Goal: Task Accomplishment & Management: Use online tool/utility

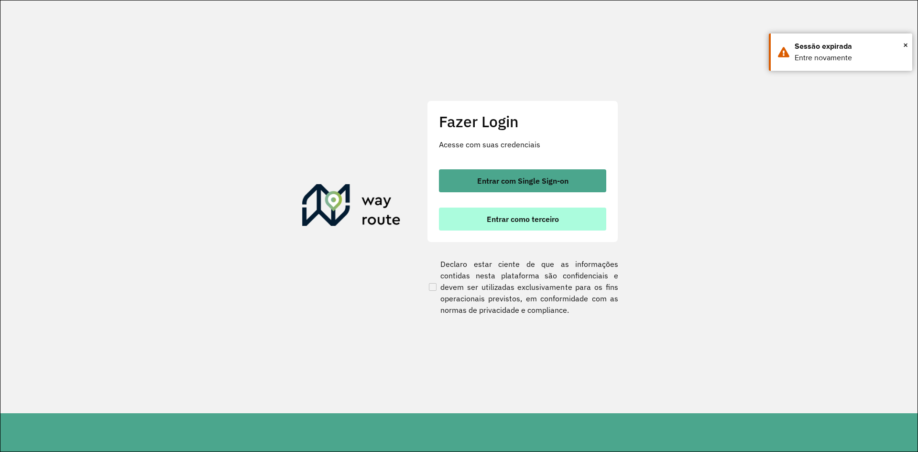
click at [533, 220] on span "Entrar como terceiro" at bounding box center [523, 219] width 72 height 8
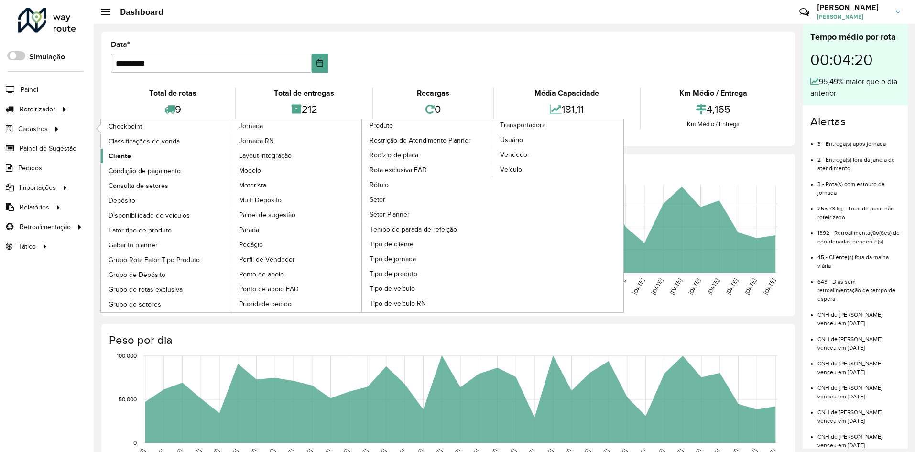
click at [127, 160] on span "Cliente" at bounding box center [120, 156] width 22 height 10
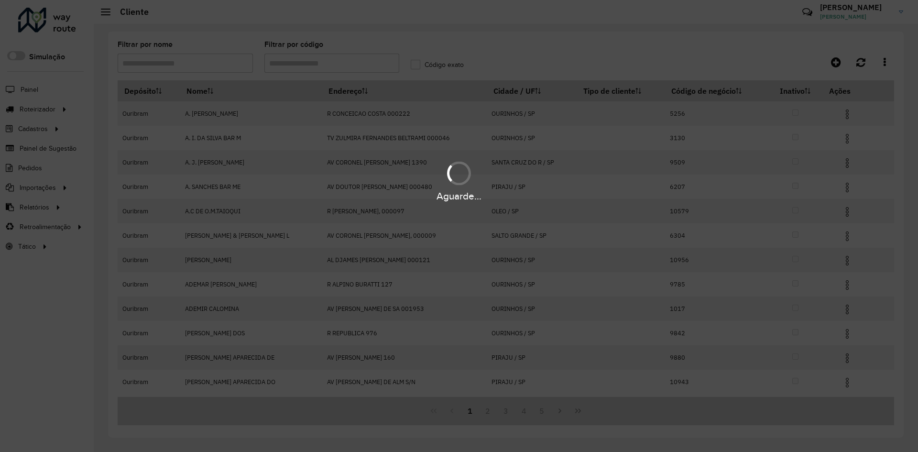
click at [276, 66] on hb-app "Aguarde... Pop-up bloqueado! Seu navegador bloqueou automáticamente a abertura …" at bounding box center [459, 226] width 918 height 452
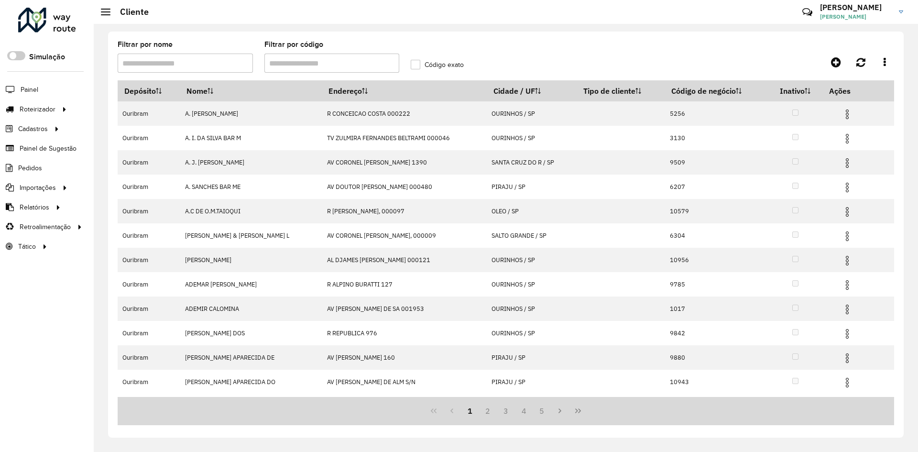
click at [276, 66] on input "Filtrar por código" at bounding box center [331, 63] width 135 height 19
paste input "*****"
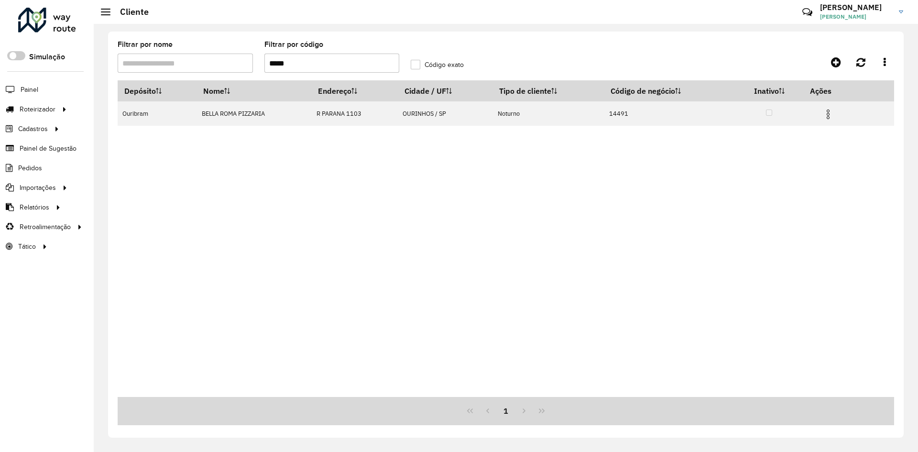
type input "*****"
click at [120, 111] on span "Entregas" at bounding box center [122, 109] width 27 height 10
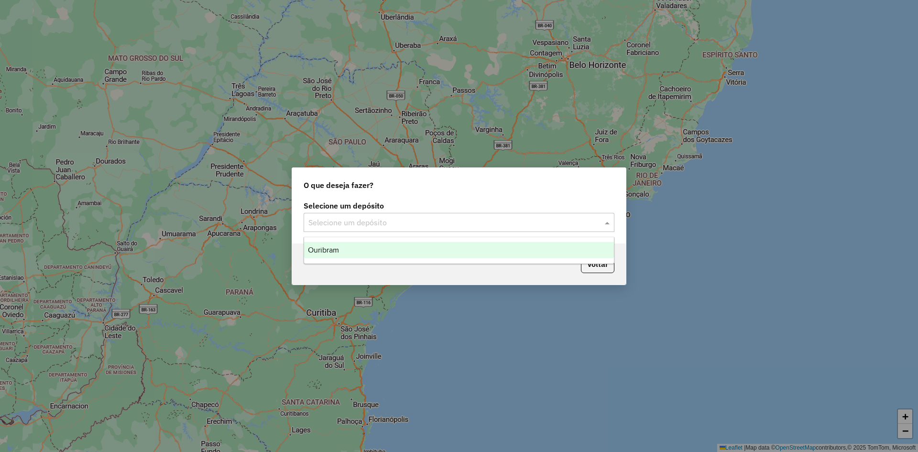
click at [571, 228] on input "text" at bounding box center [449, 222] width 282 height 11
click at [410, 254] on div "Ouribram" at bounding box center [459, 250] width 310 height 16
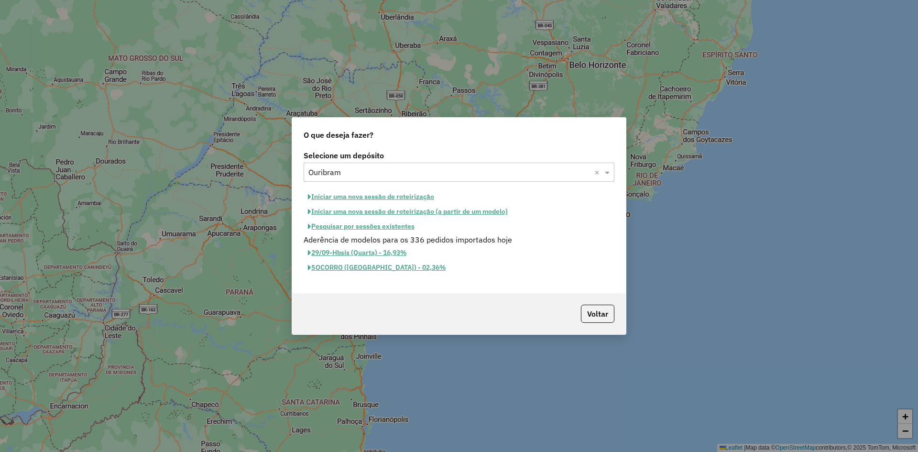
click at [396, 198] on button "Iniciar uma nova sessão de roteirização" at bounding box center [371, 196] width 135 height 15
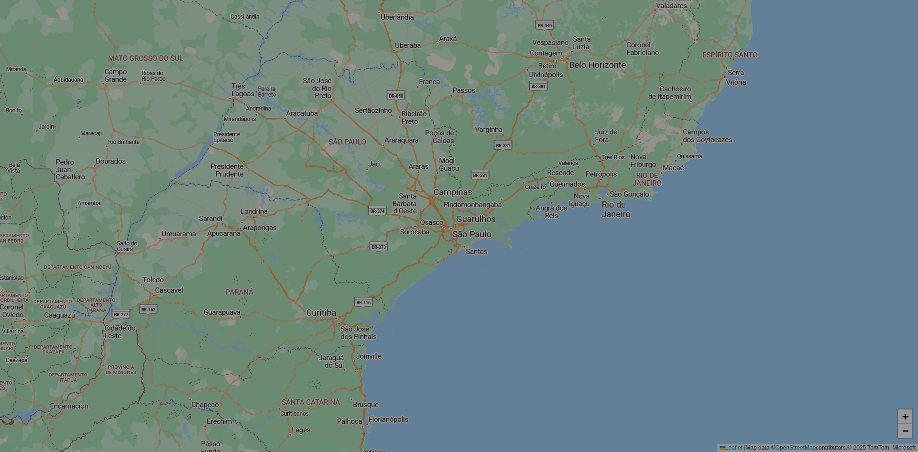
select select "*"
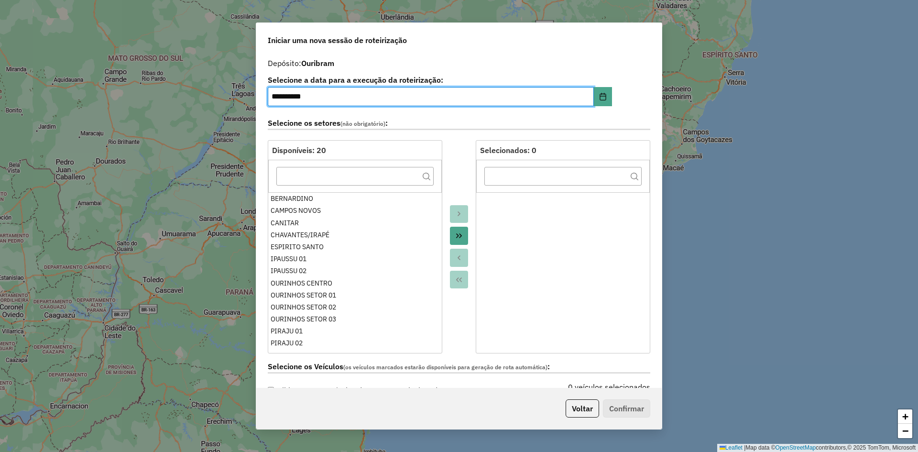
click at [461, 239] on icon "Move All to Target" at bounding box center [459, 236] width 8 height 8
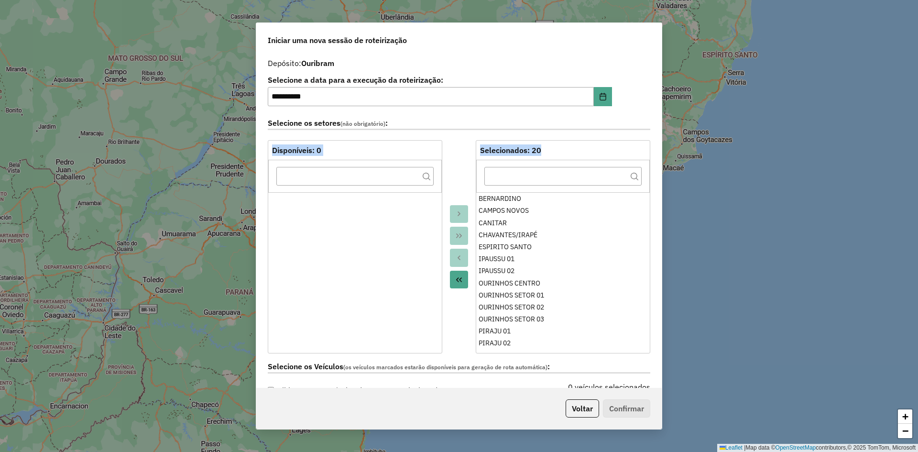
drag, startPoint x: 658, startPoint y: 132, endPoint x: 658, endPoint y: 168, distance: 36.8
click at [657, 186] on div "**********" at bounding box center [459, 221] width 406 height 334
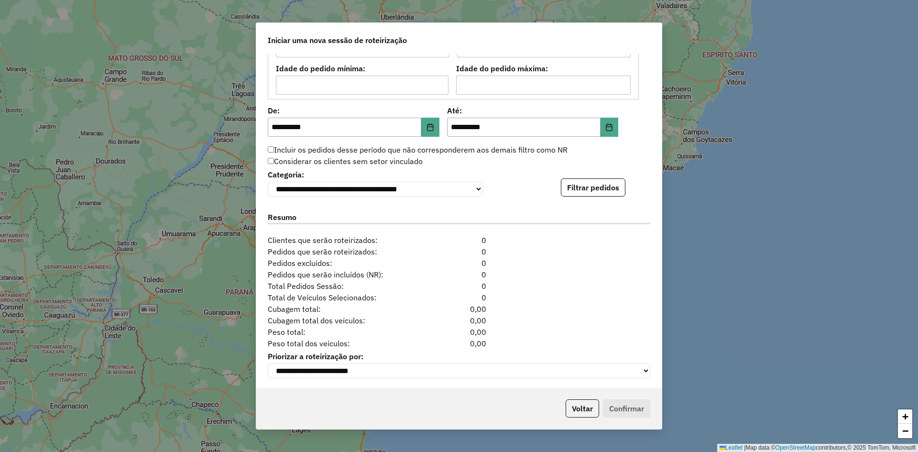
scroll to position [878, 0]
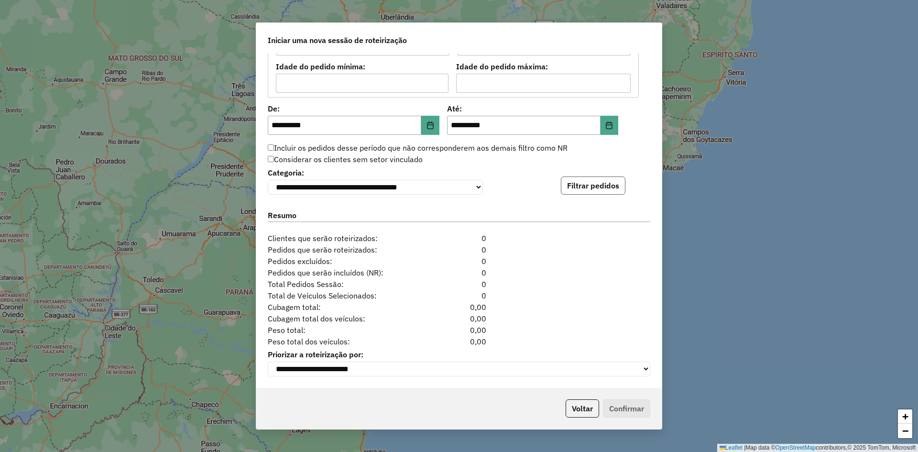
click at [602, 186] on button "Filtrar pedidos" at bounding box center [593, 185] width 65 height 18
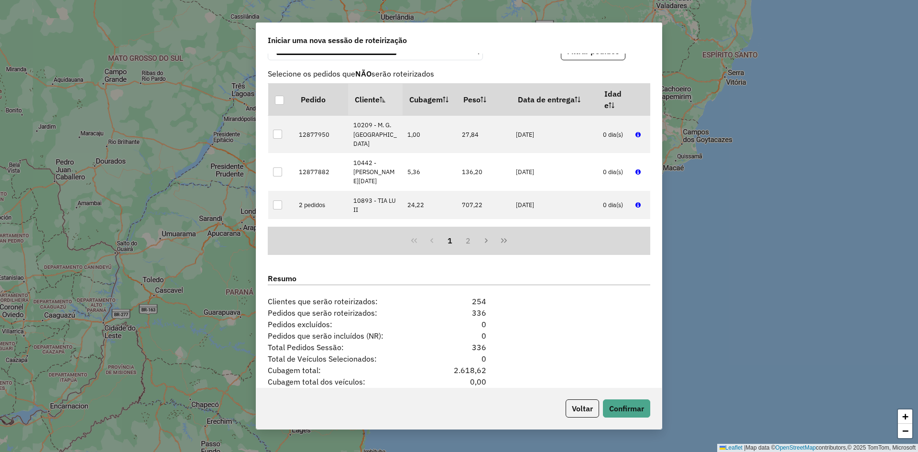
scroll to position [1076, 0]
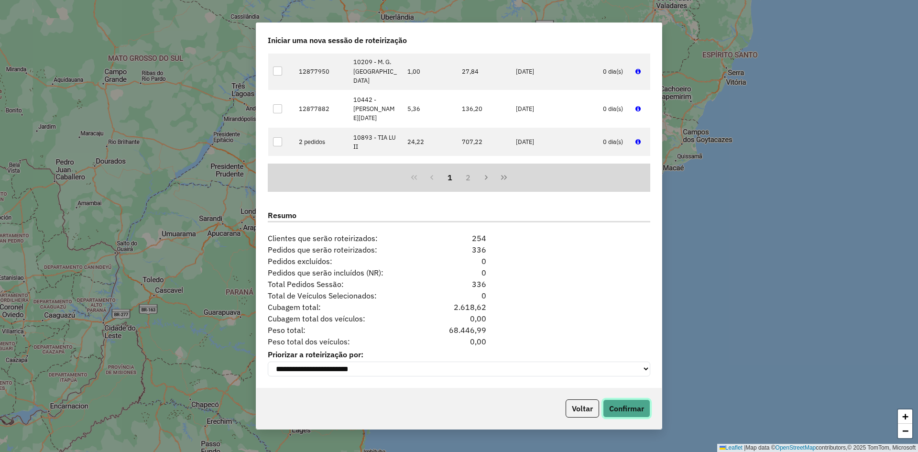
click at [638, 410] on button "Confirmar" at bounding box center [626, 408] width 47 height 18
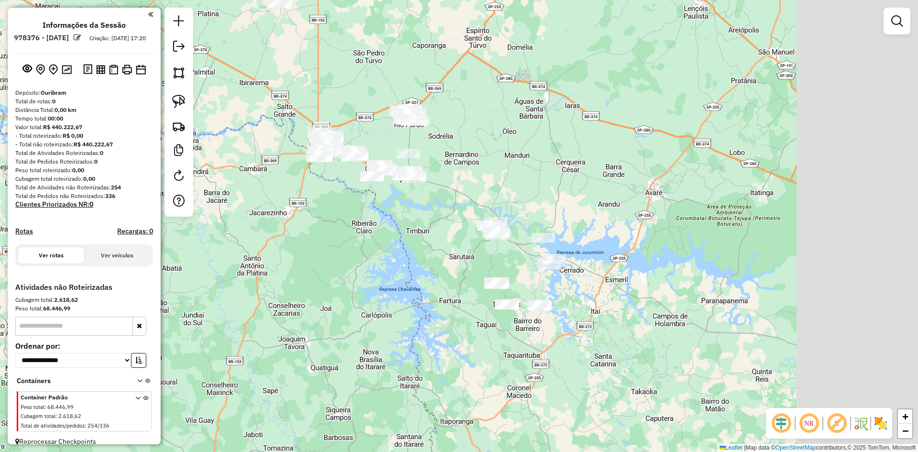
drag, startPoint x: 520, startPoint y: 300, endPoint x: 428, endPoint y: 239, distance: 110.9
click at [428, 239] on div "Janela de atendimento Grade de atendimento Capacidade Transportadoras Veículos …" at bounding box center [459, 226] width 918 height 452
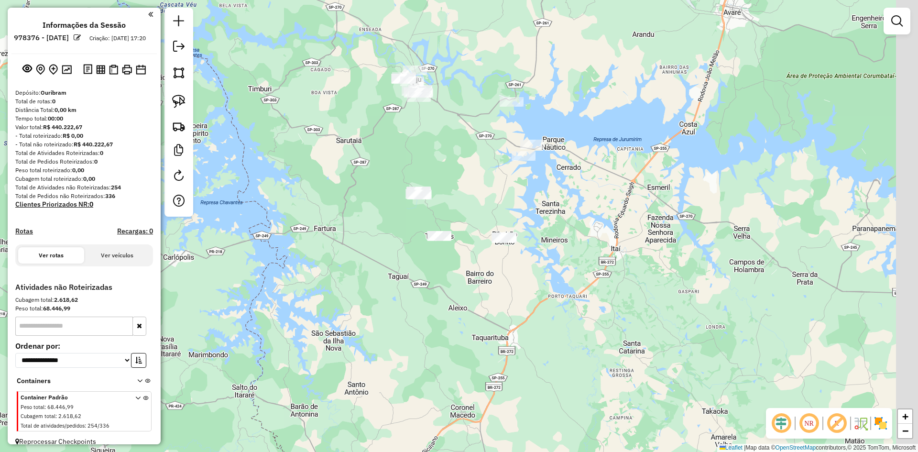
drag, startPoint x: 527, startPoint y: 282, endPoint x: 481, endPoint y: 193, distance: 99.9
click at [481, 193] on div "Janela de atendimento Grade de atendimento Capacidade Transportadoras Veículos …" at bounding box center [459, 226] width 918 height 452
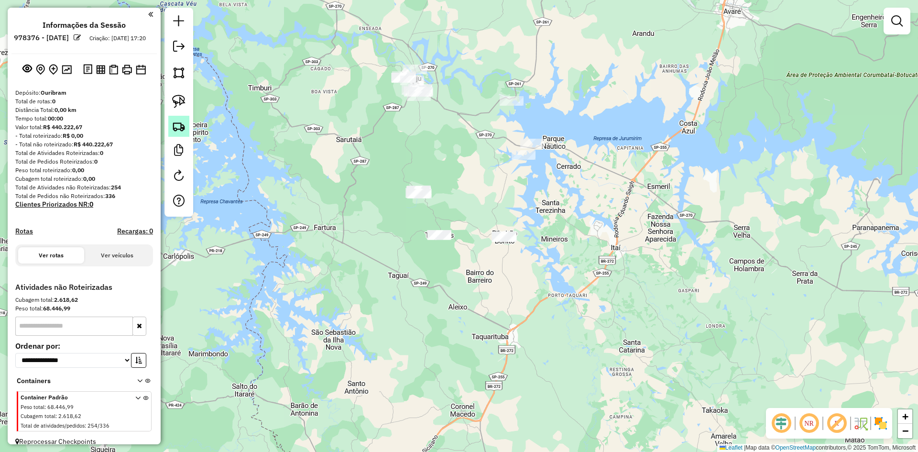
click at [181, 124] on img at bounding box center [178, 126] width 13 height 13
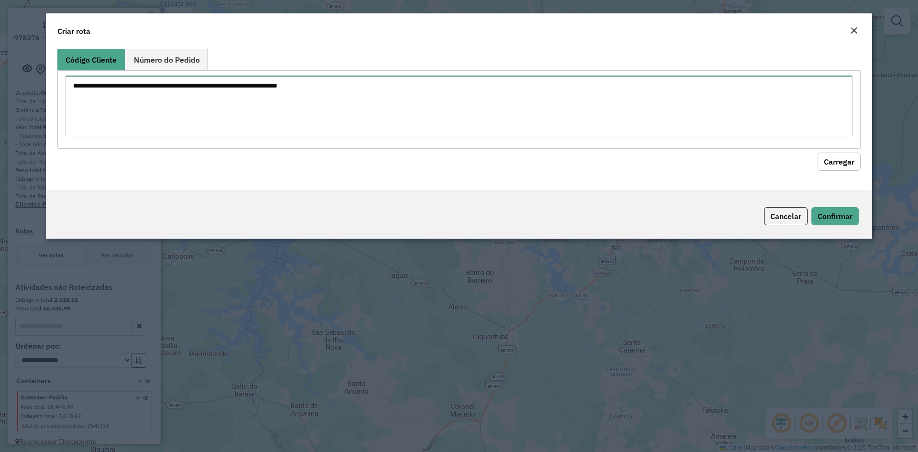
click at [176, 108] on textarea at bounding box center [459, 106] width 787 height 61
click at [544, 103] on textarea at bounding box center [459, 106] width 787 height 61
paste textarea "*****"
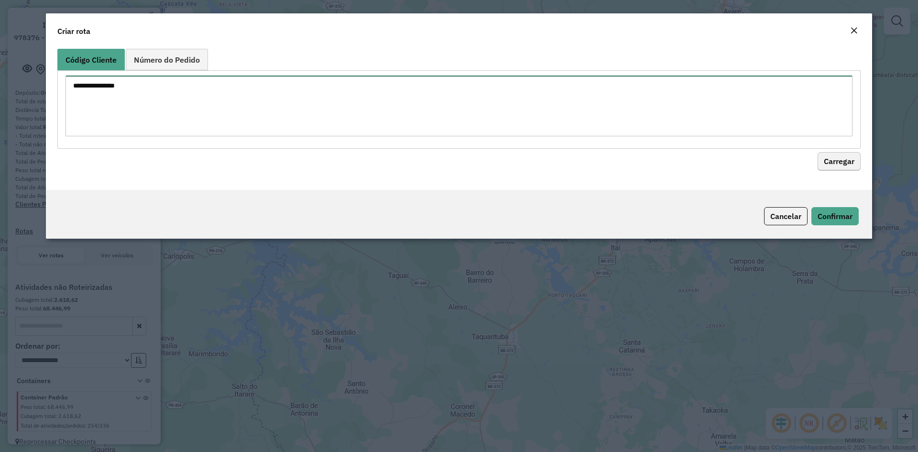
type textarea "**********"
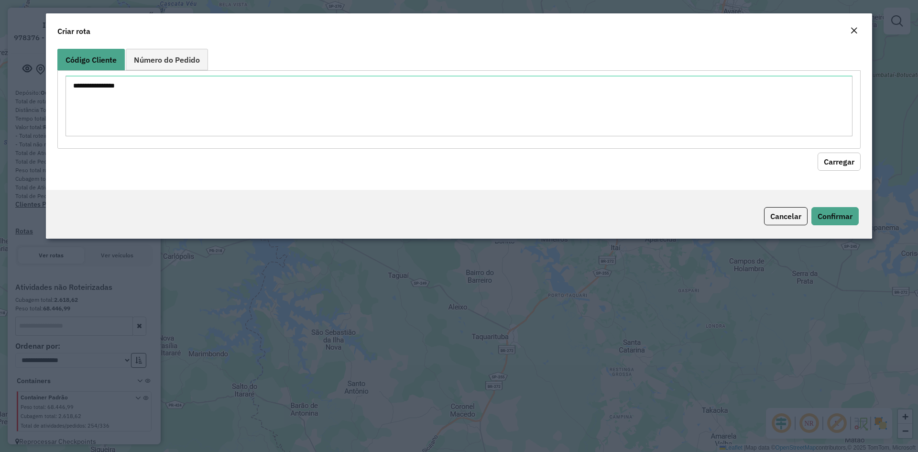
click at [853, 166] on button "Carregar" at bounding box center [839, 162] width 43 height 18
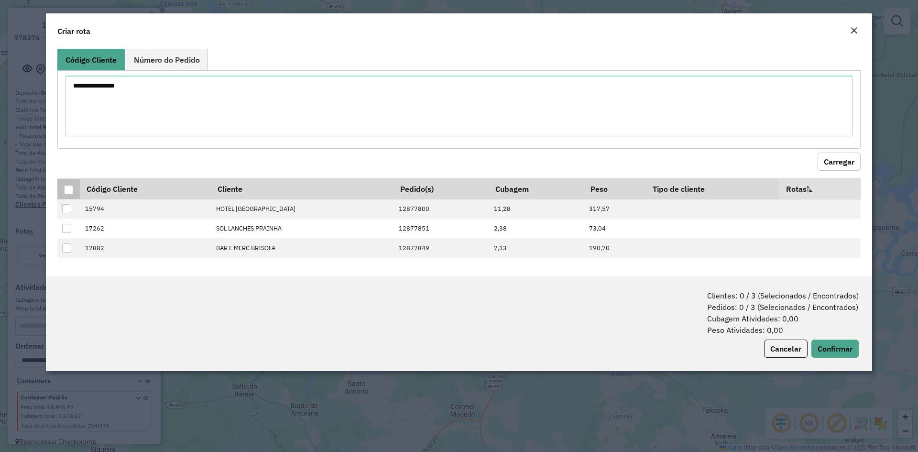
click at [71, 191] on div at bounding box center [68, 189] width 9 height 9
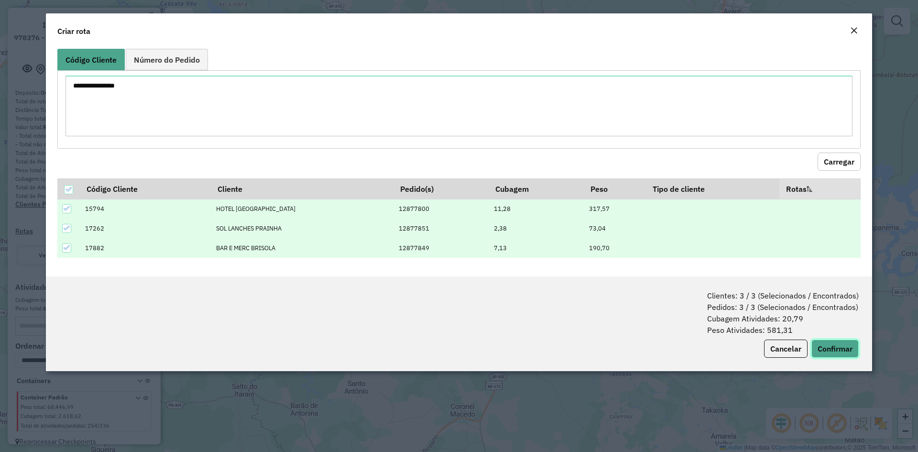
click at [846, 349] on button "Confirmar" at bounding box center [835, 349] width 47 height 18
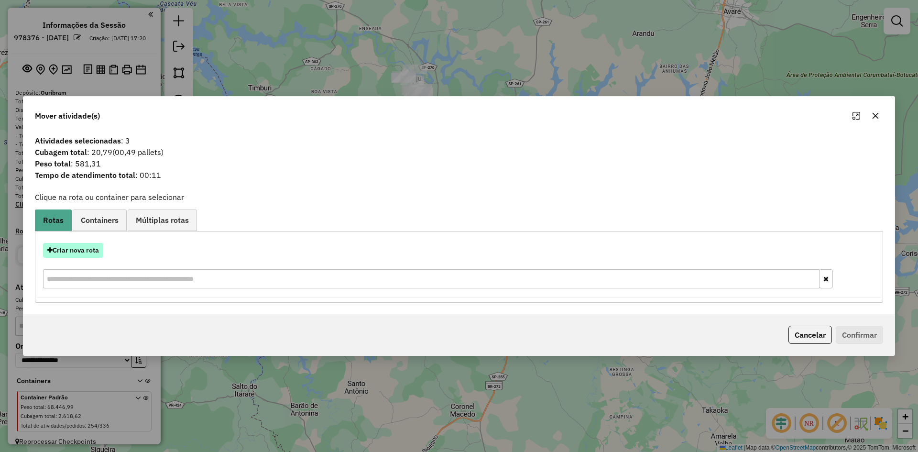
click at [80, 252] on button "Criar nova rota" at bounding box center [73, 250] width 60 height 15
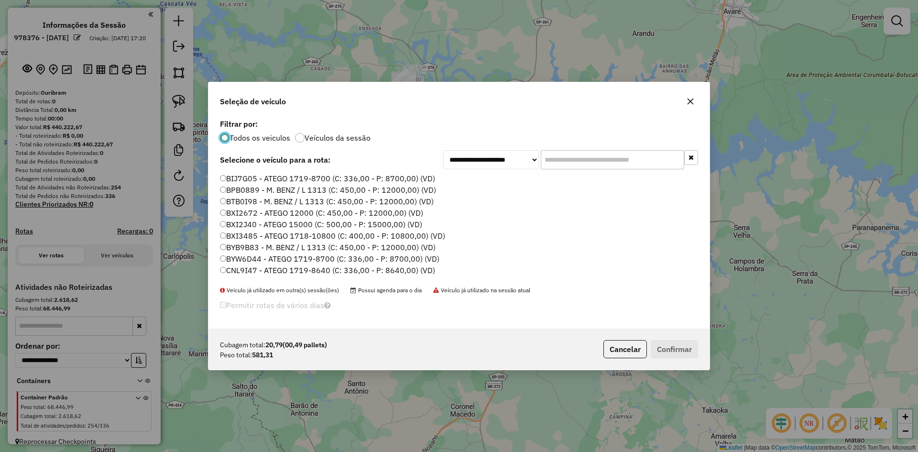
scroll to position [5, 3]
click at [623, 170] on div "**********" at bounding box center [458, 223] width 501 height 212
click at [617, 162] on input "text" at bounding box center [612, 159] width 143 height 19
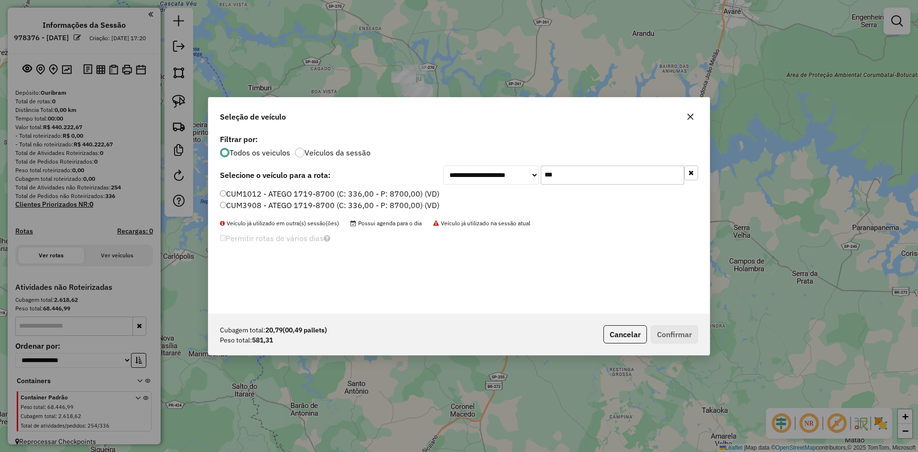
type input "***"
click at [248, 195] on label "CUM1012 - ATEGO 1719-8700 (C: 336,00 - P: 8700,00) (VD)" at bounding box center [329, 193] width 219 height 11
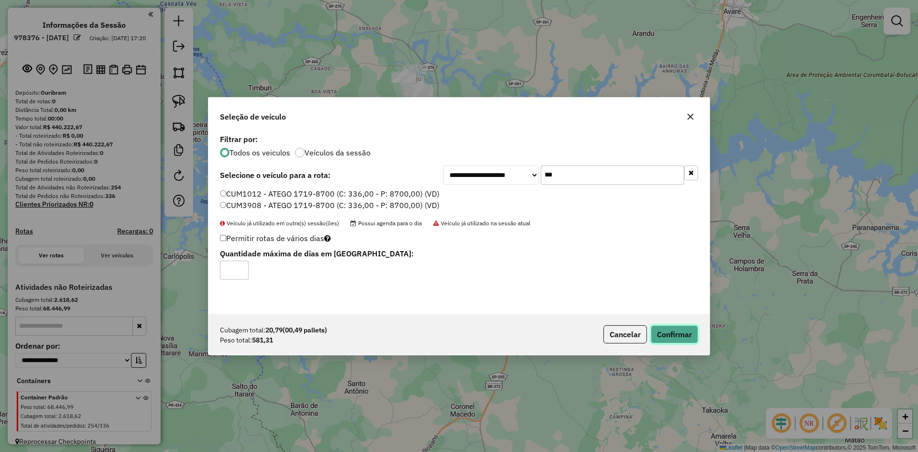
click at [673, 331] on button "Confirmar" at bounding box center [674, 334] width 47 height 18
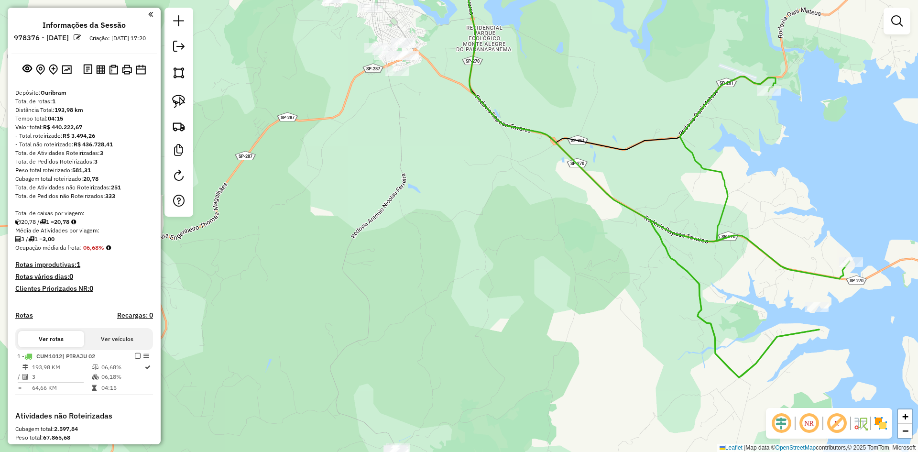
scroll to position [96, 0]
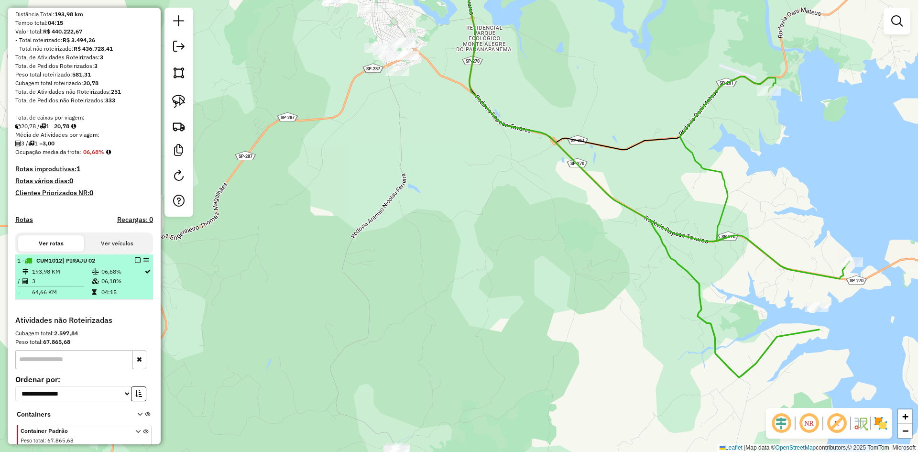
click at [135, 263] on em at bounding box center [138, 260] width 6 height 6
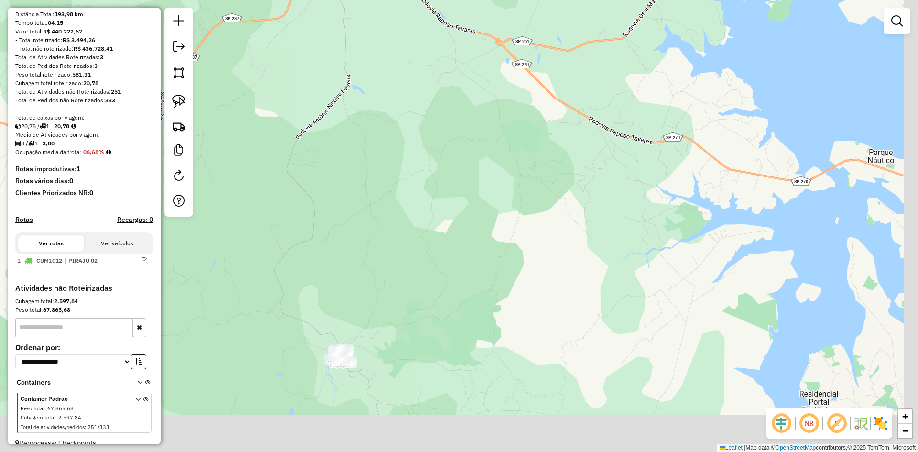
drag, startPoint x: 503, startPoint y: 291, endPoint x: 428, endPoint y: 145, distance: 164.3
click at [428, 146] on div "Janela de atendimento Grade de atendimento Capacidade Transportadoras Veículos …" at bounding box center [459, 226] width 918 height 452
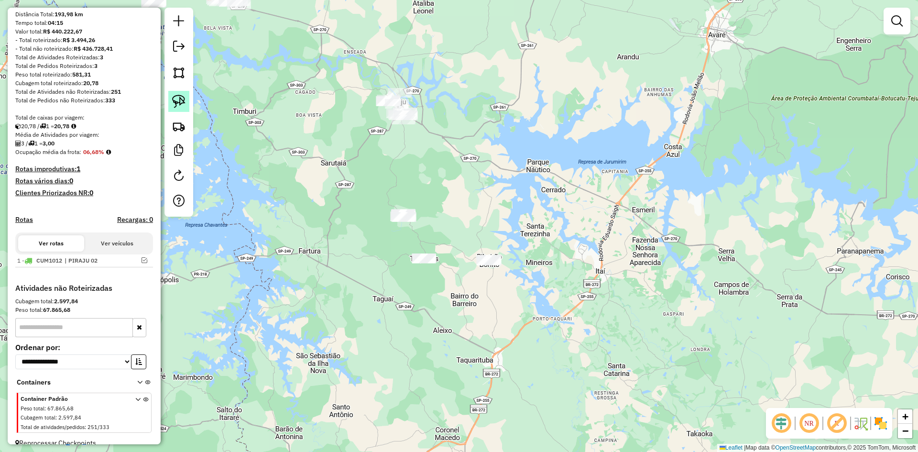
click at [174, 99] on img at bounding box center [178, 101] width 13 height 13
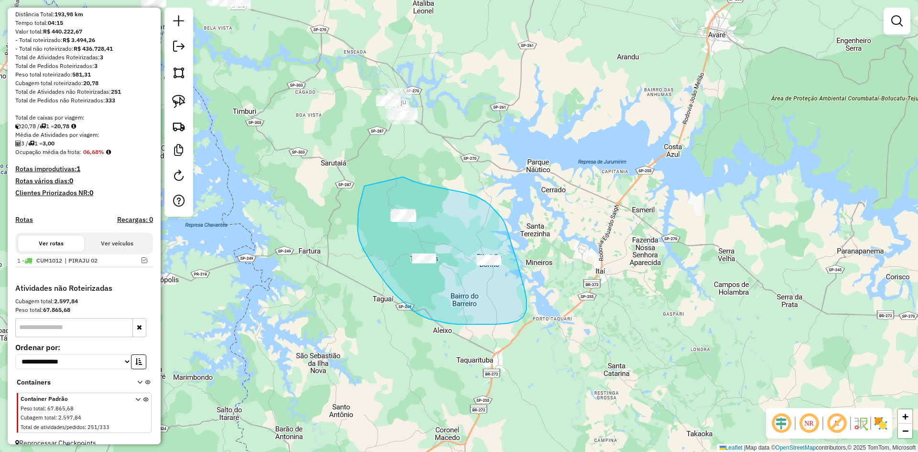
drag, startPoint x: 364, startPoint y: 186, endPoint x: 402, endPoint y: 176, distance: 38.6
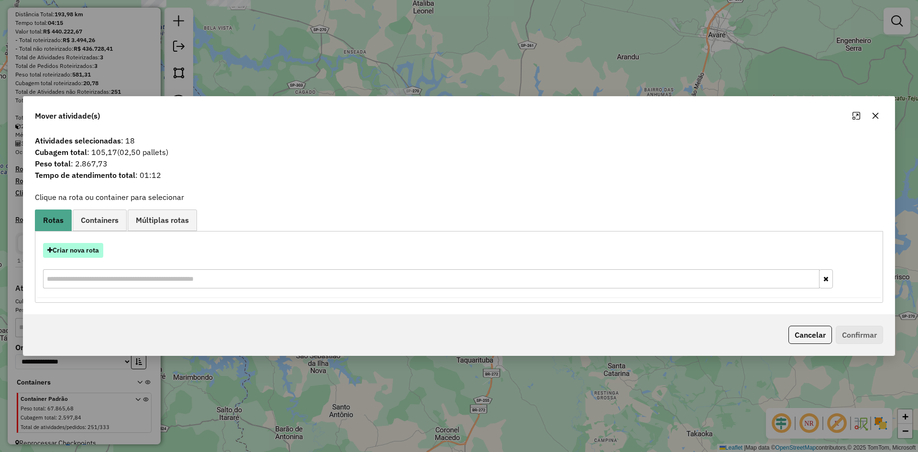
click at [90, 250] on button "Criar nova rota" at bounding box center [73, 250] width 60 height 15
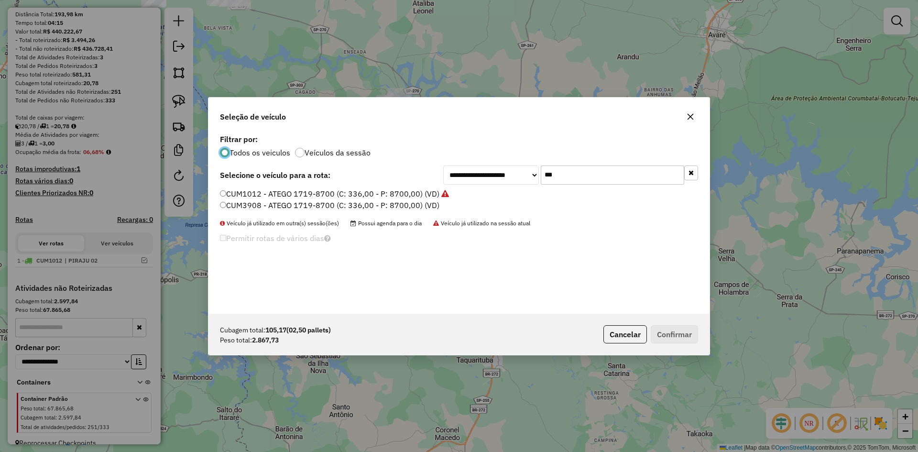
scroll to position [5, 3]
click at [592, 175] on input "***" at bounding box center [612, 174] width 143 height 19
type input "***"
click at [277, 190] on label "GED8I31 - ATEGO 1418-6500 (C: 252,00 - P: 6500,00) (VD)" at bounding box center [328, 193] width 216 height 11
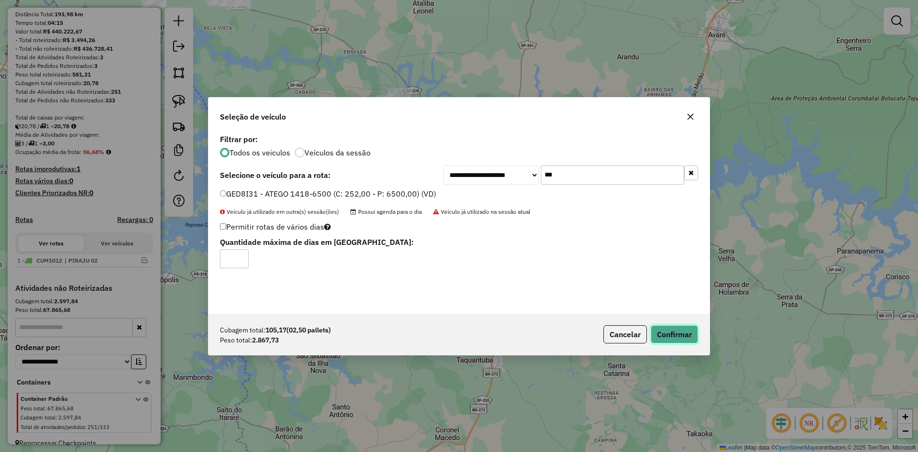
click at [683, 331] on button "Confirmar" at bounding box center [674, 334] width 47 height 18
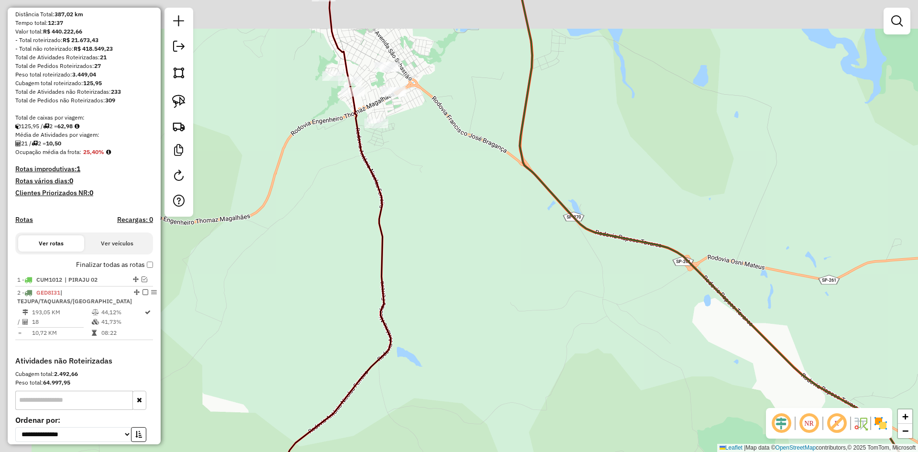
drag, startPoint x: 351, startPoint y: 124, endPoint x: 449, endPoint y: 191, distance: 119.0
click at [449, 191] on div "Janela de atendimento Grade de atendimento Capacidade Transportadoras Veículos …" at bounding box center [459, 226] width 918 height 452
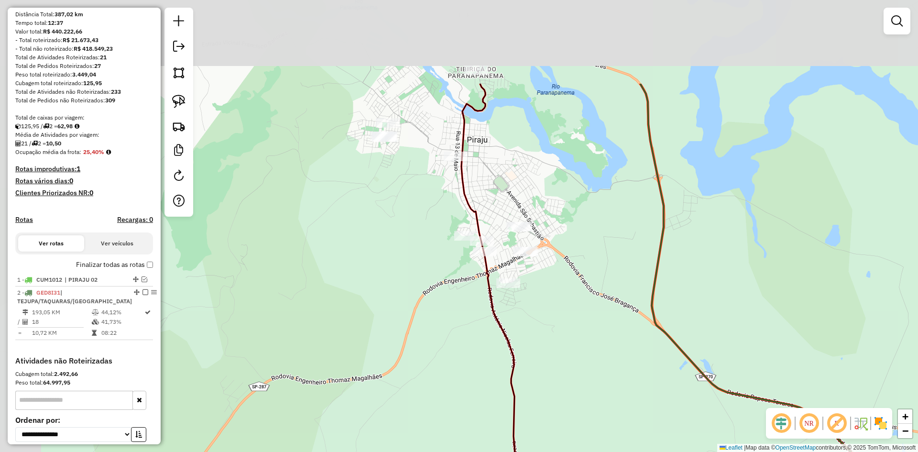
drag, startPoint x: 249, startPoint y: 143, endPoint x: 329, endPoint y: 241, distance: 126.7
click at [329, 241] on div "Janela de atendimento Grade de atendimento Capacidade Transportadoras Veículos …" at bounding box center [459, 226] width 918 height 452
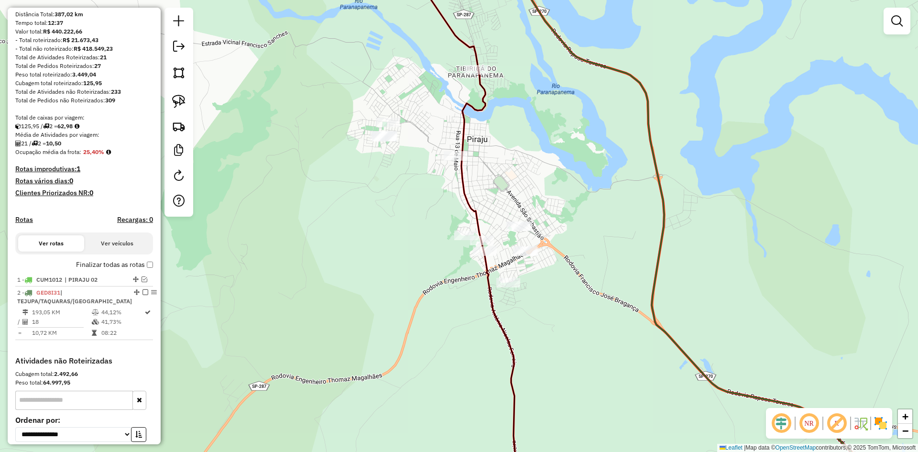
drag, startPoint x: 325, startPoint y: 221, endPoint x: 327, endPoint y: 236, distance: 15.0
click at [327, 236] on div "Janela de atendimento Grade de atendimento Capacidade Transportadoras Veículos …" at bounding box center [459, 226] width 918 height 452
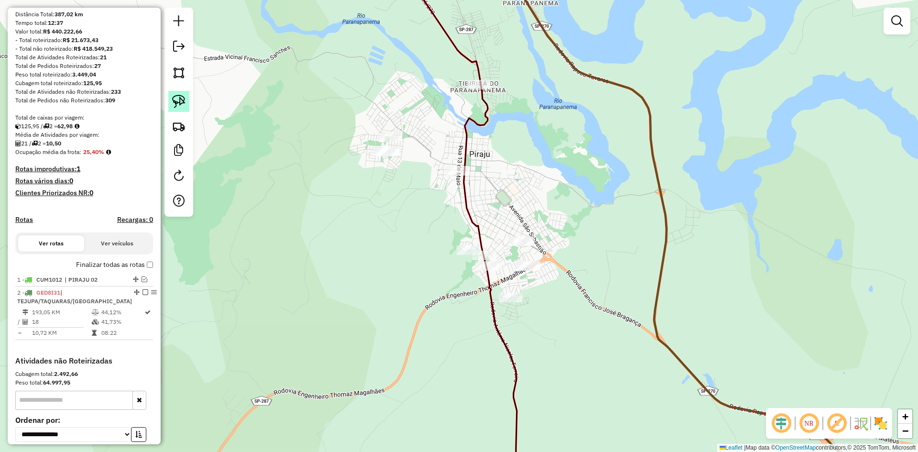
click at [182, 99] on img at bounding box center [178, 101] width 13 height 13
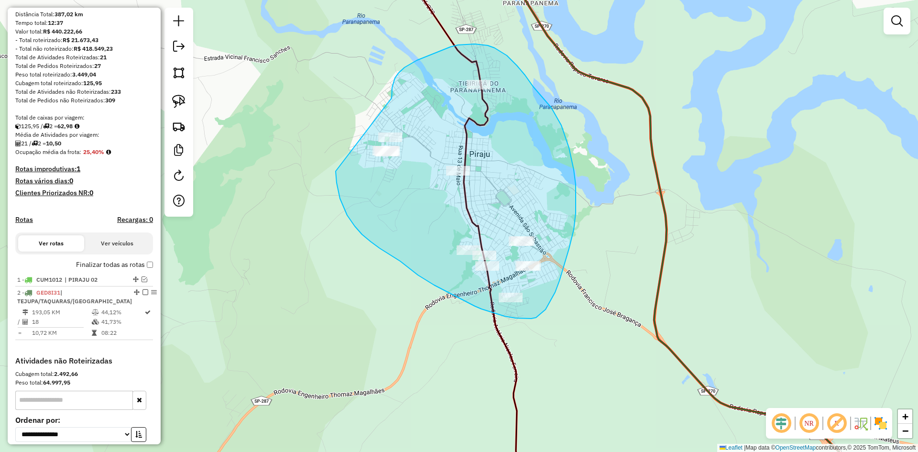
drag, startPoint x: 336, startPoint y: 171, endPoint x: 395, endPoint y: 102, distance: 90.9
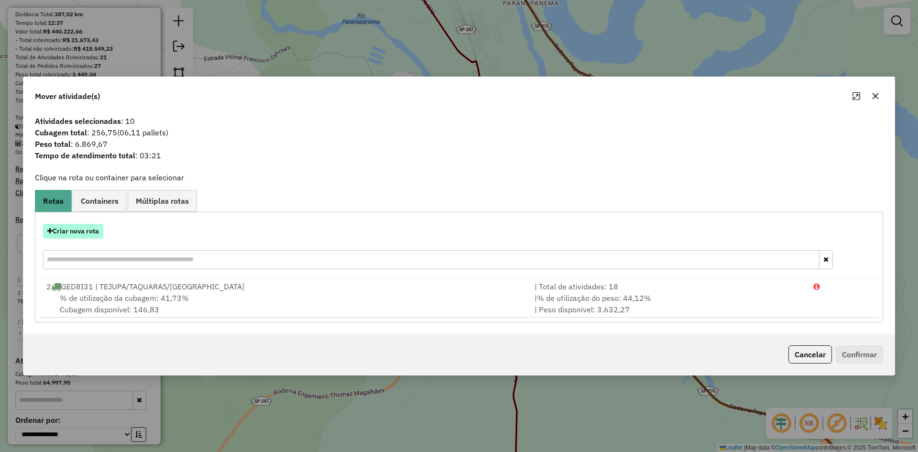
click at [89, 232] on button "Criar nova rota" at bounding box center [73, 231] width 60 height 15
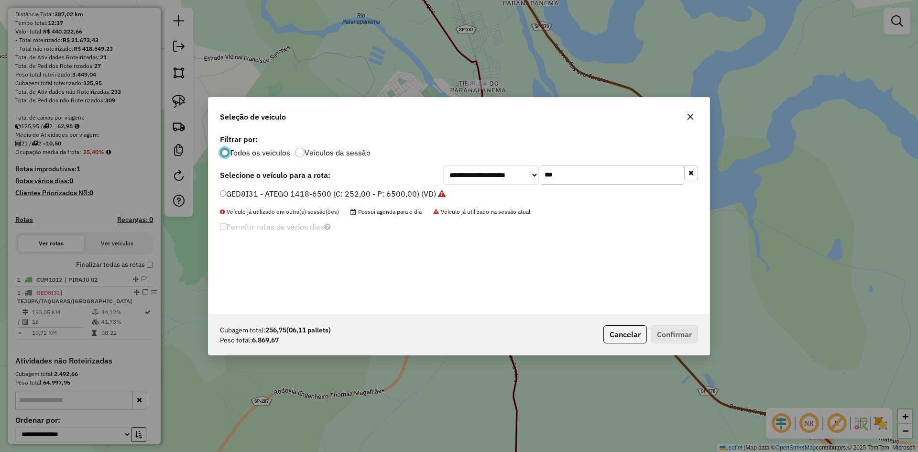
click at [590, 174] on input "***" at bounding box center [612, 174] width 143 height 19
type input "**"
click at [260, 207] on label "BYW6D44 - ATEGO 1719-8700 (C: 336,00 - P: 8700,00) (VD)" at bounding box center [329, 204] width 219 height 11
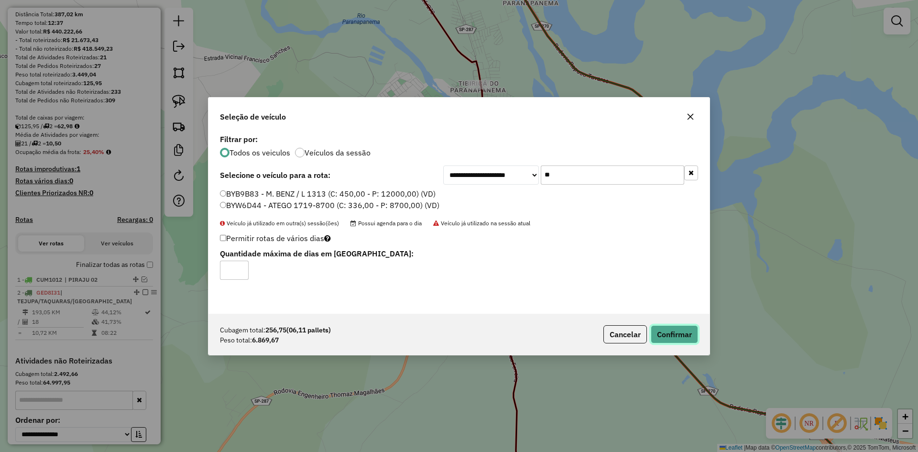
click at [678, 332] on button "Confirmar" at bounding box center [674, 334] width 47 height 18
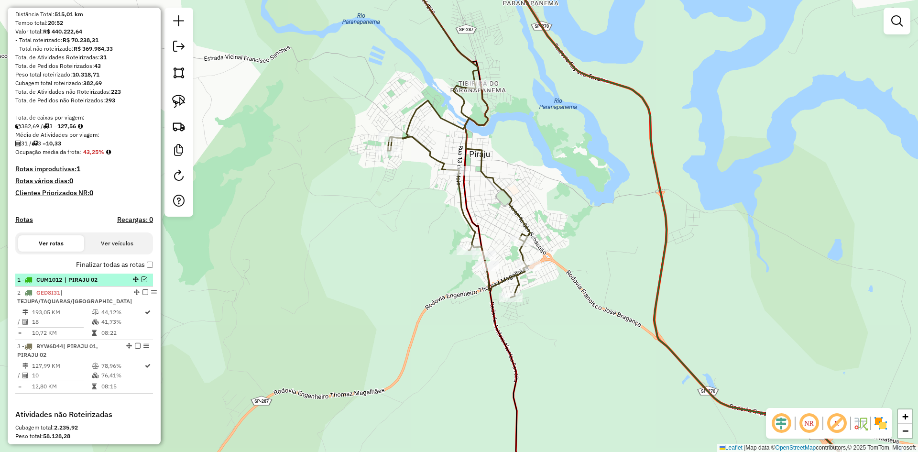
click at [143, 282] on em at bounding box center [145, 279] width 6 height 6
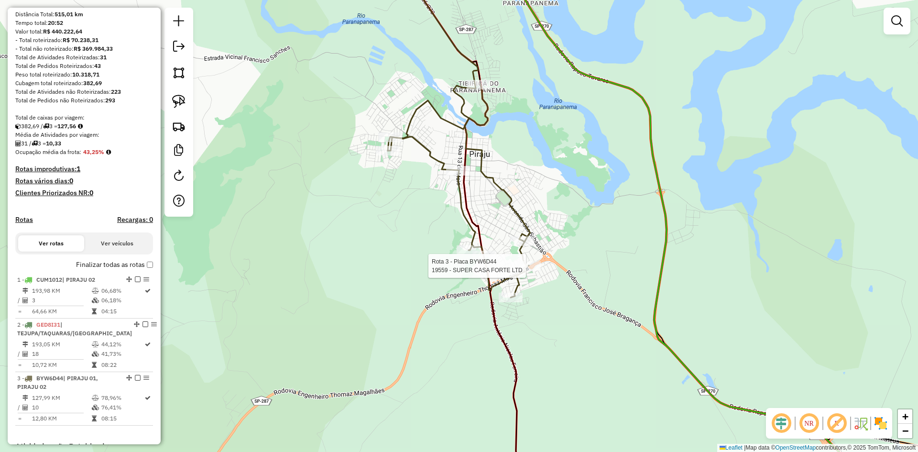
select select "**********"
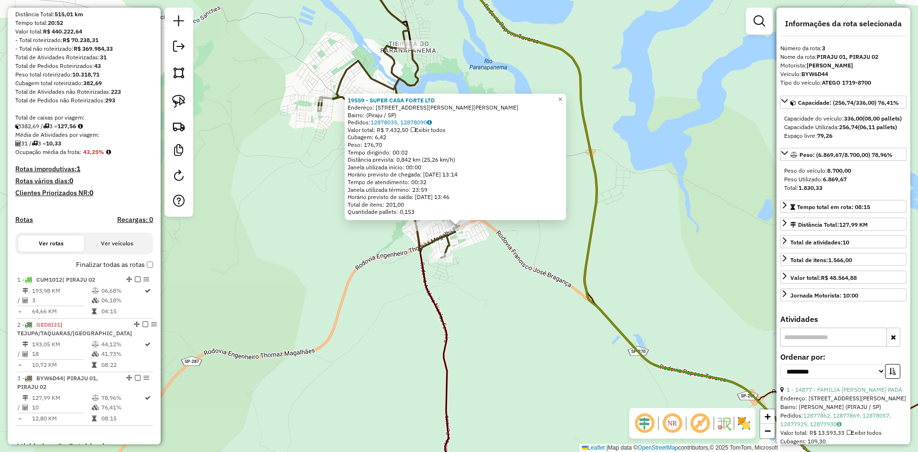
scroll to position [283, 0]
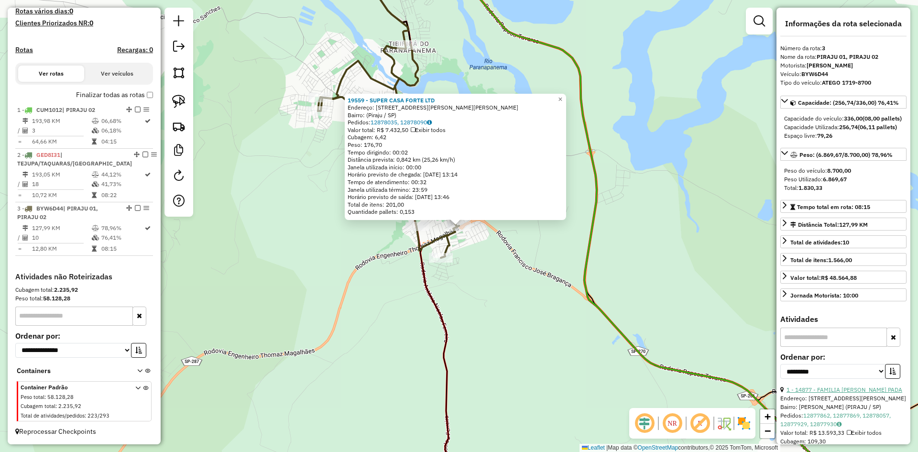
click at [860, 393] on link "1 - 14877 - FAMILIA BRAGADO PADA" at bounding box center [845, 389] width 116 height 7
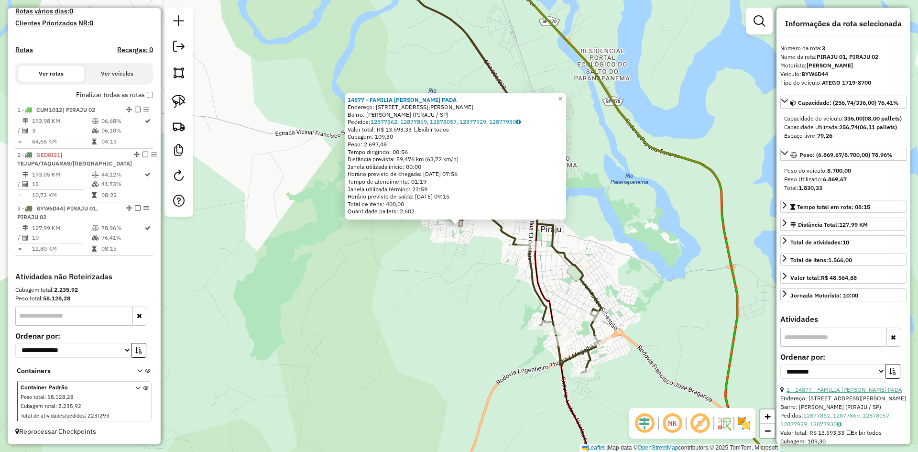
scroll to position [143, 0]
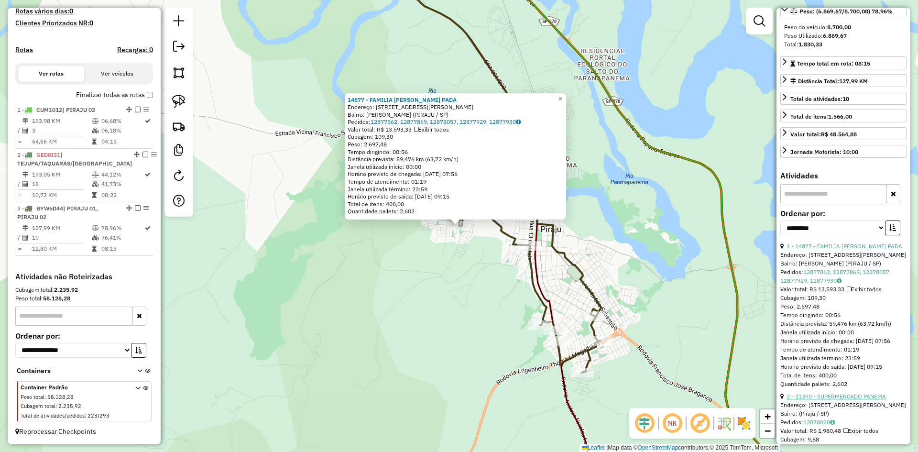
click at [857, 400] on link "2 - 21390 - SUPERMERCADO PANEMA" at bounding box center [836, 396] width 99 height 7
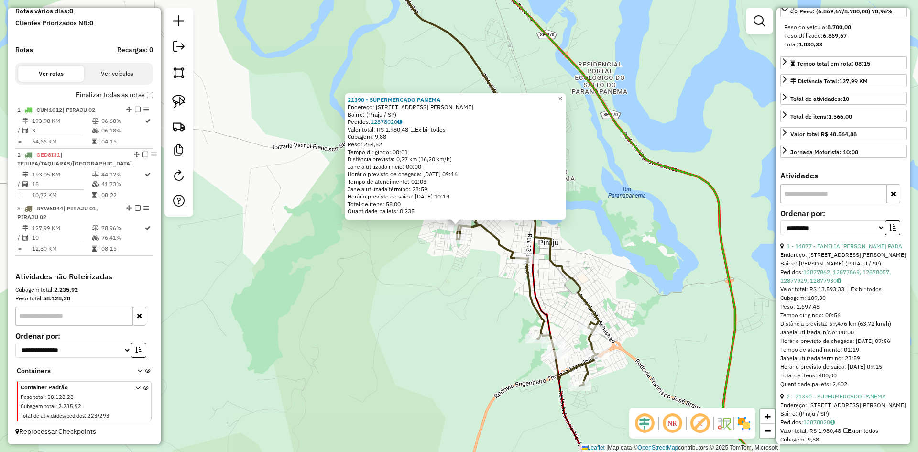
click at [451, 335] on div "21390 - SUPERMERCADO PANEMA Endereço: Rua José Maria de Góes, 518 Bairro: (Pira…" at bounding box center [459, 226] width 918 height 452
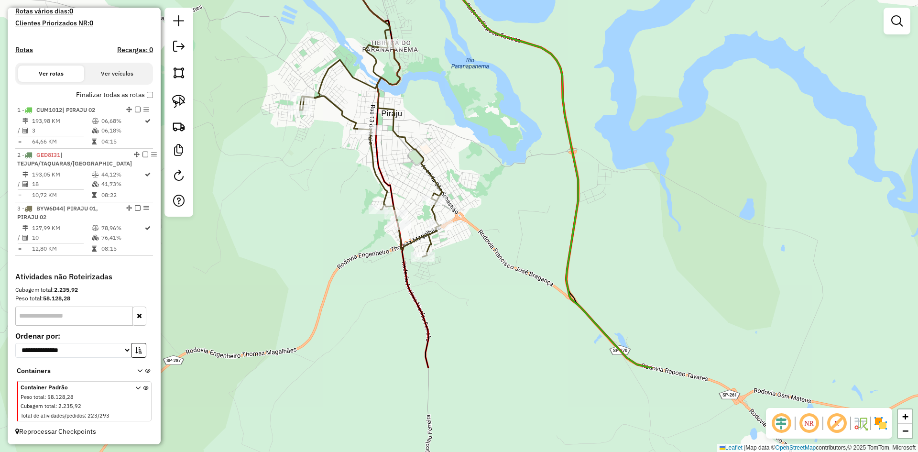
drag, startPoint x: 467, startPoint y: 340, endPoint x: 310, endPoint y: 211, distance: 203.2
click at [310, 211] on div "Janela de atendimento Grade de atendimento Capacidade Transportadoras Veículos …" at bounding box center [459, 226] width 918 height 452
drag, startPoint x: 324, startPoint y: 170, endPoint x: 383, endPoint y: 226, distance: 81.2
click at [383, 226] on div "Janela de atendimento Grade de atendimento Capacidade Transportadoras Veículos …" at bounding box center [459, 226] width 918 height 452
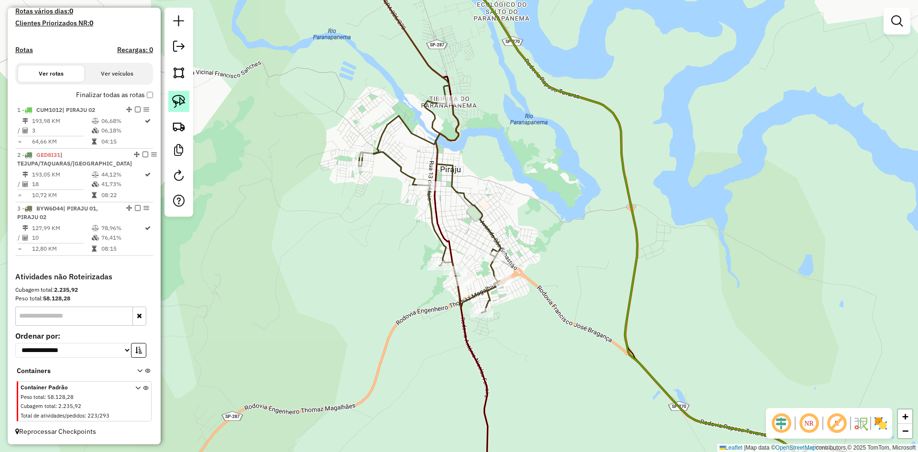
click at [182, 100] on img at bounding box center [178, 101] width 13 height 13
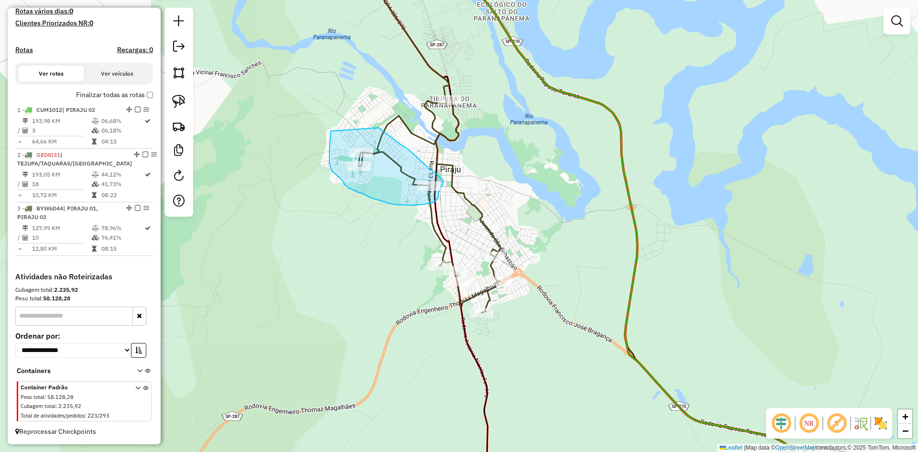
drag, startPoint x: 331, startPoint y: 131, endPoint x: 377, endPoint y: 126, distance: 46.7
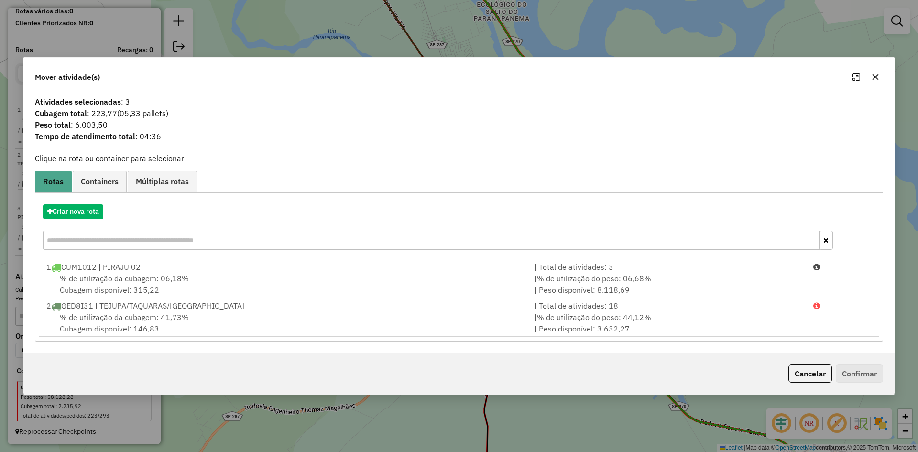
click at [878, 77] on icon "button" at bounding box center [876, 77] width 8 height 8
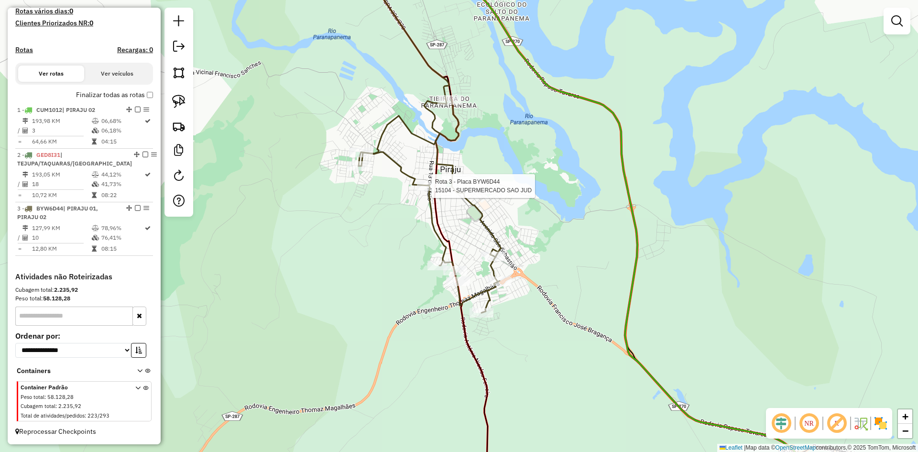
click at [427, 191] on div at bounding box center [429, 186] width 24 height 10
select select "**********"
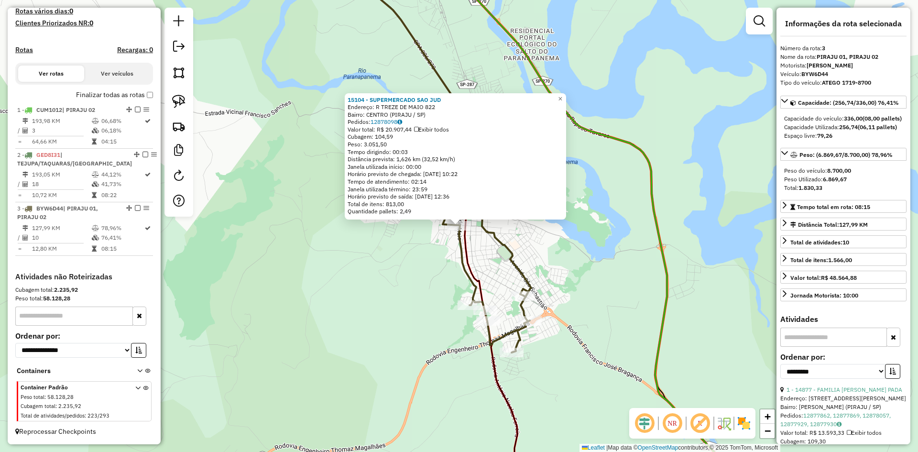
click at [429, 265] on div "15104 - SUPERMERCADO SAO JUD Endereço: R TREZE DE MAIO 822 Bairro: CENTRO (PIRA…" at bounding box center [459, 226] width 918 height 452
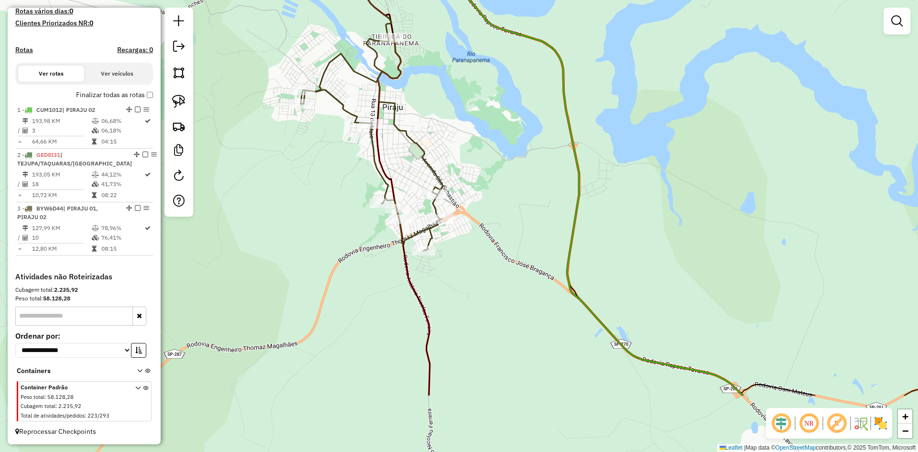
drag, startPoint x: 431, startPoint y: 274, endPoint x: 343, endPoint y: 172, distance: 134.6
click at [343, 172] on div "Janela de atendimento Grade de atendimento Capacidade Transportadoras Veículos …" at bounding box center [459, 226] width 918 height 452
click at [181, 100] on img at bounding box center [178, 101] width 13 height 13
drag, startPoint x: 358, startPoint y: 101, endPoint x: 388, endPoint y: 122, distance: 37.4
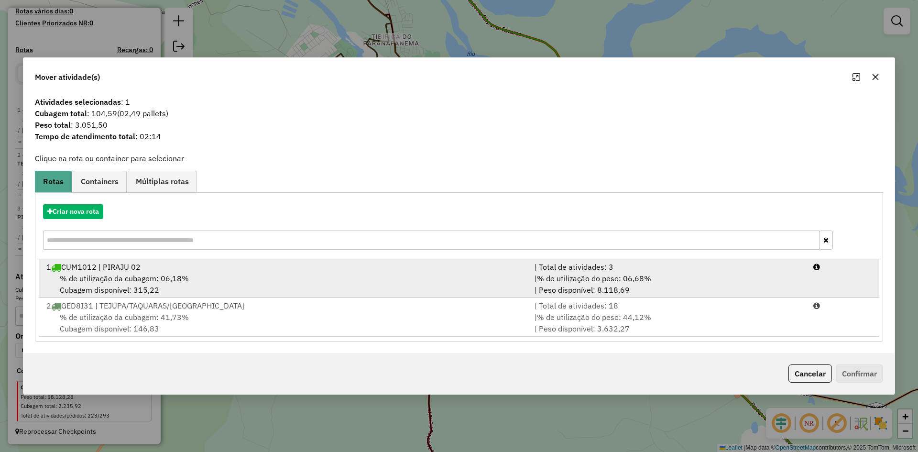
click at [244, 275] on div "% de utilização da cubagem: 06,18% Cubagem disponível: 315,22" at bounding box center [285, 284] width 488 height 23
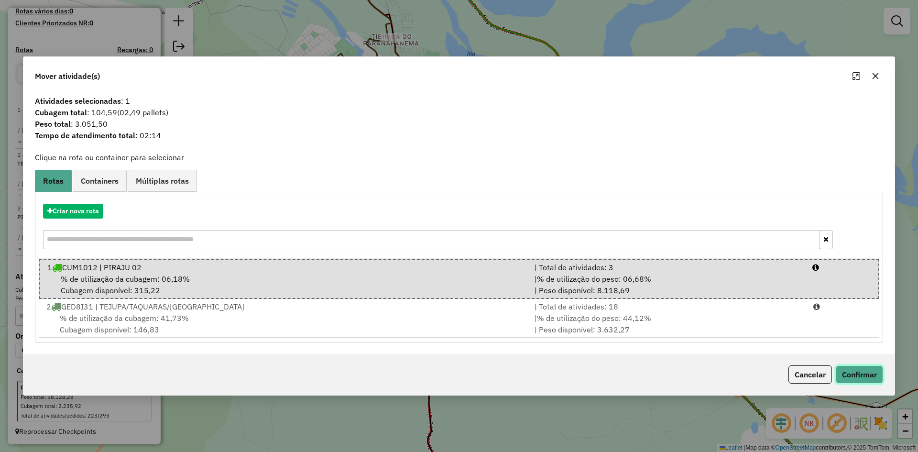
click at [874, 380] on button "Confirmar" at bounding box center [859, 374] width 47 height 18
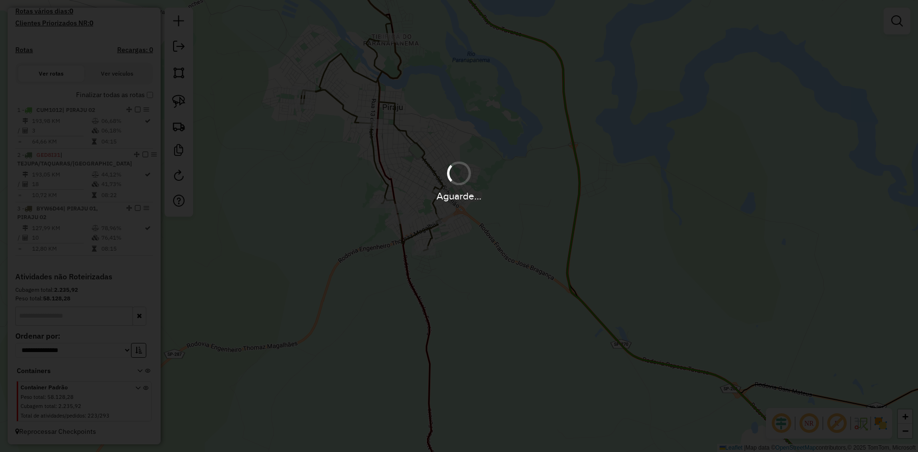
scroll to position [271, 0]
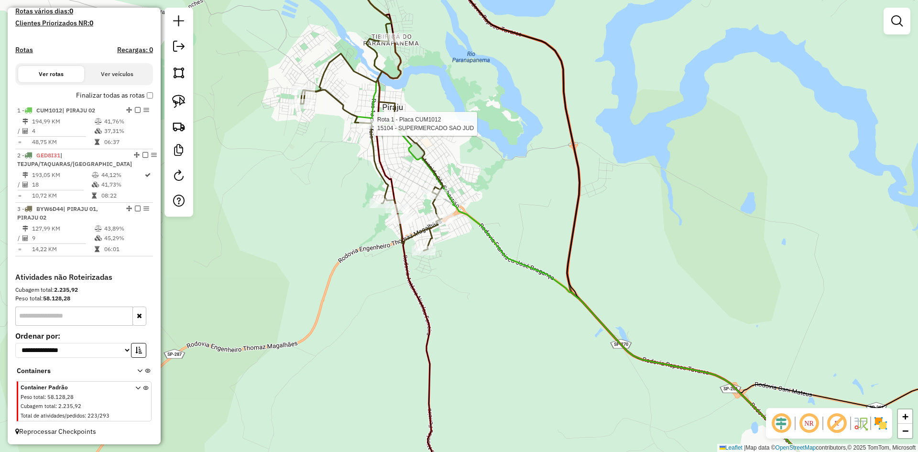
select select "**********"
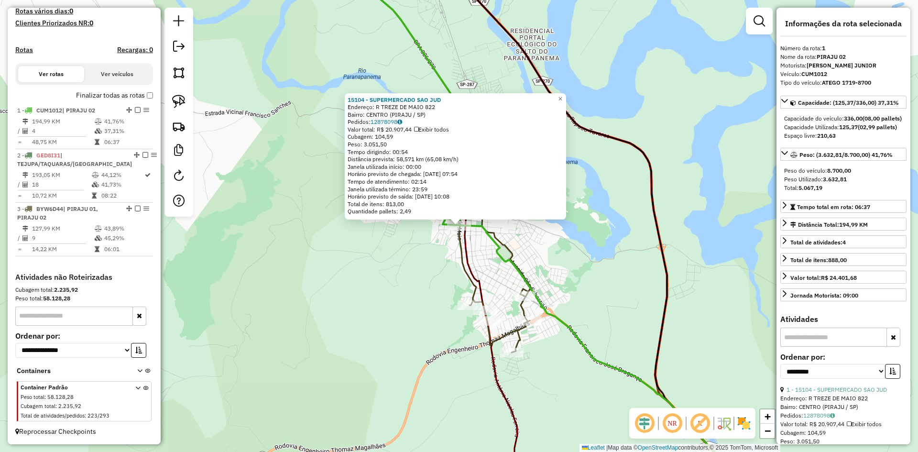
click at [608, 273] on div "15104 - SUPERMERCADO SAO JUD Endereço: R TREZE DE MAIO 822 Bairro: CENTRO (PIRA…" at bounding box center [459, 226] width 918 height 452
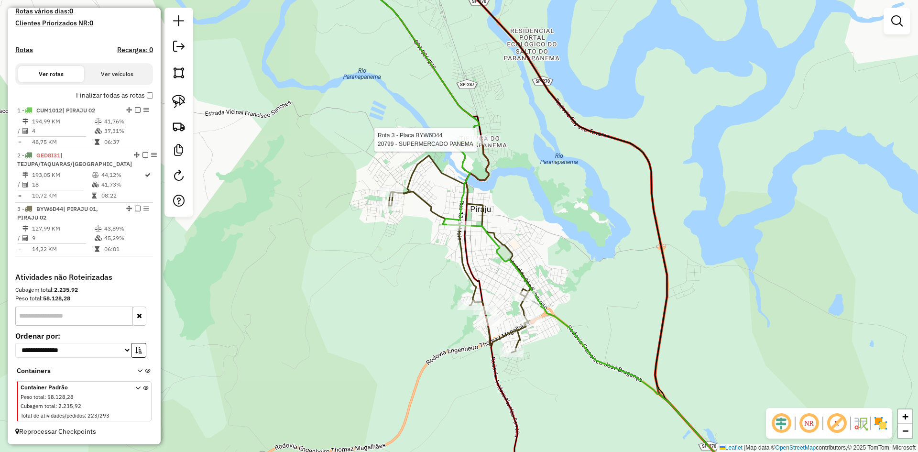
select select "**********"
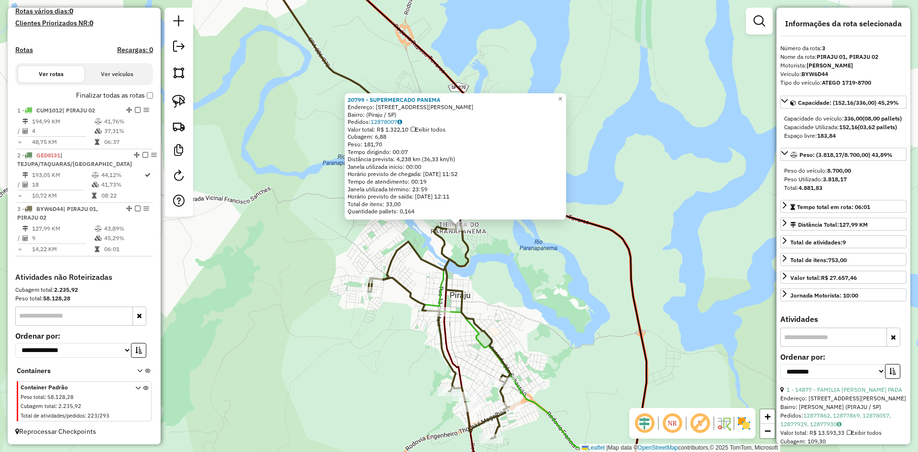
click at [544, 317] on div "20799 - SUPERMERCADO PANEMA Endereço: Avenida Doutor Simão, 742 Bairro: (Piraju…" at bounding box center [459, 226] width 918 height 452
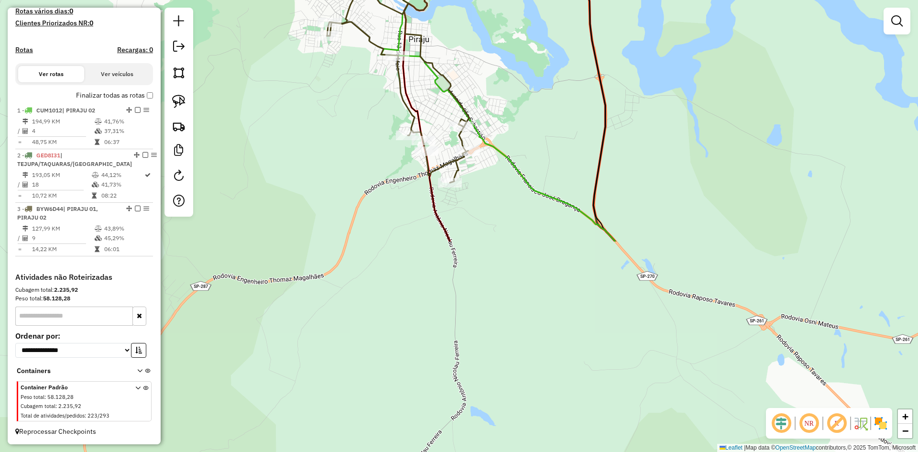
drag, startPoint x: 506, startPoint y: 141, endPoint x: 505, endPoint y: 64, distance: 77.0
click at [505, 64] on div "Janela de atendimento Grade de atendimento Capacidade Transportadoras Veículos …" at bounding box center [459, 226] width 918 height 452
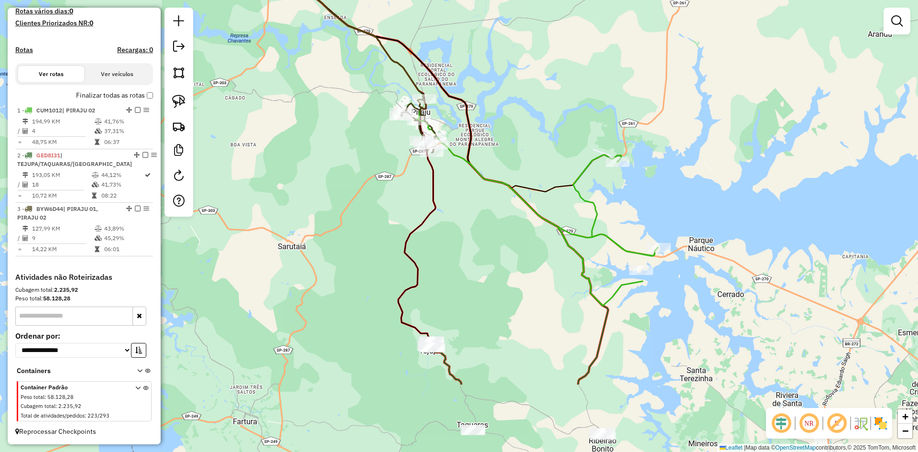
drag, startPoint x: 551, startPoint y: 331, endPoint x: 467, endPoint y: 246, distance: 119.7
click at [469, 230] on div "Janela de atendimento Grade de atendimento Capacidade Transportadoras Veículos …" at bounding box center [459, 226] width 918 height 452
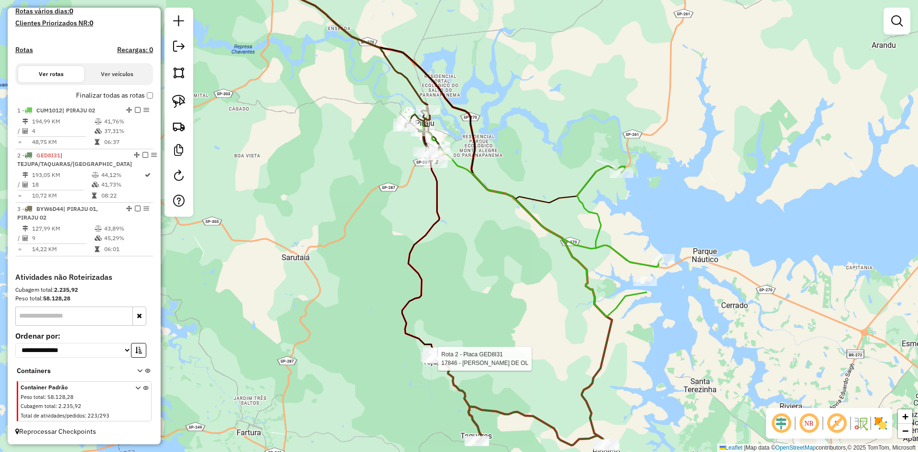
select select "**********"
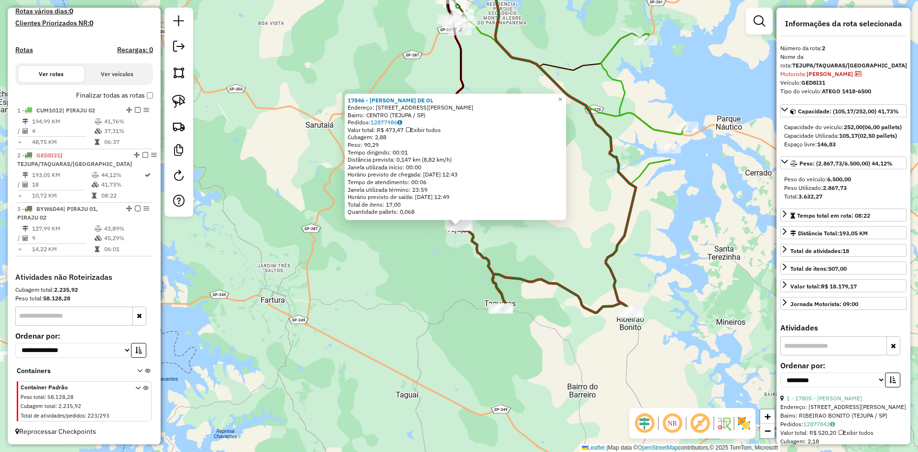
click at [408, 311] on div "17846 - RONIVALDO LEME DE OL Endereço: R RUA ANTONIO PINTO DE FARIA 230 Bairro:…" at bounding box center [459, 226] width 918 height 452
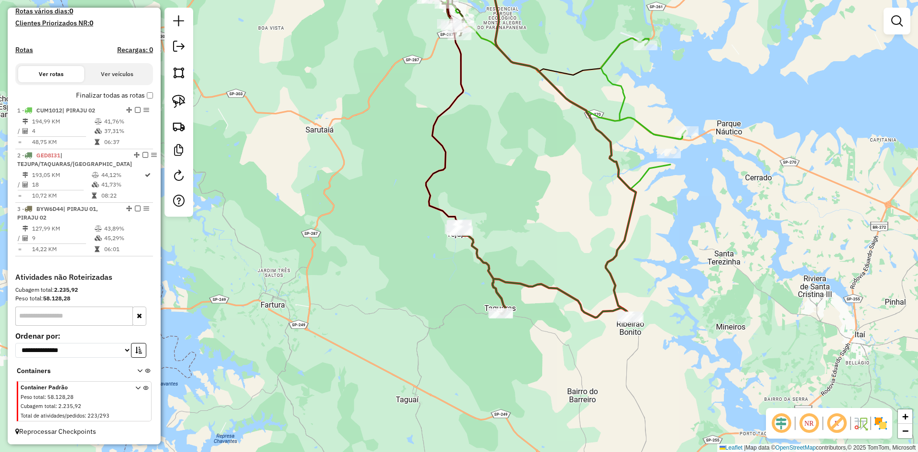
drag, startPoint x: 408, startPoint y: 284, endPoint x: 412, endPoint y: 387, distance: 103.4
click at [411, 383] on div "Janela de atendimento Grade de atendimento Capacidade Transportadoras Veículos …" at bounding box center [459, 226] width 918 height 452
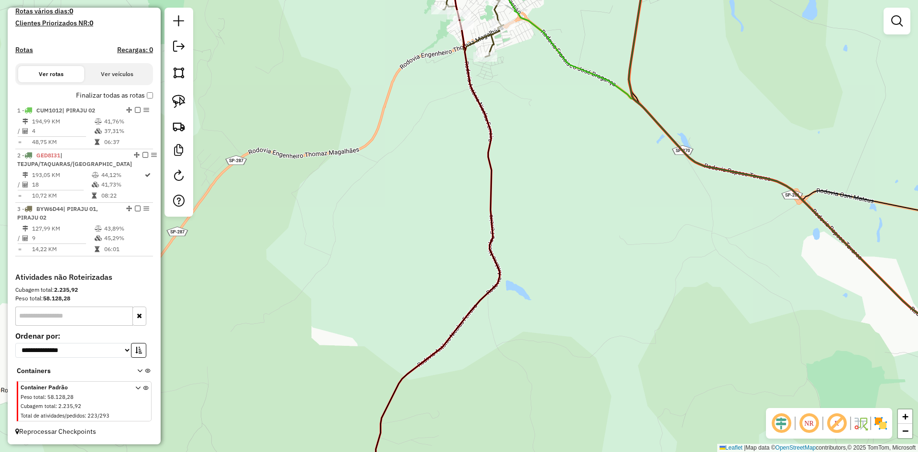
drag, startPoint x: 461, startPoint y: 132, endPoint x: 454, endPoint y: 303, distance: 170.9
click at [454, 303] on div "Janela de atendimento Grade de atendimento Capacidade Transportadoras Veículos …" at bounding box center [459, 226] width 918 height 452
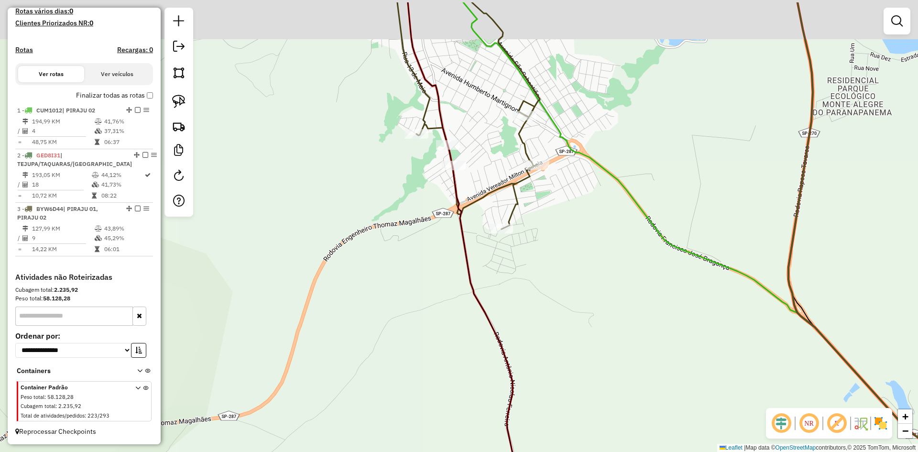
drag, startPoint x: 436, startPoint y: 304, endPoint x: 434, endPoint y: 322, distance: 17.8
click at [434, 322] on div "Janela de atendimento Grade de atendimento Capacidade Transportadoras Veículos …" at bounding box center [459, 226] width 918 height 452
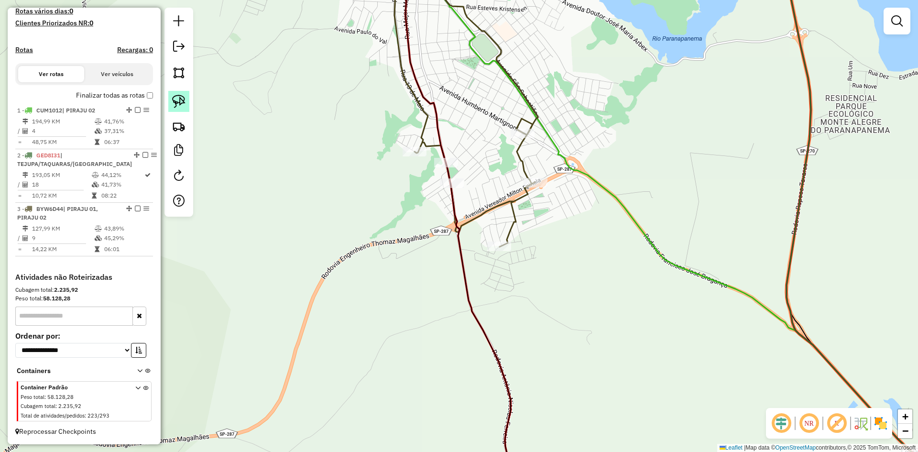
click at [184, 103] on img at bounding box center [178, 101] width 13 height 13
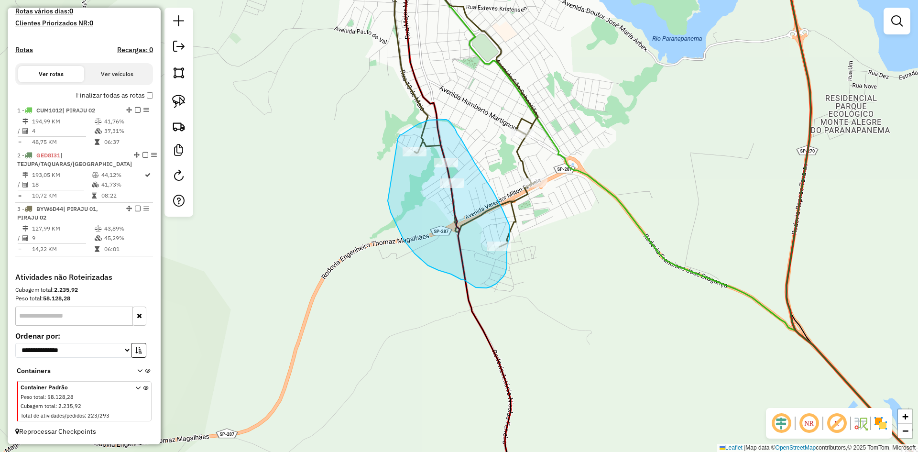
drag, startPoint x: 389, startPoint y: 206, endPoint x: 399, endPoint y: 139, distance: 67.7
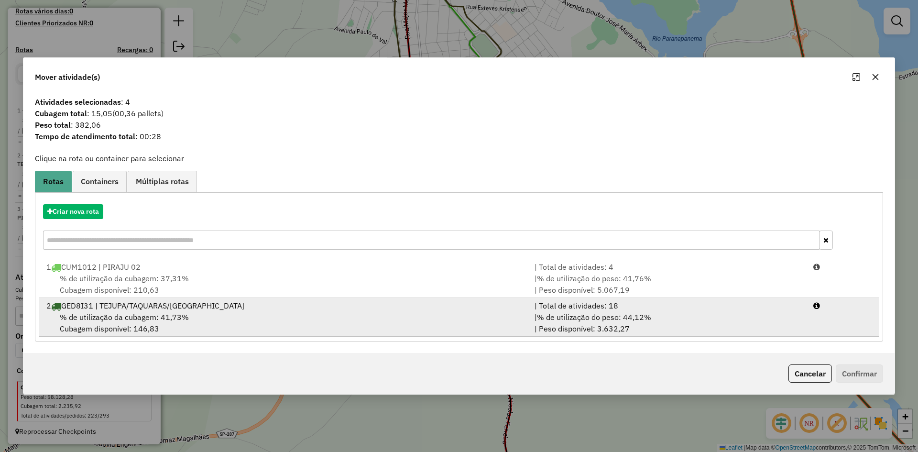
click at [228, 313] on div "% de utilização da cubagem: 41,73% Cubagem disponível: 146,83" at bounding box center [285, 322] width 488 height 23
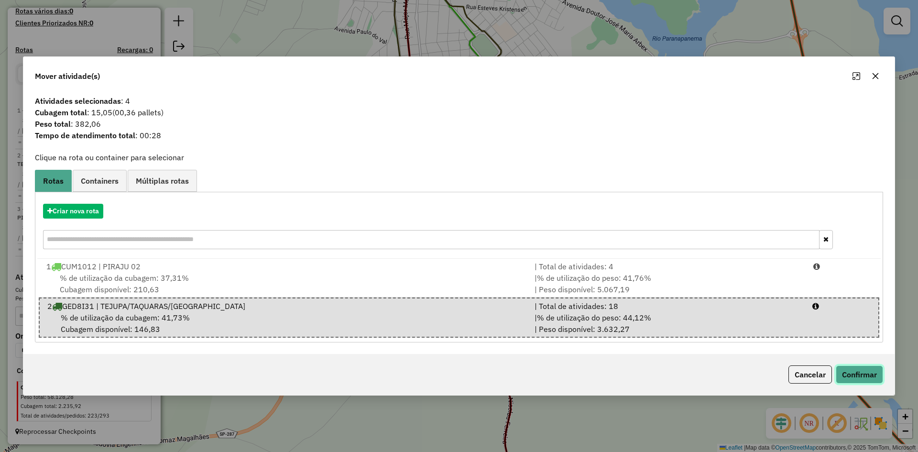
click at [867, 371] on button "Confirmar" at bounding box center [859, 374] width 47 height 18
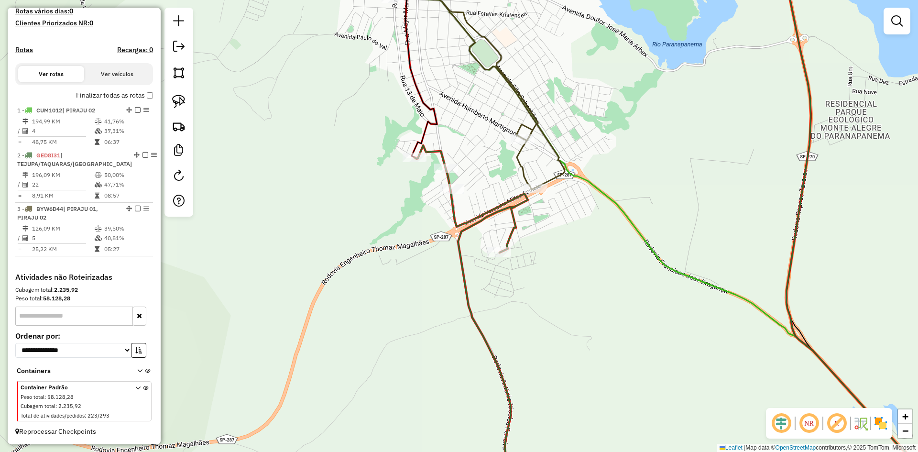
drag, startPoint x: 550, startPoint y: 233, endPoint x: 546, endPoint y: 278, distance: 44.7
click at [546, 278] on div "Janela de atendimento Grade de atendimento Capacidade Transportadoras Veículos …" at bounding box center [459, 226] width 918 height 452
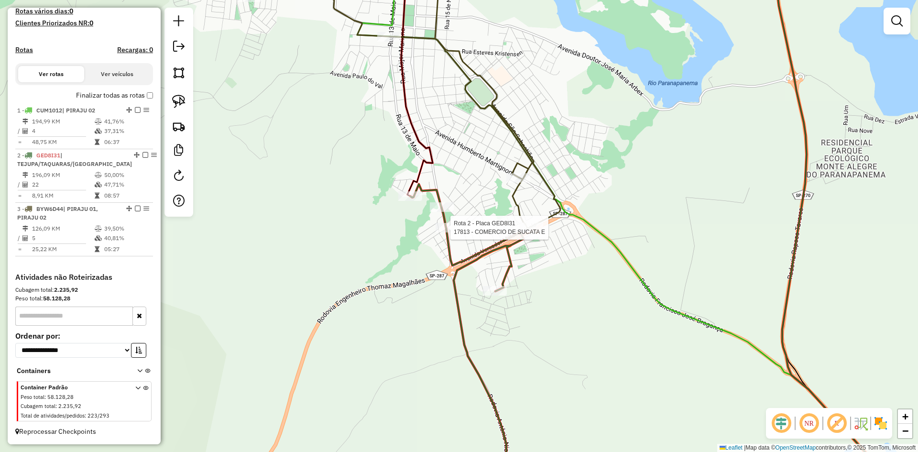
select select "**********"
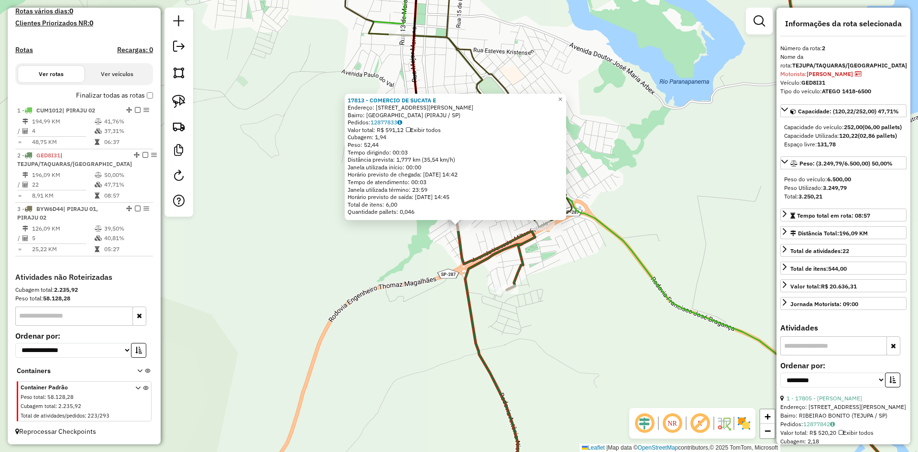
click at [435, 313] on div "17813 - COMERCIO DE SUCATA E Endereço: AV AV FRANCISCO ALVES ALMEIDA 935 Bairro…" at bounding box center [459, 226] width 918 height 452
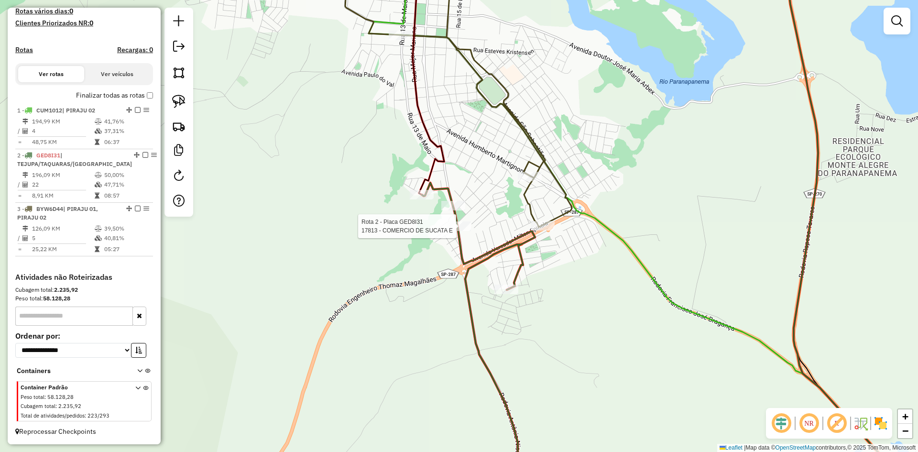
select select "**********"
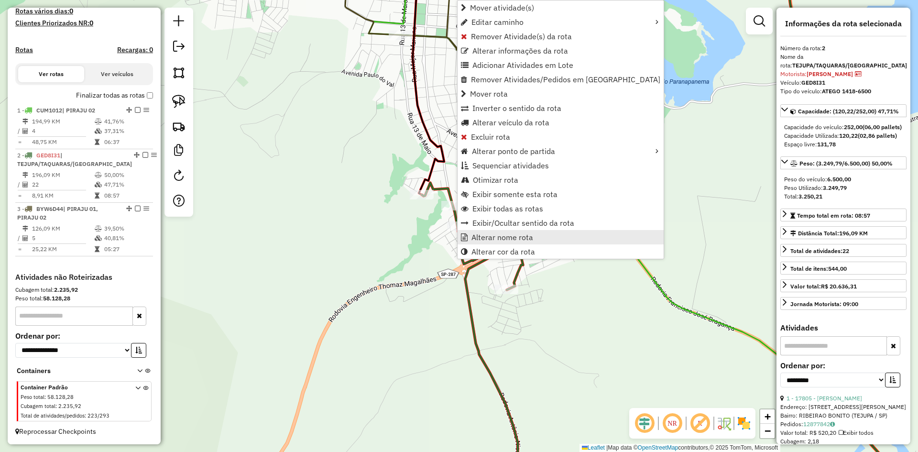
click at [483, 239] on span "Alterar nome rota" at bounding box center [503, 237] width 62 height 8
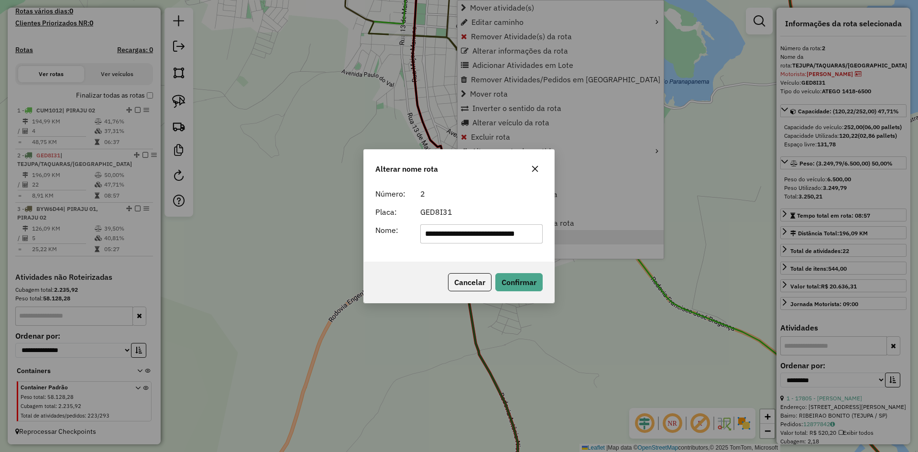
scroll to position [0, 24]
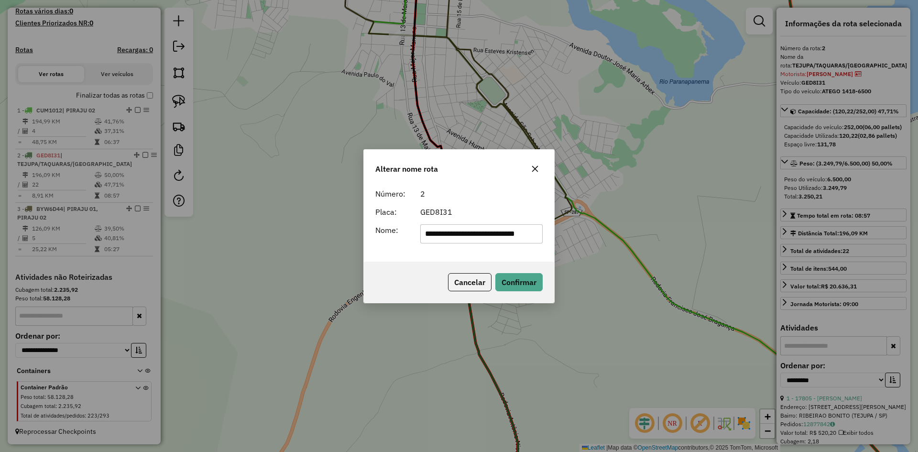
click at [538, 169] on icon "button" at bounding box center [535, 169] width 8 height 8
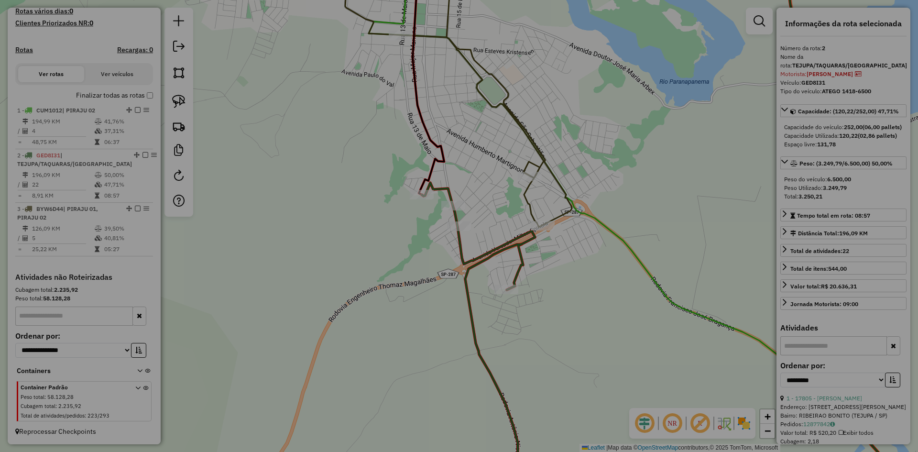
scroll to position [0, 0]
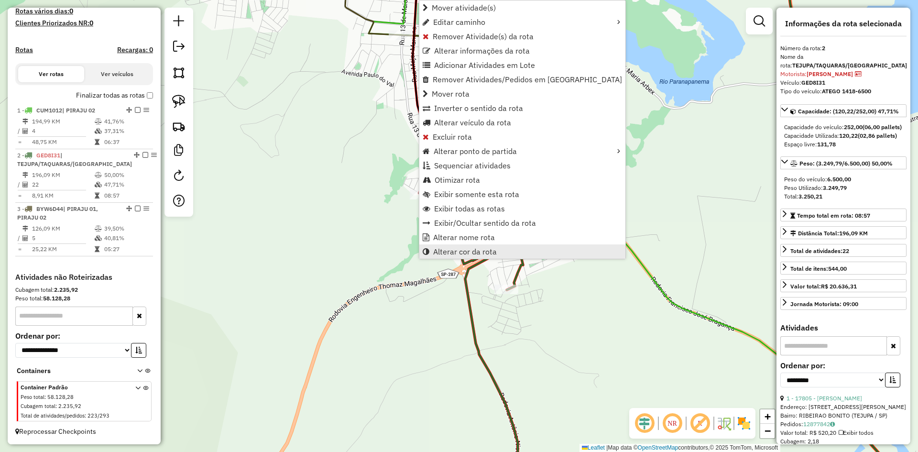
click at [465, 251] on span "Alterar cor da rota" at bounding box center [465, 252] width 64 height 8
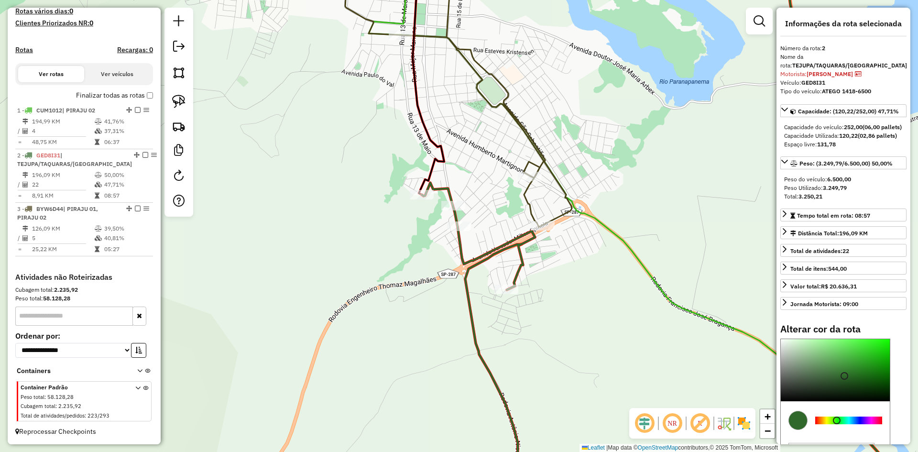
type input "*******"
click at [862, 424] on div at bounding box center [848, 421] width 67 height 8
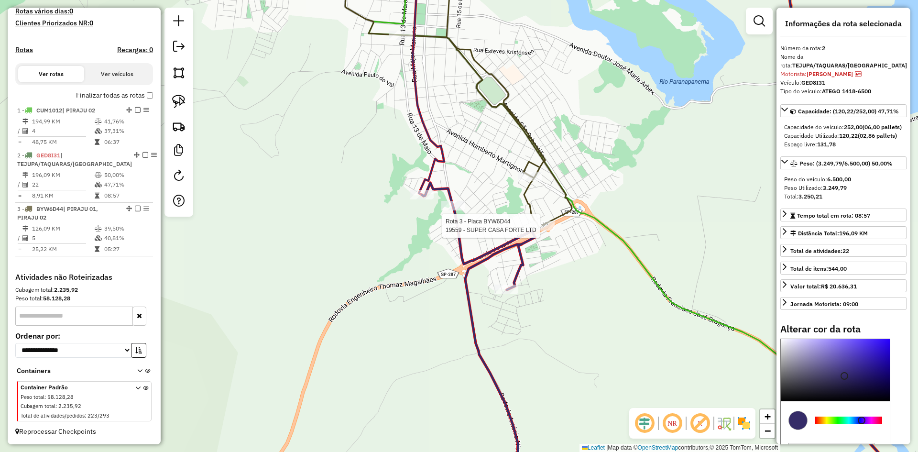
select select "**********"
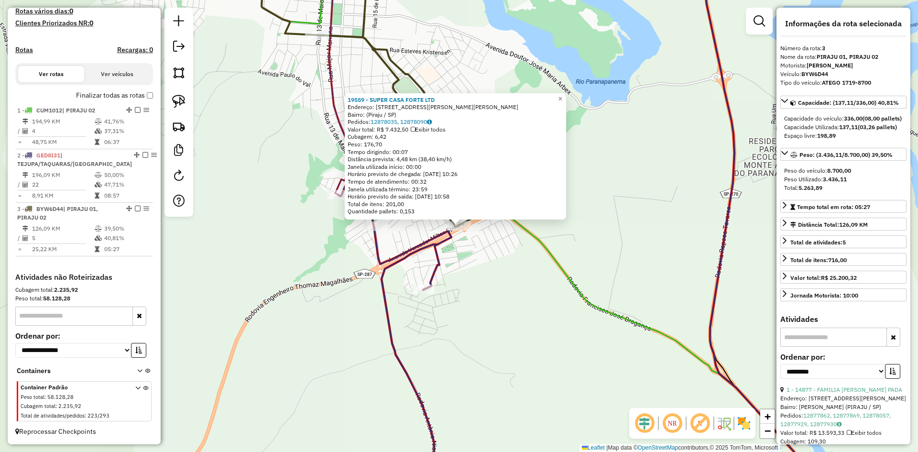
click at [499, 276] on div "19559 - SUPER CASA FORTE LTD Endereço: Rua J André L.S. da Silva, 329 Bairro: (…" at bounding box center [459, 226] width 918 height 452
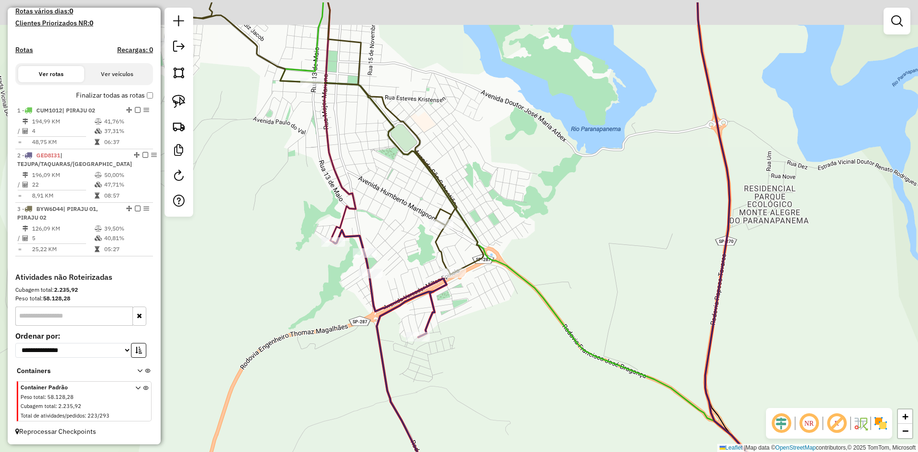
drag, startPoint x: 486, startPoint y: 254, endPoint x: 481, endPoint y: 301, distance: 46.6
click at [481, 301] on div "Janela de atendimento Grade de atendimento Capacidade Transportadoras Veículos …" at bounding box center [459, 226] width 918 height 452
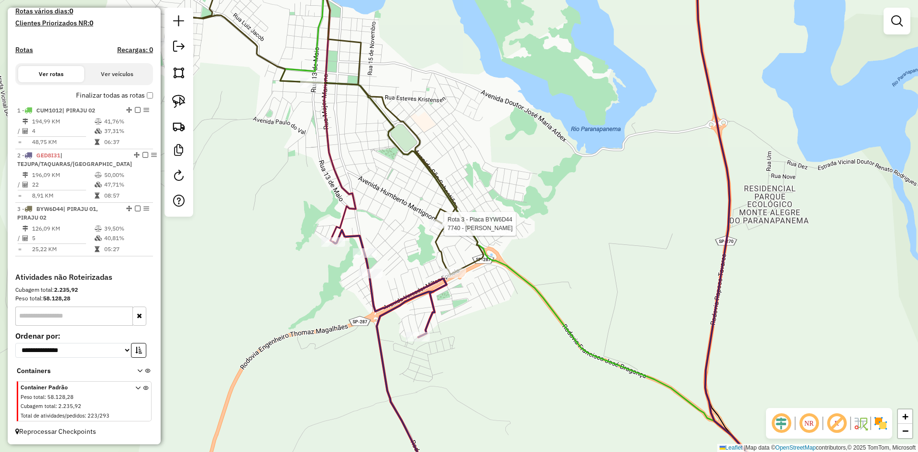
select select "**********"
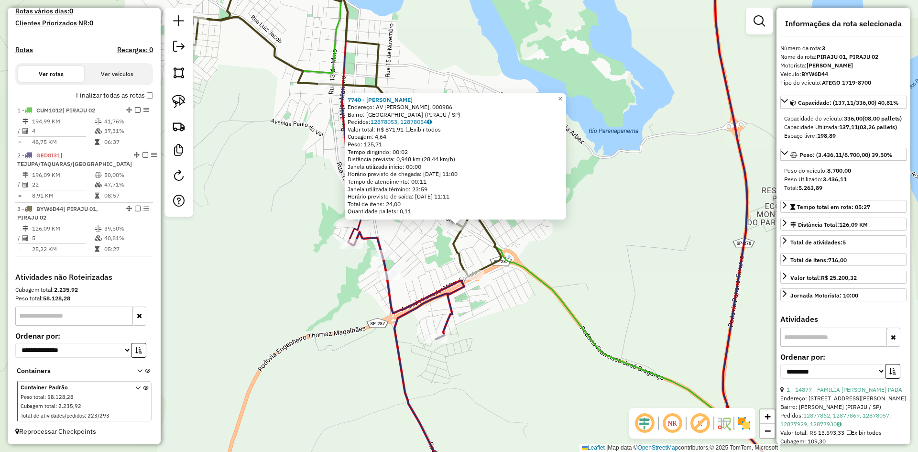
click at [435, 271] on div "7740 - MARIA MADALENA GALHA Endereço: AV HUMBERTO MARTIGNONI, 000986 Bairro: VI…" at bounding box center [459, 226] width 918 height 452
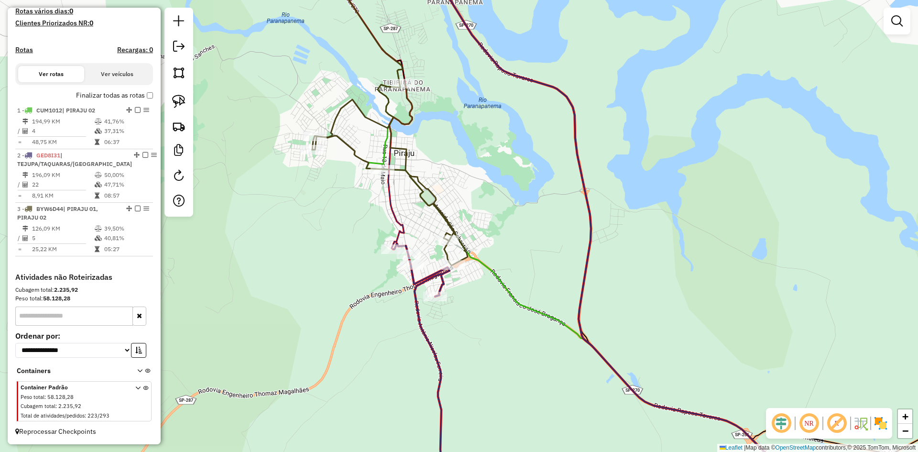
click at [404, 83] on icon at bounding box center [389, 174] width 155 height 182
select select "**********"
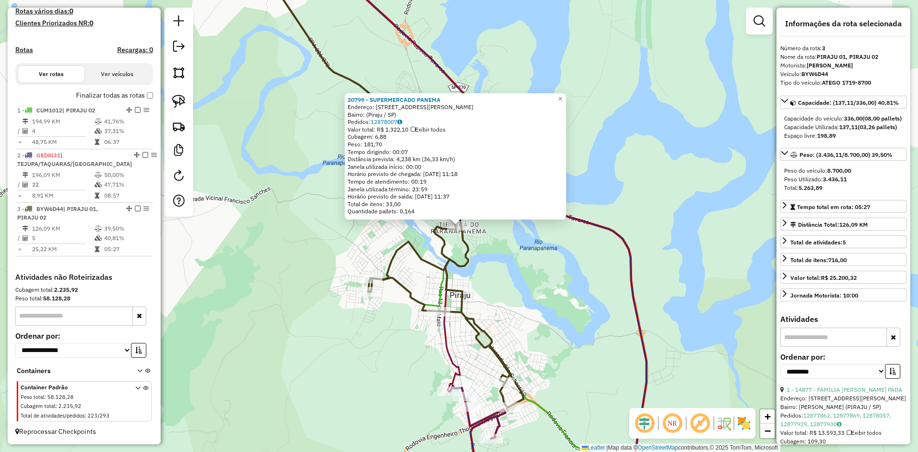
click at [527, 294] on div "20799 - SUPERMERCADO PANEMA Endereço: Avenida Doutor Simão, 742 Bairro: (Piraju…" at bounding box center [459, 226] width 918 height 452
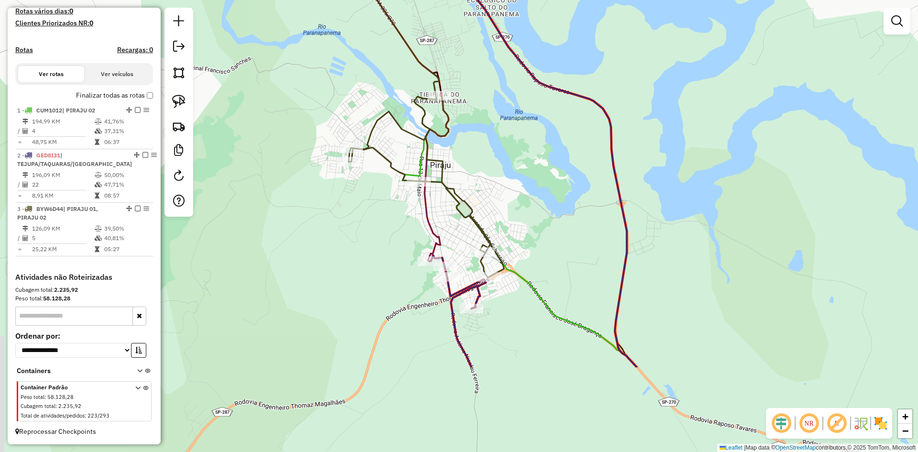
drag, startPoint x: 530, startPoint y: 308, endPoint x: 511, endPoint y: 178, distance: 131.5
click at [511, 178] on div "Janela de atendimento Grade de atendimento Capacidade Transportadoras Veículos …" at bounding box center [459, 226] width 918 height 452
select select "**********"
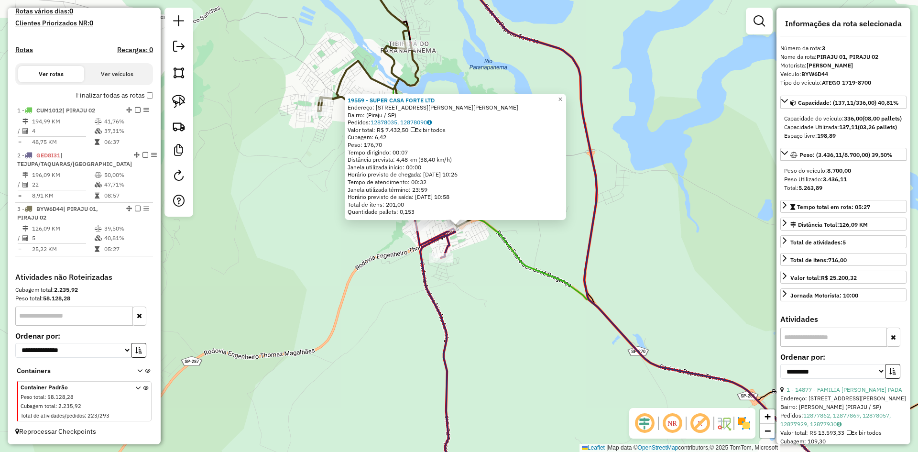
click at [471, 272] on div "19559 - SUPER CASA FORTE LTD Endereço: Rua J André L.S. da Silva, 329 Bairro: (…" at bounding box center [459, 226] width 918 height 452
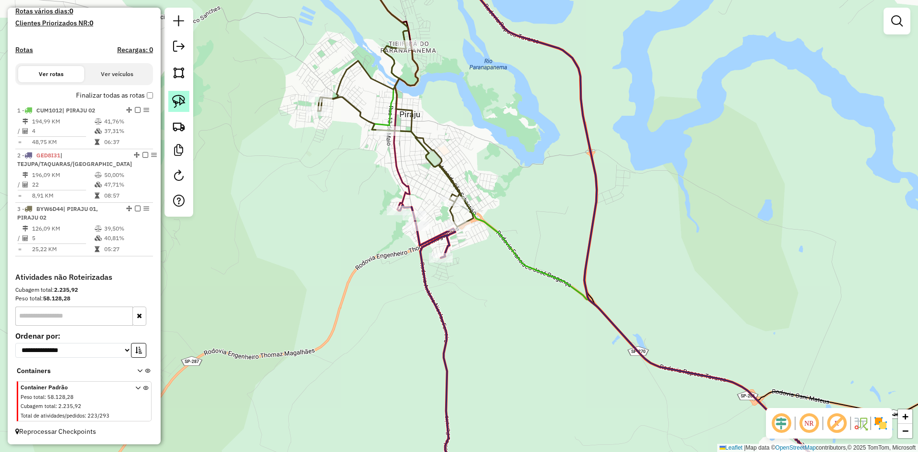
click at [182, 98] on img at bounding box center [178, 101] width 13 height 13
drag, startPoint x: 434, startPoint y: 209, endPoint x: 453, endPoint y: 182, distance: 33.2
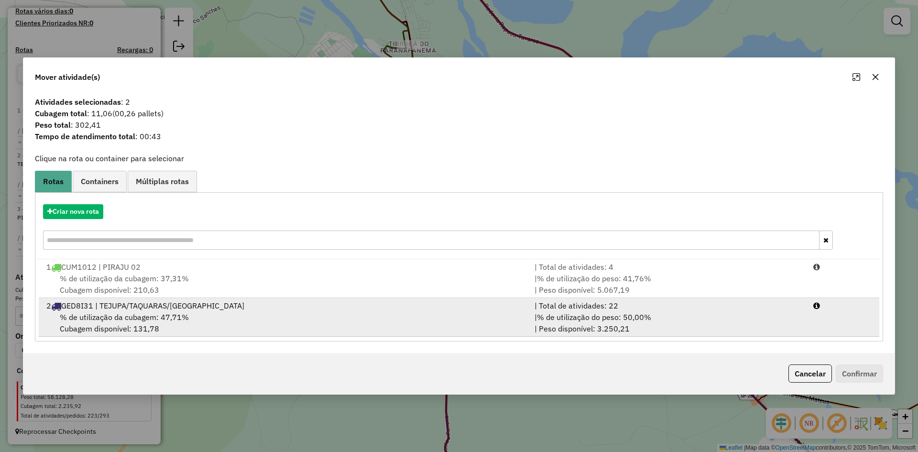
click at [211, 312] on div "% de utilização da cubagem: 47,71% Cubagem disponível: 131,78" at bounding box center [285, 322] width 488 height 23
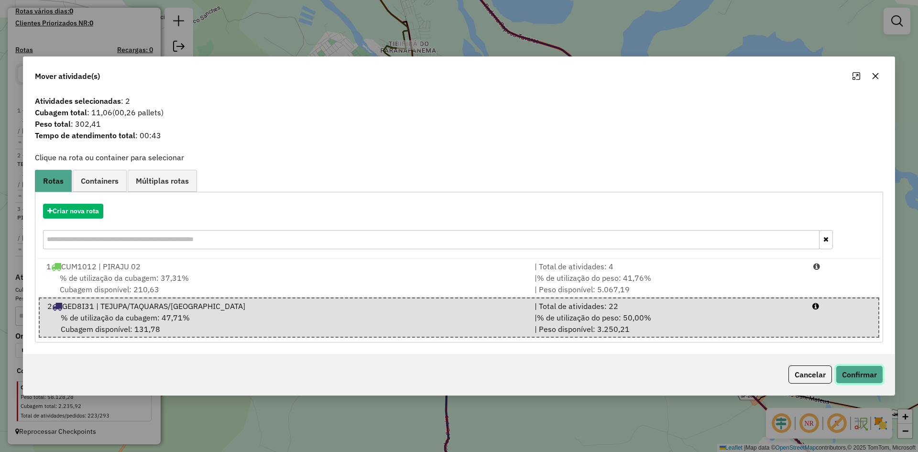
click at [868, 374] on button "Confirmar" at bounding box center [859, 374] width 47 height 18
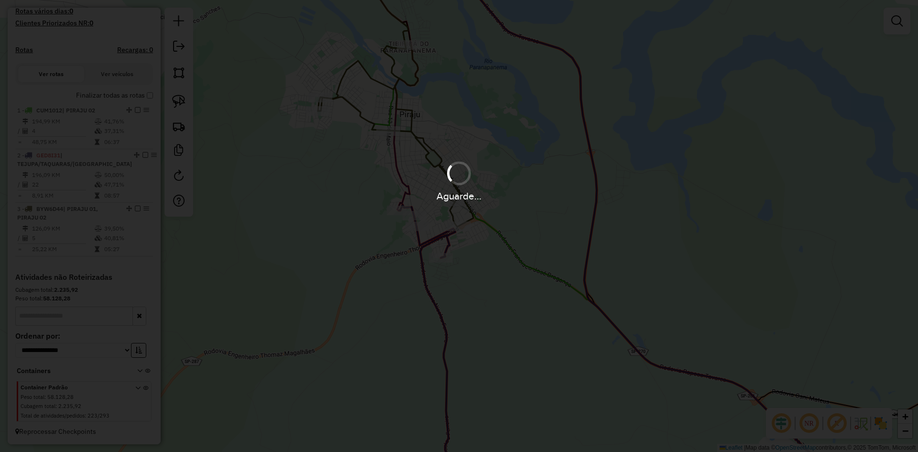
scroll to position [283, 0]
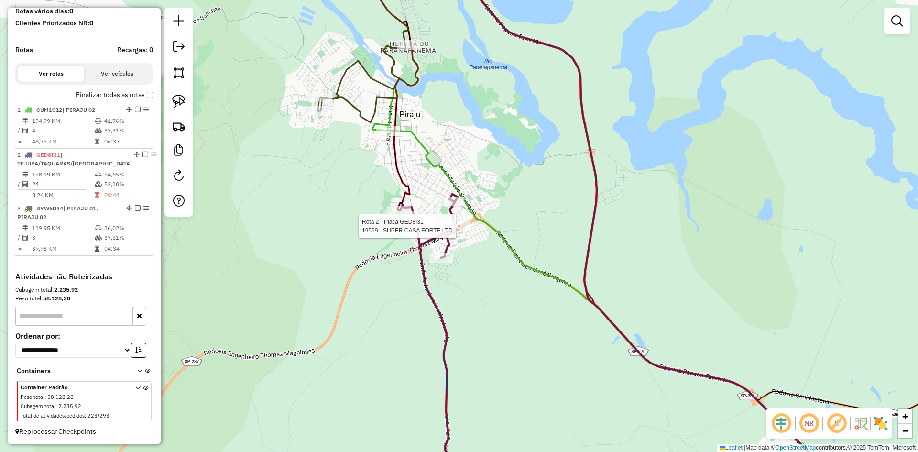
select select "**********"
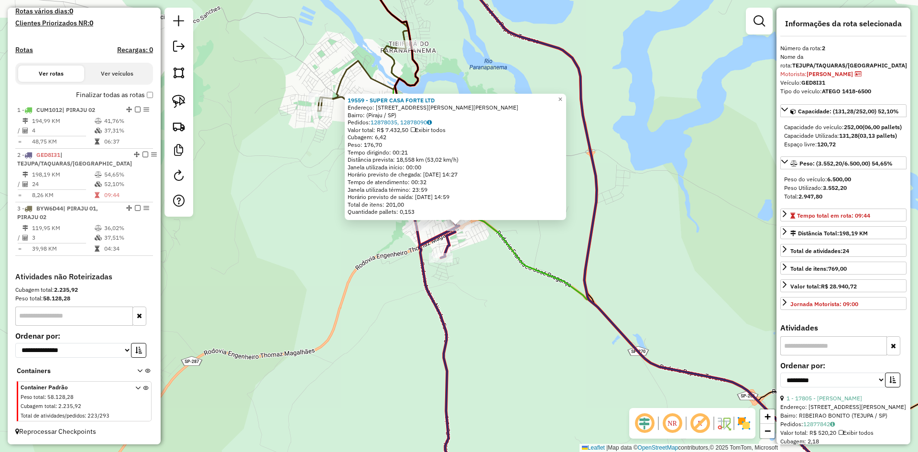
click at [468, 311] on div "19559 - SUPER CASA FORTE LTD Endereço: Rua J André L.S. da Silva, 329 Bairro: (…" at bounding box center [459, 226] width 918 height 452
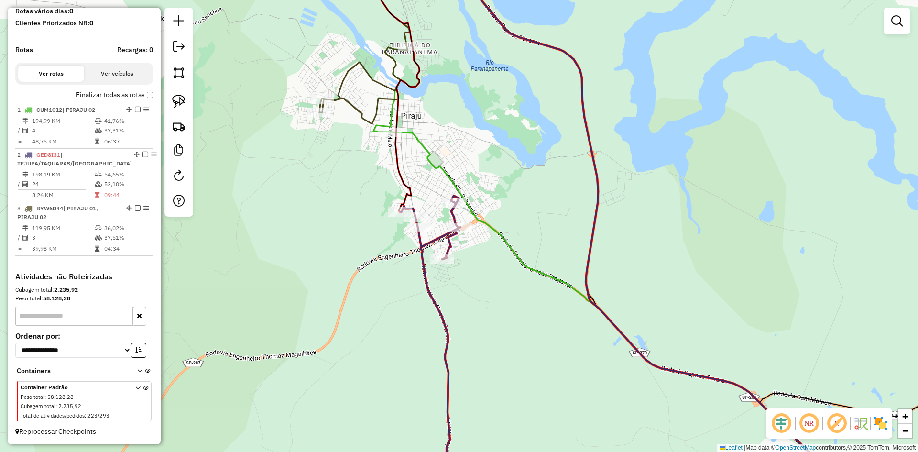
drag, startPoint x: 473, startPoint y: 284, endPoint x: 493, endPoint y: 356, distance: 75.0
click at [493, 357] on div "Janela de atendimento Grade de atendimento Capacidade Transportadoras Veículos …" at bounding box center [459, 226] width 918 height 452
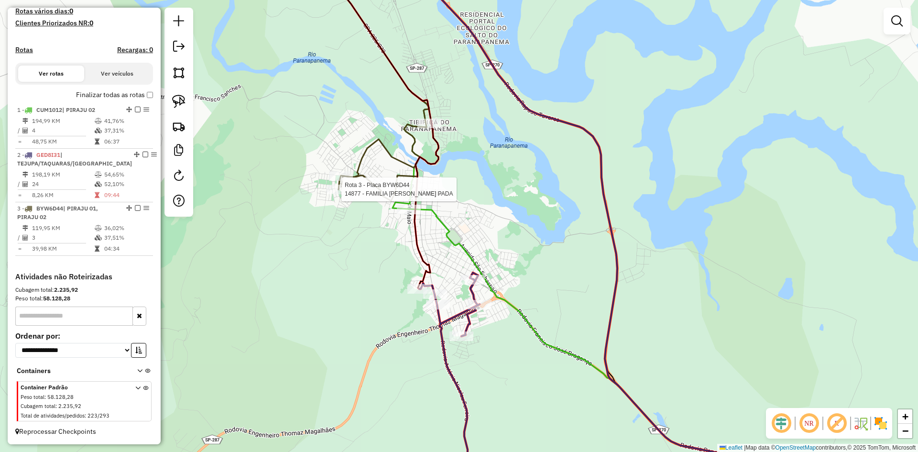
select select "**********"
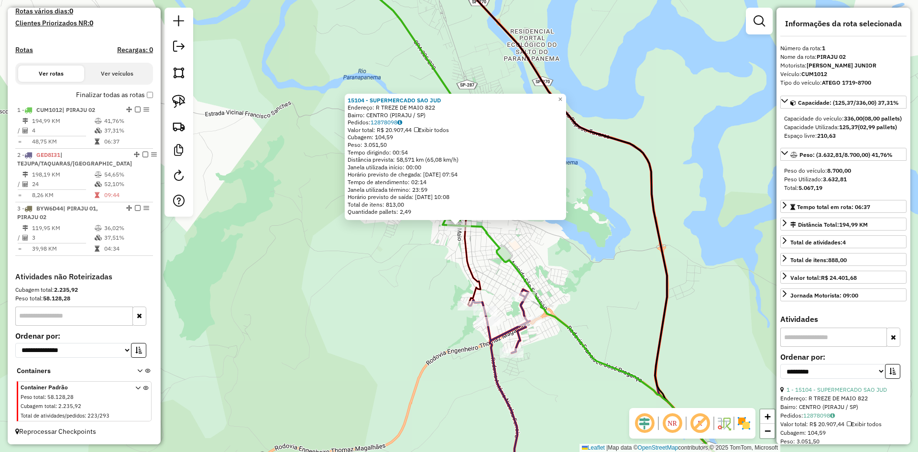
click at [579, 249] on div "15104 - SUPERMERCADO SAO JUD Endereço: R TREZE DE MAIO 822 Bairro: CENTRO (PIRA…" at bounding box center [459, 226] width 918 height 452
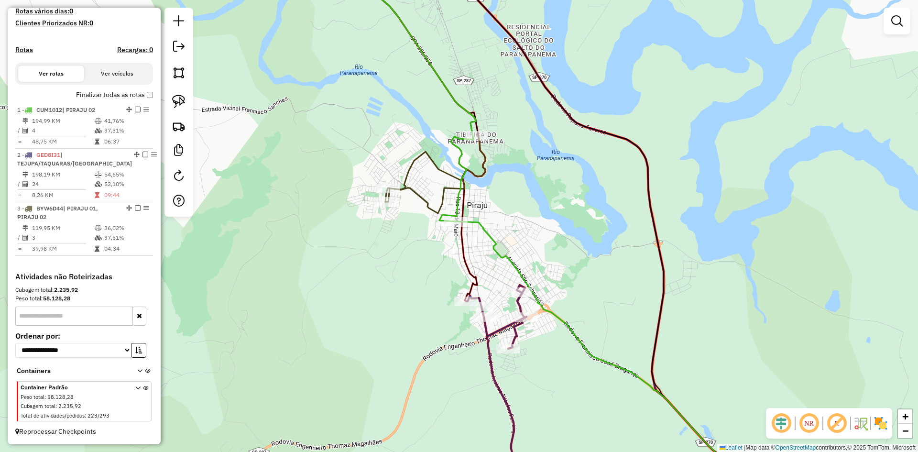
drag, startPoint x: 575, startPoint y: 247, endPoint x: 569, endPoint y: 232, distance: 16.3
click at [569, 232] on div "Janela de atendimento Grade de atendimento Capacidade Transportadoras Veículos …" at bounding box center [459, 226] width 918 height 452
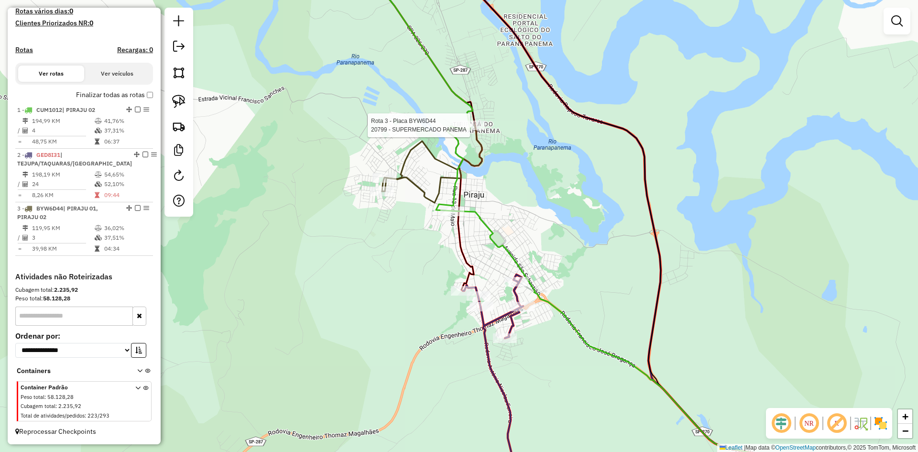
select select "**********"
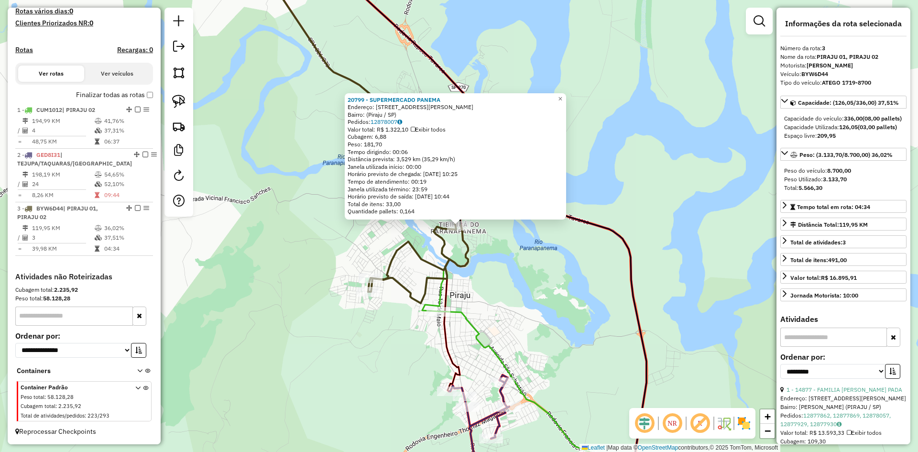
click at [507, 278] on div "20799 - SUPERMERCADO PANEMA Endereço: Avenida Doutor Simão, 742 Bairro: (Piraju…" at bounding box center [459, 226] width 918 height 452
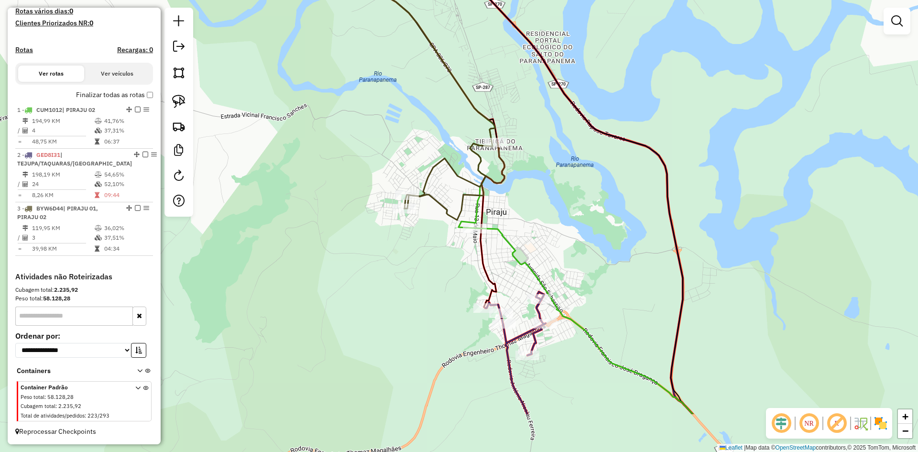
drag, startPoint x: 504, startPoint y: 281, endPoint x: 540, endPoint y: 198, distance: 90.8
click at [540, 198] on div "Janela de atendimento Grade de atendimento Capacidade Transportadoras Veículos …" at bounding box center [459, 226] width 918 height 452
select select "**********"
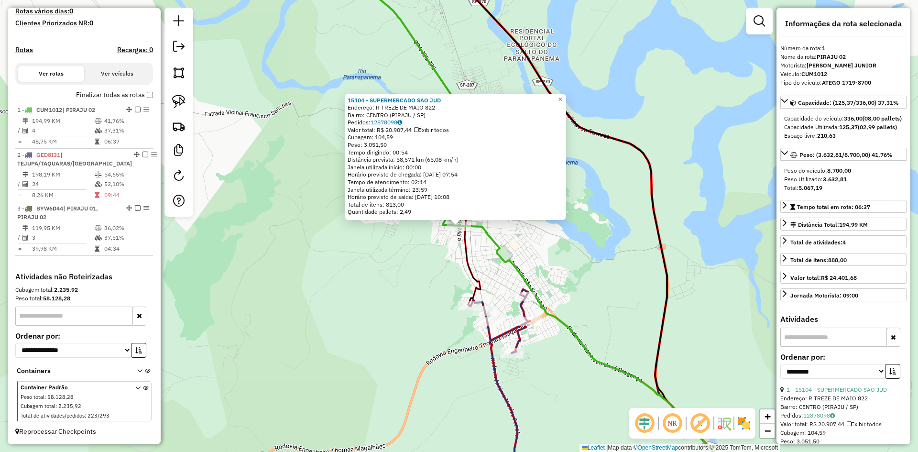
click at [561, 245] on div "15104 - SUPERMERCADO SAO JUD Endereço: R TREZE DE MAIO 822 Bairro: CENTRO (PIRA…" at bounding box center [459, 226] width 918 height 452
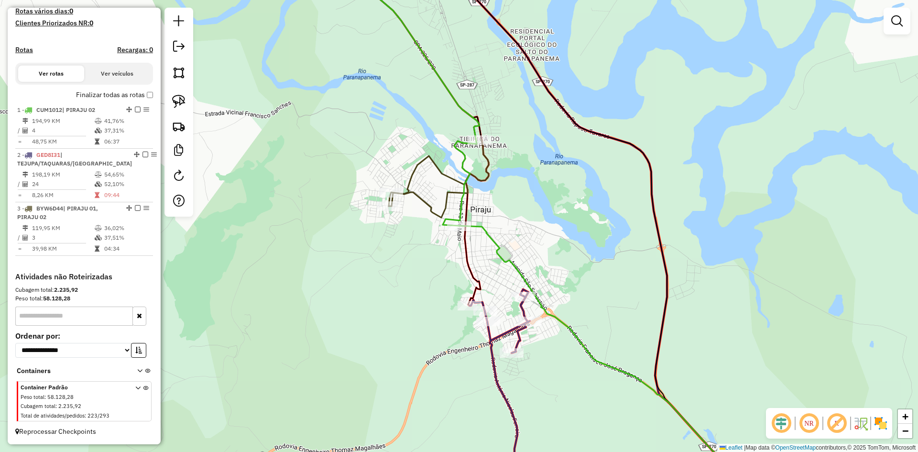
drag, startPoint x: 548, startPoint y: 231, endPoint x: 549, endPoint y: 310, distance: 79.4
click at [549, 310] on div "Janela de atendimento Grade de atendimento Capacidade Transportadoras Veículos …" at bounding box center [459, 226] width 918 height 452
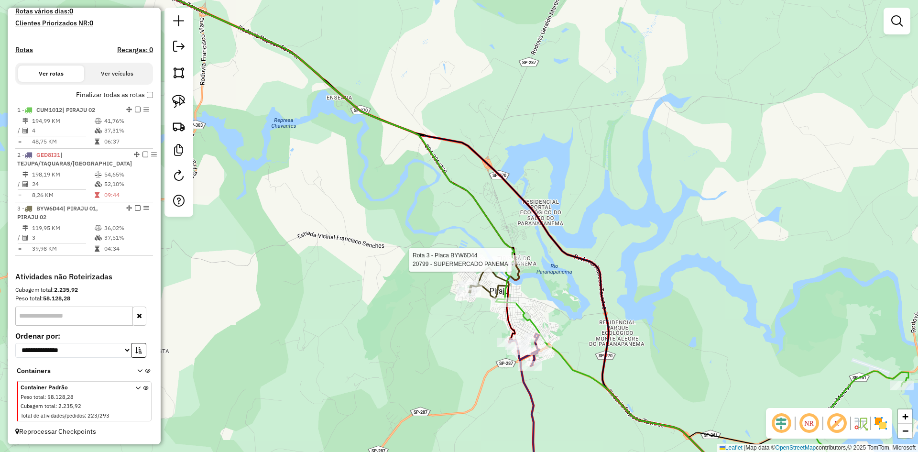
select select "**********"
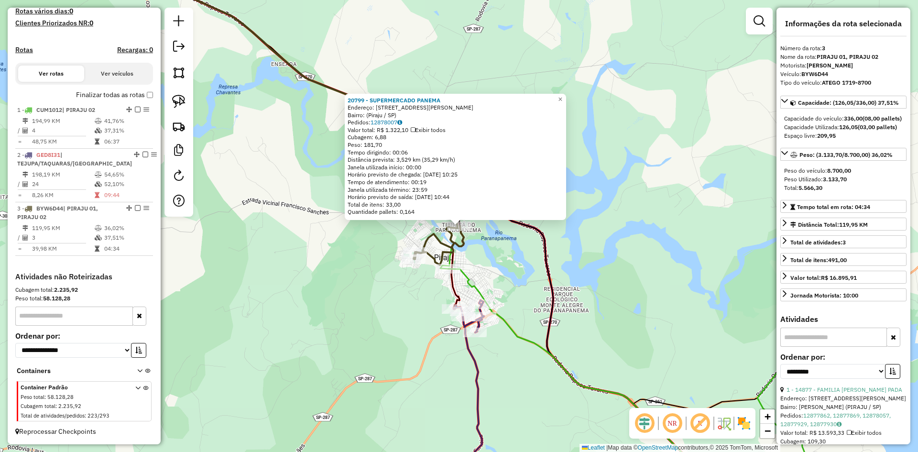
click at [512, 261] on div "20799 - SUPERMERCADO PANEMA Endereço: Avenida Doutor Simão, 742 Bairro: (Piraju…" at bounding box center [459, 226] width 918 height 452
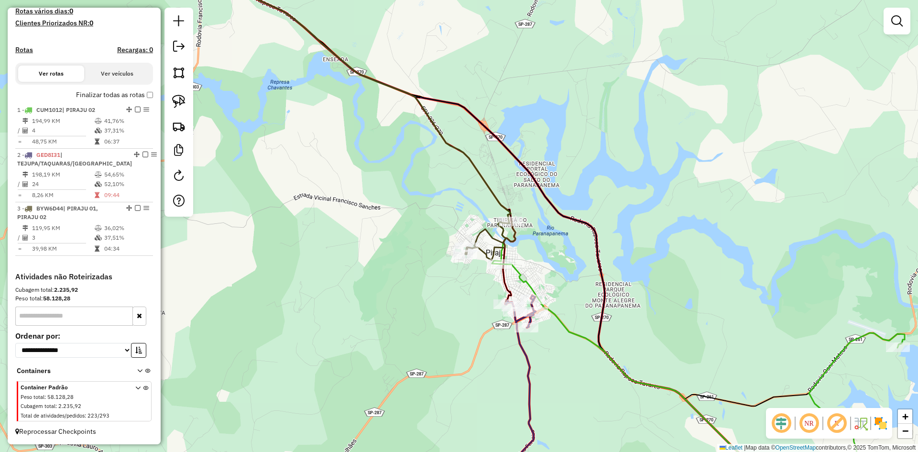
drag, startPoint x: 506, startPoint y: 259, endPoint x: 563, endPoint y: 254, distance: 57.1
click at [563, 254] on div "Janela de atendimento Grade de atendimento Capacidade Transportadoras Veículos …" at bounding box center [459, 226] width 918 height 452
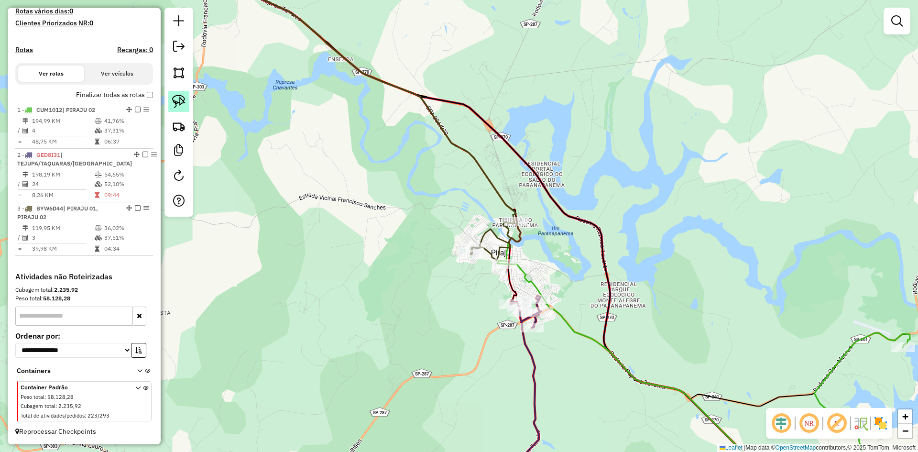
click at [174, 94] on link at bounding box center [178, 101] width 21 height 21
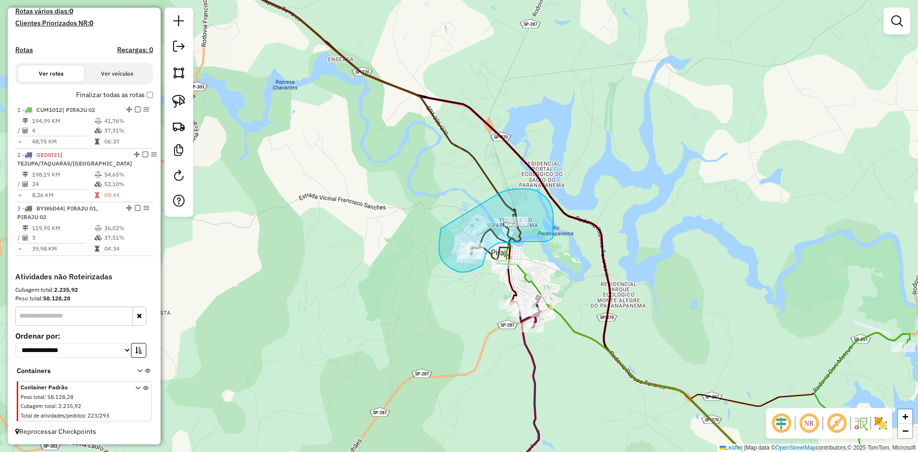
drag, startPoint x: 441, startPoint y: 229, endPoint x: 500, endPoint y: 193, distance: 68.9
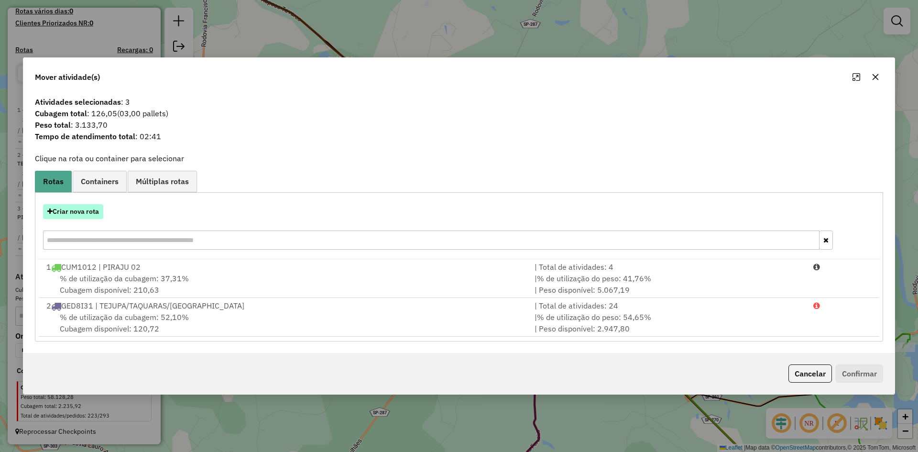
click at [86, 205] on button "Criar nova rota" at bounding box center [73, 211] width 60 height 15
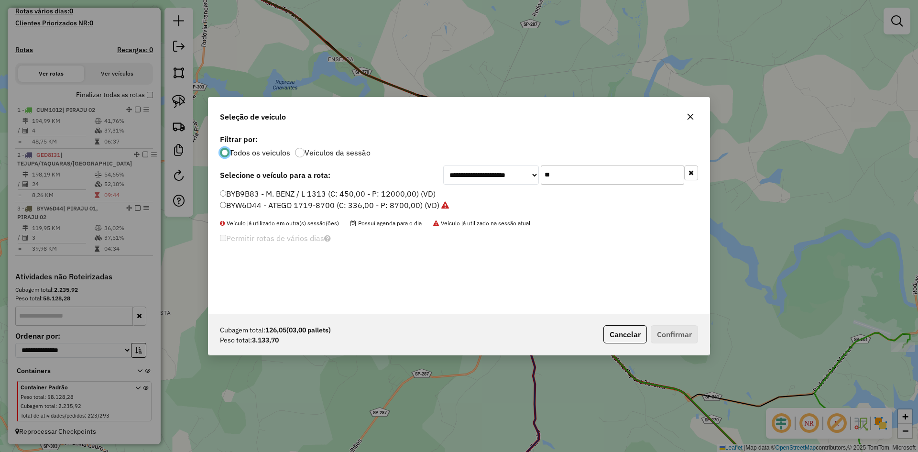
scroll to position [5, 3]
click at [583, 177] on input "**" at bounding box center [612, 174] width 143 height 19
click at [690, 114] on icon "button" at bounding box center [691, 117] width 8 height 8
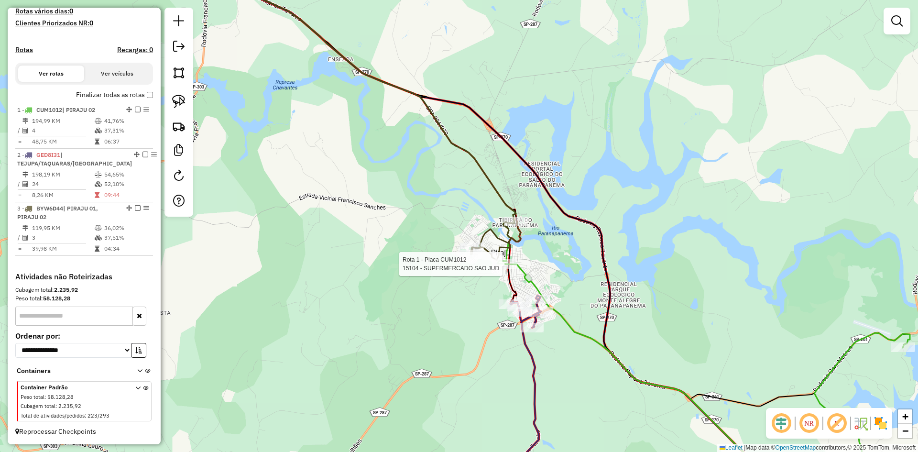
select select "**********"
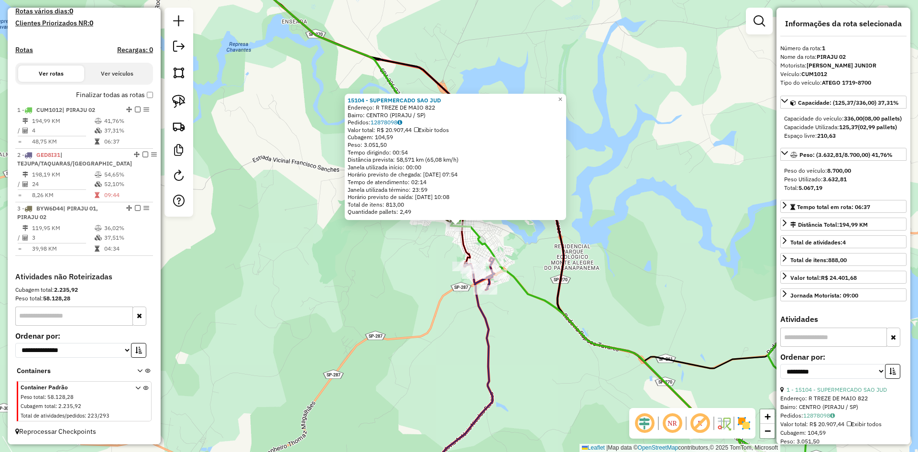
click at [528, 252] on div "15104 - SUPERMERCADO SAO JUD Endereço: R TREZE DE MAIO 822 Bairro: CENTRO (PIRA…" at bounding box center [459, 226] width 918 height 452
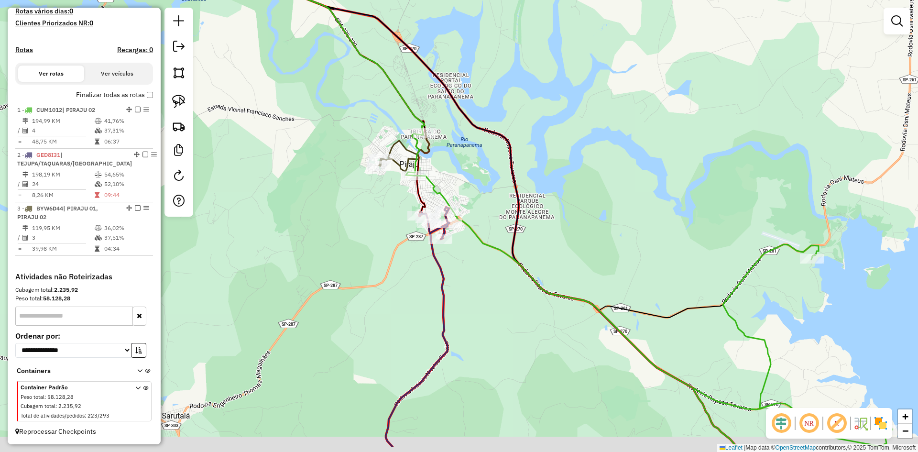
drag, startPoint x: 524, startPoint y: 248, endPoint x: 477, endPoint y: 189, distance: 75.2
click at [477, 189] on div "Janela de atendimento Grade de atendimento Capacidade Transportadoras Veículos …" at bounding box center [459, 226] width 918 height 452
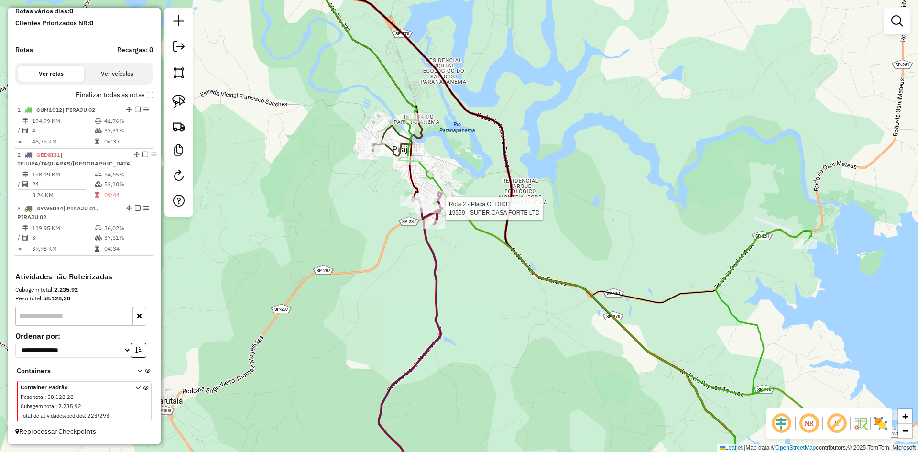
select select "**********"
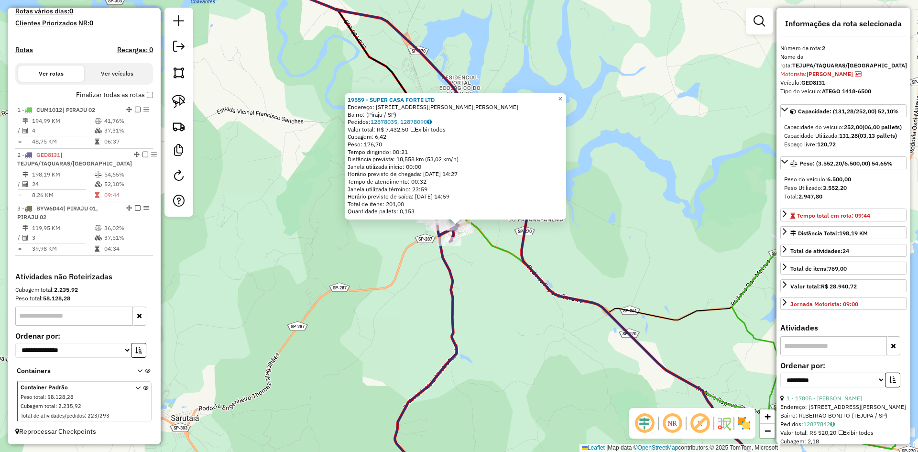
click at [490, 282] on div "19559 - SUPER CASA FORTE LTD Endereço: Rua J André L.S. da Silva, 329 Bairro: (…" at bounding box center [459, 226] width 918 height 452
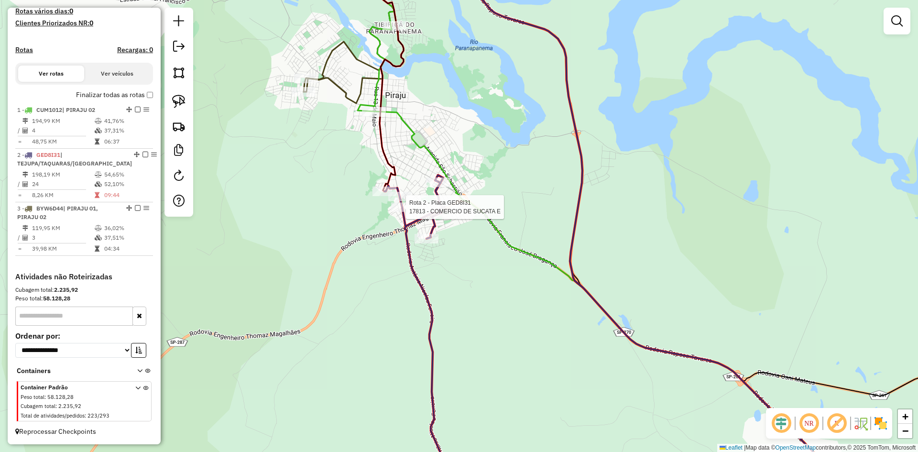
select select "**********"
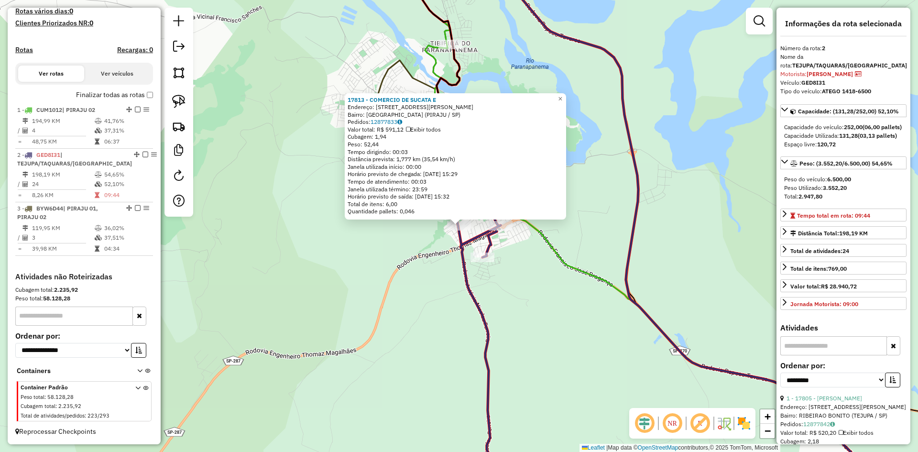
click at [381, 312] on div "17813 - COMERCIO DE SUCATA E Endereço: AV AV FRANCISCO ALVES ALMEIDA 935 Bairro…" at bounding box center [459, 226] width 918 height 452
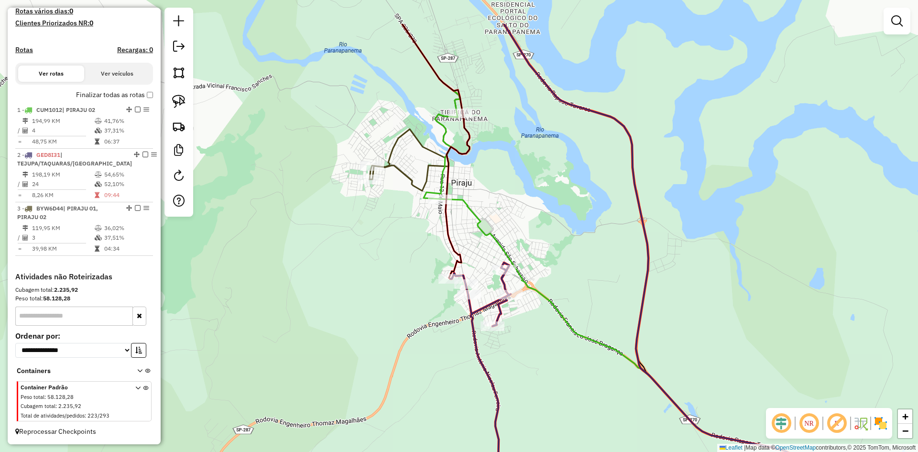
drag, startPoint x: 388, startPoint y: 308, endPoint x: 389, endPoint y: 357, distance: 48.3
click at [389, 357] on div "Janela de atendimento Grade de atendimento Capacidade Transportadoras Veículos …" at bounding box center [459, 226] width 918 height 452
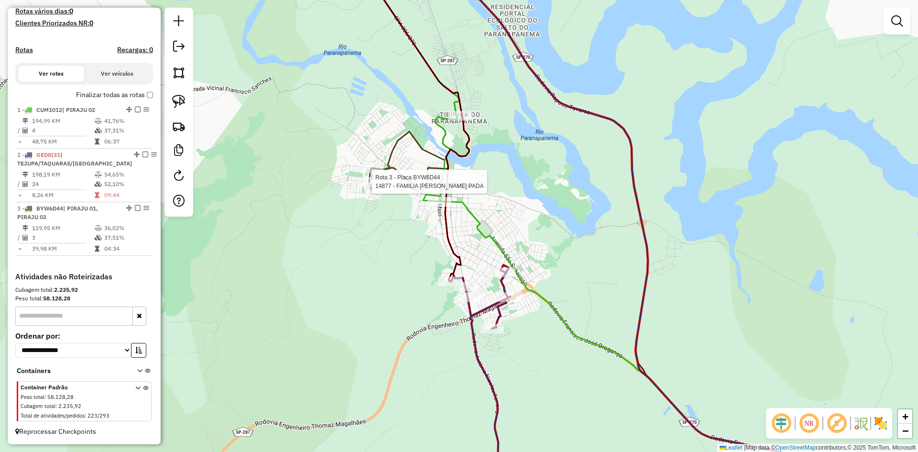
select select "**********"
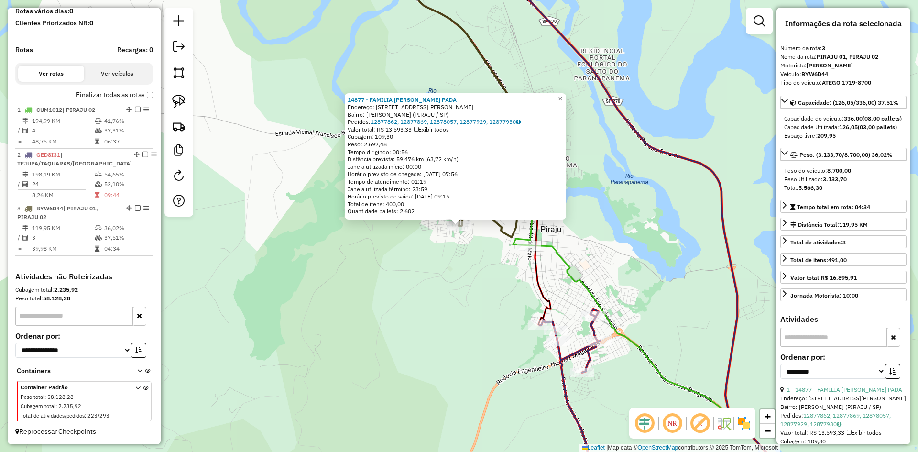
click at [462, 289] on div "14877 - FAMILIA BRAGADO PADA Endereço: R ANIBAL CESARIO GARCIA 246 Bairro: AUGU…" at bounding box center [459, 226] width 918 height 452
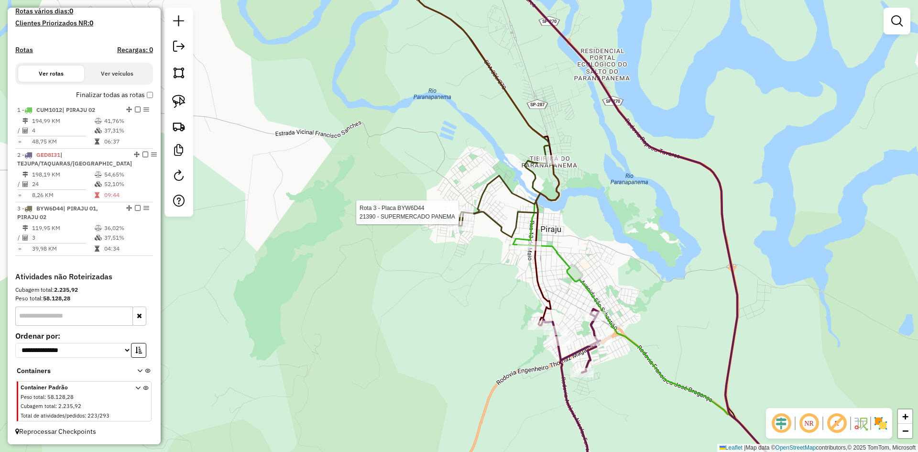
select select "**********"
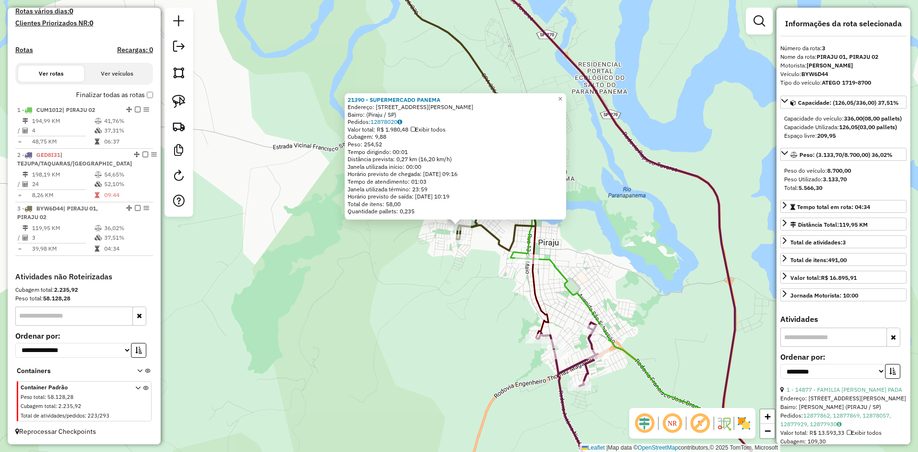
click at [419, 299] on div "Rota 3 - Placa BYW6D44 14877 - FAMILIA BRAGADO PADA 21390 - SUPERMERCADO PANEMA…" at bounding box center [459, 226] width 918 height 452
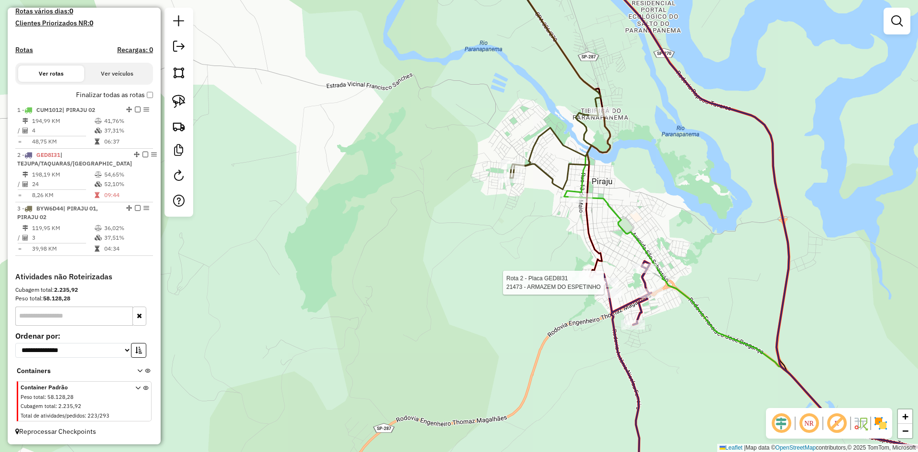
select select "**********"
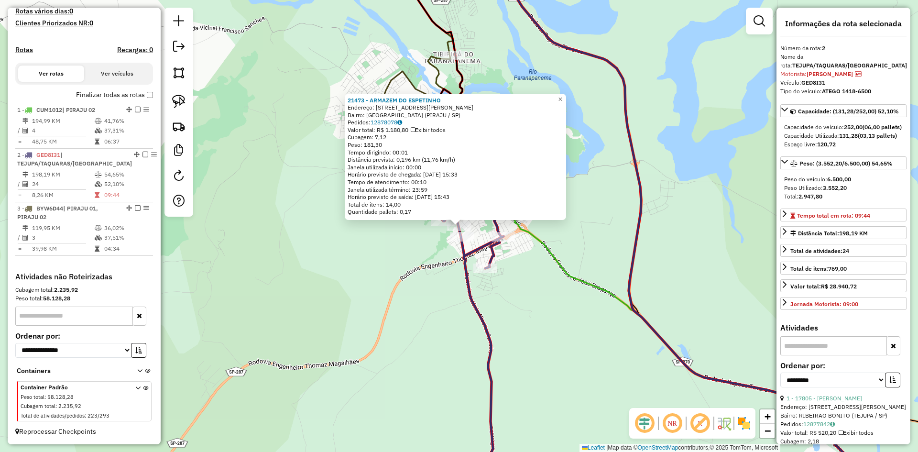
click at [573, 340] on div "21473 - ARMAZEM DO ESPETINHO Endereço: Avenida Francisco Alves de Alm 735 Bairr…" at bounding box center [459, 226] width 918 height 452
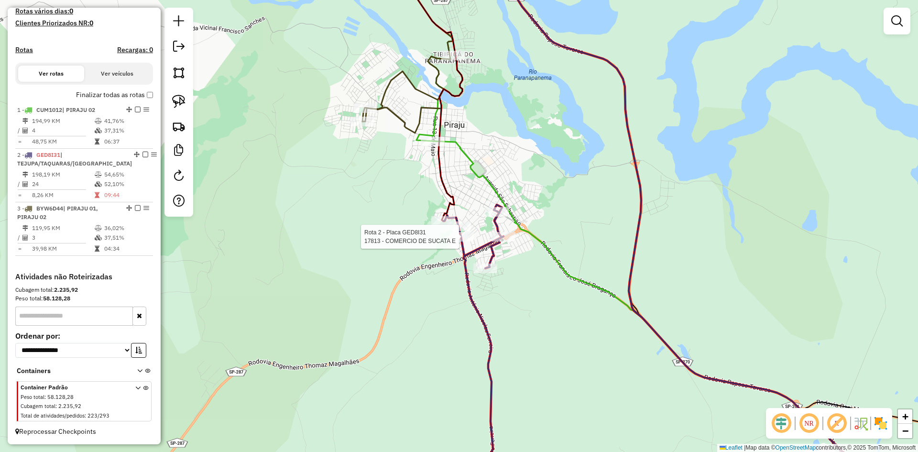
select select "**********"
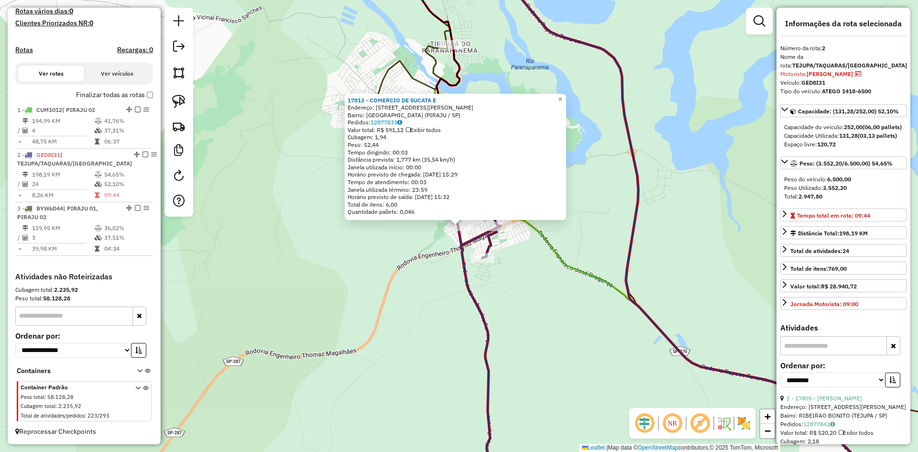
click at [557, 319] on div "17813 - COMERCIO DE SUCATA E Endereço: AV AV FRANCISCO ALVES ALMEIDA 935 Bairro…" at bounding box center [459, 226] width 918 height 452
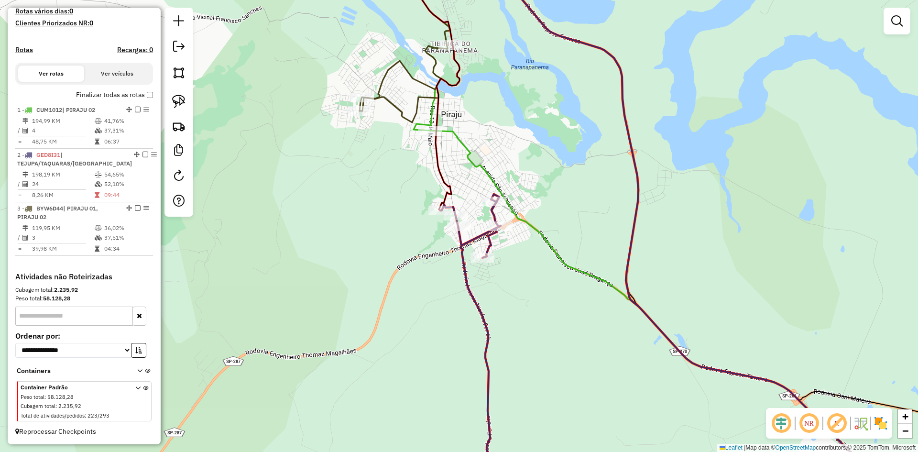
drag, startPoint x: 551, startPoint y: 312, endPoint x: 546, endPoint y: 414, distance: 101.5
click at [546, 413] on div "Janela de atendimento Grade de atendimento Capacidade Transportadoras Veículos …" at bounding box center [459, 226] width 918 height 452
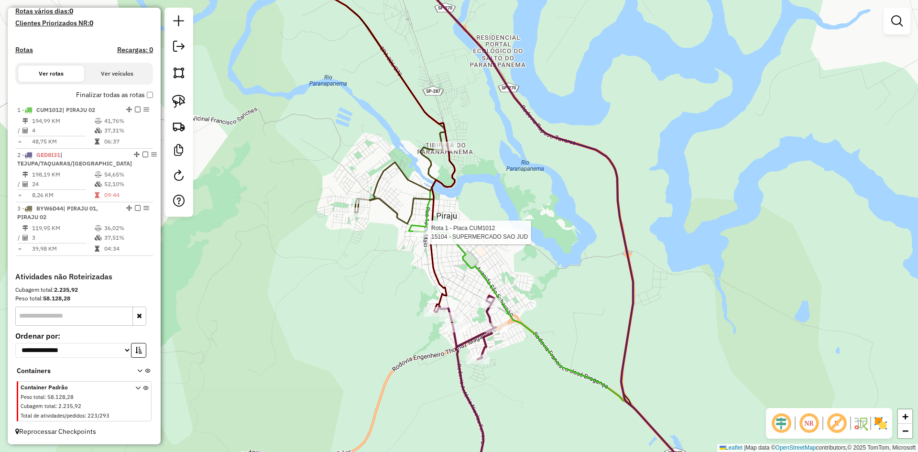
select select "**********"
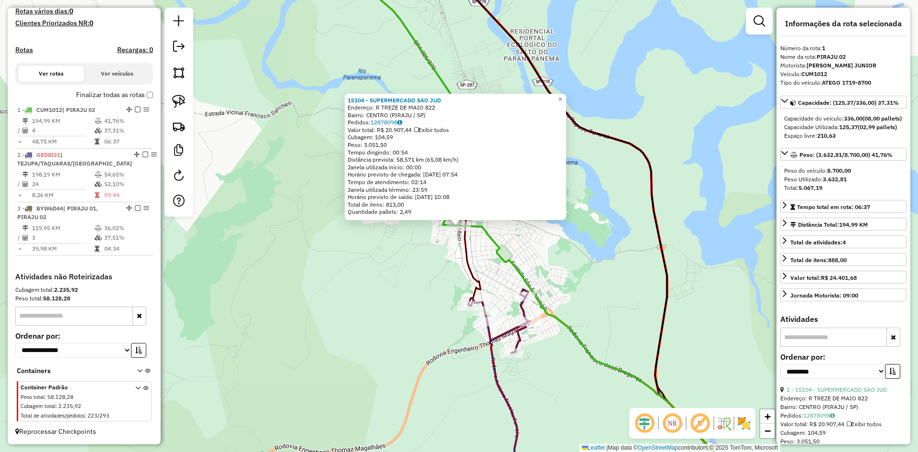
click at [434, 255] on div "15104 - SUPERMERCADO SAO JUD Endereço: R TREZE DE MAIO 822 Bairro: CENTRO (PIRA…" at bounding box center [459, 226] width 918 height 452
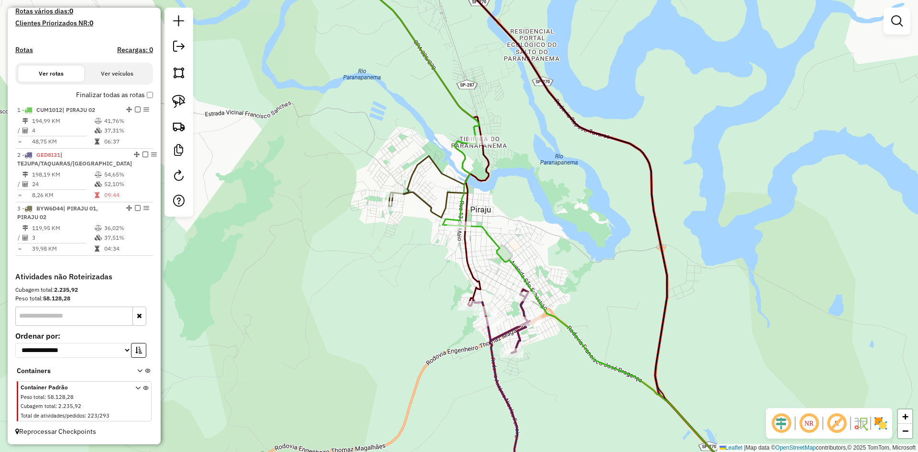
drag, startPoint x: 434, startPoint y: 255, endPoint x: 419, endPoint y: 289, distance: 37.2
click at [419, 289] on div "Janela de atendimento Grade de atendimento Capacidade Transportadoras Veículos …" at bounding box center [459, 226] width 918 height 452
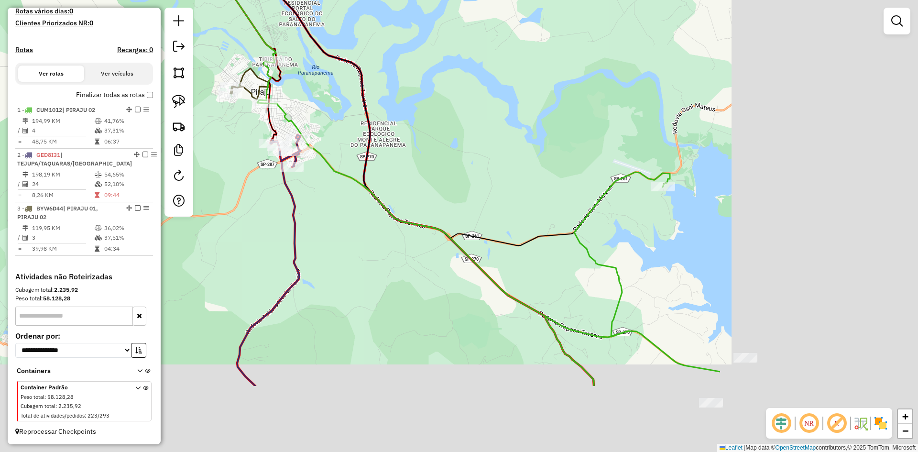
drag, startPoint x: 715, startPoint y: 267, endPoint x: 425, endPoint y: 156, distance: 311.2
click at [411, 152] on div "Janela de atendimento Grade de atendimento Capacidade Transportadoras Veículos …" at bounding box center [459, 226] width 918 height 452
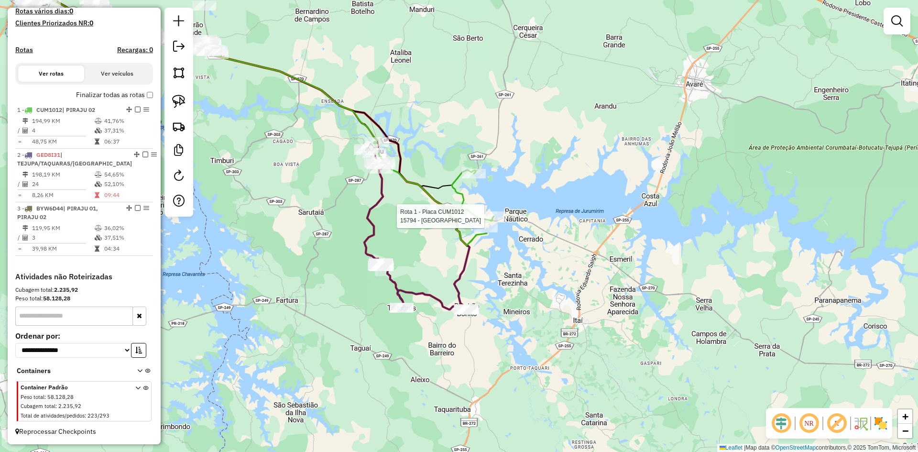
select select "**********"
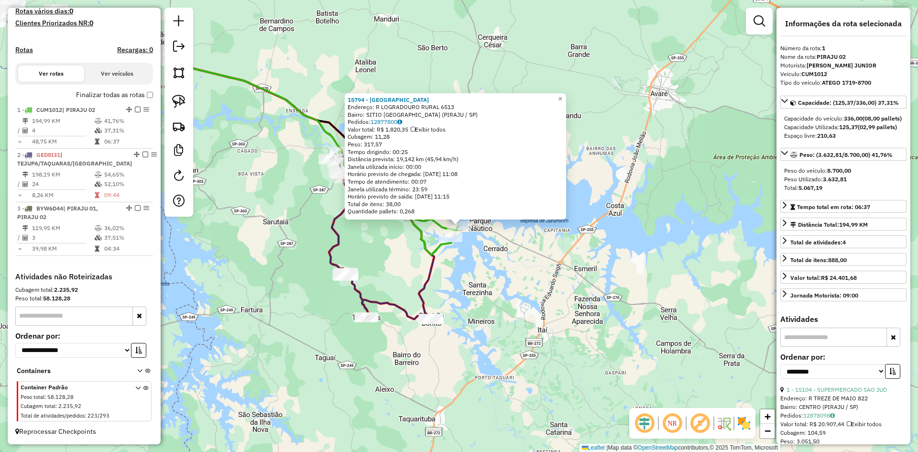
click at [399, 241] on div "15794 - HOTEL FAROL DO LAGO Endereço: R LOGRADOURO RURAL 6513 Bairro: SITIO FAR…" at bounding box center [459, 226] width 918 height 452
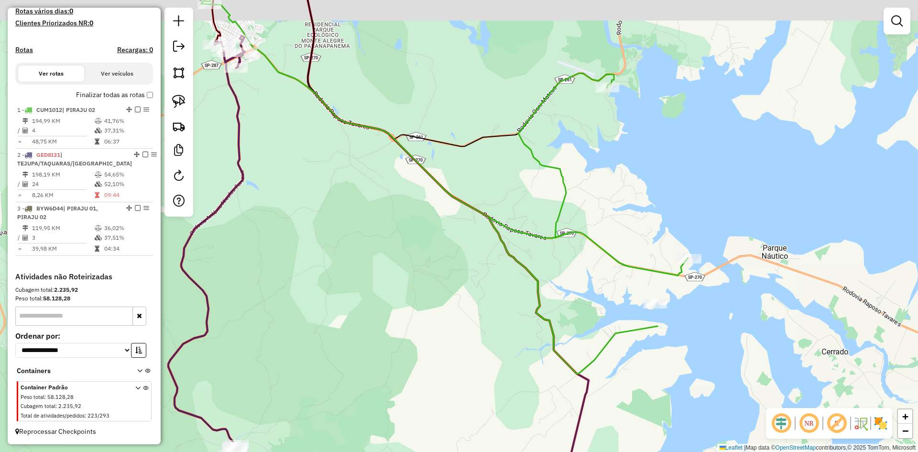
drag, startPoint x: 351, startPoint y: 185, endPoint x: 585, endPoint y: 388, distance: 310.5
click at [585, 388] on div "Janela de atendimento Grade de atendimento Capacidade Transportadoras Veículos …" at bounding box center [459, 226] width 918 height 452
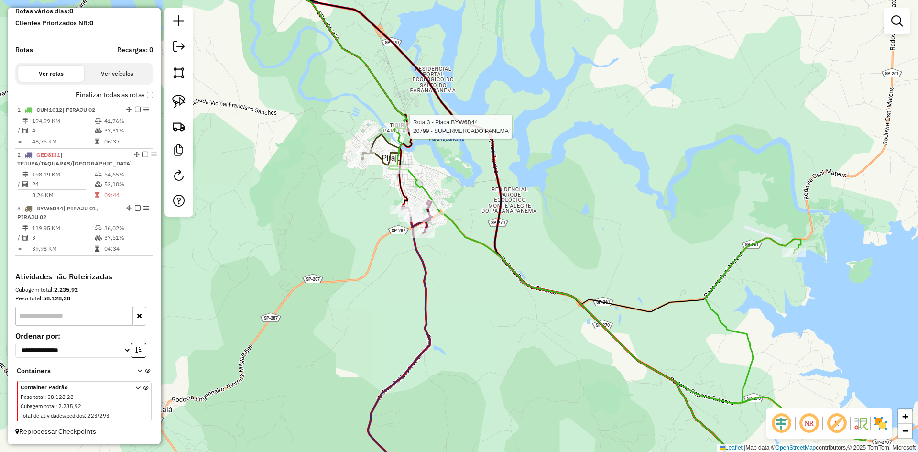
select select "**********"
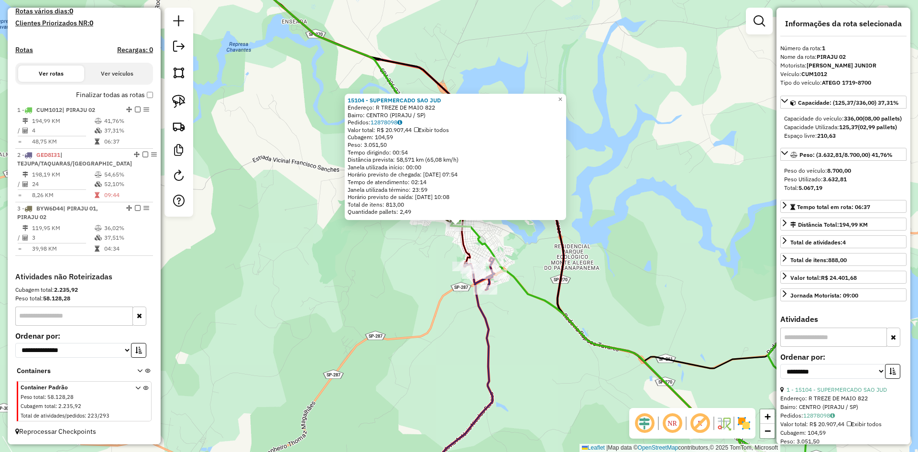
click at [444, 272] on div "15104 - SUPERMERCADO SAO JUD Endereço: R TREZE DE MAIO 822 Bairro: CENTRO (PIRA…" at bounding box center [459, 226] width 918 height 452
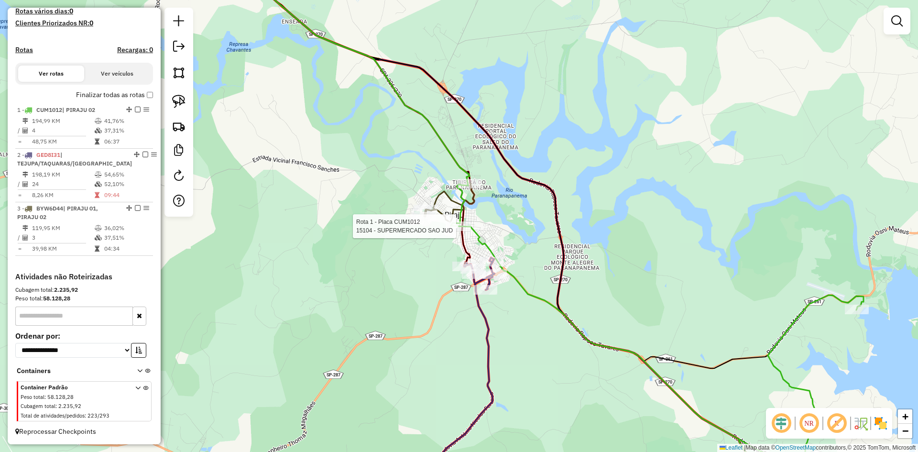
select select "**********"
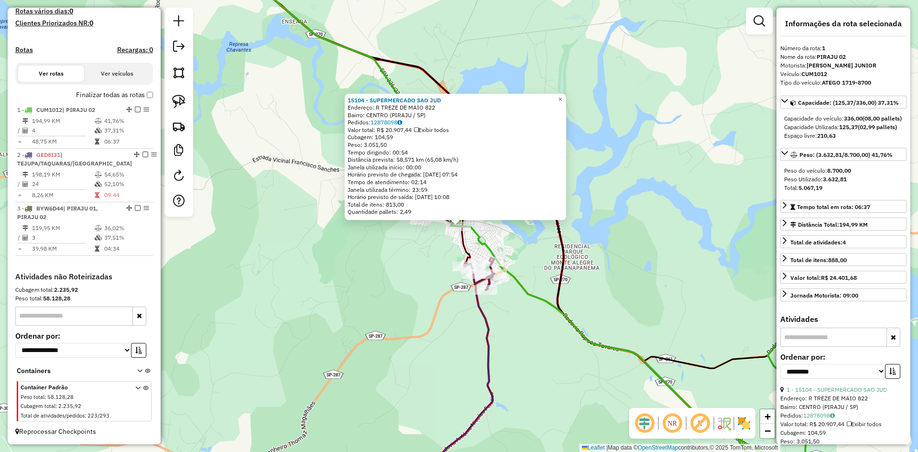
click at [425, 269] on div "Rota 1 - Placa CUM1012 15104 - SUPERMERCADO SAO JUD 15104 - SUPERMERCADO SAO JU…" at bounding box center [459, 226] width 918 height 452
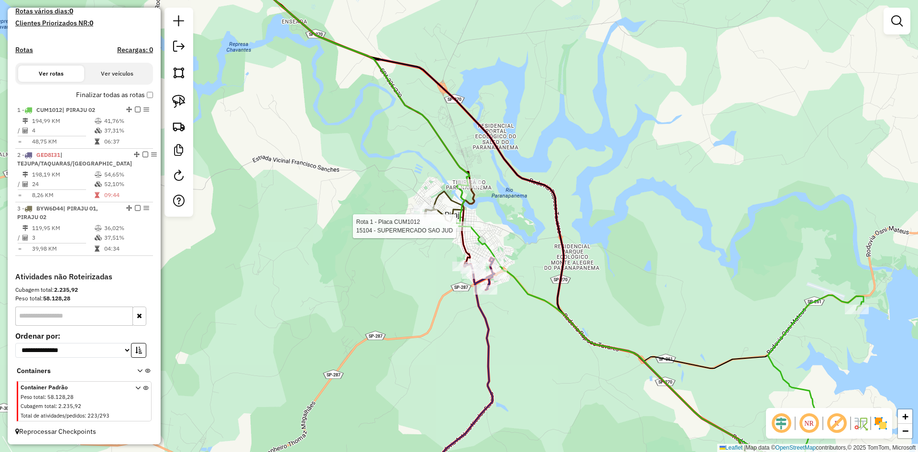
select select "**********"
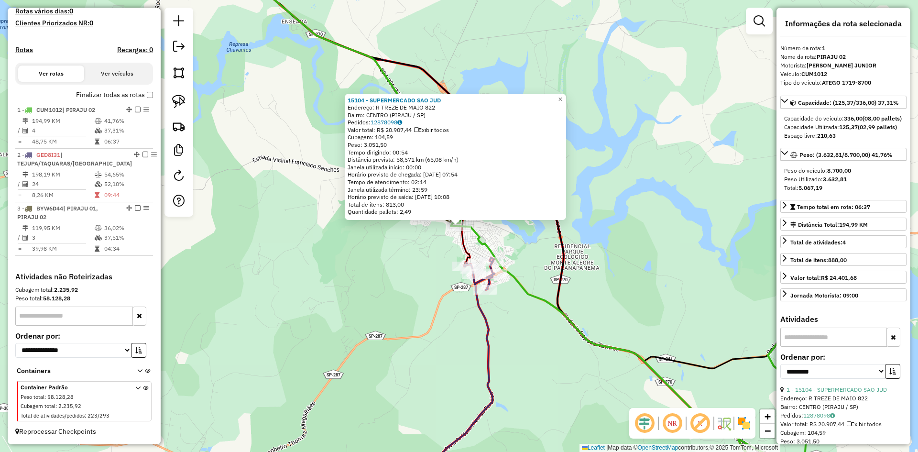
click at [437, 257] on div "Rota 1 - Placa CUM1012 15104 - SUPERMERCADO SAO JUD 15104 - SUPERMERCADO SAO JU…" at bounding box center [459, 226] width 918 height 452
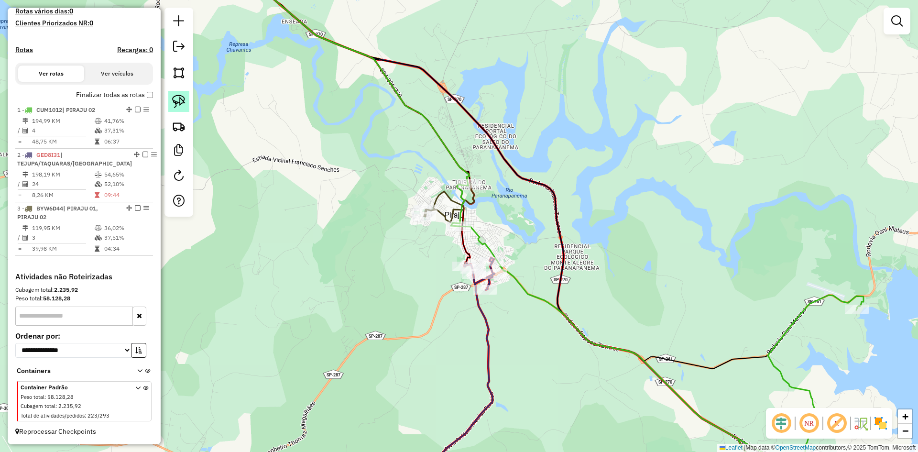
click at [183, 100] on img at bounding box center [178, 101] width 13 height 13
drag, startPoint x: 446, startPoint y: 232, endPoint x: 446, endPoint y: 219, distance: 12.9
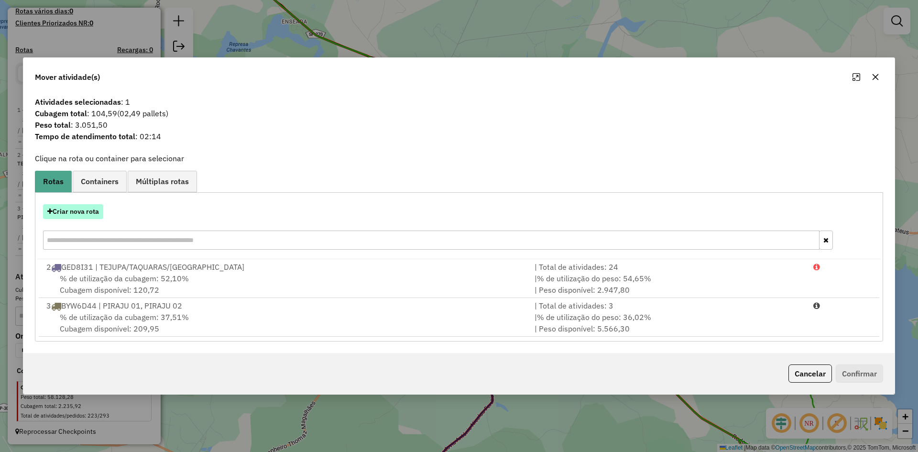
click at [92, 210] on button "Criar nova rota" at bounding box center [73, 211] width 60 height 15
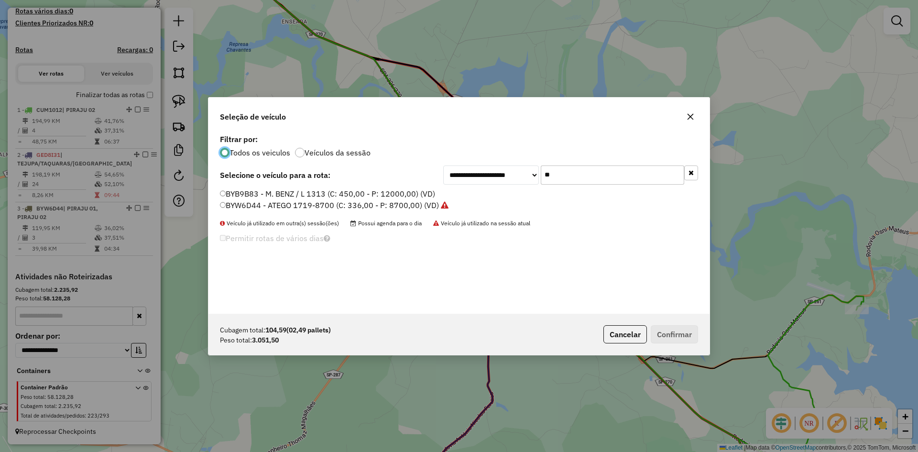
click at [583, 177] on input "**" at bounding box center [612, 174] width 143 height 19
click at [229, 205] on label "BYW6D44 - ATEGO 1719-8700 (C: 336,00 - P: 8700,00) (VD)" at bounding box center [334, 204] width 229 height 11
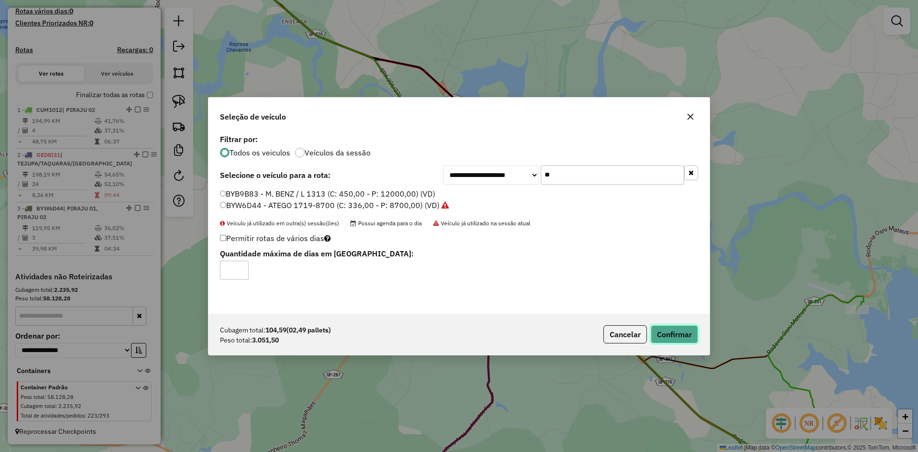
click at [688, 330] on button "Confirmar" at bounding box center [674, 334] width 47 height 18
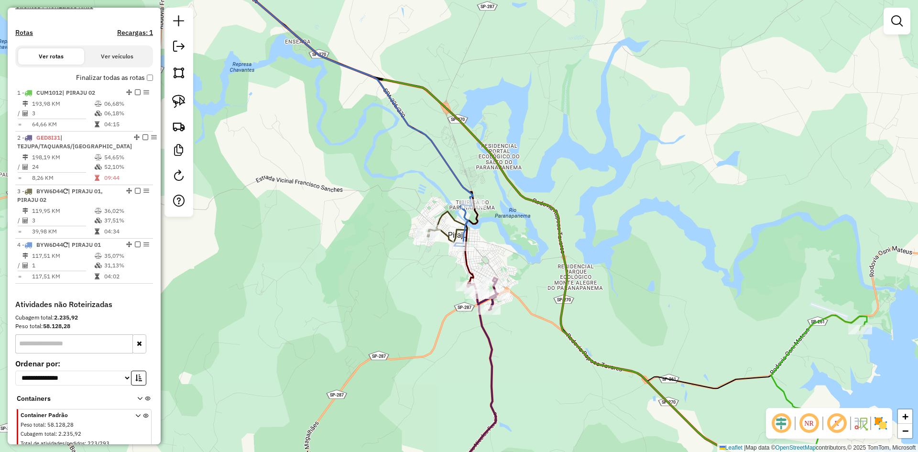
drag, startPoint x: 628, startPoint y: 207, endPoint x: 636, endPoint y: 247, distance: 40.8
click at [636, 247] on div "Janela de atendimento Grade de atendimento Capacidade Transportadoras Veículos …" at bounding box center [459, 226] width 918 height 452
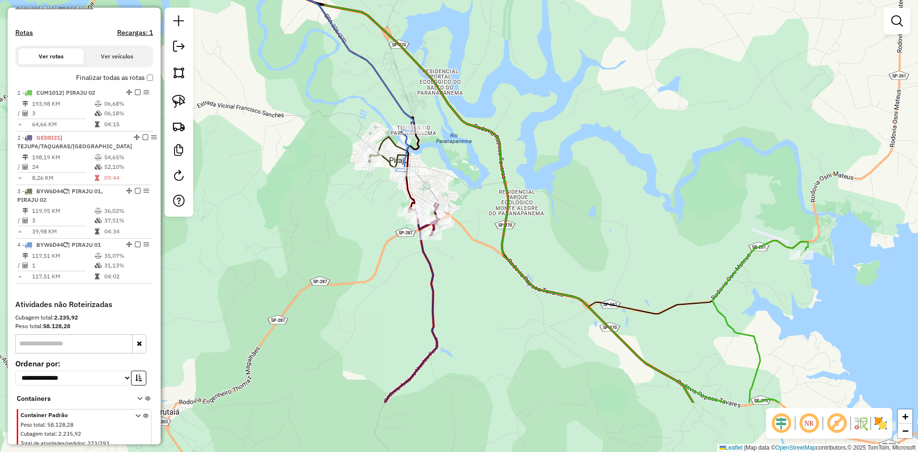
drag, startPoint x: 636, startPoint y: 247, endPoint x: 566, endPoint y: 136, distance: 131.1
click at [566, 136] on div "Janela de atendimento Grade de atendimento Capacidade Transportadoras Veículos …" at bounding box center [459, 226] width 918 height 452
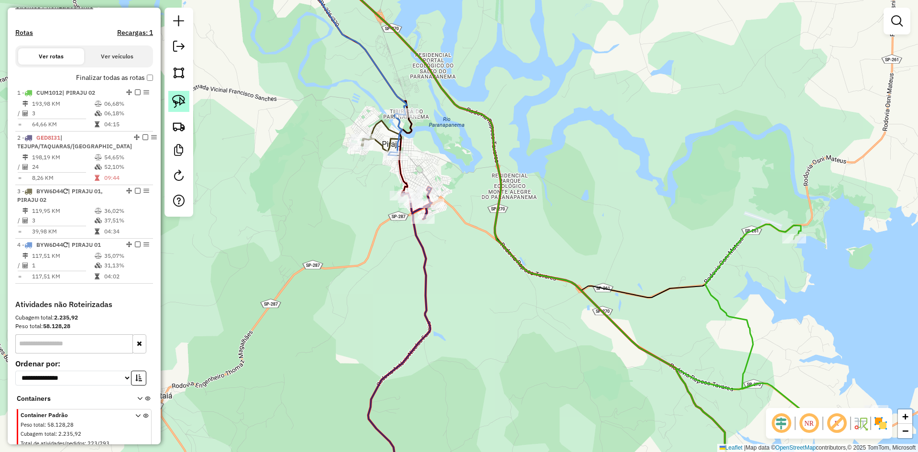
click at [178, 106] on img at bounding box center [178, 101] width 13 height 13
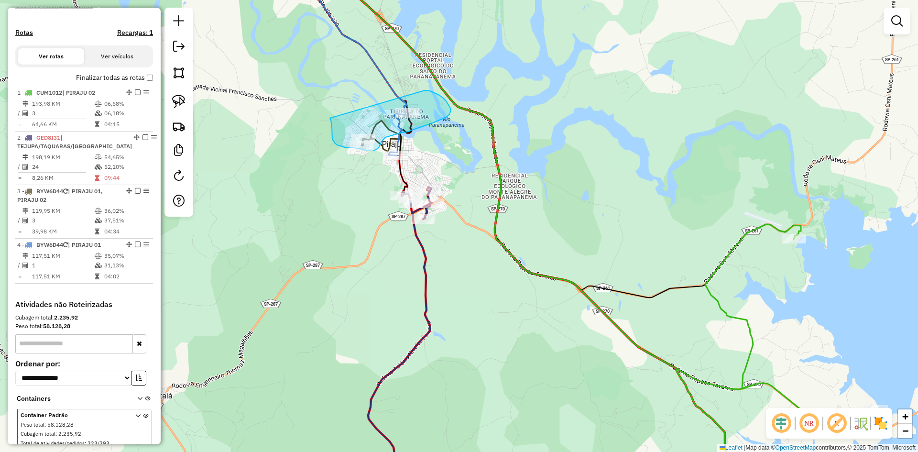
drag, startPoint x: 330, startPoint y: 118, endPoint x: 425, endPoint y: 90, distance: 98.7
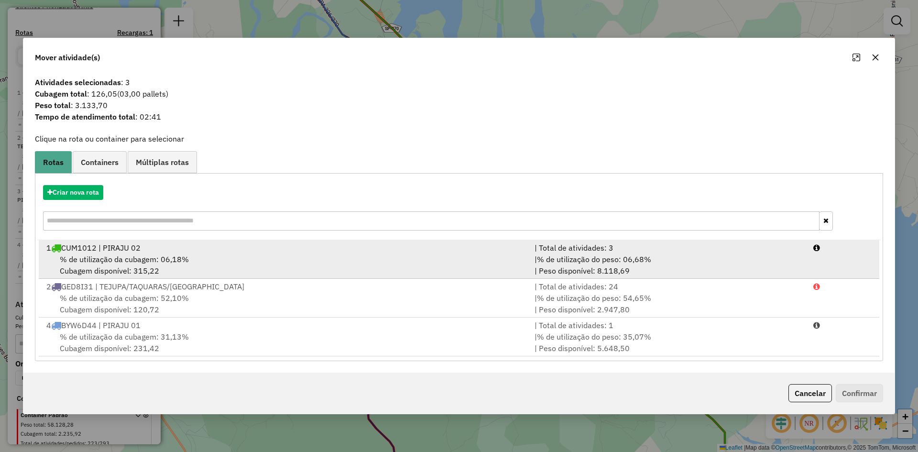
click at [222, 267] on div "% de utilização da cubagem: 06,18% Cubagem disponível: 315,22" at bounding box center [285, 264] width 488 height 23
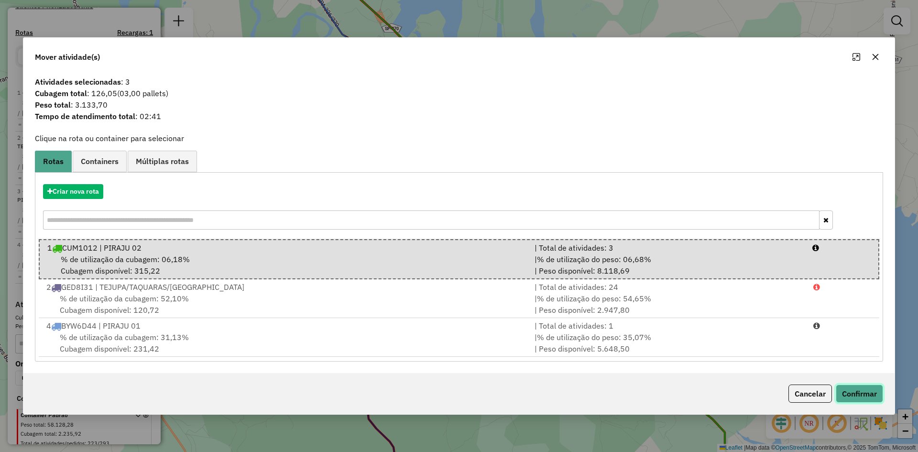
click at [875, 395] on button "Confirmar" at bounding box center [859, 393] width 47 height 18
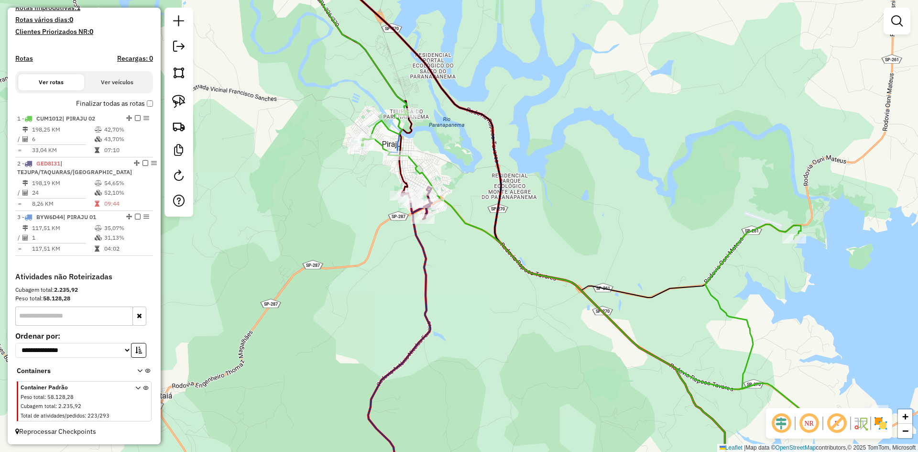
scroll to position [274, 0]
select select "**********"
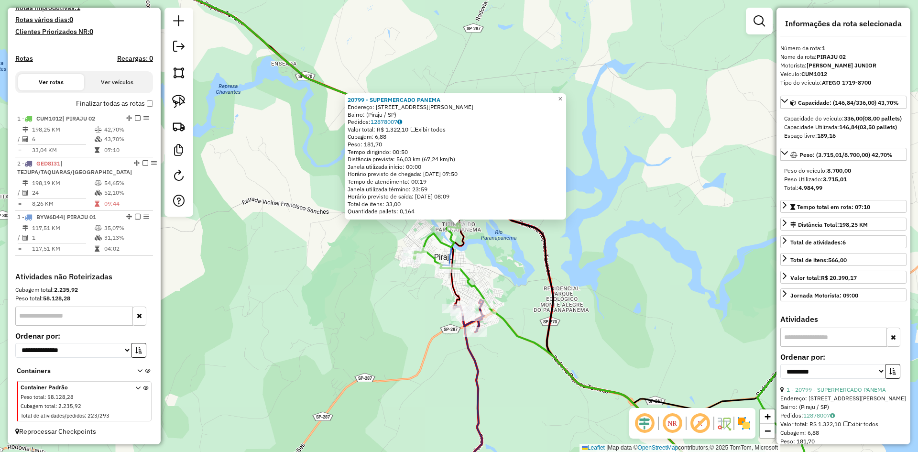
click at [519, 281] on div "20799 - SUPERMERCADO PANEMA Endereço: Avenida Doutor Simão, 742 Bairro: (Piraju…" at bounding box center [459, 226] width 918 height 452
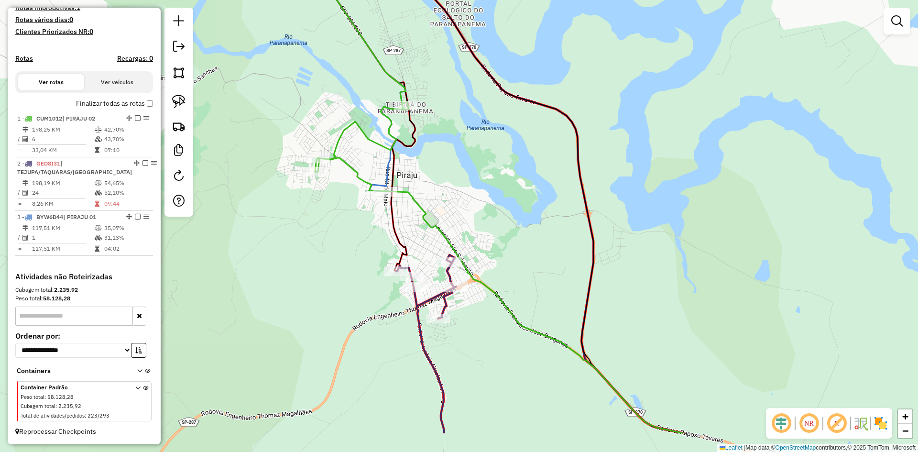
drag, startPoint x: 502, startPoint y: 309, endPoint x: 492, endPoint y: 245, distance: 64.8
click at [492, 245] on div "Janela de atendimento Grade de atendimento Capacidade Transportadoras Veículos …" at bounding box center [459, 226] width 918 height 452
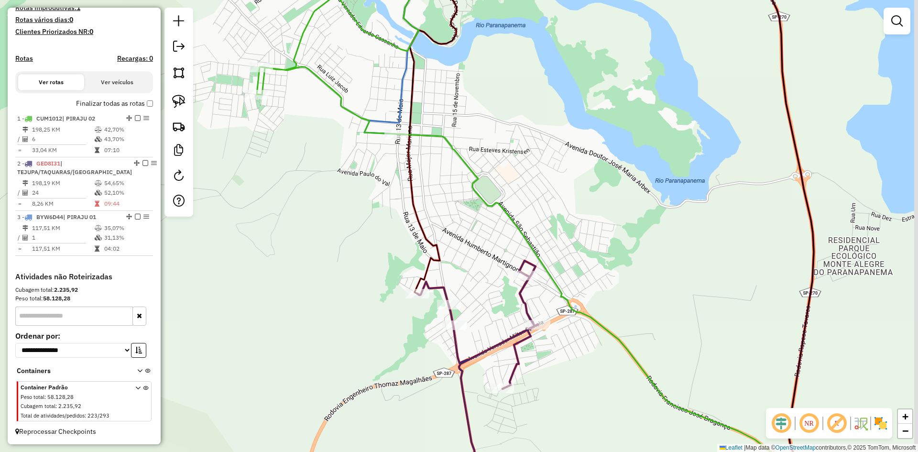
drag, startPoint x: 319, startPoint y: 259, endPoint x: 259, endPoint y: 257, distance: 60.8
click at [260, 262] on div "Janela de atendimento Grade de atendimento Capacidade Transportadoras Veículos …" at bounding box center [459, 226] width 918 height 452
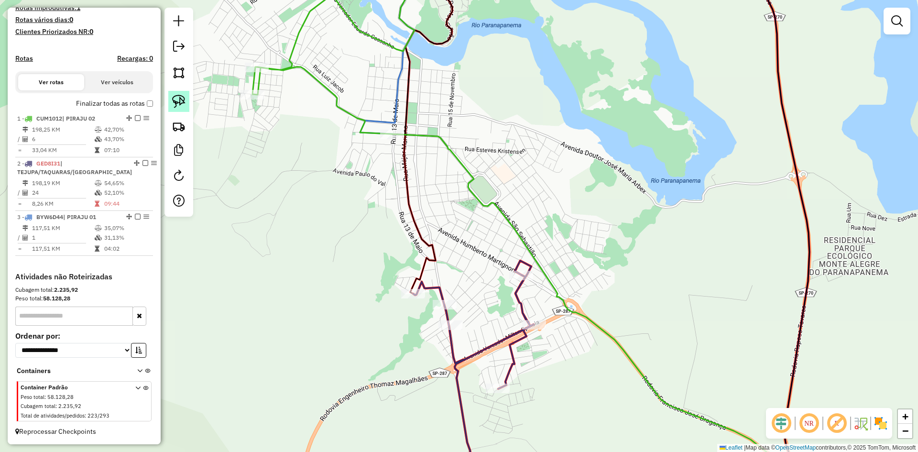
click at [184, 102] on img at bounding box center [178, 101] width 13 height 13
drag, startPoint x: 491, startPoint y: 275, endPoint x: 533, endPoint y: 252, distance: 47.7
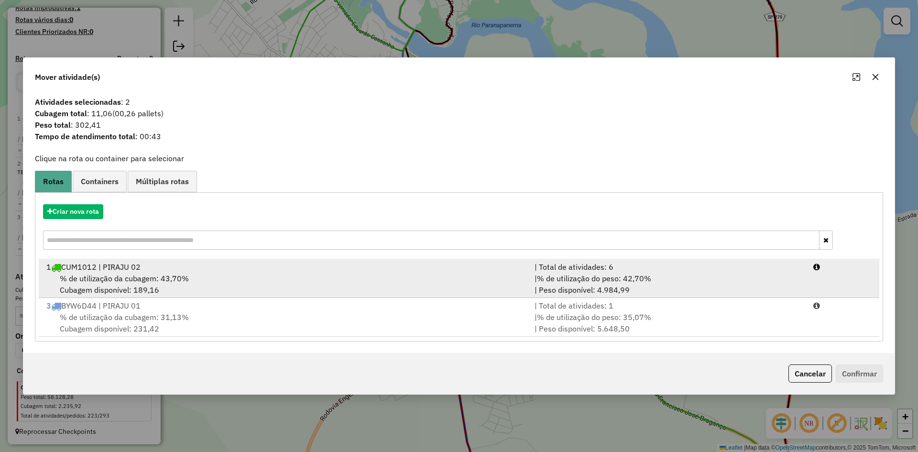
click at [176, 277] on span "% de utilização da cubagem: 43,70%" at bounding box center [124, 279] width 129 height 10
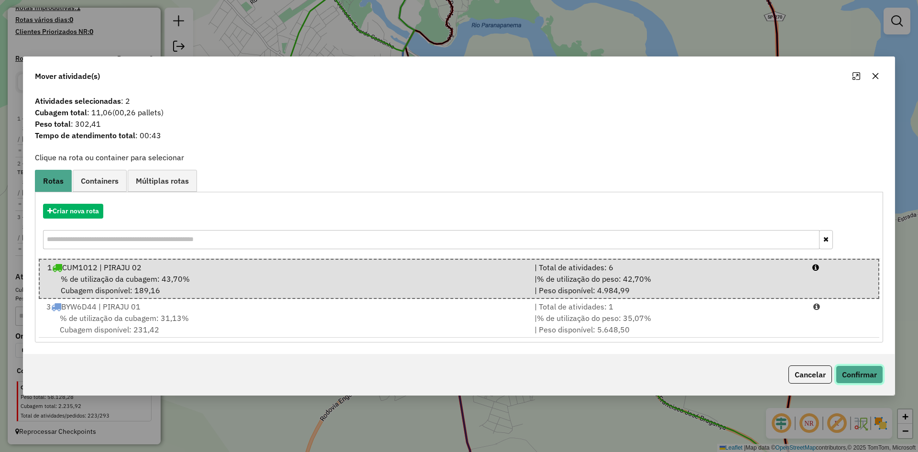
click at [870, 375] on button "Confirmar" at bounding box center [859, 374] width 47 height 18
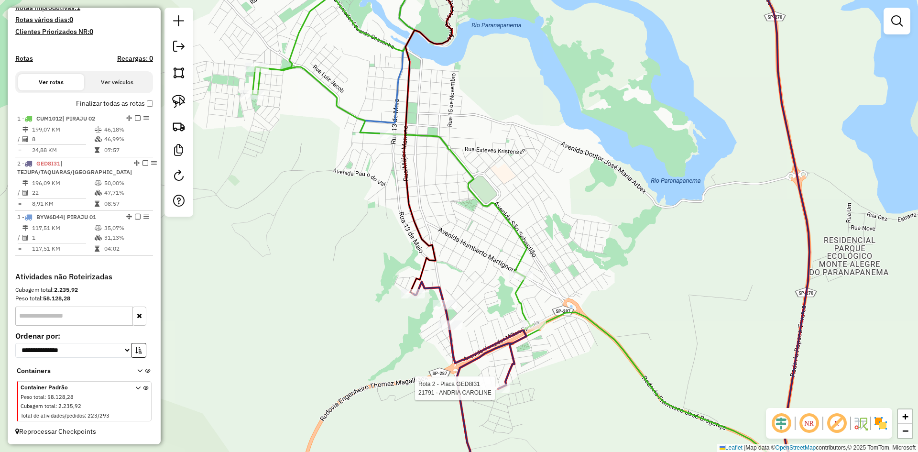
select select "**********"
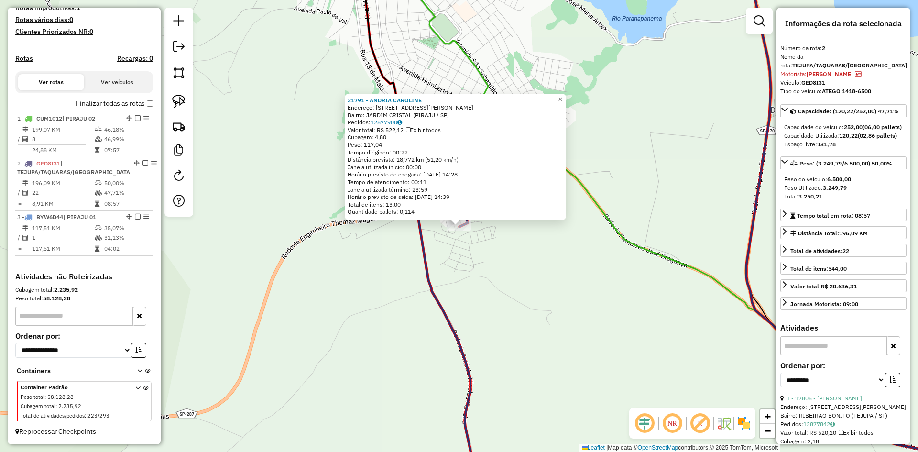
click at [521, 315] on div "21791 - ANDRIA CAROLINE Endereço: RUA JOAO ALVES MARTINS 180 Bairro: JARDIM CRI…" at bounding box center [459, 226] width 918 height 452
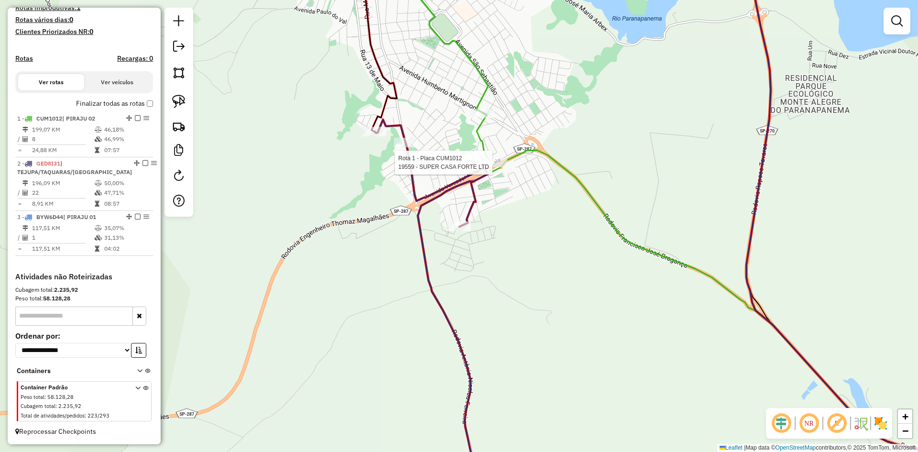
select select "**********"
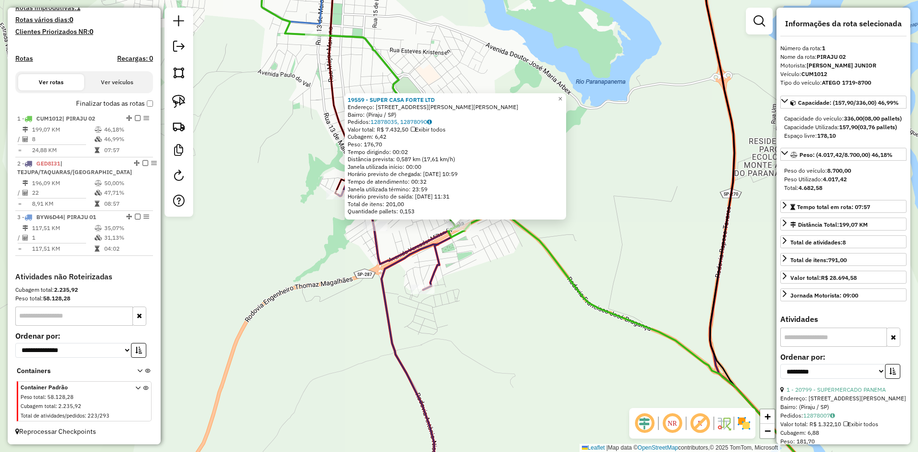
click at [477, 263] on div "19559 - SUPER CASA FORTE LTD Endereço: Rua J André L.S. da Silva, 329 Bairro: (…" at bounding box center [459, 226] width 918 height 452
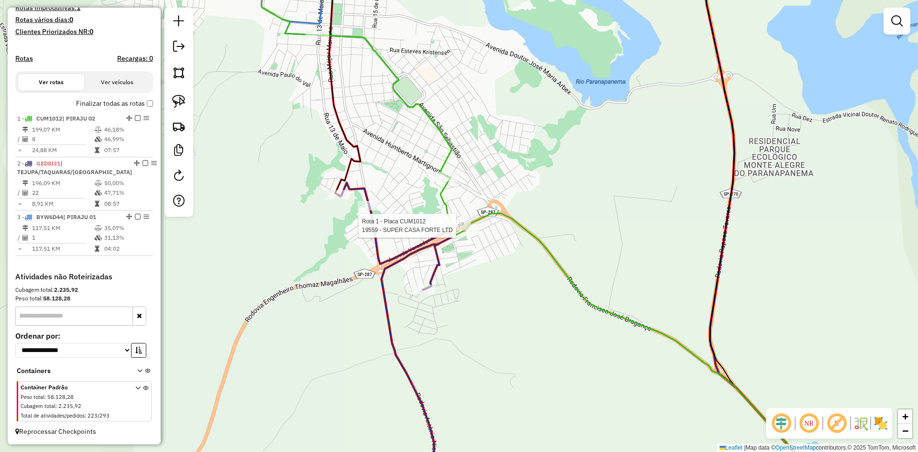
select select "**********"
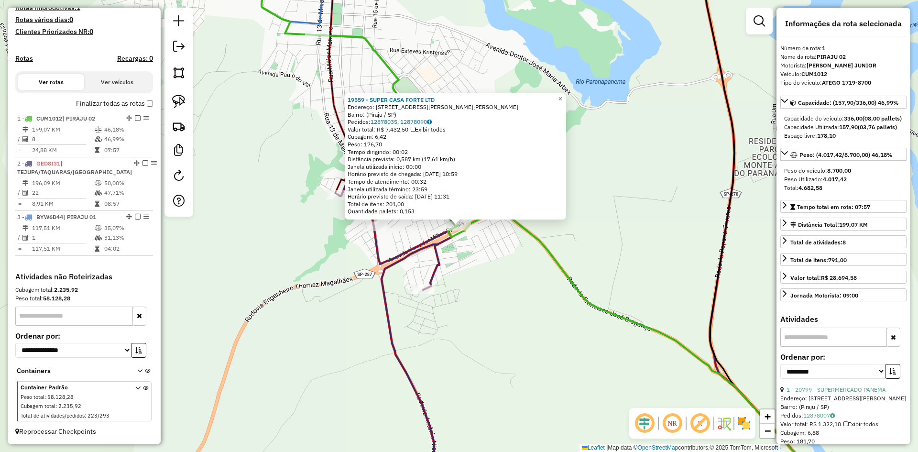
click at [475, 254] on div "19559 - SUPER CASA FORTE LTD Endereço: Rua J André L.S. da Silva, 329 Bairro: (…" at bounding box center [459, 226] width 918 height 452
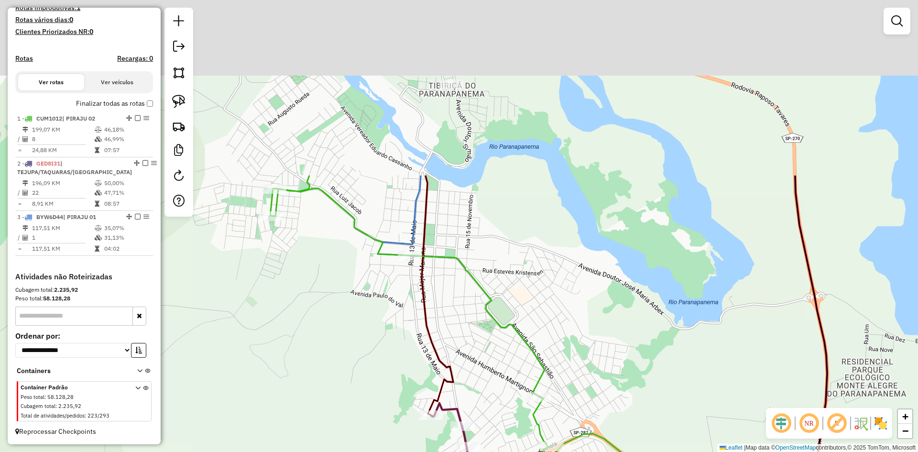
drag, startPoint x: 598, startPoint y: 332, endPoint x: 606, endPoint y: 428, distance: 97.0
click at [611, 434] on div "Janela de atendimento Grade de atendimento Capacidade Transportadoras Veículos …" at bounding box center [459, 226] width 918 height 452
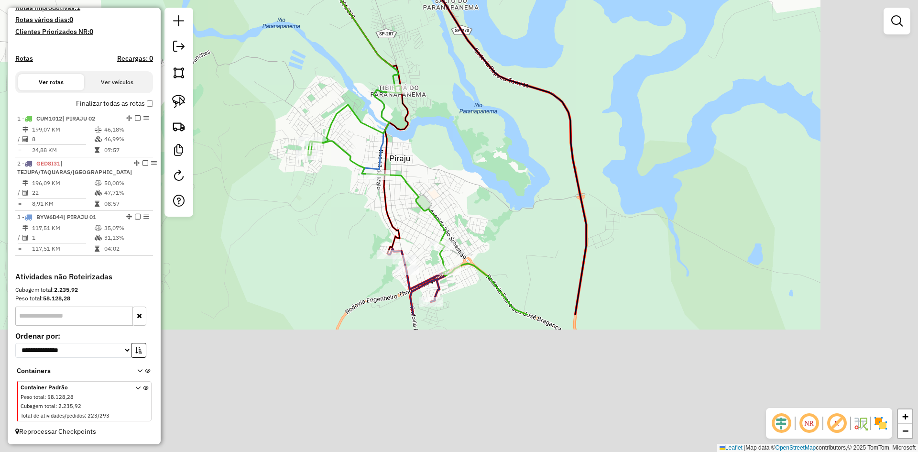
drag, startPoint x: 607, startPoint y: 381, endPoint x: 482, endPoint y: 198, distance: 221.5
click at [482, 198] on div "Janela de atendimento Grade de atendimento Capacidade Transportadoras Veículos …" at bounding box center [459, 226] width 918 height 452
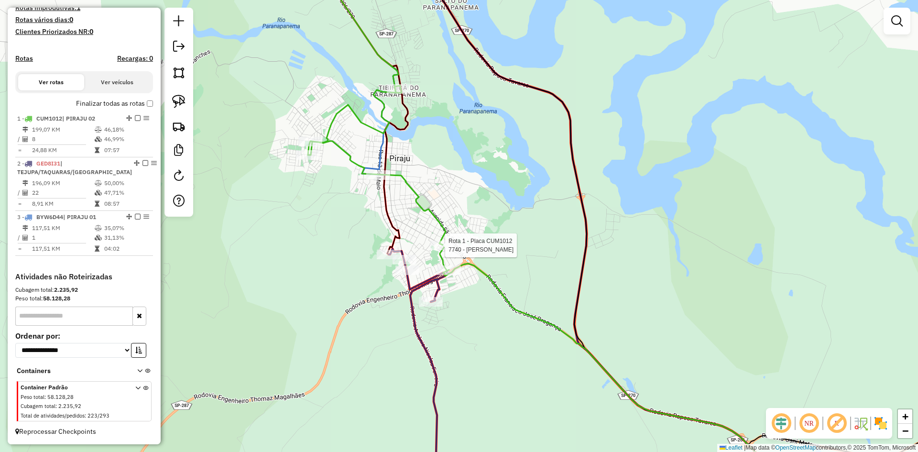
select select "**********"
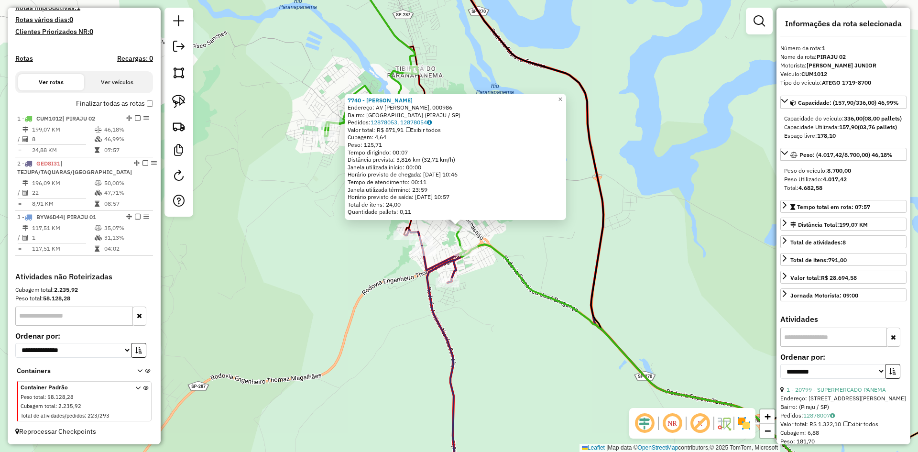
click at [502, 321] on div "7740 - MARIA MADALENA GALHA Endereço: AV HUMBERTO MARTIGNONI, 000986 Bairro: VI…" at bounding box center [459, 226] width 918 height 452
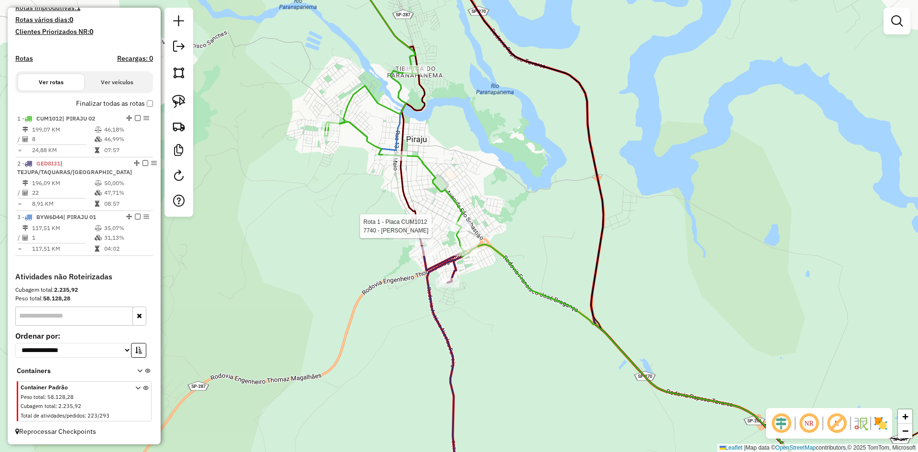
select select "**********"
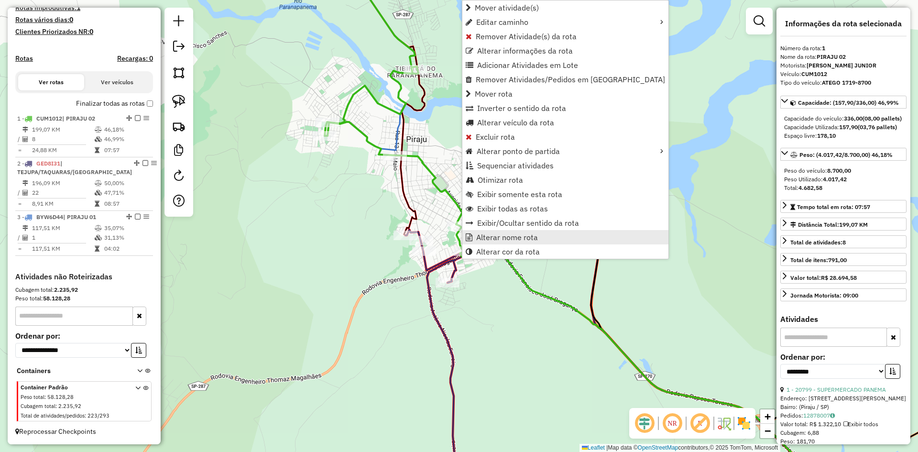
click at [495, 237] on span "Alterar nome rota" at bounding box center [507, 237] width 62 height 8
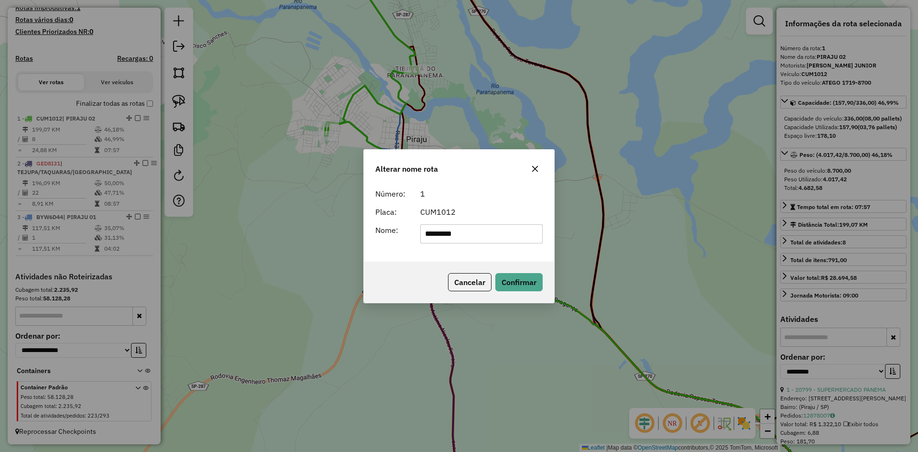
drag, startPoint x: 495, startPoint y: 237, endPoint x: 452, endPoint y: 242, distance: 43.8
click at [452, 242] on input "*********" at bounding box center [481, 233] width 123 height 19
type input "**********"
click at [525, 283] on button "Confirmar" at bounding box center [518, 282] width 47 height 18
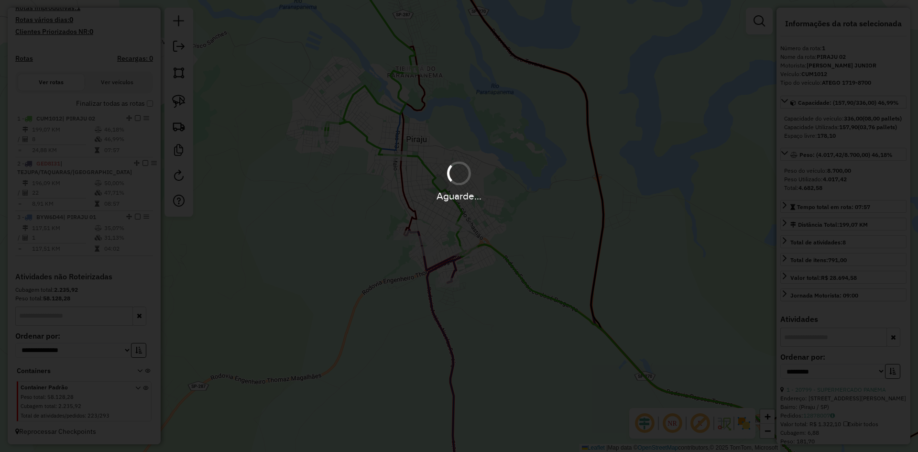
scroll to position [283, 0]
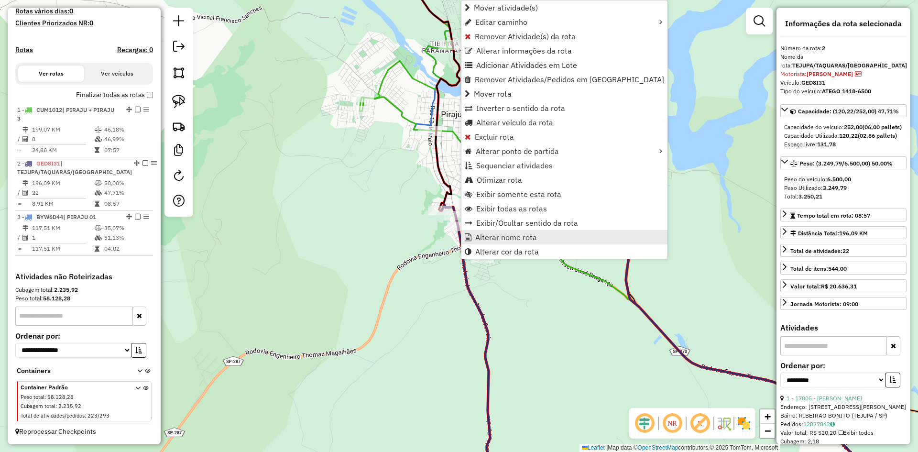
click at [489, 237] on span "Alterar nome rota" at bounding box center [506, 237] width 62 height 8
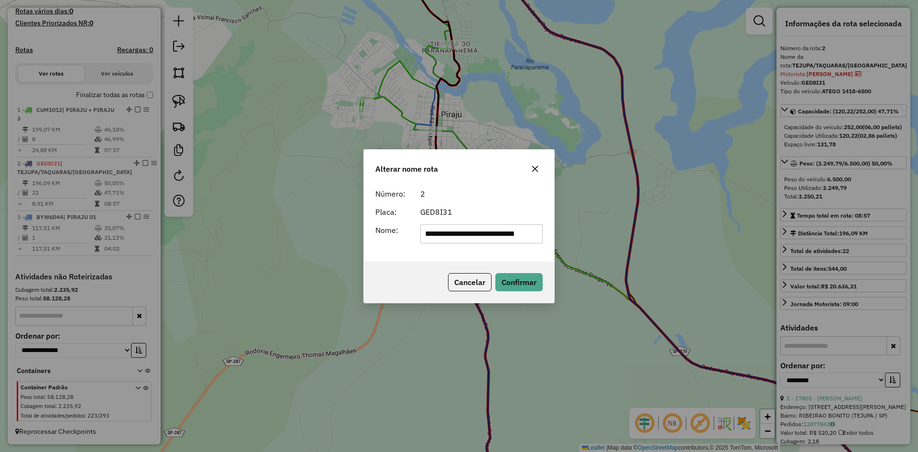
scroll to position [0, 0]
drag, startPoint x: 538, startPoint y: 234, endPoint x: 307, endPoint y: 239, distance: 231.5
click at [307, 239] on div "**********" at bounding box center [459, 226] width 918 height 452
click at [391, 242] on div "Nome:" at bounding box center [392, 233] width 45 height 19
click at [513, 278] on button "Confirmar" at bounding box center [518, 282] width 47 height 18
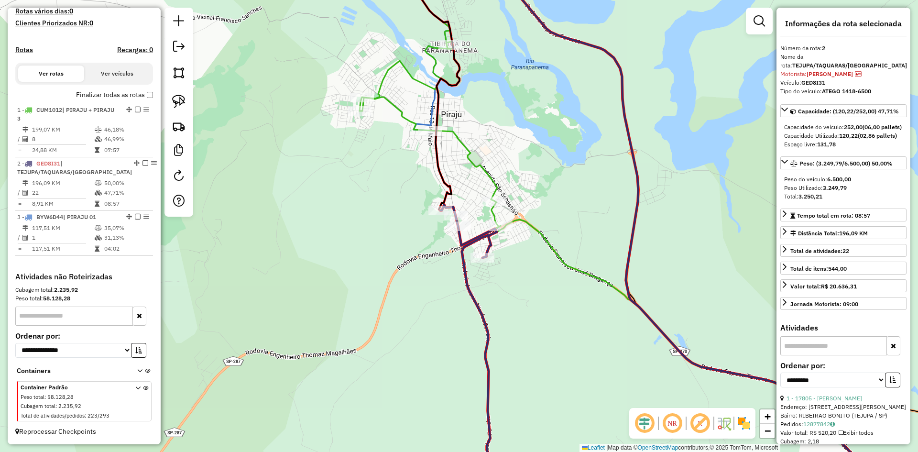
drag, startPoint x: 519, startPoint y: 115, endPoint x: 504, endPoint y: 349, distance: 234.4
click at [504, 349] on div "Janela de atendimento Grade de atendimento Capacidade Transportadoras Veículos …" at bounding box center [459, 226] width 918 height 452
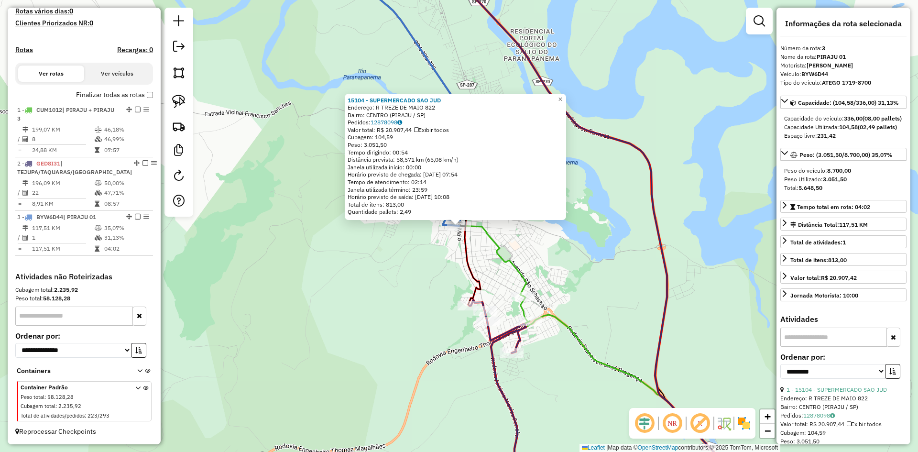
click at [399, 318] on div "15104 - SUPERMERCADO SAO JUD Endereço: R TREZE DE MAIO 822 Bairro: CENTRO (PIRA…" at bounding box center [459, 226] width 918 height 452
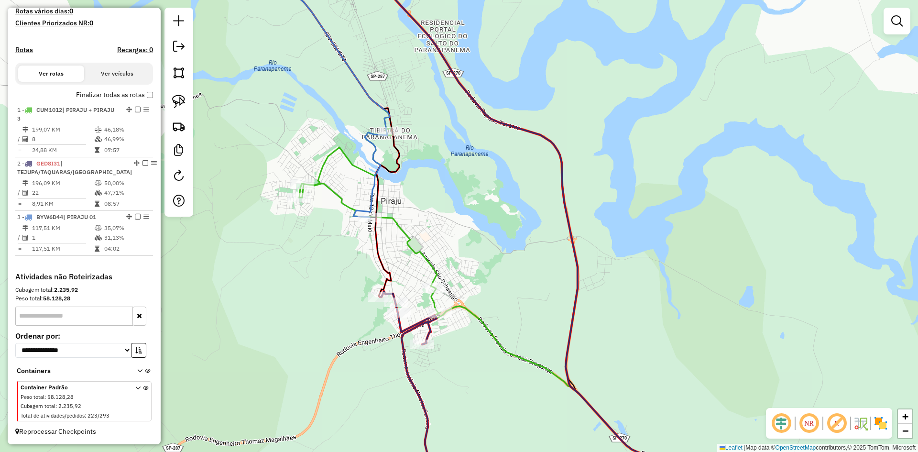
drag, startPoint x: 399, startPoint y: 310, endPoint x: 314, endPoint y: 303, distance: 85.9
click at [312, 303] on div "Janela de atendimento Grade de atendimento Capacidade Transportadoras Veículos …" at bounding box center [459, 226] width 918 height 452
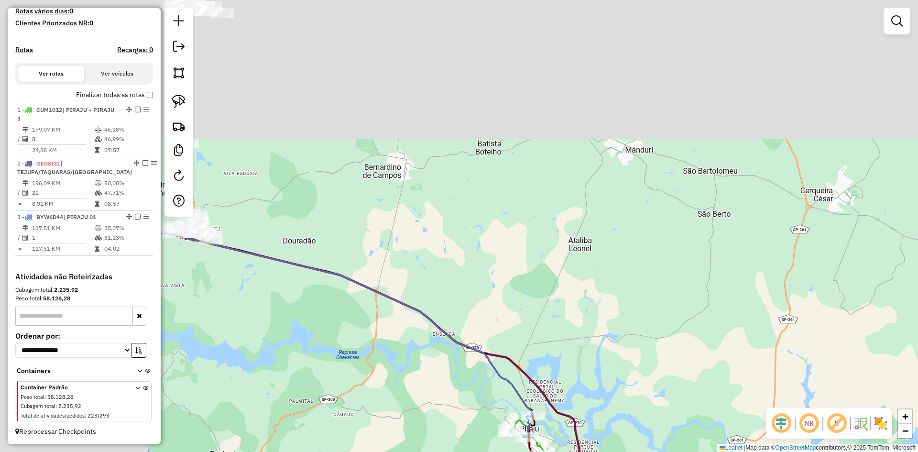
drag, startPoint x: 300, startPoint y: 320, endPoint x: 496, endPoint y: 474, distance: 249.6
click at [496, 451] on html "Aguarde... Pop-up bloqueado! Seu navegador bloqueou automáticamente a abertura …" at bounding box center [459, 226] width 918 height 452
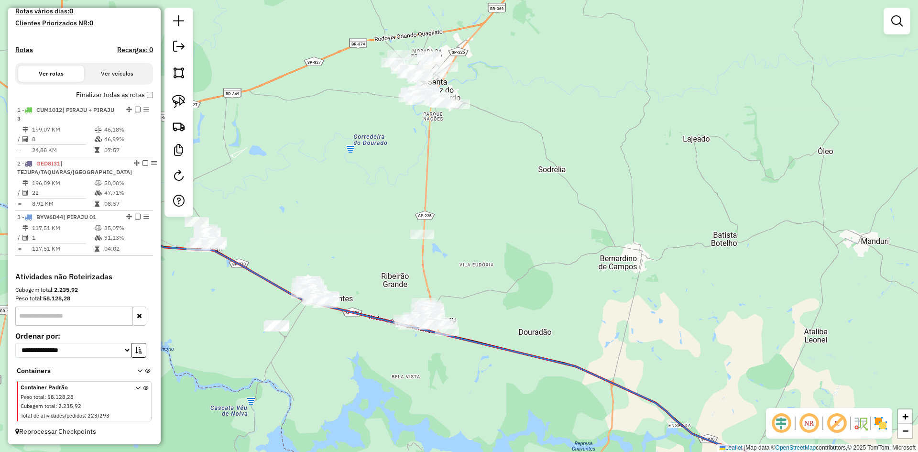
drag, startPoint x: 390, startPoint y: 383, endPoint x: 616, endPoint y: 474, distance: 243.5
click at [616, 451] on html "Aguarde... Pop-up bloqueado! Seu navegador bloqueou automáticamente a abertura …" at bounding box center [459, 226] width 918 height 452
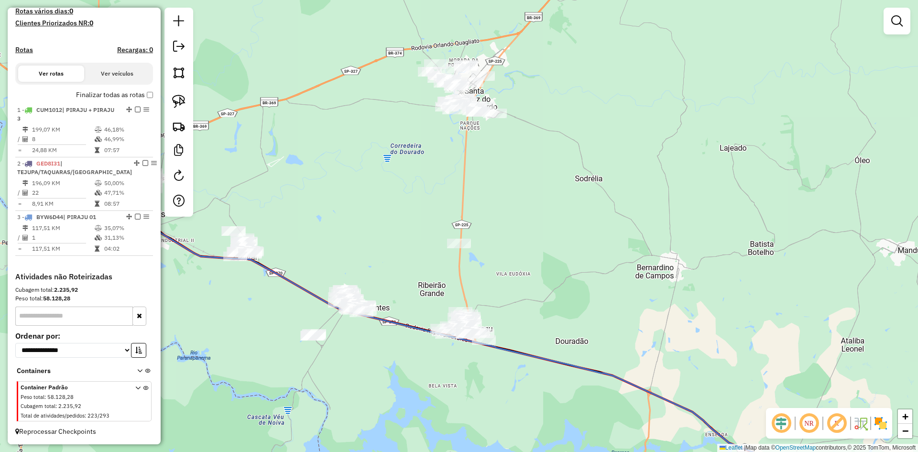
drag, startPoint x: 599, startPoint y: 315, endPoint x: 638, endPoint y: 249, distance: 76.6
click at [638, 249] on div "Janela de atendimento Grade de atendimento Capacidade Transportadoras Veículos …" at bounding box center [459, 226] width 918 height 452
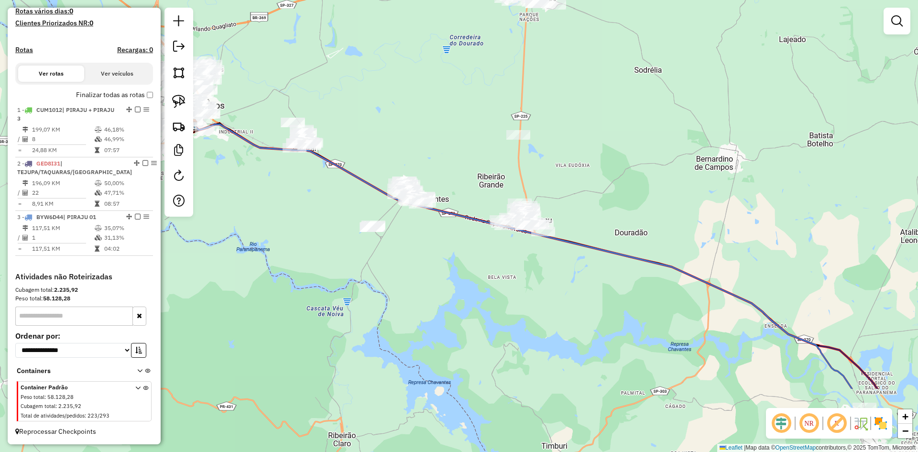
drag, startPoint x: 618, startPoint y: 343, endPoint x: 678, endPoint y: 235, distance: 123.7
click at [678, 235] on div "Janela de atendimento Grade de atendimento Capacidade Transportadoras Veículos …" at bounding box center [459, 226] width 918 height 452
click at [183, 99] on img at bounding box center [178, 101] width 13 height 13
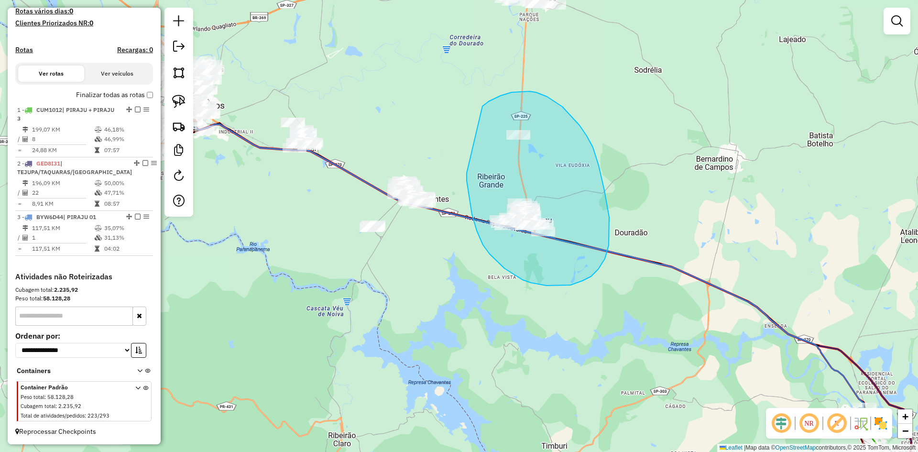
drag, startPoint x: 467, startPoint y: 173, endPoint x: 478, endPoint y: 119, distance: 55.2
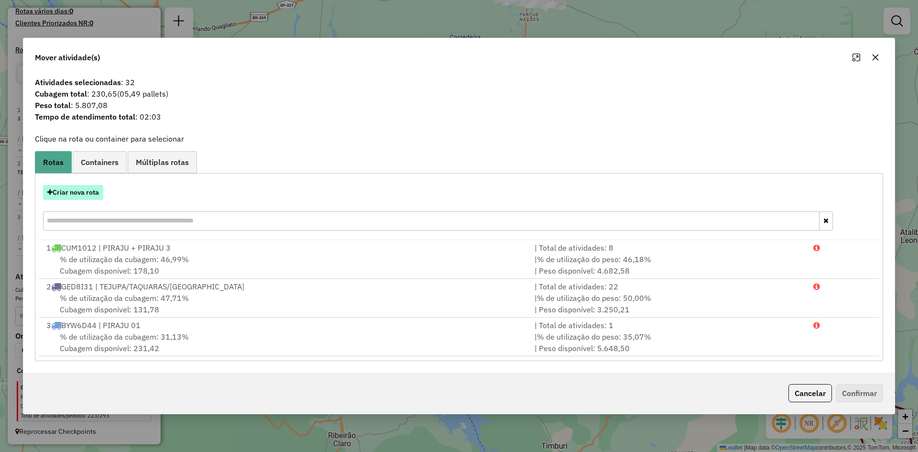
click at [88, 197] on button "Criar nova rota" at bounding box center [73, 192] width 60 height 15
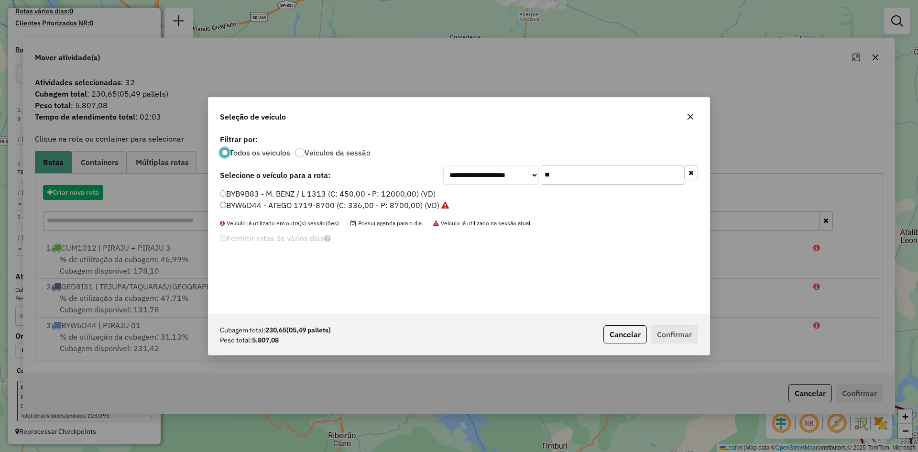
scroll to position [5, 3]
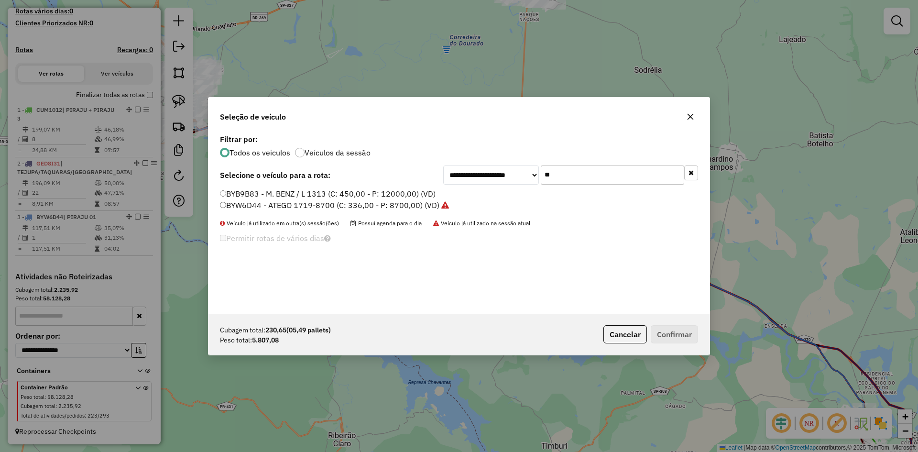
click at [617, 183] on input "**" at bounding box center [612, 174] width 143 height 19
type input "***"
click at [331, 190] on label "DRN6J33 - ATEGO 1719-8700 (C: 336,00 - P: 8700,00) (VD)" at bounding box center [329, 193] width 218 height 11
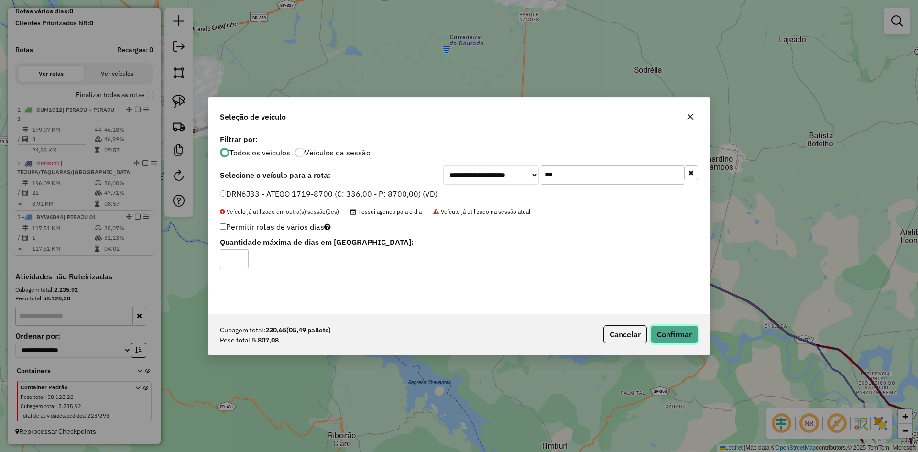
click at [687, 335] on button "Confirmar" at bounding box center [674, 334] width 47 height 18
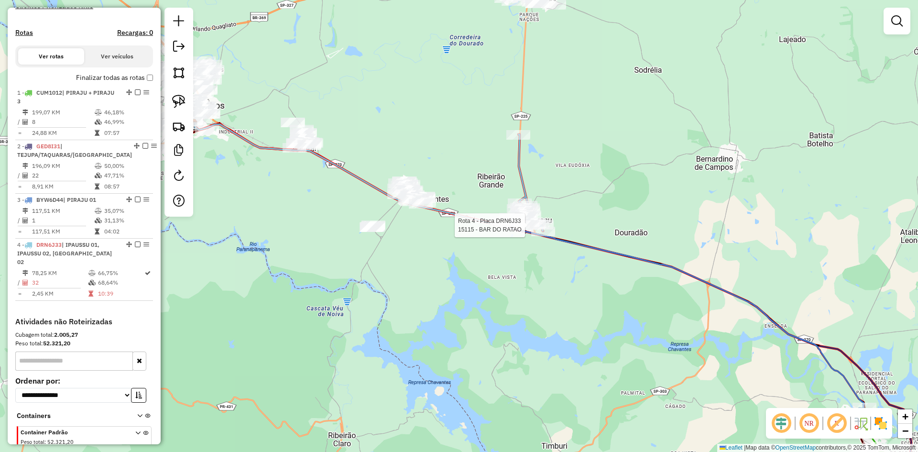
scroll to position [336, 0]
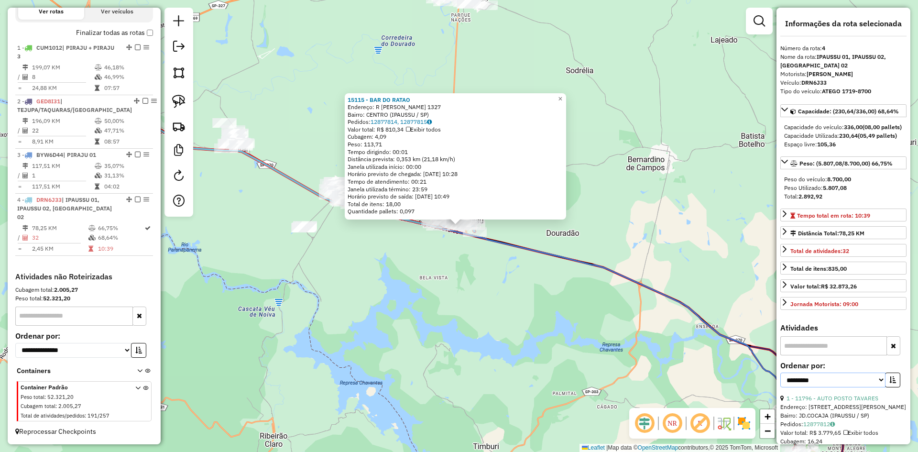
drag, startPoint x: 840, startPoint y: 402, endPoint x: 835, endPoint y: 398, distance: 5.8
click at [840, 387] on select "**********" at bounding box center [832, 380] width 105 height 15
select select "*********"
click at [780, 387] on select "**********" at bounding box center [832, 380] width 105 height 15
click at [898, 387] on div "**********" at bounding box center [840, 380] width 120 height 15
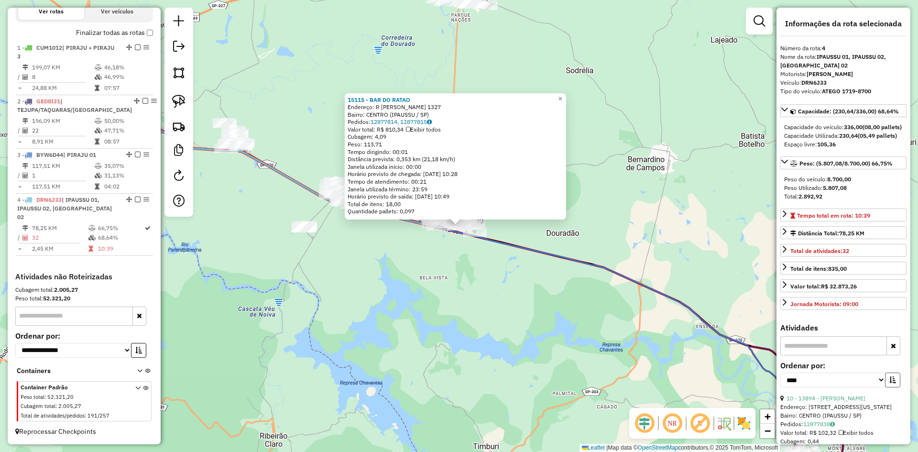
click at [892, 387] on button "button" at bounding box center [892, 380] width 15 height 15
click at [832, 402] on link "5 - 16394 - MERCADO 5" at bounding box center [818, 398] width 63 height 7
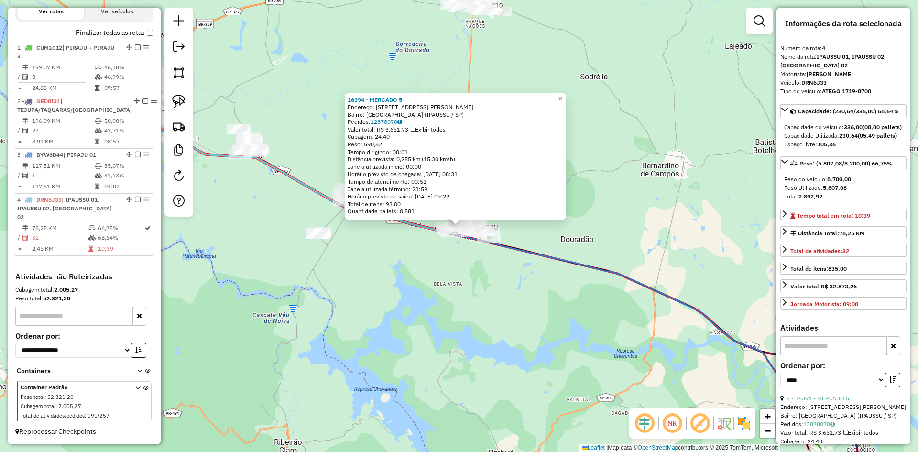
click at [437, 275] on div "16394 - MERCADO 5 Endereço: AV EMILIA RODRIGUES MORAES LEITE 1195 Bairro: PARQU…" at bounding box center [459, 226] width 918 height 452
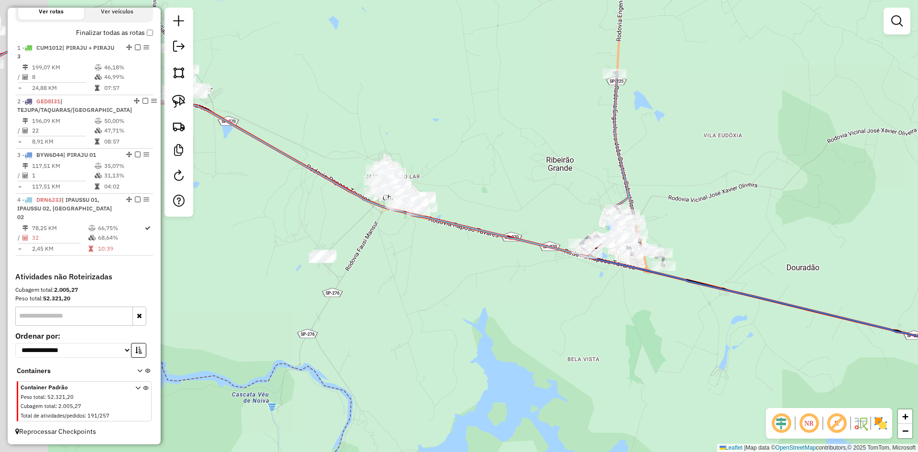
drag, startPoint x: 399, startPoint y: 263, endPoint x: 487, endPoint y: 275, distance: 89.3
click at [487, 275] on div "Janela de atendimento Grade de atendimento Capacidade Transportadoras Veículos …" at bounding box center [459, 226] width 918 height 452
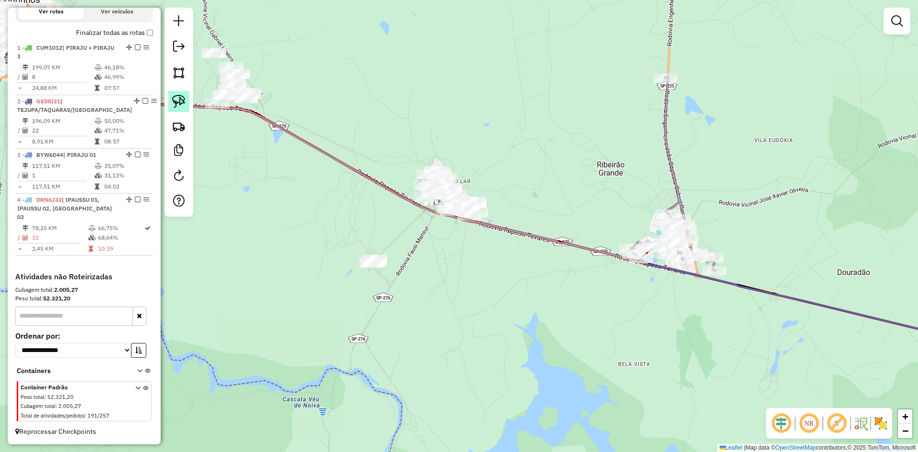
click at [174, 96] on img at bounding box center [178, 101] width 13 height 13
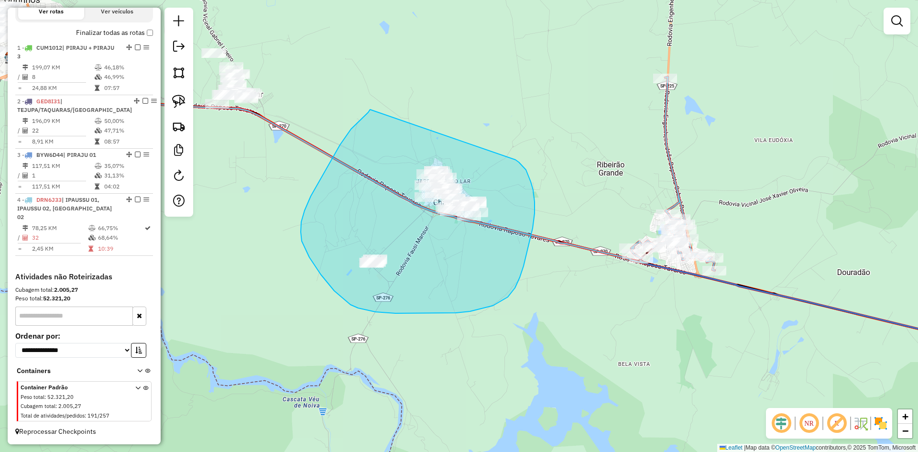
drag, startPoint x: 351, startPoint y: 129, endPoint x: 505, endPoint y: 156, distance: 156.4
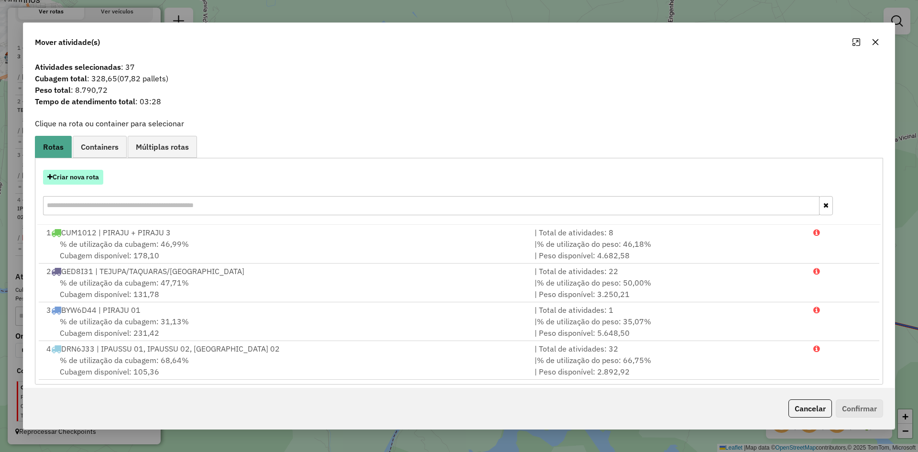
click at [97, 174] on button "Criar nova rota" at bounding box center [73, 177] width 60 height 15
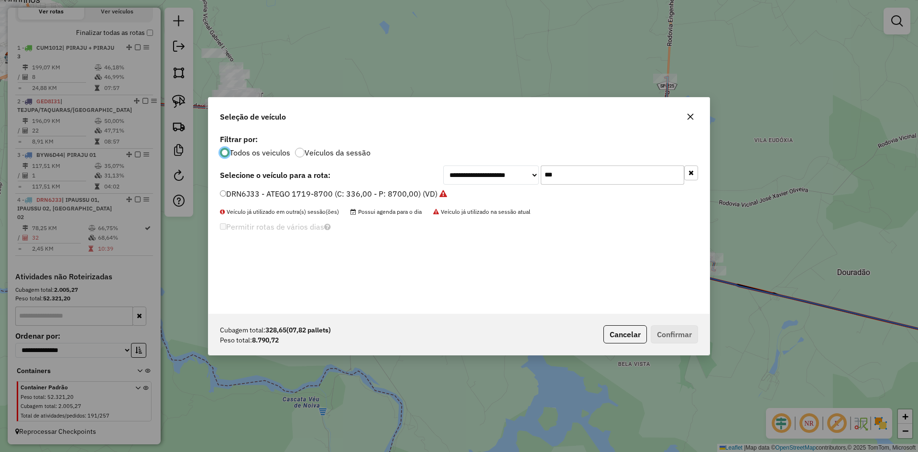
scroll to position [5, 3]
click at [619, 171] on input "***" at bounding box center [612, 174] width 143 height 19
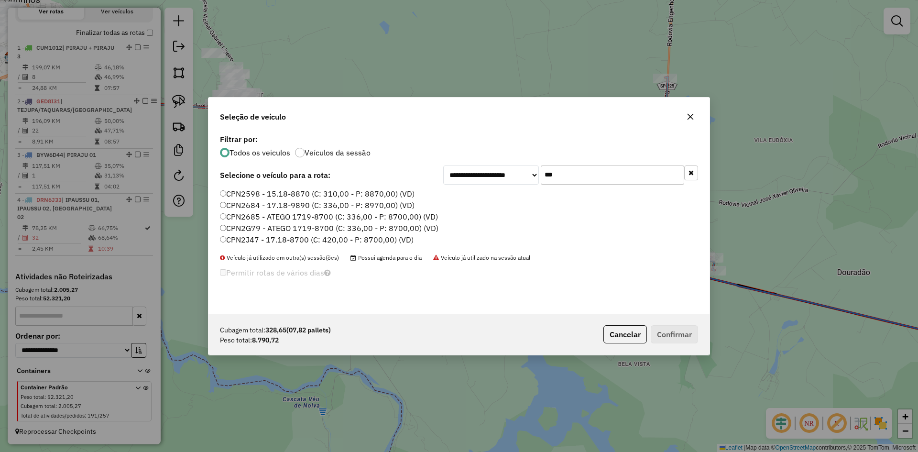
type input "***"
click at [258, 232] on label "CPN2G79 - ATEGO 1719-8700 (C: 336,00 - P: 8700,00) (VD)" at bounding box center [329, 227] width 219 height 11
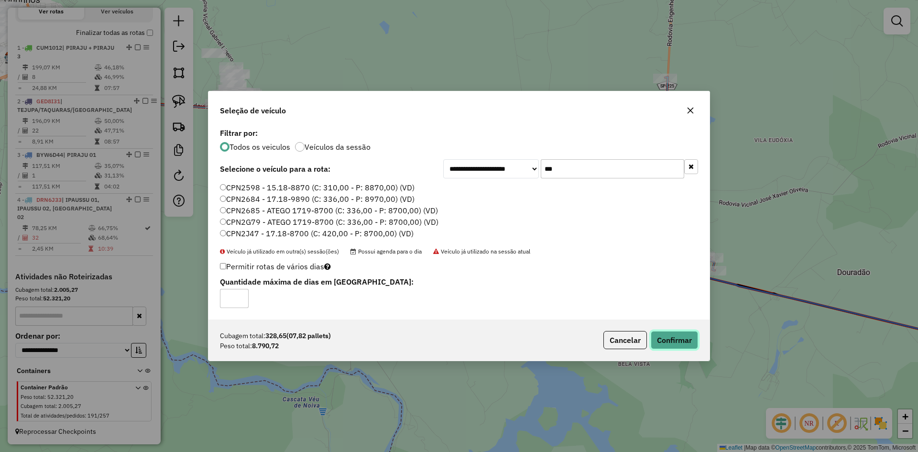
click at [688, 336] on button "Confirmar" at bounding box center [674, 340] width 47 height 18
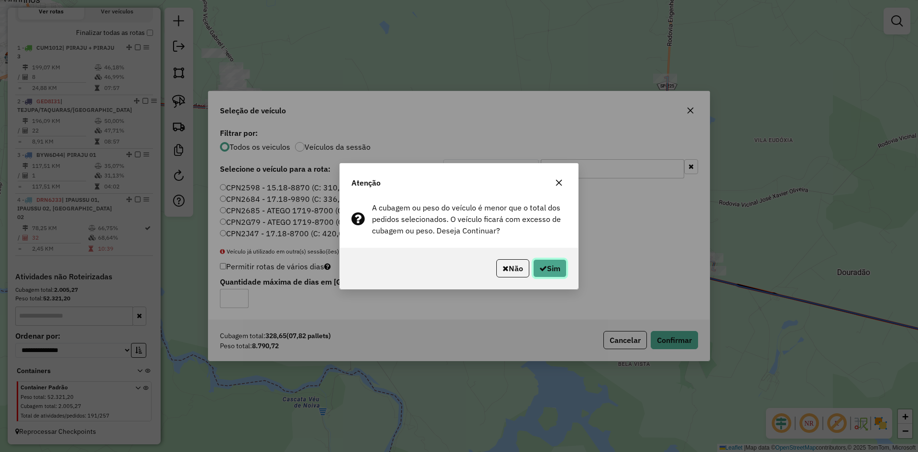
click at [549, 270] on button "Sim" at bounding box center [549, 268] width 33 height 18
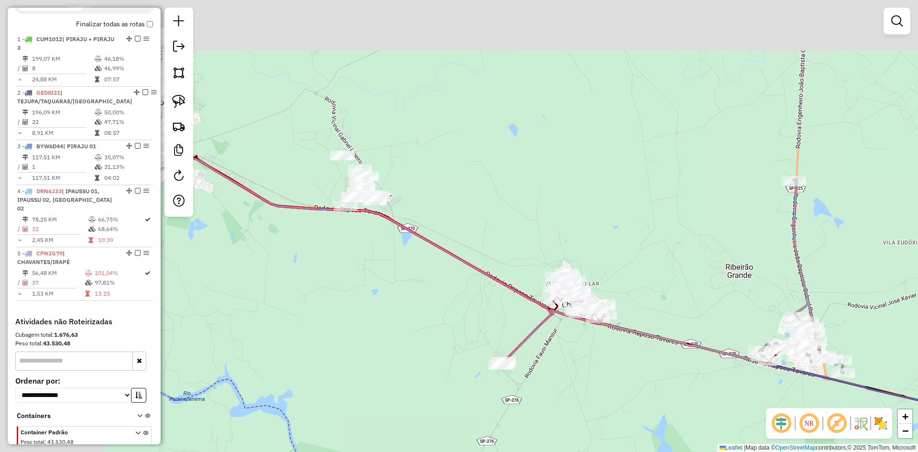
drag, startPoint x: 480, startPoint y: 258, endPoint x: 654, endPoint y: 400, distance: 225.3
click at [654, 400] on div "Janela de atendimento Grade de atendimento Capacidade Transportadoras Veículos …" at bounding box center [459, 226] width 918 height 452
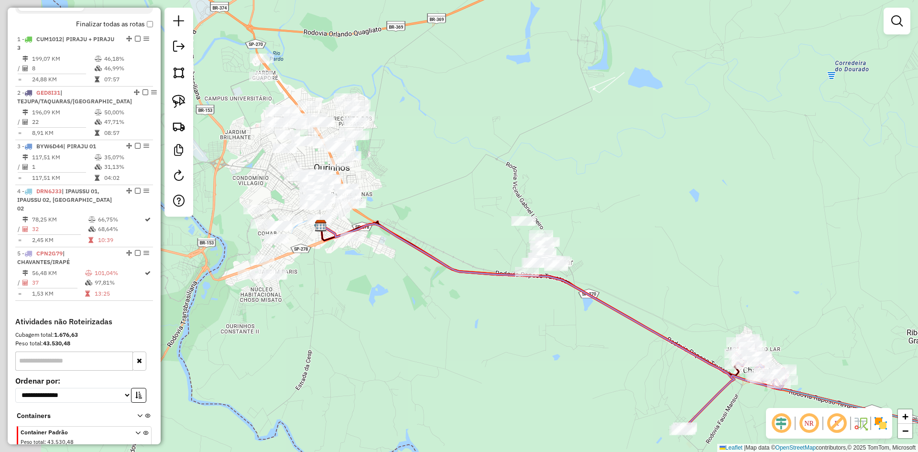
drag, startPoint x: 479, startPoint y: 204, endPoint x: 646, endPoint y: 232, distance: 169.2
click at [646, 232] on div "Janela de atendimento Grade de atendimento Capacidade Transportadoras Veículos …" at bounding box center [459, 226] width 918 height 452
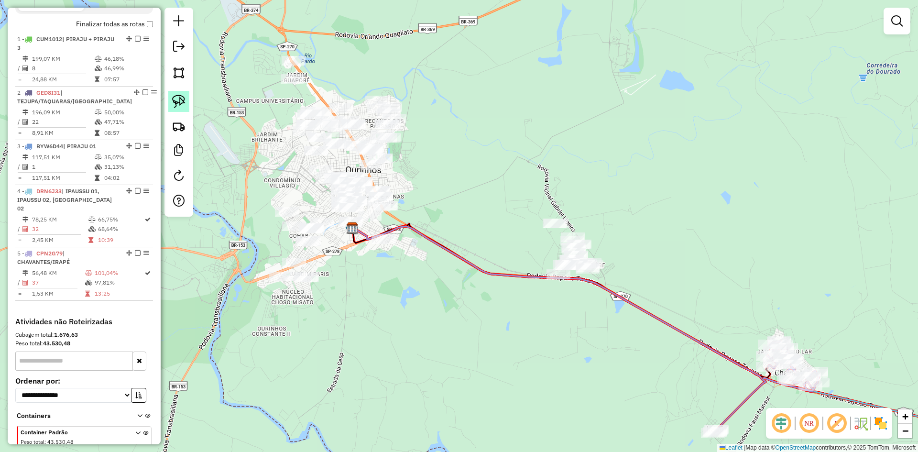
click at [174, 93] on link at bounding box center [178, 101] width 21 height 21
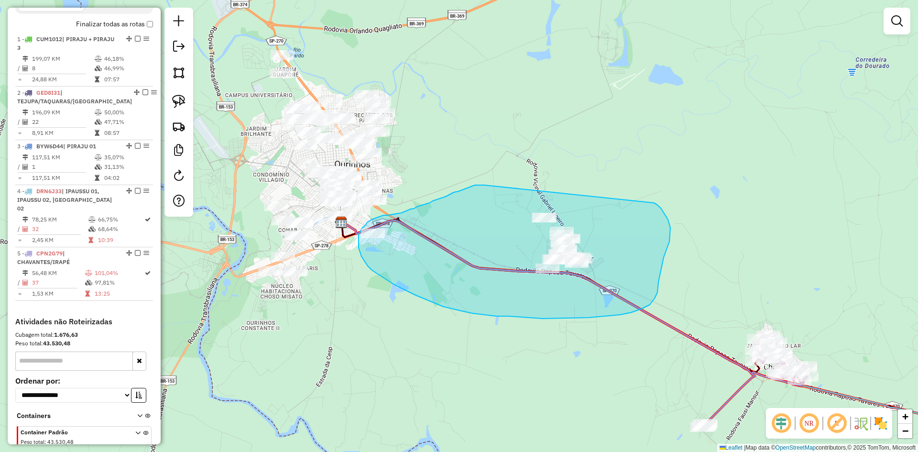
drag, startPoint x: 484, startPoint y: 185, endPoint x: 608, endPoint y: 201, distance: 124.4
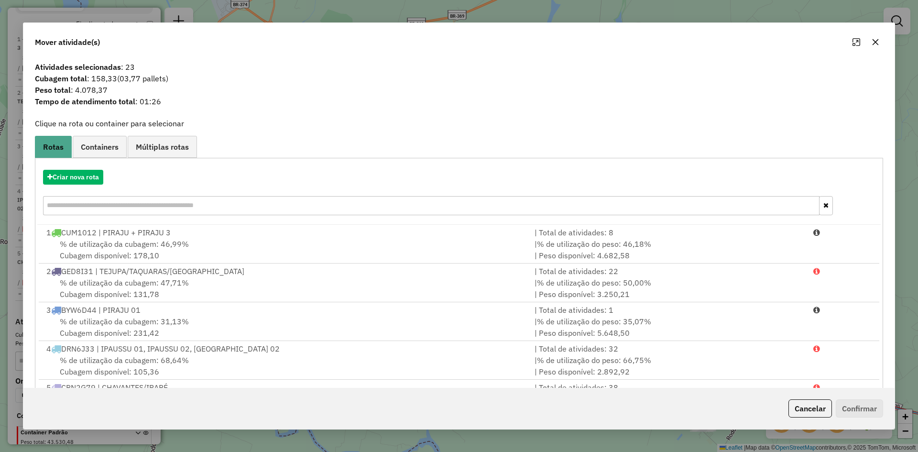
click at [85, 168] on div "Criar nova rota" at bounding box center [459, 194] width 844 height 62
click at [87, 180] on button "Criar nova rota" at bounding box center [73, 177] width 60 height 15
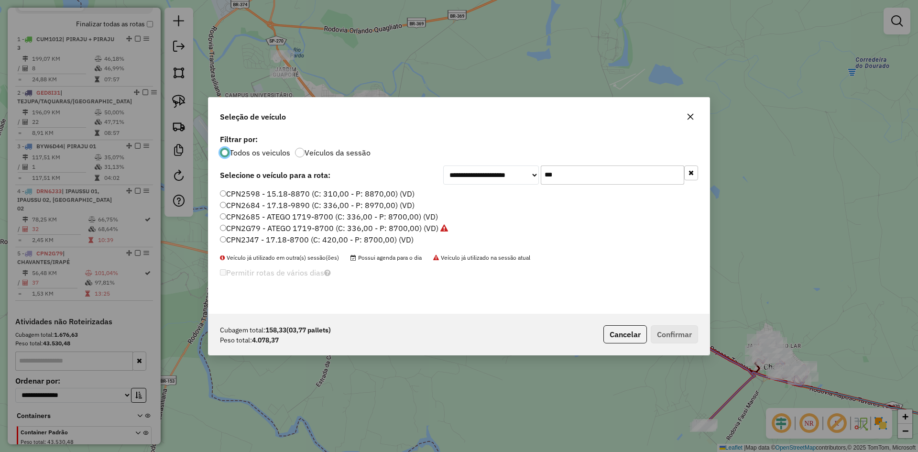
click at [581, 174] on input "***" at bounding box center [612, 174] width 143 height 19
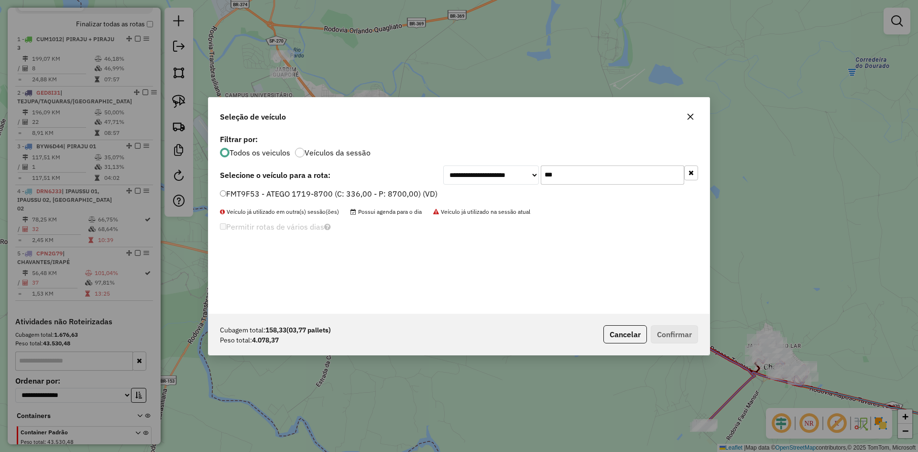
type input "***"
click at [283, 192] on label "FMT9F53 - ATEGO 1719-8700 (C: 336,00 - P: 8700,00) (VD)" at bounding box center [329, 193] width 218 height 11
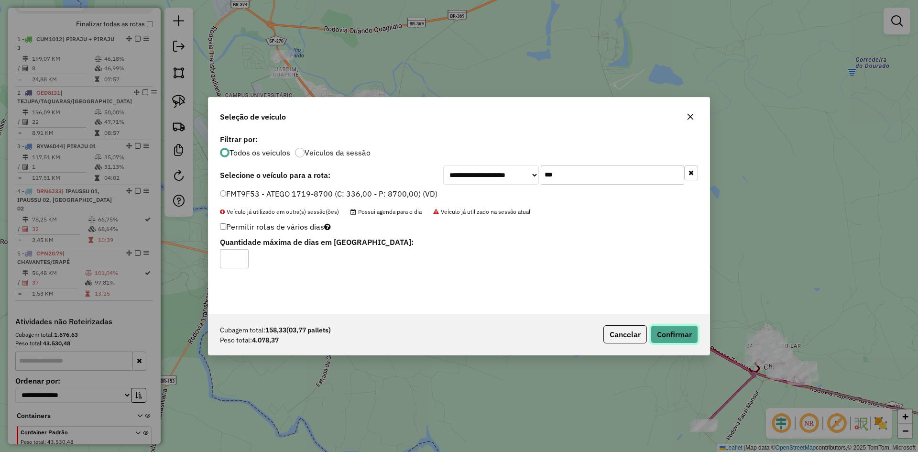
click at [691, 330] on button "Confirmar" at bounding box center [674, 334] width 47 height 18
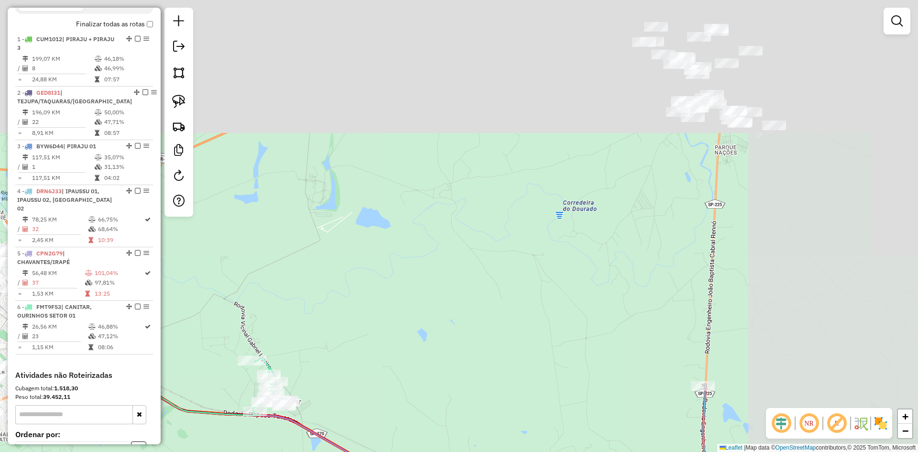
drag, startPoint x: 805, startPoint y: 149, endPoint x: 513, endPoint y: 296, distance: 327.4
click at [513, 296] on div "Janela de atendimento Grade de atendimento Capacidade Transportadoras Veículos …" at bounding box center [459, 226] width 918 height 452
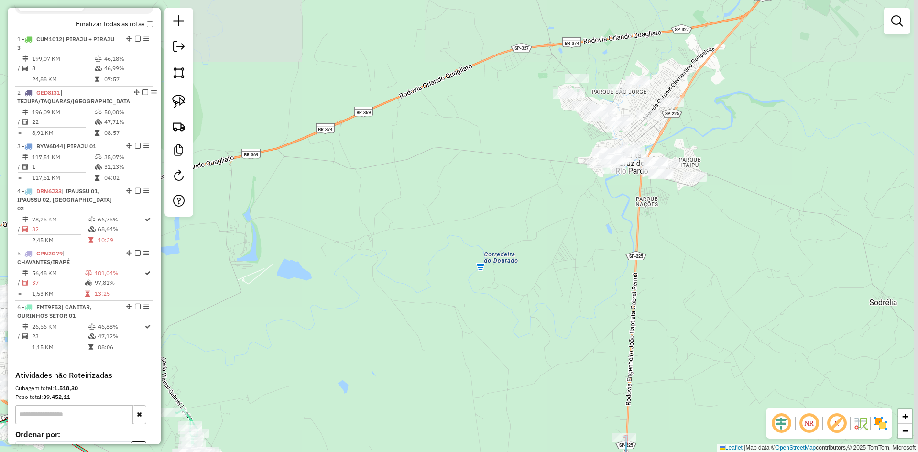
drag, startPoint x: 564, startPoint y: 227, endPoint x: 491, endPoint y: 266, distance: 83.2
click at [487, 266] on div "Janela de atendimento Grade de atendimento Capacidade Transportadoras Veículos …" at bounding box center [459, 226] width 918 height 452
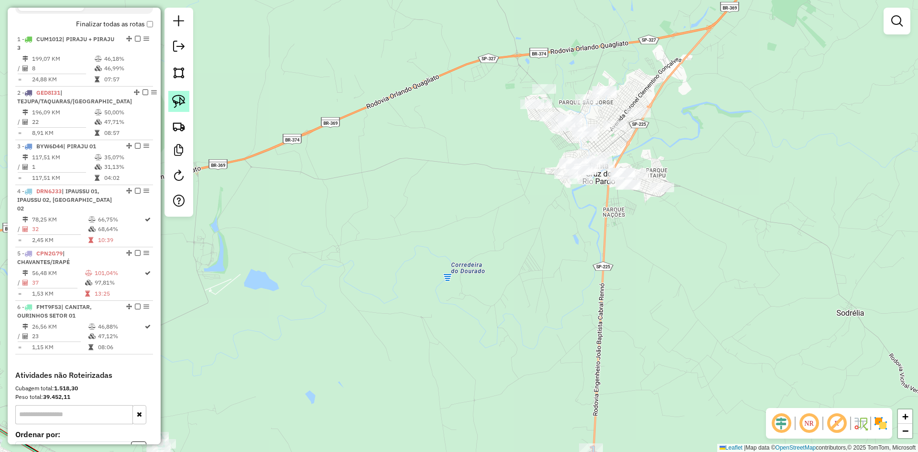
click at [178, 99] on img at bounding box center [178, 101] width 13 height 13
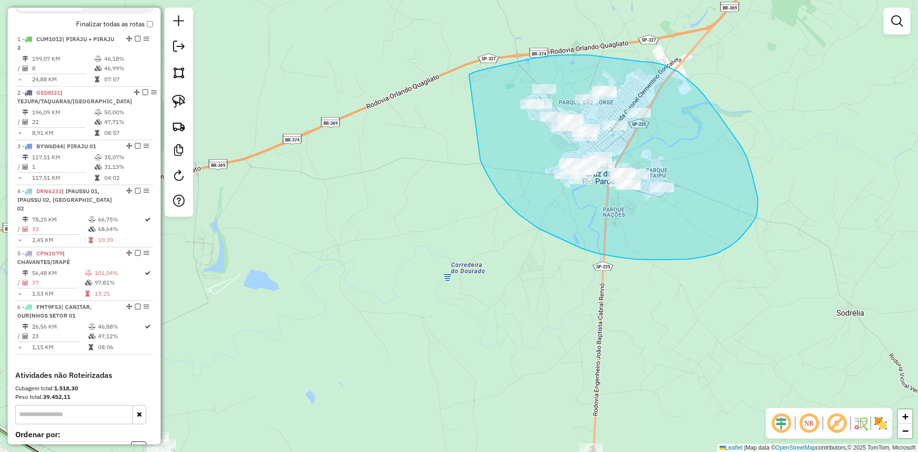
drag, startPoint x: 483, startPoint y: 165, endPoint x: 462, endPoint y: 88, distance: 79.7
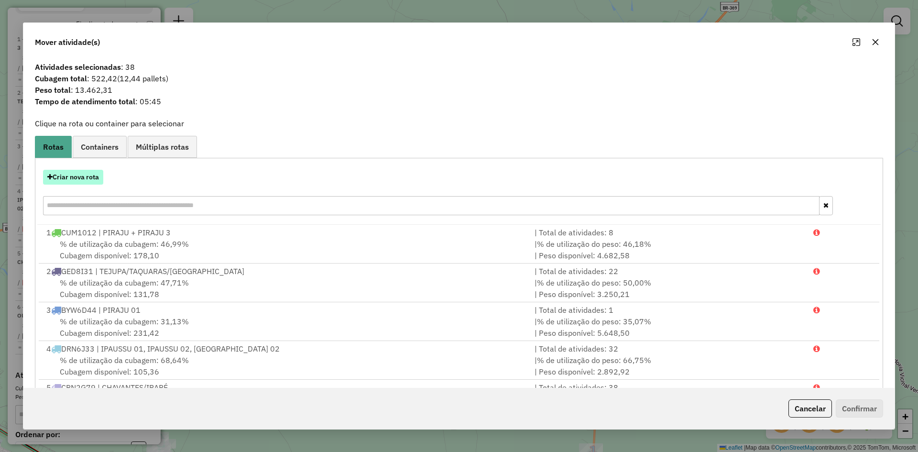
click at [78, 179] on button "Criar nova rota" at bounding box center [73, 177] width 60 height 15
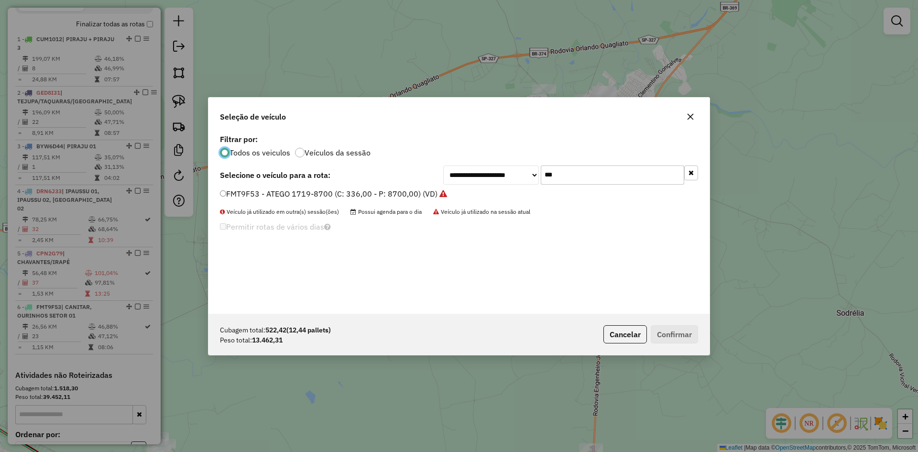
click at [583, 182] on input "***" at bounding box center [612, 174] width 143 height 19
type input "***"
click at [263, 193] on label "EVH8B55 - 17.18-8700 (C: 420,00 - P: 8700,00) (VD)" at bounding box center [317, 193] width 194 height 11
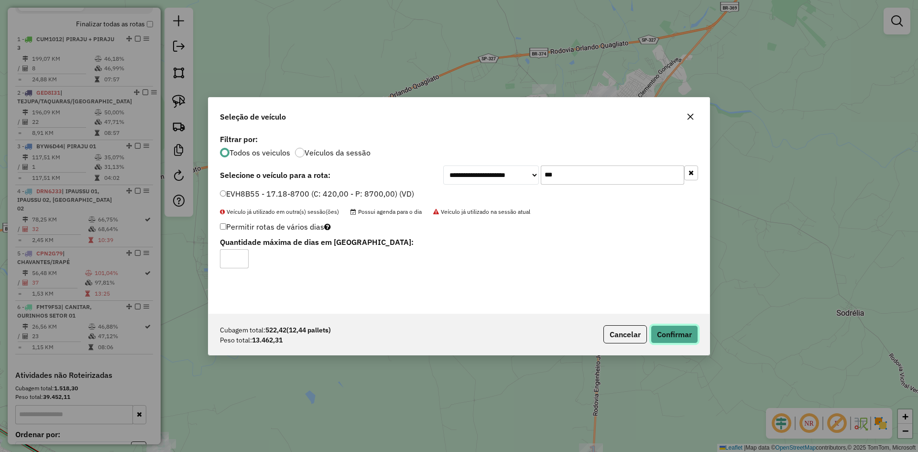
click at [669, 336] on button "Confirmar" at bounding box center [674, 334] width 47 height 18
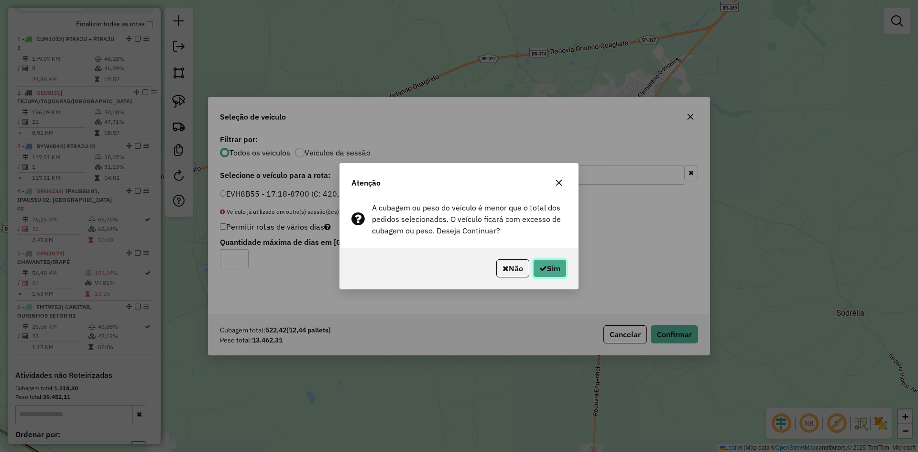
click at [550, 268] on button "Sim" at bounding box center [549, 268] width 33 height 18
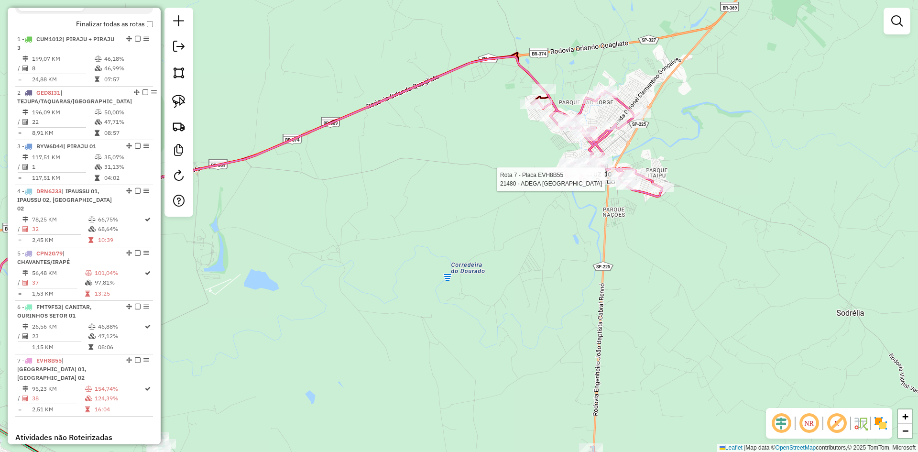
select select "*********"
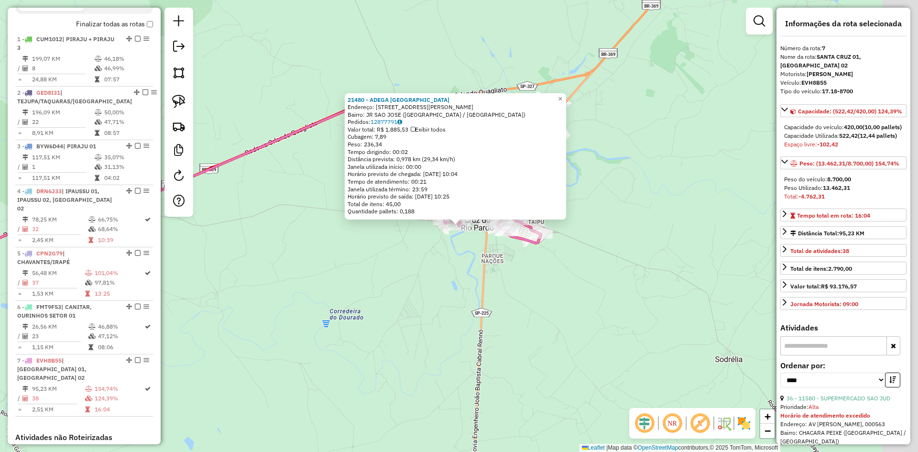
scroll to position [497, 0]
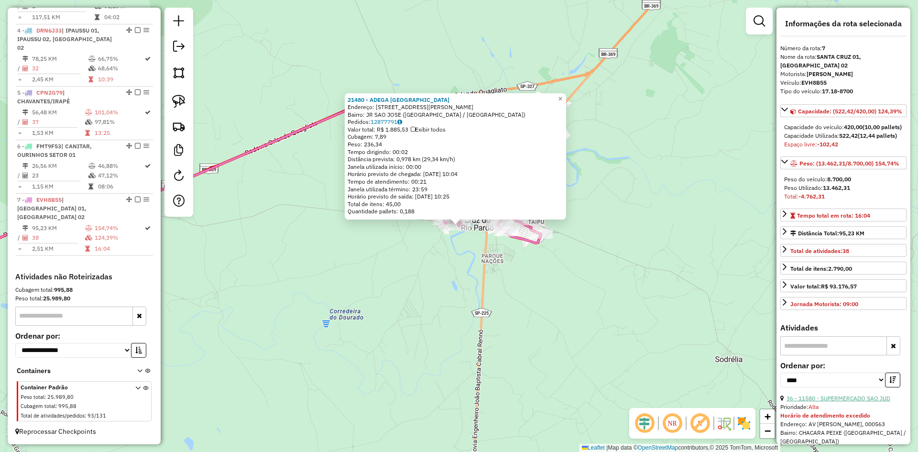
click at [872, 402] on link "36 - 11580 - SUPERMERCADO SAO JUD" at bounding box center [839, 398] width 104 height 7
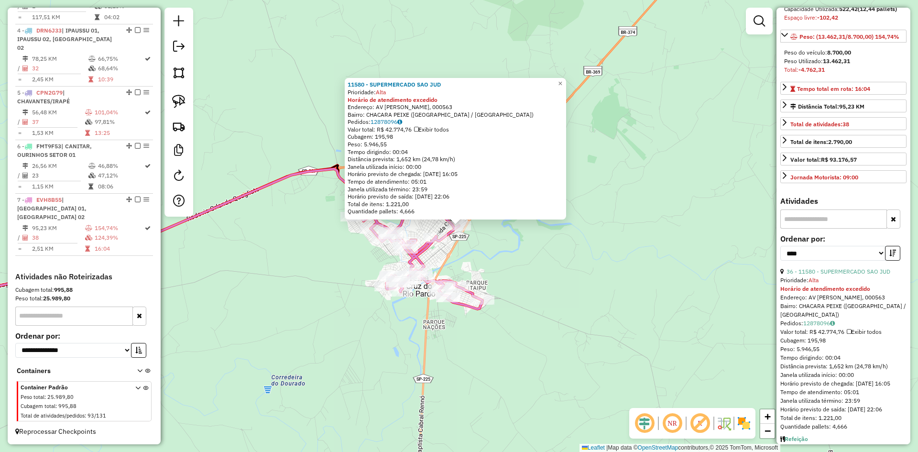
scroll to position [143, 0]
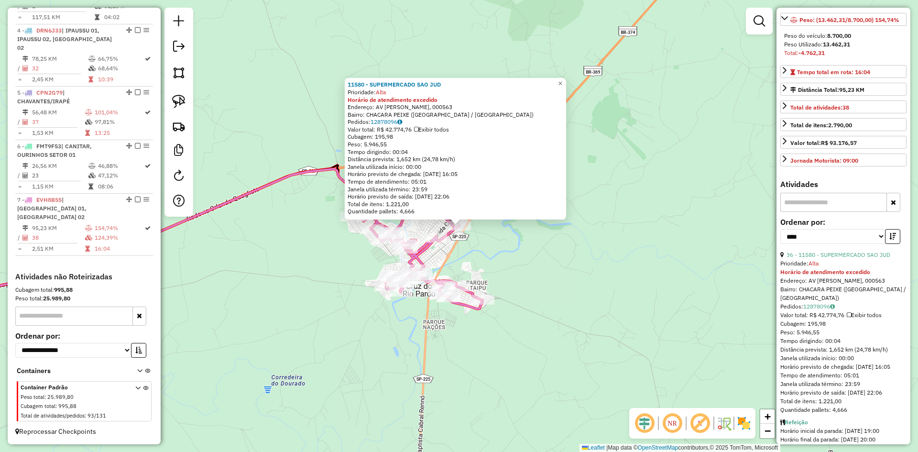
click at [540, 266] on div "11580 - SUPERMERCADO SAO JUD Prioridade: Alta Horário de atendimento excedido E…" at bounding box center [459, 226] width 918 height 452
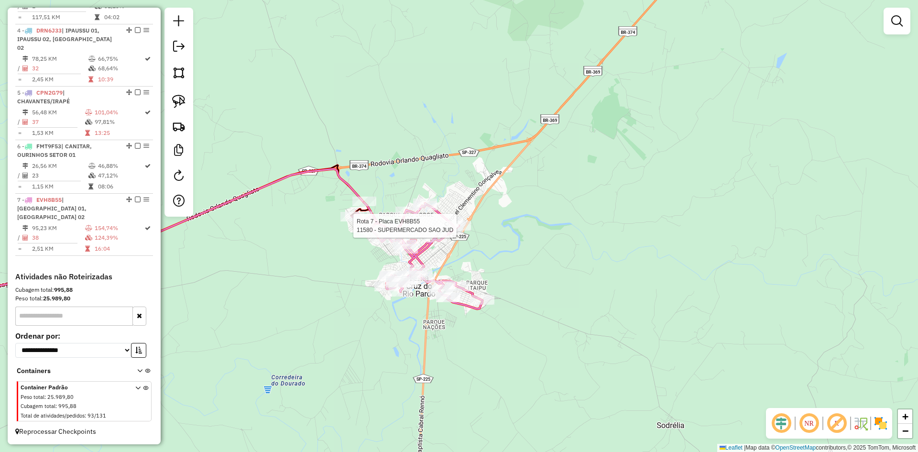
click at [457, 230] on div at bounding box center [459, 226] width 24 height 10
select select "*********"
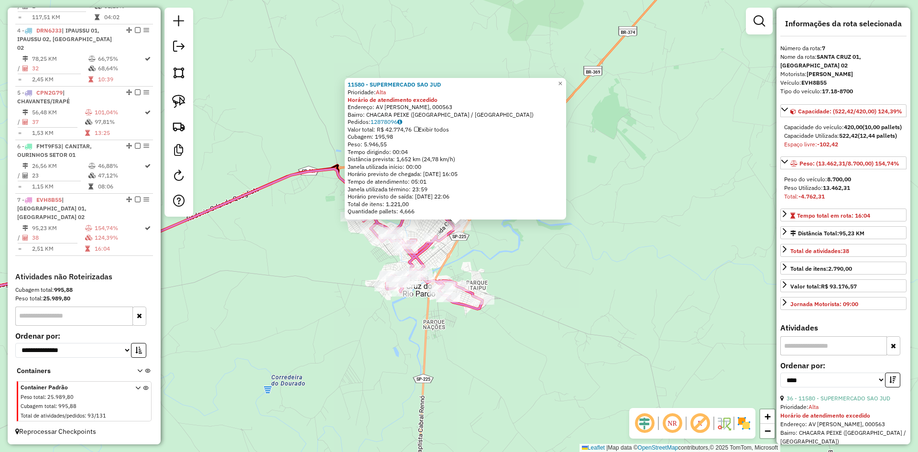
click at [474, 265] on div "11580 - SUPERMERCADO SAO JUD Prioridade: Alta Horário de atendimento excedido E…" at bounding box center [459, 226] width 918 height 452
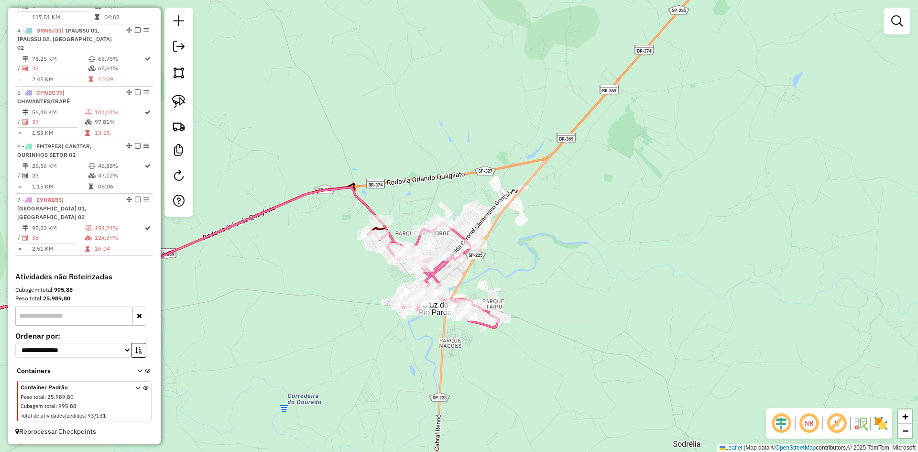
drag, startPoint x: 463, startPoint y: 256, endPoint x: 479, endPoint y: 274, distance: 24.7
click at [479, 274] on div "Janela de atendimento Grade de atendimento Capacidade Transportadoras Veículos …" at bounding box center [459, 226] width 918 height 452
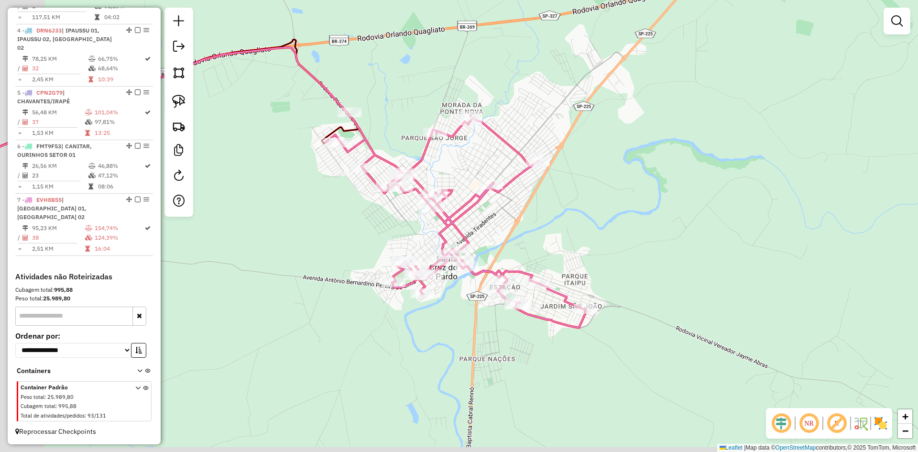
drag, startPoint x: 469, startPoint y: 291, endPoint x: 535, endPoint y: 242, distance: 81.7
click at [535, 242] on div "Janela de atendimento Grade de atendimento Capacidade Transportadoras Veículos …" at bounding box center [459, 226] width 918 height 452
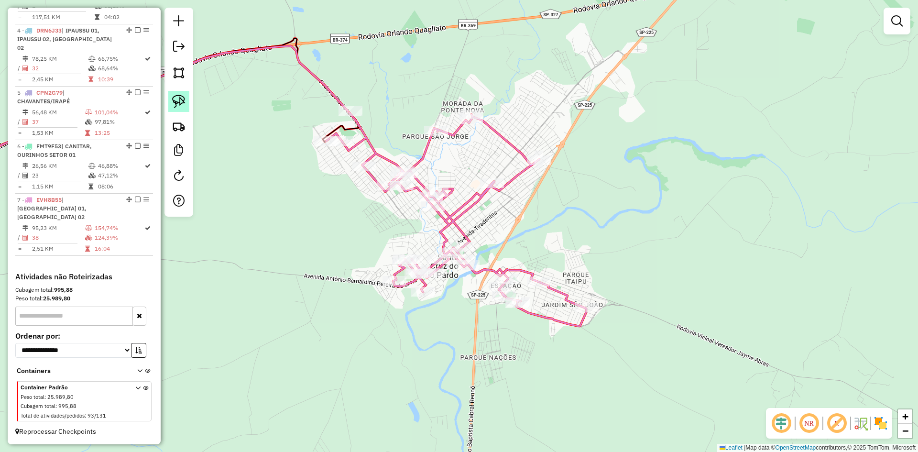
click at [181, 94] on link at bounding box center [178, 101] width 21 height 21
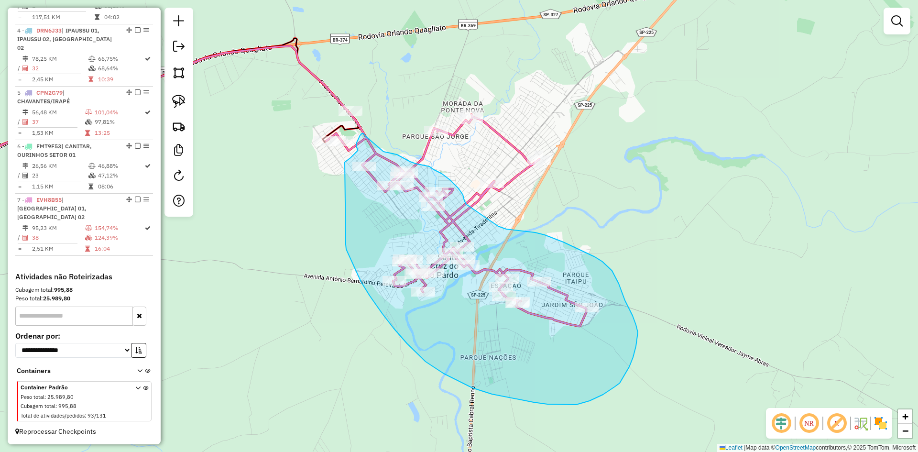
drag, startPoint x: 346, startPoint y: 244, endPoint x: 344, endPoint y: 165, distance: 78.9
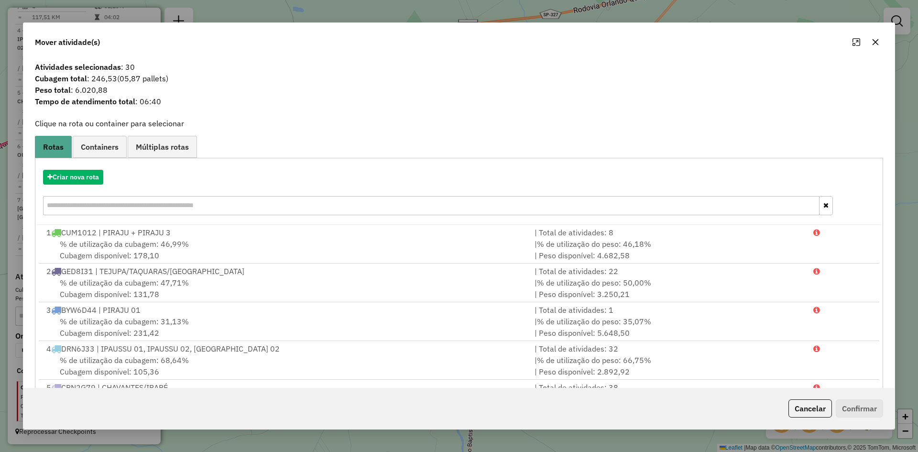
click at [878, 40] on icon "button" at bounding box center [876, 42] width 6 height 6
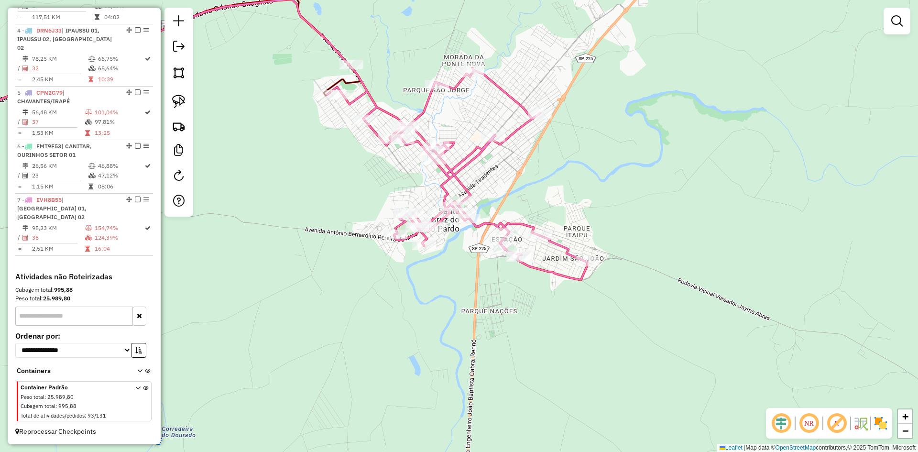
drag, startPoint x: 404, startPoint y: 233, endPoint x: 405, endPoint y: 187, distance: 46.4
click at [405, 187] on div "Janela de atendimento Grade de atendimento Capacidade Transportadoras Veículos …" at bounding box center [459, 226] width 918 height 452
drag, startPoint x: 184, startPoint y: 104, endPoint x: 198, endPoint y: 114, distance: 17.2
click at [184, 104] on img at bounding box center [178, 101] width 13 height 13
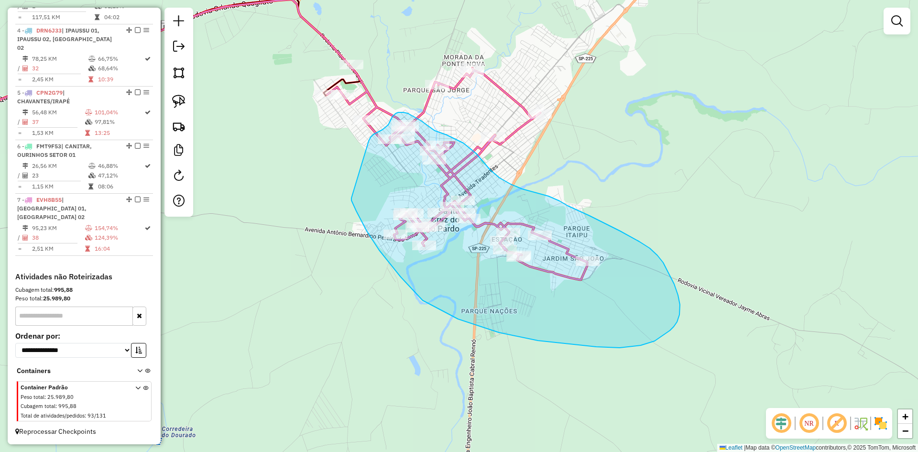
drag, startPoint x: 356, startPoint y: 211, endPoint x: 369, endPoint y: 142, distance: 70.0
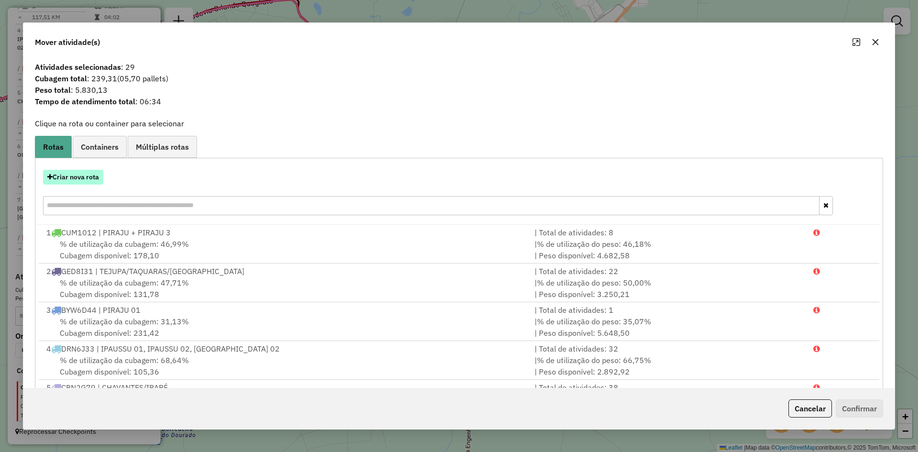
click at [92, 182] on button "Criar nova rota" at bounding box center [73, 177] width 60 height 15
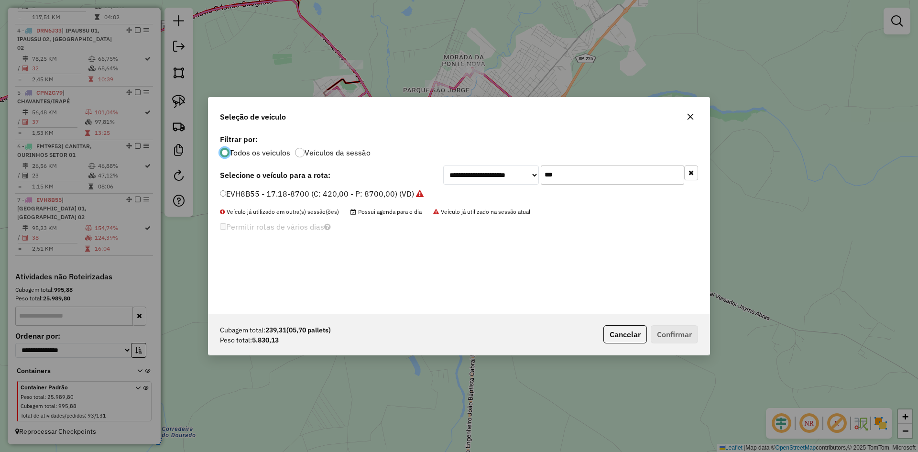
scroll to position [5, 3]
click at [594, 171] on input "***" at bounding box center [612, 174] width 143 height 19
type input "***"
click at [254, 195] on label "BIJ7G05 - ATEGO 1719-8700 (C: 336,00 - P: 8700,00) (VD)" at bounding box center [327, 193] width 215 height 11
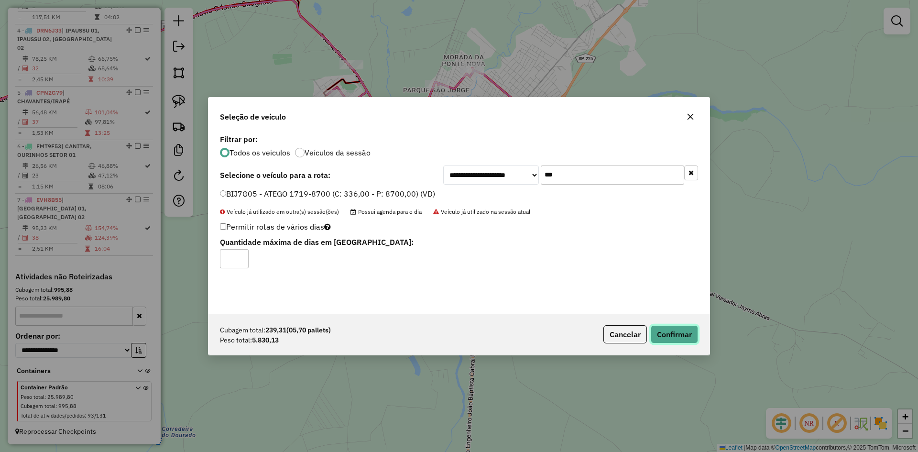
click at [688, 329] on button "Confirmar" at bounding box center [674, 334] width 47 height 18
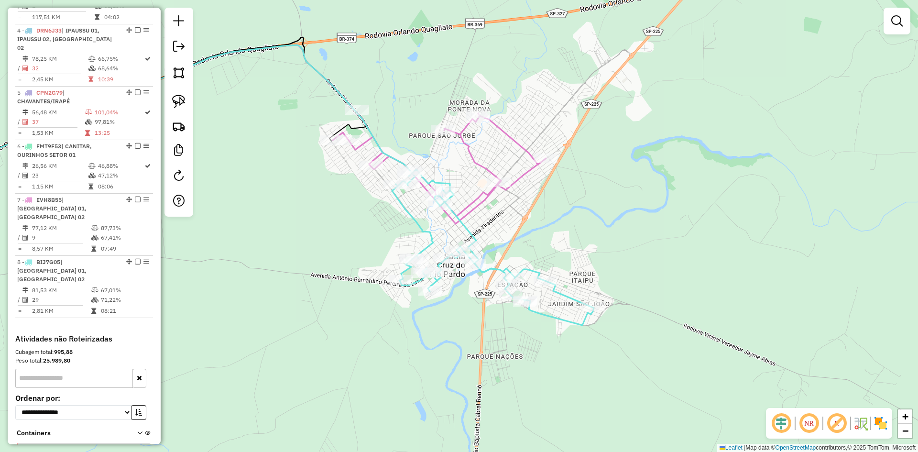
drag, startPoint x: 609, startPoint y: 172, endPoint x: 549, endPoint y: 214, distance: 72.8
click at [617, 256] on div "Janela de atendimento Grade de atendimento Capacidade Transportadoras Veículos …" at bounding box center [459, 226] width 918 height 452
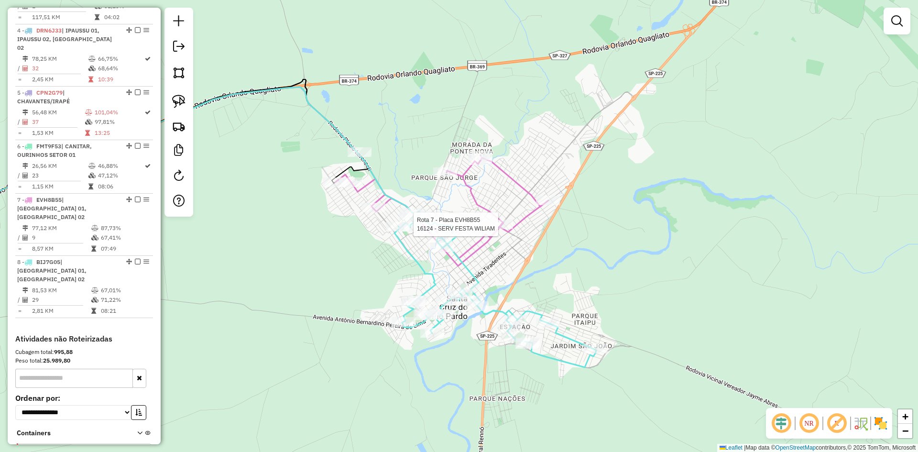
scroll to position [550, 0]
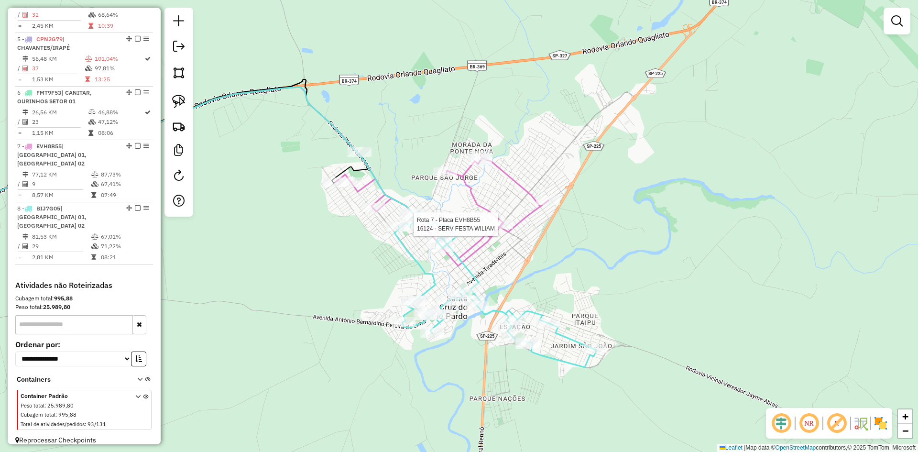
select select "*********"
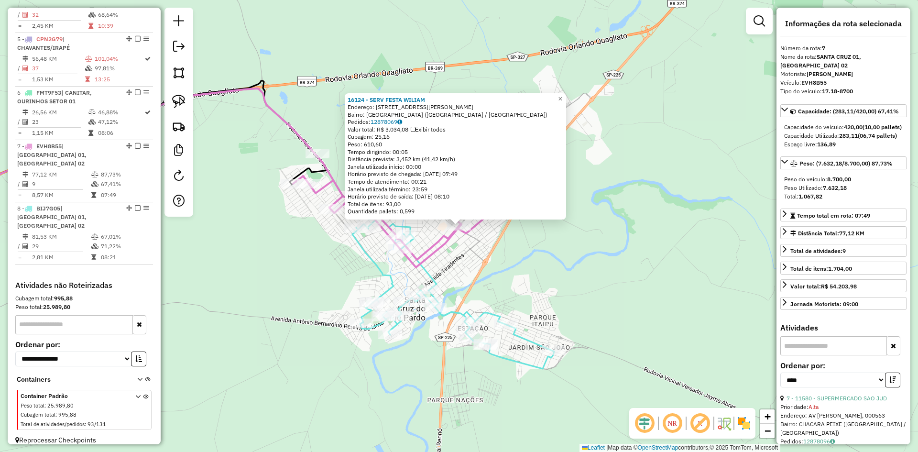
click at [533, 258] on div "16124 - SERV FESTA WILIAM Endereço: AV CEL CLEMENTINO GONCALVES 333 Bairro: VIL…" at bounding box center [459, 226] width 918 height 452
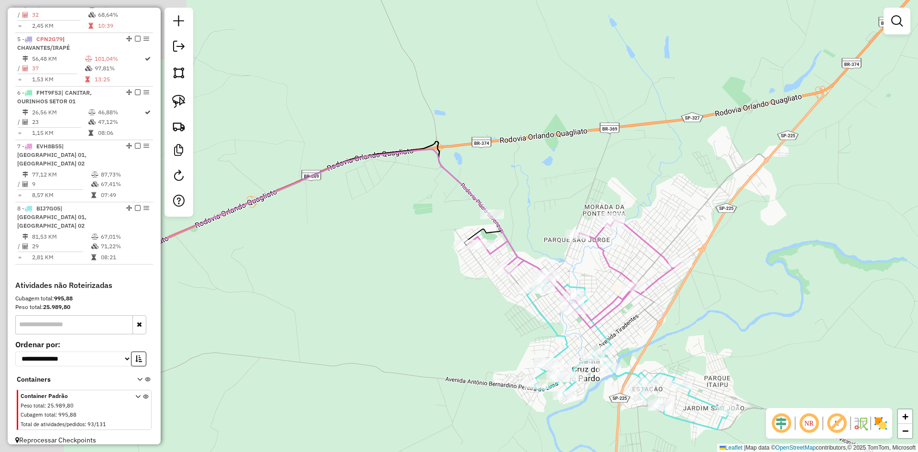
drag, startPoint x: 522, startPoint y: 257, endPoint x: 697, endPoint y: 318, distance: 184.8
click at [697, 318] on div "Janela de atendimento Grade de atendimento Capacidade Transportadoras Veículos …" at bounding box center [459, 226] width 918 height 452
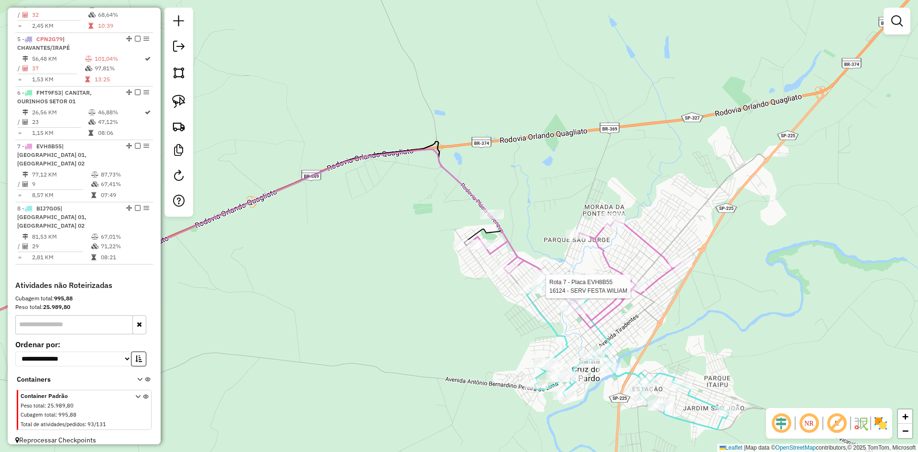
select select "*********"
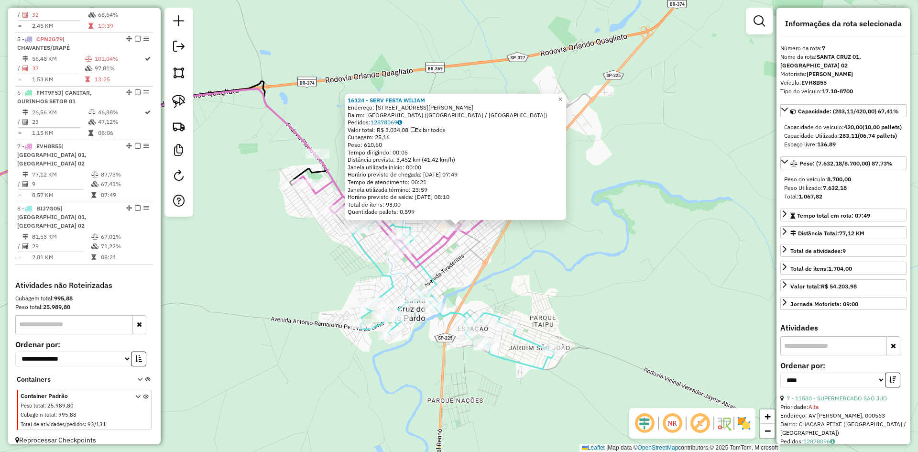
click at [588, 267] on div "16124 - SERV FESTA WILIAM Endereço: AV CEL CLEMENTINO GONCALVES 333 Bairro: VIL…" at bounding box center [459, 226] width 918 height 452
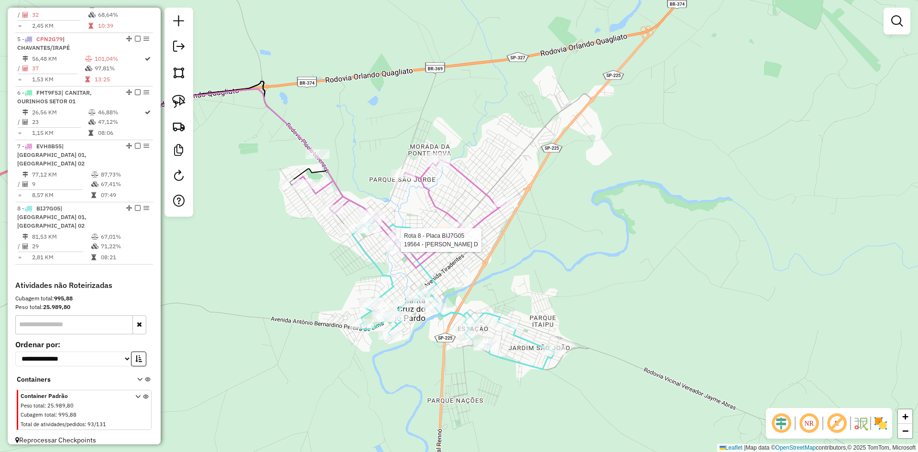
select select "*********"
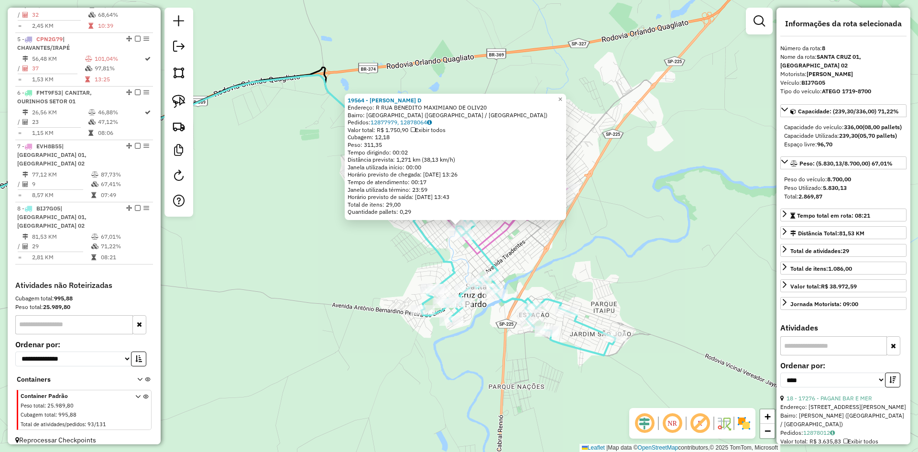
click at [405, 261] on div "19564 - CLAUDILAINE POLATO D Endereço: R RUA BENEDITO MAXIMIANO DE OLIV20 Bairr…" at bounding box center [459, 226] width 918 height 452
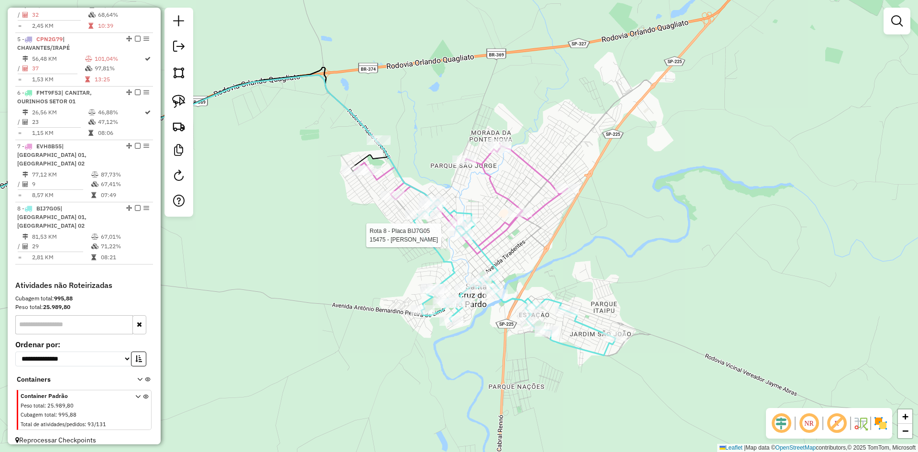
select select "*********"
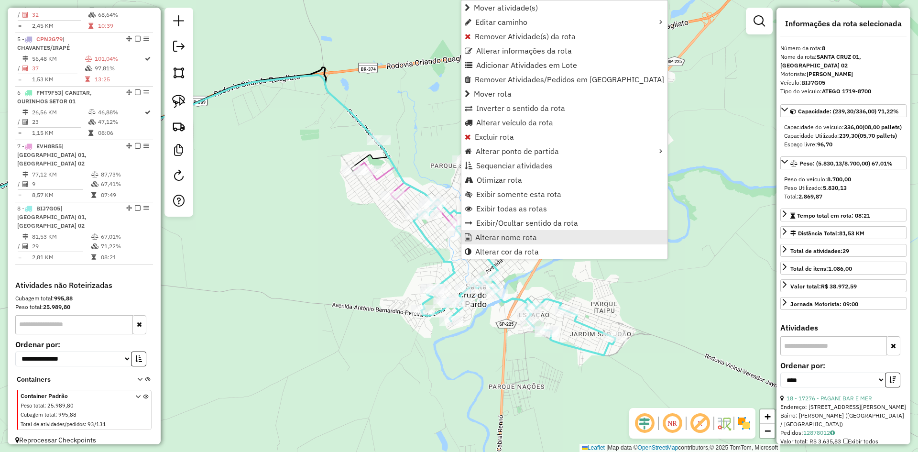
click at [493, 239] on span "Alterar nome rota" at bounding box center [506, 237] width 62 height 8
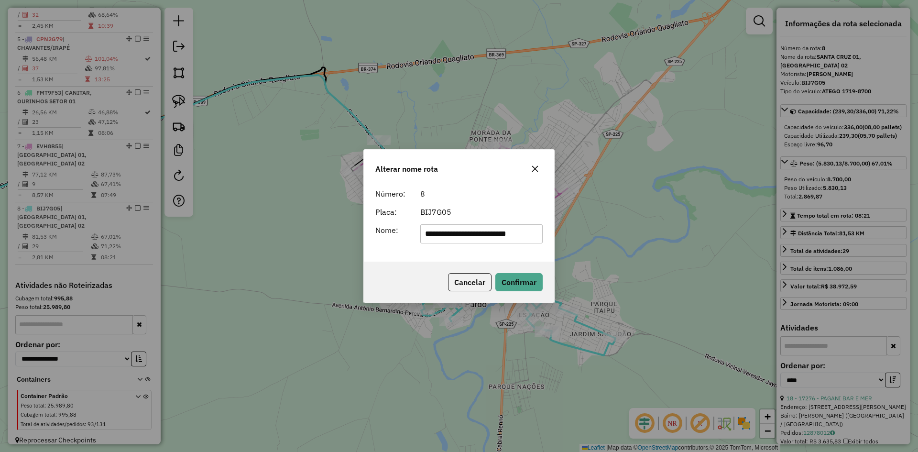
scroll to position [0, 0]
drag, startPoint x: 482, startPoint y: 239, endPoint x: 317, endPoint y: 238, distance: 165.5
click at [317, 238] on div "**********" at bounding box center [459, 226] width 918 height 452
type input "**********"
click at [520, 285] on button "Confirmar" at bounding box center [518, 282] width 47 height 18
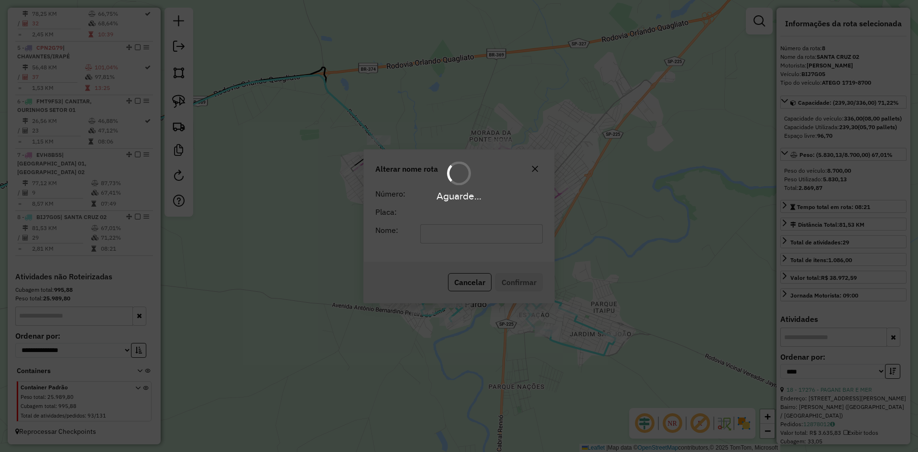
scroll to position [542, 0]
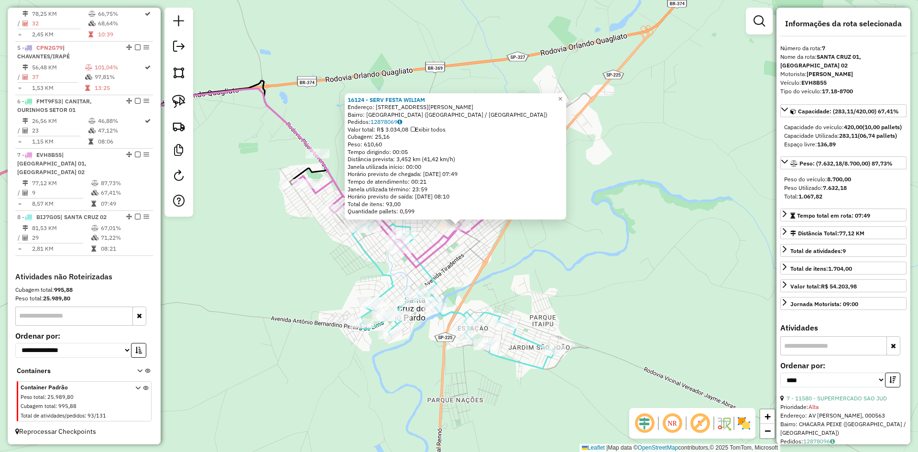
drag, startPoint x: 496, startPoint y: 258, endPoint x: 477, endPoint y: 245, distance: 23.5
click at [496, 258] on div "16124 - SERV FESTA WILIAM Endereço: AV CEL CLEMENTINO GONCALVES 333 Bairro: VIL…" at bounding box center [459, 226] width 918 height 452
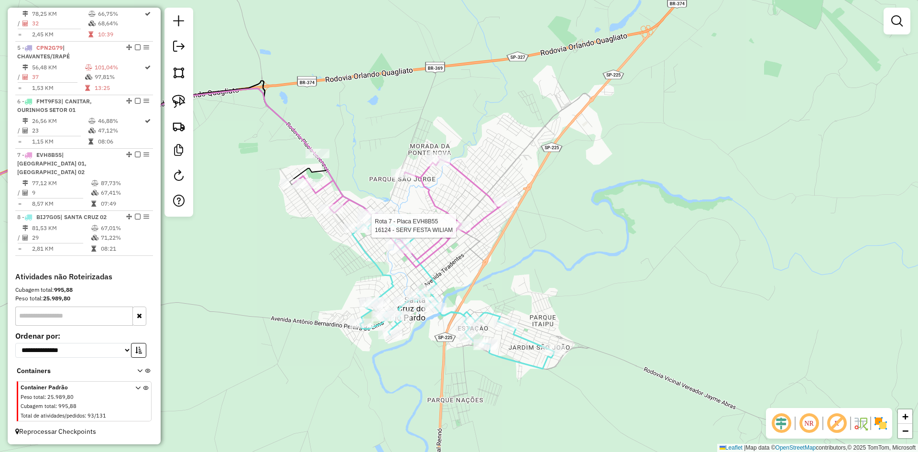
select select "*********"
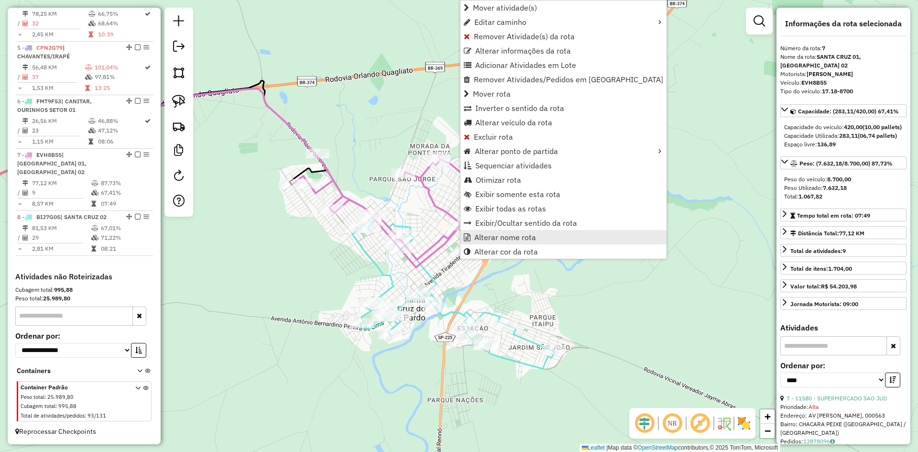
click at [495, 238] on span "Alterar nome rota" at bounding box center [505, 237] width 62 height 8
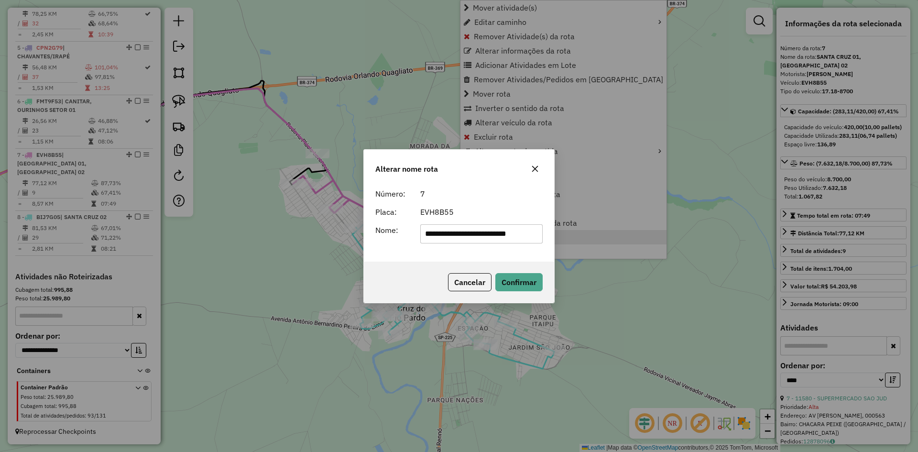
scroll to position [0, 1]
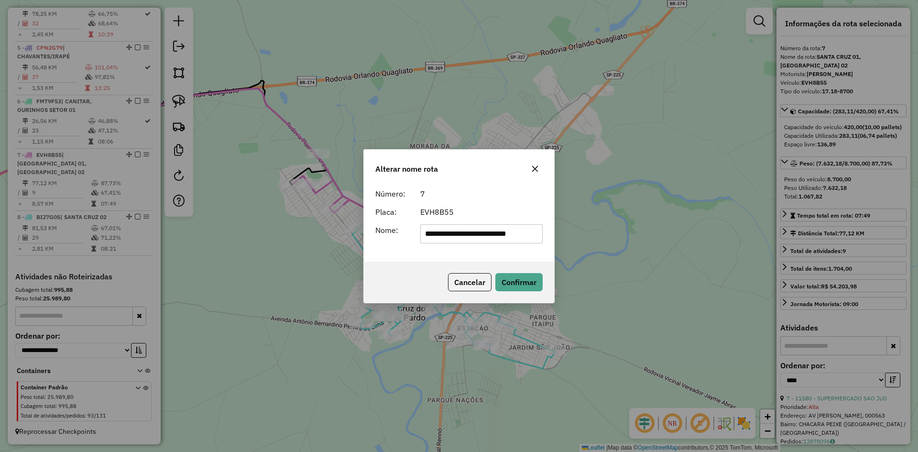
drag, startPoint x: 478, startPoint y: 240, endPoint x: 575, endPoint y: 251, distance: 98.2
click at [575, 251] on div "**********" at bounding box center [459, 226] width 918 height 452
type input "**********"
click at [527, 279] on button "Confirmar" at bounding box center [518, 282] width 47 height 18
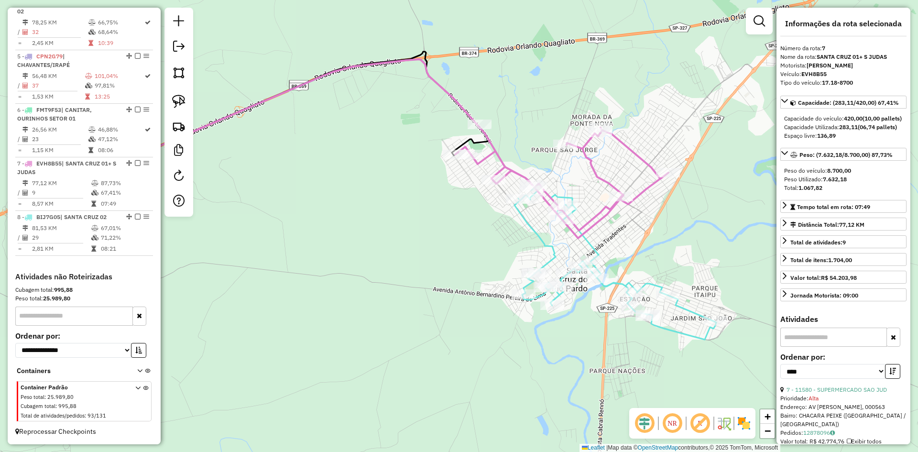
drag, startPoint x: 509, startPoint y: 276, endPoint x: 691, endPoint y: 241, distance: 185.0
click at [691, 241] on div "Janela de atendimento Grade de atendimento Capacidade Transportadoras Veículos …" at bounding box center [459, 226] width 918 height 452
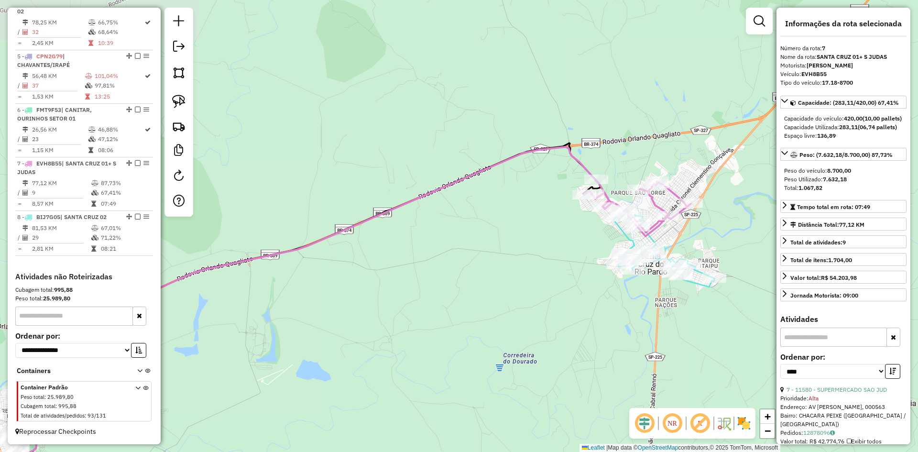
drag, startPoint x: 483, startPoint y: 344, endPoint x: 557, endPoint y: 202, distance: 160.0
click at [556, 206] on div "Rota 8 - Placa BIJ7G05 16902 - AUTO POSTO EXPRESS 3 Rota 8 - Placa BIJ7G05 7364…" at bounding box center [459, 226] width 918 height 452
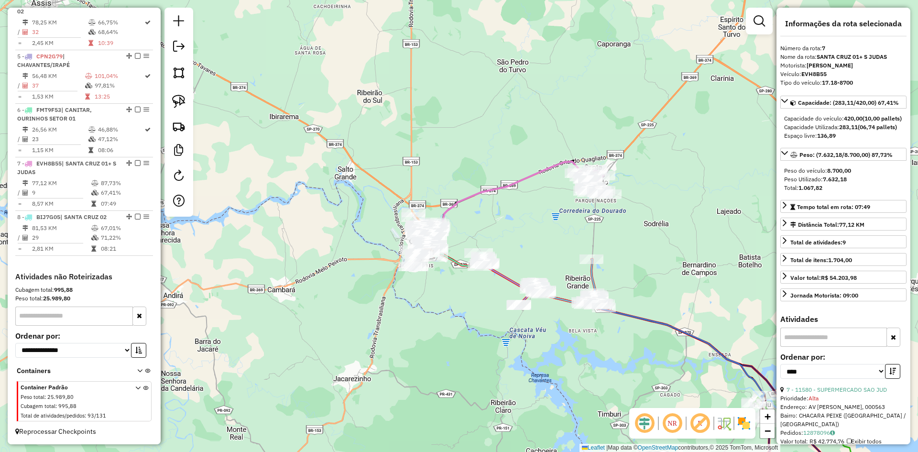
drag, startPoint x: 521, startPoint y: 250, endPoint x: 536, endPoint y: 218, distance: 35.3
click at [536, 218] on div "Janela de atendimento Grade de atendimento Capacidade Transportadoras Veículos …" at bounding box center [459, 226] width 918 height 452
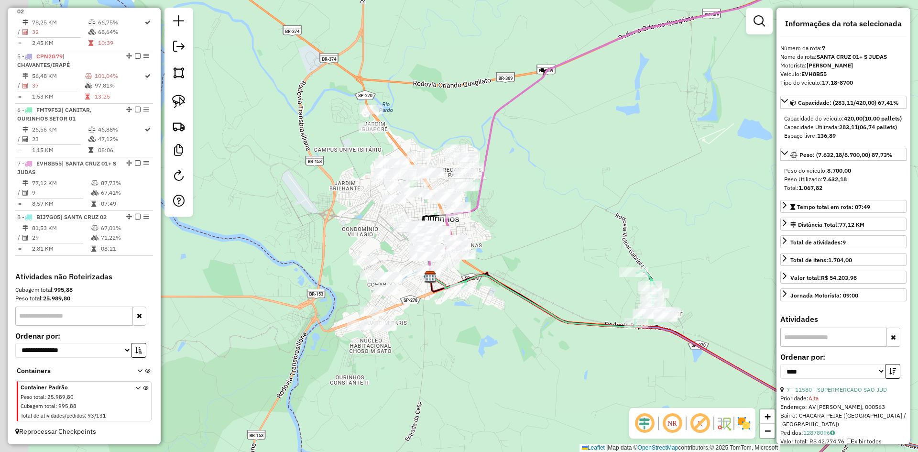
drag, startPoint x: 449, startPoint y: 210, endPoint x: 549, endPoint y: 226, distance: 100.6
click at [549, 226] on div "Janela de atendimento Grade de atendimento Capacidade Transportadoras Veículos …" at bounding box center [459, 226] width 918 height 452
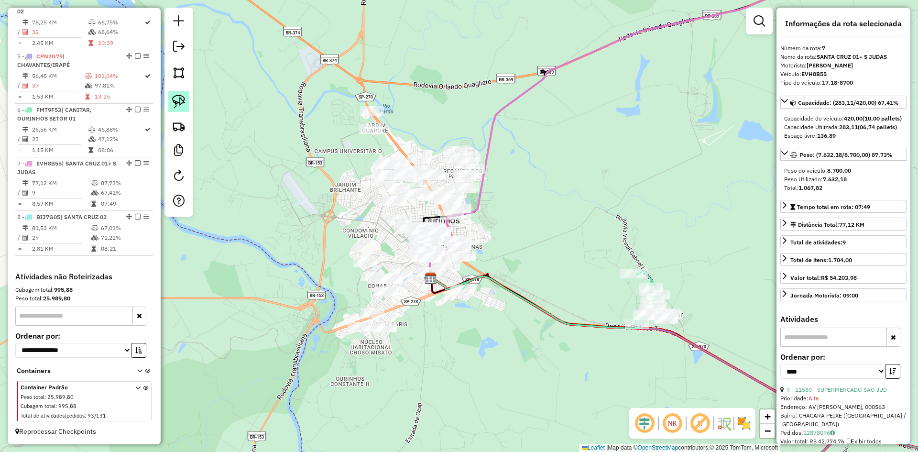
click at [170, 99] on link at bounding box center [178, 101] width 21 height 21
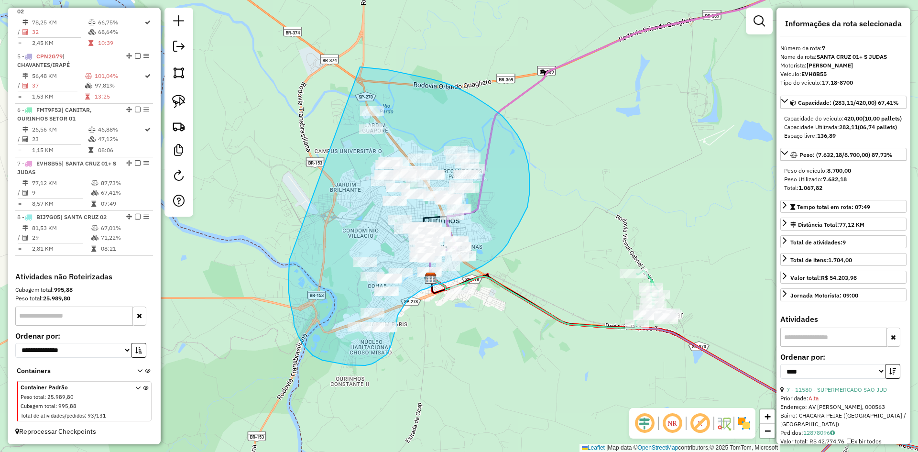
drag, startPoint x: 288, startPoint y: 275, endPoint x: 337, endPoint y: 91, distance: 190.0
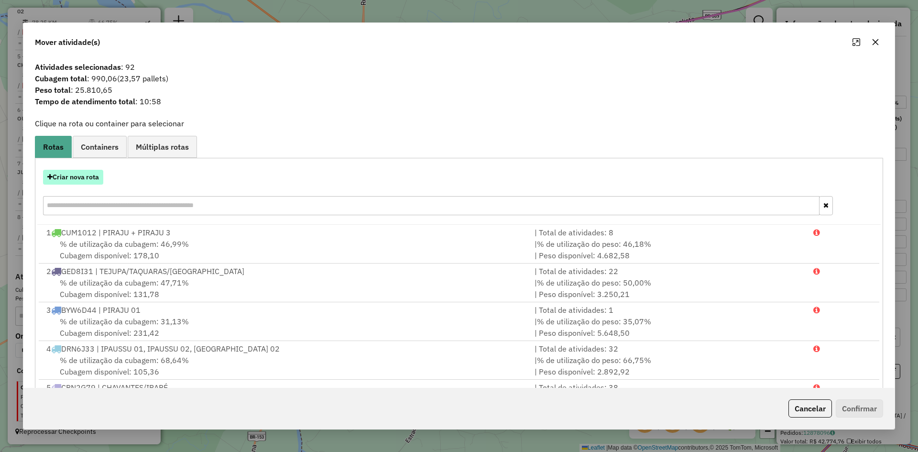
click at [89, 179] on button "Criar nova rota" at bounding box center [73, 177] width 60 height 15
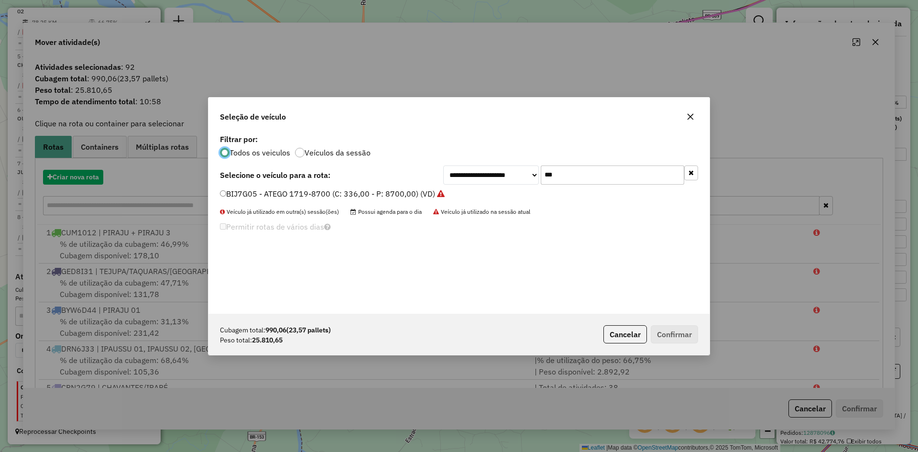
scroll to position [5, 3]
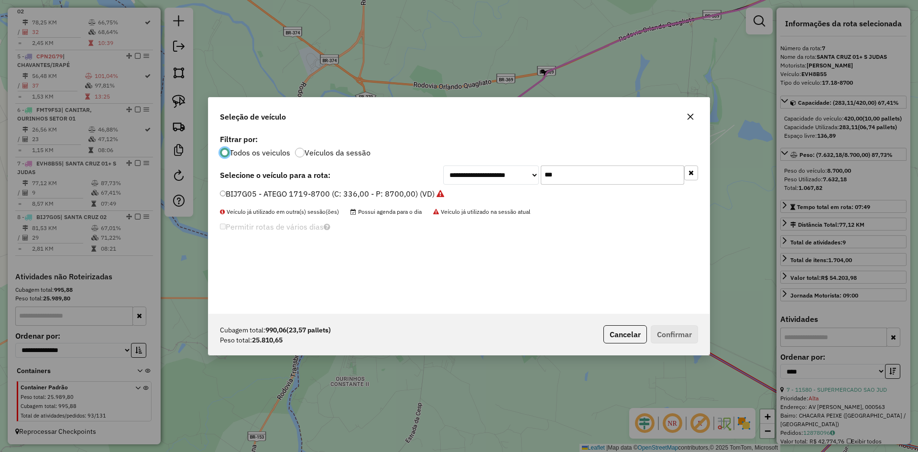
click at [573, 178] on input "***" at bounding box center [612, 174] width 143 height 19
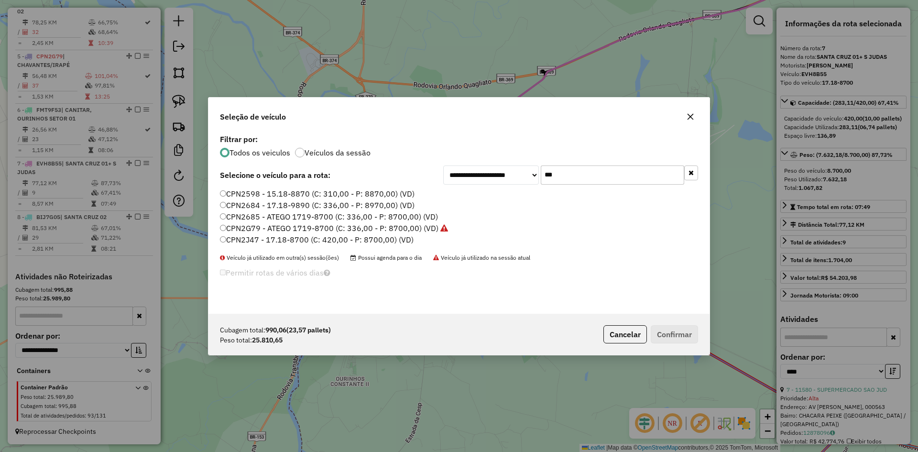
type input "***"
click at [259, 241] on label "CPN2J47 - 17.18-8700 (C: 420,00 - P: 8700,00) (VD)" at bounding box center [317, 239] width 194 height 11
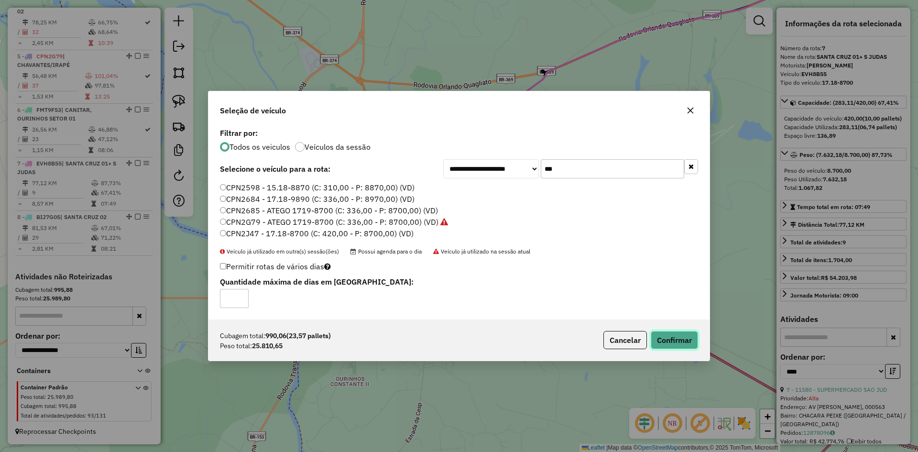
click at [686, 337] on button "Confirmar" at bounding box center [674, 340] width 47 height 18
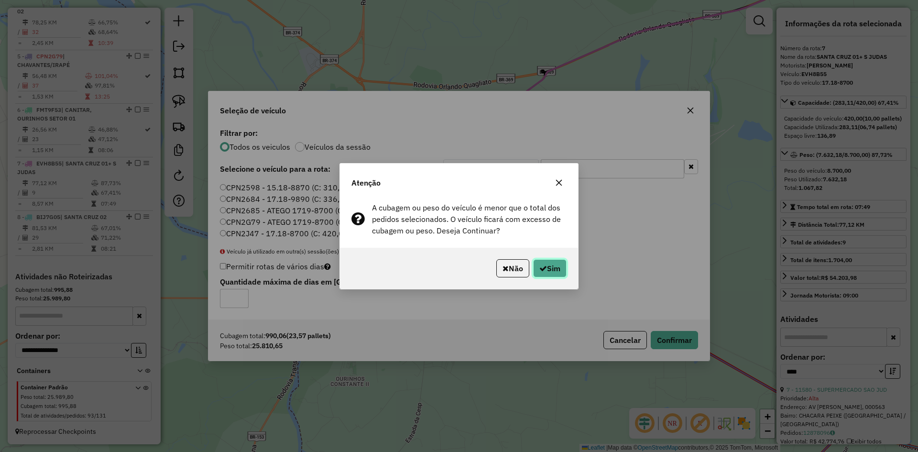
click at [540, 266] on icon "button" at bounding box center [543, 268] width 8 height 8
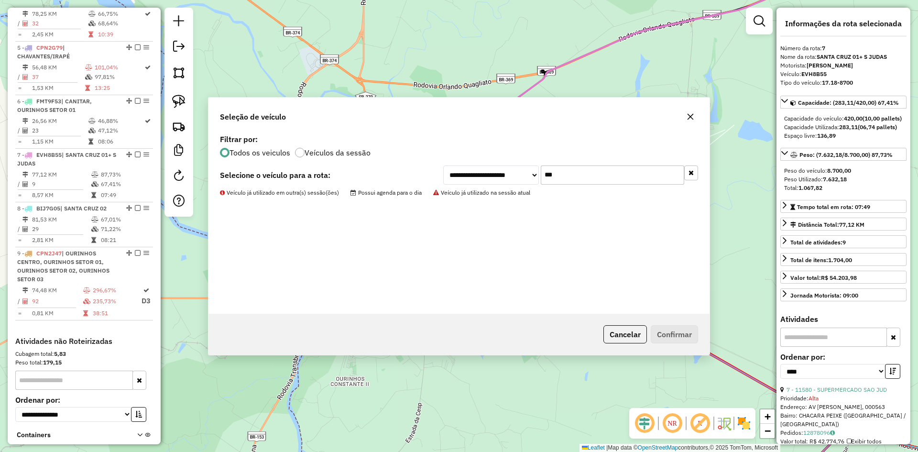
scroll to position [615, 0]
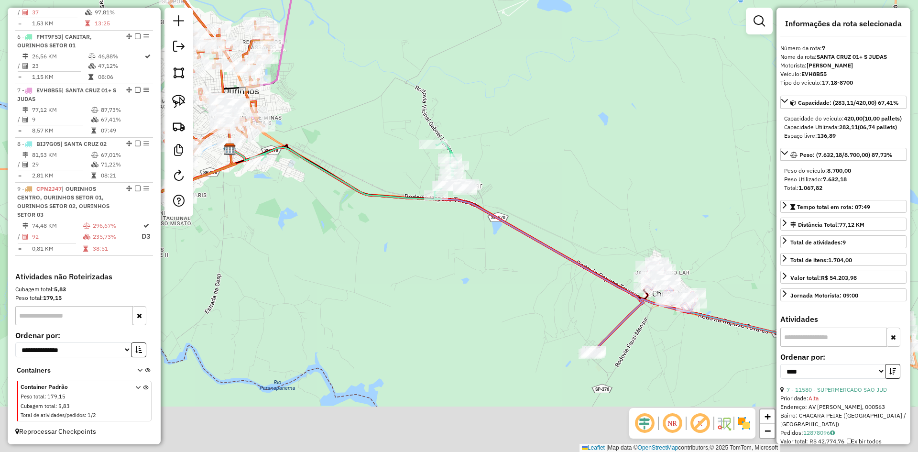
drag, startPoint x: 542, startPoint y: 230, endPoint x: 340, endPoint y: 98, distance: 241.1
click at [340, 98] on div "Janela de atendimento Grade de atendimento Capacidade Transportadoras Veículos …" at bounding box center [459, 226] width 918 height 452
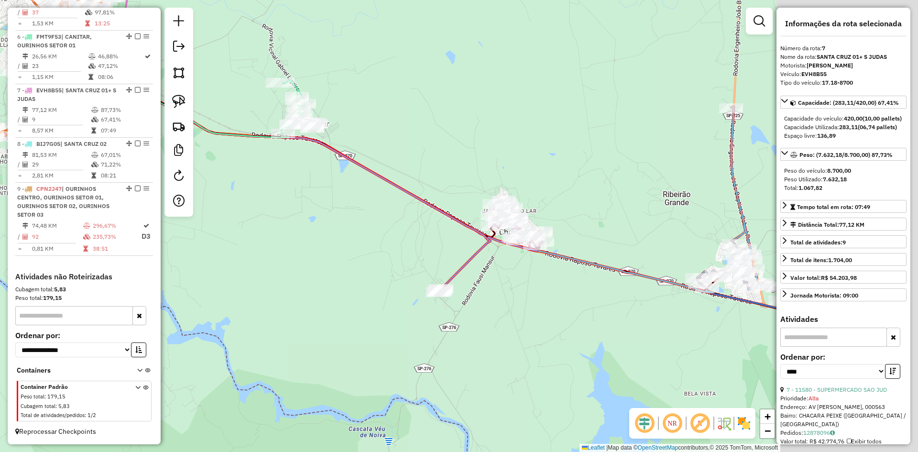
drag, startPoint x: 627, startPoint y: 188, endPoint x: 418, endPoint y: 105, distance: 225.4
click at [418, 105] on div "Janela de atendimento Grade de atendimento Capacidade Transportadoras Veículos …" at bounding box center [459, 226] width 918 height 452
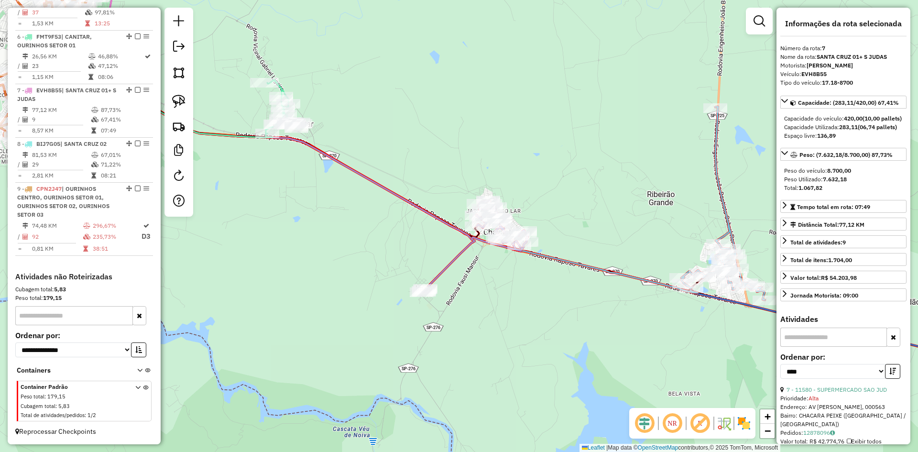
drag, startPoint x: 438, startPoint y: 131, endPoint x: 512, endPoint y: 165, distance: 81.5
click at [512, 165] on div "Janela de atendimento Grade de atendimento Capacidade Transportadoras Veículos …" at bounding box center [459, 226] width 918 height 452
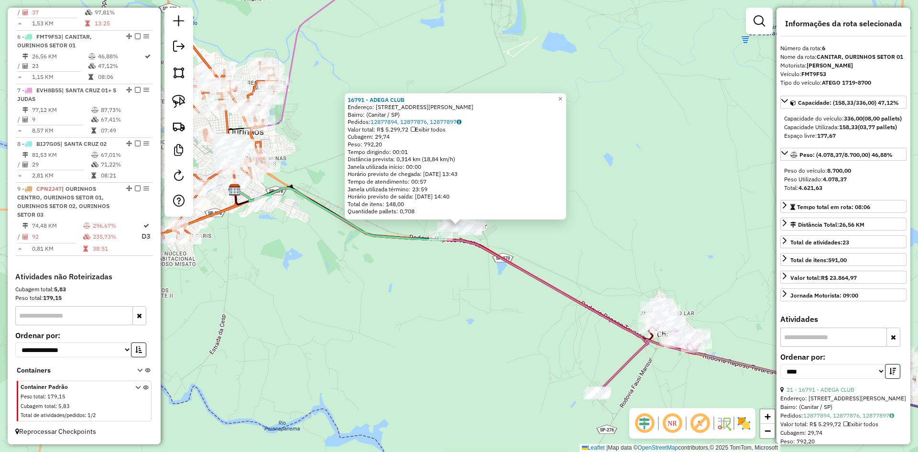
click at [518, 340] on div "16791 - ADEGA CLUB Endereço: Rua Vereador Pedro Macedo, 935 Bairro: (Canitar / …" at bounding box center [459, 226] width 918 height 452
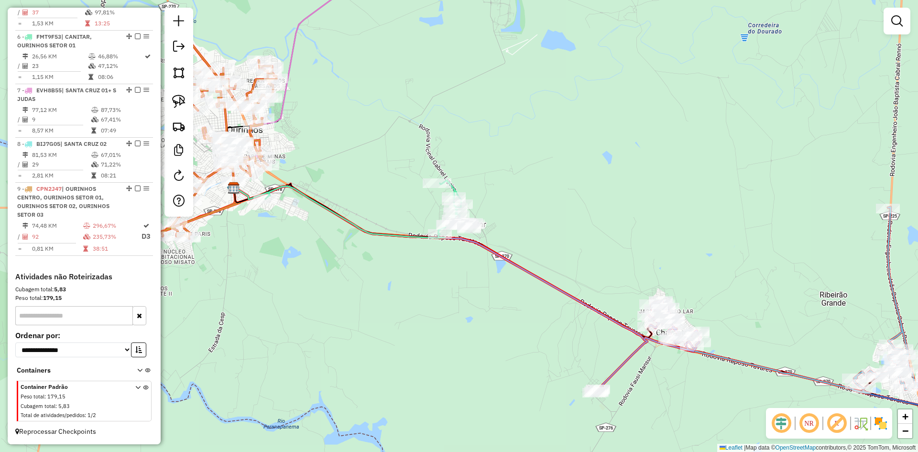
drag, startPoint x: 522, startPoint y: 337, endPoint x: 343, endPoint y: 187, distance: 233.2
click at [343, 187] on div "Janela de atendimento Grade de atendimento Capacidade Transportadoras Veículos …" at bounding box center [459, 226] width 918 height 452
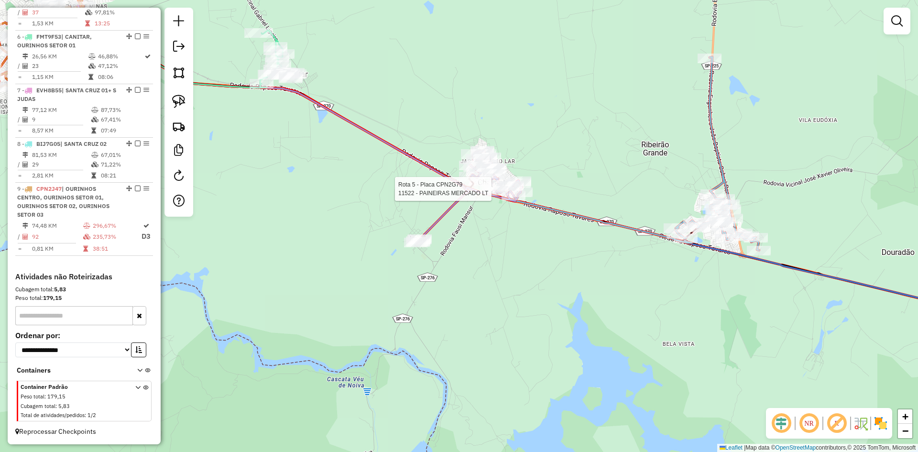
select select "*********"
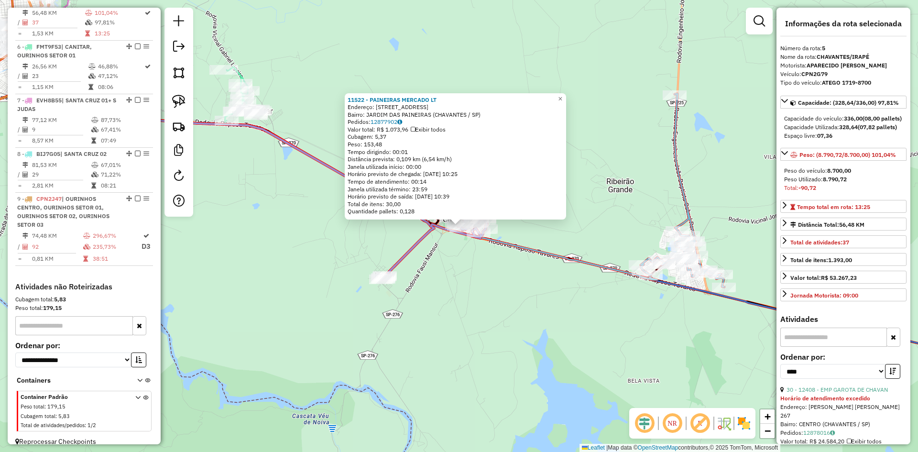
scroll to position [584, 0]
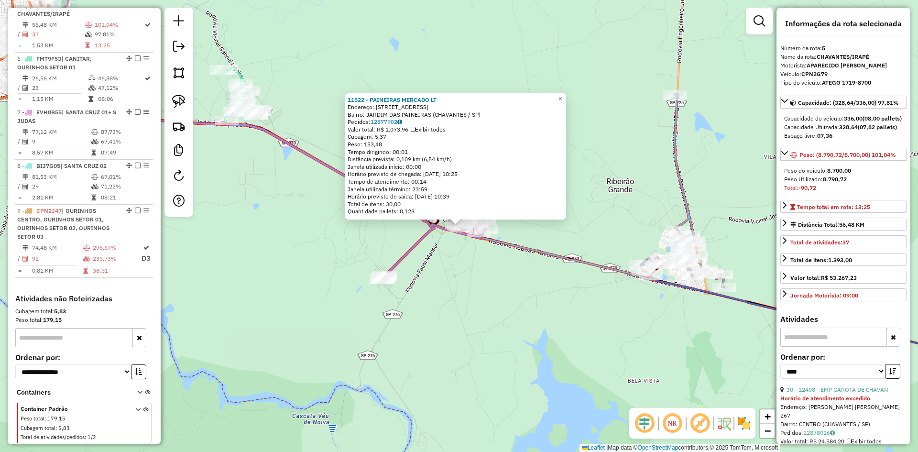
click at [461, 291] on div "Rota 5 - Placa CPN2G79 12658 - ASSOCIACAO ATLETICA 11522 - PAINEIRAS MERCADO LT…" at bounding box center [459, 226] width 918 height 452
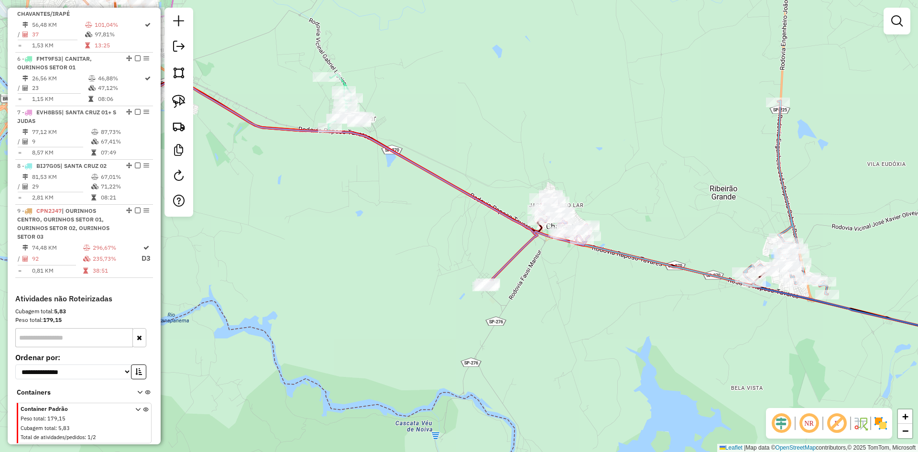
drag, startPoint x: 456, startPoint y: 296, endPoint x: 561, endPoint y: 304, distance: 106.0
click at [561, 304] on div "Janela de atendimento Grade de atendimento Capacidade Transportadoras Veículos …" at bounding box center [459, 226] width 918 height 452
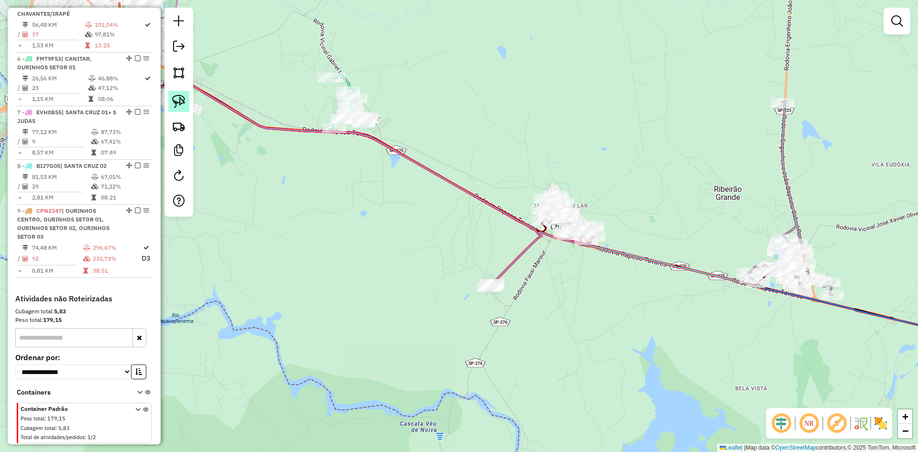
click at [184, 100] on img at bounding box center [178, 101] width 13 height 13
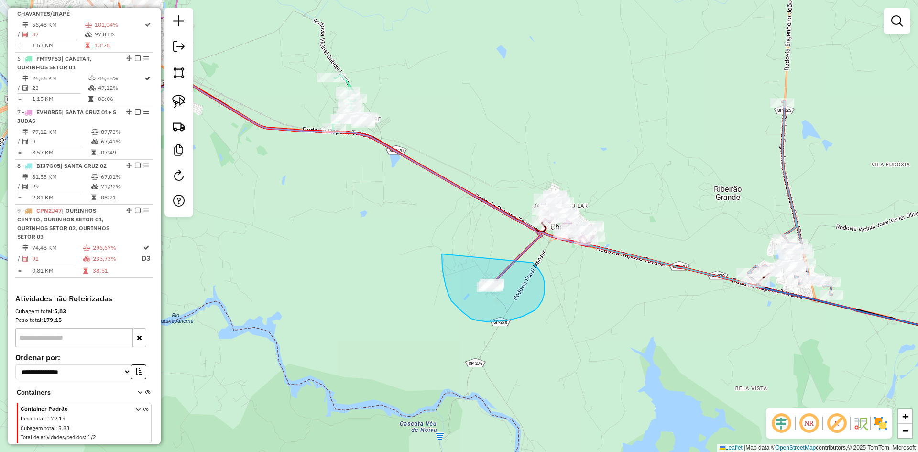
drag, startPoint x: 442, startPoint y: 254, endPoint x: 526, endPoint y: 260, distance: 84.4
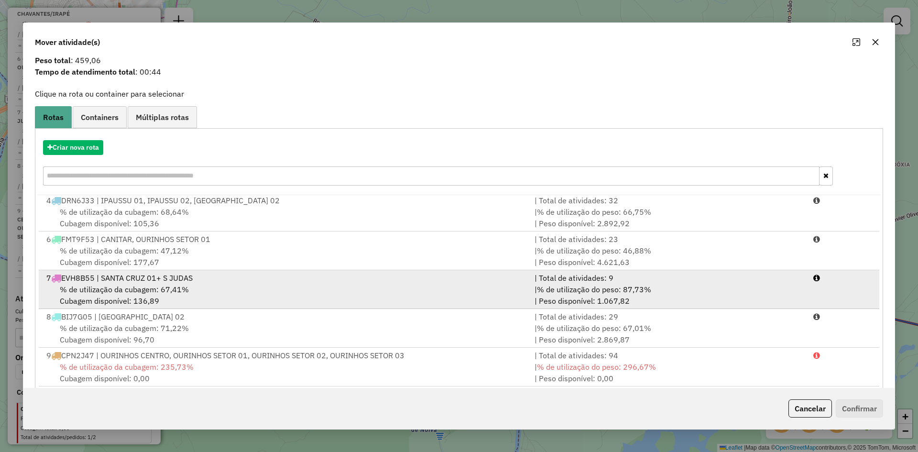
scroll to position [44, 0]
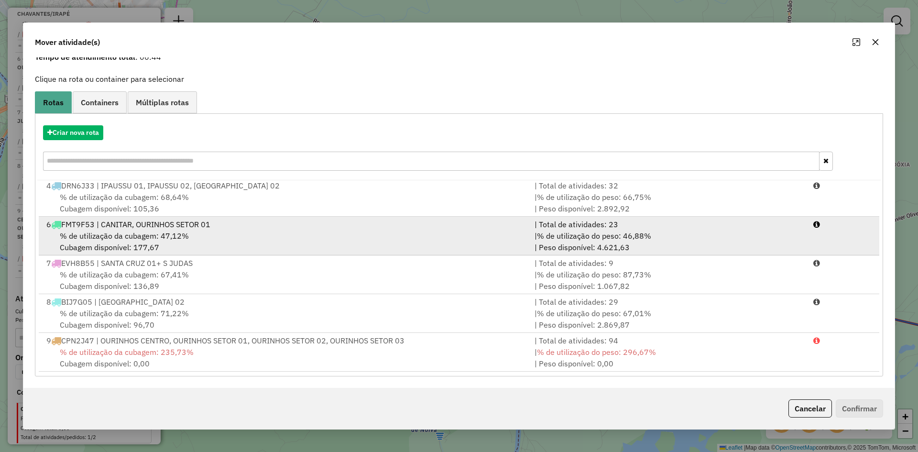
click at [208, 236] on div "% de utilização da cubagem: 47,12% Cubagem disponível: 177,67" at bounding box center [285, 241] width 488 height 23
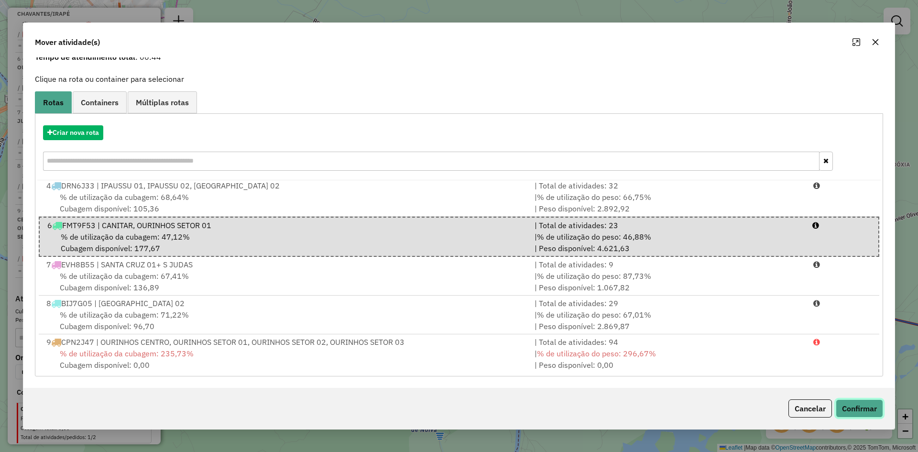
click at [870, 409] on button "Confirmar" at bounding box center [859, 408] width 47 height 18
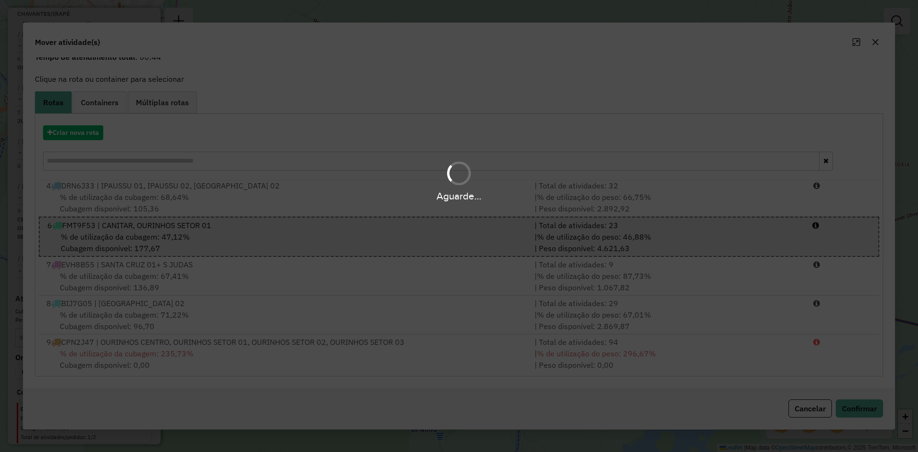
scroll to position [0, 0]
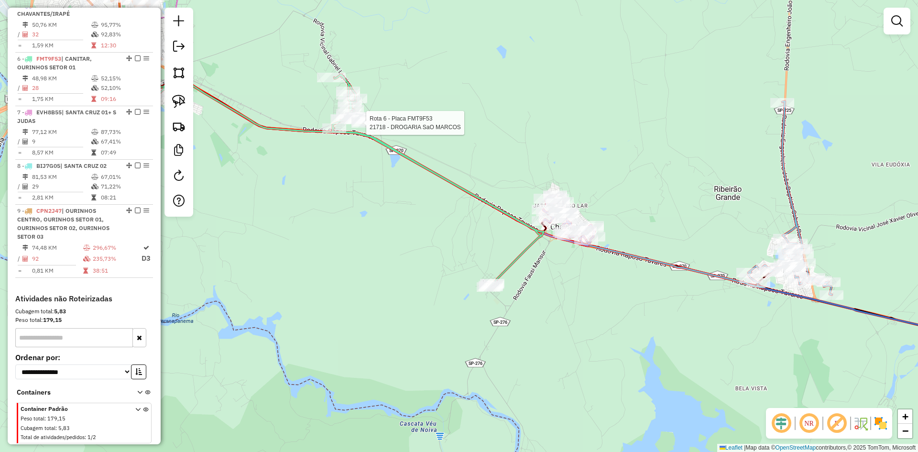
select select "*********"
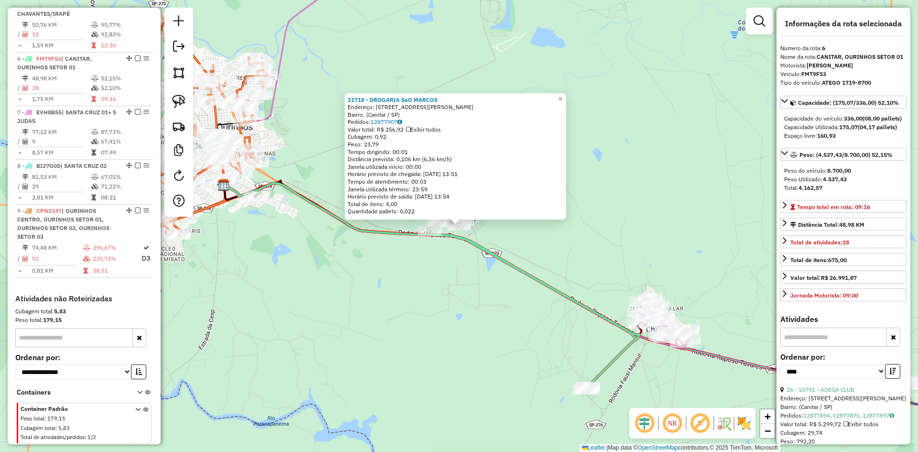
scroll to position [615, 0]
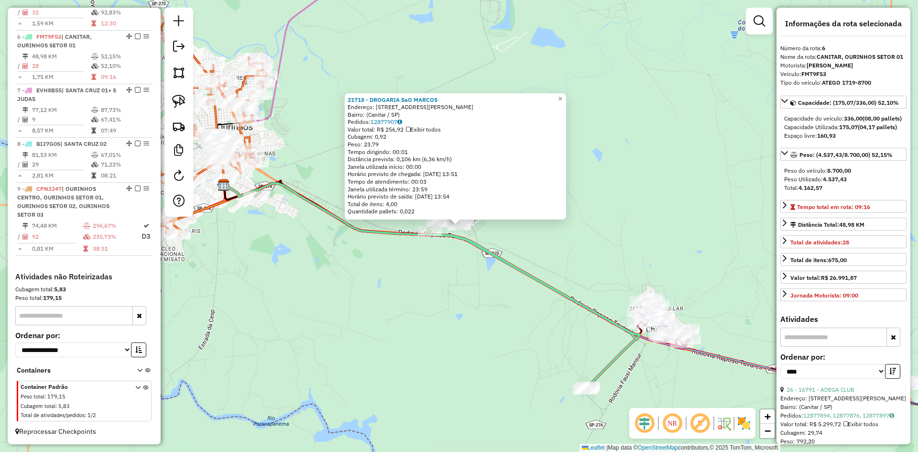
drag, startPoint x: 410, startPoint y: 303, endPoint x: 423, endPoint y: 297, distance: 13.5
click at [411, 303] on div "21718 - DROGARIA SaO MARCOS Endereço: Rua Antônio Calixto de Oliveira, 464 Bair…" at bounding box center [459, 226] width 918 height 452
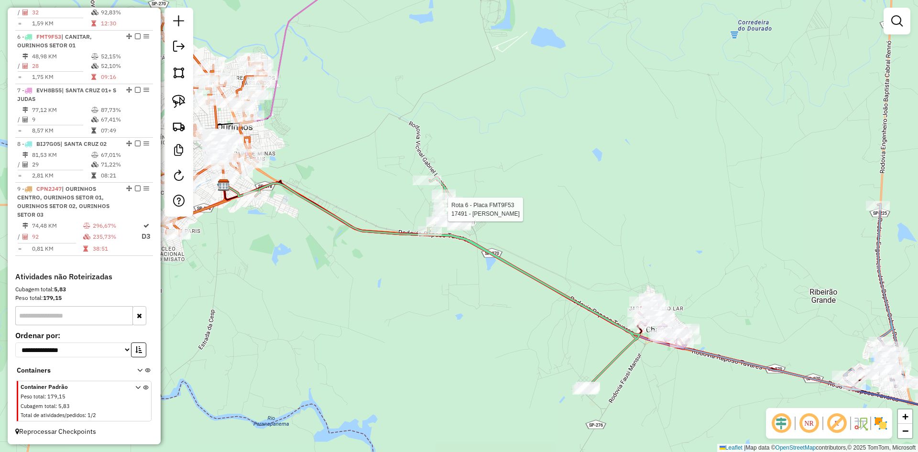
select select "*********"
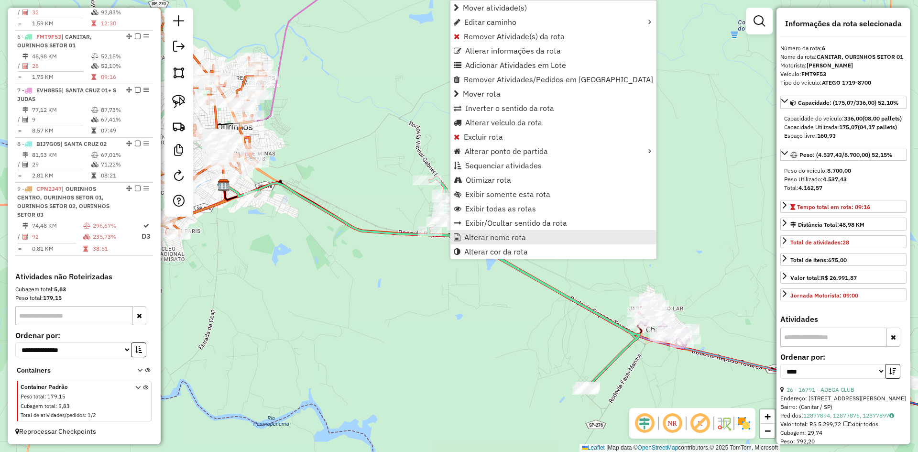
click at [496, 238] on span "Alterar nome rota" at bounding box center [495, 237] width 62 height 8
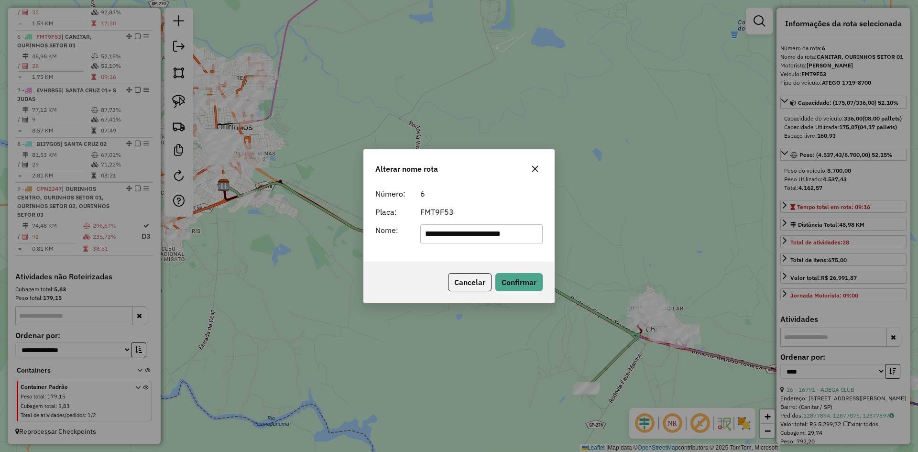
drag, startPoint x: 457, startPoint y: 239, endPoint x: 559, endPoint y: 245, distance: 101.6
click at [559, 245] on div "**********" at bounding box center [459, 226] width 918 height 452
type input "**********"
click at [527, 283] on button "Confirmar" at bounding box center [518, 282] width 47 height 18
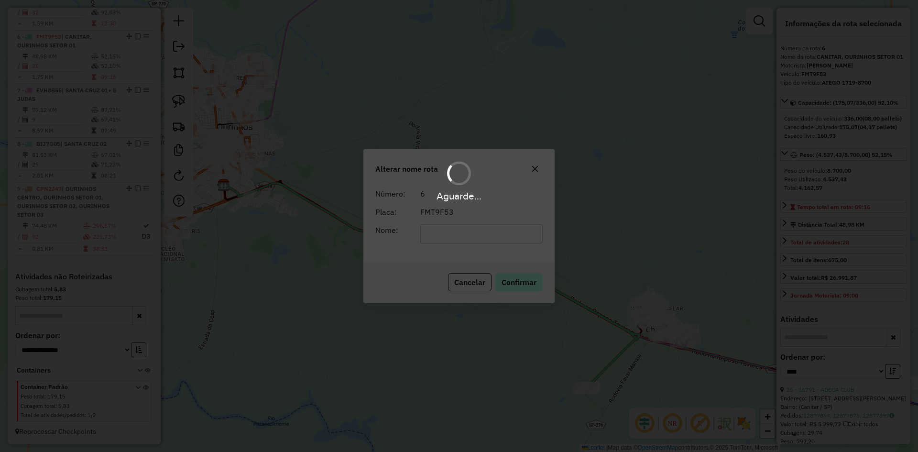
scroll to position [606, 0]
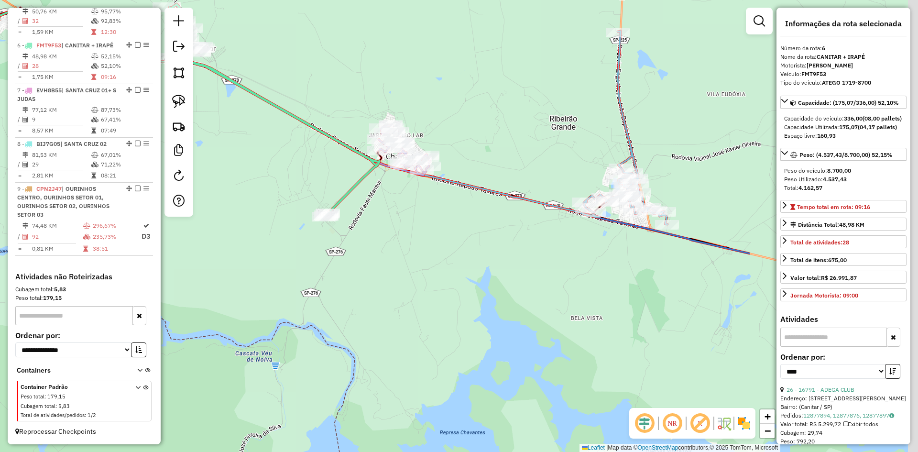
drag, startPoint x: 619, startPoint y: 213, endPoint x: 341, endPoint y: 23, distance: 336.5
click at [341, 23] on div "Janela de atendimento Grade de atendimento Capacidade Transportadoras Veículos …" at bounding box center [459, 226] width 918 height 452
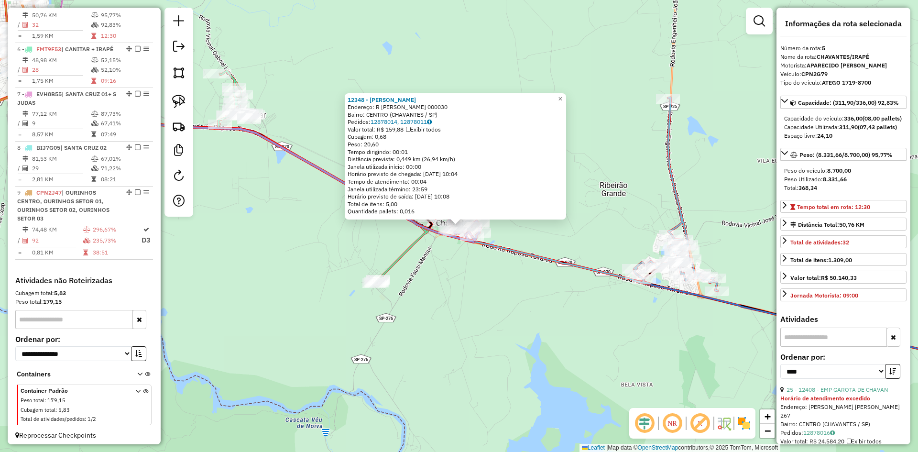
scroll to position [584, 0]
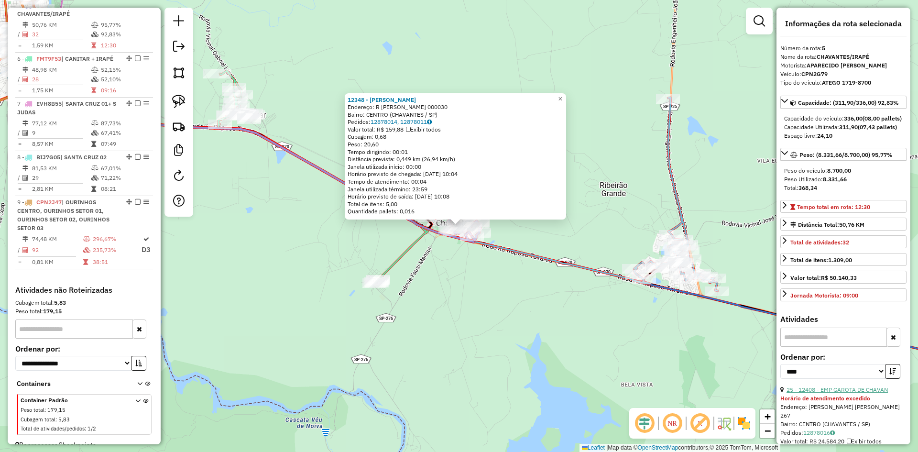
click at [859, 393] on link "25 - 12408 - EMP GAROTA DE CHAVAN" at bounding box center [837, 389] width 101 height 7
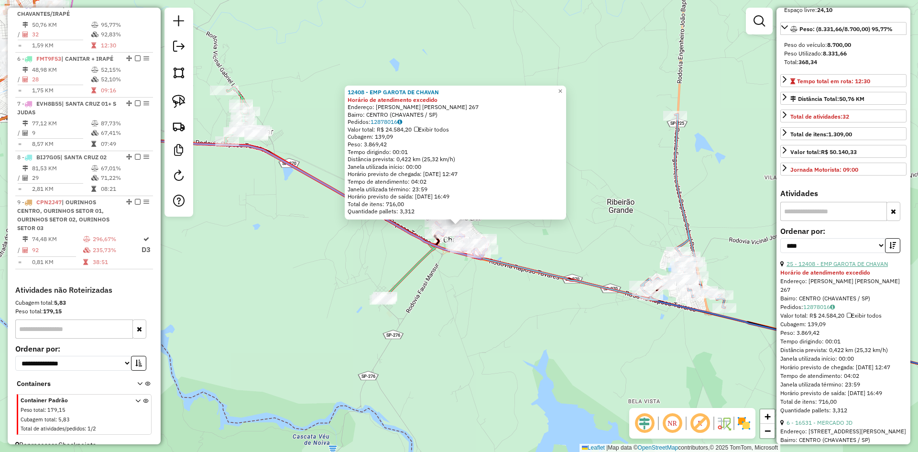
scroll to position [143, 0]
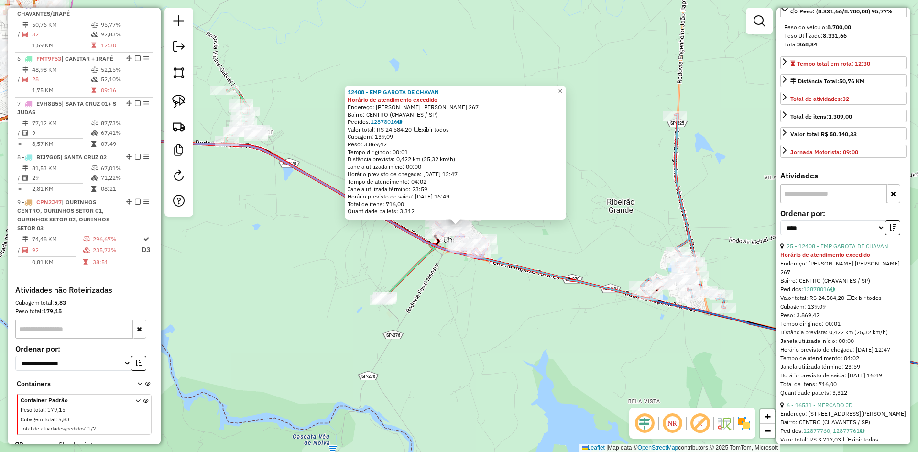
click at [833, 408] on link "6 - 16531 - MERCADO JD" at bounding box center [820, 404] width 66 height 7
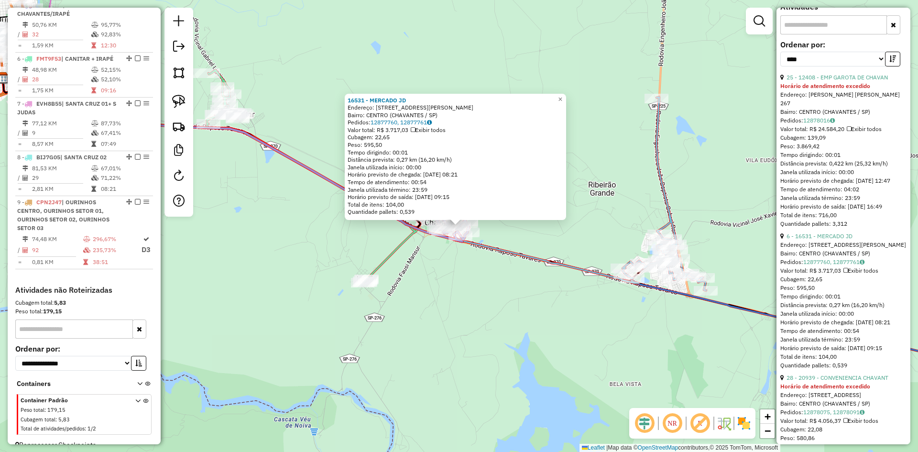
scroll to position [335, 0]
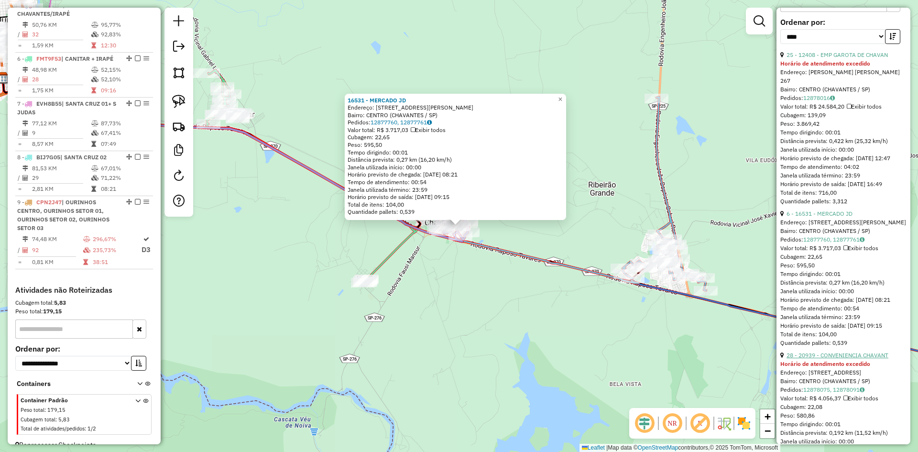
click at [843, 359] on link "28 - 20939 - CONVENIENCIA CHAVANT" at bounding box center [838, 354] width 102 height 7
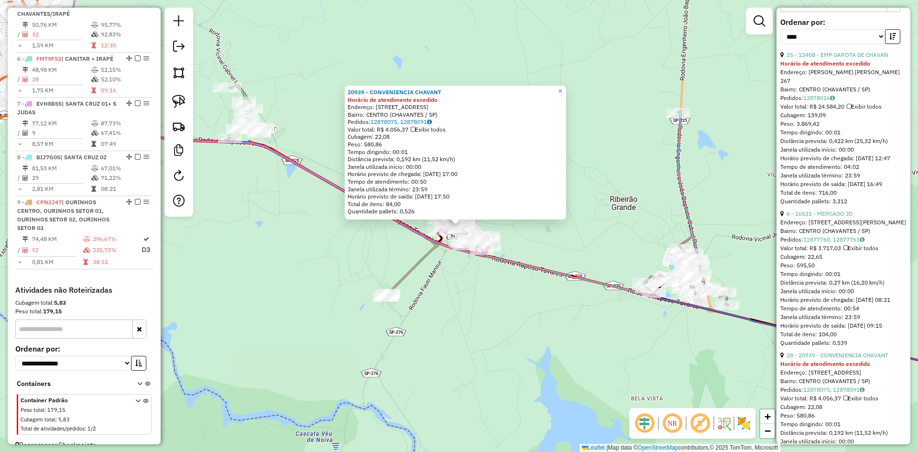
click at [466, 332] on div "20939 - CONVENIENCIA CHAVANT Horário de atendimento excedido Endereço: RUA ALTI…" at bounding box center [459, 226] width 918 height 452
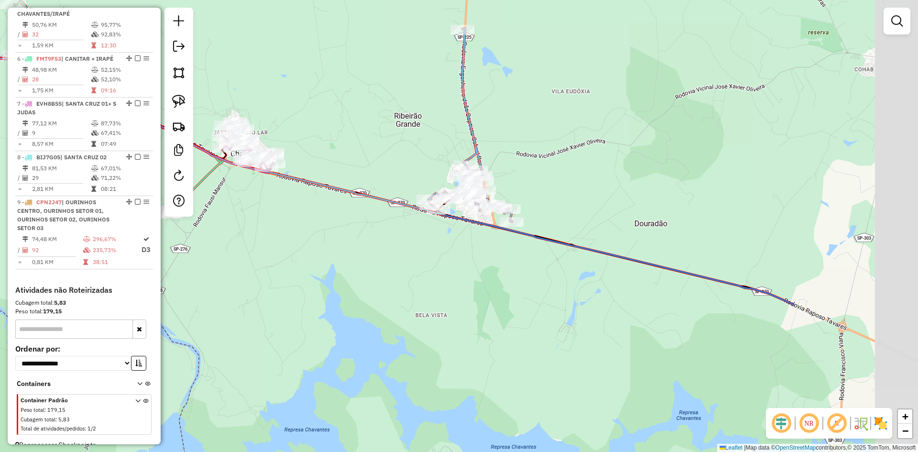
drag, startPoint x: 566, startPoint y: 343, endPoint x: 350, endPoint y: 260, distance: 231.6
click at [350, 260] on div "Janela de atendimento Grade de atendimento Capacidade Transportadoras Veículos …" at bounding box center [459, 226] width 918 height 452
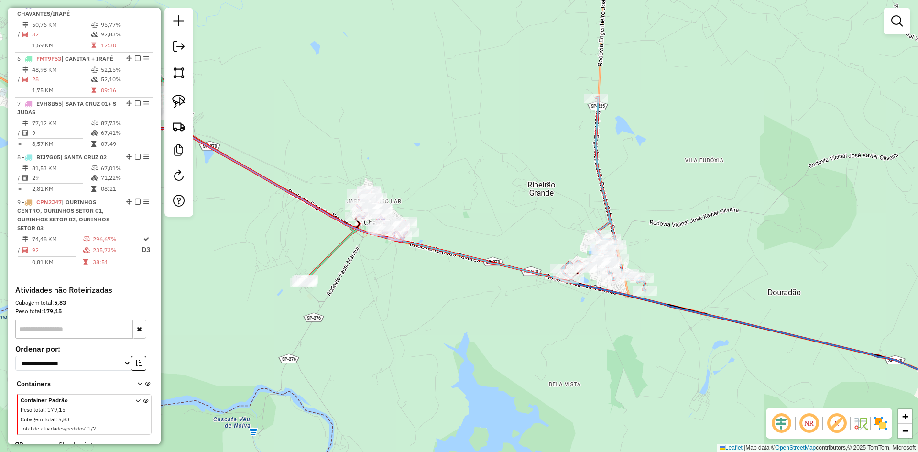
drag, startPoint x: 355, startPoint y: 263, endPoint x: 488, endPoint y: 331, distance: 150.1
click at [488, 331] on div "Janela de atendimento Grade de atendimento Capacidade Transportadoras Veículos …" at bounding box center [459, 226] width 918 height 452
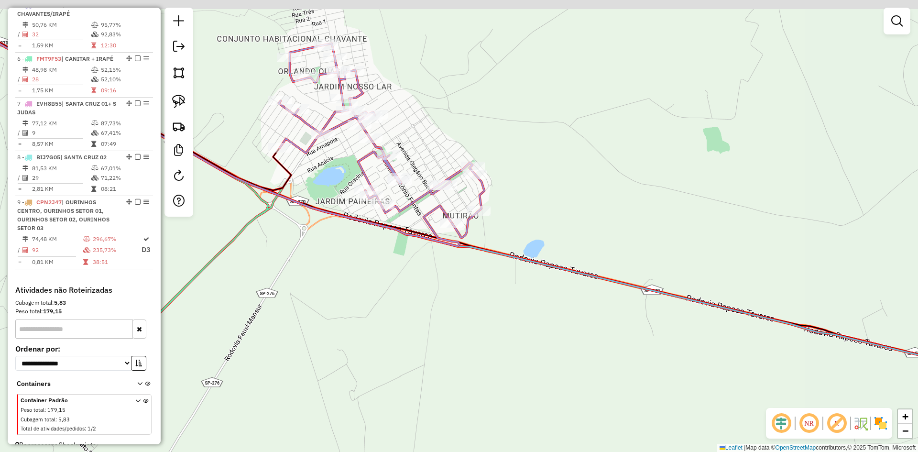
drag, startPoint x: 391, startPoint y: 260, endPoint x: 393, endPoint y: 293, distance: 33.0
click at [393, 293] on div "Janela de atendimento Grade de atendimento Capacidade Transportadoras Veículos …" at bounding box center [459, 226] width 918 height 452
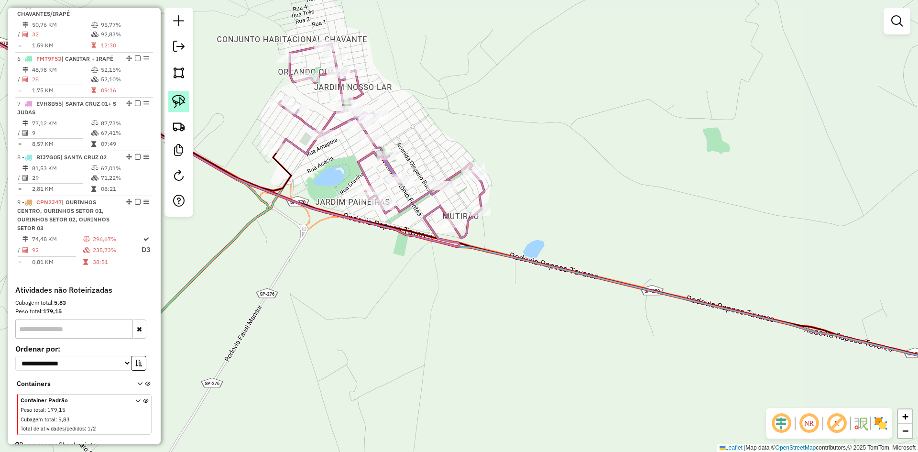
click at [177, 103] on img at bounding box center [178, 101] width 13 height 13
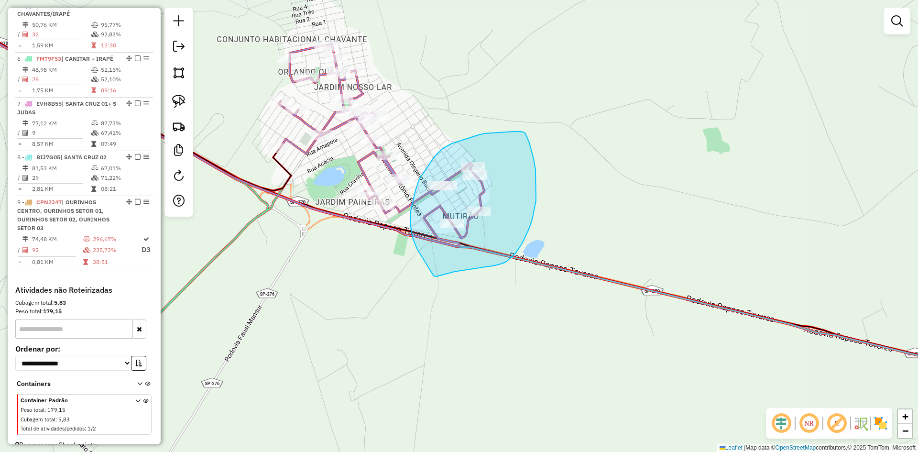
drag, startPoint x: 423, startPoint y: 259, endPoint x: 437, endPoint y: 274, distance: 21.0
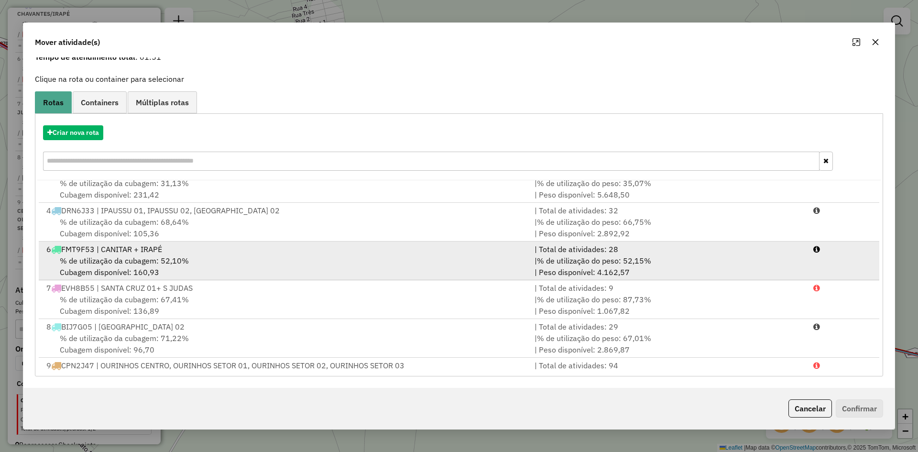
scroll to position [71, 0]
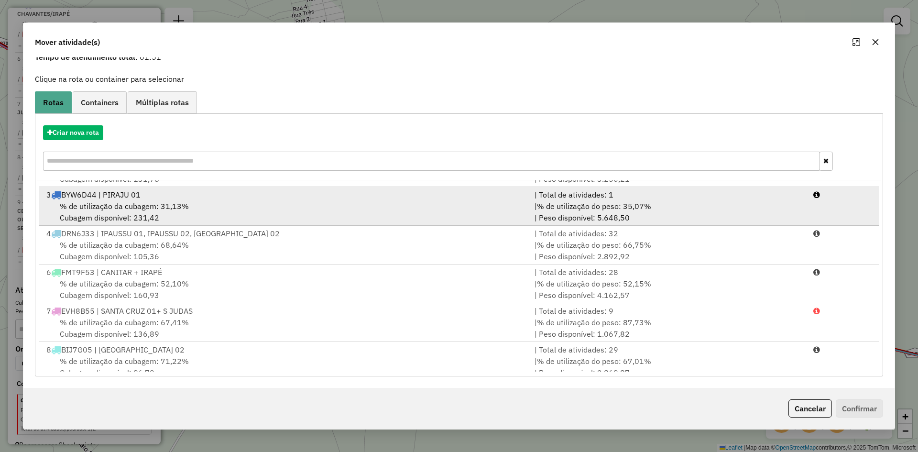
click at [194, 206] on div "% de utilização da cubagem: 31,13% Cubagem disponível: 231,42" at bounding box center [285, 211] width 488 height 23
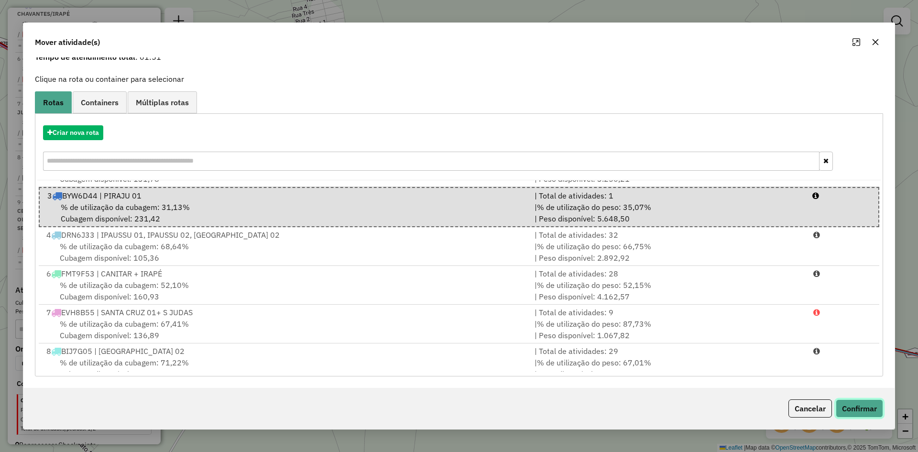
click at [869, 408] on button "Confirmar" at bounding box center [859, 408] width 47 height 18
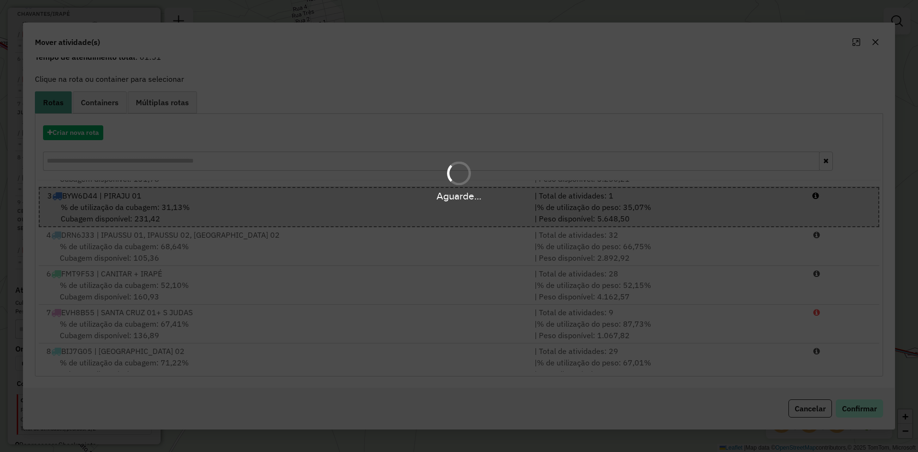
scroll to position [0, 0]
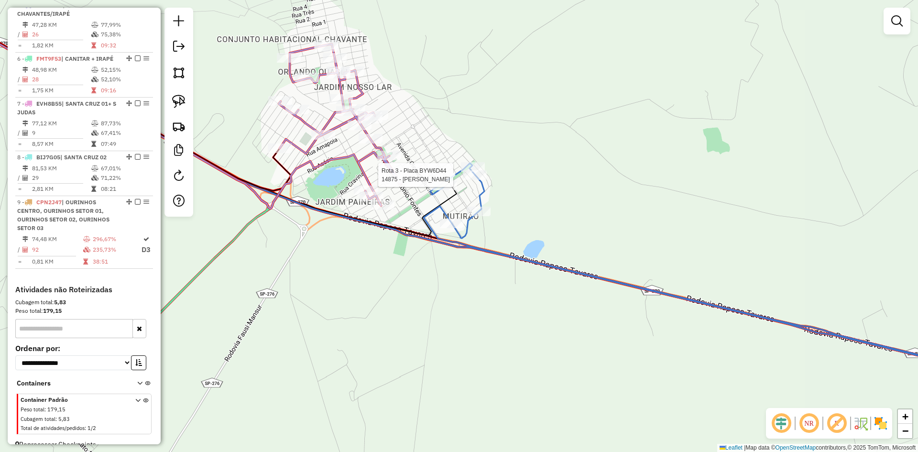
click at [470, 180] on div at bounding box center [475, 175] width 24 height 10
select select "*********"
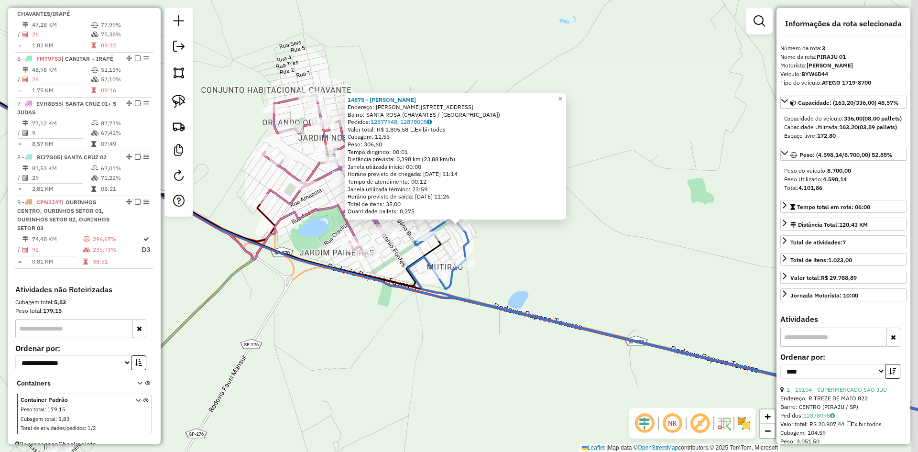
scroll to position [474, 0]
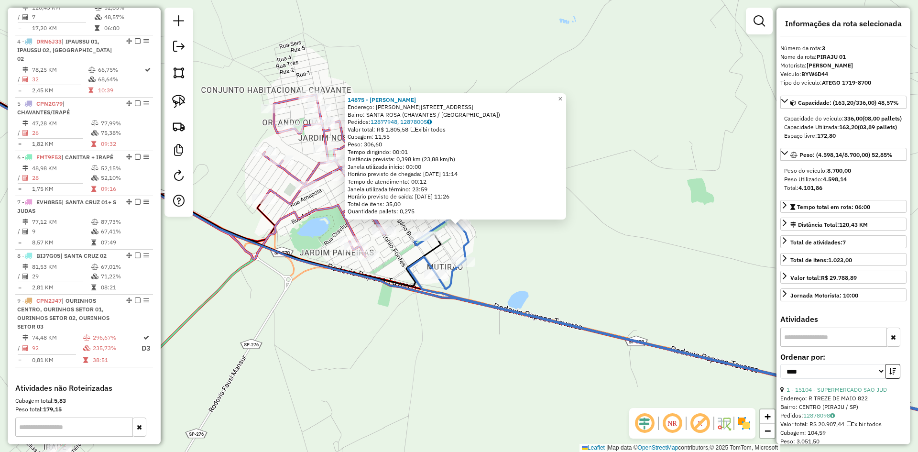
click at [552, 280] on div "14875 - SILVANA MARIA DOS SA Endereço: R GABRIEL RODRIGUES 796 Bairro: SANTA RO…" at bounding box center [459, 226] width 918 height 452
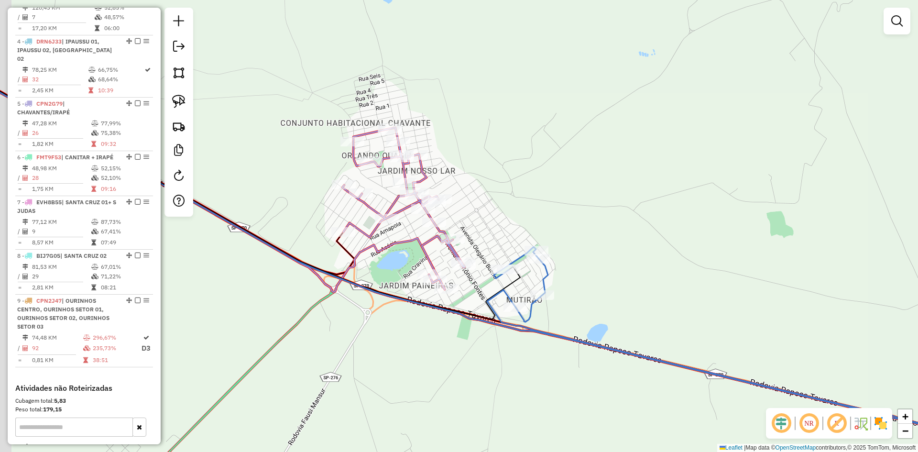
drag, startPoint x: 549, startPoint y: 282, endPoint x: 603, endPoint y: 285, distance: 53.2
click at [631, 315] on div "Janela de atendimento Grade de atendimento Capacidade Transportadoras Veículos …" at bounding box center [459, 226] width 918 height 452
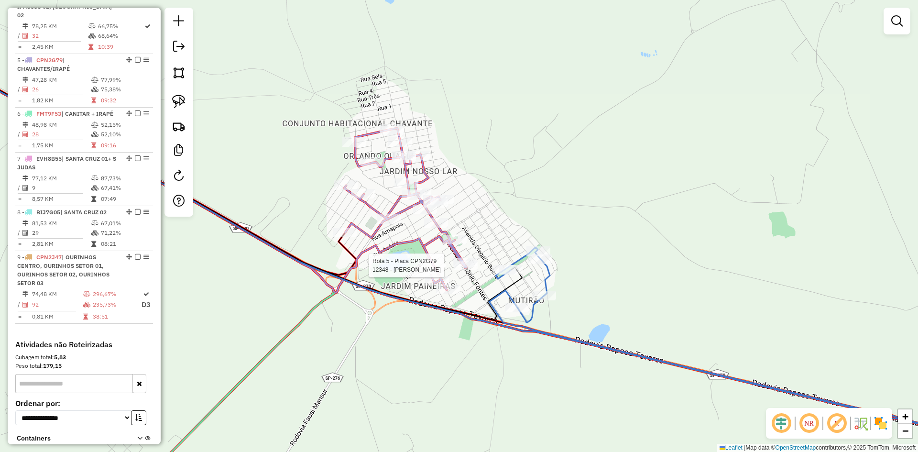
select select "*********"
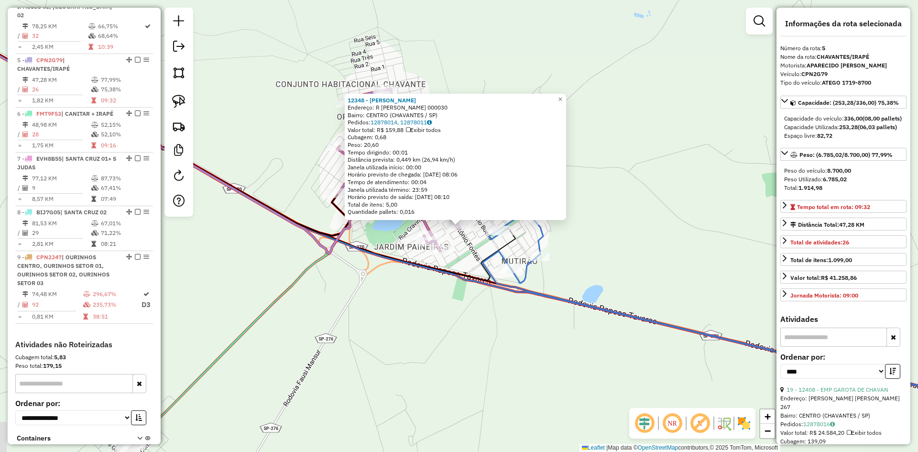
scroll to position [573, 0]
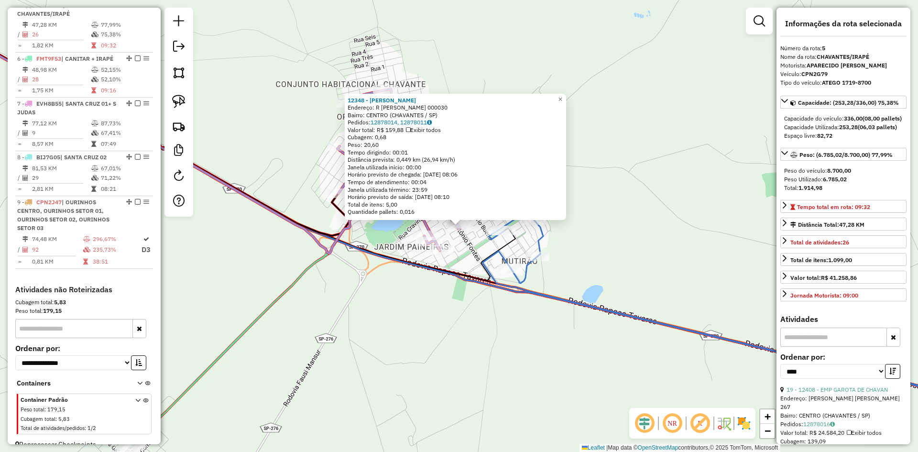
click at [457, 342] on div "12348 - YURI CORTEZ MARTINS Endereço: R ANTONIO GONCALVES FERNANDES 000030 Bair…" at bounding box center [459, 226] width 918 height 452
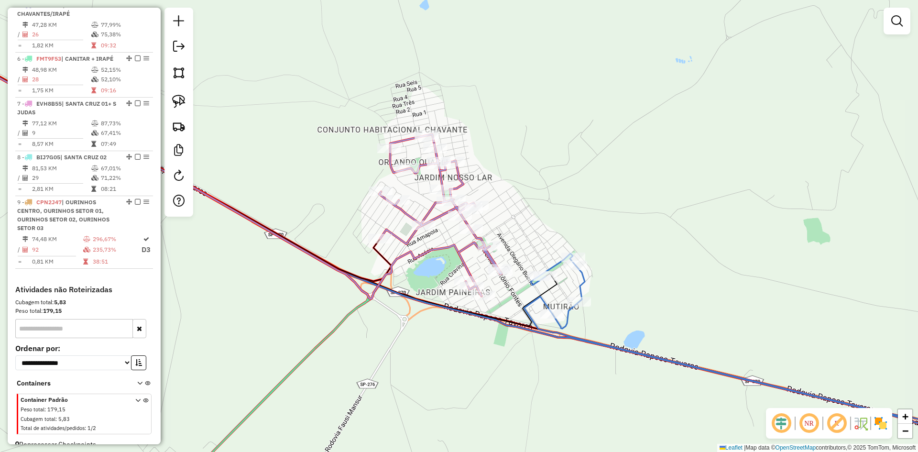
drag, startPoint x: 464, startPoint y: 341, endPoint x: 477, endPoint y: 357, distance: 20.4
click at [477, 357] on div "Janela de atendimento Grade de atendimento Capacidade Transportadoras Veículos …" at bounding box center [459, 226] width 918 height 452
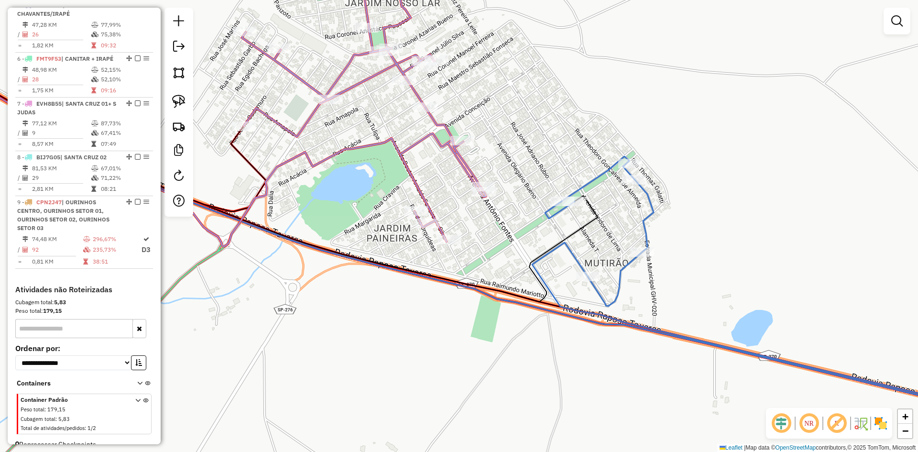
drag, startPoint x: 415, startPoint y: 310, endPoint x: 400, endPoint y: 302, distance: 16.7
click at [406, 304] on div "Janela de atendimento Grade de atendimento Capacidade Transportadoras Veículos …" at bounding box center [459, 226] width 918 height 452
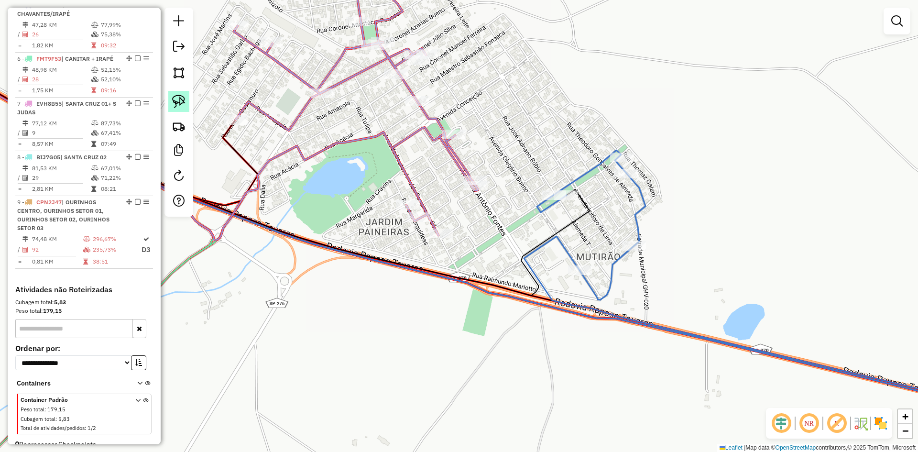
click at [180, 105] on img at bounding box center [178, 101] width 13 height 13
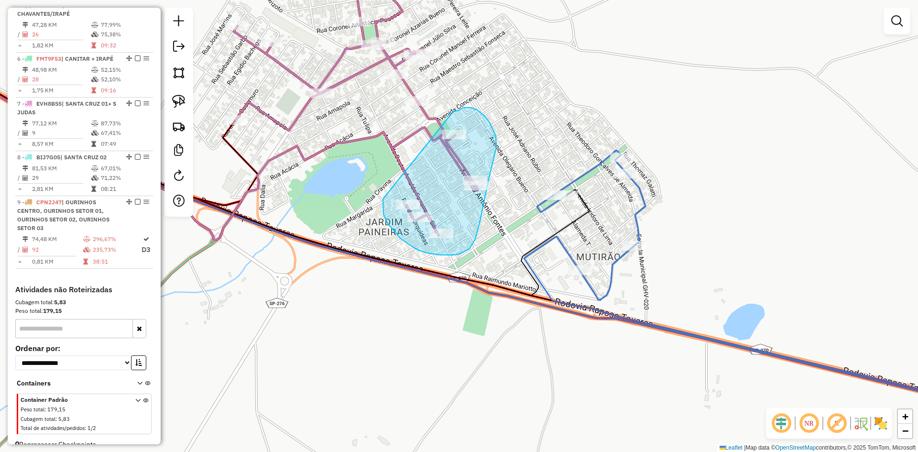
drag, startPoint x: 383, startPoint y: 210, endPoint x: 453, endPoint y: 111, distance: 121.0
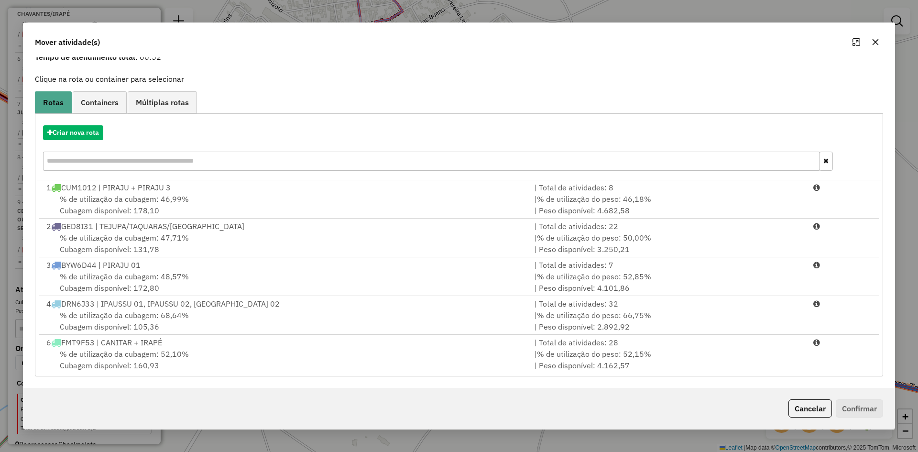
scroll to position [0, 0]
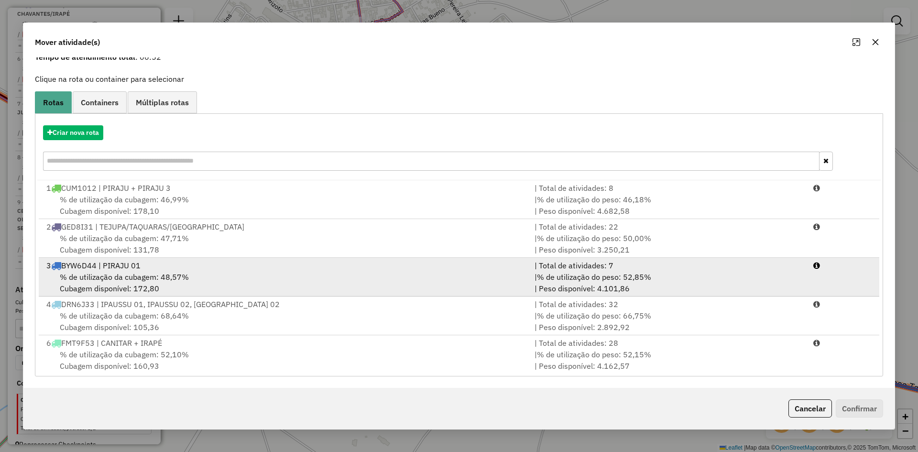
click at [185, 271] on div "% de utilização da cubagem: 48,57% Cubagem disponível: 172,80" at bounding box center [285, 282] width 488 height 23
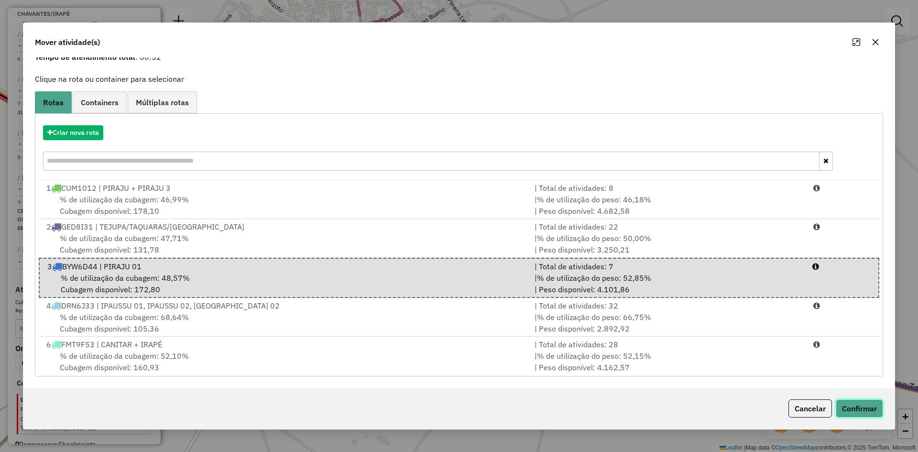
click at [868, 403] on button "Confirmar" at bounding box center [859, 408] width 47 height 18
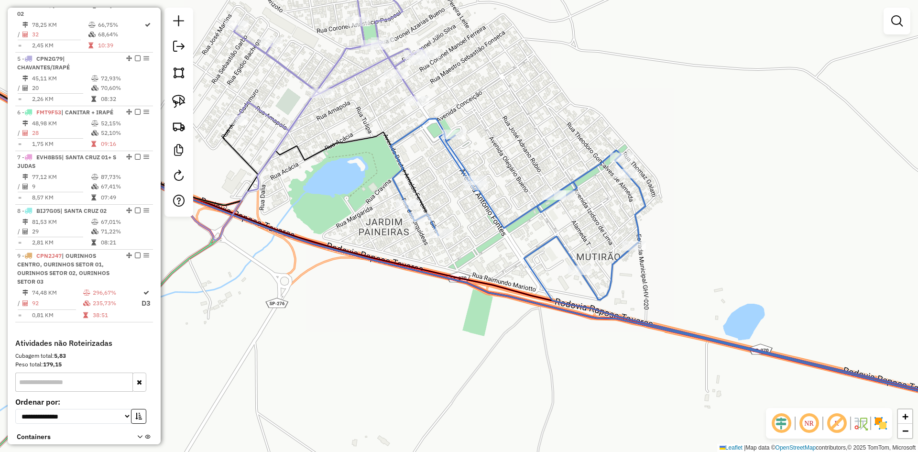
drag, startPoint x: 513, startPoint y: 176, endPoint x: 516, endPoint y: 188, distance: 12.9
click at [516, 188] on div "Janela de atendimento Grade de atendimento Capacidade Transportadoras Veículos …" at bounding box center [459, 226] width 918 height 452
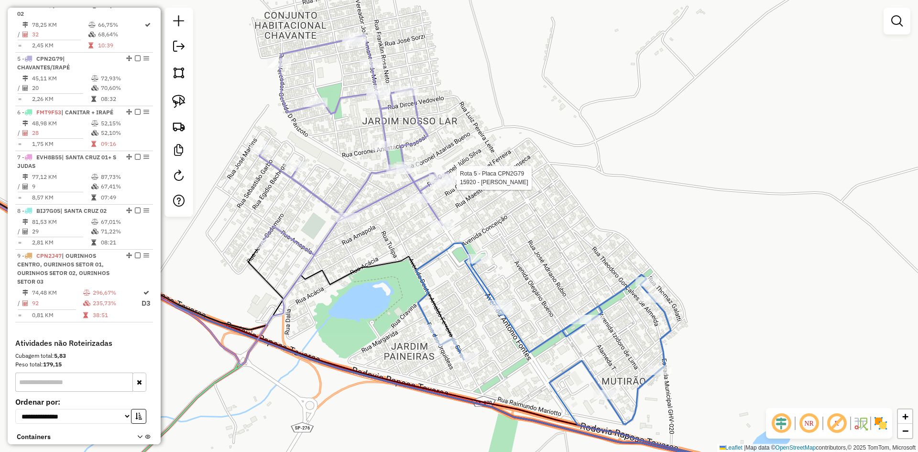
select select "*********"
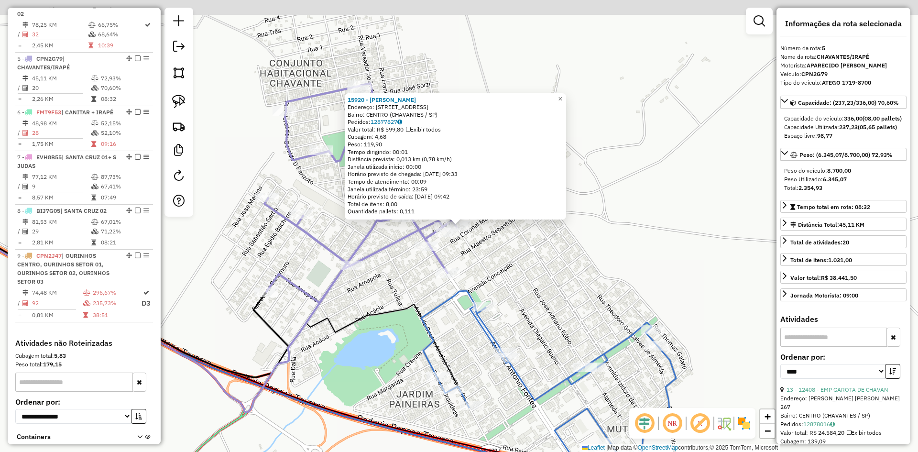
scroll to position [573, 0]
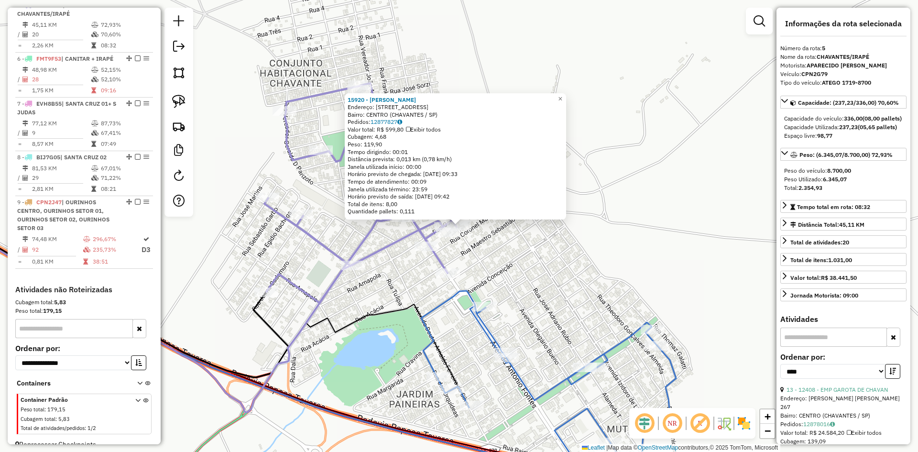
click at [537, 258] on div "15920 - GILBERTO ALVES Endereço: R MAJOR DIAS GRILO 40 Bairro: CENTRO (CHAVANTE…" at bounding box center [459, 226] width 918 height 452
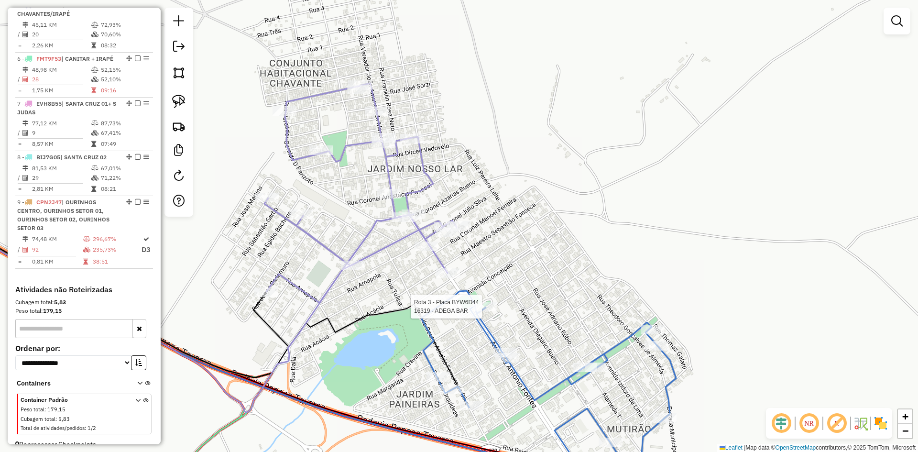
select select "*********"
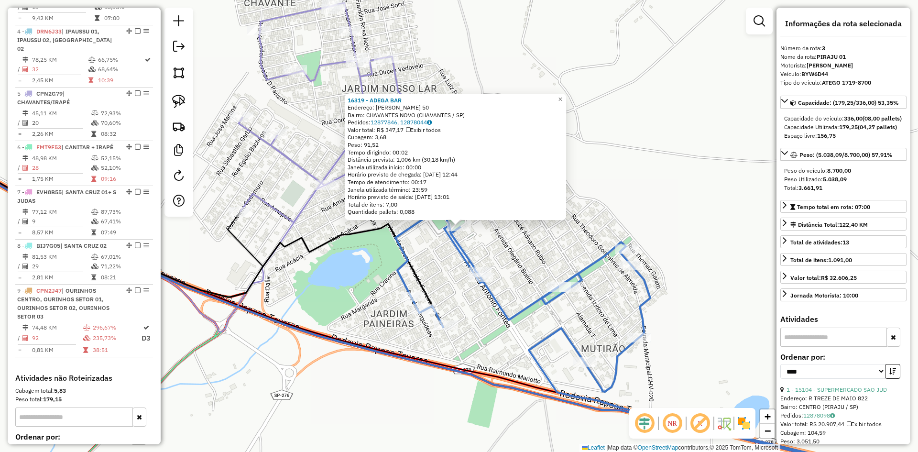
scroll to position [474, 0]
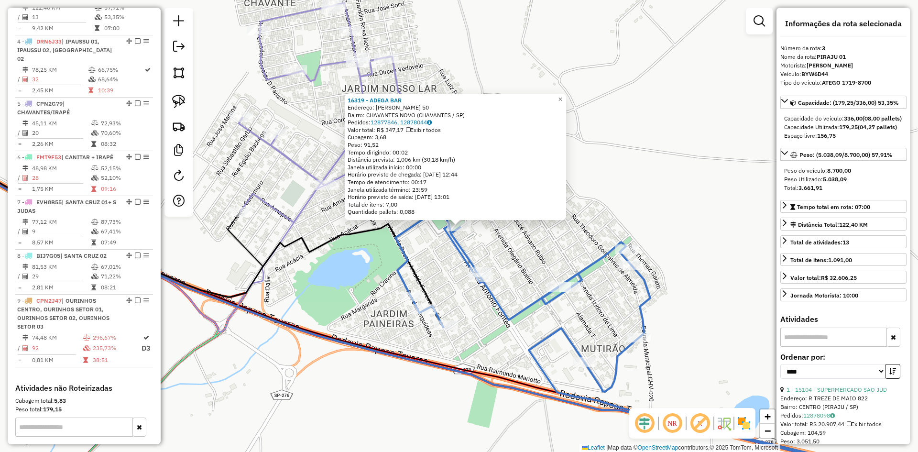
click at [724, 241] on div "16319 - ADEGA BAR Endereço: R FRANCOA DAVID 50 Bairro: CHAVANTES NOVO (CHAVANTE…" at bounding box center [459, 226] width 918 height 452
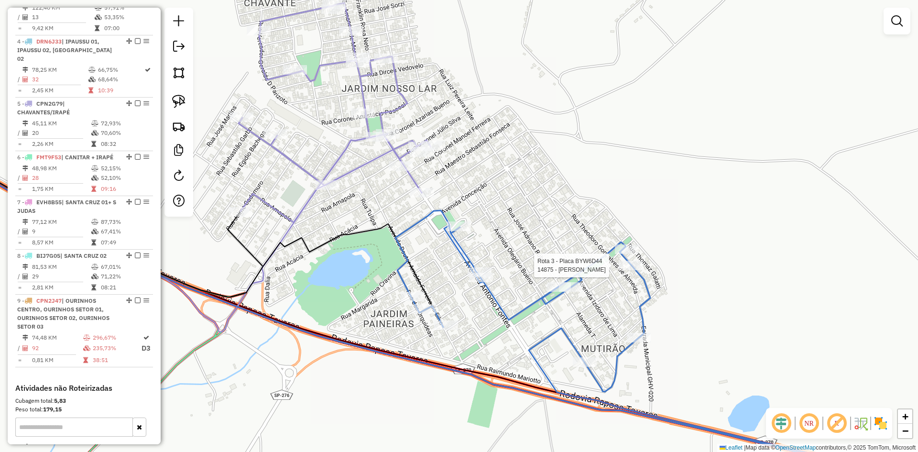
select select "*********"
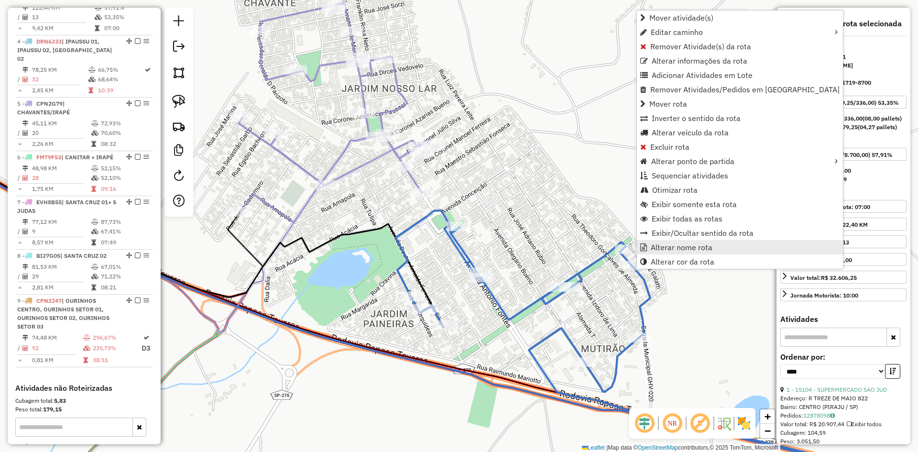
click at [667, 248] on span "Alterar nome rota" at bounding box center [682, 247] width 62 height 8
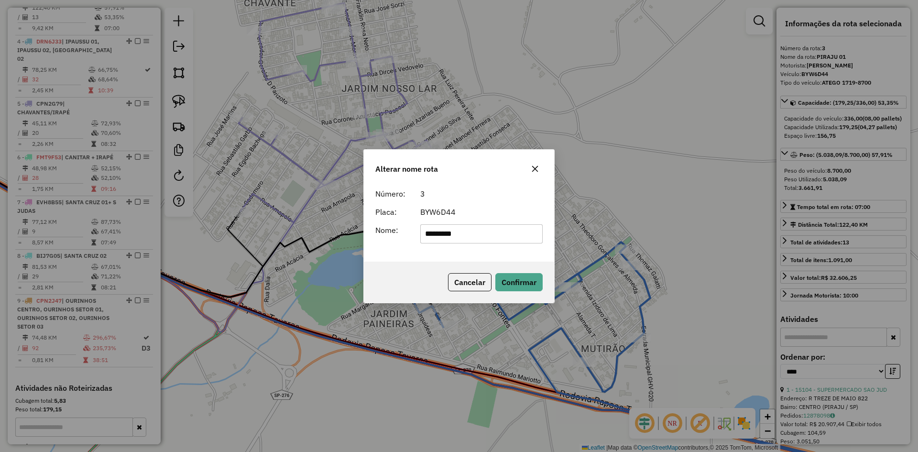
drag, startPoint x: 487, startPoint y: 237, endPoint x: 454, endPoint y: 238, distance: 33.0
click at [454, 238] on input "*********" at bounding box center [481, 233] width 123 height 19
click at [423, 234] on input "******" at bounding box center [481, 233] width 123 height 19
click at [512, 230] on input "**********" at bounding box center [481, 233] width 123 height 19
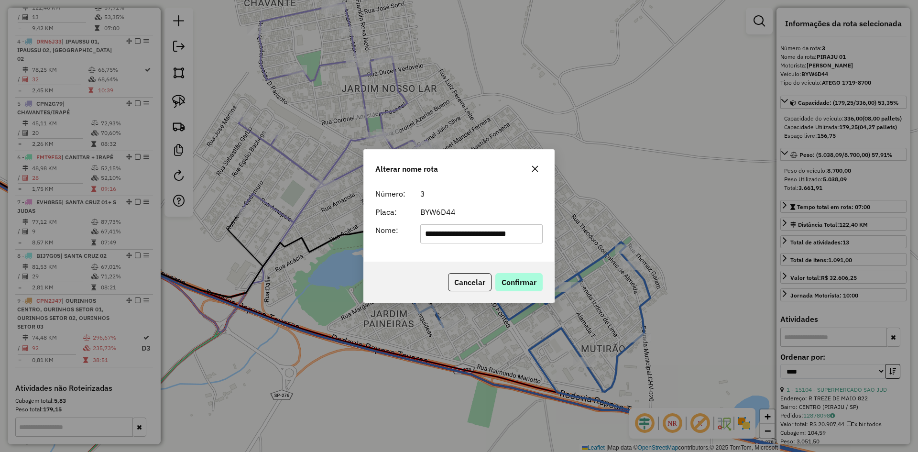
type input "**********"
click at [527, 286] on button "Confirmar" at bounding box center [518, 282] width 47 height 18
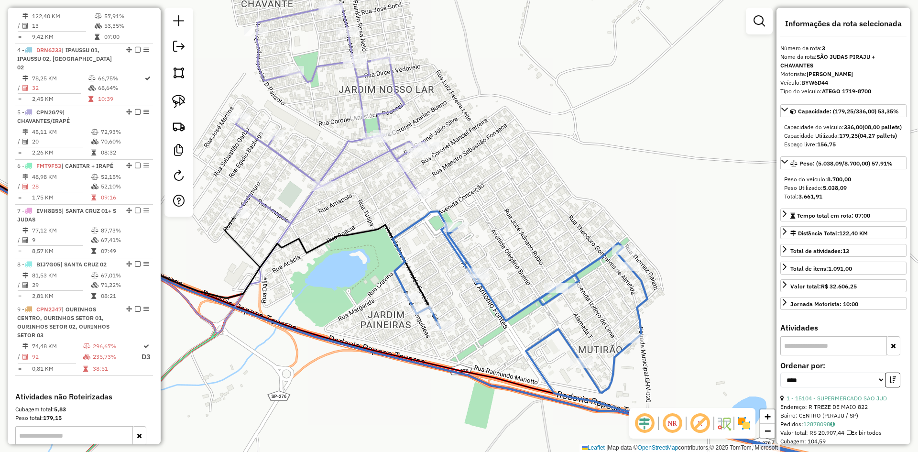
drag, startPoint x: 622, startPoint y: 169, endPoint x: 336, endPoint y: 169, distance: 285.5
click at [335, 169] on div "Janela de atendimento Grade de atendimento Capacidade Transportadoras Veículos …" at bounding box center [459, 226] width 918 height 452
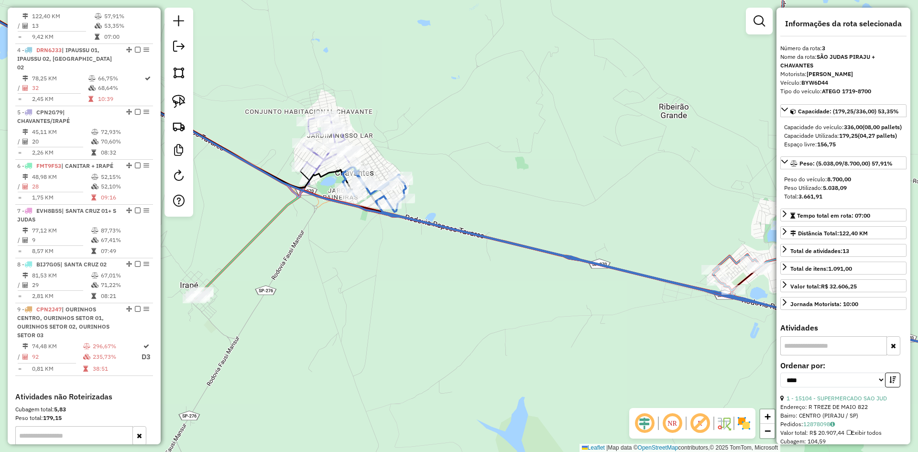
drag, startPoint x: 527, startPoint y: 188, endPoint x: 318, endPoint y: 96, distance: 227.8
click at [318, 96] on div "Janela de atendimento Grade de atendimento Capacidade Transportadoras Veículos …" at bounding box center [459, 226] width 918 height 452
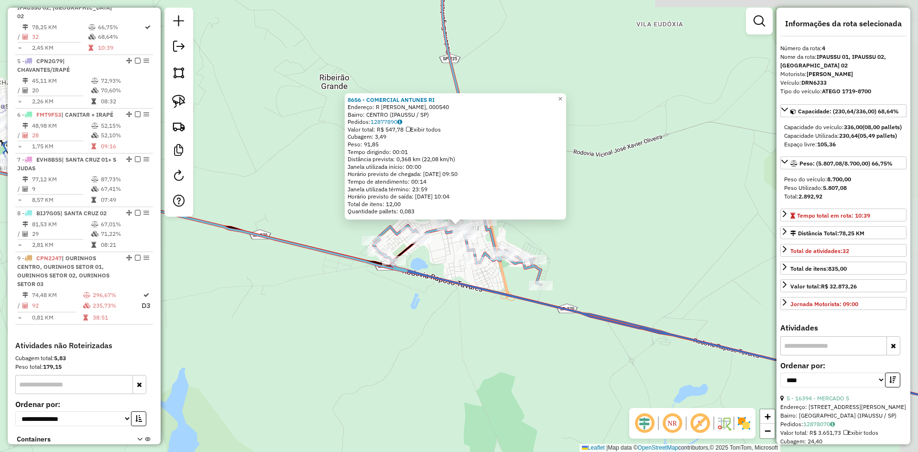
scroll to position [528, 0]
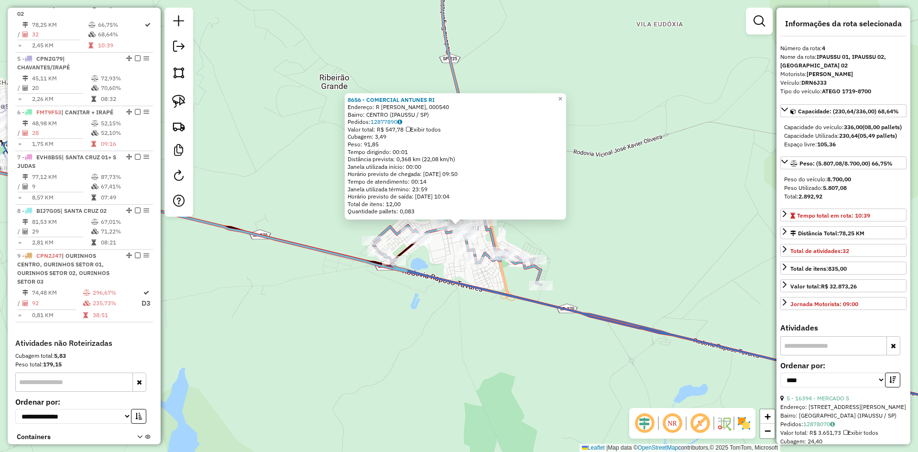
click at [610, 232] on div "8656 - COMERCIAL ANTUNES RI Endereço: R LUIS DE SOUZA COELHO, 000540 Bairro: CE…" at bounding box center [459, 226] width 918 height 452
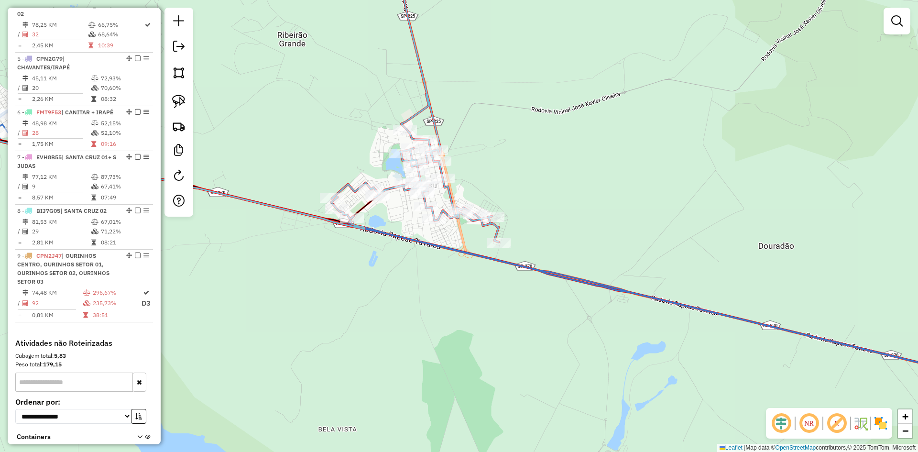
drag, startPoint x: 617, startPoint y: 246, endPoint x: 532, endPoint y: 143, distance: 134.2
click at [533, 145] on div "Janela de atendimento Grade de atendimento Capacidade Transportadoras Veículos …" at bounding box center [459, 226] width 918 height 452
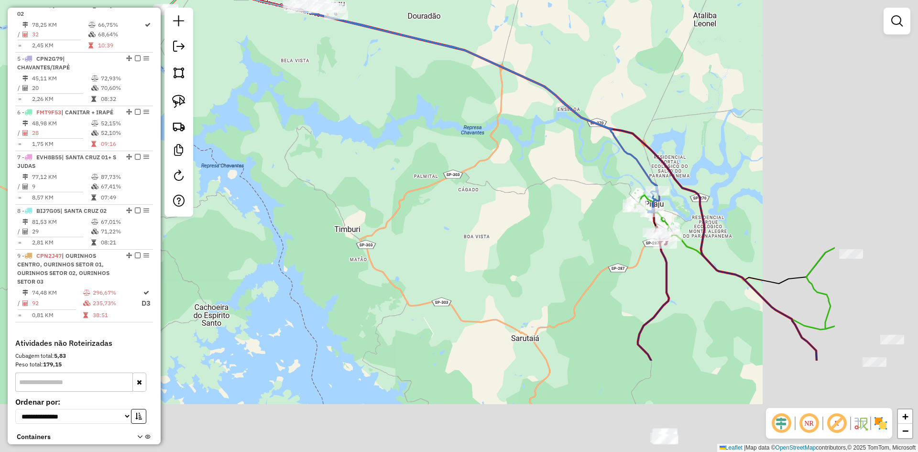
drag, startPoint x: 508, startPoint y: 211, endPoint x: 449, endPoint y: 152, distance: 84.2
click at [449, 152] on div "Janela de atendimento Grade de atendimento Capacidade Transportadoras Veículos …" at bounding box center [459, 226] width 918 height 452
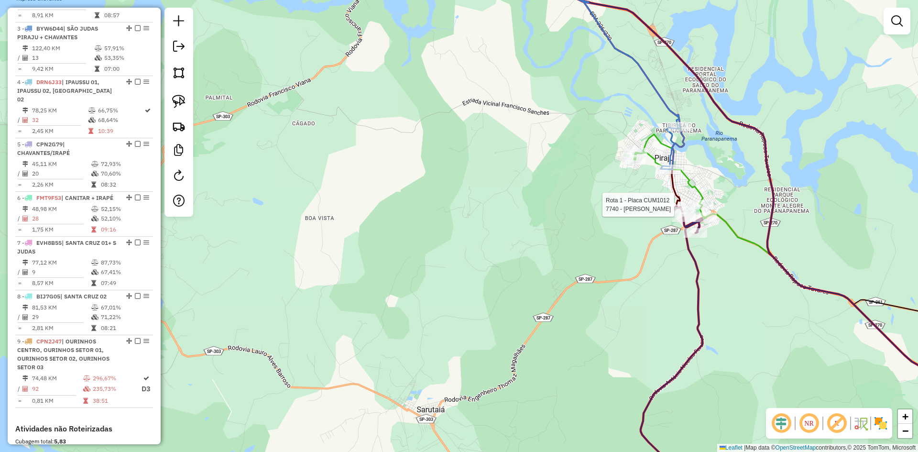
select select "*********"
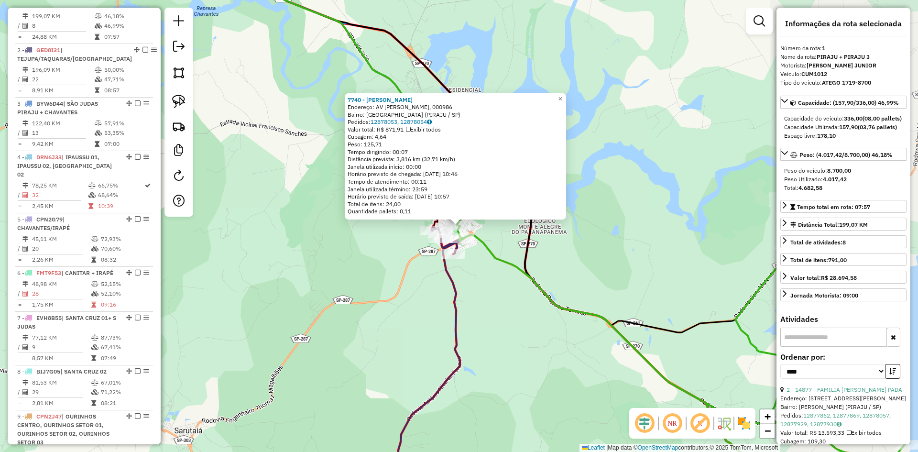
scroll to position [359, 0]
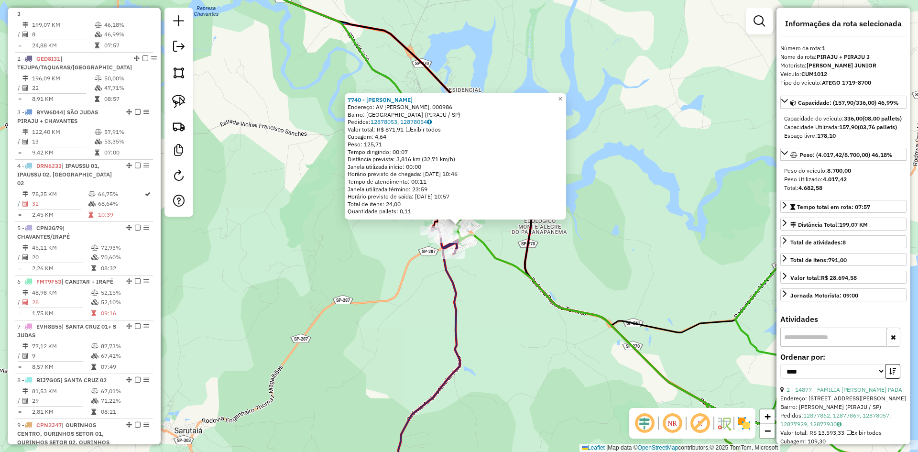
click at [694, 209] on div "7740 - MARIA MADALENA GALHA Endereço: AV HUMBERTO MARTIGNONI, 000986 Bairro: VI…" at bounding box center [459, 226] width 918 height 452
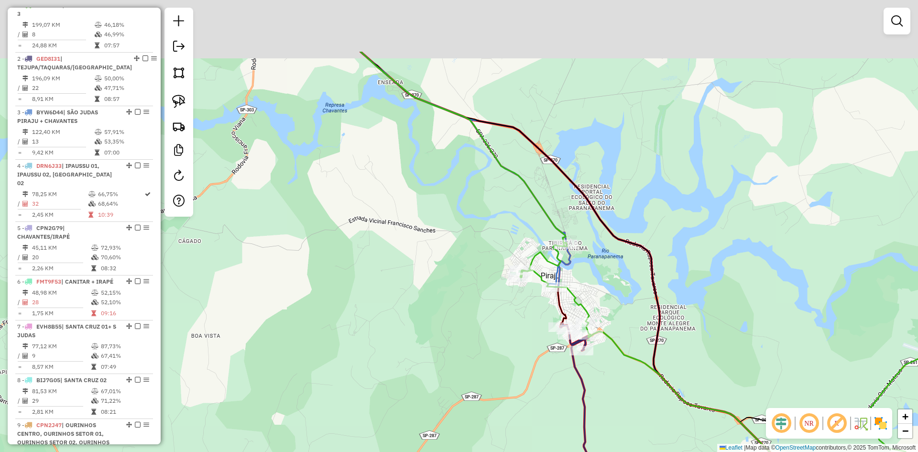
drag, startPoint x: 637, startPoint y: 194, endPoint x: 767, endPoint y: 292, distance: 162.4
click at [767, 292] on div "Janela de atendimento Grade de atendimento Capacidade Transportadoras Veículos …" at bounding box center [459, 226] width 918 height 452
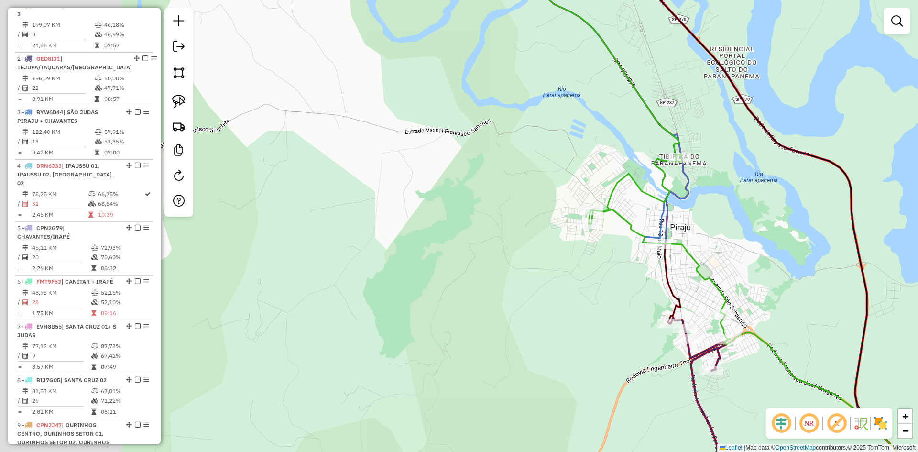
drag, startPoint x: 663, startPoint y: 300, endPoint x: 780, endPoint y: 291, distance: 118.0
click at [780, 291] on div "Janela de atendimento Grade de atendimento Capacidade Transportadoras Veículos …" at bounding box center [459, 226] width 918 height 452
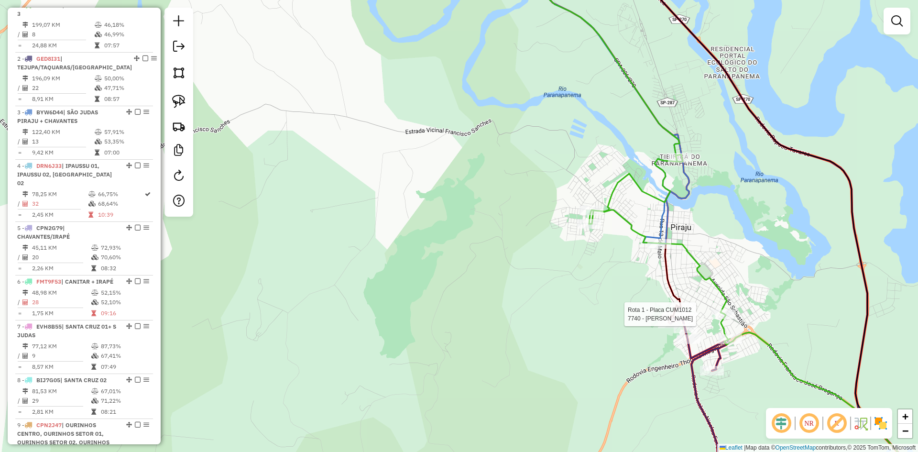
select select "*********"
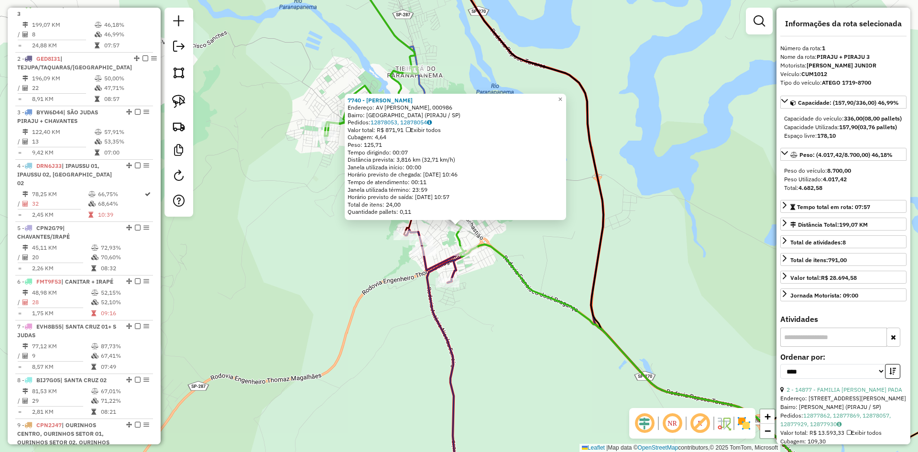
click at [724, 124] on div "7740 - MARIA MADALENA GALHA Endereço: AV HUMBERTO MARTIGNONI, 000986 Bairro: VI…" at bounding box center [459, 226] width 918 height 452
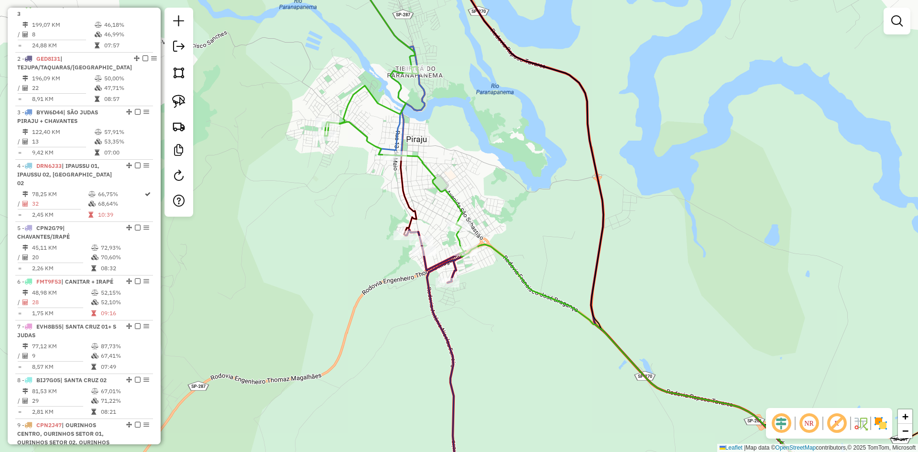
drag, startPoint x: 684, startPoint y: 100, endPoint x: 918, endPoint y: 362, distance: 350.9
click at [918, 356] on div "Janela de atendimento Grade de atendimento Capacidade Transportadoras Veículos …" at bounding box center [459, 226] width 918 height 452
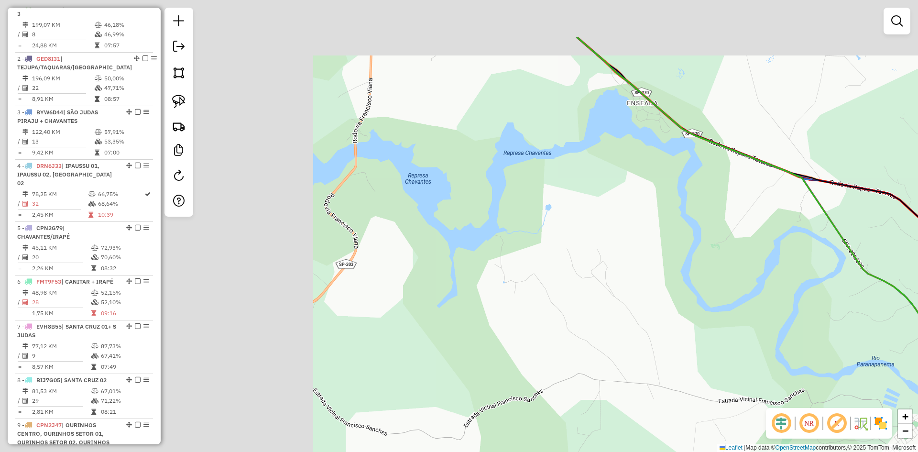
drag, startPoint x: 515, startPoint y: 300, endPoint x: 852, endPoint y: 362, distance: 342.7
click at [843, 361] on div "Janela de atendimento Grade de atendimento Capacidade Transportadoras Veículos …" at bounding box center [459, 226] width 918 height 452
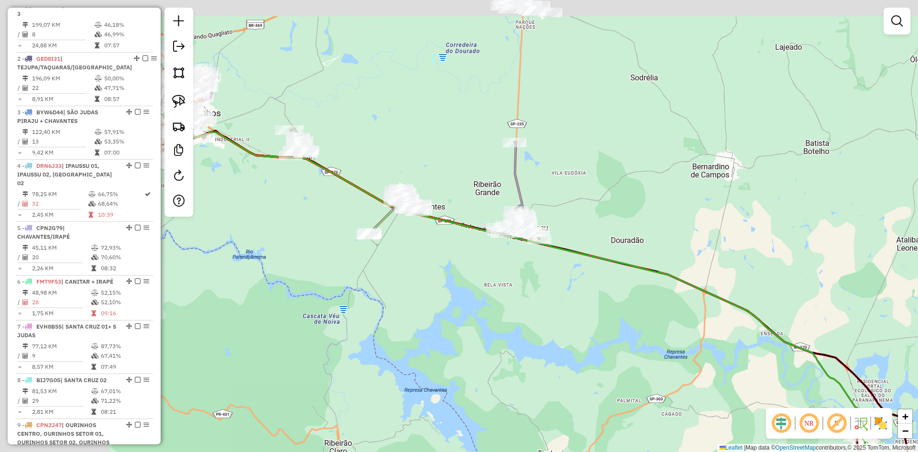
drag, startPoint x: 520, startPoint y: 281, endPoint x: 554, endPoint y: 317, distance: 49.4
click at [554, 317] on div "Janela de atendimento Grade de atendimento Capacidade Transportadoras Veículos …" at bounding box center [459, 226] width 918 height 452
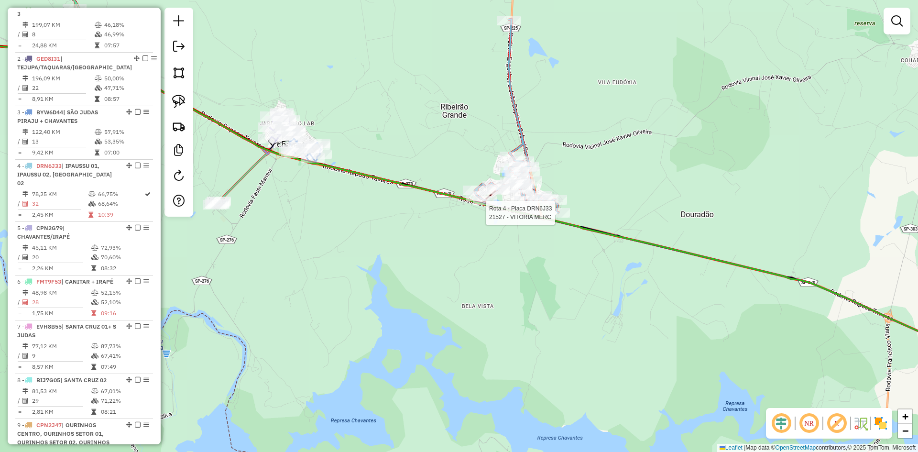
click at [554, 218] on div at bounding box center [558, 213] width 24 height 10
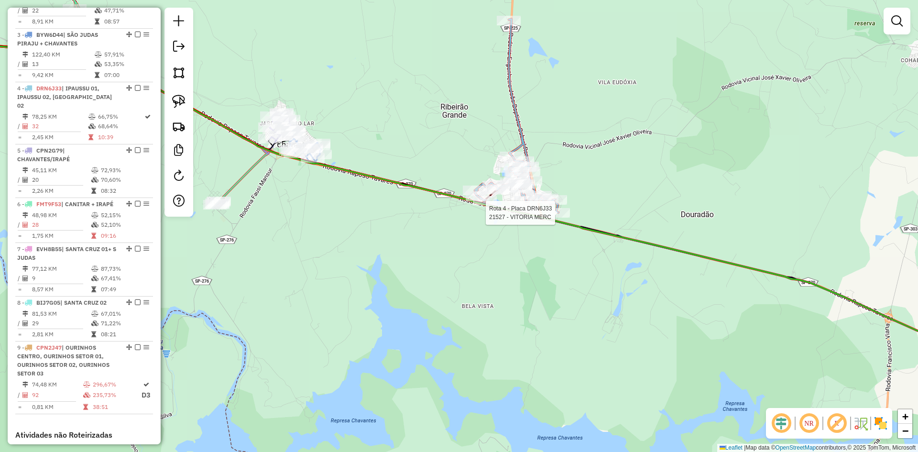
select select "*********"
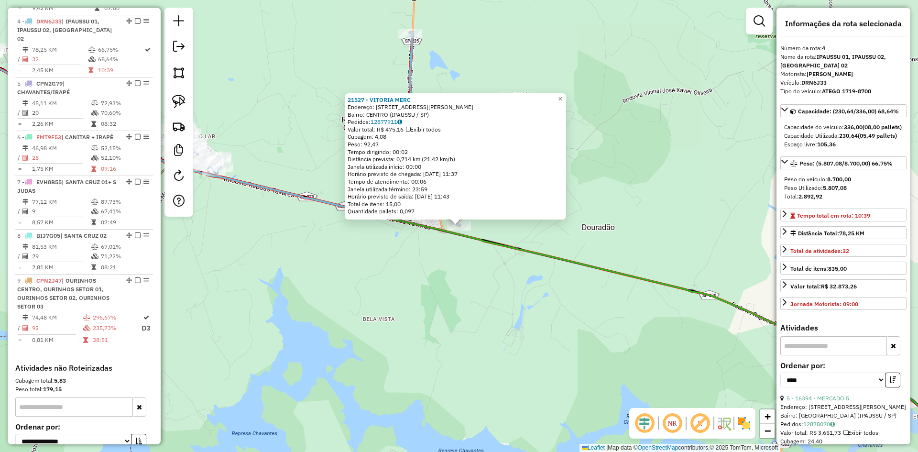
scroll to position [528, 0]
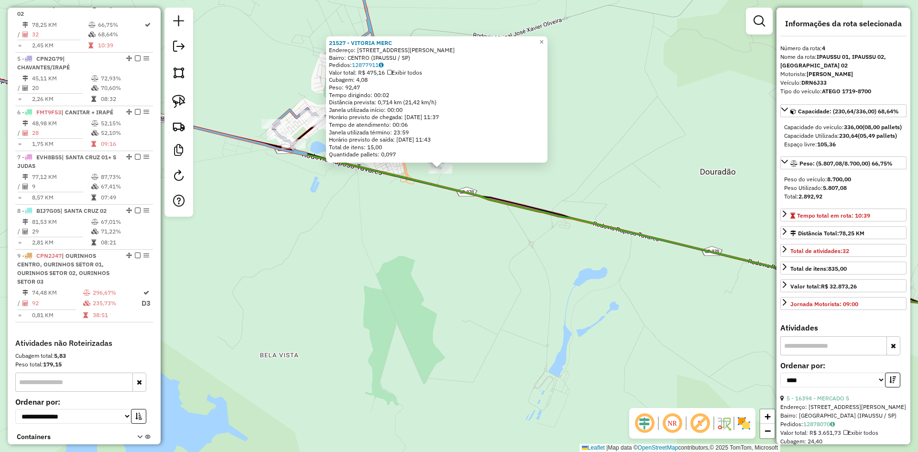
click at [454, 263] on div "21527 - VITORIA MERC Endereço: Rua Agenor Cardoso da Silva 90 Bairro: CENTRO (I…" at bounding box center [459, 226] width 918 height 452
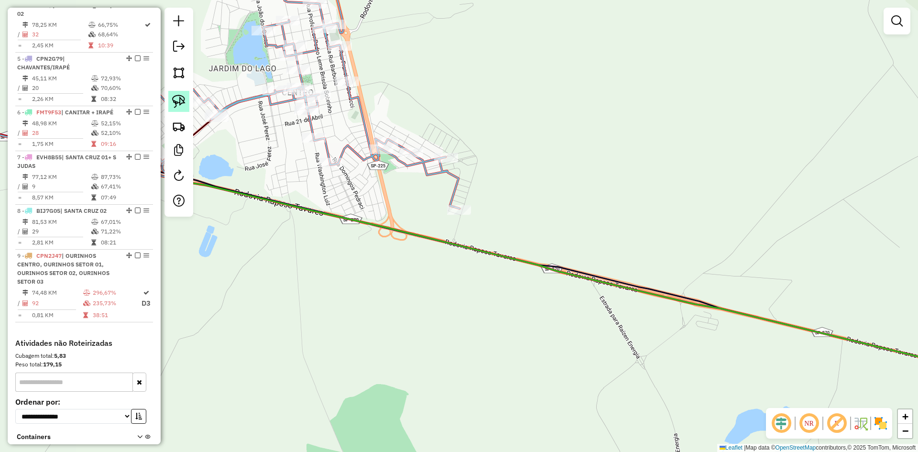
click at [172, 100] on link at bounding box center [178, 101] width 21 height 21
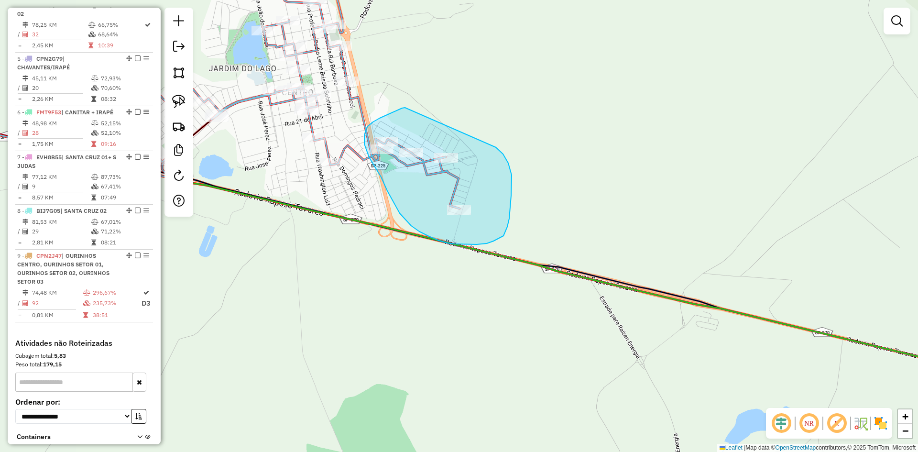
drag, startPoint x: 405, startPoint y: 108, endPoint x: 496, endPoint y: 147, distance: 99.2
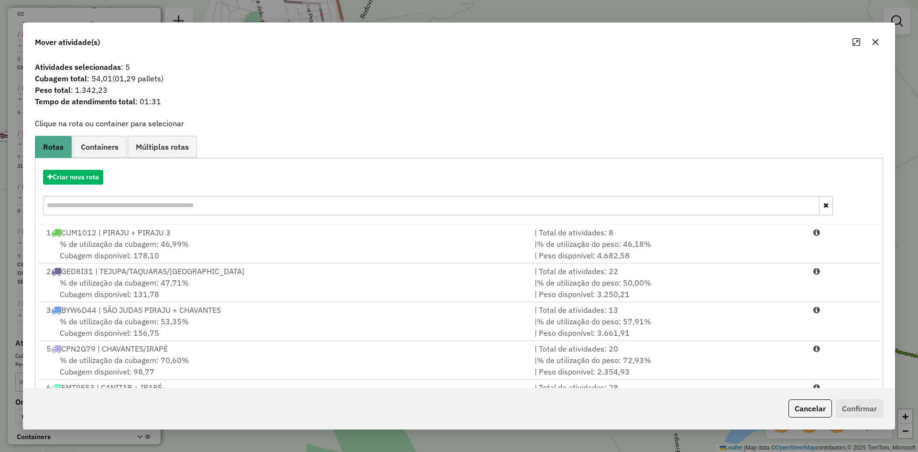
click at [876, 44] on icon "button" at bounding box center [876, 42] width 8 height 8
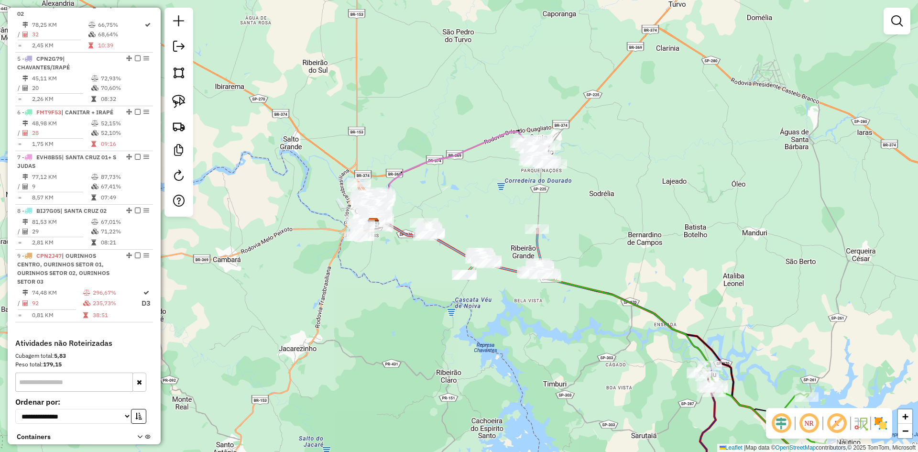
drag, startPoint x: 496, startPoint y: 216, endPoint x: 428, endPoint y: 319, distance: 124.1
click at [428, 319] on div "Janela de atendimento Grade de atendimento Capacidade Transportadoras Veículos …" at bounding box center [459, 226] width 918 height 452
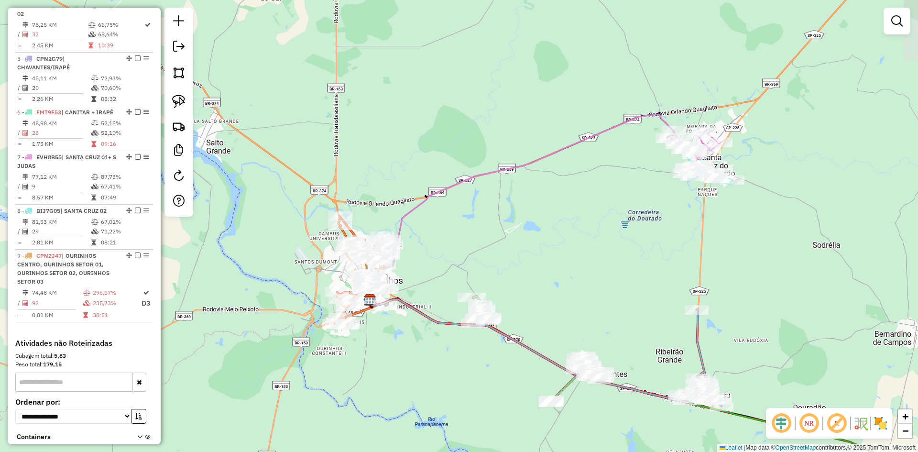
drag, startPoint x: 421, startPoint y: 267, endPoint x: 412, endPoint y: 362, distance: 95.6
click at [412, 362] on div "Janela de atendimento Grade de atendimento Capacidade Transportadoras Veículos …" at bounding box center [459, 226] width 918 height 452
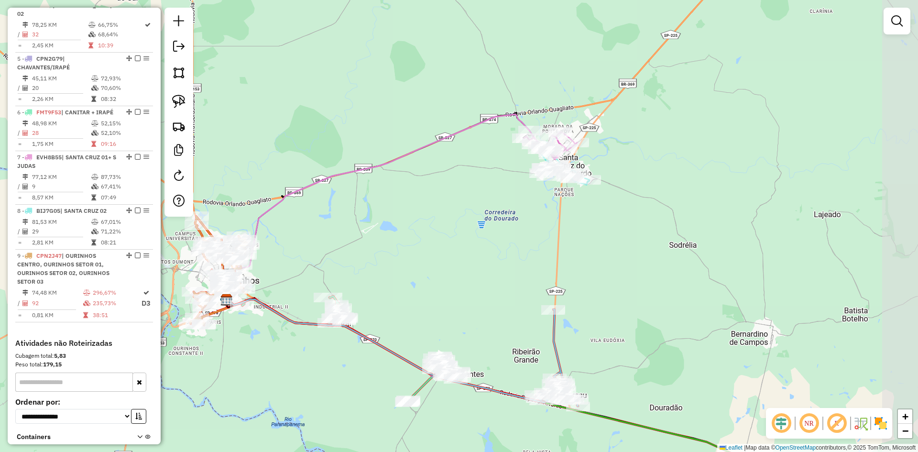
drag, startPoint x: 572, startPoint y: 246, endPoint x: 428, endPoint y: 246, distance: 143.5
click at [428, 246] on div "Janela de atendimento Grade de atendimento Capacidade Transportadoras Veículos …" at bounding box center [459, 226] width 918 height 452
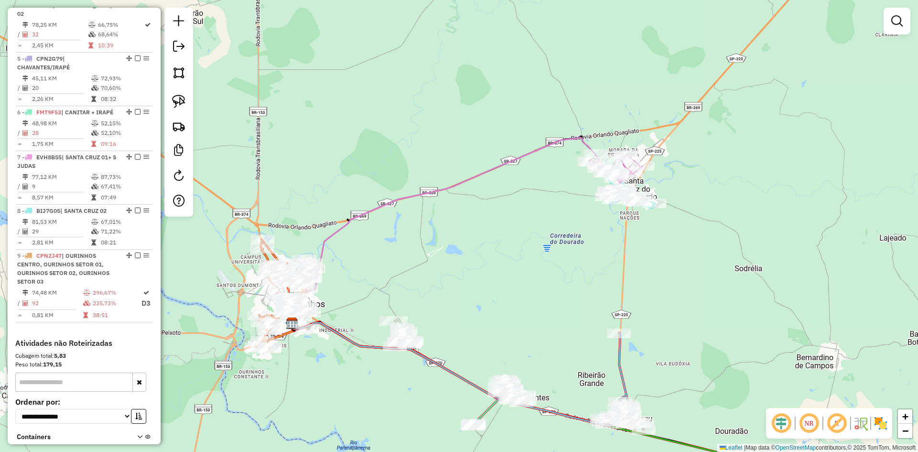
drag, startPoint x: 478, startPoint y: 212, endPoint x: 544, endPoint y: 235, distance: 69.6
click at [544, 235] on div "Janela de atendimento Grade de atendimento Capacidade Transportadoras Veículos …" at bounding box center [459, 226] width 918 height 452
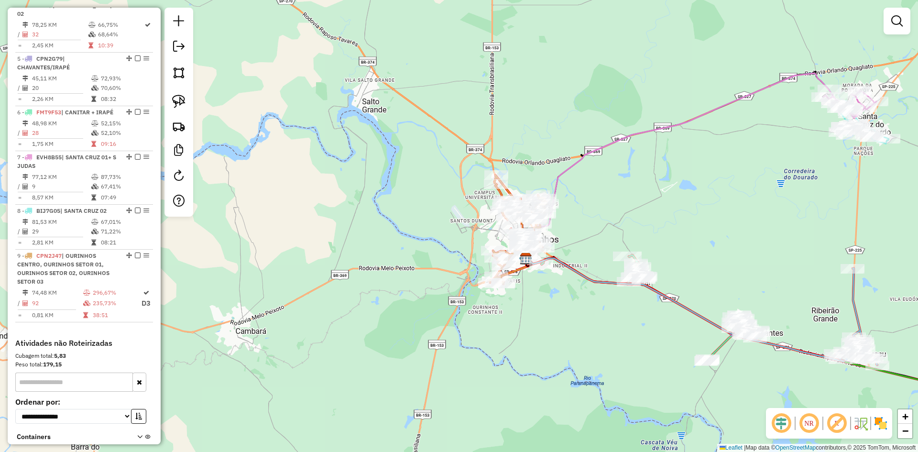
drag, startPoint x: 497, startPoint y: 226, endPoint x: 707, endPoint y: 243, distance: 210.2
click at [707, 243] on div "Janela de atendimento Grade de atendimento Capacidade Transportadoras Veículos …" at bounding box center [459, 226] width 918 height 452
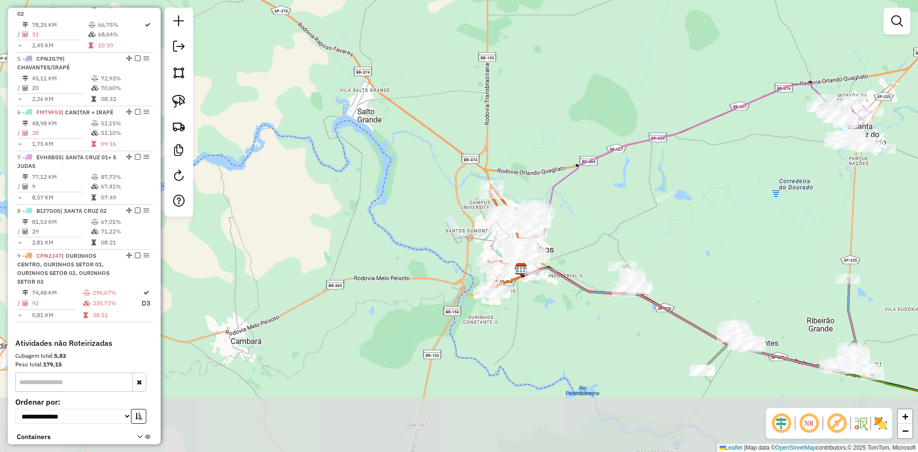
drag, startPoint x: 664, startPoint y: 252, endPoint x: 662, endPoint y: 194, distance: 57.9
click at [662, 194] on div "Janela de atendimento Grade de atendimento Capacidade Transportadoras Veículos …" at bounding box center [459, 226] width 918 height 452
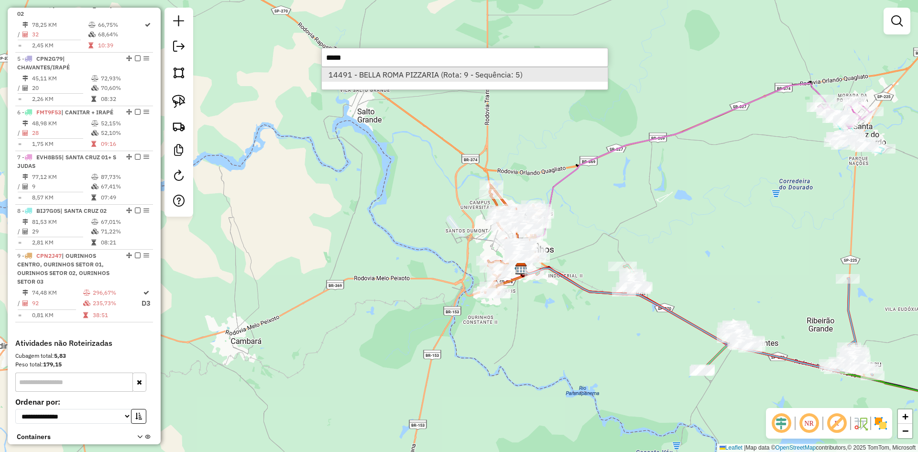
type input "*****"
click at [446, 75] on li "14491 - BELLA ROMA PIZZARIA (Rota: 9 - Sequência: 5)" at bounding box center [465, 74] width 286 height 14
select select "*********"
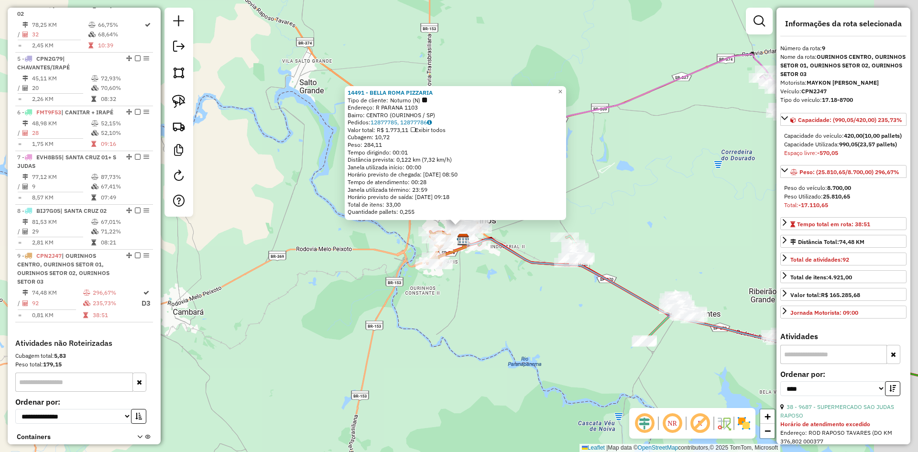
scroll to position [603, 0]
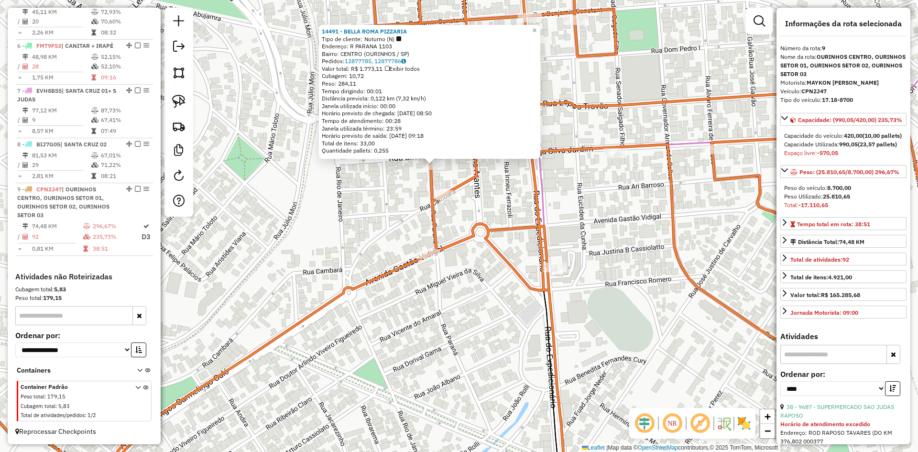
click at [397, 187] on div "14491 - BELLA ROMA PIZZARIA Tipo de cliente: Noturno (N) Endereço: R PARANA 110…" at bounding box center [459, 226] width 918 height 452
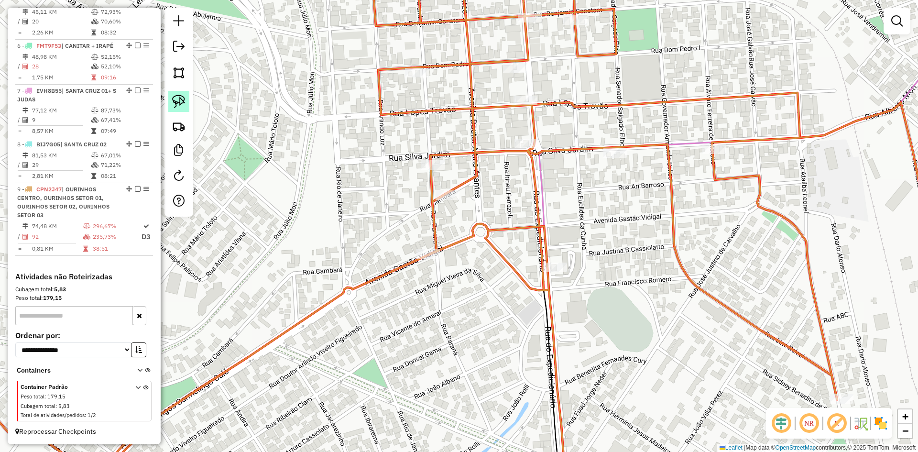
click at [182, 98] on img at bounding box center [178, 101] width 13 height 13
drag, startPoint x: 401, startPoint y: 164, endPoint x: 441, endPoint y: 145, distance: 44.1
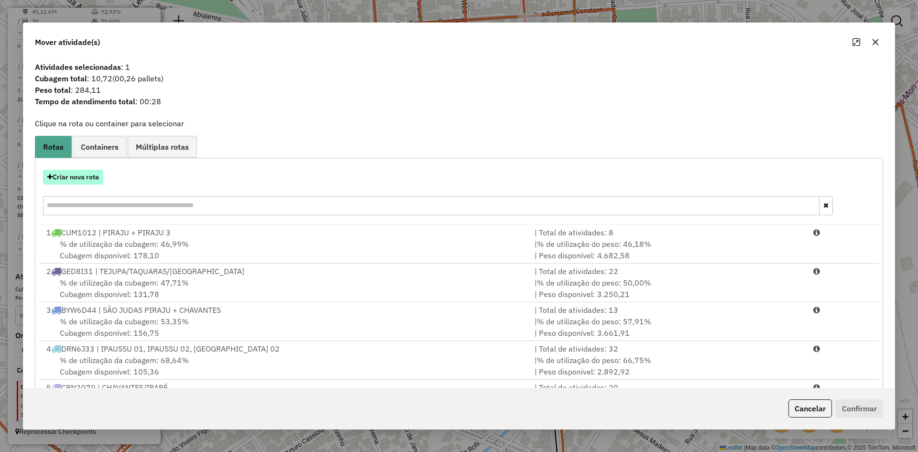
click at [94, 179] on button "Criar nova rota" at bounding box center [73, 177] width 60 height 15
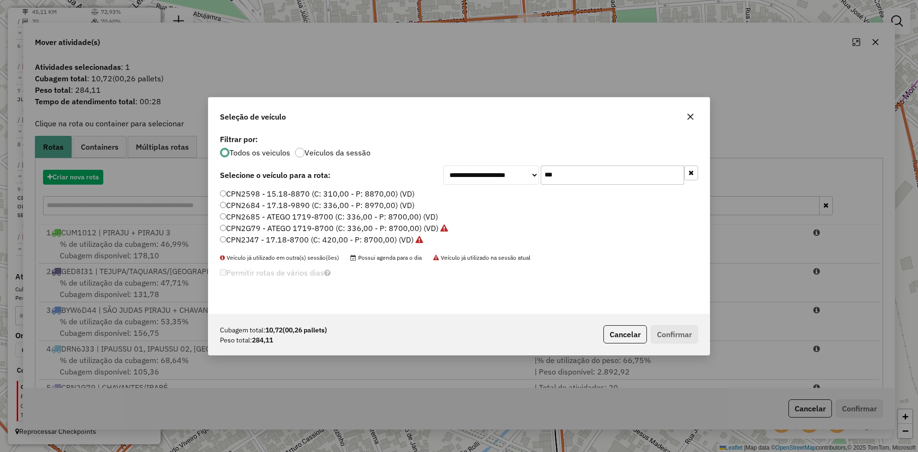
scroll to position [5, 3]
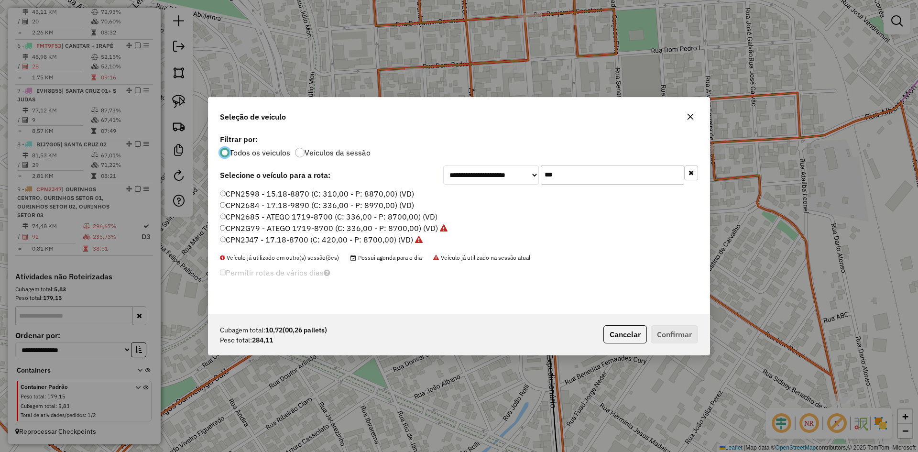
click at [579, 180] on input "***" at bounding box center [612, 174] width 143 height 19
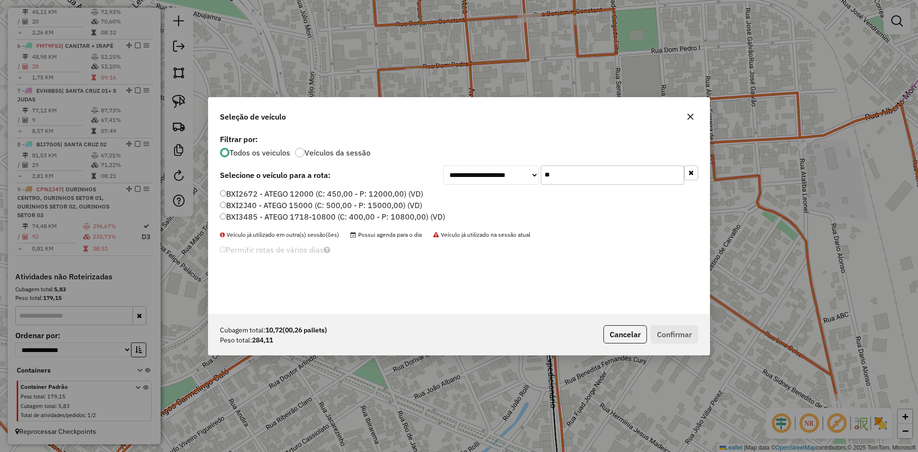
type input "**"
click at [267, 216] on label "BXI3485 - ATEGO 1718-10800 (C: 400,00 - P: 10800,00) (VD)" at bounding box center [332, 216] width 225 height 11
click at [691, 332] on button "Confirmar" at bounding box center [674, 334] width 47 height 18
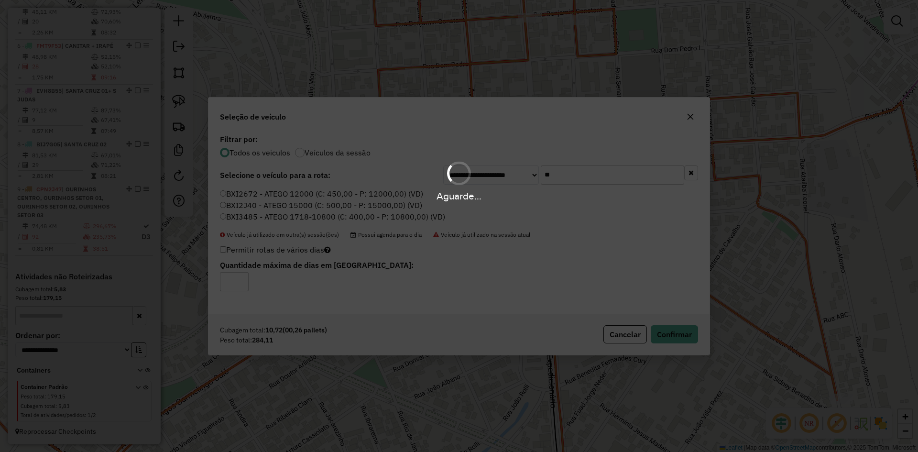
scroll to position [614, 0]
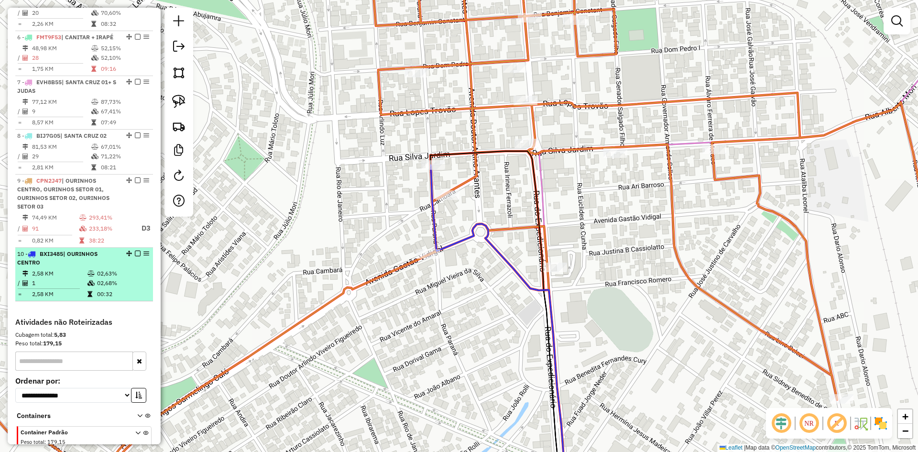
click at [135, 256] on em at bounding box center [138, 254] width 6 height 6
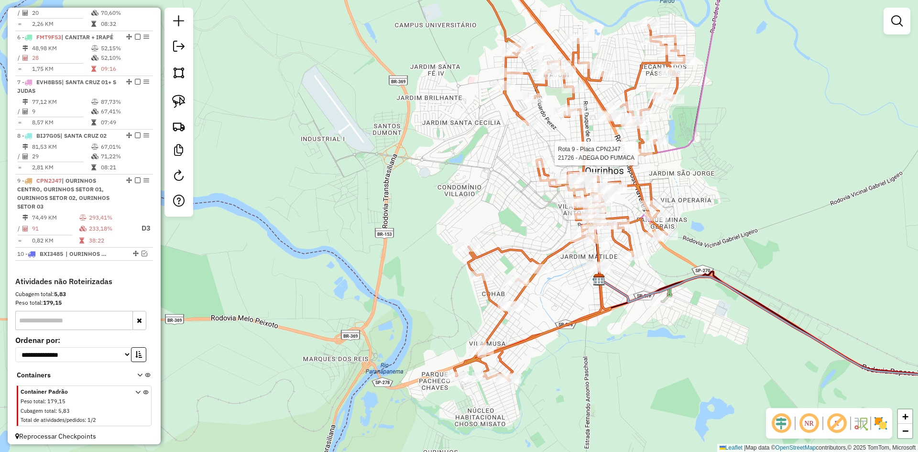
scroll to position [628, 0]
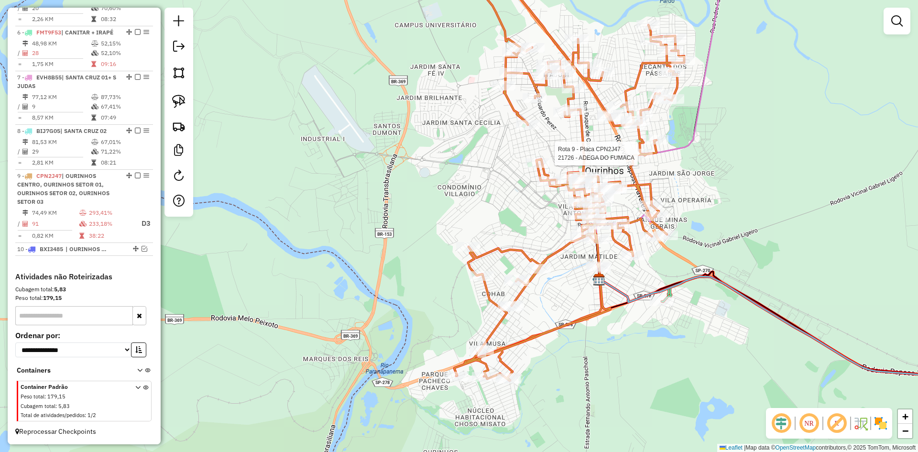
select select "*********"
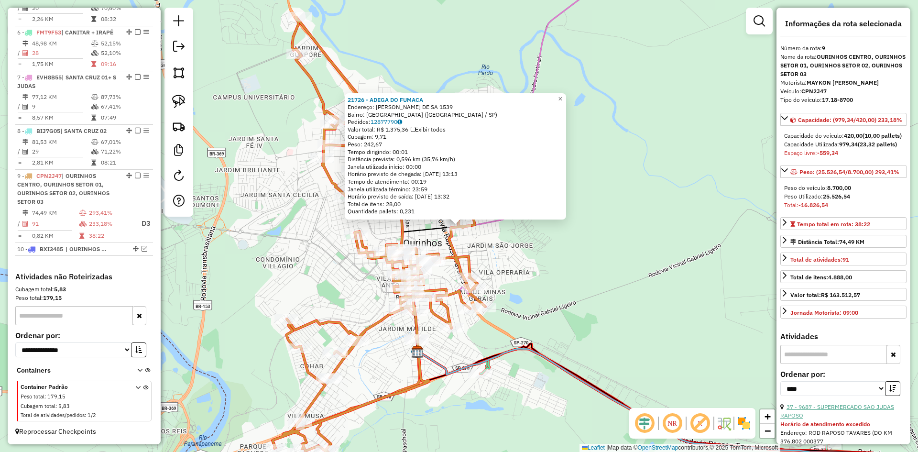
click at [854, 419] on link "37 - 9687 - SUPERMERCADO SAO JUDAS RAPOSO" at bounding box center [837, 411] width 114 height 16
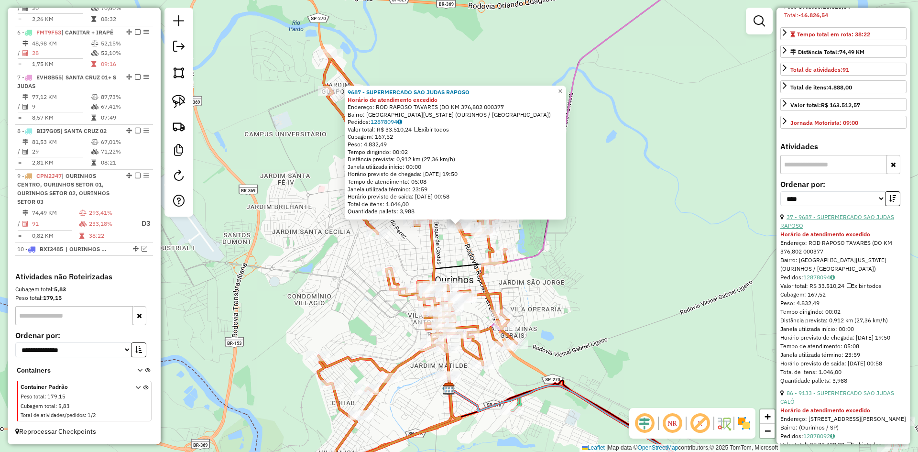
scroll to position [191, 0]
click at [854, 404] on link "86 - 9133 - SUPERMERCADO SAO JUDAS CALÓ" at bounding box center [837, 396] width 114 height 16
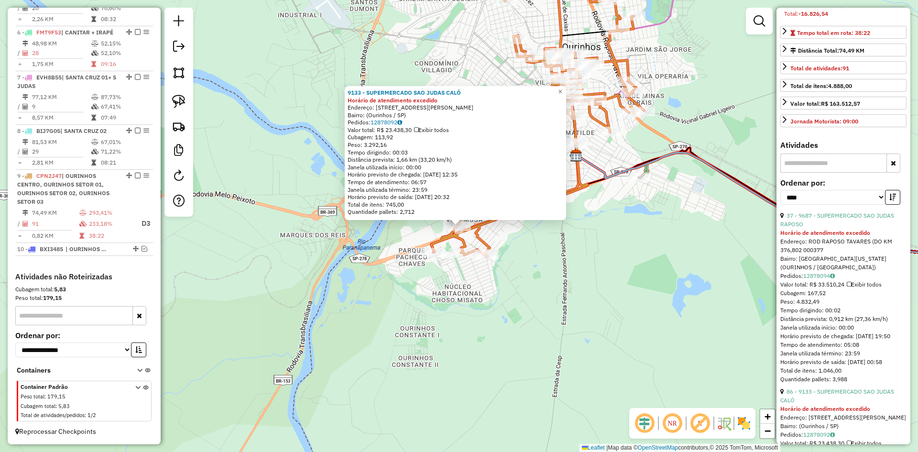
click at [608, 282] on div "9133 - SUPERMERCADO SAO JUDAS CALÓ Horário de atendimento excedido Endereço: Av…" at bounding box center [459, 226] width 918 height 452
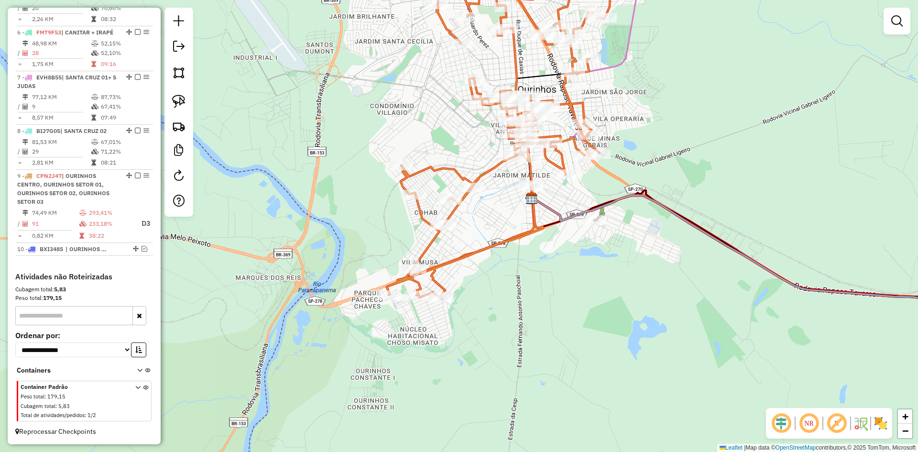
drag, startPoint x: 619, startPoint y: 265, endPoint x: 574, endPoint y: 308, distance: 61.6
click at [574, 308] on div "Janela de atendimento Grade de atendimento Capacidade Transportadoras Veículos …" at bounding box center [459, 226] width 918 height 452
click at [176, 103] on img at bounding box center [178, 101] width 13 height 13
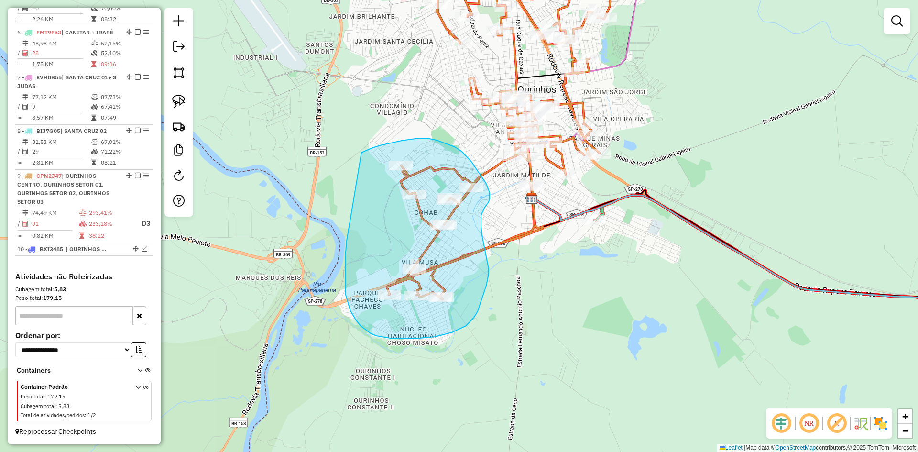
drag, startPoint x: 351, startPoint y: 311, endPoint x: 360, endPoint y: 161, distance: 150.0
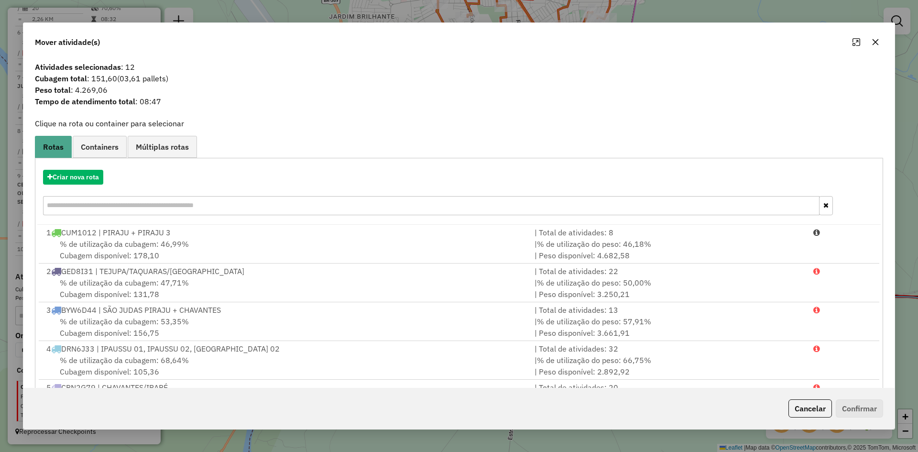
click at [876, 44] on icon "button" at bounding box center [876, 42] width 8 height 8
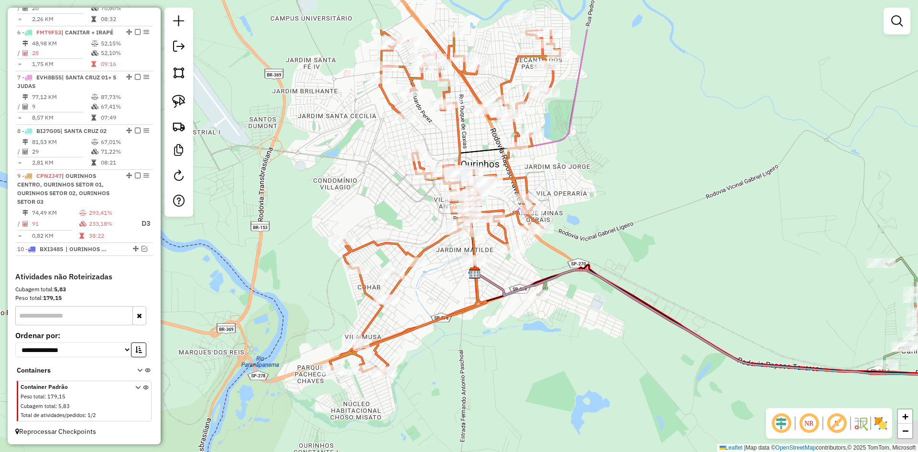
drag, startPoint x: 534, startPoint y: 275, endPoint x: 479, endPoint y: 339, distance: 84.4
click at [479, 339] on div "Janela de atendimento Grade de atendimento Capacidade Transportadoras Veículos …" at bounding box center [459, 226] width 918 height 452
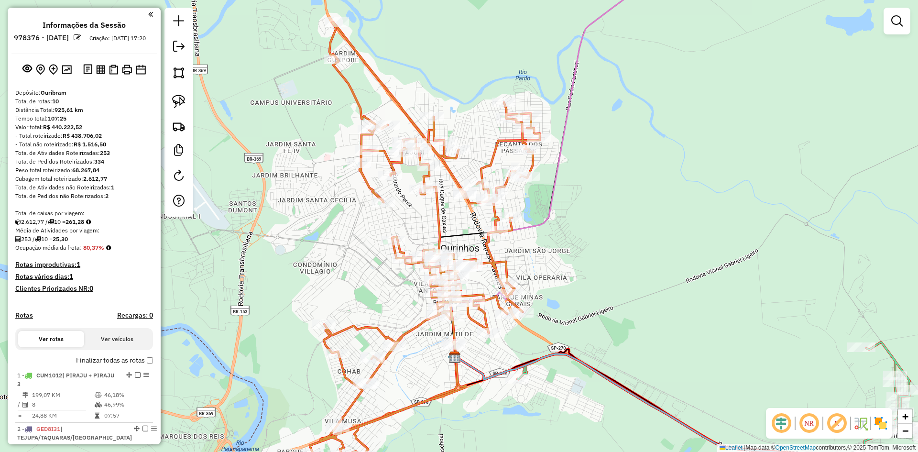
scroll to position [628, 0]
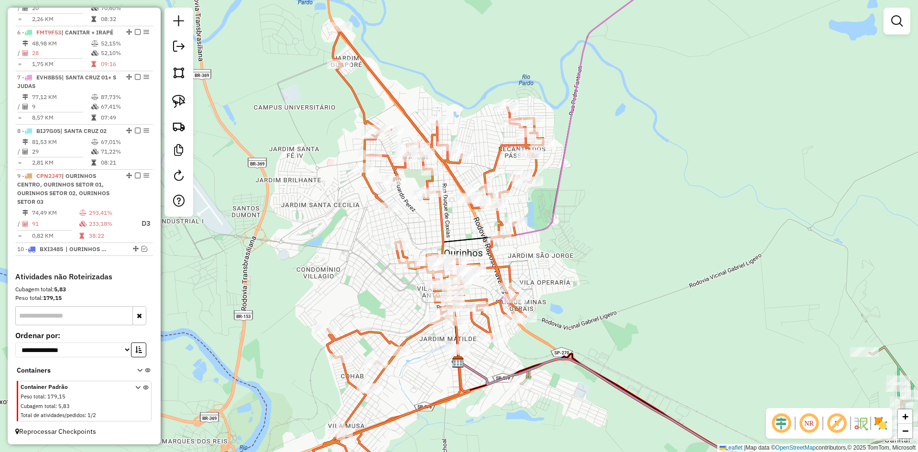
drag, startPoint x: 568, startPoint y: 299, endPoint x: 573, endPoint y: 221, distance: 78.6
click at [573, 221] on div "Janela de atendimento Grade de atendimento Capacidade Transportadoras Veículos …" at bounding box center [459, 226] width 918 height 452
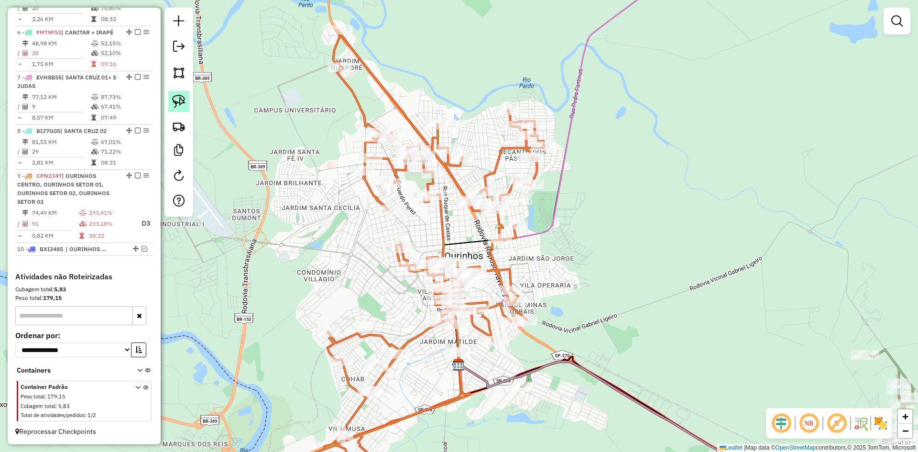
click at [188, 104] on link at bounding box center [178, 101] width 21 height 21
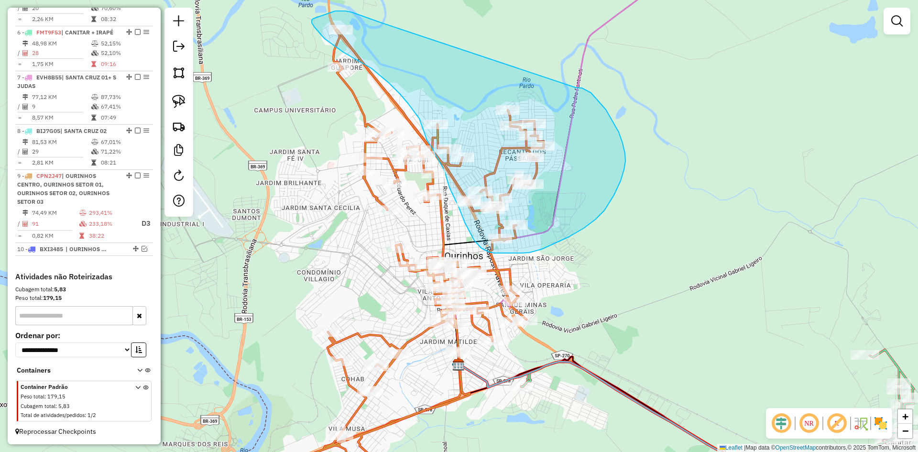
drag, startPoint x: 379, startPoint y: 22, endPoint x: 576, endPoint y: 88, distance: 207.2
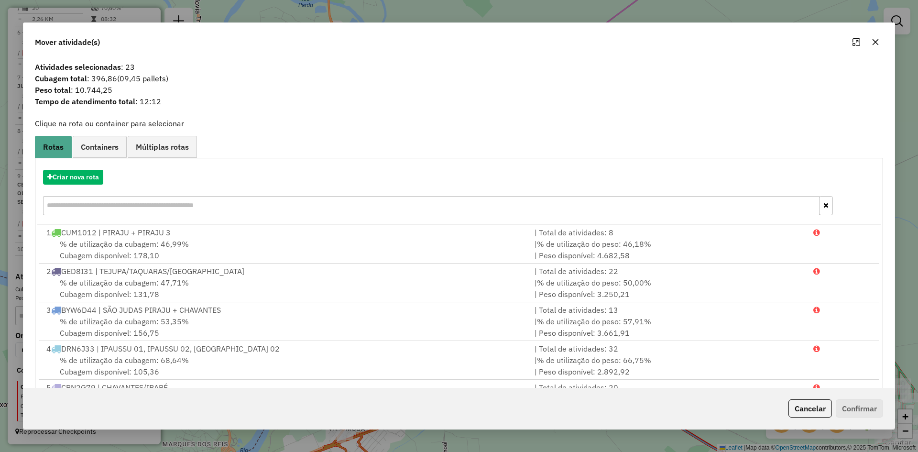
click at [873, 39] on icon "button" at bounding box center [876, 42] width 8 height 8
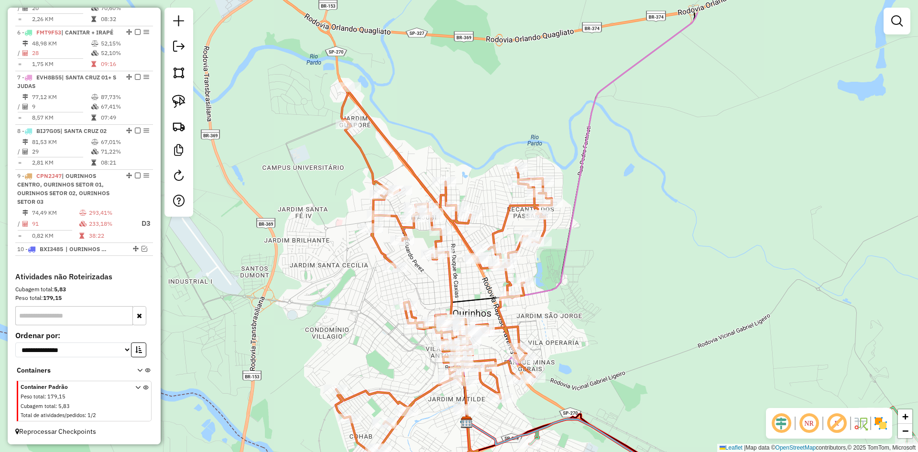
drag, startPoint x: 673, startPoint y: 165, endPoint x: 679, endPoint y: 256, distance: 91.0
click at [680, 255] on div "Janela de atendimento Grade de atendimento Capacidade Transportadoras Veículos …" at bounding box center [459, 226] width 918 height 452
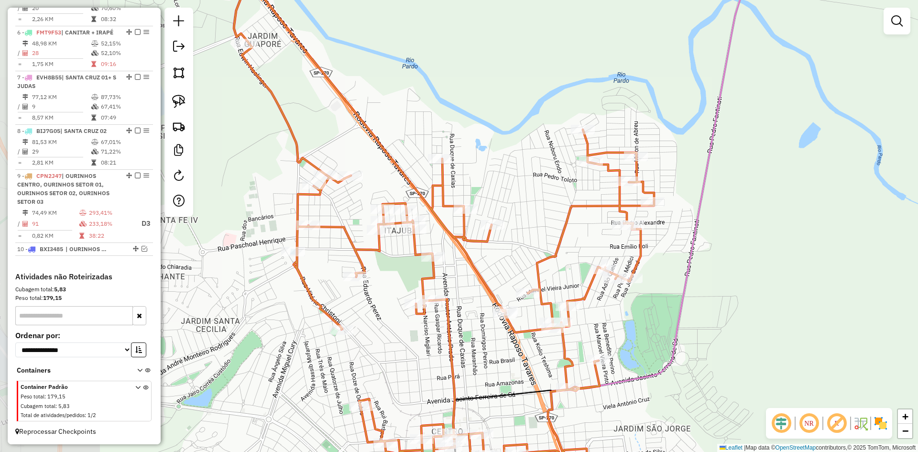
drag, startPoint x: 589, startPoint y: 302, endPoint x: 691, endPoint y: 304, distance: 101.9
click at [691, 304] on div "Janela de atendimento Grade de atendimento Capacidade Transportadoras Veículos …" at bounding box center [459, 226] width 918 height 452
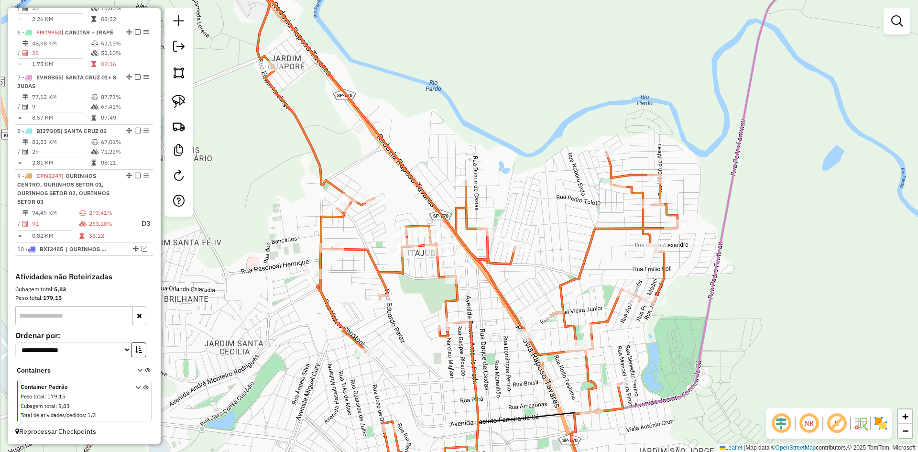
drag, startPoint x: 691, startPoint y: 304, endPoint x: 714, endPoint y: 326, distance: 32.5
click at [714, 326] on div "Janela de atendimento Grade de atendimento Capacidade Transportadoras Veículos …" at bounding box center [459, 226] width 918 height 452
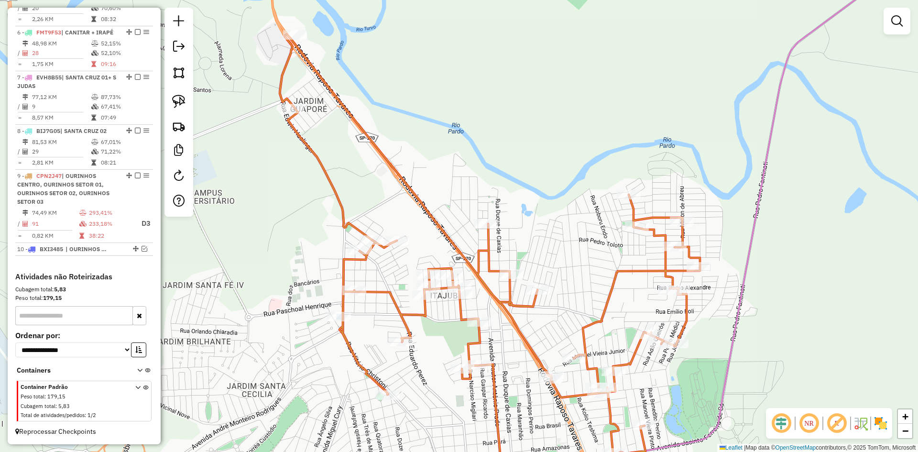
drag, startPoint x: 321, startPoint y: 130, endPoint x: 339, endPoint y: 158, distance: 34.0
click at [339, 158] on div "Janela de atendimento Grade de atendimento Capacidade Transportadoras Veículos …" at bounding box center [459, 226] width 918 height 452
click at [179, 97] on img at bounding box center [178, 101] width 13 height 13
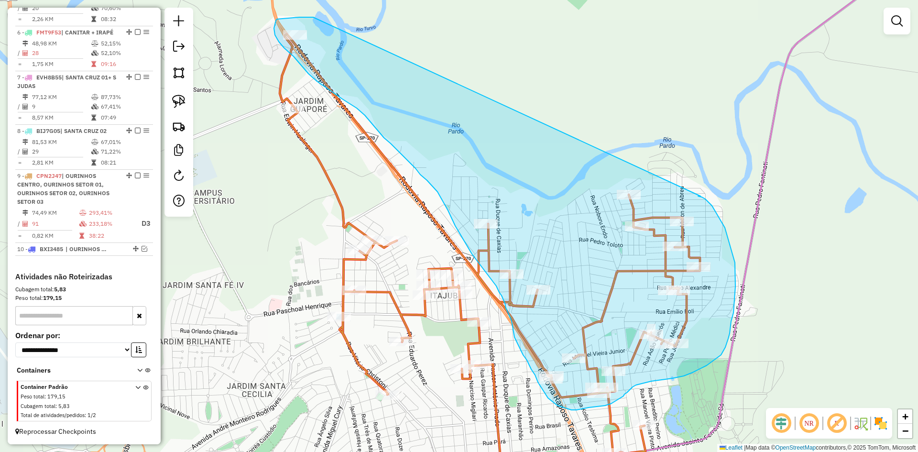
drag, startPoint x: 313, startPoint y: 17, endPoint x: 701, endPoint y: 196, distance: 426.6
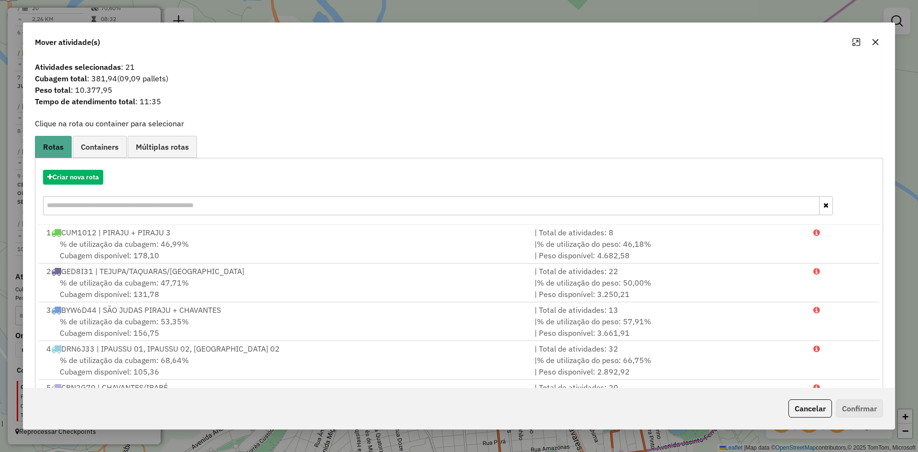
click at [872, 41] on icon "button" at bounding box center [876, 42] width 8 height 8
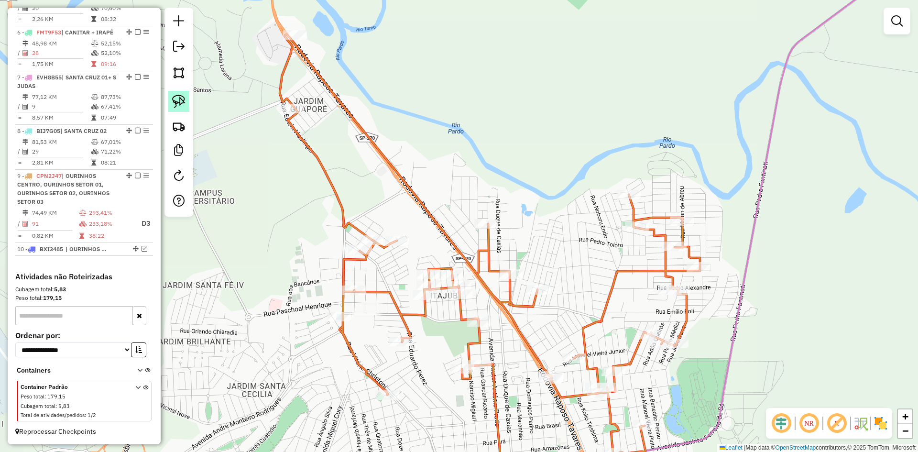
click at [185, 105] on img at bounding box center [178, 101] width 13 height 13
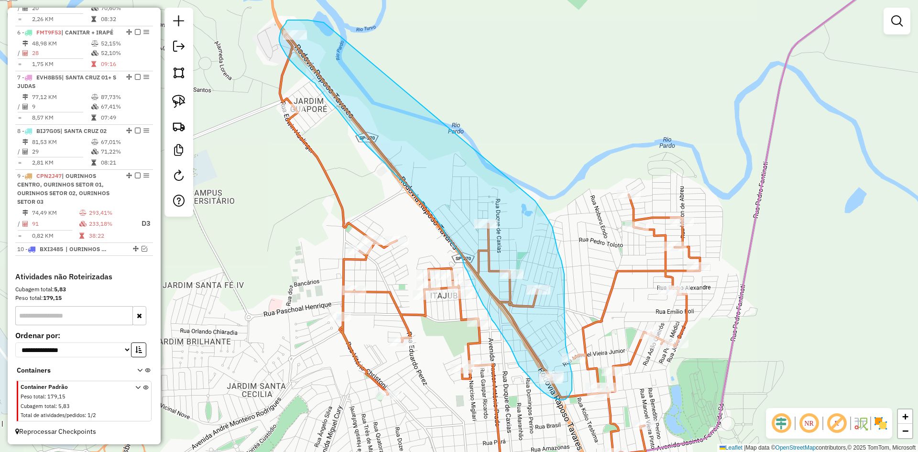
drag, startPoint x: 324, startPoint y: 22, endPoint x: 535, endPoint y: 201, distance: 276.2
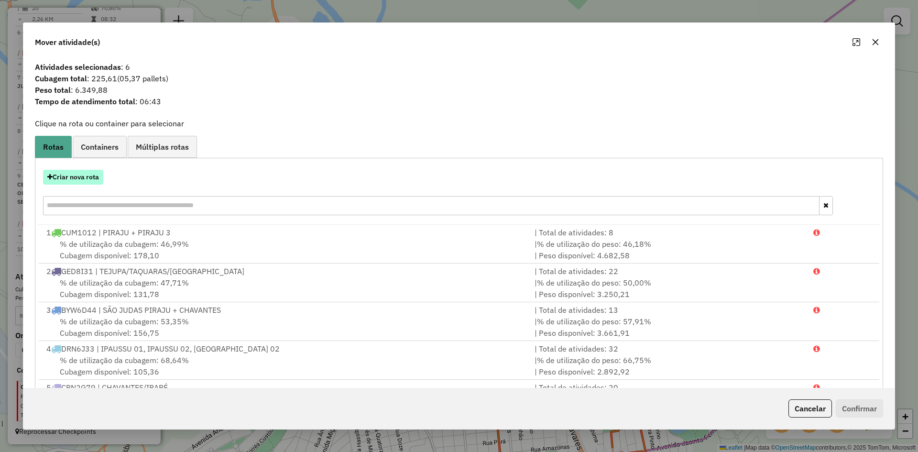
click at [87, 176] on button "Criar nova rota" at bounding box center [73, 177] width 60 height 15
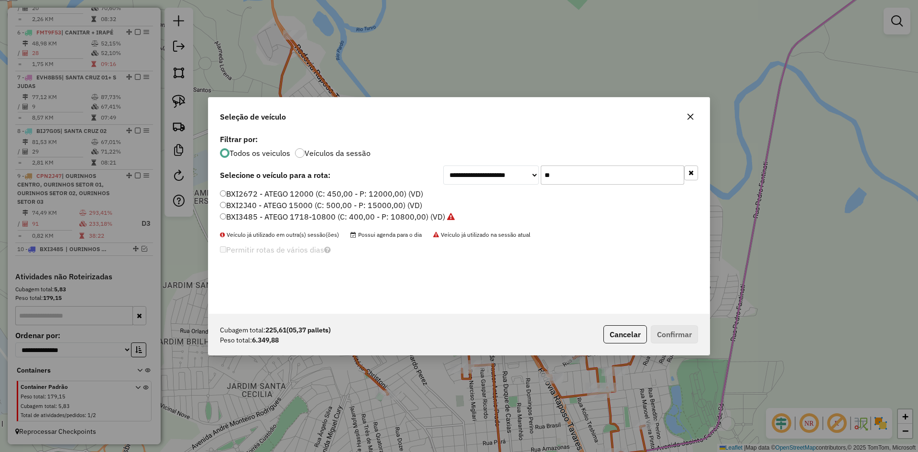
scroll to position [5, 3]
click at [601, 174] on input "**" at bounding box center [612, 174] width 143 height 19
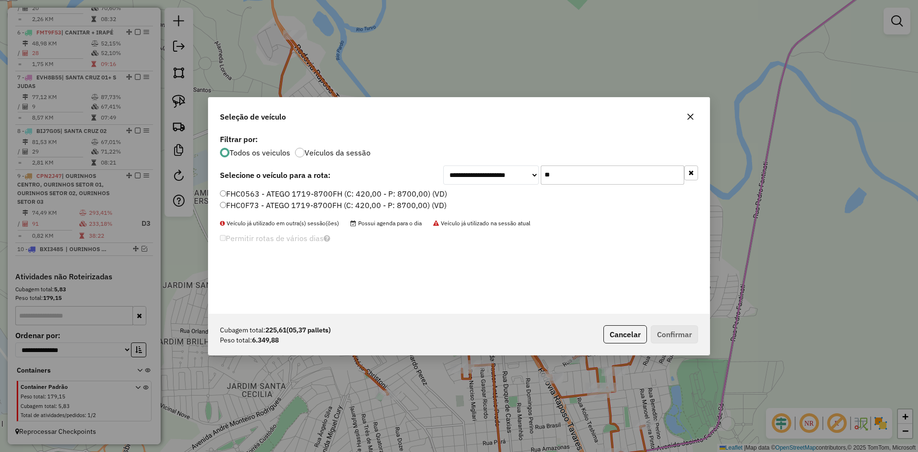
type input "**"
click at [273, 194] on label "FHC0563 - ATEGO 1719-8700FH (C: 420,00 - P: 8700,00) (VD)" at bounding box center [333, 193] width 227 height 11
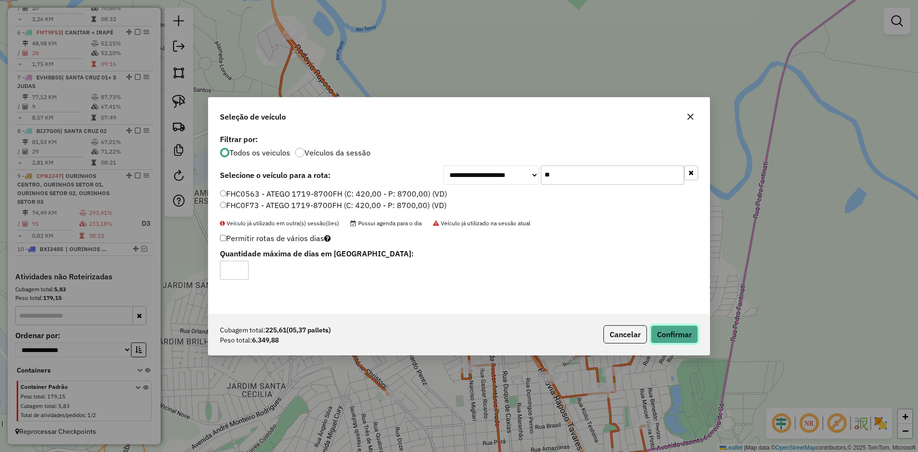
click at [676, 340] on button "Confirmar" at bounding box center [674, 334] width 47 height 18
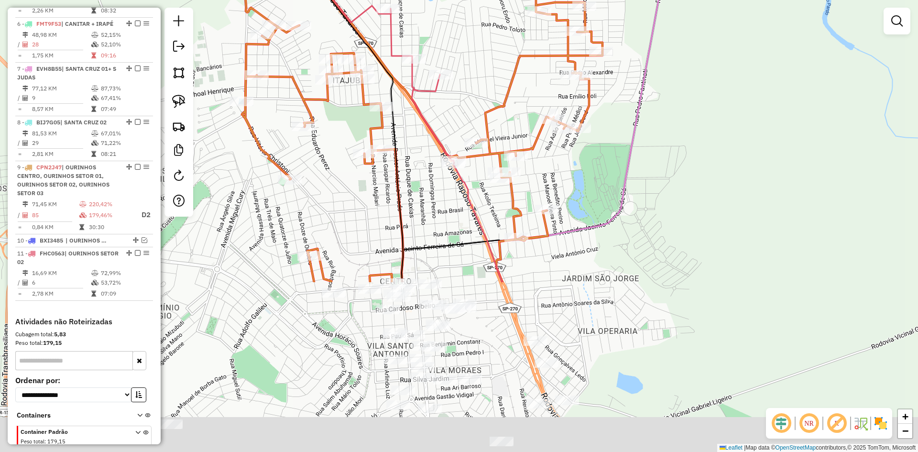
drag, startPoint x: 731, startPoint y: 235, endPoint x: 685, endPoint y: 76, distance: 165.3
click at [686, 77] on div "Janela de atendimento Grade de atendimento Capacidade Transportadoras Veículos …" at bounding box center [459, 226] width 918 height 452
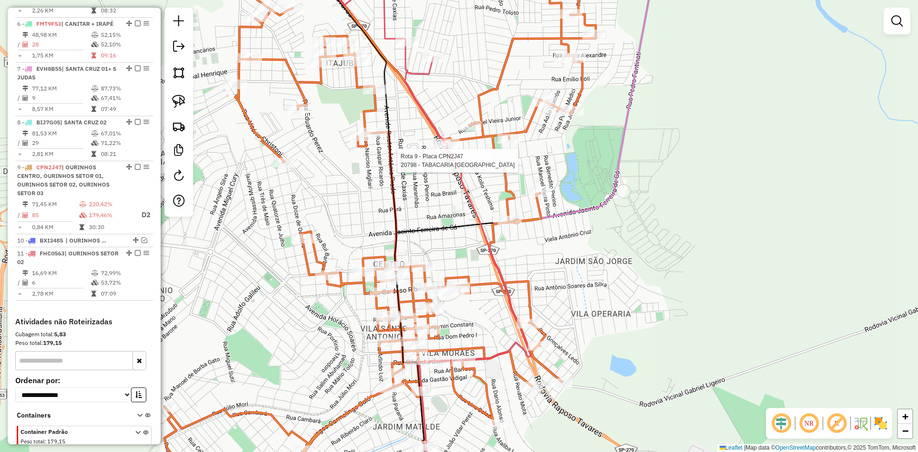
select select "*********"
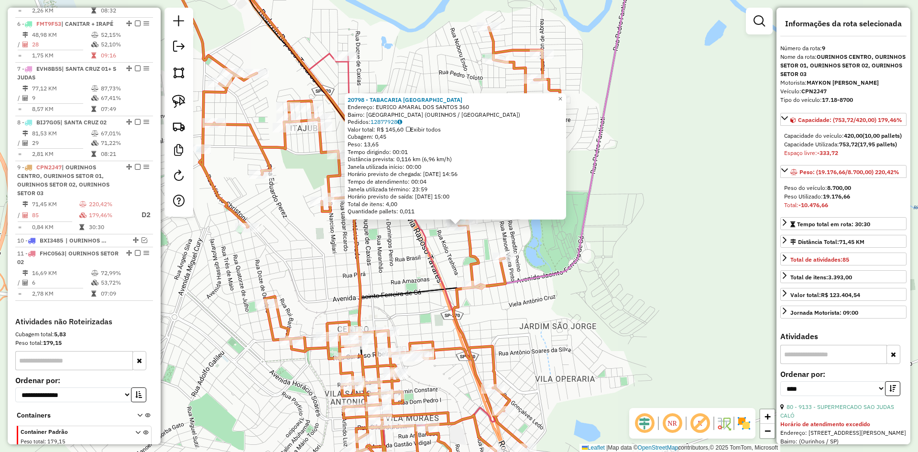
scroll to position [681, 0]
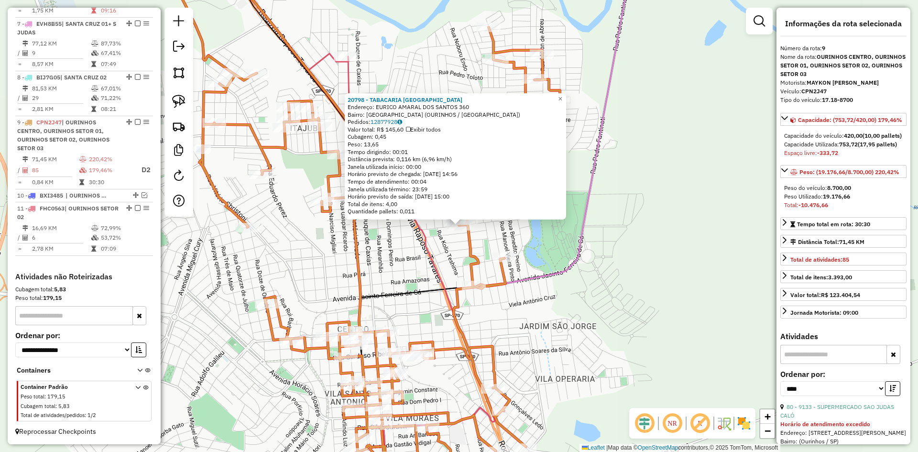
click at [629, 273] on div "20798 - TABACARIA VILA KENNE Endereço: EURICO AMARAL DOS SANTOS 360 Bairro: JAR…" at bounding box center [459, 226] width 918 height 452
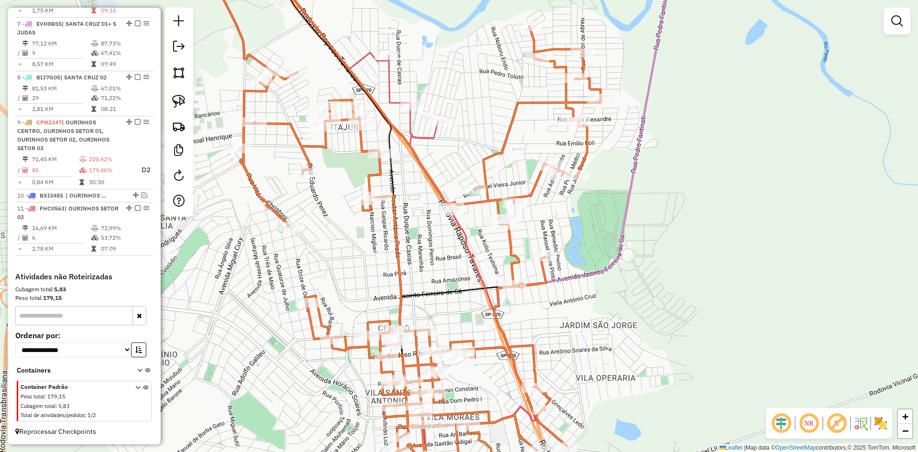
drag, startPoint x: 628, startPoint y: 274, endPoint x: 657, endPoint y: 271, distance: 29.3
click at [657, 271] on div "Janela de atendimento Grade de atendimento Capacidade Transportadoras Veículos …" at bounding box center [459, 226] width 918 height 452
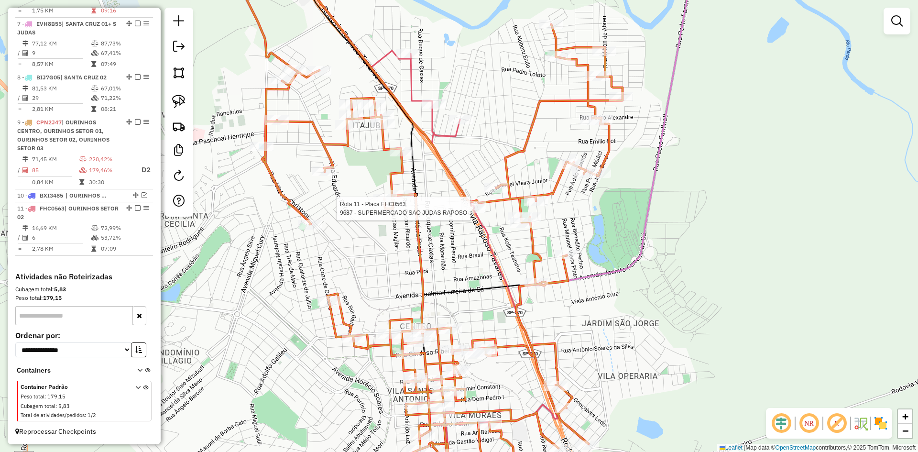
select select "*********"
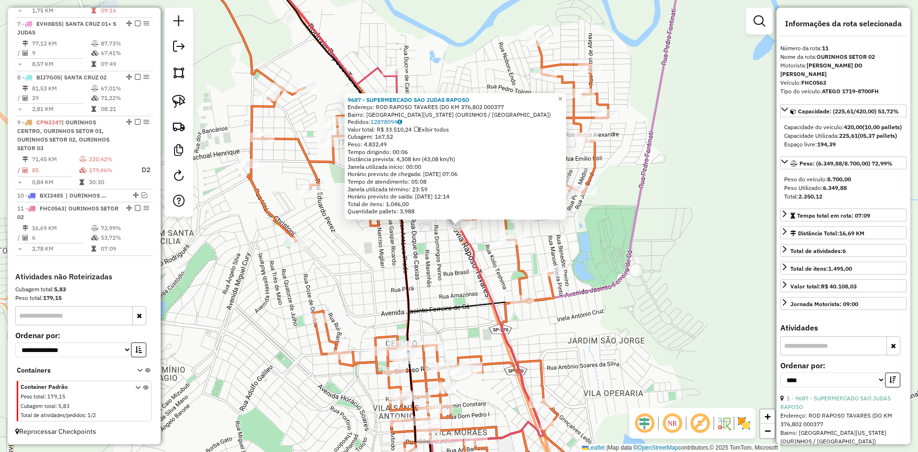
click at [467, 265] on div "9687 - SUPERMERCADO SAO JUDAS RAPOSO Endereço: ROD RAPOSO TAVARES (DO KM 376,80…" at bounding box center [459, 226] width 918 height 452
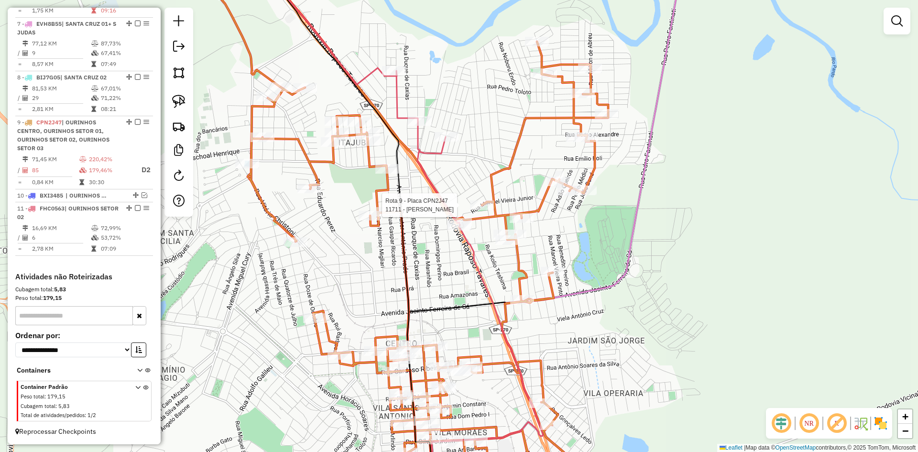
select select "*********"
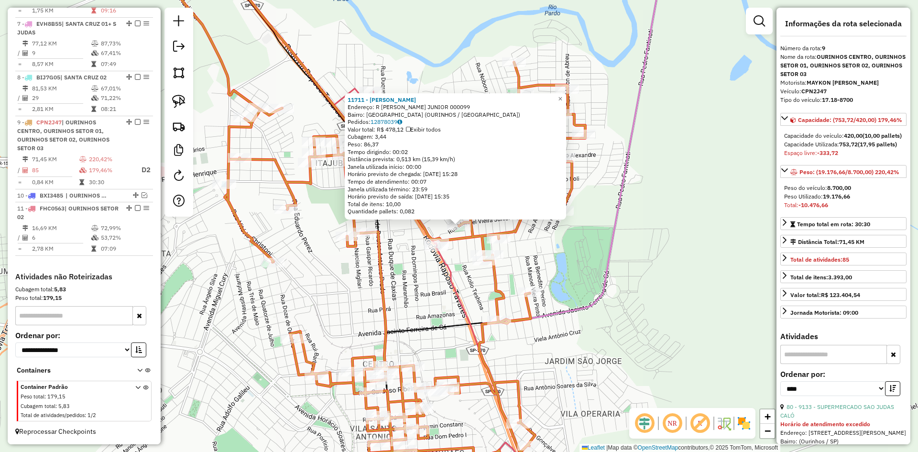
click at [454, 252] on div "11711 - REINALDO FLORENCIO D Endereço: R MANOEL VIEIRA JUNIOR 000099 Bairro: JA…" at bounding box center [459, 226] width 918 height 452
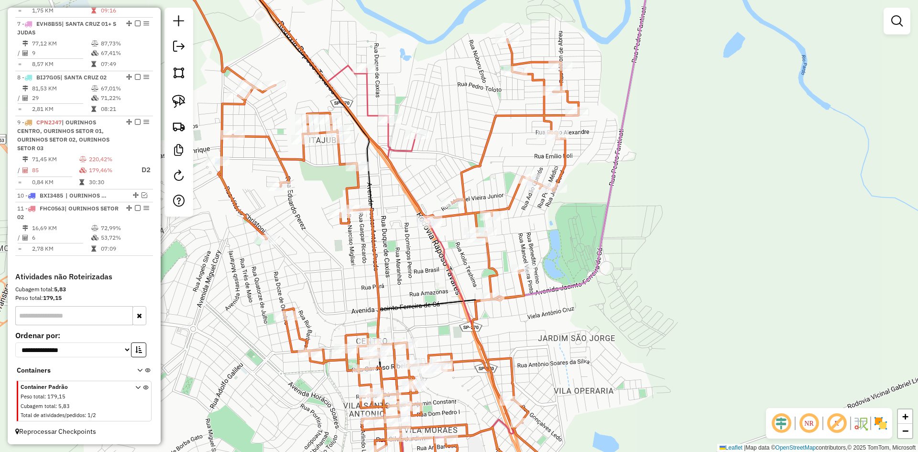
drag, startPoint x: 461, startPoint y: 248, endPoint x: 454, endPoint y: 225, distance: 23.9
click at [454, 225] on div "Janela de atendimento Grade de atendimento Capacidade Transportadoras Veículos …" at bounding box center [459, 226] width 918 height 452
click at [179, 93] on link at bounding box center [178, 101] width 21 height 21
drag, startPoint x: 426, startPoint y: 188, endPoint x: 468, endPoint y: 191, distance: 42.7
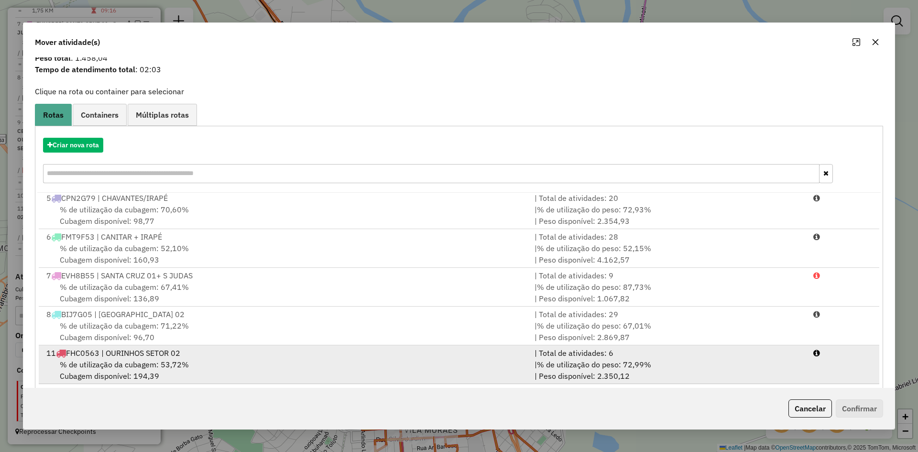
scroll to position [44, 0]
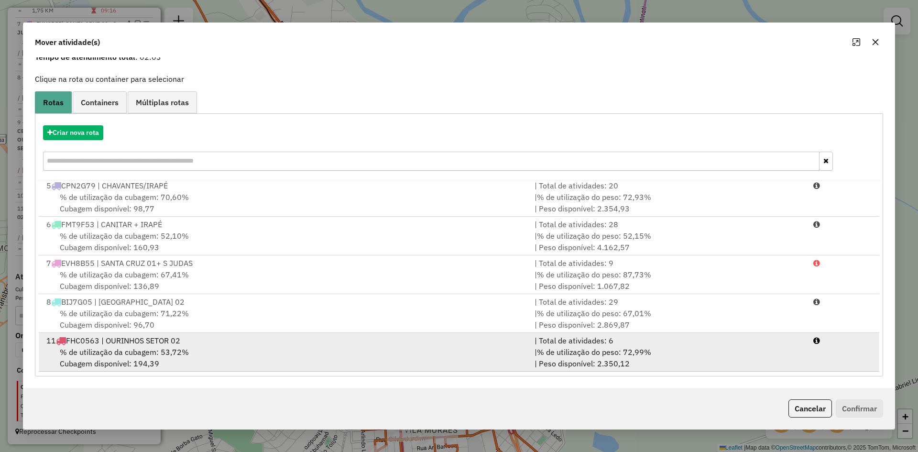
click at [162, 344] on div "11 FHC0563 | OURINHOS SETOR 02" at bounding box center [285, 340] width 488 height 11
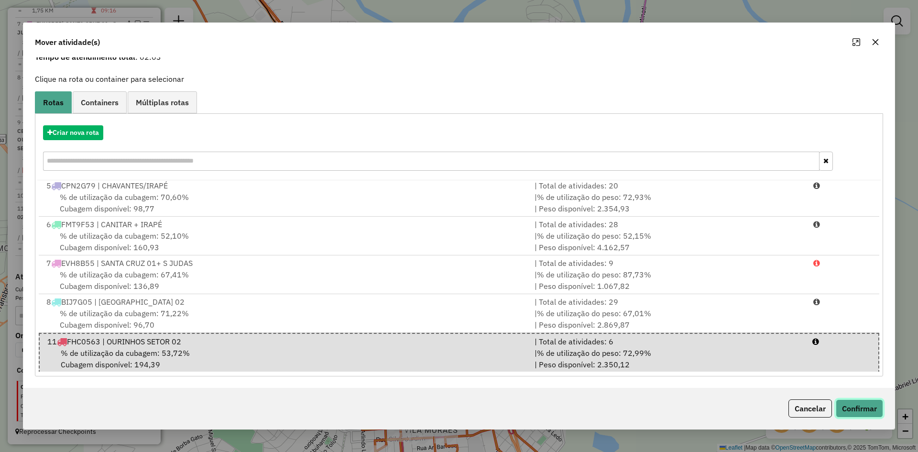
click at [862, 401] on button "Confirmar" at bounding box center [859, 408] width 47 height 18
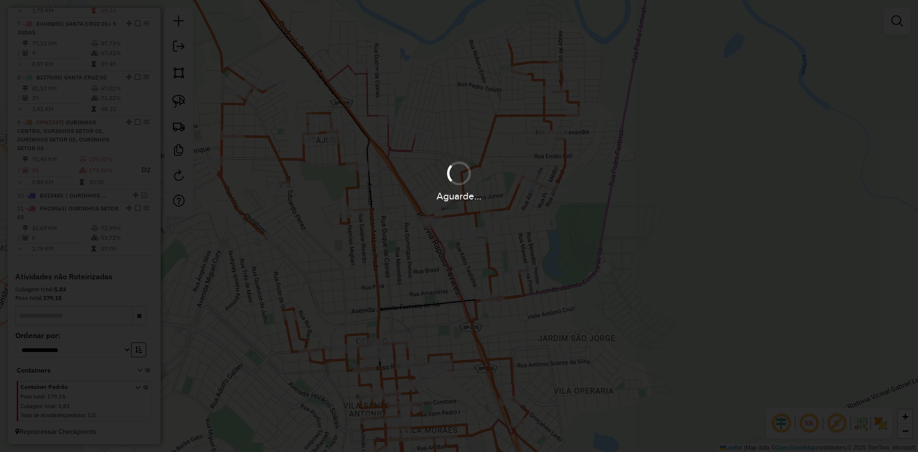
scroll to position [0, 0]
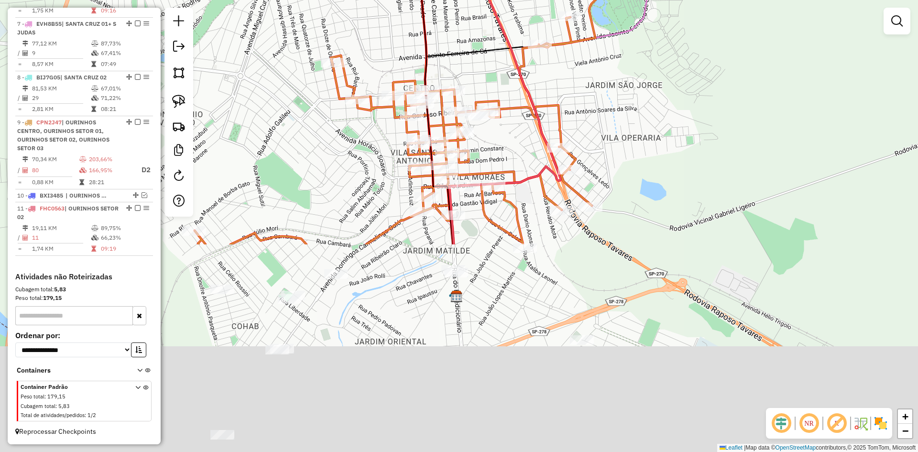
drag, startPoint x: 583, startPoint y: 337, endPoint x: 631, endPoint y: 80, distance: 260.7
click at [631, 80] on div "Janela de atendimento Grade de atendimento Capacidade Transportadoras Veículos …" at bounding box center [459, 226] width 918 height 452
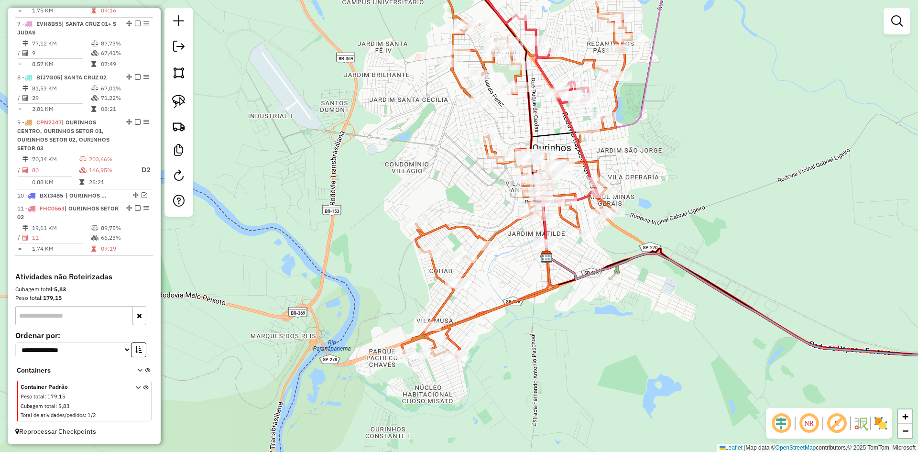
drag, startPoint x: 548, startPoint y: 285, endPoint x: 592, endPoint y: 255, distance: 53.7
click at [592, 255] on div "Janela de atendimento Grade de atendimento Capacidade Transportadoras Veículos …" at bounding box center [459, 226] width 918 height 452
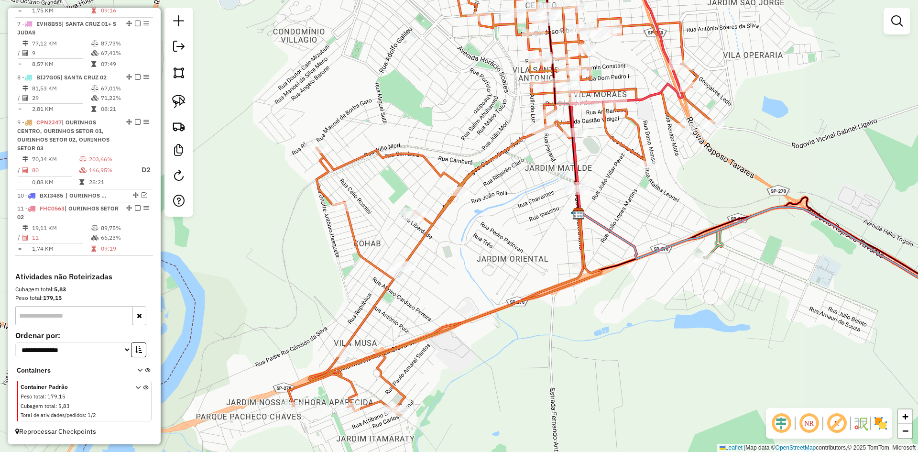
drag, startPoint x: 573, startPoint y: 256, endPoint x: 609, endPoint y: 226, distance: 47.2
click at [609, 226] on icon at bounding box center [813, 280] width 468 height 147
click at [173, 97] on img at bounding box center [178, 101] width 13 height 13
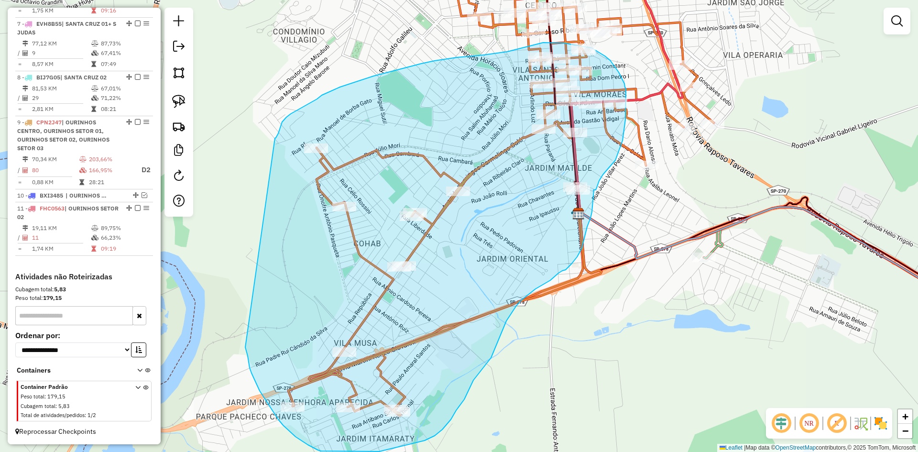
drag, startPoint x: 246, startPoint y: 350, endPoint x: 275, endPoint y: 138, distance: 213.8
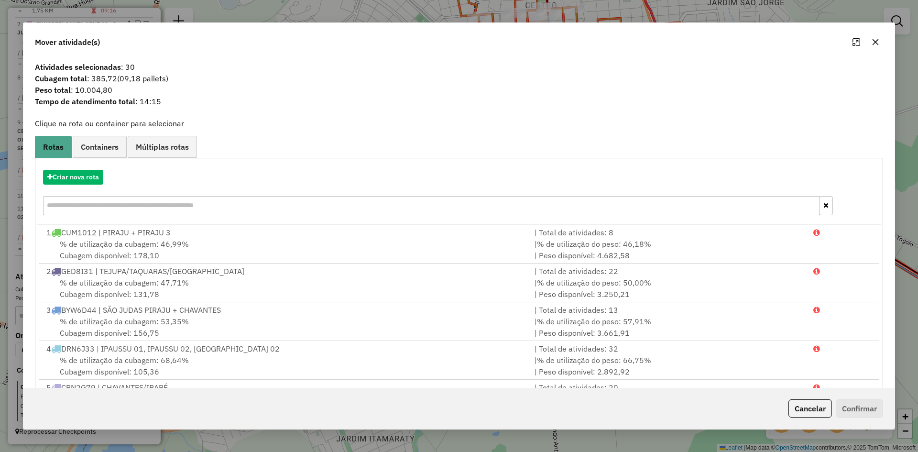
click at [880, 45] on button "button" at bounding box center [875, 41] width 15 height 15
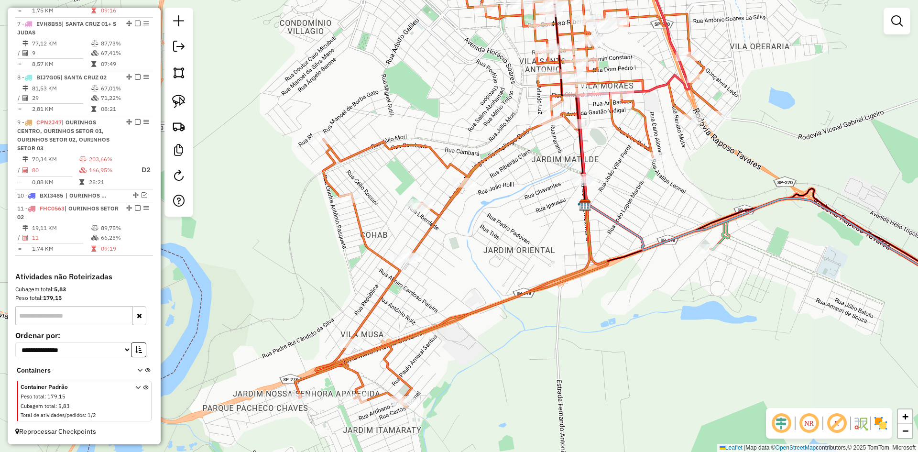
drag, startPoint x: 518, startPoint y: 235, endPoint x: 525, endPoint y: 226, distance: 10.9
click at [525, 226] on div "Janela de atendimento Grade de atendimento Capacidade Transportadoras Veículos …" at bounding box center [459, 226] width 918 height 452
click at [185, 102] on img at bounding box center [178, 101] width 13 height 13
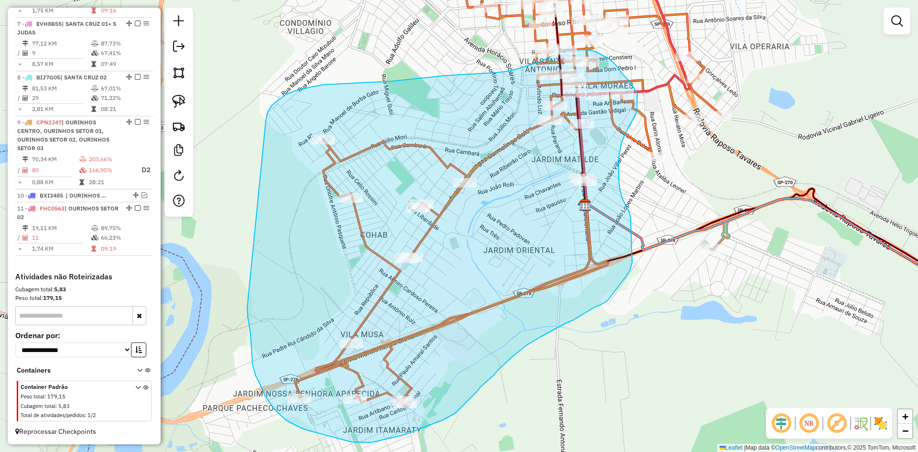
drag, startPoint x: 247, startPoint y: 309, endPoint x: 266, endPoint y: 124, distance: 186.5
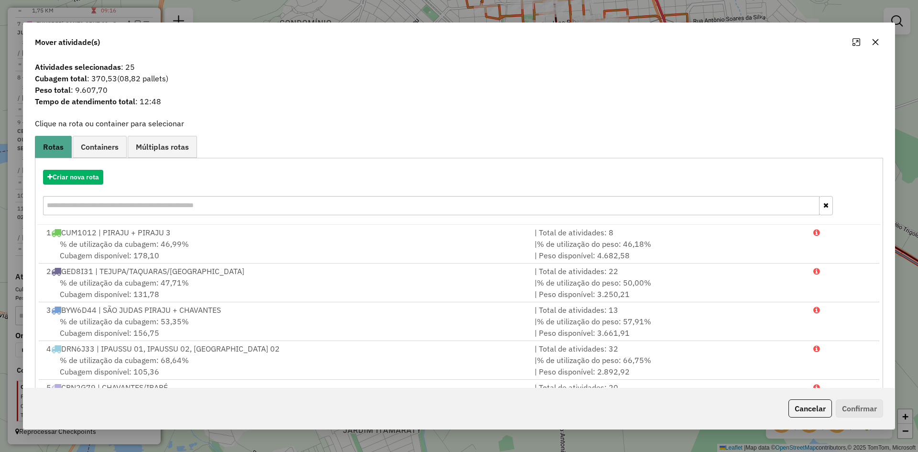
click at [872, 41] on icon "button" at bounding box center [876, 42] width 8 height 8
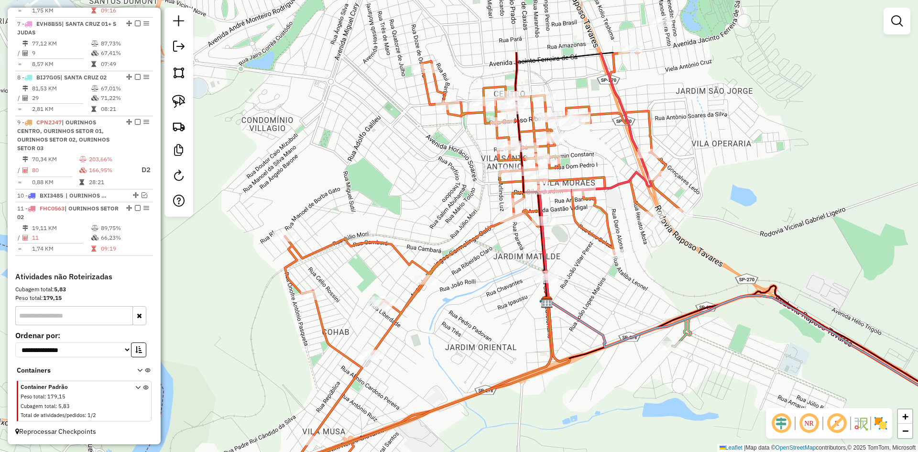
drag, startPoint x: 527, startPoint y: 245, endPoint x: 455, endPoint y: 402, distance: 172.7
click at [455, 402] on div "Janela de atendimento Grade de atendimento Capacidade Transportadoras Veículos …" at bounding box center [459, 226] width 918 height 452
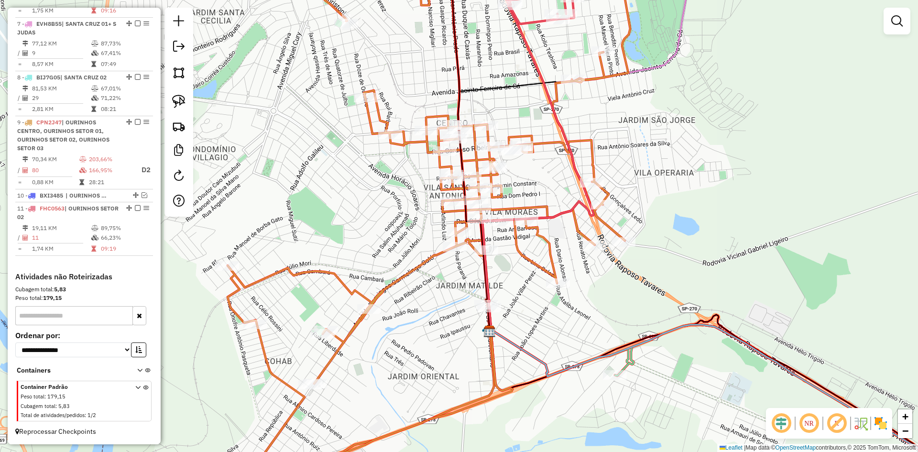
drag, startPoint x: 748, startPoint y: 239, endPoint x: 749, endPoint y: 153, distance: 86.6
click at [749, 153] on div "Janela de atendimento Grade de atendimento Capacidade Transportadoras Veículos …" at bounding box center [459, 226] width 918 height 452
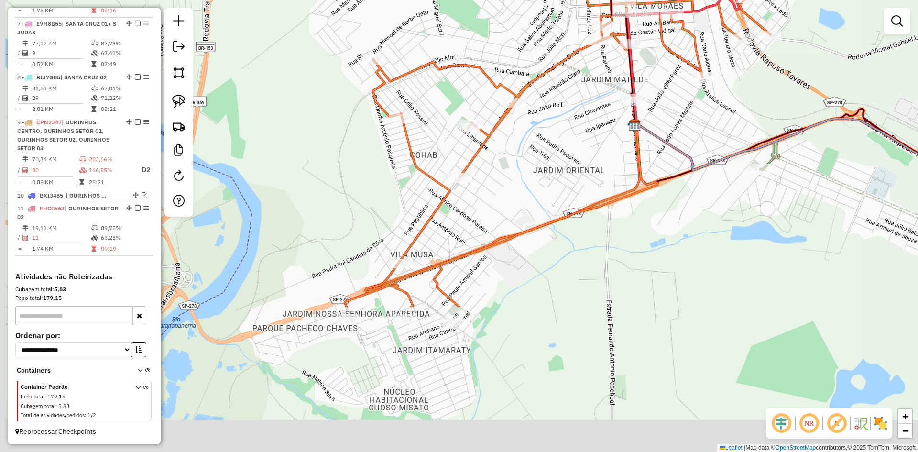
drag, startPoint x: 400, startPoint y: 338, endPoint x: 529, endPoint y: 163, distance: 217.1
click at [529, 163] on div "Janela de atendimento Grade de atendimento Capacidade Transportadoras Veículos …" at bounding box center [459, 226] width 918 height 452
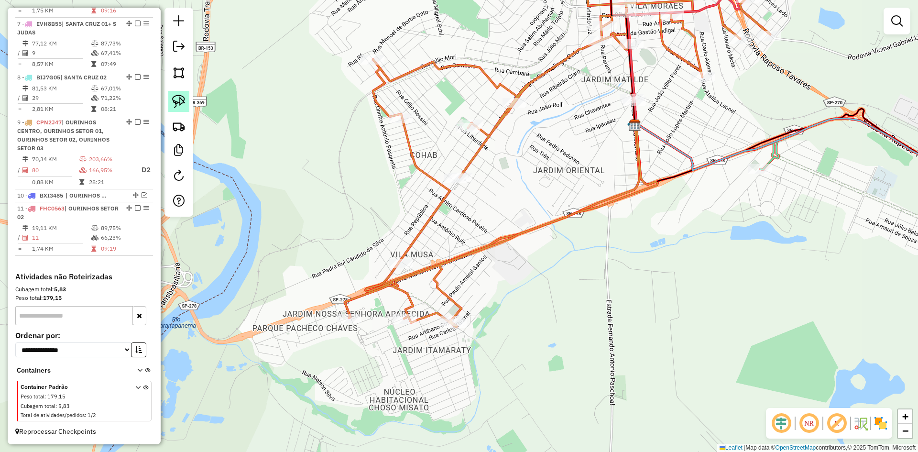
click at [180, 103] on img at bounding box center [178, 101] width 13 height 13
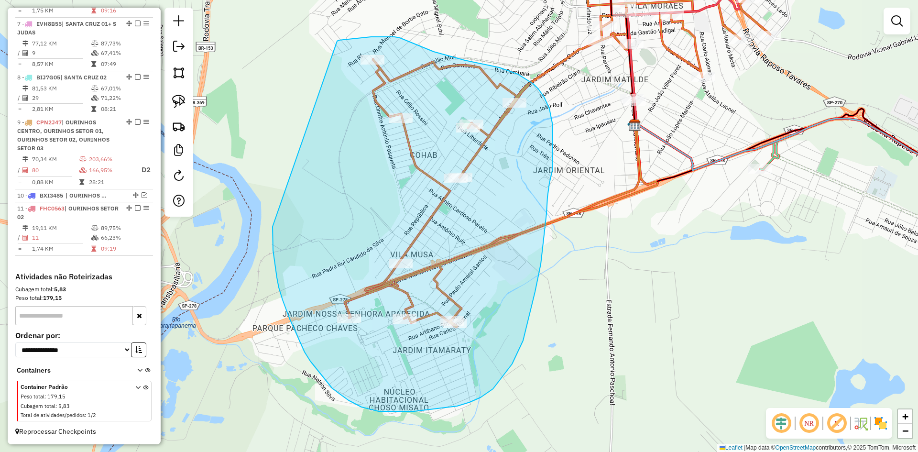
drag, startPoint x: 279, startPoint y: 287, endPoint x: 335, endPoint y: 44, distance: 249.3
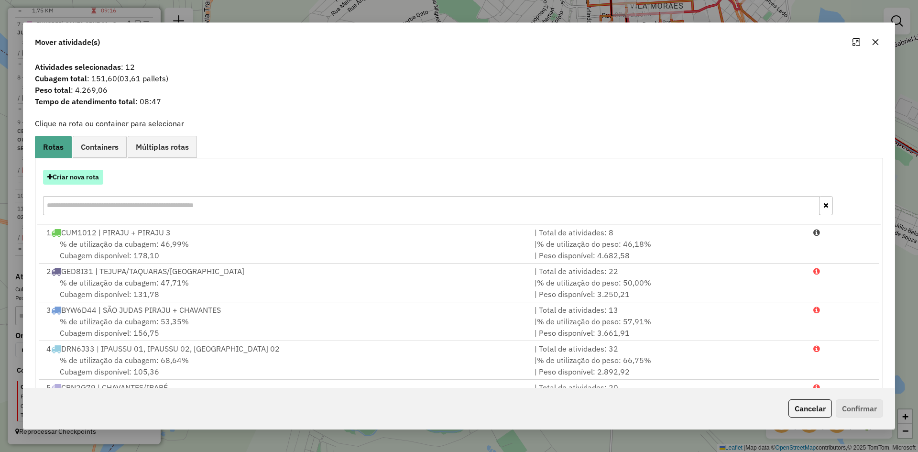
click at [87, 177] on button "Criar nova rota" at bounding box center [73, 177] width 60 height 15
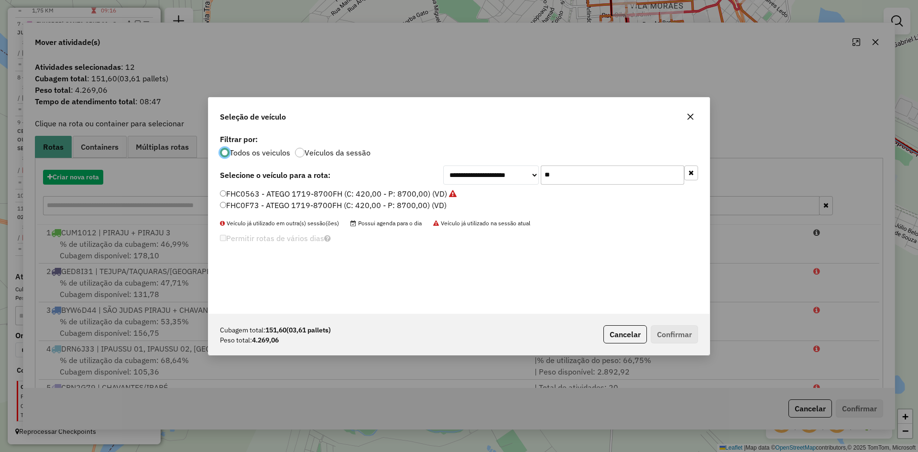
scroll to position [5, 3]
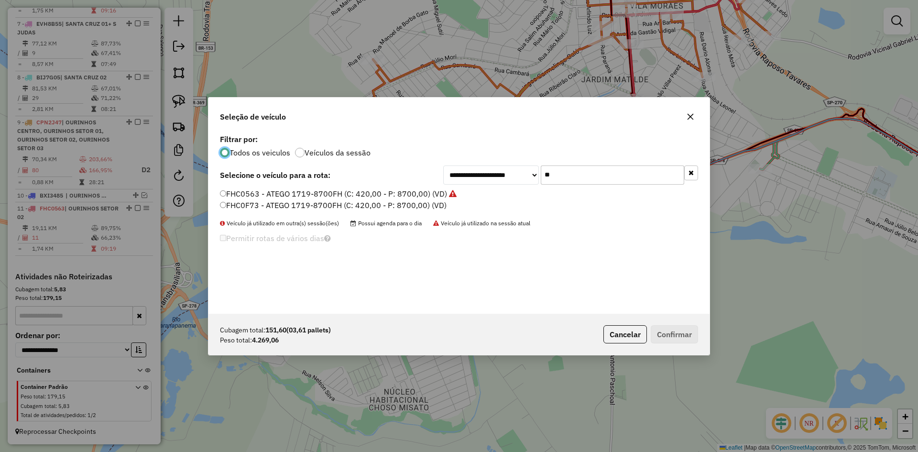
click at [600, 176] on input "**" at bounding box center [612, 174] width 143 height 19
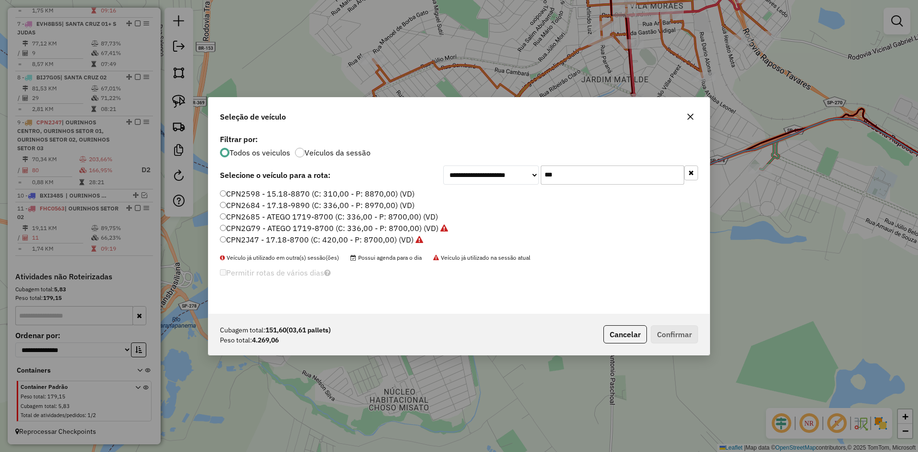
type input "***"
click at [251, 239] on label "CPN2J47 - 17.18-8700 (C: 420,00 - P: 8700,00) (VD)" at bounding box center [321, 239] width 203 height 11
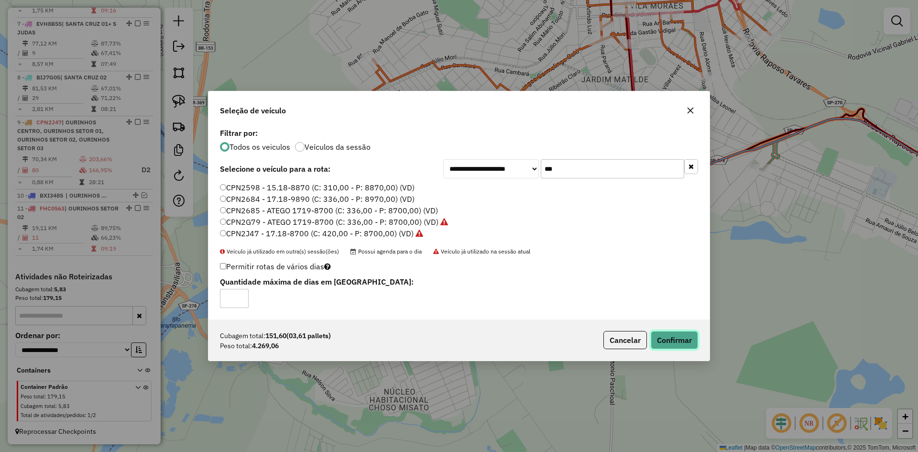
click at [692, 343] on button "Confirmar" at bounding box center [674, 340] width 47 height 18
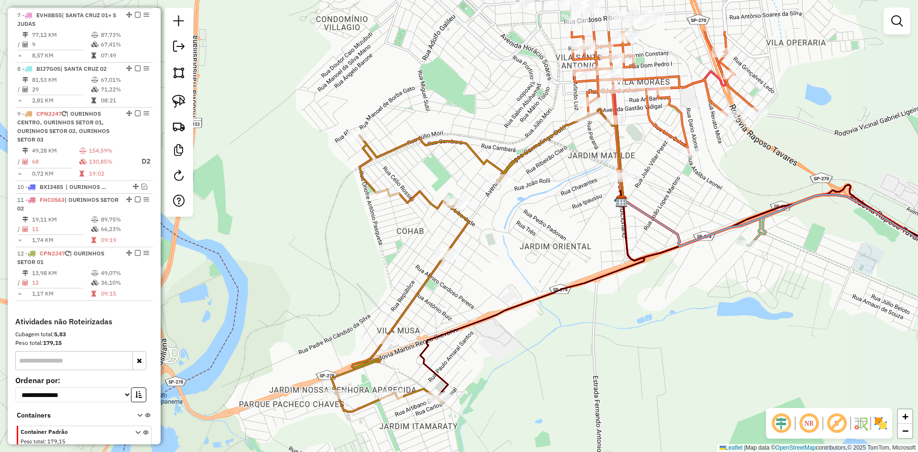
drag, startPoint x: 549, startPoint y: 260, endPoint x: 536, endPoint y: 336, distance: 77.2
click at [536, 336] on div "Janela de atendimento Grade de atendimento Capacidade Transportadoras Veículos …" at bounding box center [459, 226] width 918 height 452
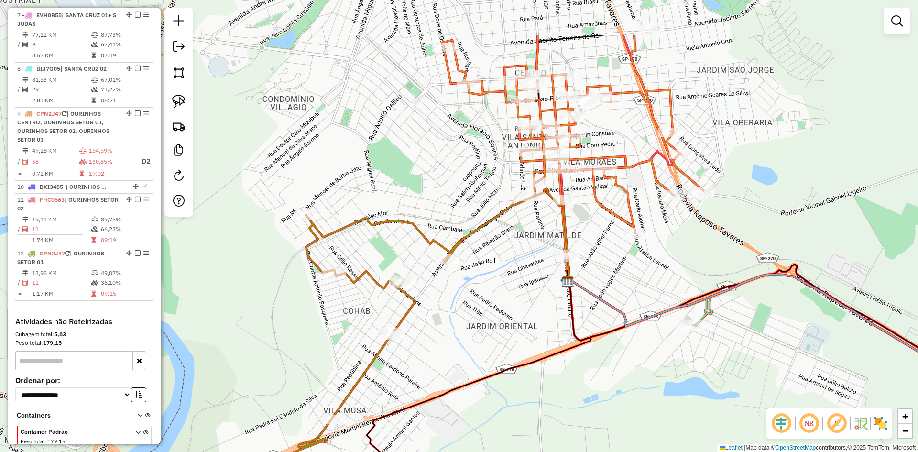
drag, startPoint x: 519, startPoint y: 237, endPoint x: 471, endPoint y: 317, distance: 92.9
click at [466, 318] on div "Janela de atendimento Grade de atendimento Capacidade Transportadoras Veículos …" at bounding box center [459, 226] width 918 height 452
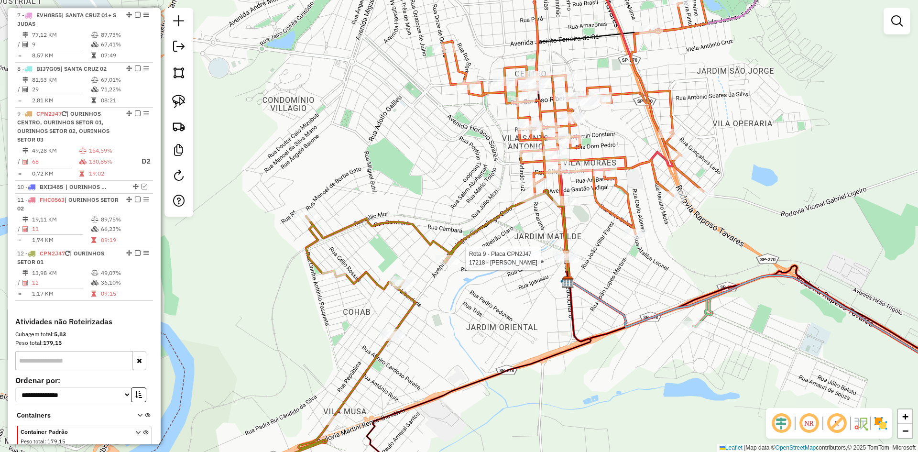
select select "*********"
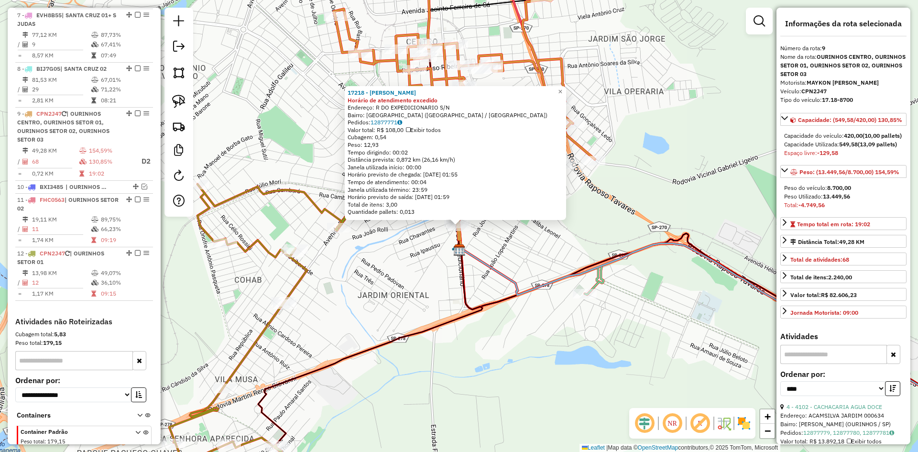
scroll to position [735, 0]
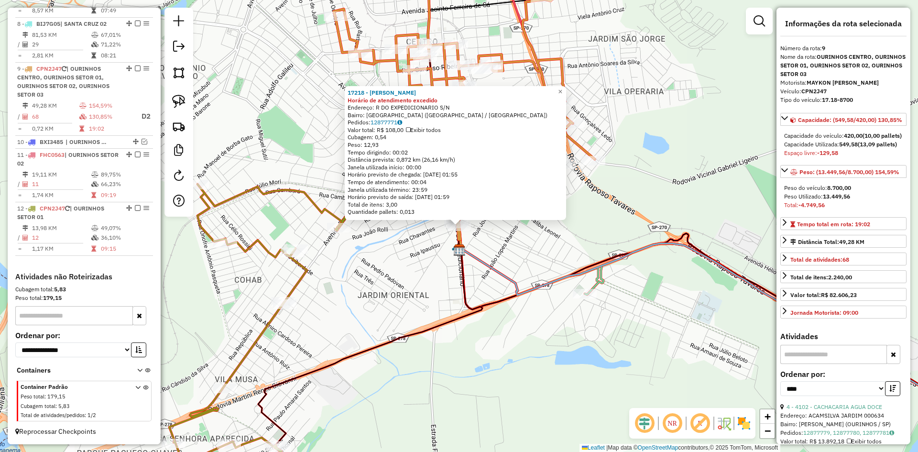
click at [513, 248] on div "17218 - FRANCISCO JOSE FERRE Horário de atendimento excedido Endereço: R DO EXP…" at bounding box center [459, 226] width 918 height 452
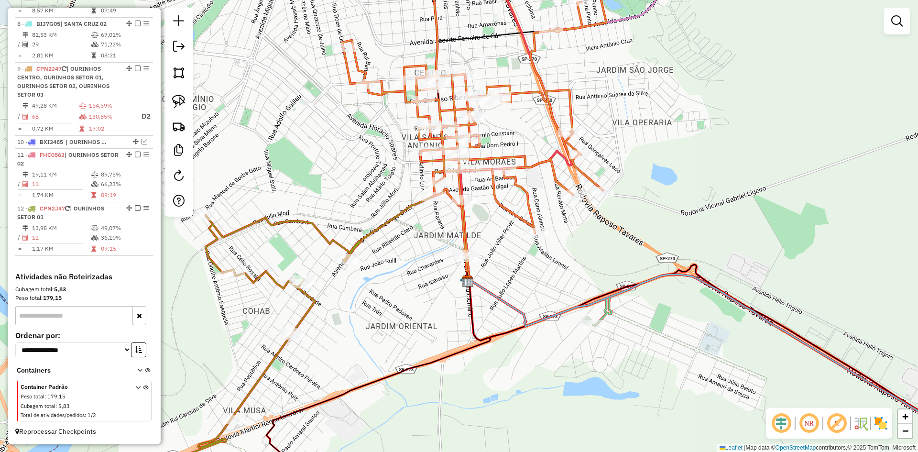
drag, startPoint x: 503, startPoint y: 234, endPoint x: 520, endPoint y: 294, distance: 62.8
click at [520, 294] on div "Janela de atendimento Grade de atendimento Capacidade Transportadoras Veículos …" at bounding box center [459, 226] width 918 height 452
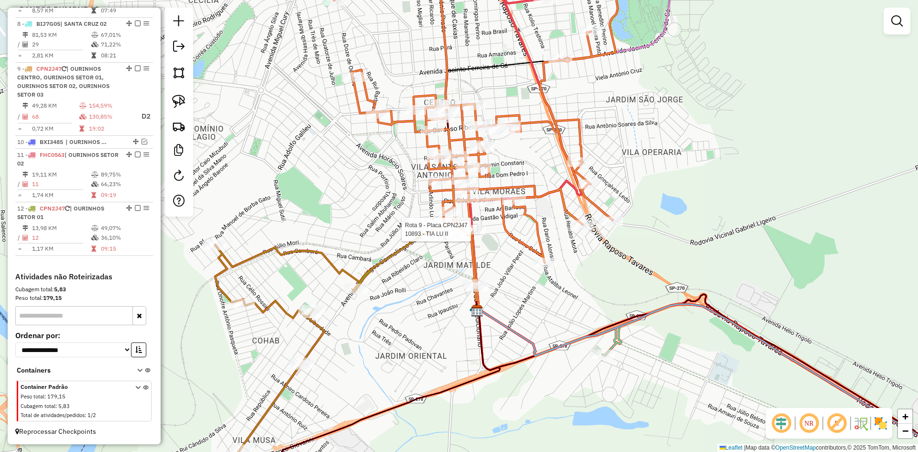
select select "*********"
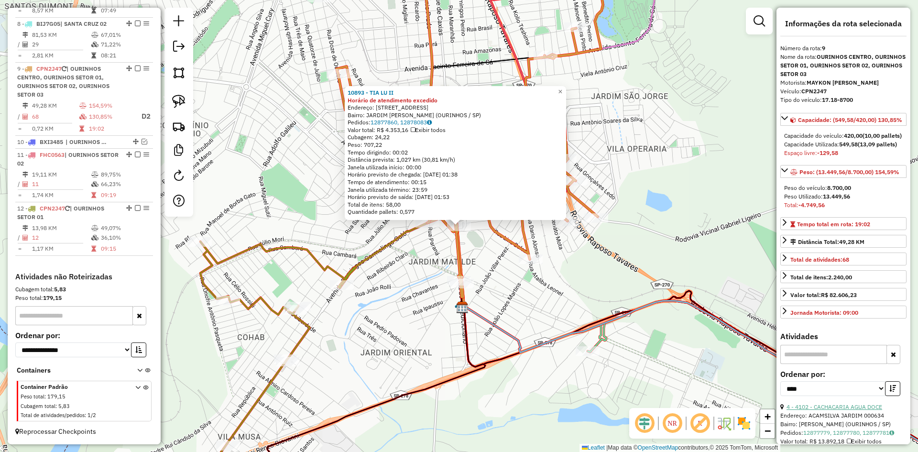
click at [848, 410] on link "4 - 4102 - CACHACARIA AGUA DOCE" at bounding box center [835, 406] width 96 height 7
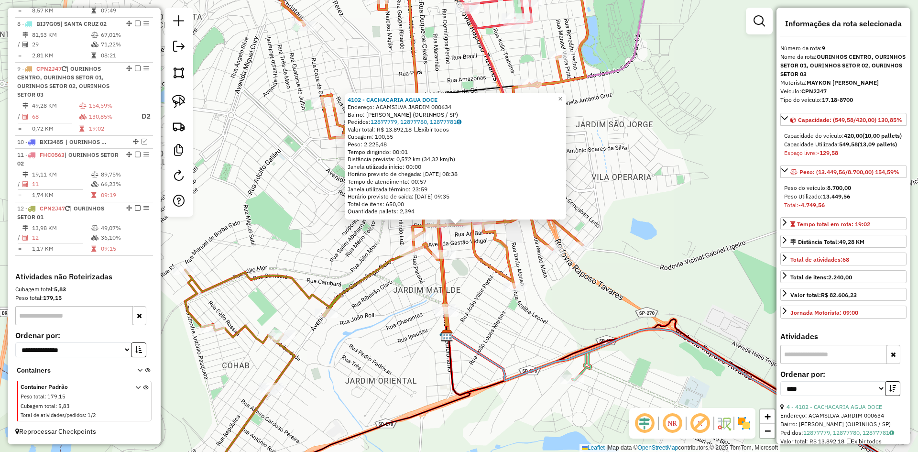
click at [480, 315] on div "4102 - CACHACARIA AGUA DOCE Endereço: ACAMSILVA JARDIM 000634 Bairro: VILA MORA…" at bounding box center [459, 226] width 918 height 452
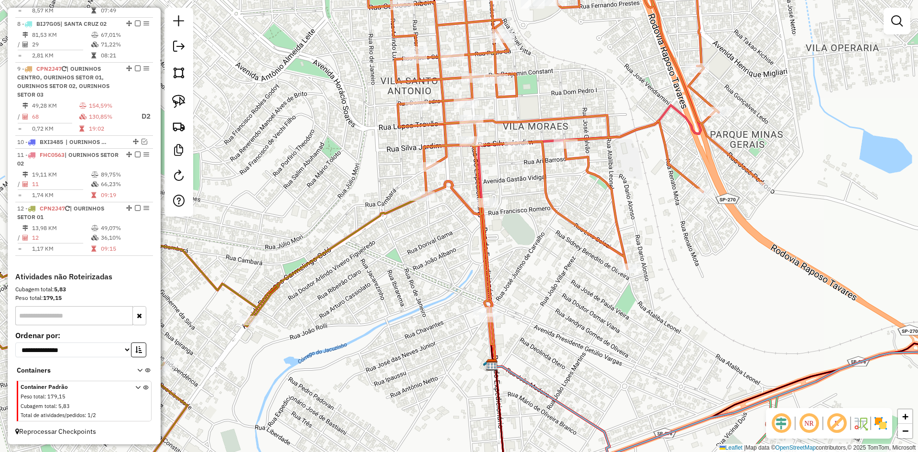
drag, startPoint x: 408, startPoint y: 302, endPoint x: 414, endPoint y: 246, distance: 56.3
click at [414, 246] on div "Janela de atendimento Grade de atendimento Capacidade Transportadoras Veículos …" at bounding box center [459, 226] width 918 height 452
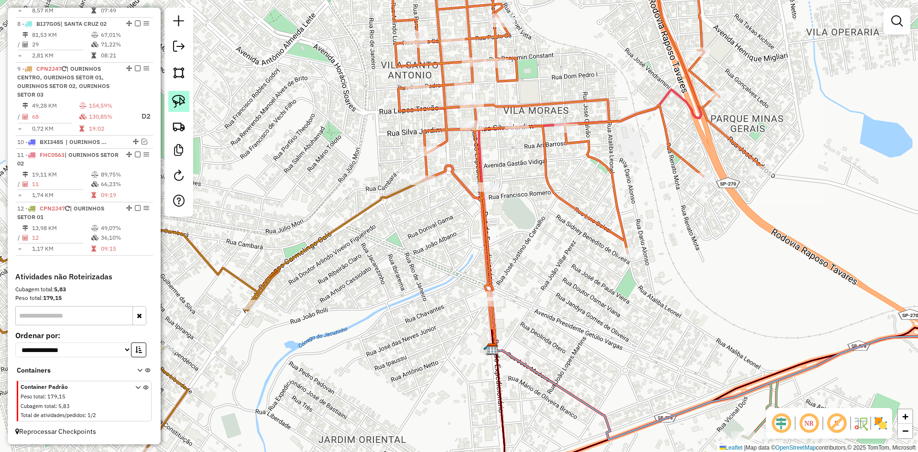
click at [175, 102] on img at bounding box center [178, 101] width 13 height 13
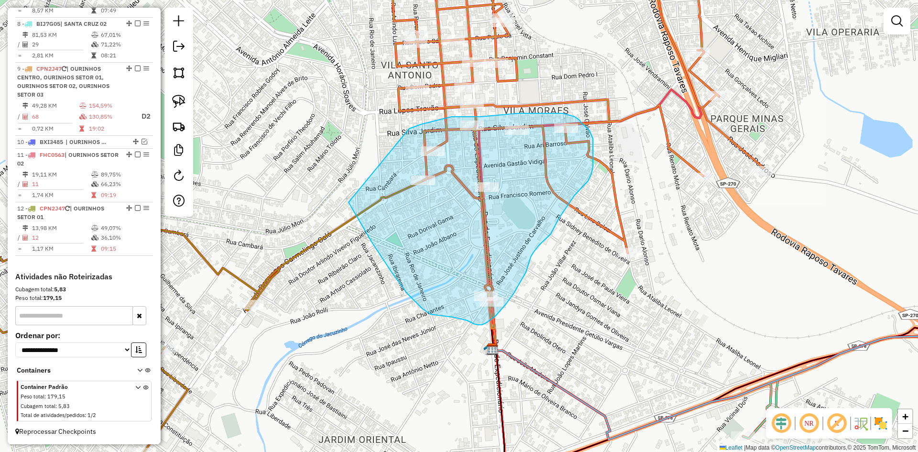
drag, startPoint x: 349, startPoint y: 202, endPoint x: 405, endPoint y: 135, distance: 87.9
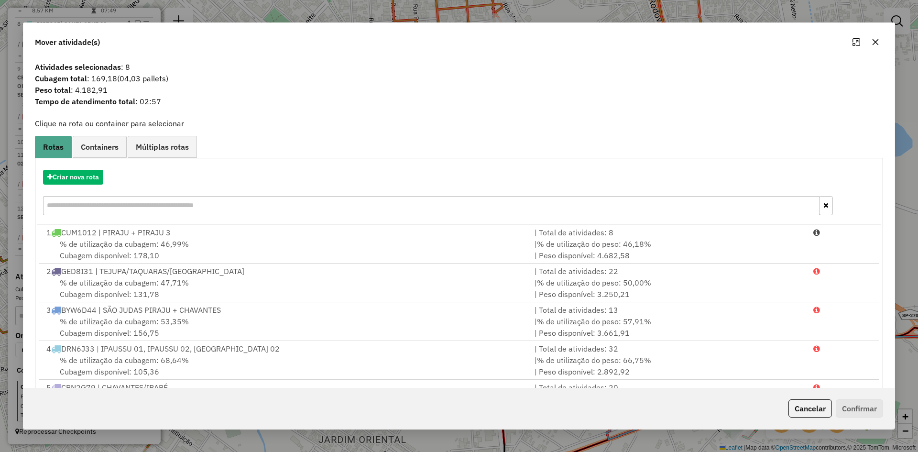
click at [879, 40] on button "button" at bounding box center [875, 41] width 15 height 15
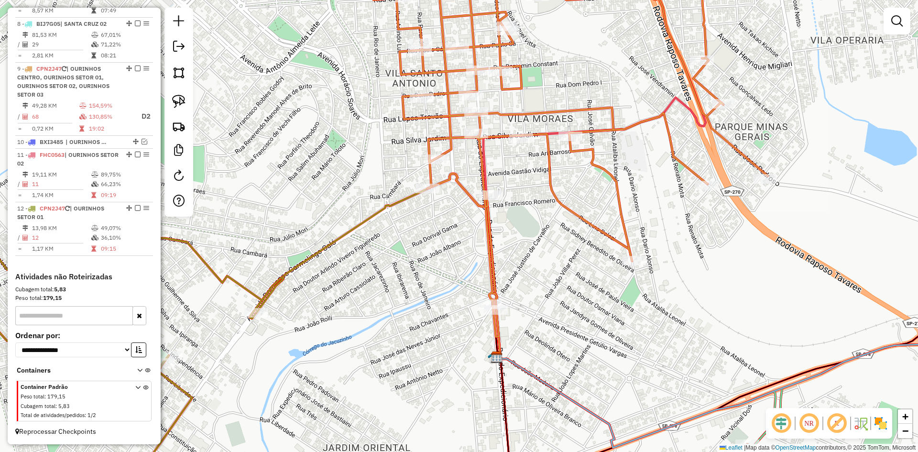
drag, startPoint x: 444, startPoint y: 226, endPoint x: 448, endPoint y: 231, distance: 6.1
click at [448, 231] on div "Janela de atendimento Grade de atendimento Capacidade Transportadoras Veículos …" at bounding box center [459, 226] width 918 height 452
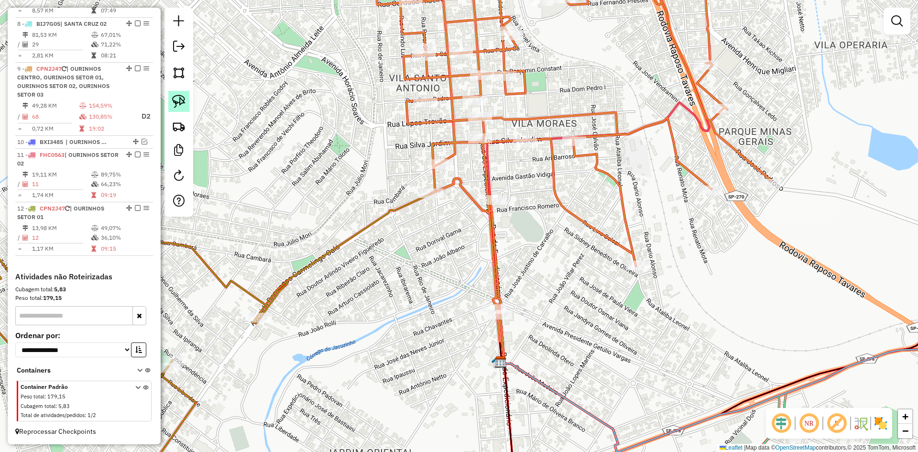
click at [182, 104] on img at bounding box center [178, 101] width 13 height 13
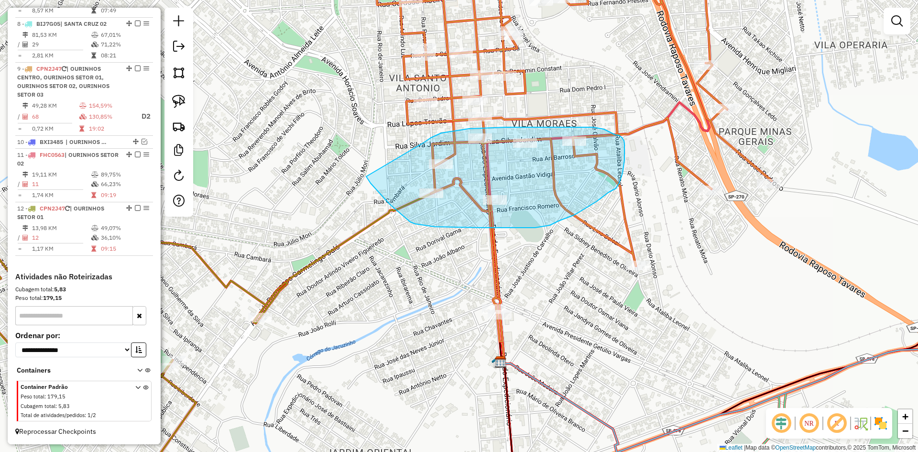
drag, startPoint x: 366, startPoint y: 176, endPoint x: 425, endPoint y: 142, distance: 67.7
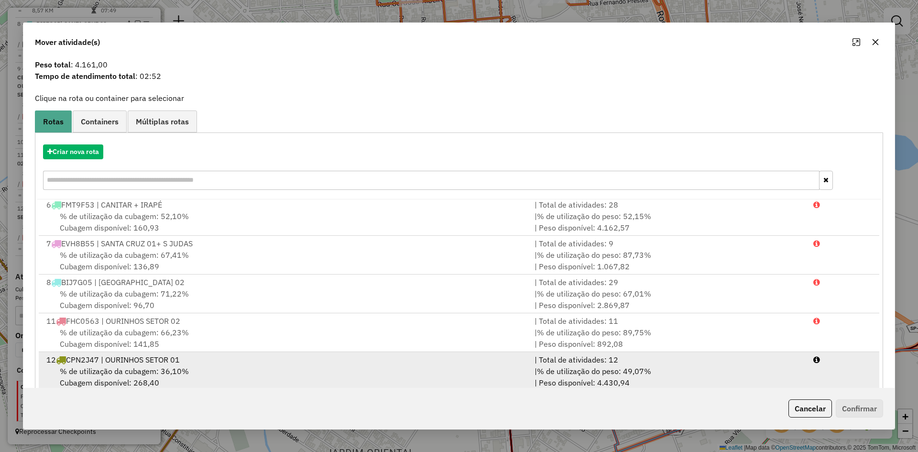
scroll to position [44, 0]
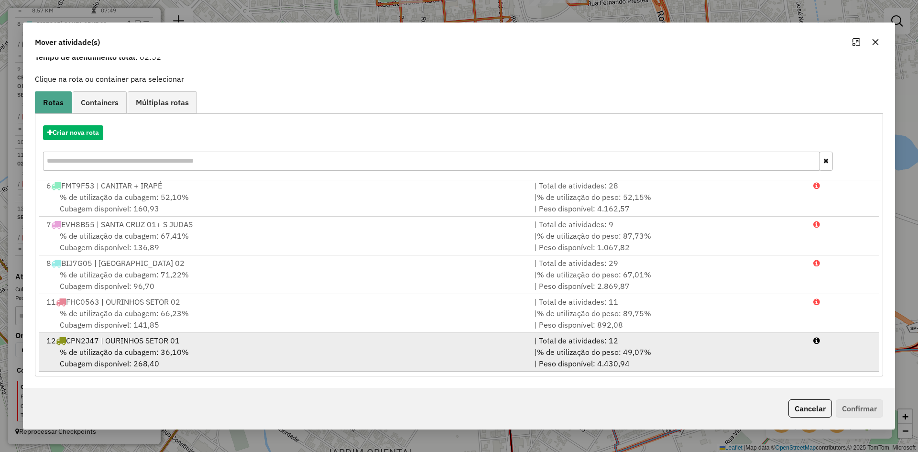
click at [217, 348] on div "% de utilização da cubagem: 36,10% Cubagem disponível: 268,40" at bounding box center [285, 357] width 488 height 23
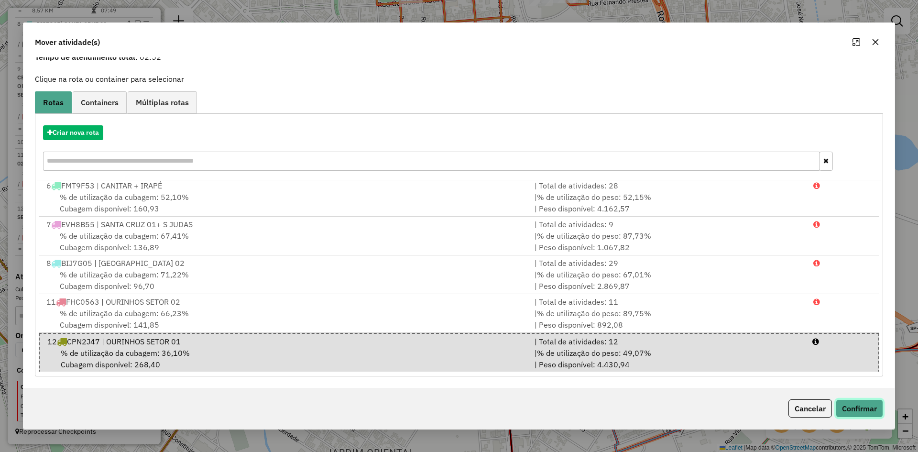
click at [870, 406] on button "Confirmar" at bounding box center [859, 408] width 47 height 18
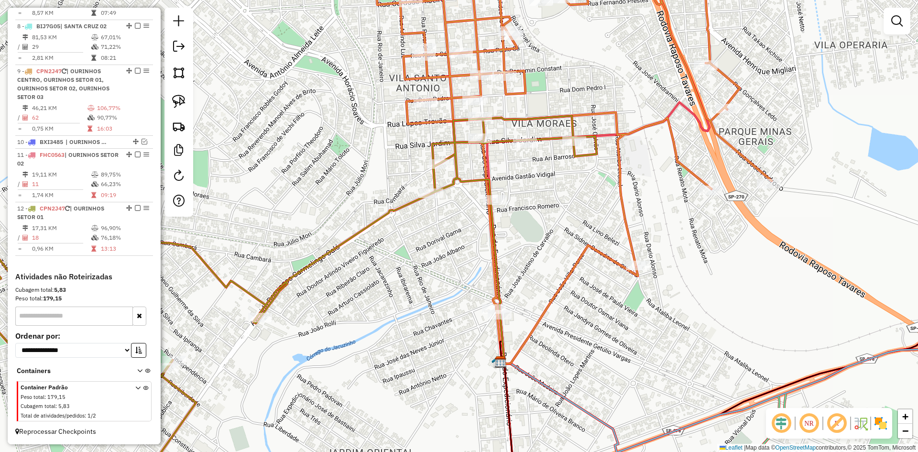
scroll to position [0, 0]
click at [528, 148] on div at bounding box center [525, 143] width 24 height 10
select select "*********"
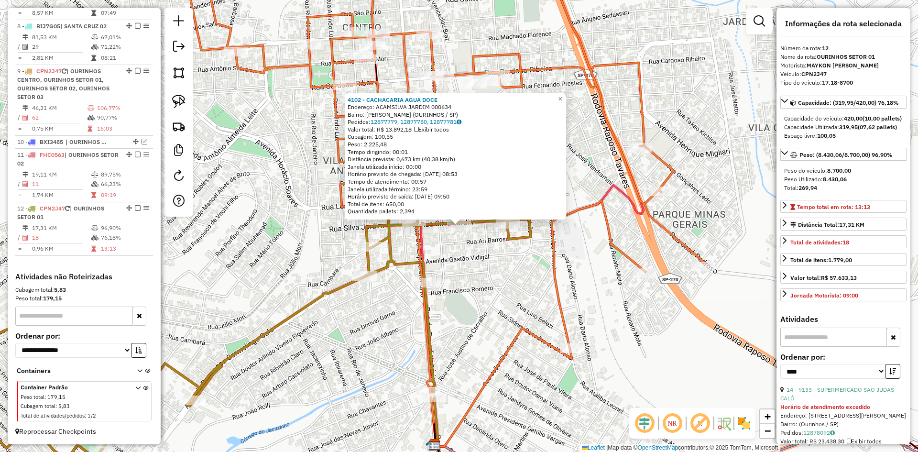
click at [500, 303] on div "4102 - CACHACARIA AGUA DOCE Endereço: ACAMSILVA JARDIM 000634 Bairro: VILA MORA…" at bounding box center [459, 226] width 918 height 452
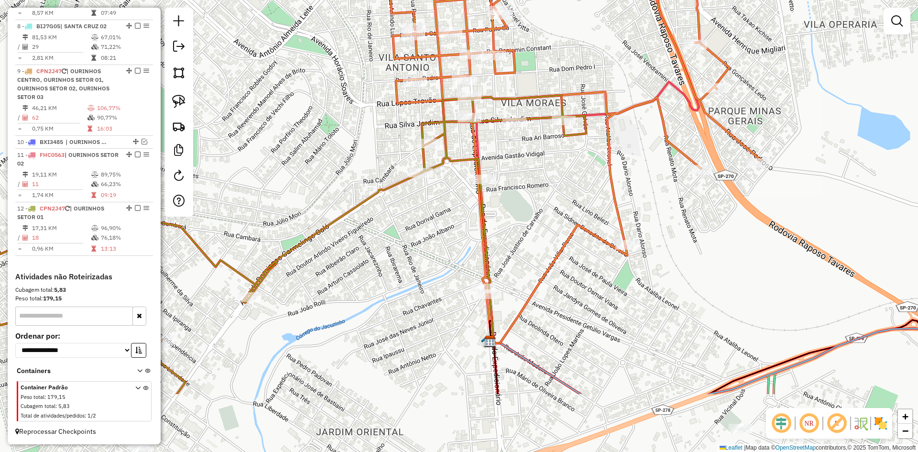
drag, startPoint x: 488, startPoint y: 310, endPoint x: 544, endPoint y: 207, distance: 117.2
click at [544, 207] on div "Janela de atendimento Grade de atendimento Capacidade Transportadoras Veículos …" at bounding box center [459, 226] width 918 height 452
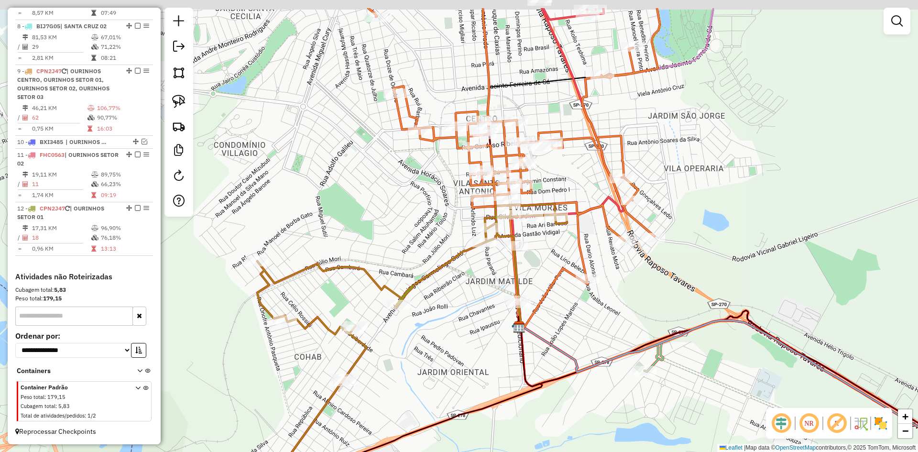
drag, startPoint x: 544, startPoint y: 207, endPoint x: 546, endPoint y: 369, distance: 162.6
click at [546, 369] on div "Janela de atendimento Grade de atendimento Capacidade Transportadoras Veículos …" at bounding box center [459, 226] width 918 height 452
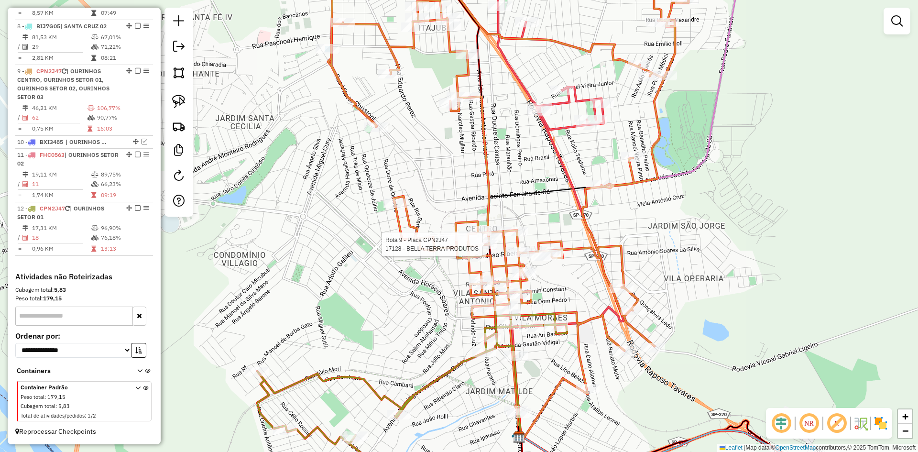
select select "*********"
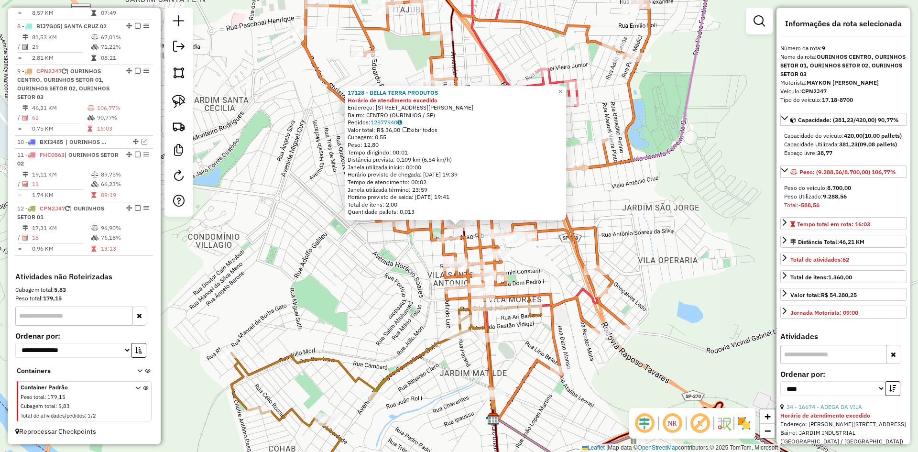
click at [713, 251] on div "17128 - BELLA TERRA PRODUTOS Horário de atendimento excedido Endereço: R ANTONI…" at bounding box center [459, 226] width 918 height 452
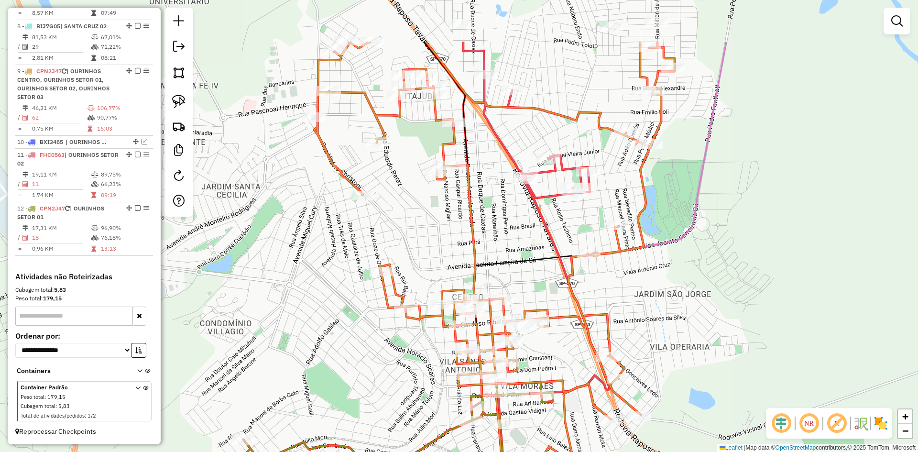
drag, startPoint x: 667, startPoint y: 234, endPoint x: 679, endPoint y: 321, distance: 87.4
click at [679, 321] on div "Janela de atendimento Grade de atendimento Capacidade Transportadoras Veículos …" at bounding box center [459, 226] width 918 height 452
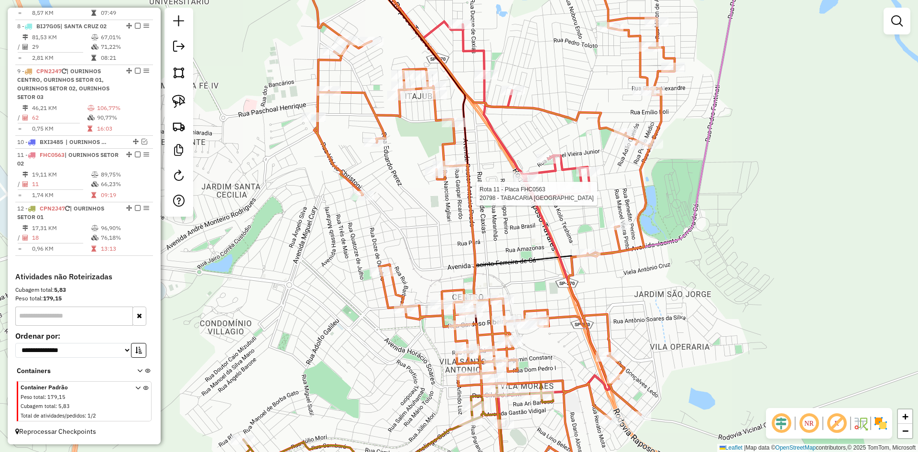
select select "*********"
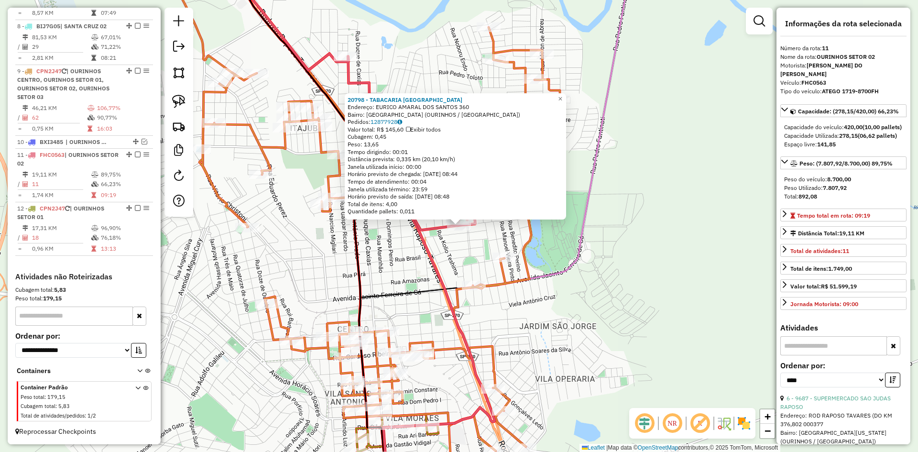
click at [583, 275] on div "20798 - TABACARIA VILA KENNE Endereço: EURICO AMARAL DOS SANTOS 360 Bairro: JAR…" at bounding box center [459, 226] width 918 height 452
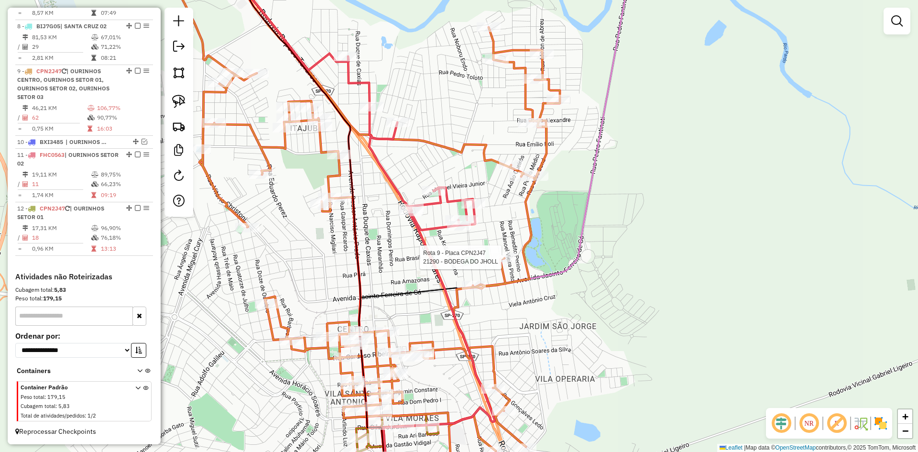
select select "*********"
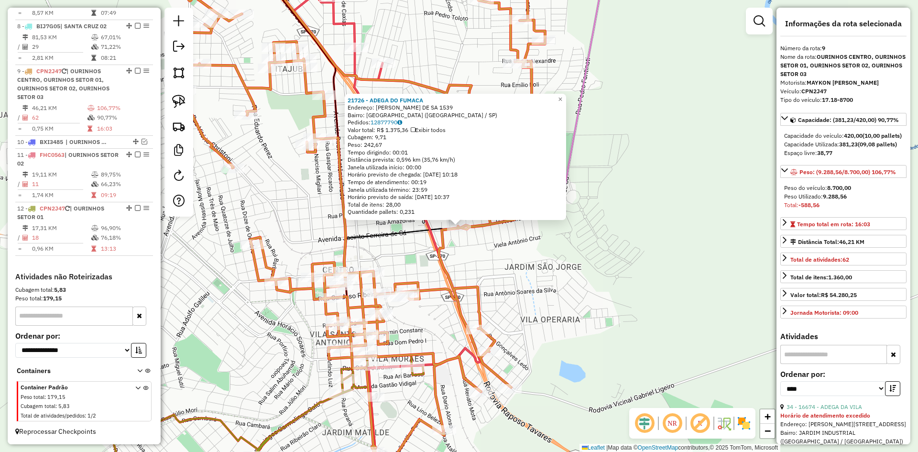
click at [561, 276] on div "21726 - ADEGA DO FUMACA Endereço: JACINTO FERREIRA DE SA 1539 Bairro: VILA SAND…" at bounding box center [459, 226] width 918 height 452
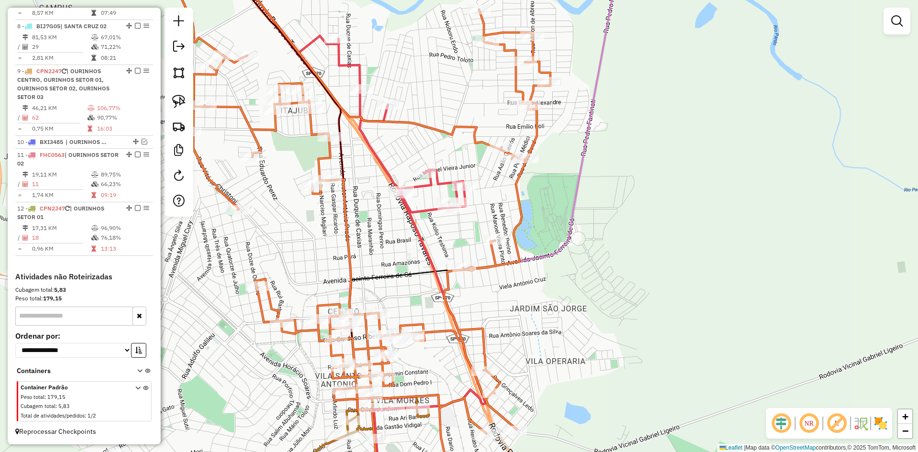
drag, startPoint x: 561, startPoint y: 276, endPoint x: 567, endPoint y: 329, distance: 52.4
click at [567, 329] on div "Janela de atendimento Grade de atendimento Capacidade Transportadoras Veículos …" at bounding box center [459, 226] width 918 height 452
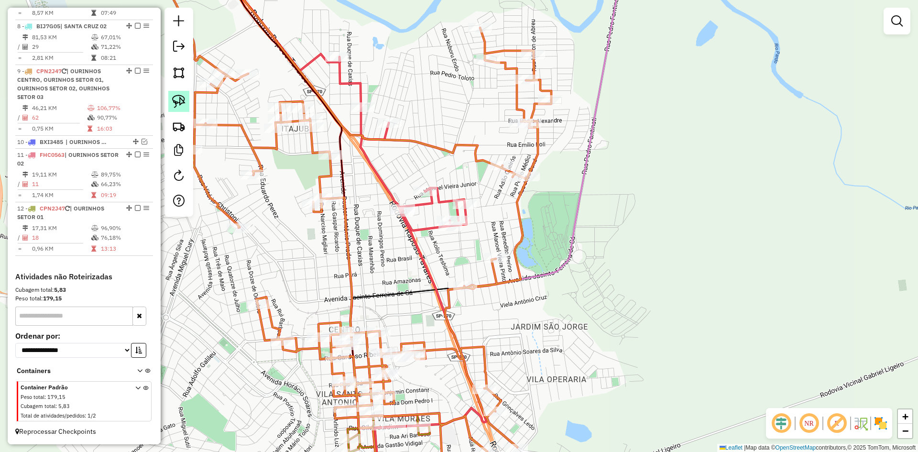
click at [184, 100] on img at bounding box center [178, 101] width 13 height 13
drag, startPoint x: 446, startPoint y: 266, endPoint x: 491, endPoint y: 241, distance: 51.8
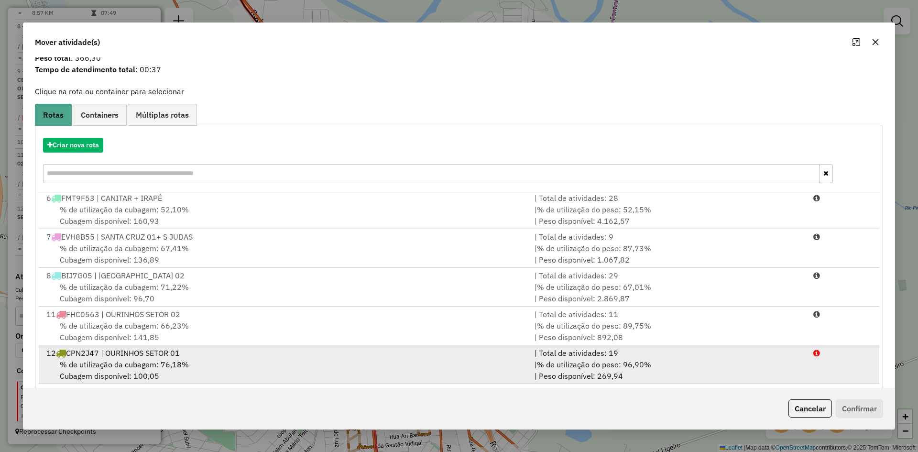
scroll to position [44, 0]
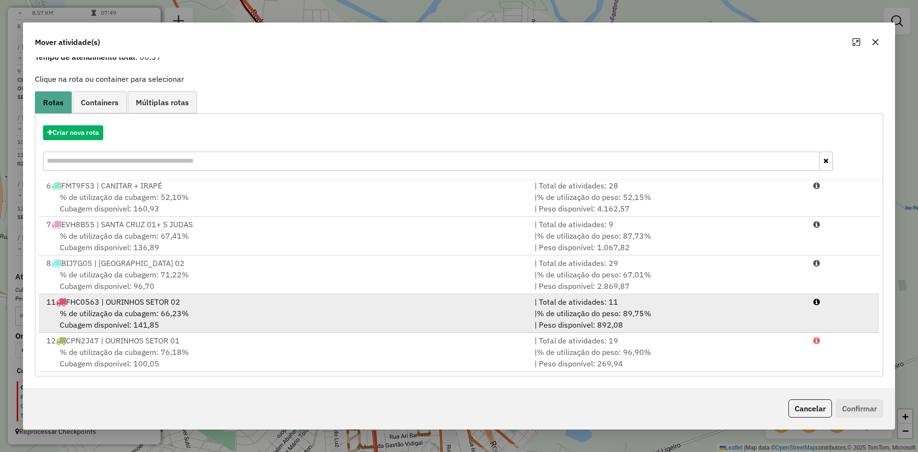
click at [198, 313] on div "% de utilização da cubagem: 66,23% Cubagem disponível: 141,85" at bounding box center [285, 318] width 488 height 23
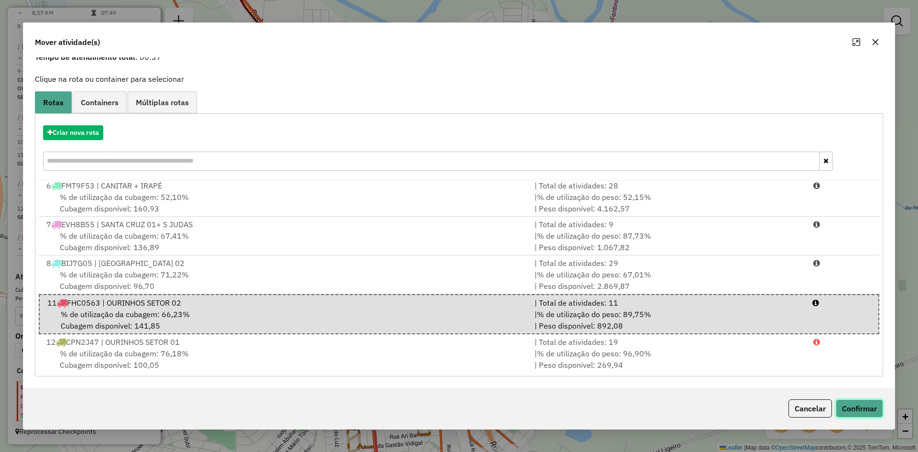
click at [871, 408] on button "Confirmar" at bounding box center [859, 408] width 47 height 18
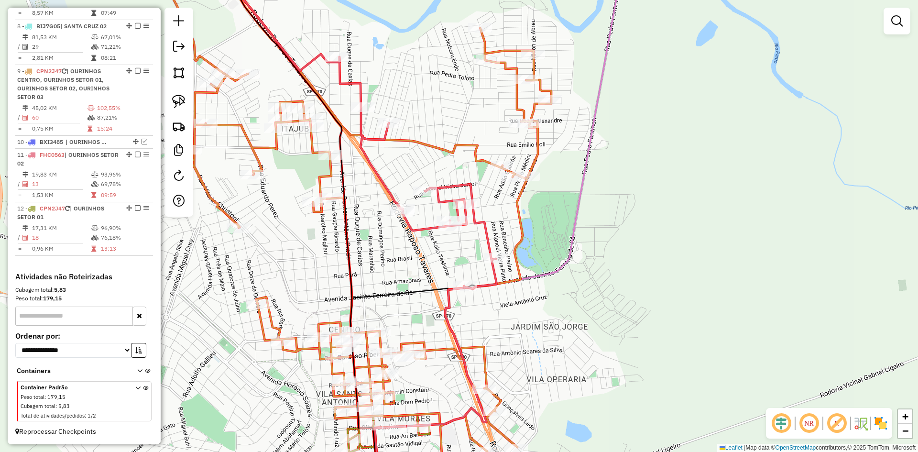
scroll to position [0, 0]
select select "*********"
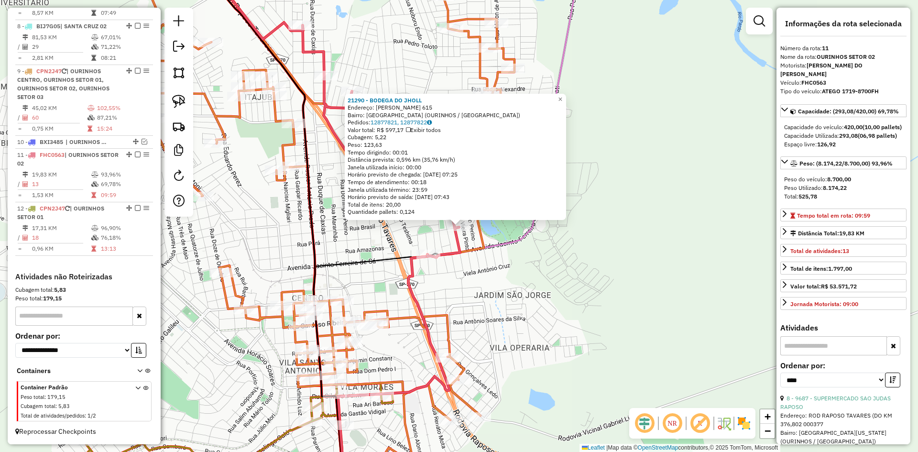
click at [527, 290] on div "21290 - BODEGA DO JHOLL Endereço: EZEQUIAS NOGUEIRA DE SOUZA 615 Bairro: JARDIM…" at bounding box center [459, 226] width 918 height 452
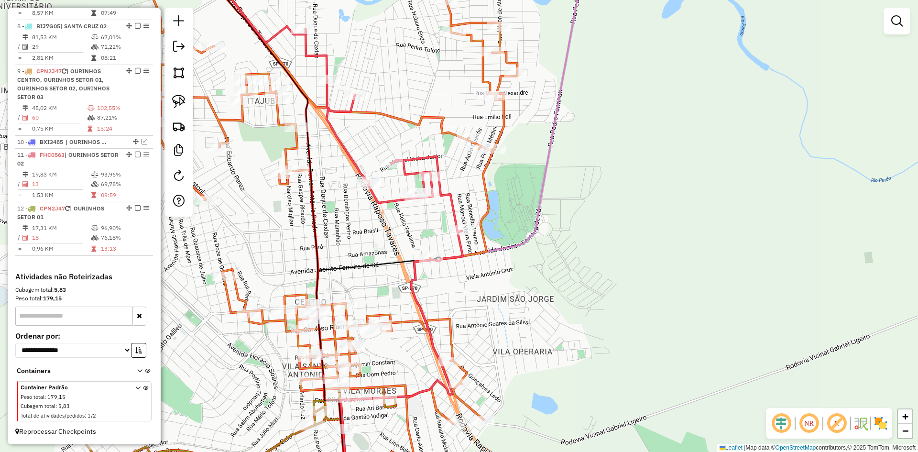
drag, startPoint x: 554, startPoint y: 281, endPoint x: 580, endPoint y: 302, distance: 33.3
click at [578, 302] on div "Janela de atendimento Grade de atendimento Capacidade Transportadoras Veículos …" at bounding box center [459, 226] width 918 height 452
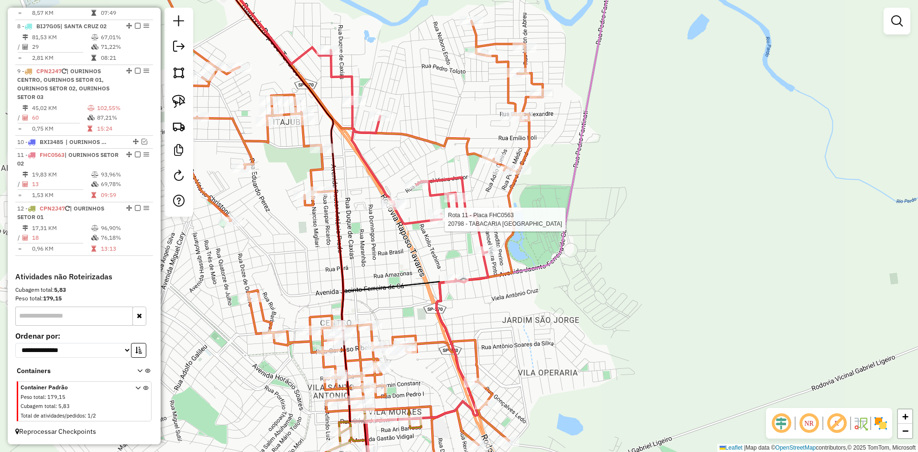
select select "*********"
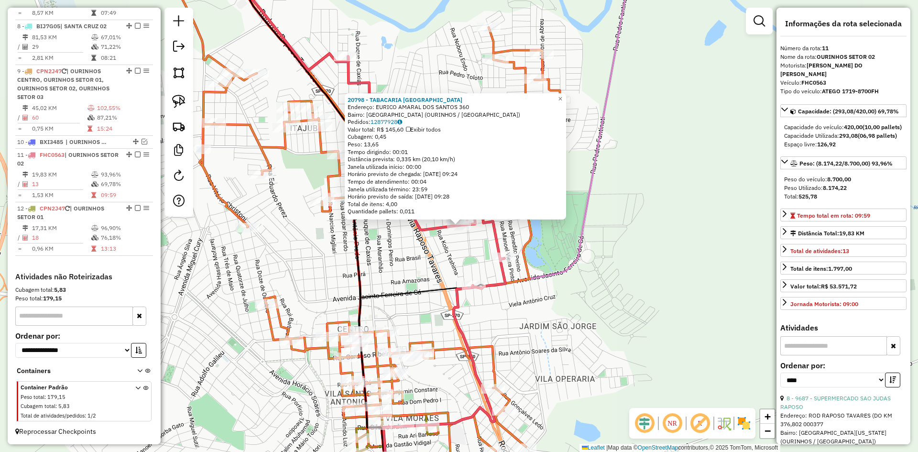
click at [567, 387] on div "20798 - TABACARIA VILA KENNE Endereço: EURICO AMARAL DOS SANTOS 360 Bairro: JAR…" at bounding box center [459, 226] width 918 height 452
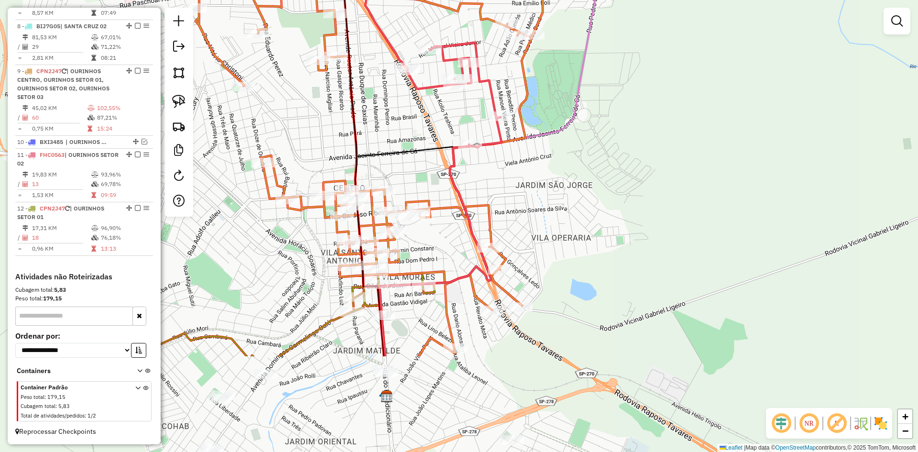
drag, startPoint x: 566, startPoint y: 387, endPoint x: 563, endPoint y: 235, distance: 152.1
click at [563, 235] on div "Janela de atendimento Grade de atendimento Capacidade Transportadoras Veículos …" at bounding box center [459, 226] width 918 height 452
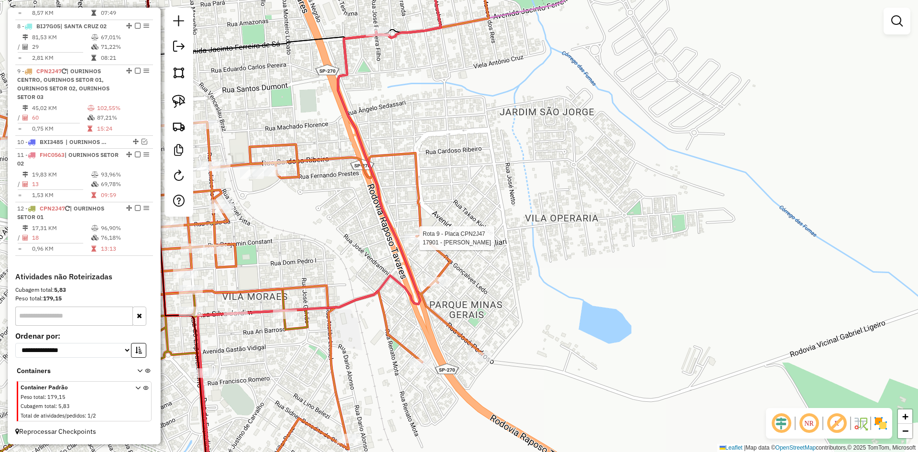
select select "*********"
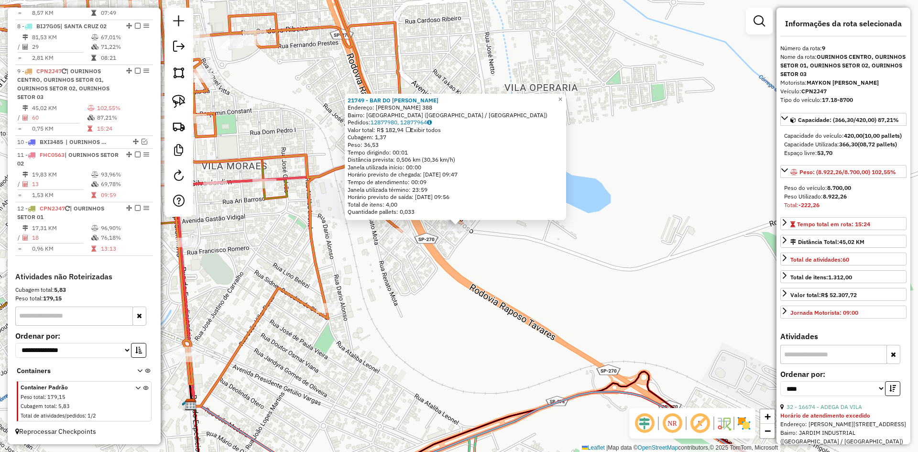
click at [530, 282] on div "21749 - BAR DO DANIEL Endereço: JOSE PEDROSO 388 Bairro: PARQUE MINAS GERAIS (O…" at bounding box center [459, 226] width 918 height 452
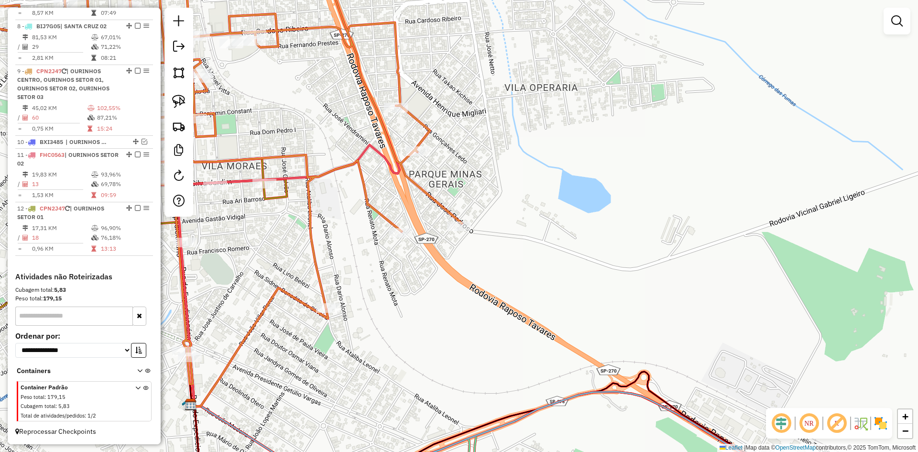
drag, startPoint x: 523, startPoint y: 271, endPoint x: 540, endPoint y: 334, distance: 65.4
click at [540, 334] on div "Janela de atendimento Grade de atendimento Capacidade Transportadoras Veículos …" at bounding box center [459, 226] width 918 height 452
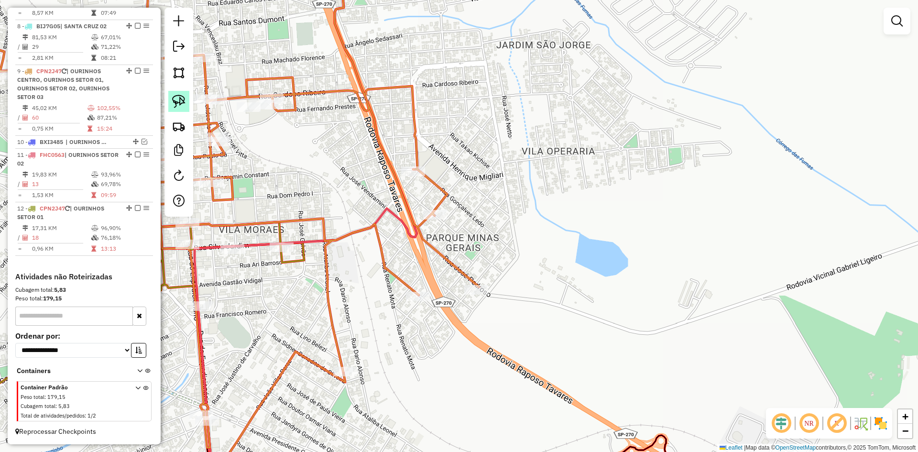
click at [175, 98] on img at bounding box center [178, 101] width 13 height 13
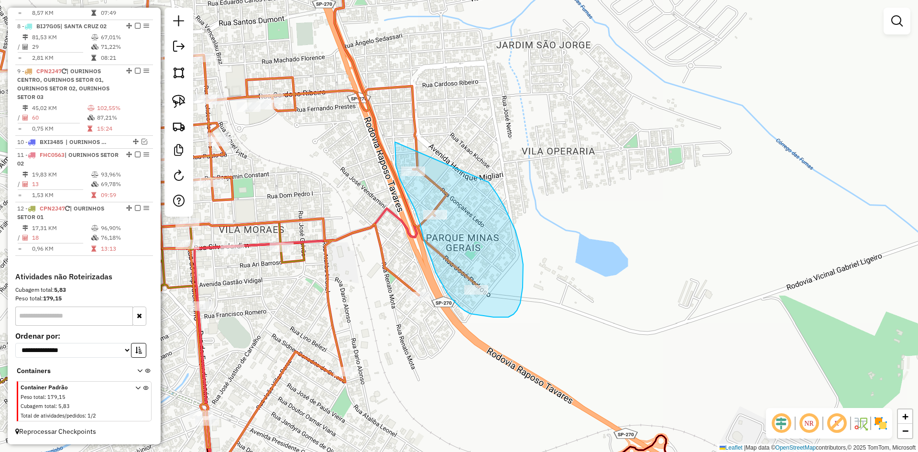
drag, startPoint x: 395, startPoint y: 144, endPoint x: 489, endPoint y: 182, distance: 101.1
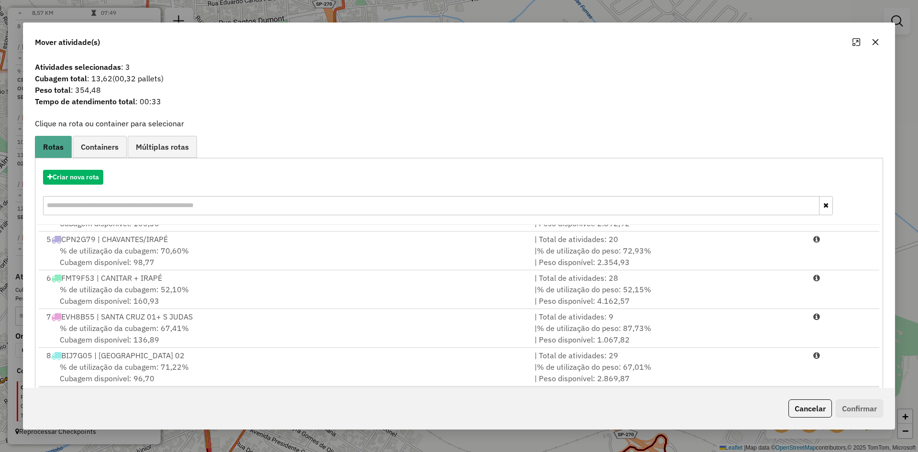
scroll to position [196, 0]
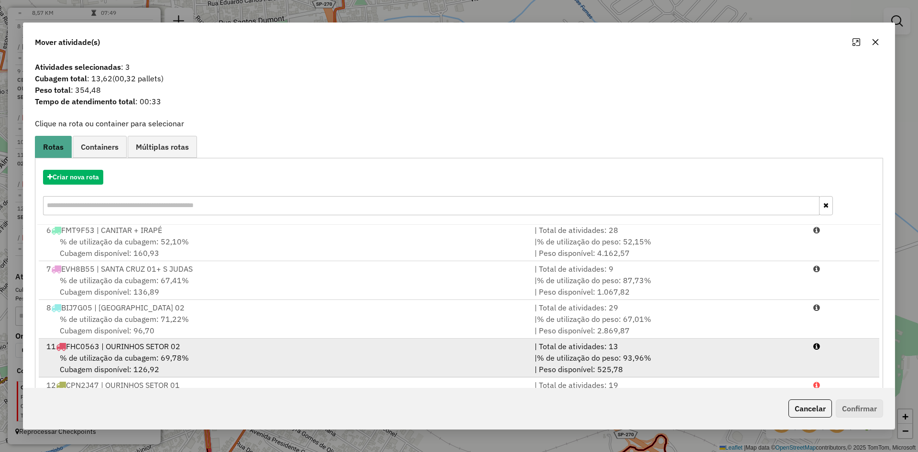
click at [214, 358] on div "% de utilização da cubagem: 69,78% Cubagem disponível: 126,92" at bounding box center [285, 363] width 488 height 23
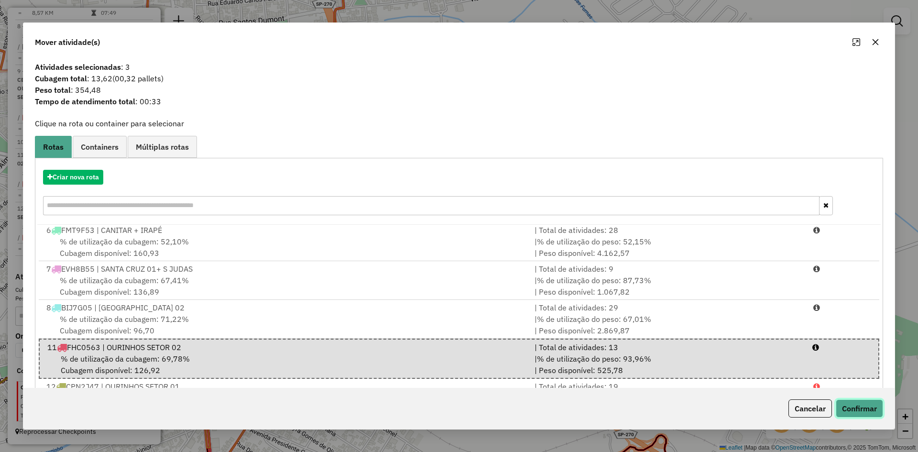
click at [862, 408] on button "Confirmar" at bounding box center [859, 408] width 47 height 18
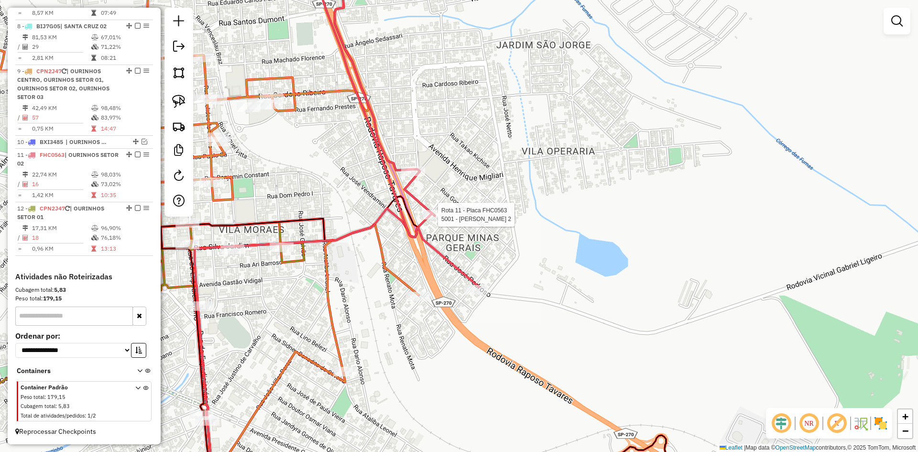
select select "*********"
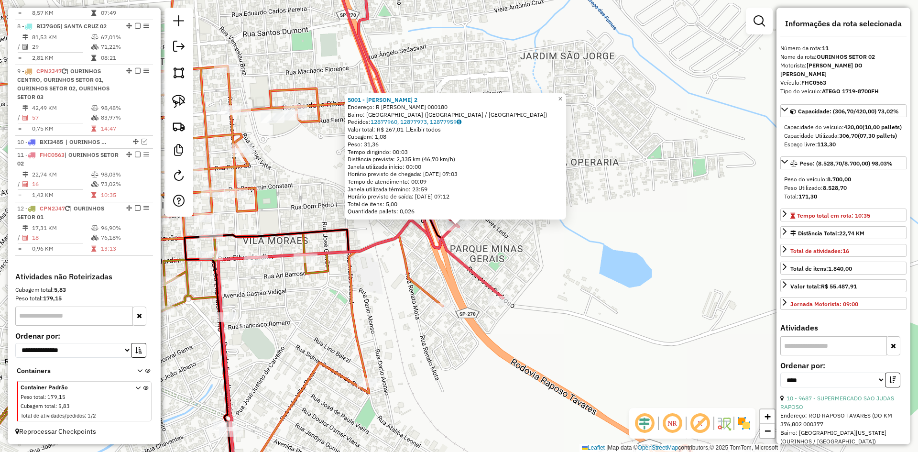
click at [589, 292] on div "5001 - ANA MARIA DA SILVA 2 Endereço: R JOAO HERNANDES 000180 Bairro: PARQUE MI…" at bounding box center [459, 226] width 918 height 452
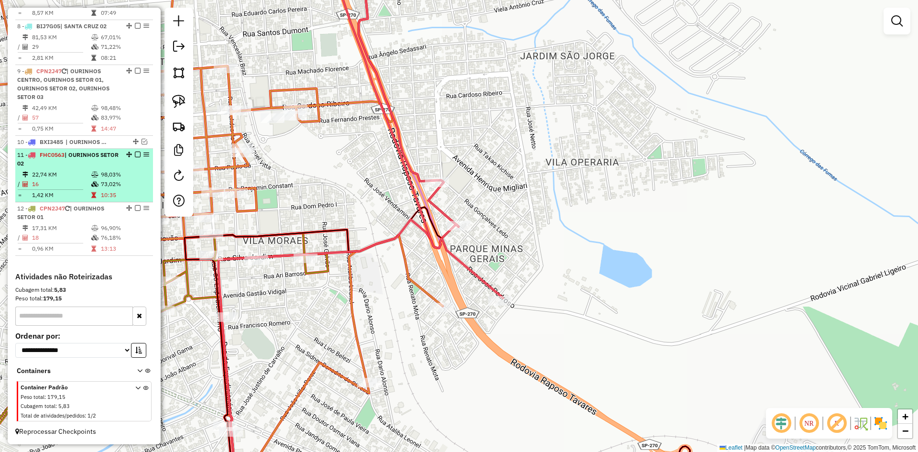
click at [135, 154] on em at bounding box center [138, 155] width 6 height 6
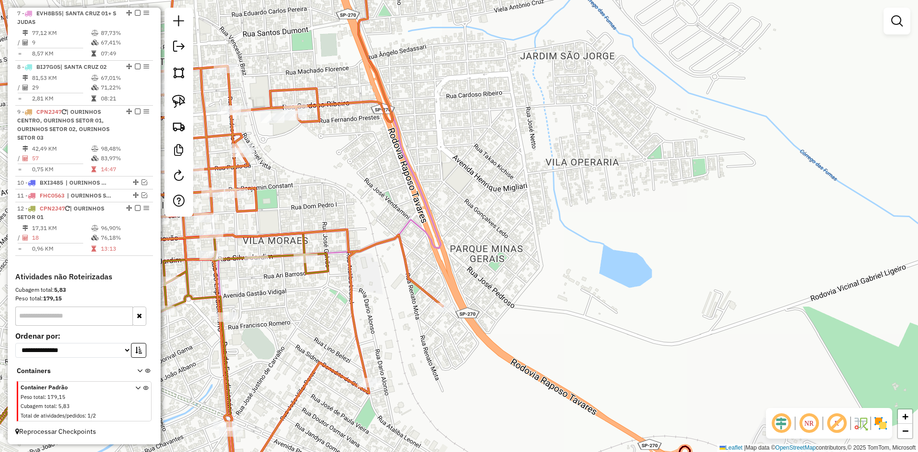
drag, startPoint x: 573, startPoint y: 243, endPoint x: 564, endPoint y: 322, distance: 79.4
click at [564, 319] on div "Janela de atendimento Grade de atendimento Capacidade Transportadoras Veículos …" at bounding box center [459, 226] width 918 height 452
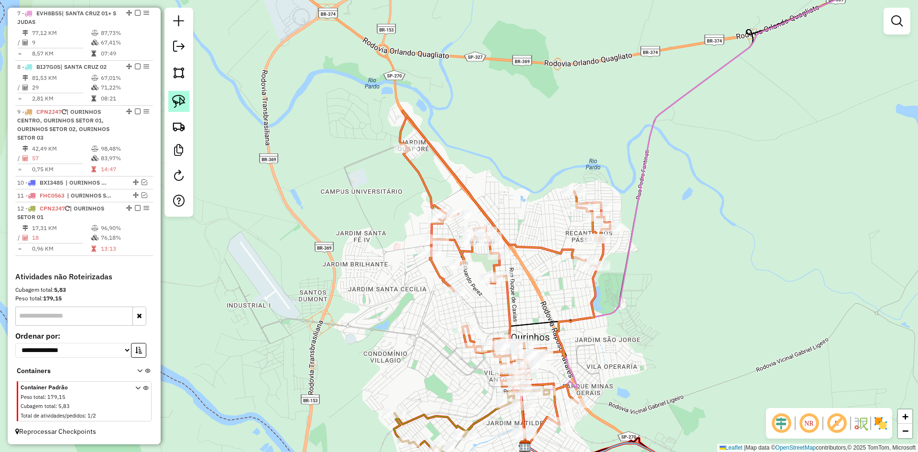
click at [177, 101] on img at bounding box center [178, 101] width 13 height 13
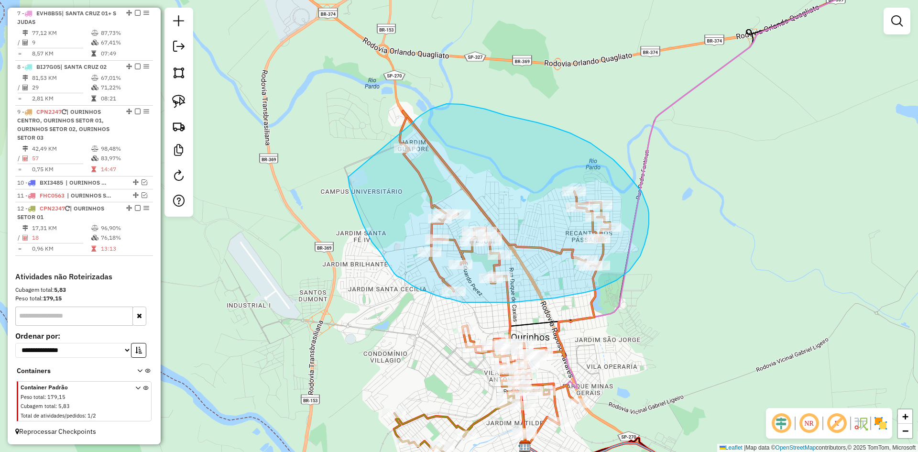
drag, startPoint x: 348, startPoint y: 178, endPoint x: 413, endPoint y: 122, distance: 85.5
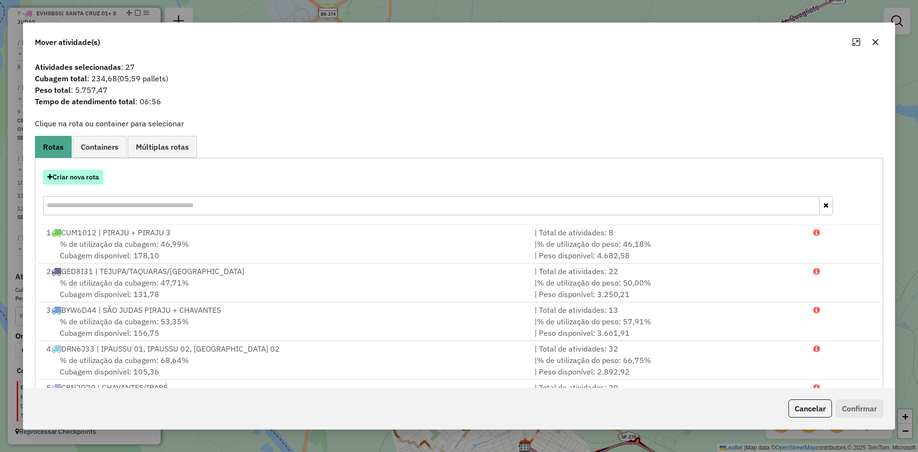
click at [79, 180] on button "Criar nova rota" at bounding box center [73, 177] width 60 height 15
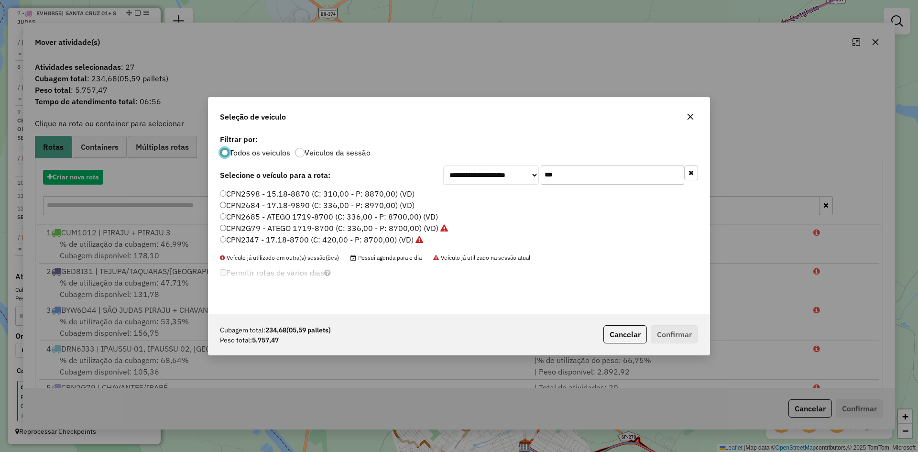
scroll to position [5, 3]
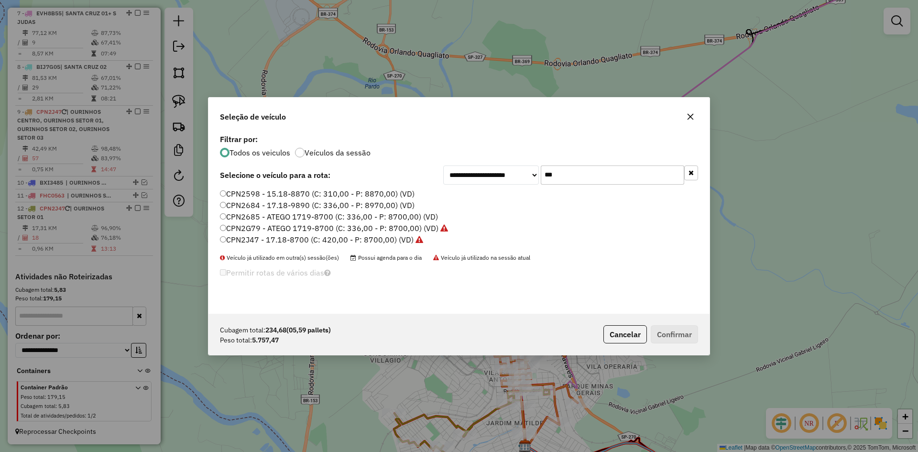
click at [598, 177] on input "***" at bounding box center [612, 174] width 143 height 19
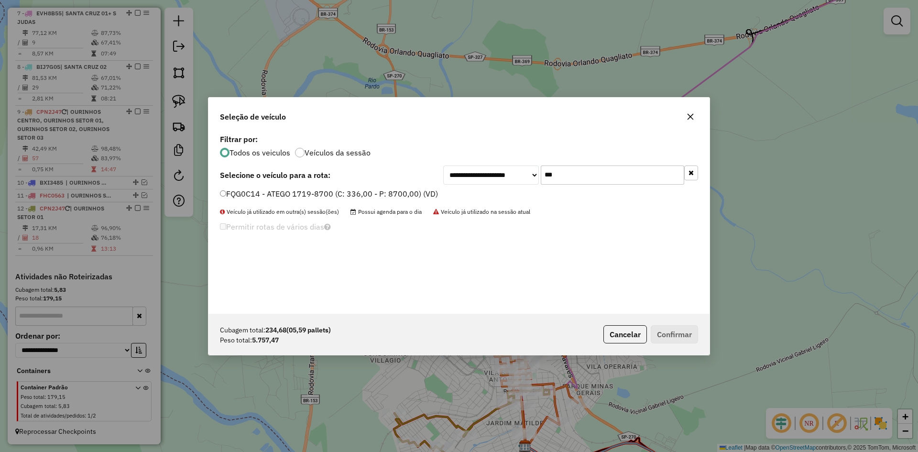
type input "***"
click at [253, 191] on label "FQG0C14 - ATEGO 1719-8700 (C: 336,00 - P: 8700,00) (VD)" at bounding box center [329, 193] width 218 height 11
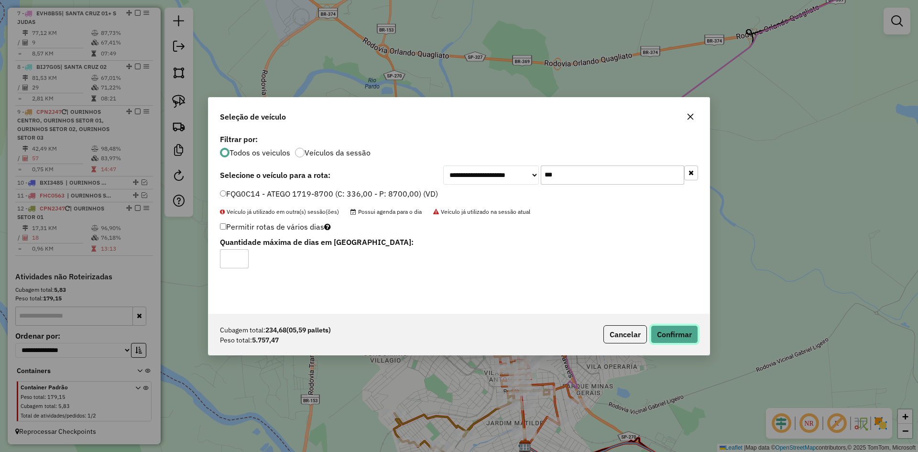
click at [691, 335] on button "Confirmar" at bounding box center [674, 334] width 47 height 18
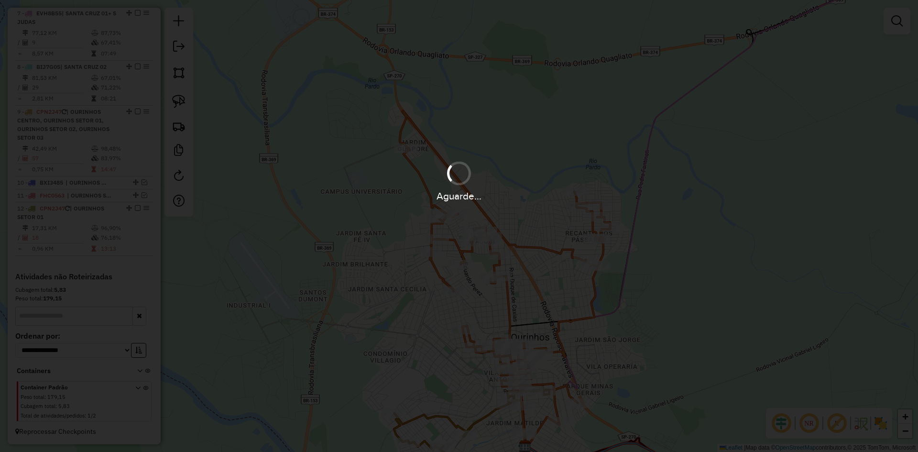
scroll to position [735, 0]
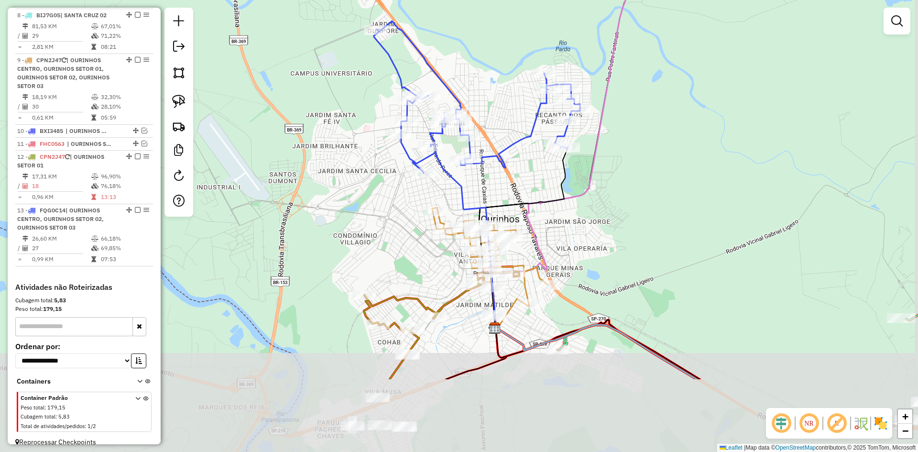
drag, startPoint x: 674, startPoint y: 334, endPoint x: 643, endPoint y: 209, distance: 128.0
click at [643, 209] on div "Janela de atendimento Grade de atendimento Capacidade Transportadoras Veículos …" at bounding box center [459, 226] width 918 height 452
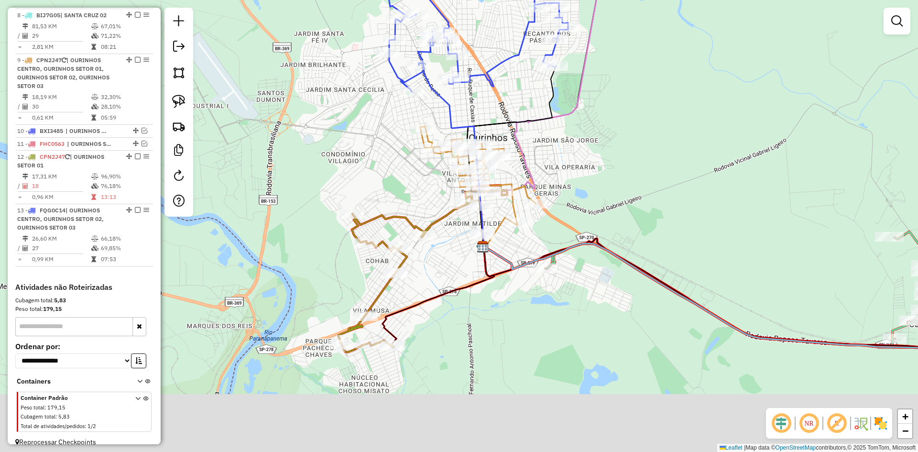
drag, startPoint x: 645, startPoint y: 245, endPoint x: 632, endPoint y: 136, distance: 110.3
click at [632, 136] on div "Janela de atendimento Grade de atendimento Capacidade Transportadoras Veículos …" at bounding box center [459, 226] width 918 height 452
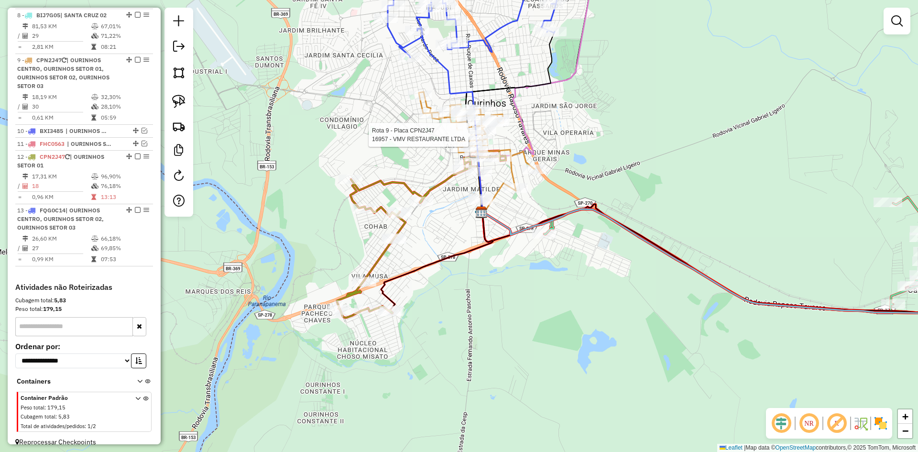
select select "*********"
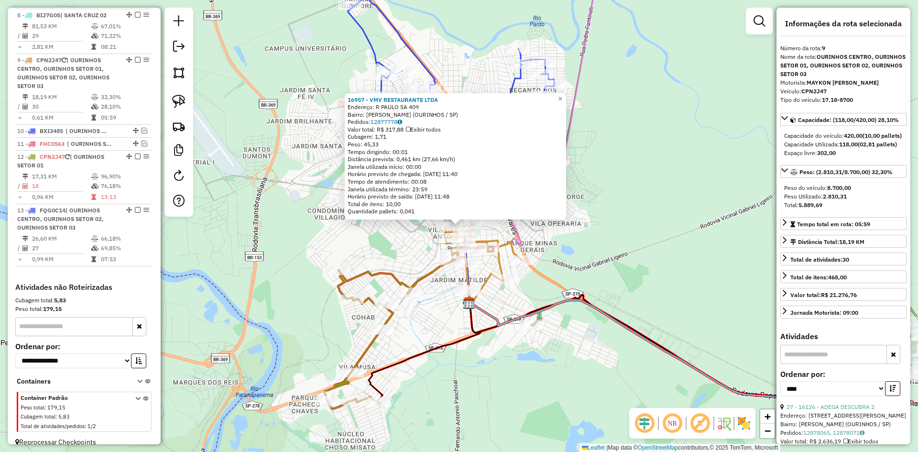
scroll to position [754, 0]
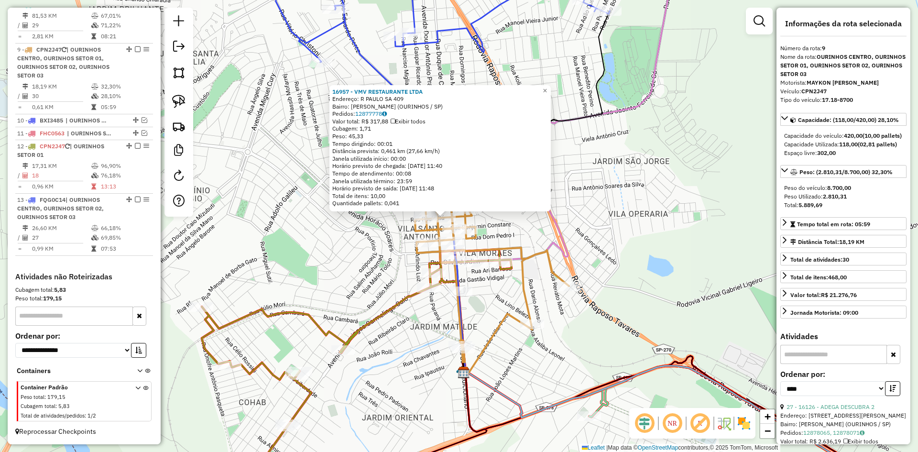
click at [686, 238] on div "16957 - VMV RESTAURANTE LTDA Endereço: R PAULO SA 409 Bairro: VILA MORAES (OURI…" at bounding box center [459, 226] width 918 height 452
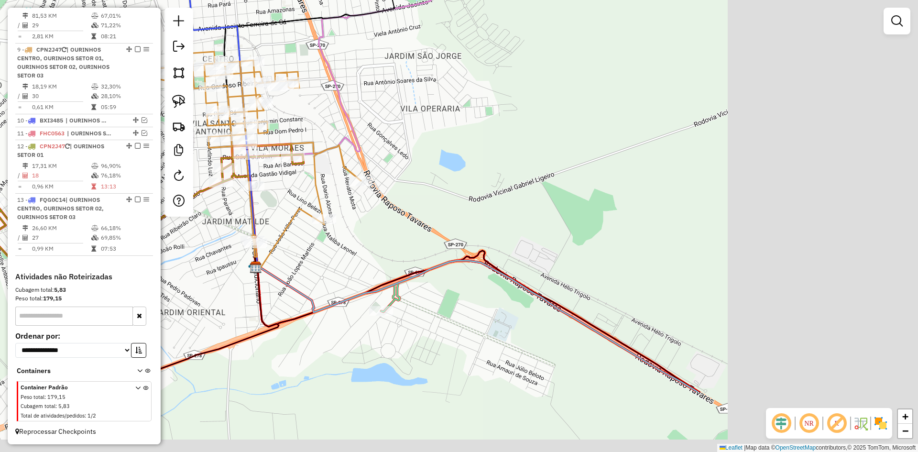
drag, startPoint x: 689, startPoint y: 240, endPoint x: 461, endPoint y: 122, distance: 256.4
click at [456, 117] on div "Janela de atendimento Grade de atendimento Capacidade Transportadoras Veículos …" at bounding box center [459, 226] width 918 height 452
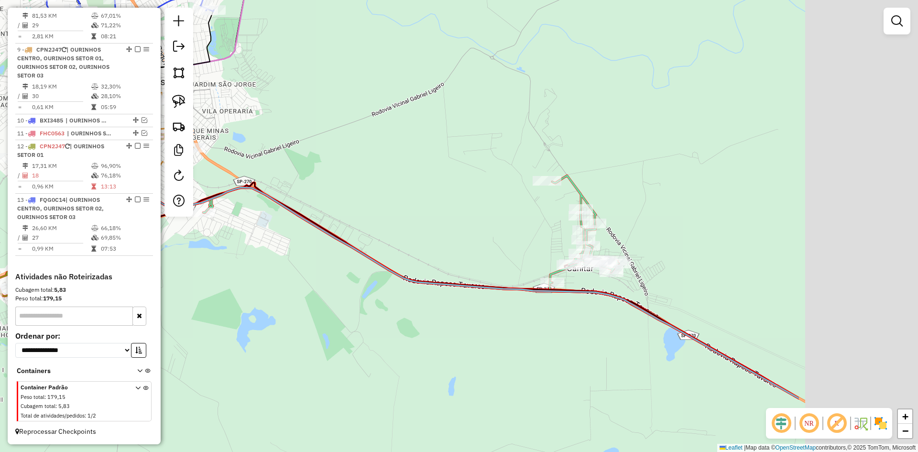
drag, startPoint x: 489, startPoint y: 157, endPoint x: 395, endPoint y: 146, distance: 94.4
click at [395, 146] on div "Janela de atendimento Grade de atendimento Capacidade Transportadoras Veículos …" at bounding box center [459, 226] width 918 height 452
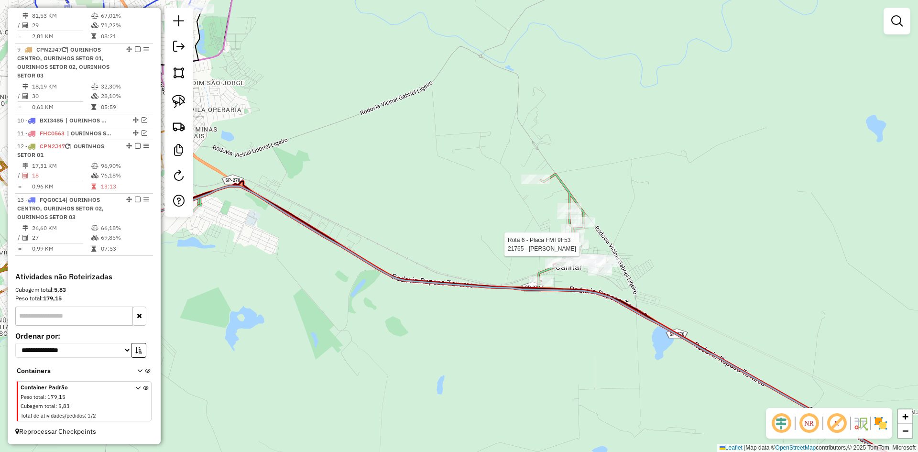
select select "*********"
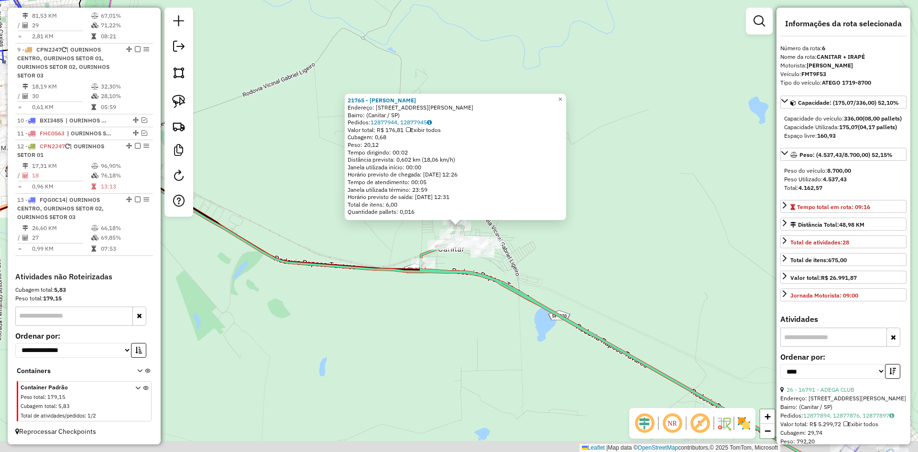
scroll to position [647, 0]
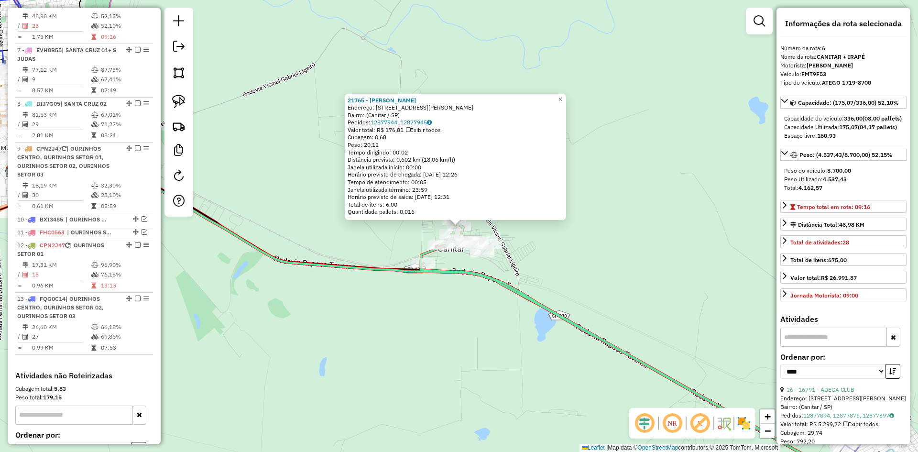
click at [602, 270] on div "21765 - DIRCEU SILVA Endereço: Rua Joaquim Silvério, 124 Bairro: (Canitar / SP)…" at bounding box center [459, 226] width 918 height 452
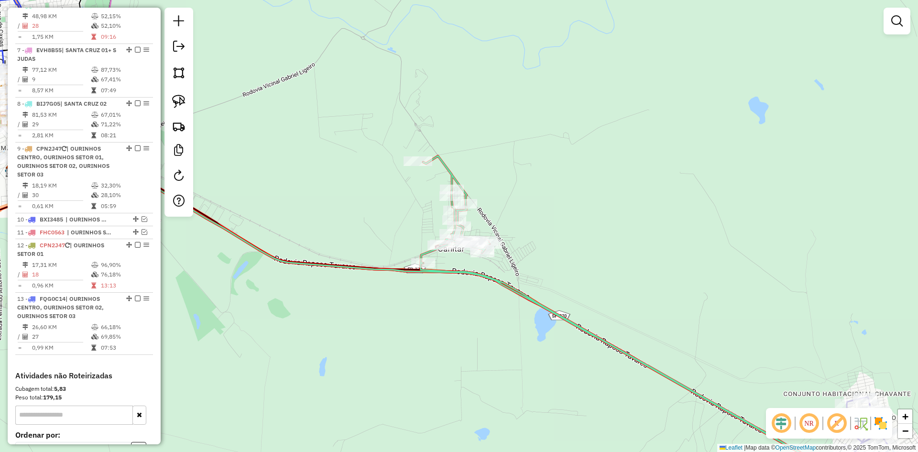
drag, startPoint x: 605, startPoint y: 177, endPoint x: 660, endPoint y: 344, distance: 175.7
click at [659, 340] on div "Janela de atendimento Grade de atendimento Capacidade Transportadoras Veículos …" at bounding box center [459, 226] width 918 height 452
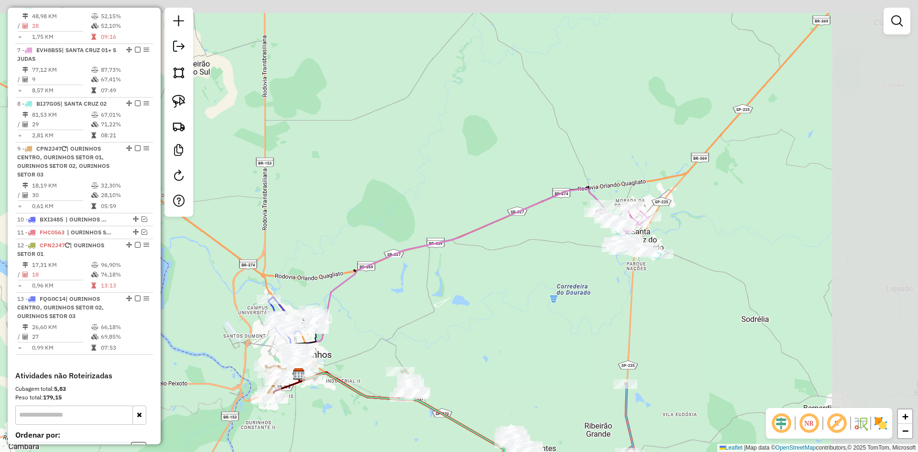
drag, startPoint x: 544, startPoint y: 281, endPoint x: 472, endPoint y: 297, distance: 74.6
click at [472, 297] on div "Janela de atendimento Grade de atendimento Capacidade Transportadoras Veículos …" at bounding box center [459, 226] width 918 height 452
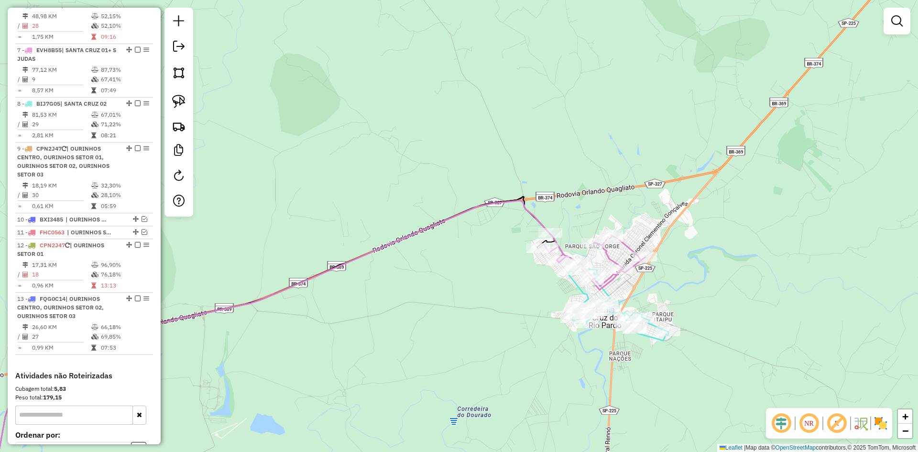
drag, startPoint x: 638, startPoint y: 217, endPoint x: 669, endPoint y: 167, distance: 58.2
click at [669, 167] on div "Janela de atendimento Grade de atendimento Capacidade Transportadoras Veículos …" at bounding box center [459, 226] width 918 height 452
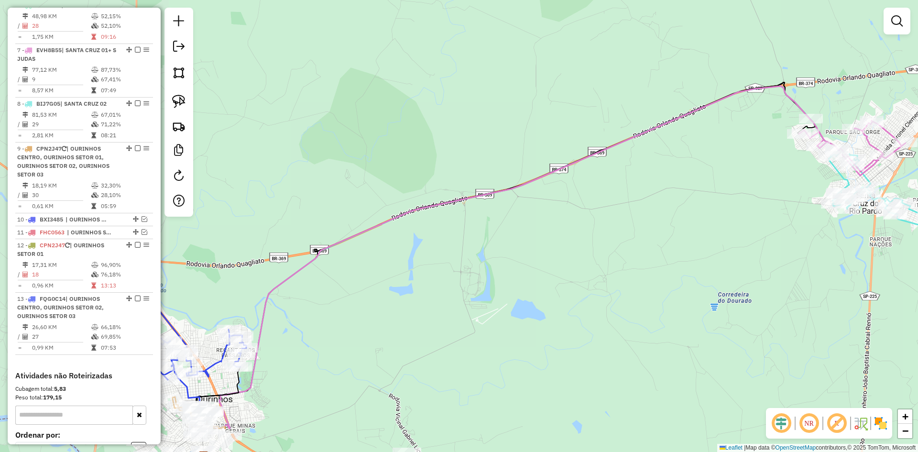
drag, startPoint x: 387, startPoint y: 300, endPoint x: 610, endPoint y: 231, distance: 233.7
click at [609, 231] on div "Janela de atendimento Grade de atendimento Capacidade Transportadoras Veículos …" at bounding box center [459, 226] width 918 height 452
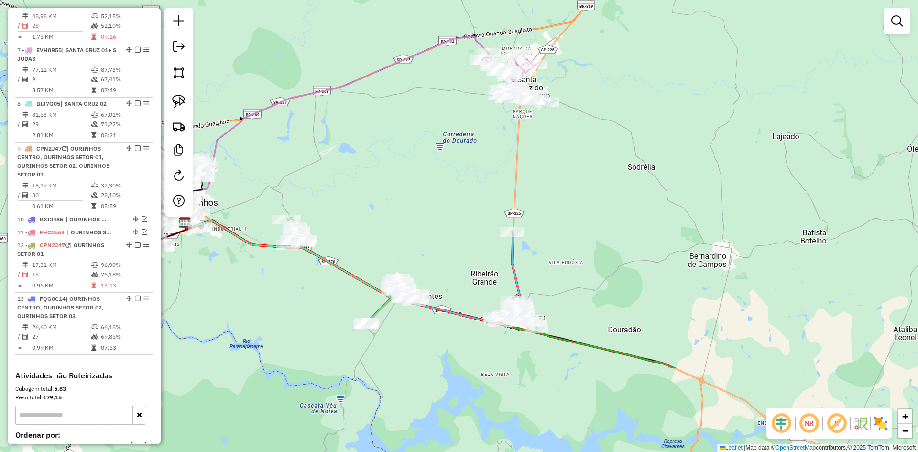
drag, startPoint x: 635, startPoint y: 296, endPoint x: 414, endPoint y: 167, distance: 256.3
click at [414, 167] on div "Janela de atendimento Grade de atendimento Capacidade Transportadoras Veículos …" at bounding box center [459, 226] width 918 height 452
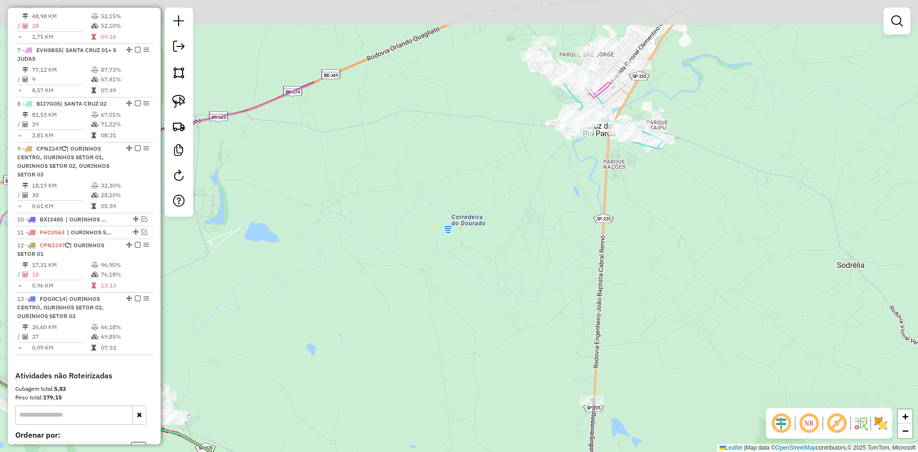
drag, startPoint x: 494, startPoint y: 144, endPoint x: 466, endPoint y: 272, distance: 131.1
click at [466, 272] on div "Janela de atendimento Grade de atendimento Capacidade Transportadoras Veículos …" at bounding box center [459, 226] width 918 height 452
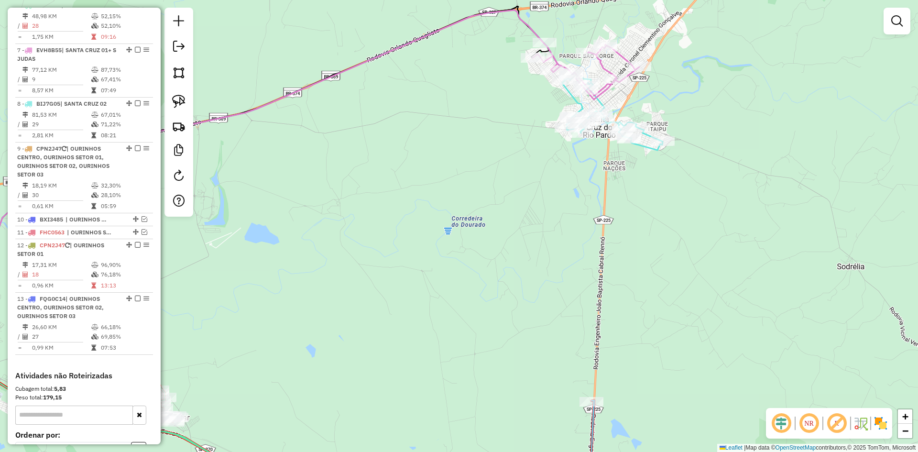
drag, startPoint x: 509, startPoint y: 251, endPoint x: 485, endPoint y: 302, distance: 57.1
click at [485, 302] on div "Janela de atendimento Grade de atendimento Capacidade Transportadoras Veículos …" at bounding box center [459, 226] width 918 height 452
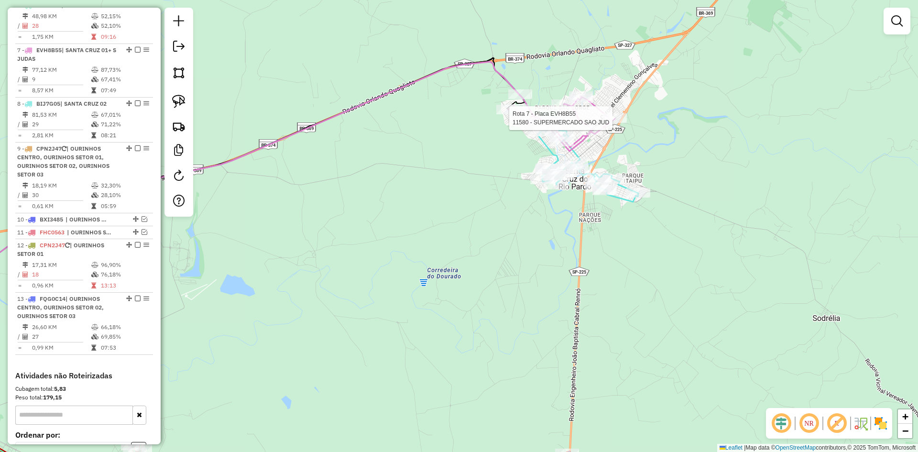
select select "*********"
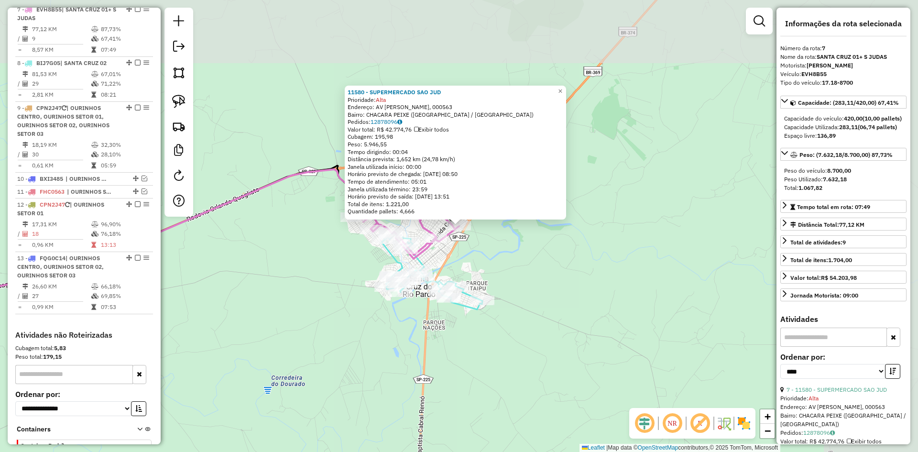
scroll to position [691, 0]
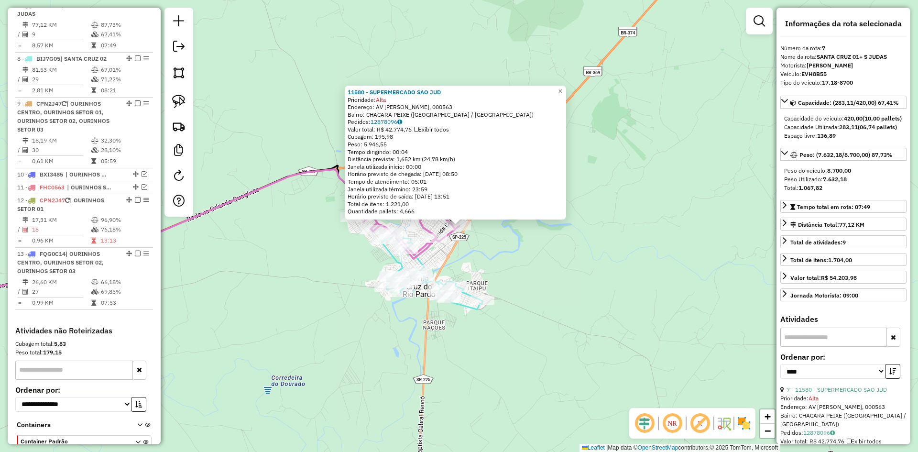
click at [597, 220] on div "11580 - SUPERMERCADO SAO JUD Prioridade: Alta Endereço: AV CARLOS RIOS, 000563 …" at bounding box center [459, 226] width 918 height 452
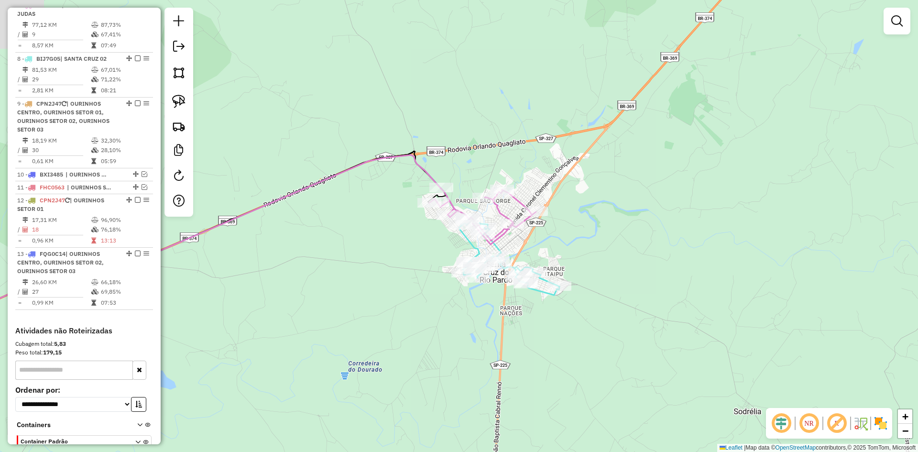
drag, startPoint x: 527, startPoint y: 240, endPoint x: 612, endPoint y: 224, distance: 85.5
click at [614, 224] on div "Janela de atendimento Grade de atendimento Capacidade Transportadoras Veículos …" at bounding box center [459, 226] width 918 height 452
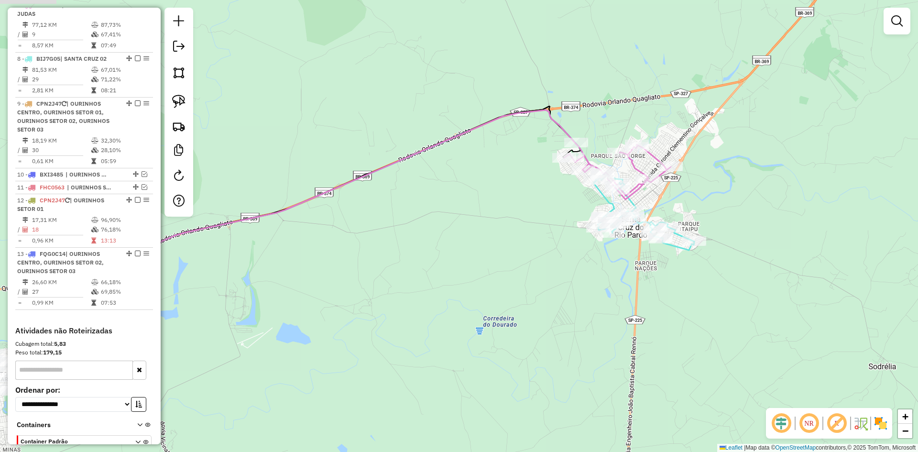
drag, startPoint x: 281, startPoint y: 340, endPoint x: 771, endPoint y: 191, distance: 512.2
click at [779, 187] on div "Janela de atendimento Grade de atendimento Capacidade Transportadoras Veículos …" at bounding box center [459, 226] width 918 height 452
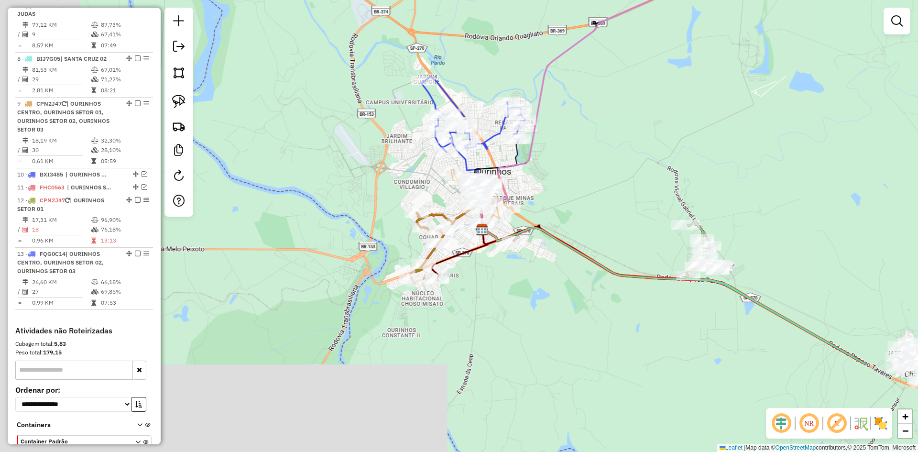
drag, startPoint x: 664, startPoint y: 288, endPoint x: 684, endPoint y: 232, distance: 59.9
click at [768, 156] on div "Janela de atendimento Grade de atendimento Capacidade Transportadoras Veículos …" at bounding box center [459, 226] width 918 height 452
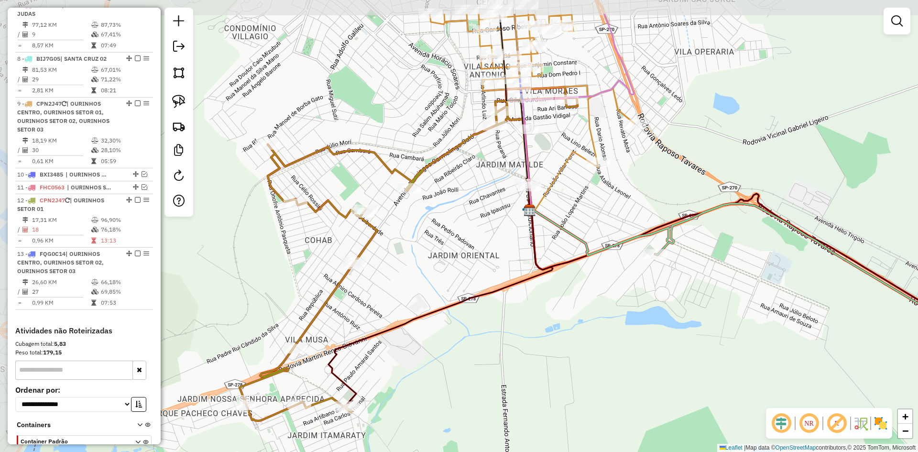
drag, startPoint x: 442, startPoint y: 160, endPoint x: 465, endPoint y: 219, distance: 63.3
click at [465, 219] on div "Janela de atendimento Grade de atendimento Capacidade Transportadoras Veículos …" at bounding box center [459, 226] width 918 height 452
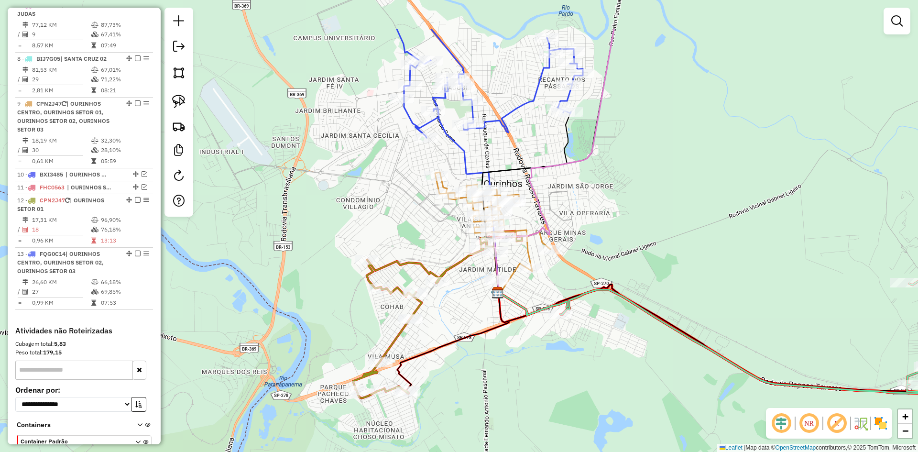
drag, startPoint x: 463, startPoint y: 228, endPoint x: 465, endPoint y: 302, distance: 74.1
click at [465, 302] on div "Janela de atendimento Grade de atendimento Capacidade Transportadoras Veículos …" at bounding box center [459, 226] width 918 height 452
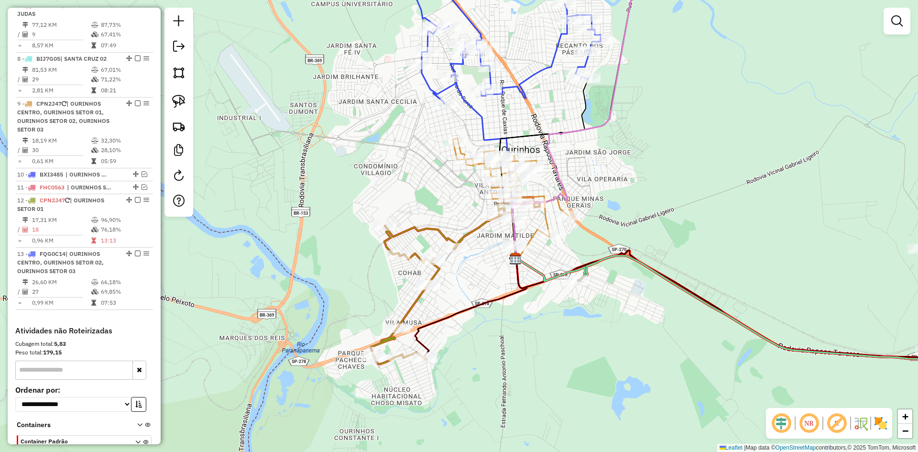
drag, startPoint x: 642, startPoint y: 215, endPoint x: 661, endPoint y: 102, distance: 113.9
click at [661, 102] on div "Janela de atendimento Grade de atendimento Capacidade Transportadoras Veículos …" at bounding box center [459, 226] width 918 height 452
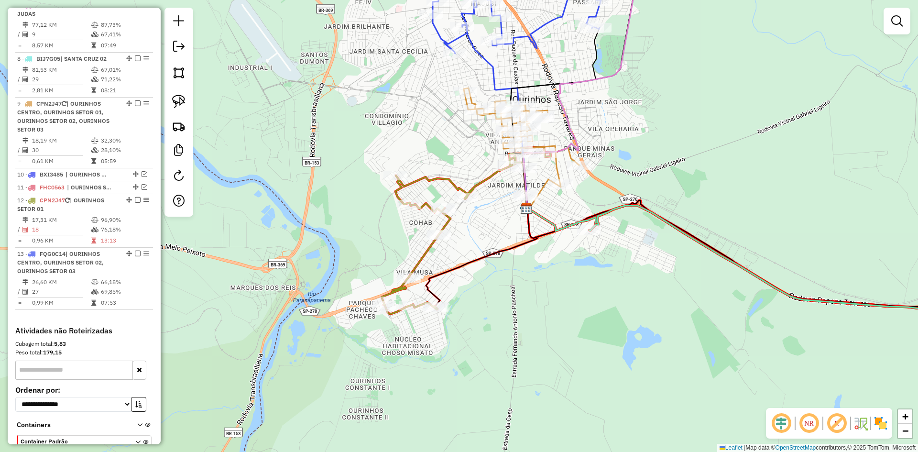
drag, startPoint x: 619, startPoint y: 175, endPoint x: 630, endPoint y: 125, distance: 51.4
click at [630, 125] on div "Janela de atendimento Grade de atendimento Capacidade Transportadoras Veículos …" at bounding box center [459, 226] width 918 height 452
select select "*********"
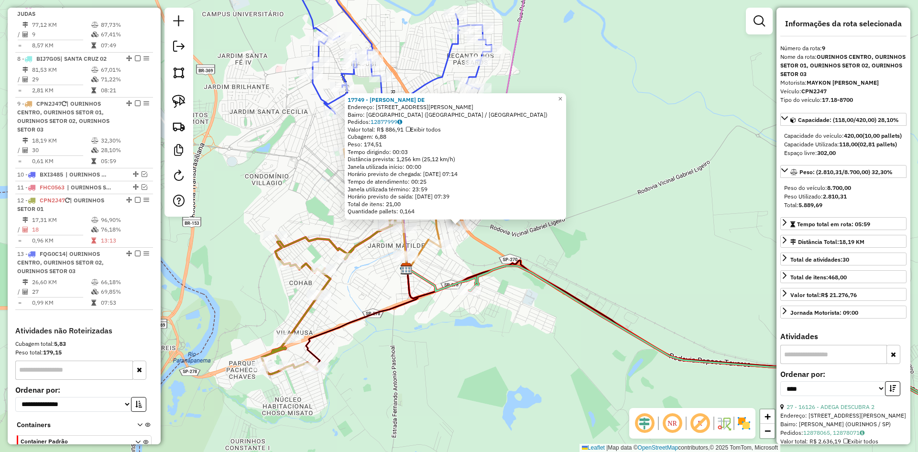
scroll to position [754, 0]
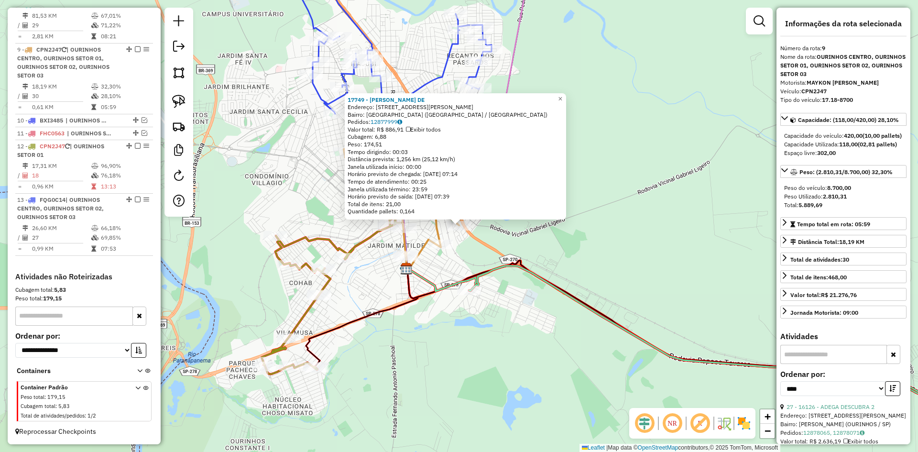
click at [588, 254] on div "17749 - ANTONIO APARECIDO DE Endereço: R EMILIA TERCARIOL TOCALINO 188 Bairro: …" at bounding box center [459, 226] width 918 height 452
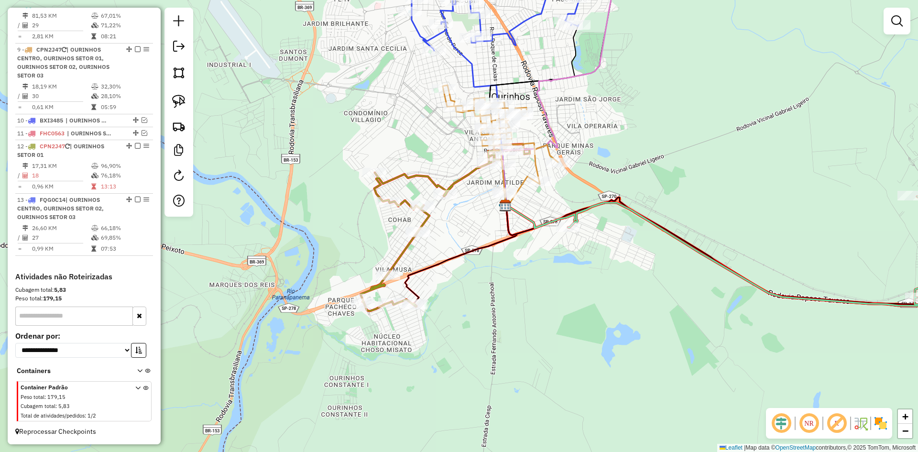
drag, startPoint x: 568, startPoint y: 239, endPoint x: 667, endPoint y: 176, distance: 117.4
click at [667, 176] on div "Janela de atendimento Grade de atendimento Capacidade Transportadoras Veículos …" at bounding box center [459, 226] width 918 height 452
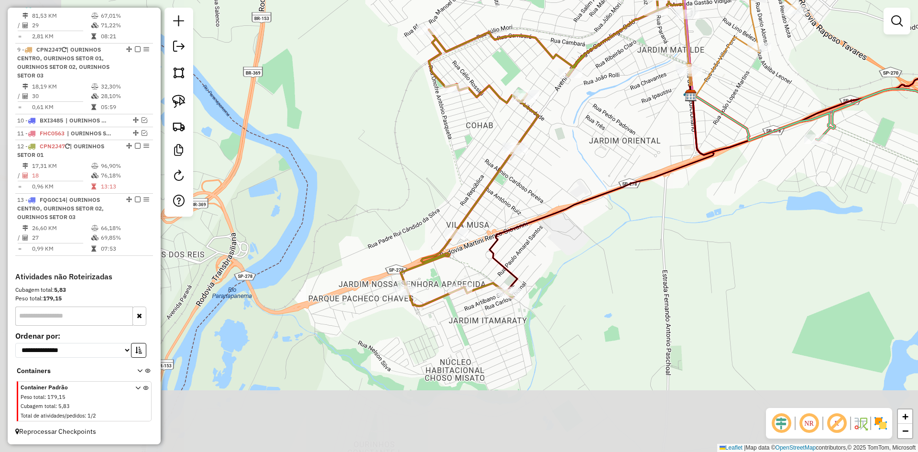
drag, startPoint x: 467, startPoint y: 250, endPoint x: 642, endPoint y: 99, distance: 230.9
click at [642, 99] on div "Janela de atendimento Grade de atendimento Capacidade Transportadoras Veículos …" at bounding box center [459, 226] width 918 height 452
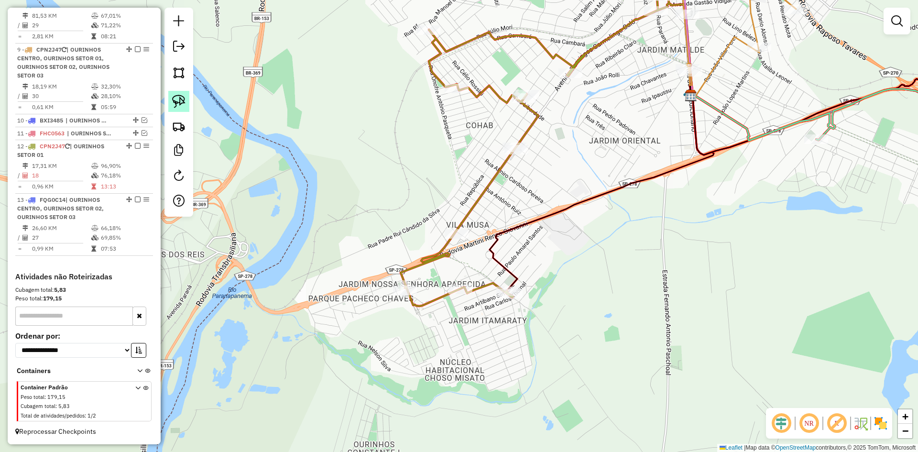
click at [183, 102] on img at bounding box center [178, 101] width 13 height 13
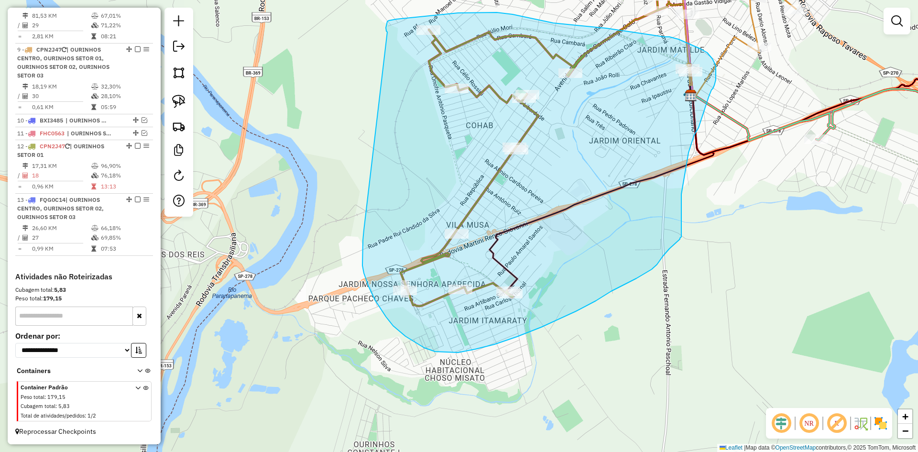
drag, startPoint x: 363, startPoint y: 240, endPoint x: 387, endPoint y: 32, distance: 209.4
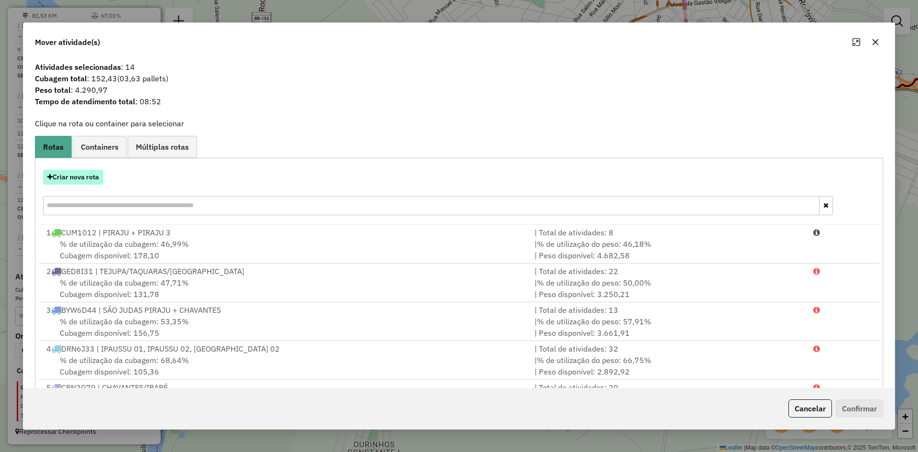
click at [74, 179] on button "Criar nova rota" at bounding box center [73, 177] width 60 height 15
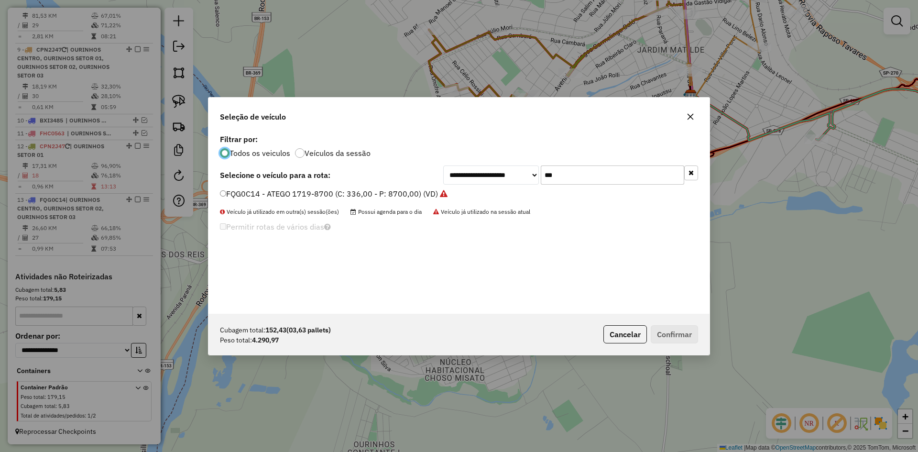
scroll to position [5, 3]
click at [578, 174] on input "***" at bounding box center [612, 174] width 143 height 19
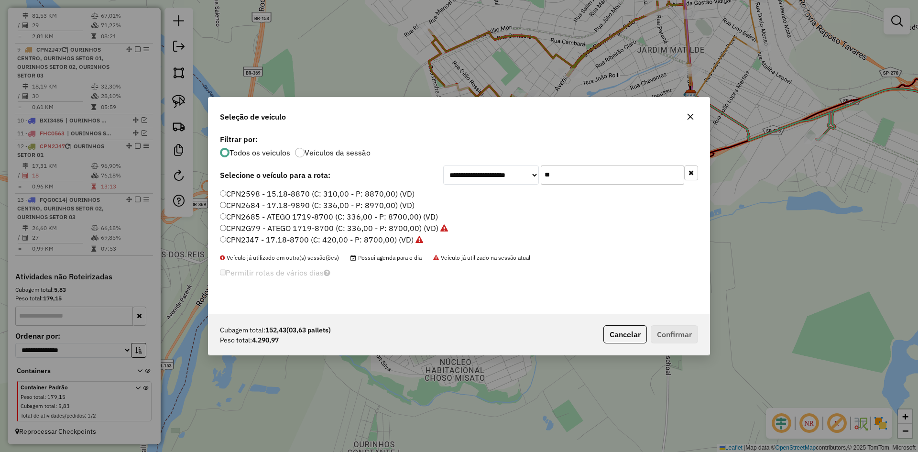
type input "**"
click at [243, 243] on label "CPN2J47 - 17.18-8700 (C: 420,00 - P: 8700,00) (VD)" at bounding box center [321, 239] width 203 height 11
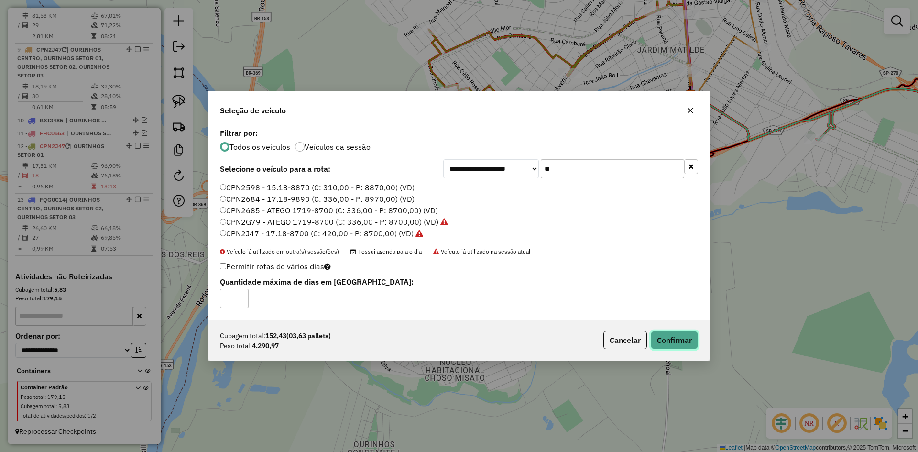
click at [672, 337] on button "Confirmar" at bounding box center [674, 340] width 47 height 18
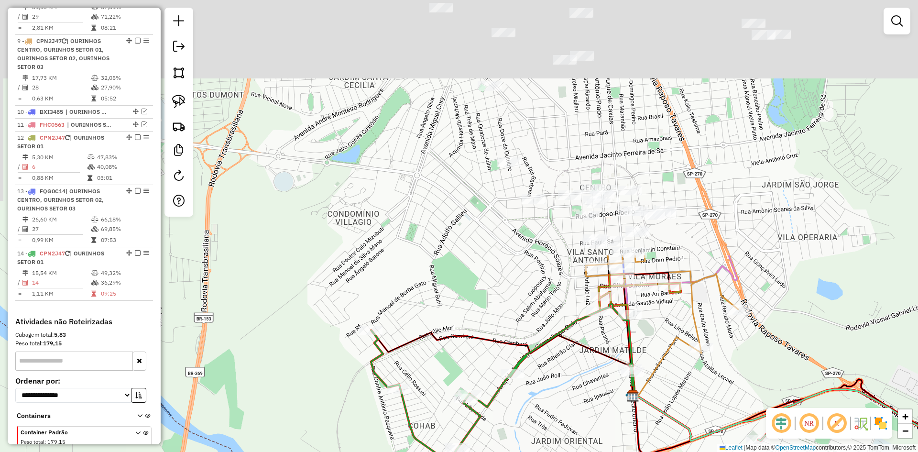
drag, startPoint x: 615, startPoint y: 129, endPoint x: 540, endPoint y: 474, distance: 353.3
click at [540, 451] on html "Aguarde... Pop-up bloqueado! Seu navegador bloqueou automáticamente a abertura …" at bounding box center [459, 226] width 918 height 452
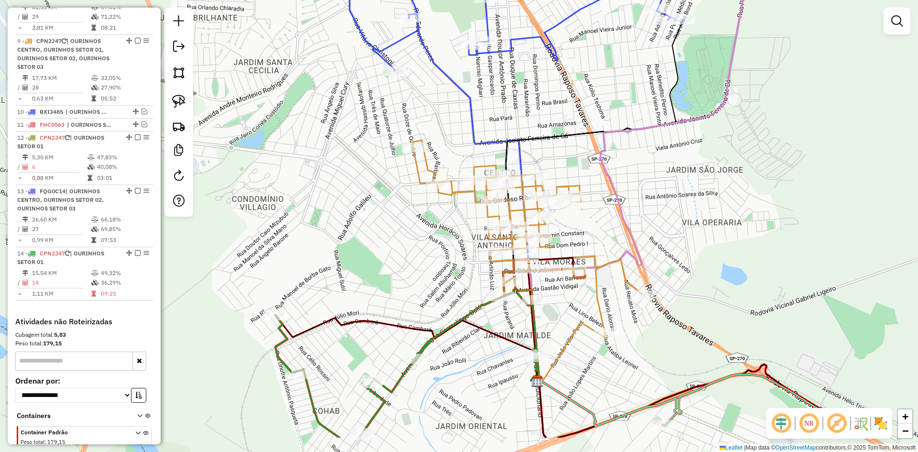
drag, startPoint x: 545, startPoint y: 431, endPoint x: 466, endPoint y: 372, distance: 98.6
click at [466, 372] on div "Janela de atendimento Grade de atendimento Capacidade Transportadoras Veículos …" at bounding box center [459, 226] width 918 height 452
click at [186, 101] on link at bounding box center [178, 101] width 21 height 21
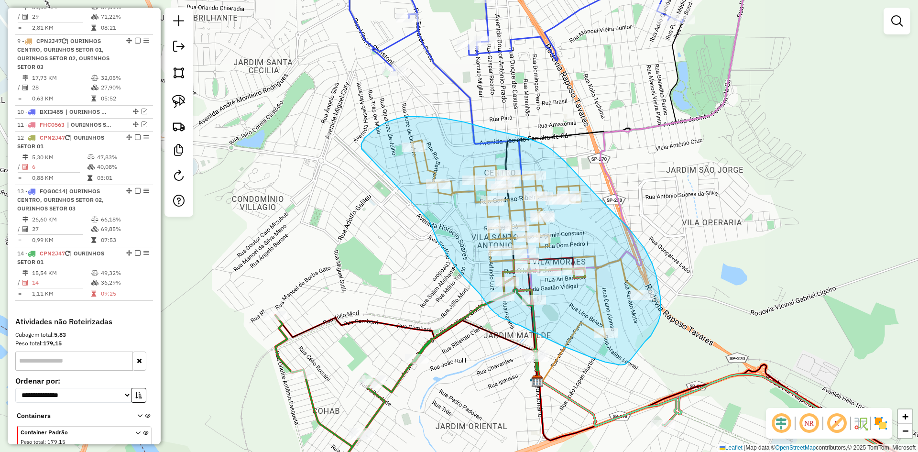
drag, startPoint x: 429, startPoint y: 220, endPoint x: 362, endPoint y: 149, distance: 98.1
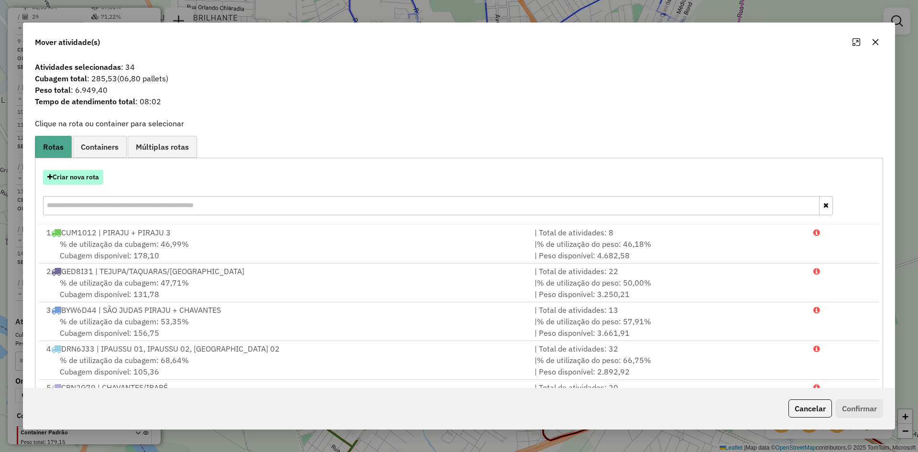
click at [96, 175] on button "Criar nova rota" at bounding box center [73, 177] width 60 height 15
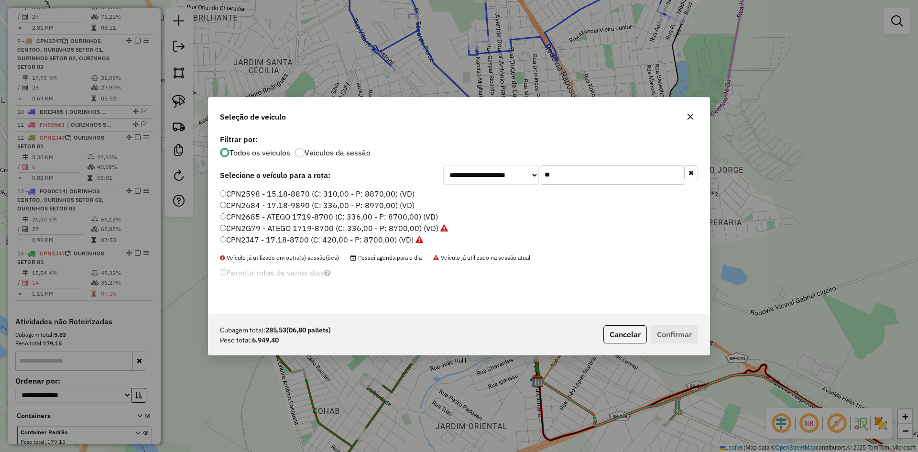
click at [255, 240] on label "CPN2J47 - 17.18-8700 (C: 420,00 - P: 8700,00) (VD)" at bounding box center [321, 239] width 203 height 11
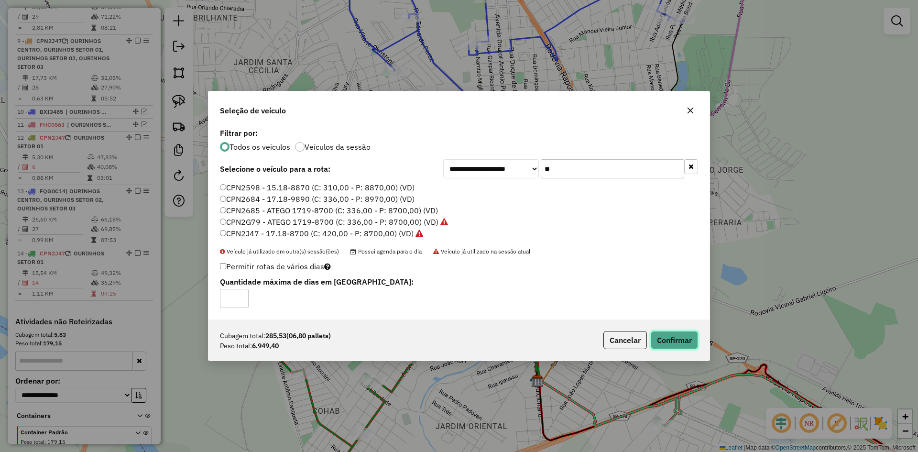
click at [686, 345] on button "Confirmar" at bounding box center [674, 340] width 47 height 18
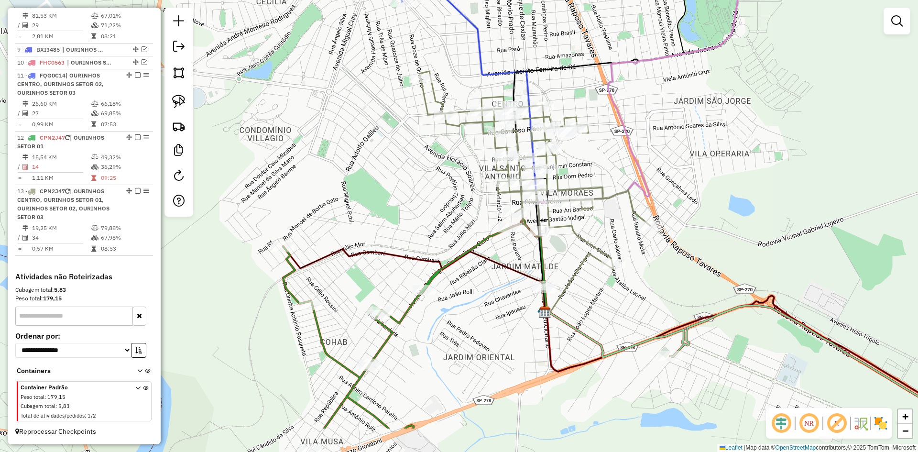
drag, startPoint x: 467, startPoint y: 384, endPoint x: 474, endPoint y: 315, distance: 69.3
click at [474, 315] on div "Janela de atendimento Grade de atendimento Capacidade Transportadoras Veículos …" at bounding box center [459, 226] width 918 height 452
select select "*********"
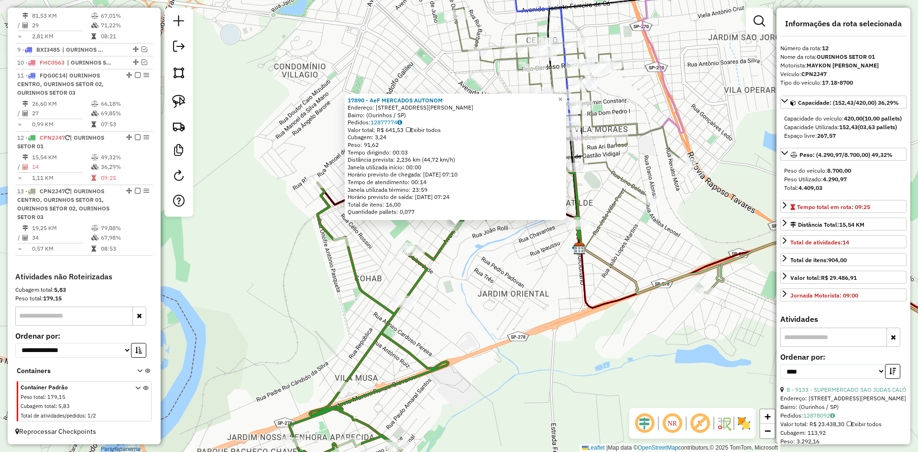
click at [519, 278] on div "17890 - AeF MERCADOS AUTONOM Endereço: Avenida Domingos Camerlingo Calo, 1897 B…" at bounding box center [459, 226] width 918 height 452
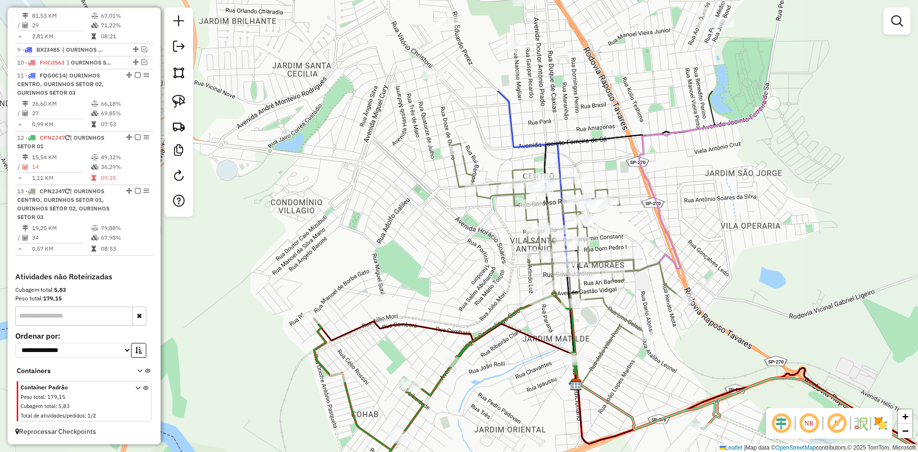
drag, startPoint x: 521, startPoint y: 273, endPoint x: 510, endPoint y: 471, distance: 198.3
click at [510, 451] on html "Aguarde... Pop-up bloqueado! Seu navegador bloqueou automáticamente a abertura …" at bounding box center [459, 226] width 918 height 452
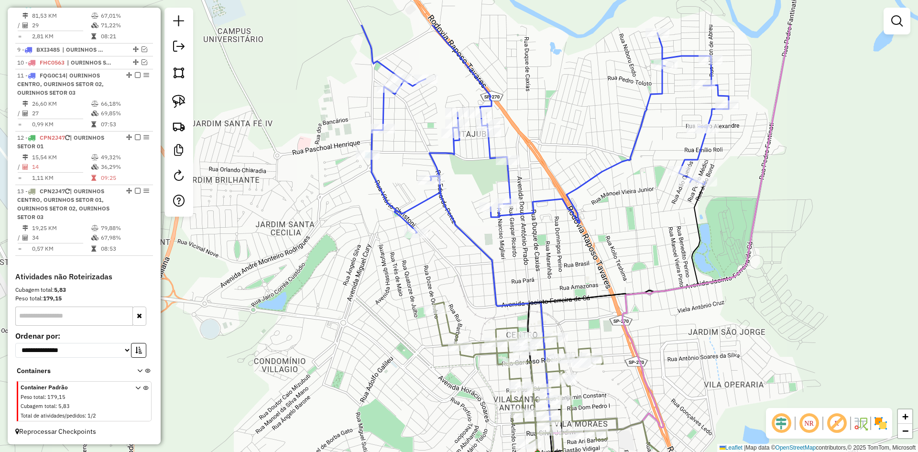
drag, startPoint x: 792, startPoint y: 173, endPoint x: 783, endPoint y: 283, distance: 110.9
click at [783, 283] on div "Janela de atendimento Grade de atendimento Capacidade Transportadoras Veículos …" at bounding box center [459, 226] width 918 height 452
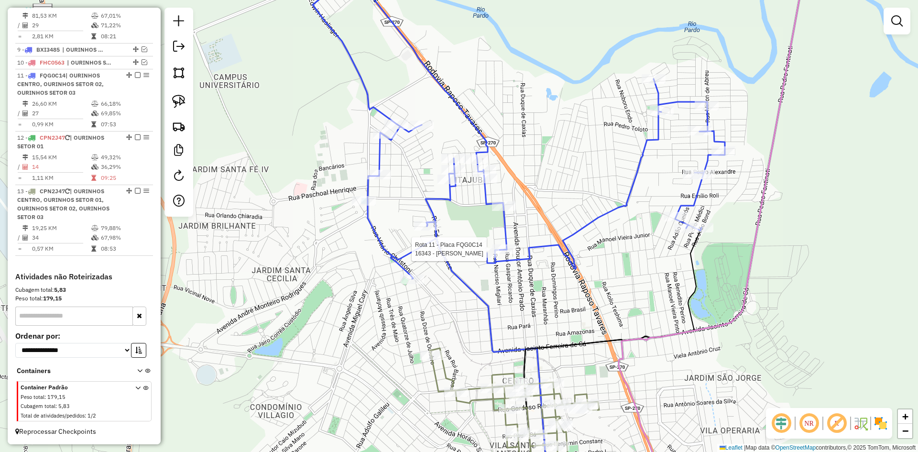
select select "*********"
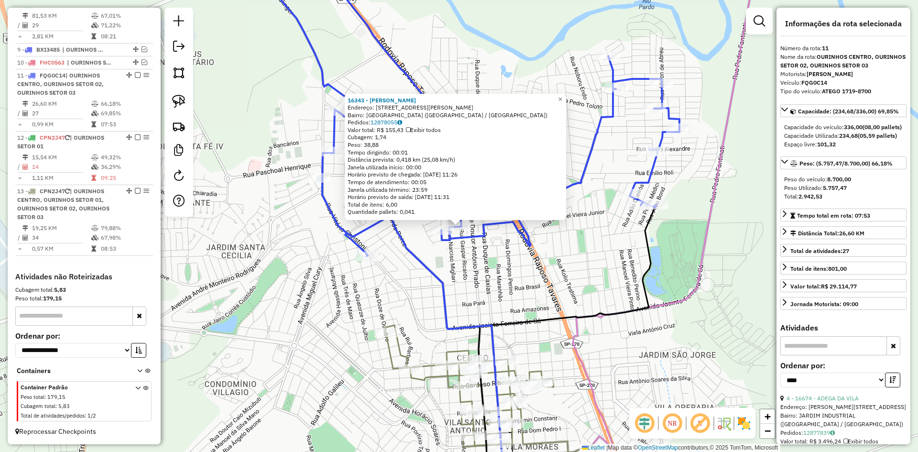
click at [492, 268] on div "16343 - PAULO CEZAR GOZZO Endereço: R GASPAR RICARDO 921 Bairro: VILA NOVA SA (…" at bounding box center [459, 226] width 918 height 452
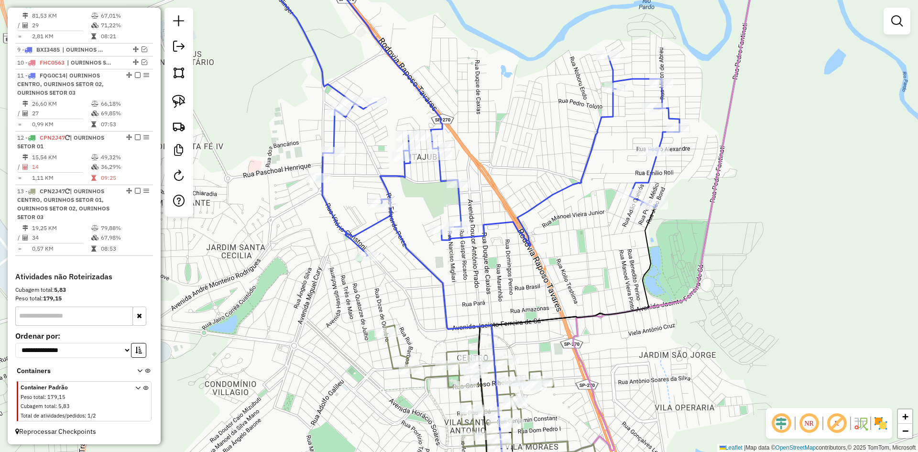
select select "*********"
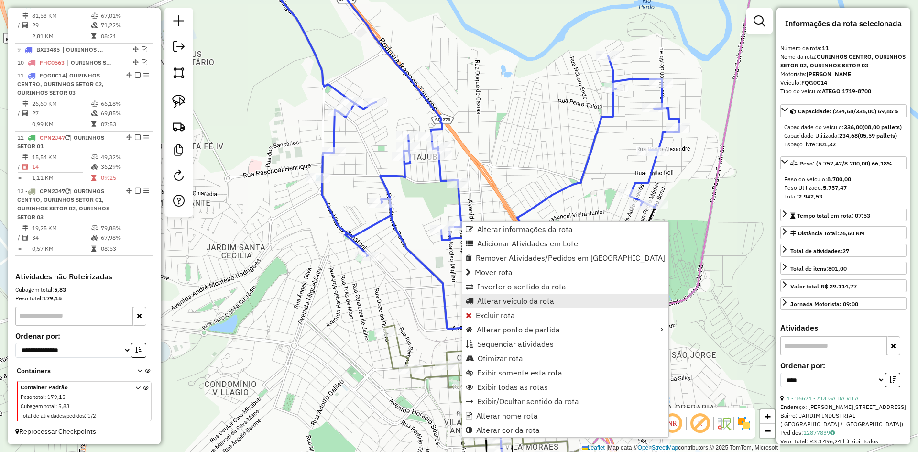
click at [507, 303] on span "Alterar veículo da rota" at bounding box center [515, 301] width 77 height 8
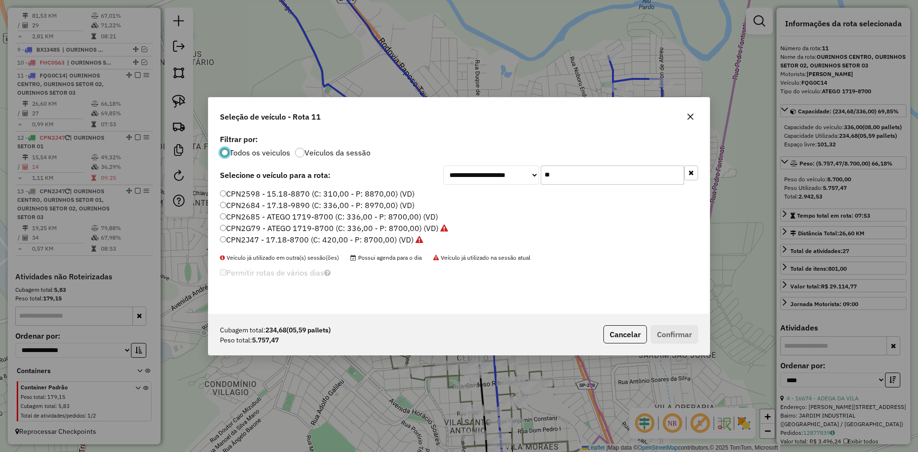
click at [573, 179] on input "**" at bounding box center [612, 174] width 143 height 19
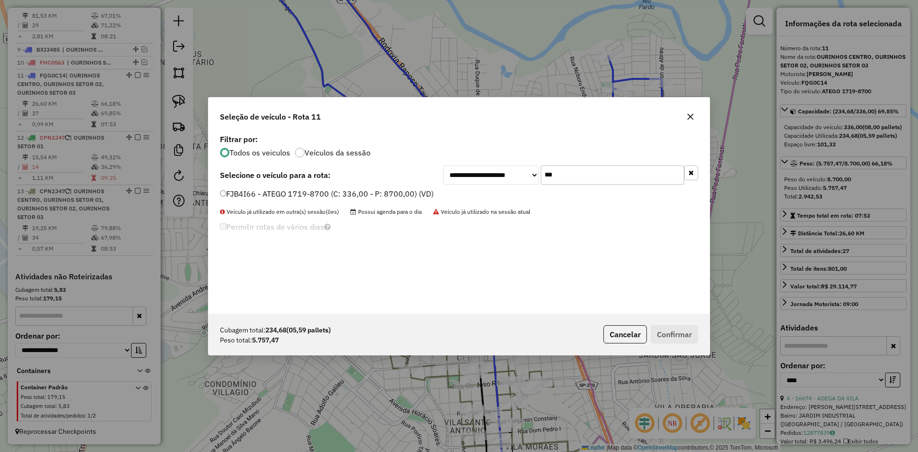
type input "***"
click at [266, 194] on label "FJB4I66 - ATEGO 1719-8700 (C: 336,00 - P: 8700,00) (VD)" at bounding box center [327, 193] width 214 height 11
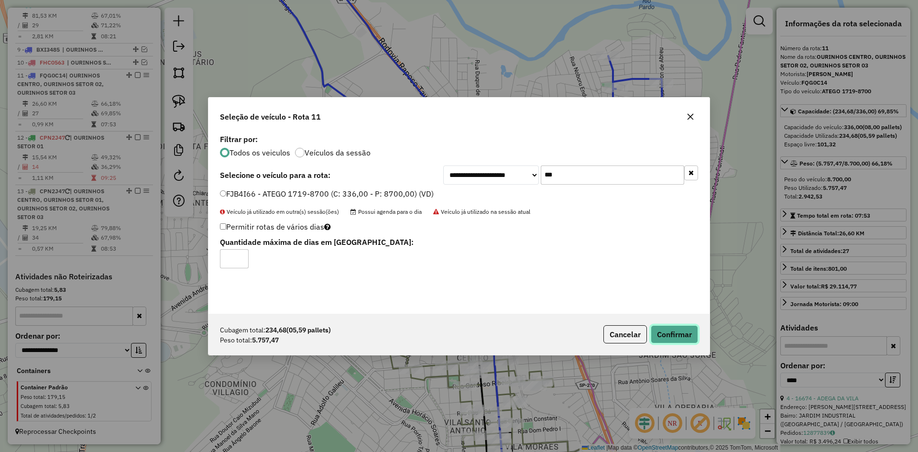
click at [689, 339] on button "Confirmar" at bounding box center [674, 334] width 47 height 18
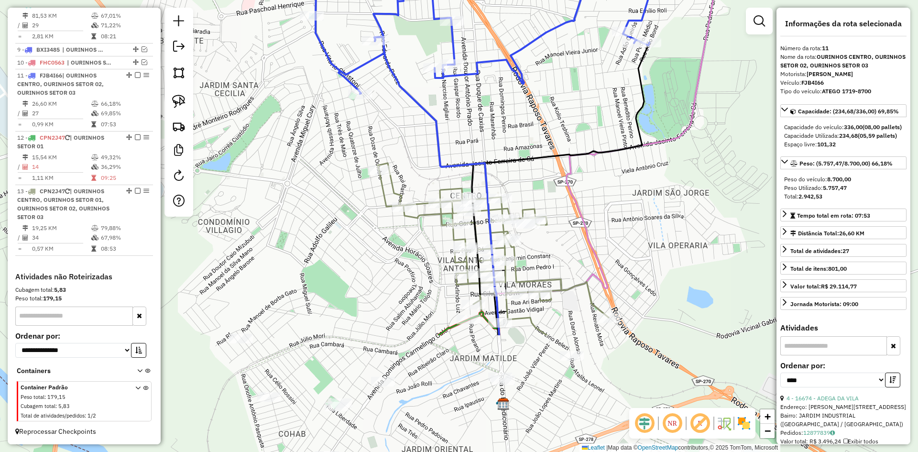
drag, startPoint x: 659, startPoint y: 322, endPoint x: 652, endPoint y: 153, distance: 169.4
click at [652, 158] on div "Janela de atendimento Grade de atendimento Capacidade Transportadoras Veículos …" at bounding box center [459, 226] width 918 height 452
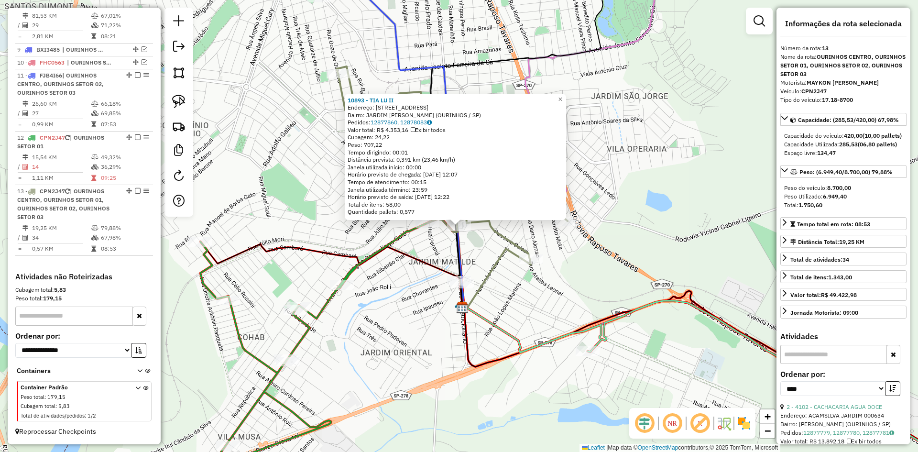
click at [480, 255] on div "10893 - TIA LU II Endereço: R DO EXPEDICIONARIO 1385 Bairro: JARDIM MATILDE (OU…" at bounding box center [459, 226] width 918 height 452
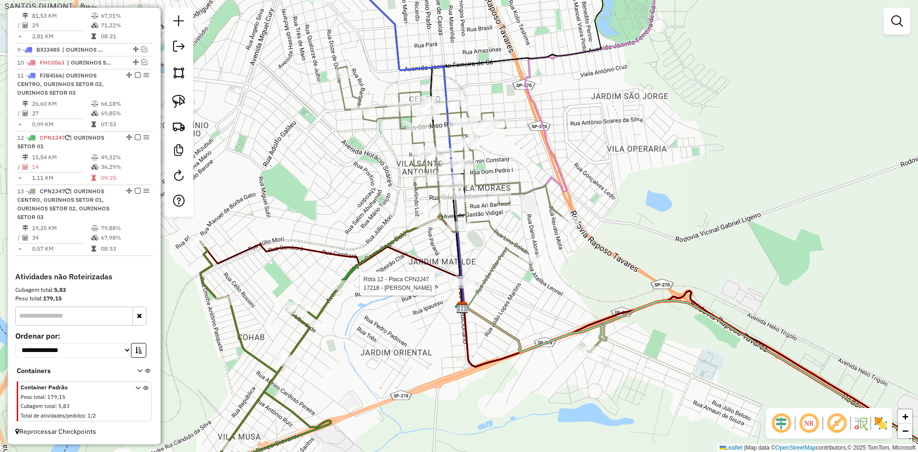
select select "*********"
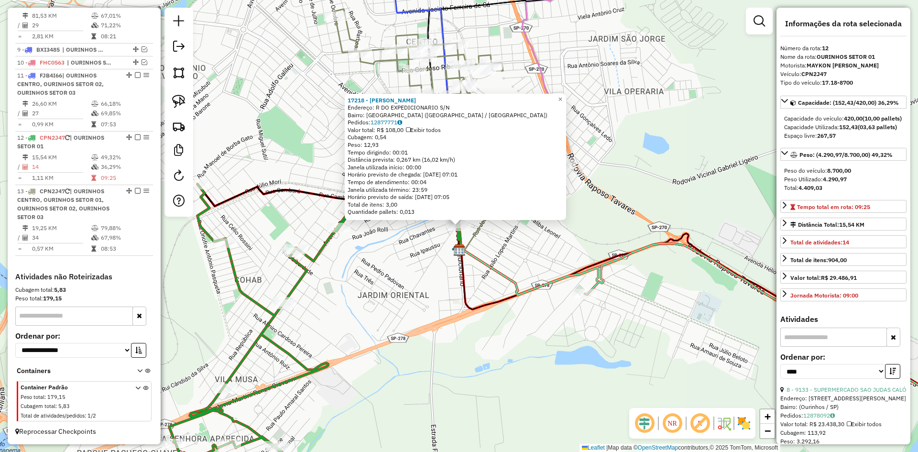
click at [581, 252] on div "17218 - FRANCISCO JOSE FERRE Endereço: R DO EXPEDICIONARIO S/N Bairro: VILA VIL…" at bounding box center [459, 226] width 918 height 452
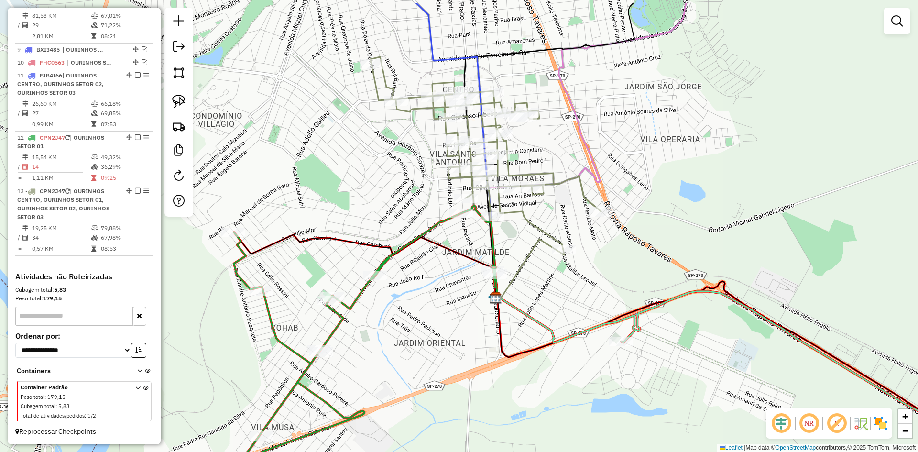
drag, startPoint x: 567, startPoint y: 241, endPoint x: 599, endPoint y: 290, distance: 58.0
click at [603, 290] on div "Janela de atendimento Grade de atendimento Capacidade Transportadoras Veículos …" at bounding box center [459, 226] width 918 height 452
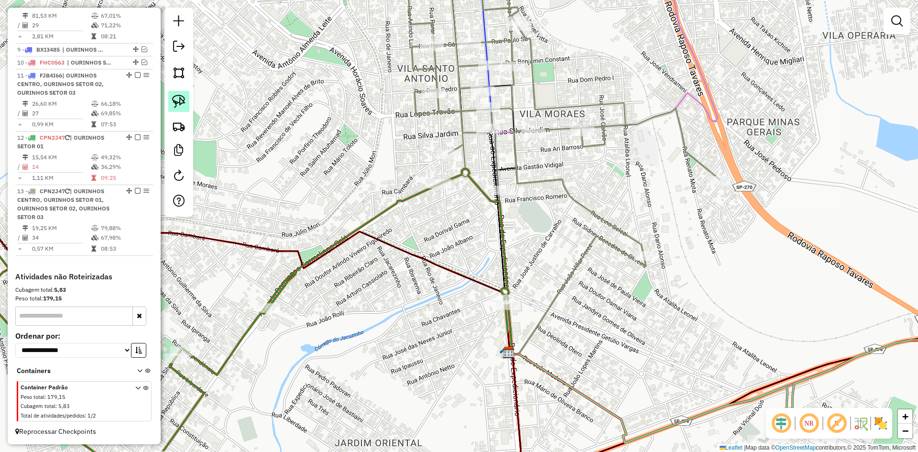
click at [182, 102] on img at bounding box center [178, 101] width 13 height 13
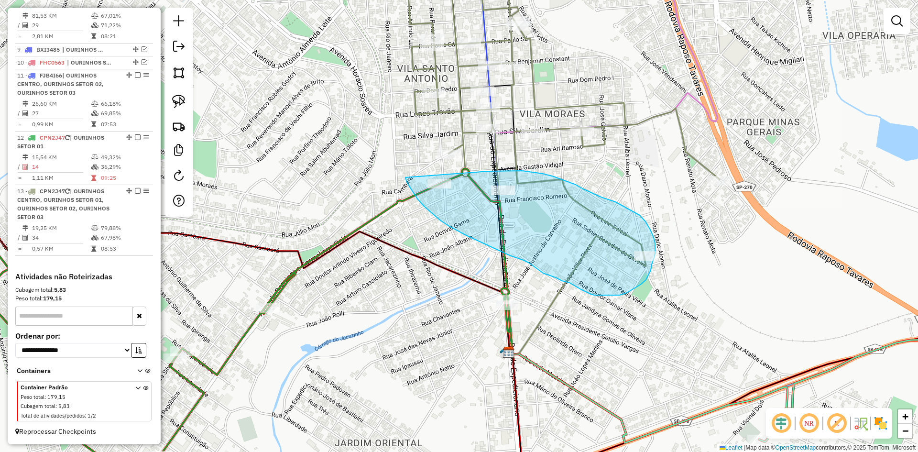
drag, startPoint x: 406, startPoint y: 177, endPoint x: 488, endPoint y: 171, distance: 83.0
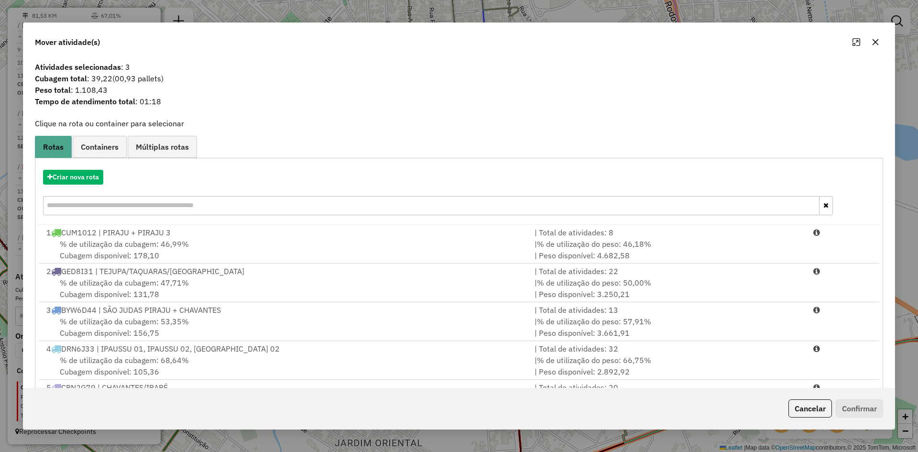
click at [877, 45] on icon "button" at bounding box center [876, 42] width 8 height 8
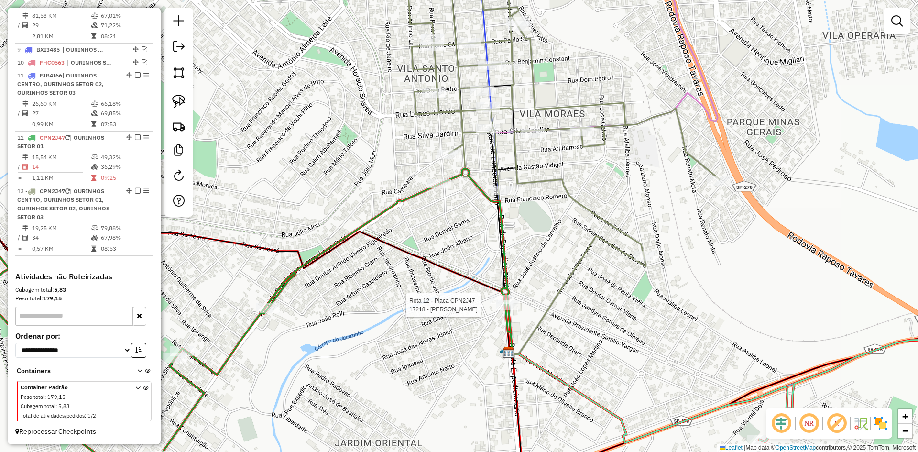
select select "*********"
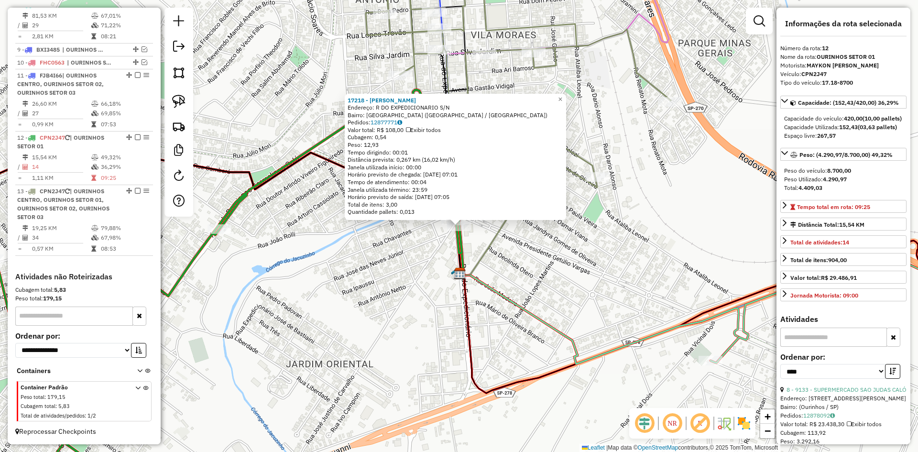
click at [365, 322] on div "17218 - FRANCISCO JOSE FERRE Endereço: R DO EXPEDICIONARIO S/N Bairro: VILA VIL…" at bounding box center [459, 226] width 918 height 452
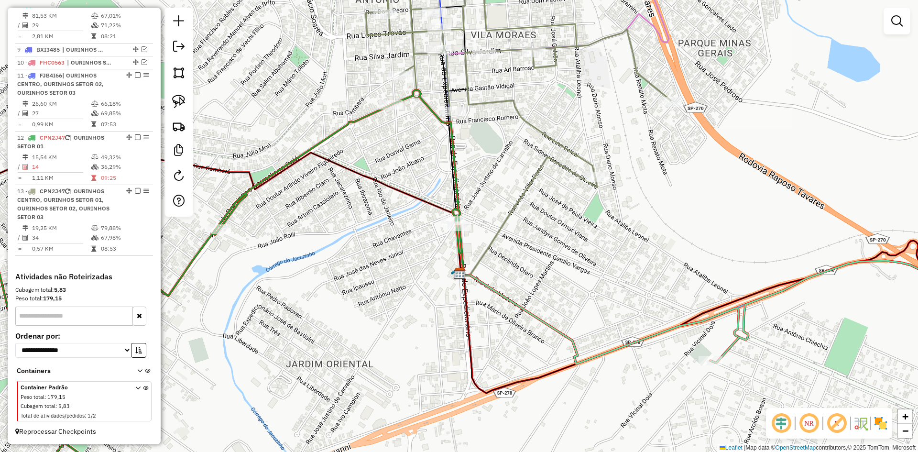
drag, startPoint x: 360, startPoint y: 318, endPoint x: 541, endPoint y: 270, distance: 186.9
click at [541, 273] on div "Janela de atendimento Grade de atendimento Capacidade Transportadoras Veículos …" at bounding box center [459, 226] width 918 height 452
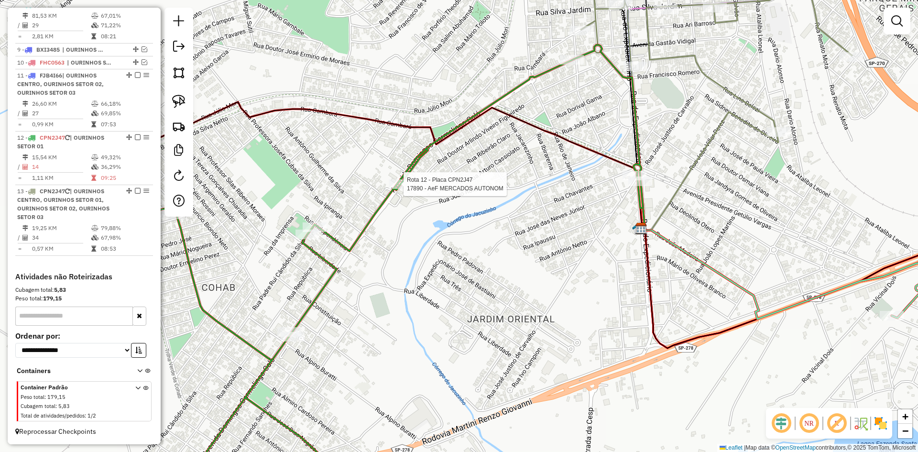
select select "*********"
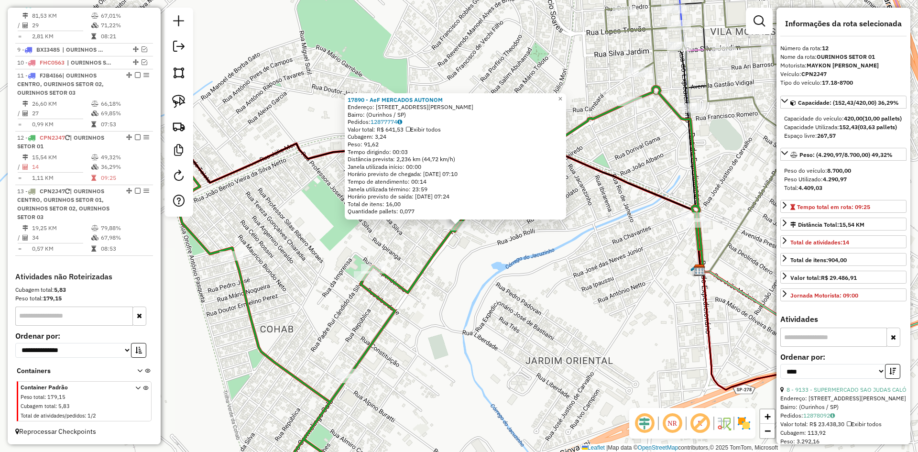
click at [495, 273] on div "17890 - AeF MERCADOS AUTONOM Endereço: Avenida Domingos Camerlingo Calo, 1897 B…" at bounding box center [459, 226] width 918 height 452
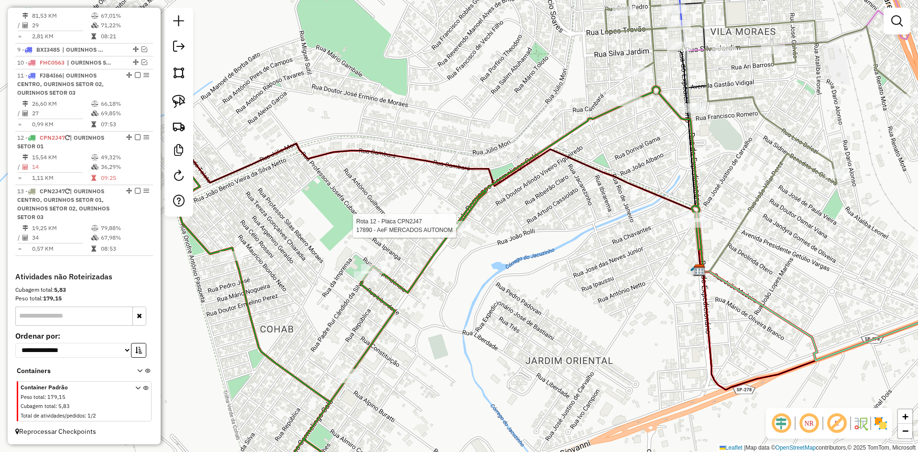
select select "*********"
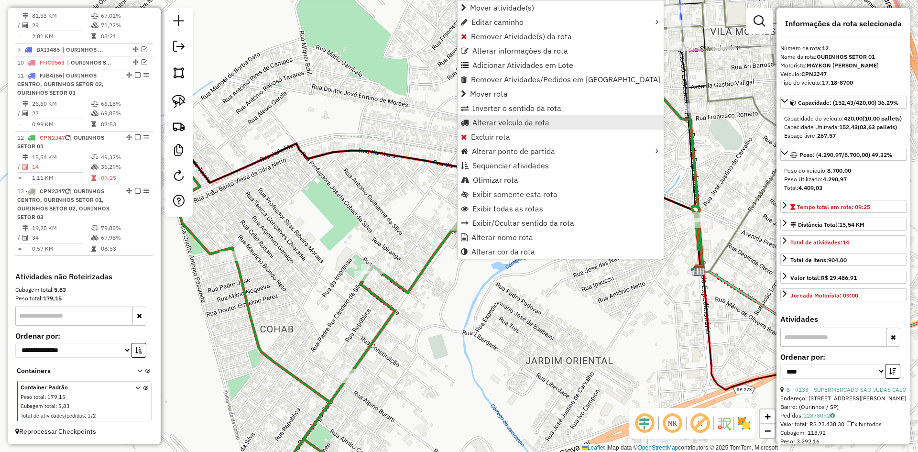
click at [509, 124] on span "Alterar veículo da rota" at bounding box center [510, 123] width 77 height 8
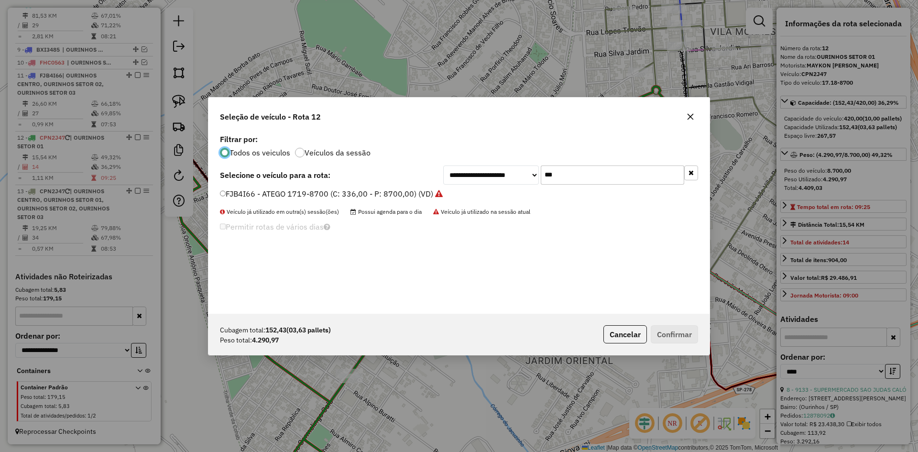
click at [564, 171] on input "***" at bounding box center [612, 174] width 143 height 19
type input "***"
click at [294, 193] on label "EVH8B55 - 17.18-8700 (C: 420,00 - P: 8700,00) (VD)" at bounding box center [322, 193] width 204 height 11
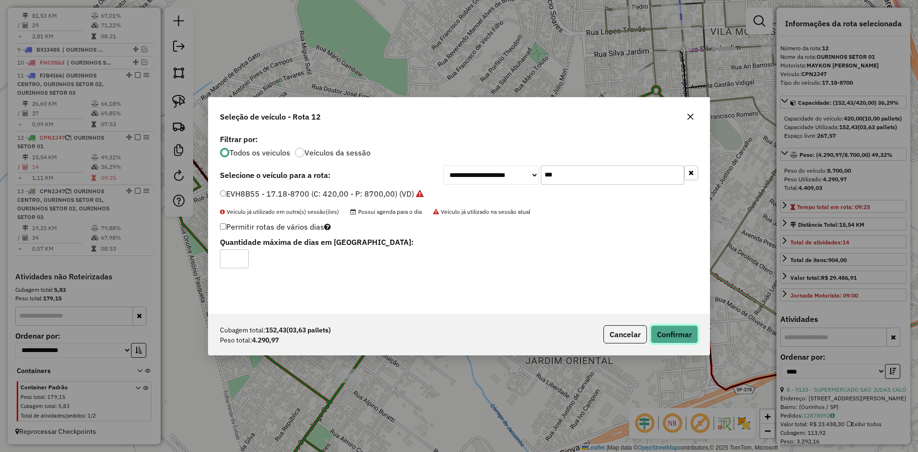
click at [677, 330] on button "Confirmar" at bounding box center [674, 334] width 47 height 18
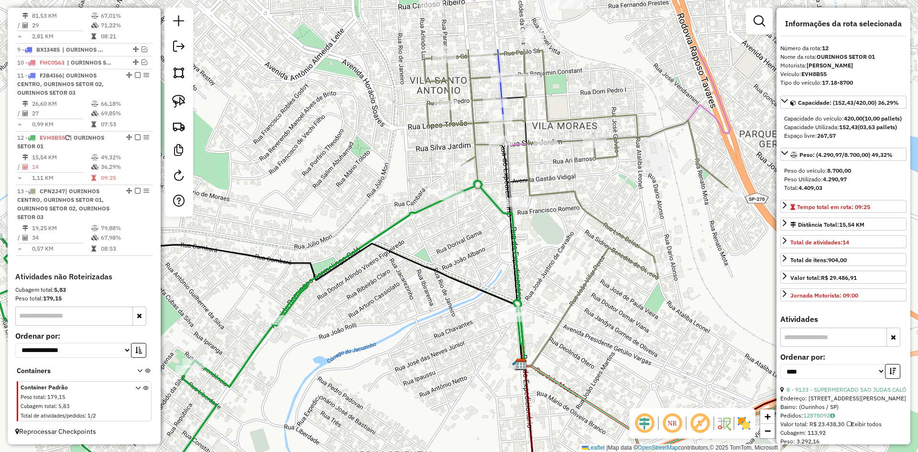
drag, startPoint x: 732, startPoint y: 141, endPoint x: 546, endPoint y: 264, distance: 223.6
click at [546, 264] on div "Janela de atendimento Grade de atendimento Capacidade Transportadoras Veículos …" at bounding box center [459, 226] width 918 height 452
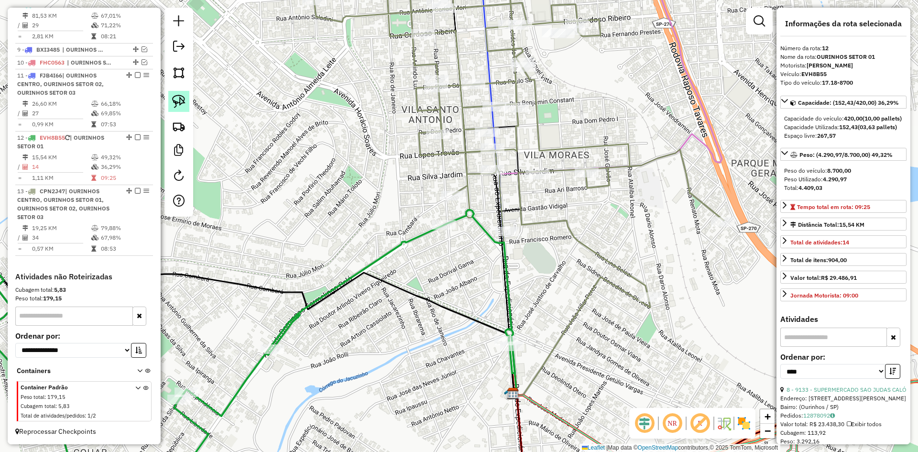
click at [181, 105] on img at bounding box center [178, 101] width 13 height 13
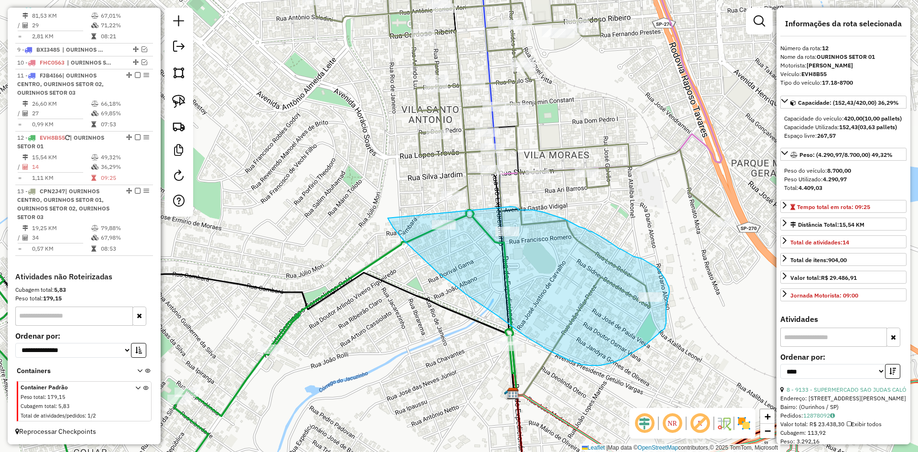
drag, startPoint x: 403, startPoint y: 240, endPoint x: 511, endPoint y: 207, distance: 112.5
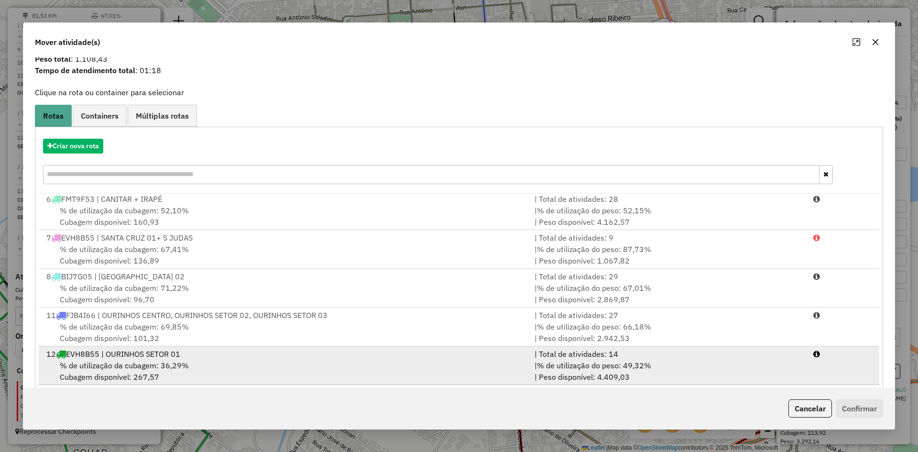
scroll to position [44, 0]
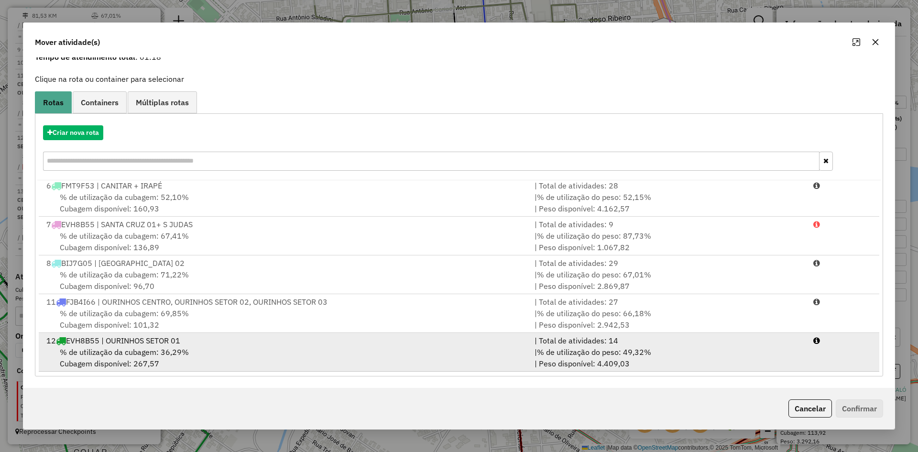
click at [175, 357] on span "% de utilização da cubagem: 36,29%" at bounding box center [124, 352] width 129 height 10
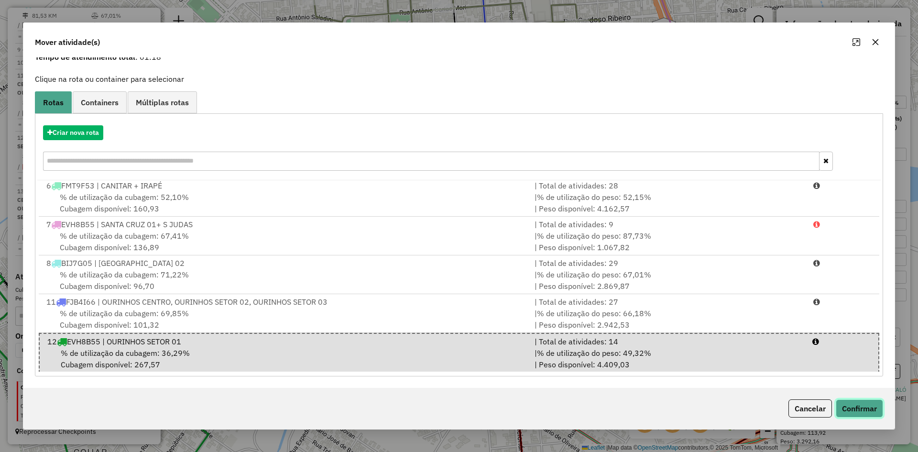
click at [873, 405] on button "Confirmar" at bounding box center [859, 408] width 47 height 18
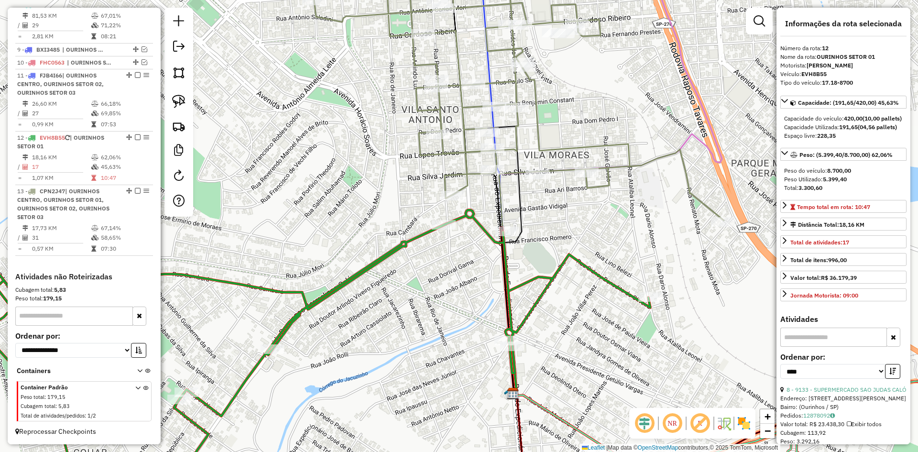
scroll to position [0, 0]
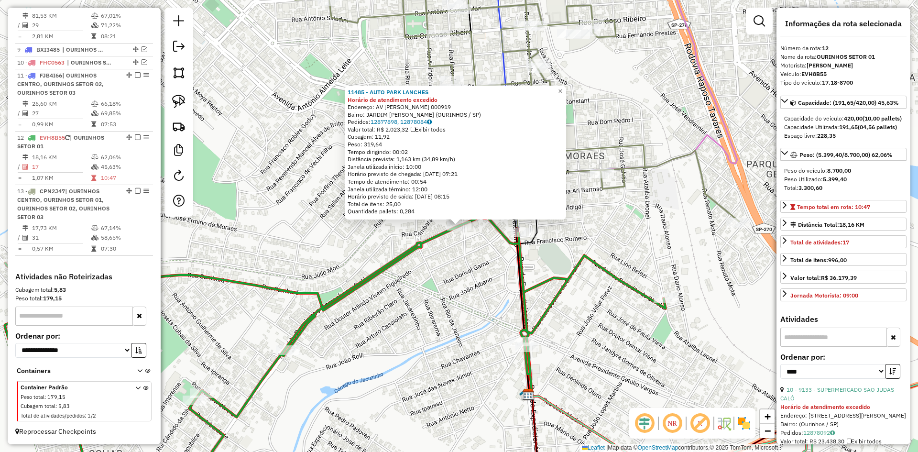
click at [438, 316] on div "11485 - AUTO PARK LANCHES Horário de atendimento excedido Endereço: AV GASTAO V…" at bounding box center [459, 226] width 918 height 452
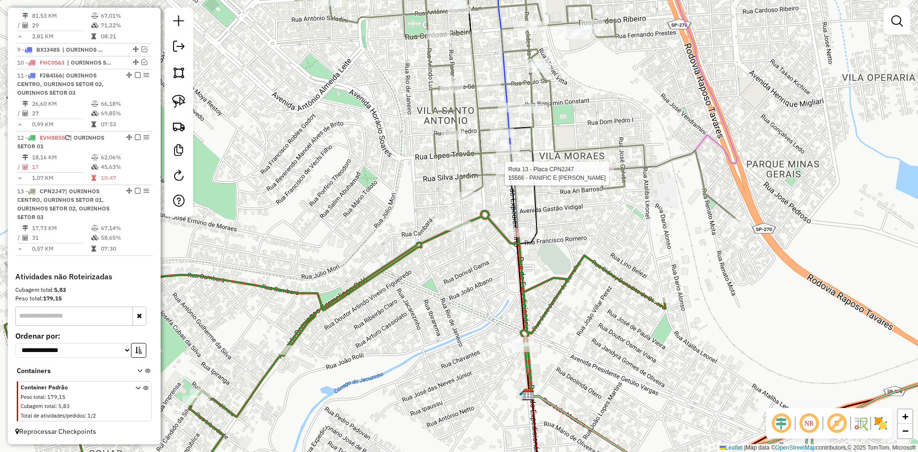
select select "*********"
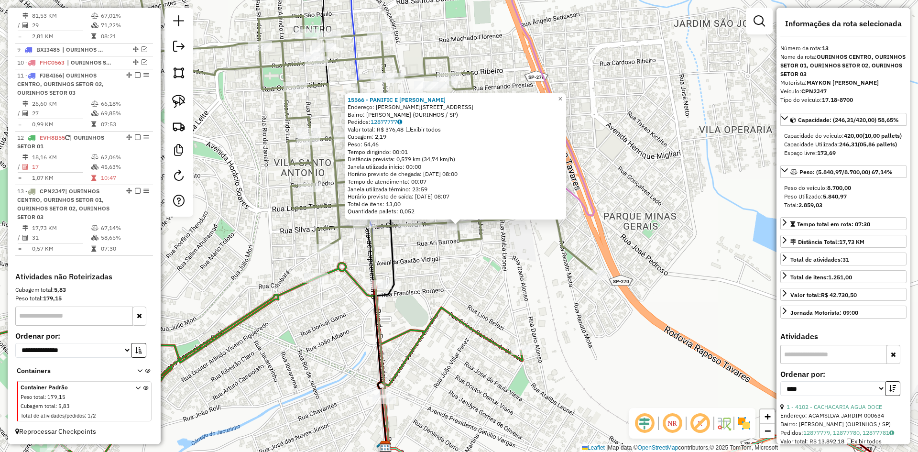
click at [490, 265] on div "15566 - PANIFIC E CONF COSTA Endereço: R ALVARO FERREIRA DE MORAES 343 Bairro: …" at bounding box center [459, 226] width 918 height 452
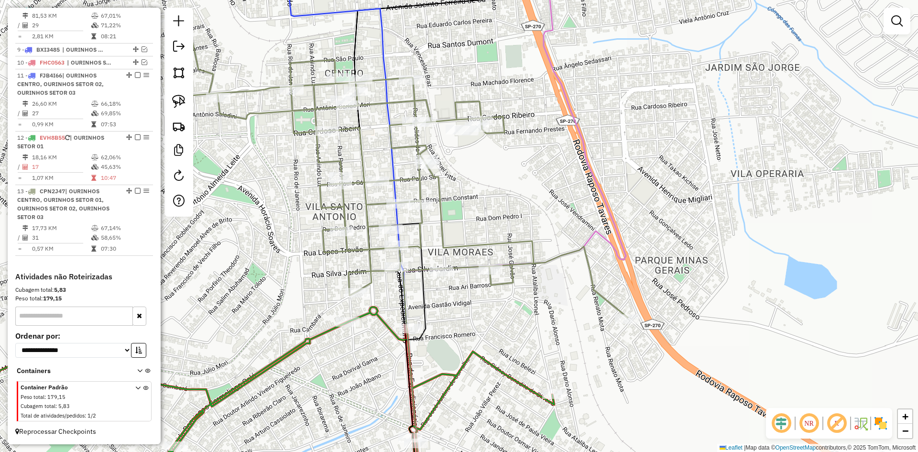
drag, startPoint x: 490, startPoint y: 265, endPoint x: 526, endPoint y: 316, distance: 61.7
click at [526, 316] on div "Janela de atendimento Grade de atendimento Capacidade Transportadoras Veículos …" at bounding box center [459, 226] width 918 height 452
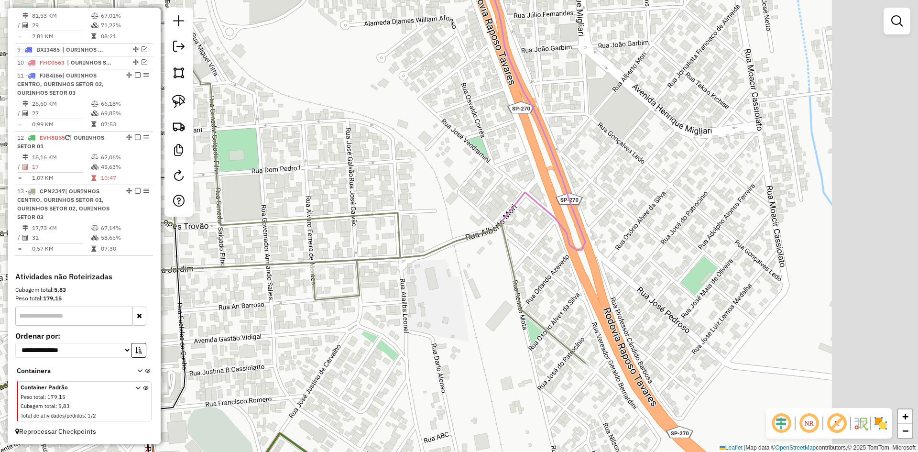
drag, startPoint x: 744, startPoint y: 151, endPoint x: 596, endPoint y: 180, distance: 150.6
click at [596, 180] on div "Janela de atendimento Grade de atendimento Capacidade Transportadoras Veículos …" at bounding box center [459, 226] width 918 height 452
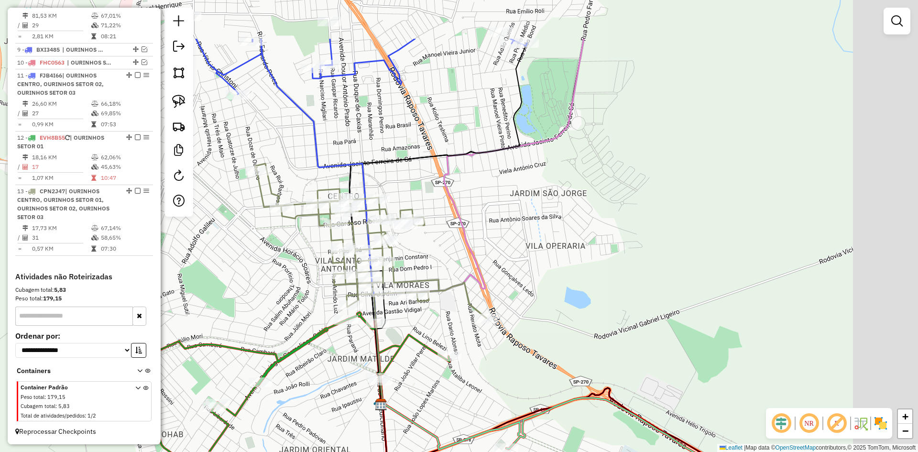
drag, startPoint x: 700, startPoint y: 171, endPoint x: 524, endPoint y: 286, distance: 210.6
click at [519, 308] on div "Janela de atendimento Grade de atendimento Capacidade Transportadoras Veículos …" at bounding box center [459, 226] width 918 height 452
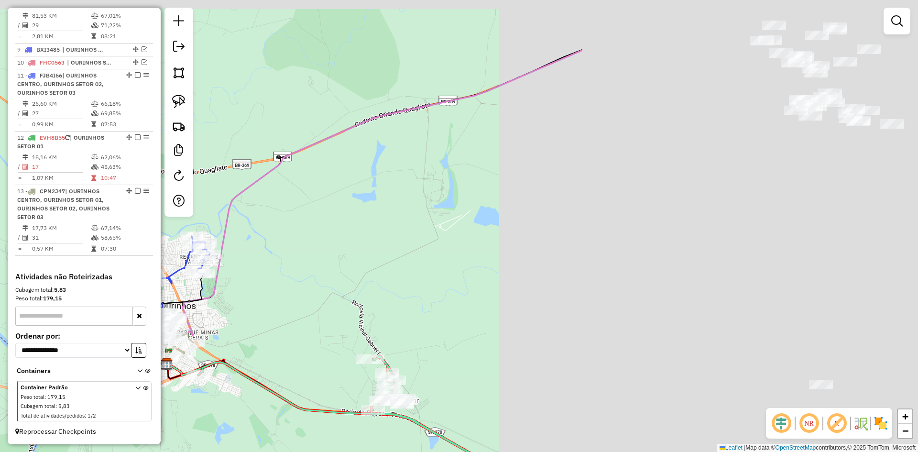
drag, startPoint x: 485, startPoint y: 259, endPoint x: 256, endPoint y: 299, distance: 232.6
click at [256, 299] on div "Janela de atendimento Grade de atendimento Capacidade Transportadoras Veículos …" at bounding box center [459, 226] width 918 height 452
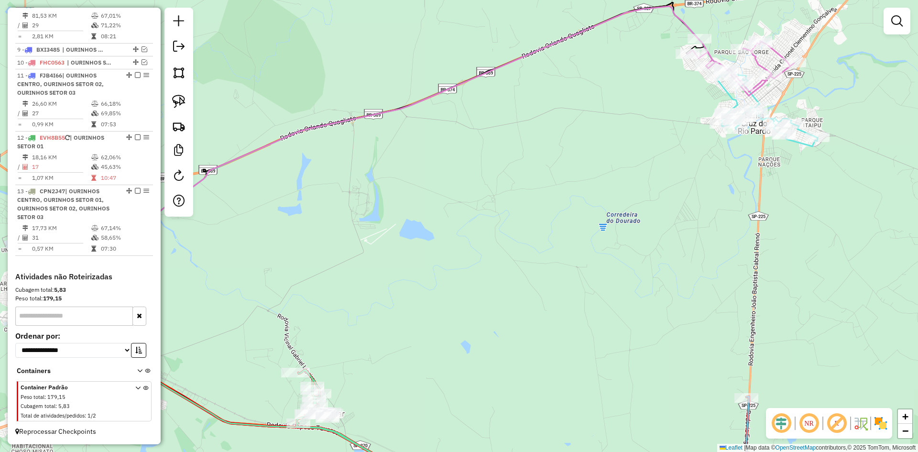
drag, startPoint x: 487, startPoint y: 352, endPoint x: 420, endPoint y: 393, distance: 78.1
click at [420, 393] on div "Janela de atendimento Grade de atendimento Capacidade Transportadoras Veículos …" at bounding box center [459, 226] width 918 height 452
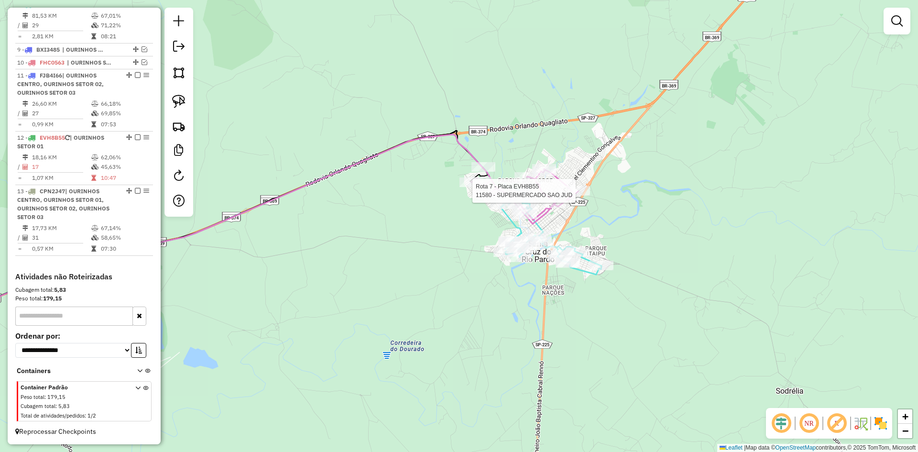
select select "*********"
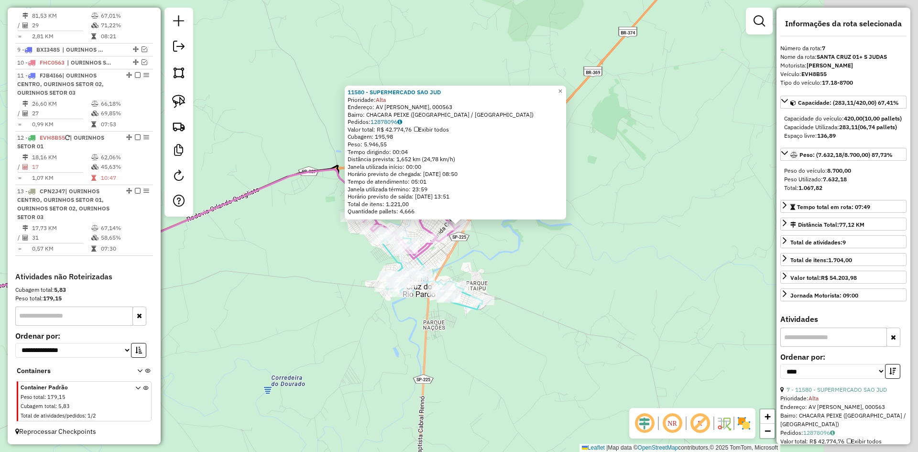
scroll to position [691, 0]
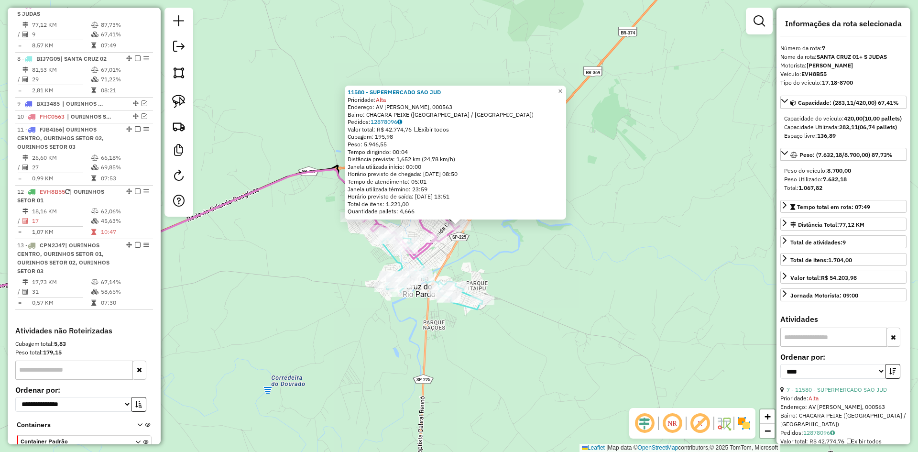
click at [519, 258] on div "11580 - SUPERMERCADO SAO JUD Prioridade: Alta Endereço: AV CARLOS RIOS, 000563 …" at bounding box center [459, 226] width 918 height 452
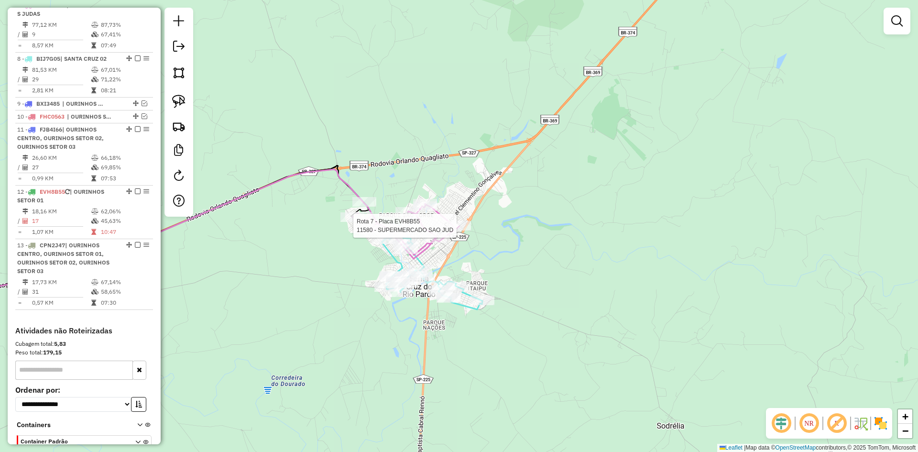
select select "*********"
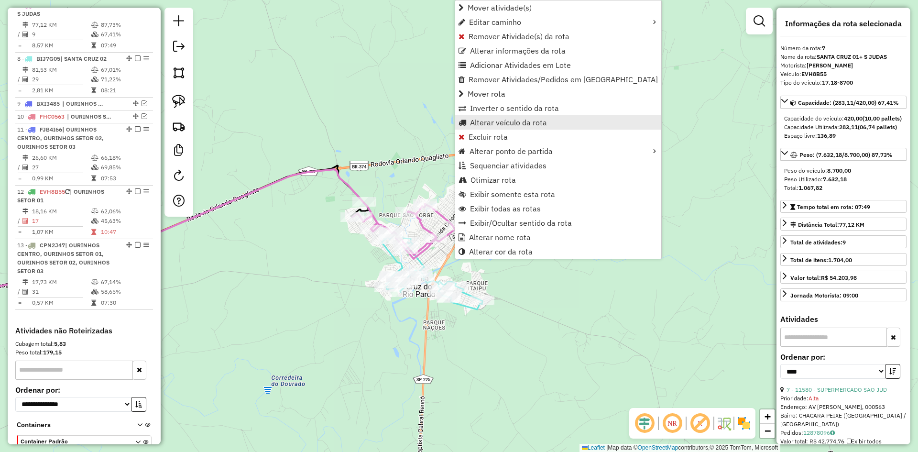
click at [529, 126] on span "Alterar veículo da rota" at bounding box center [508, 123] width 77 height 8
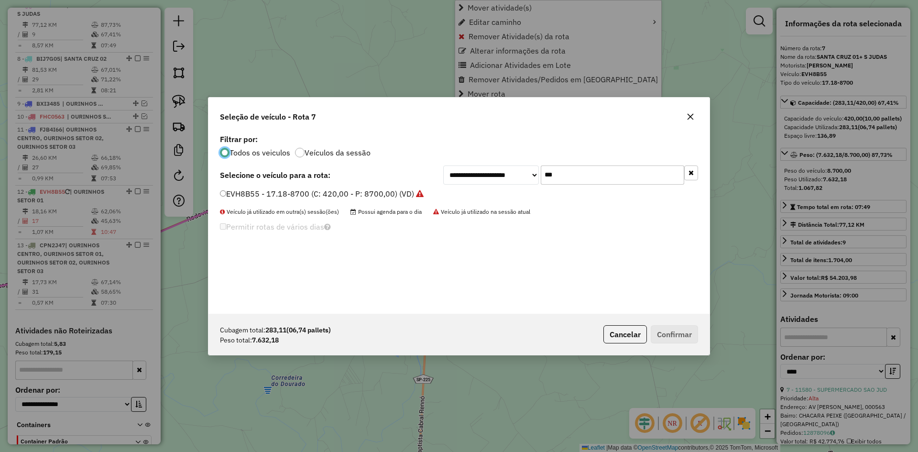
scroll to position [5, 3]
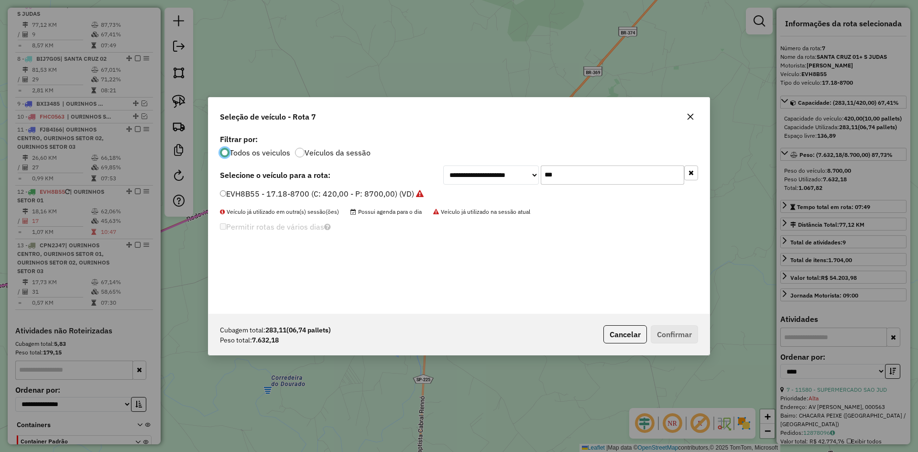
click at [589, 176] on input "***" at bounding box center [612, 174] width 143 height 19
type input "***"
click at [274, 193] on label "FQG0C14 - ATEGO 1719-8700 (C: 336,00 - P: 8700,00) (VD)" at bounding box center [329, 193] width 218 height 11
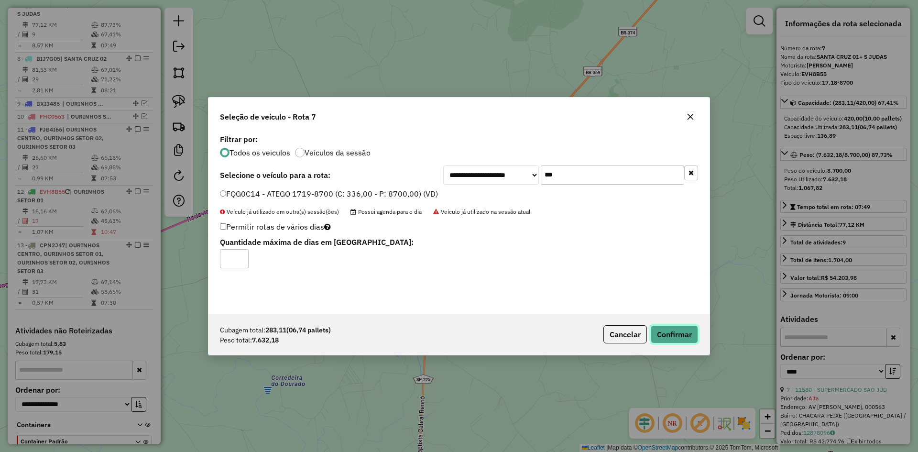
click at [677, 334] on button "Confirmar" at bounding box center [674, 334] width 47 height 18
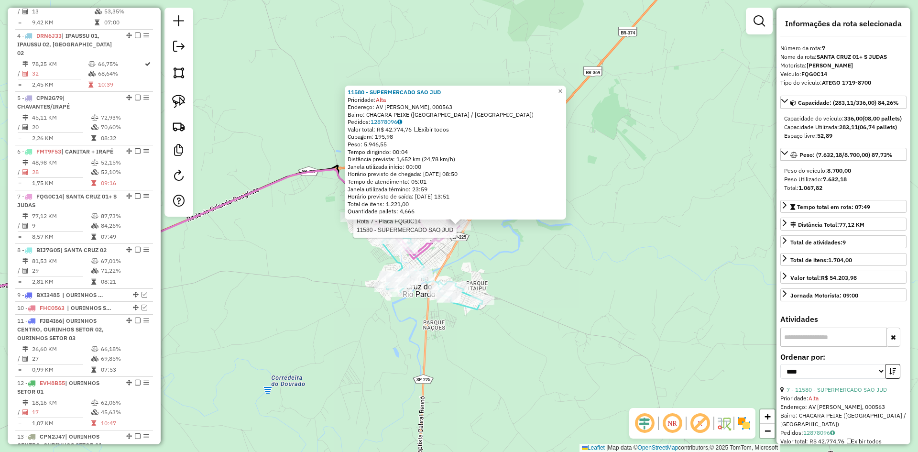
scroll to position [691, 0]
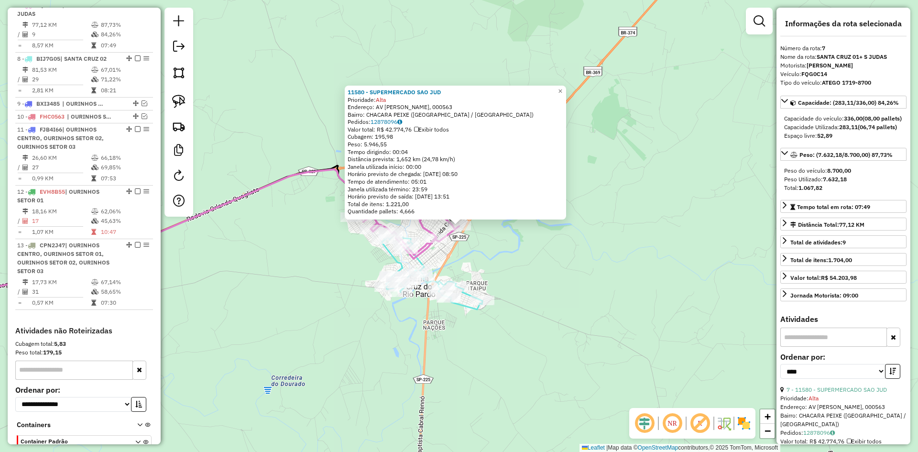
click at [474, 245] on div "11580 - SUPERMERCADO SAO JUD Prioridade: Alta Endereço: AV CARLOS RIOS, 000563 …" at bounding box center [459, 226] width 918 height 452
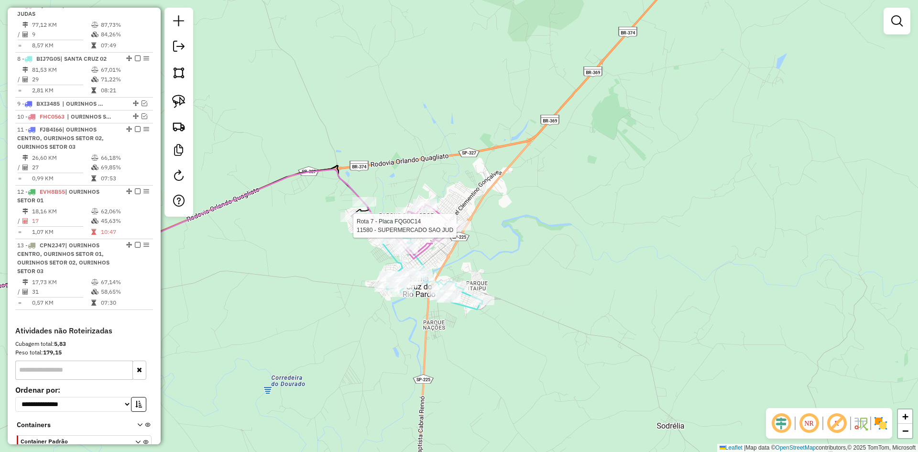
select select "*********"
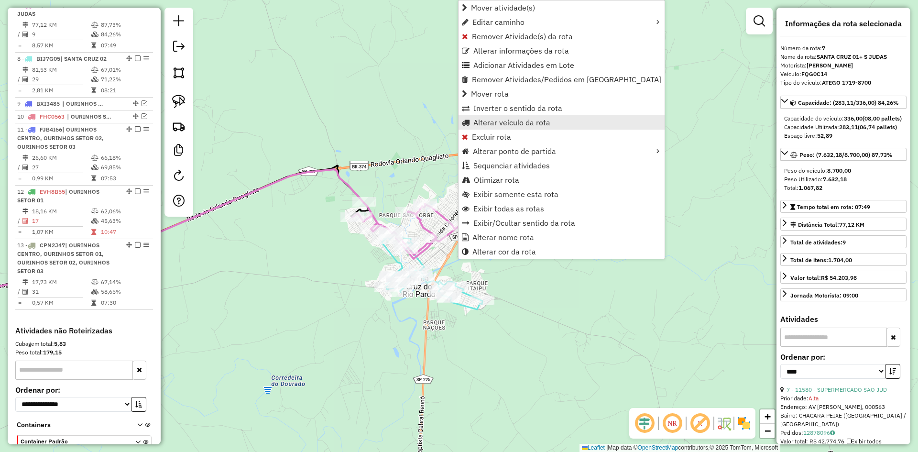
click at [506, 122] on span "Alterar veículo da rota" at bounding box center [511, 123] width 77 height 8
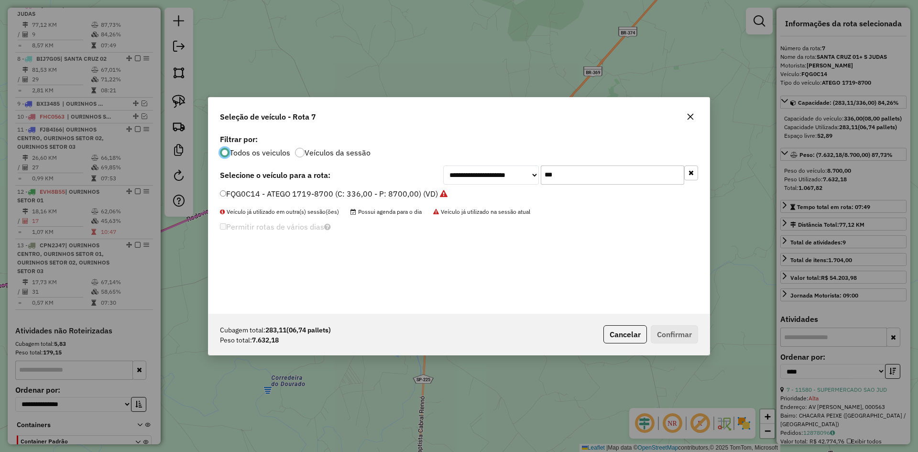
scroll to position [5, 3]
click at [580, 176] on input "***" at bounding box center [612, 174] width 143 height 19
type input "***"
click at [279, 194] on label "EVH8B55 - 17.18-8700 (C: 420,00 - P: 8700,00) (VD)" at bounding box center [322, 193] width 204 height 11
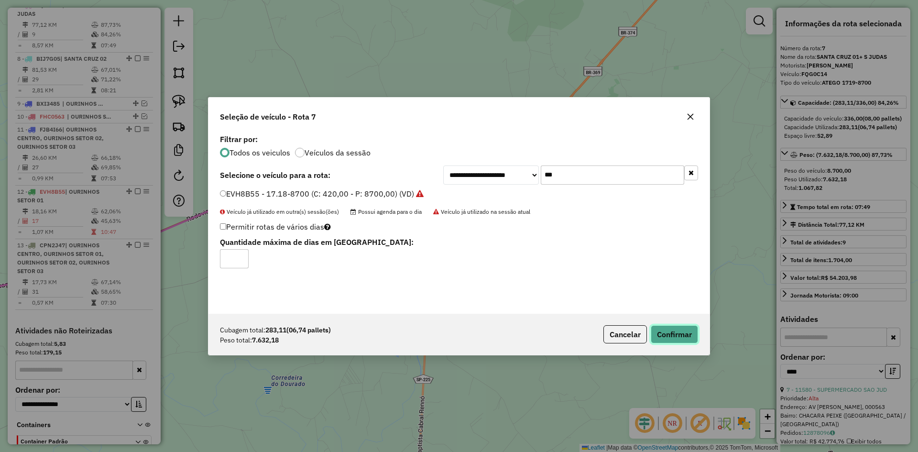
click at [682, 330] on button "Confirmar" at bounding box center [674, 334] width 47 height 18
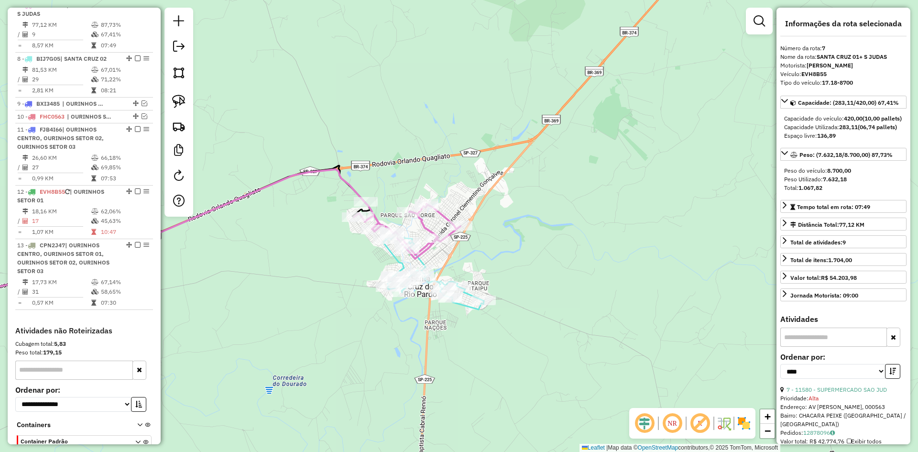
drag, startPoint x: 566, startPoint y: 316, endPoint x: 714, endPoint y: 146, distance: 225.7
click at [703, 132] on div "Janela de atendimento Grade de atendimento Capacidade Transportadoras Veículos …" at bounding box center [459, 226] width 918 height 452
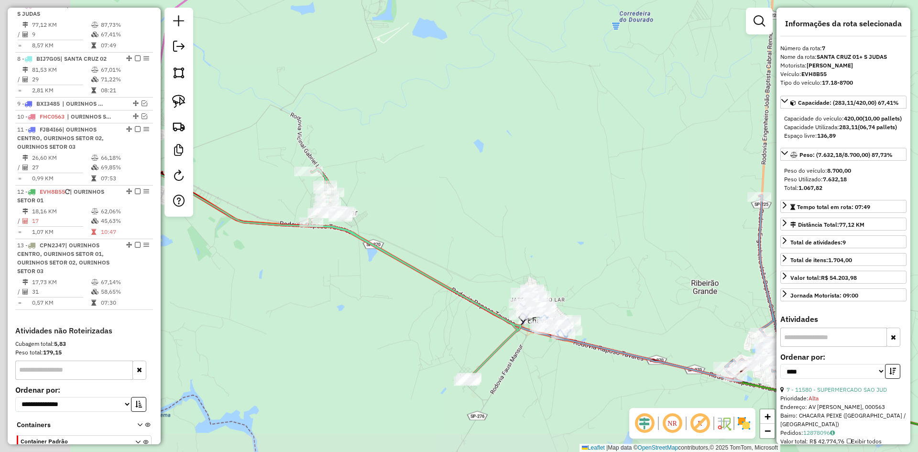
drag, startPoint x: 450, startPoint y: 297, endPoint x: 631, endPoint y: 266, distance: 184.0
click at [631, 266] on div "Janela de atendimento Grade de atendimento Capacidade Transportadoras Veículos …" at bounding box center [459, 226] width 918 height 452
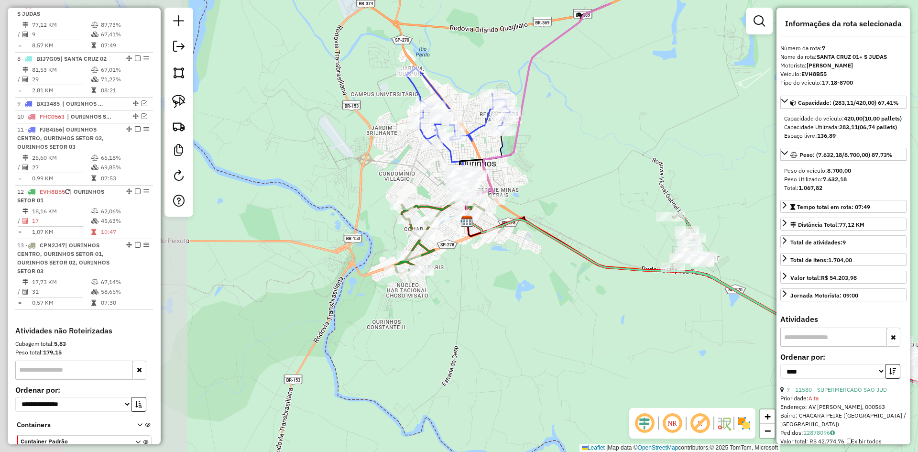
drag, startPoint x: 489, startPoint y: 344, endPoint x: 555, endPoint y: 359, distance: 67.2
click at [555, 359] on div "Janela de atendimento Grade de atendimento Capacidade Transportadoras Veículos …" at bounding box center [459, 226] width 918 height 452
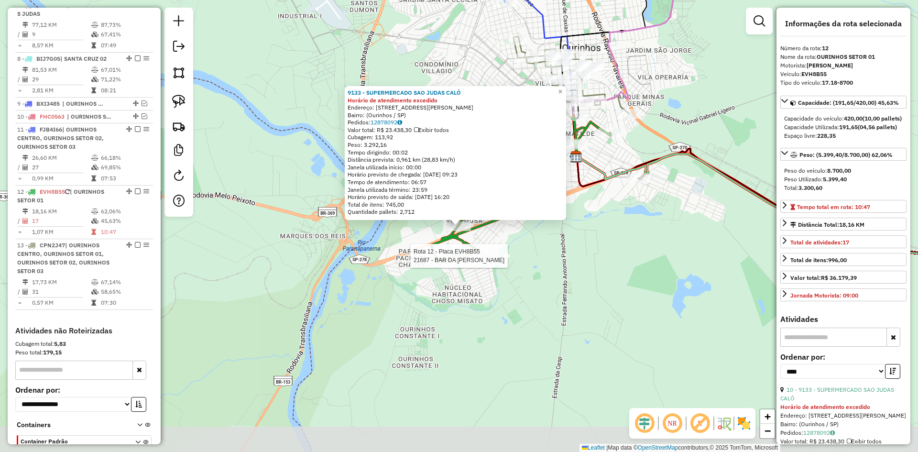
scroll to position [754, 0]
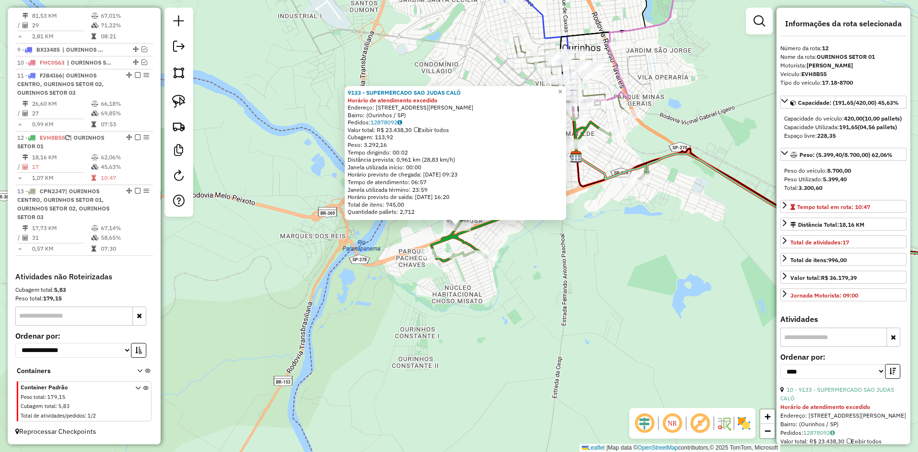
click at [543, 294] on div "9133 - SUPERMERCADO SAO JUDAS CALÓ Horário de atendimento excedido Endereço: Av…" at bounding box center [459, 226] width 918 height 452
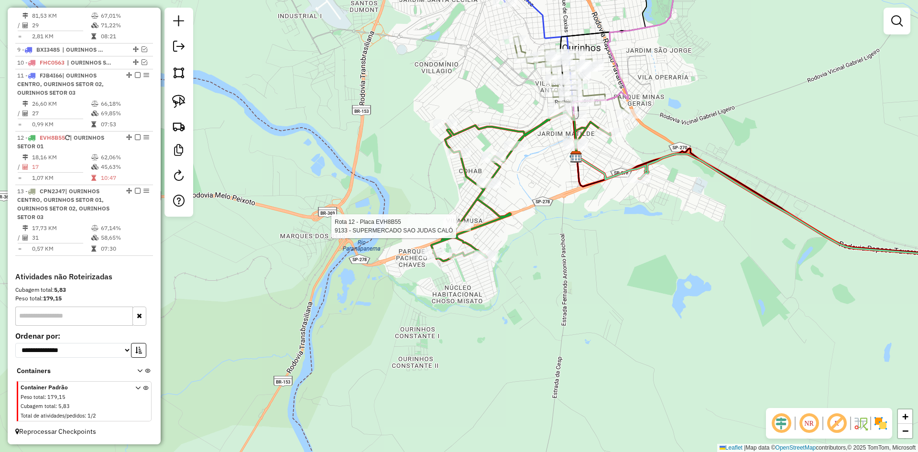
select select "*********"
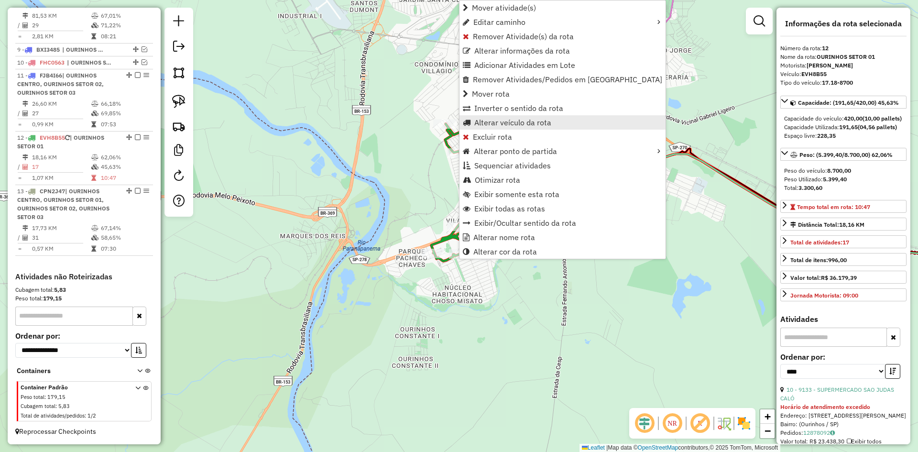
click at [530, 126] on span "Alterar veículo da rota" at bounding box center [512, 123] width 77 height 8
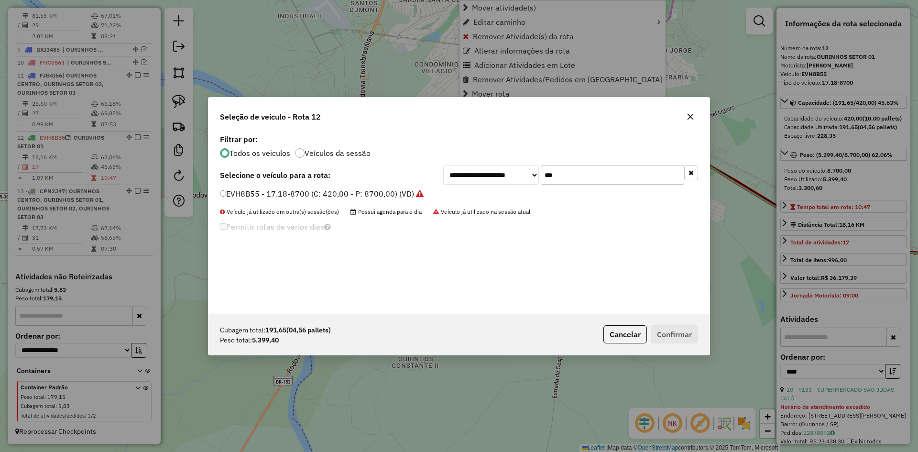
scroll to position [5, 3]
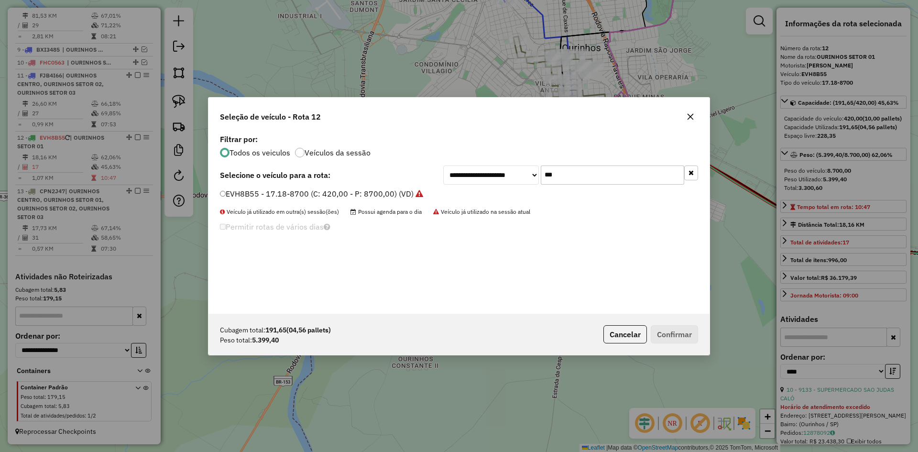
click at [568, 176] on input "***" at bounding box center [612, 174] width 143 height 19
type input "***"
click at [300, 195] on label "CNL9I47 - ATEGO 1719-8640 (C: 336,00 - P: 8640,00) (VD)" at bounding box center [327, 193] width 215 height 11
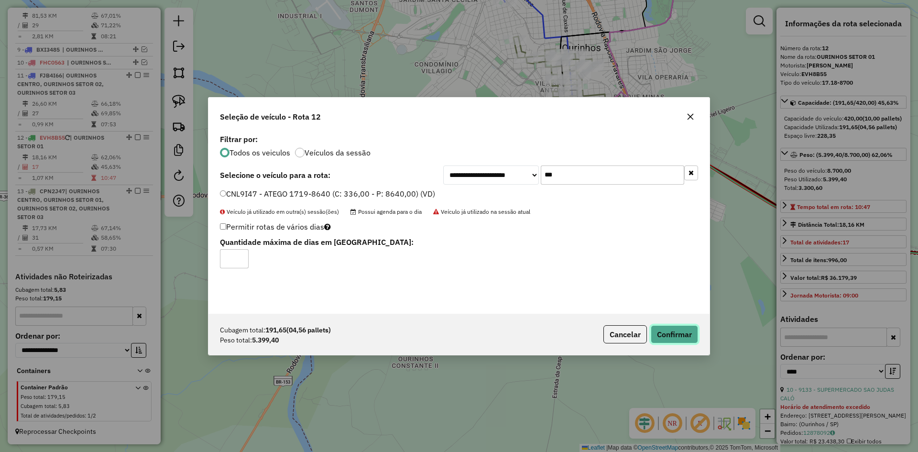
click at [669, 336] on button "Confirmar" at bounding box center [674, 334] width 47 height 18
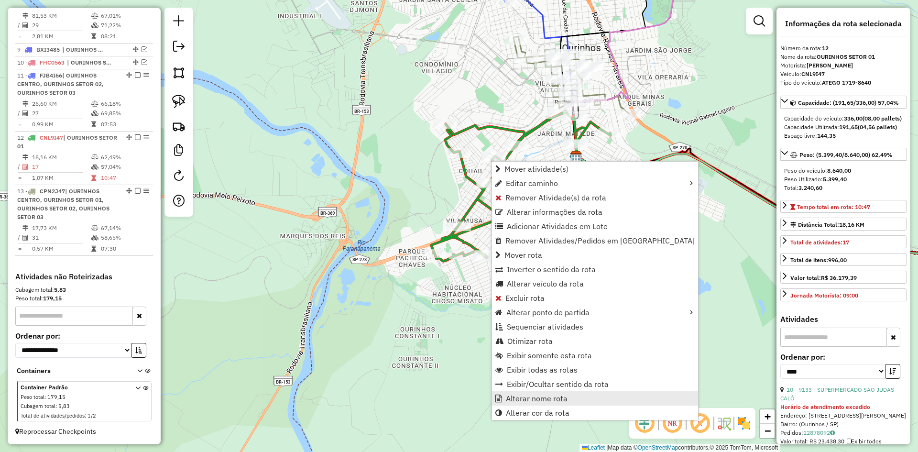
click at [551, 395] on span "Alterar nome rota" at bounding box center [537, 399] width 62 height 8
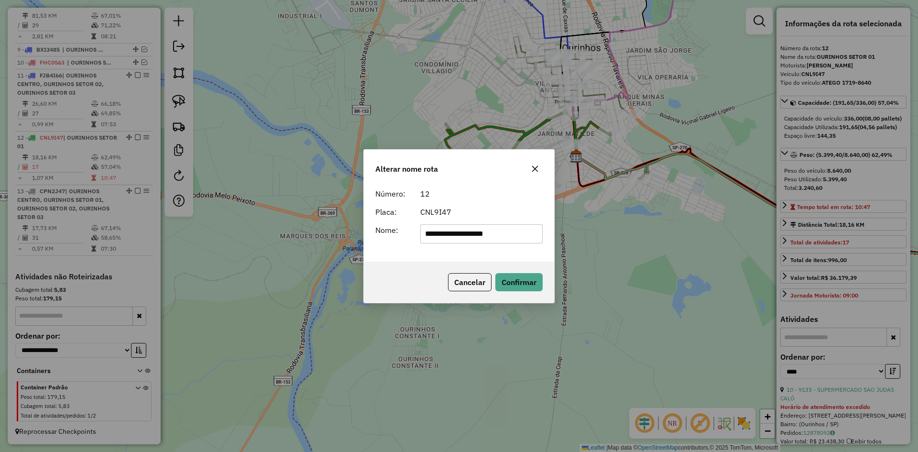
type input "**********"
click at [528, 280] on button "Confirmar" at bounding box center [518, 282] width 47 height 18
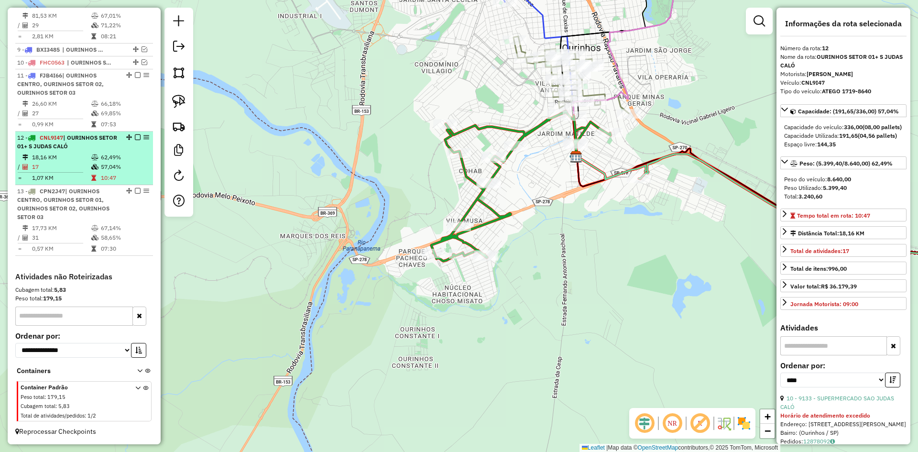
click at [136, 137] on em at bounding box center [138, 137] width 6 height 6
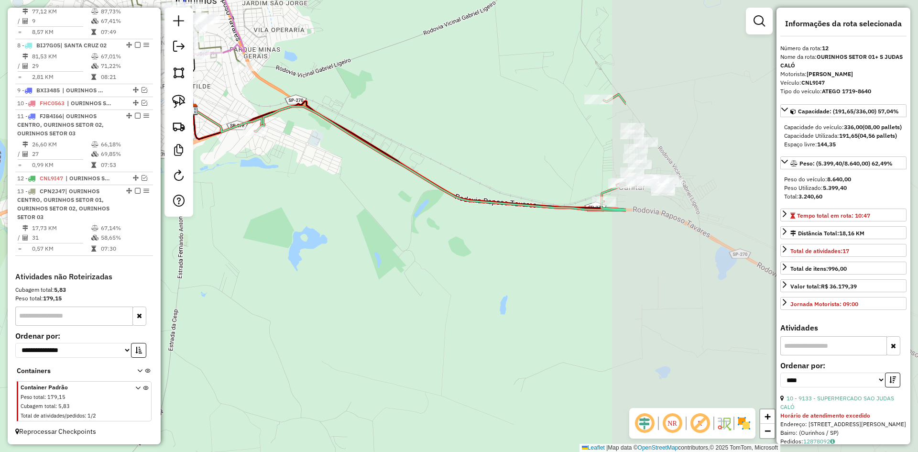
drag, startPoint x: 603, startPoint y: 319, endPoint x: 222, endPoint y: 272, distance: 384.5
click at [222, 272] on div "Janela de atendimento Grade de atendimento Capacidade Transportadoras Veículos …" at bounding box center [459, 226] width 918 height 452
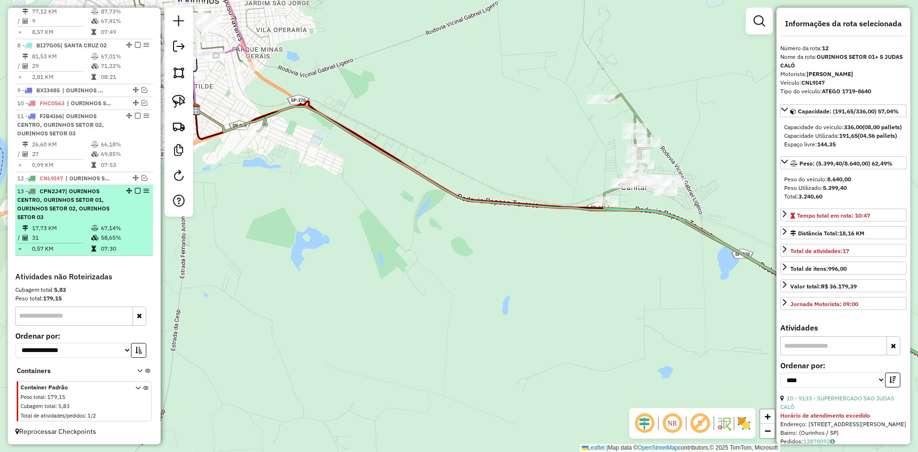
click at [68, 214] on div "13 - CPN2J47 | OURINHOS CENTRO, OURINHOS SETOR 01, OURINHOS SETOR 02, OURINHOS …" at bounding box center [67, 204] width 101 height 34
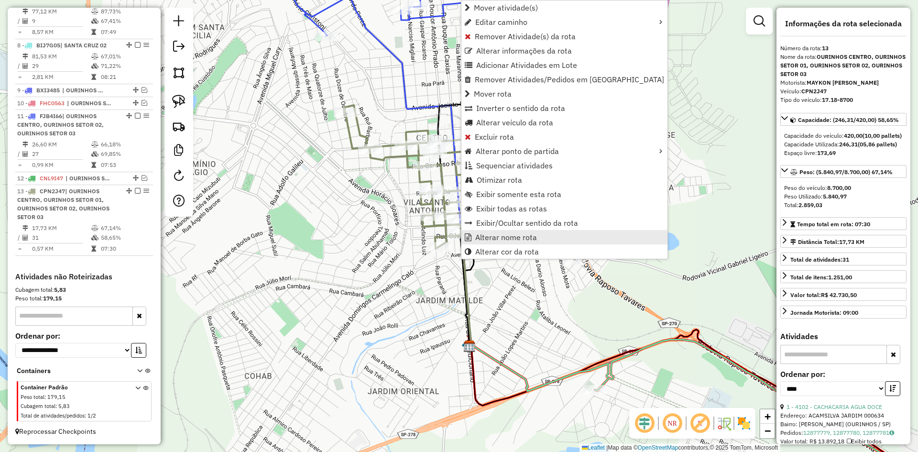
click at [489, 240] on span "Alterar nome rota" at bounding box center [506, 237] width 62 height 8
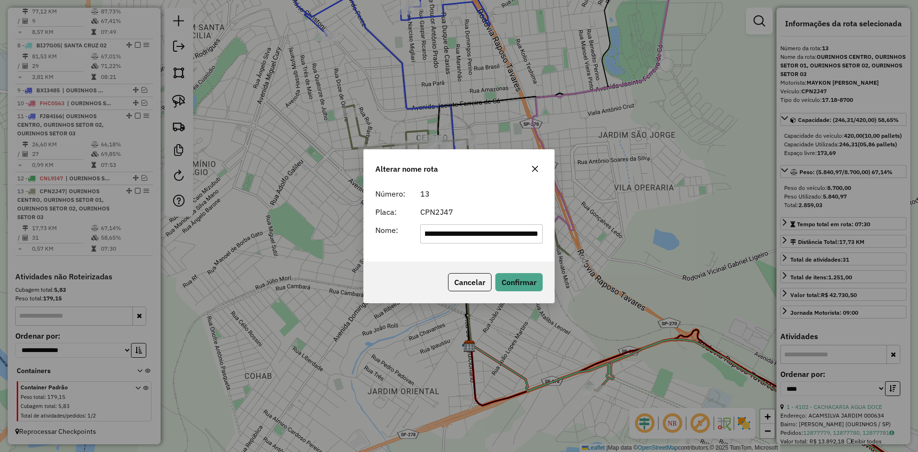
scroll to position [0, 0]
drag, startPoint x: 461, startPoint y: 237, endPoint x: 317, endPoint y: 242, distance: 144.5
click at [317, 242] on div "**********" at bounding box center [459, 226] width 918 height 452
click at [500, 245] on div "**********" at bounding box center [459, 222] width 190 height 77
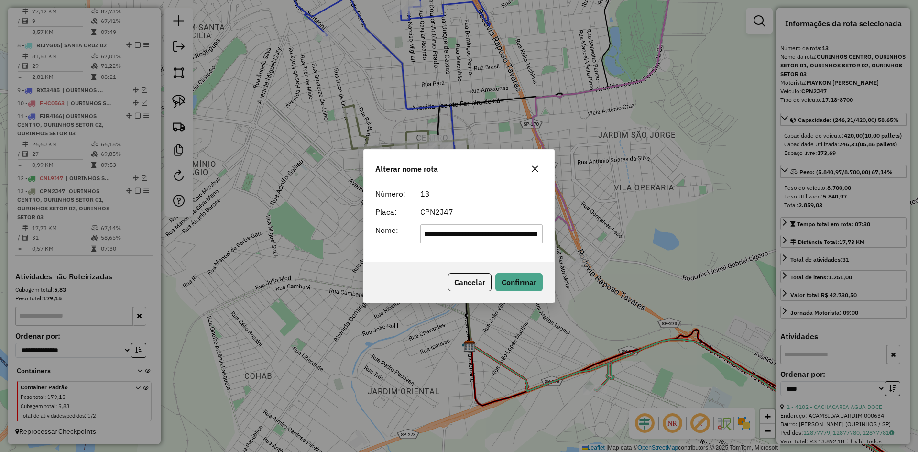
drag, startPoint x: 495, startPoint y: 237, endPoint x: 655, endPoint y: 242, distance: 159.3
click at [655, 242] on div "**********" at bounding box center [459, 226] width 918 height 452
type input "**********"
click at [444, 251] on div "**********" at bounding box center [459, 222] width 190 height 77
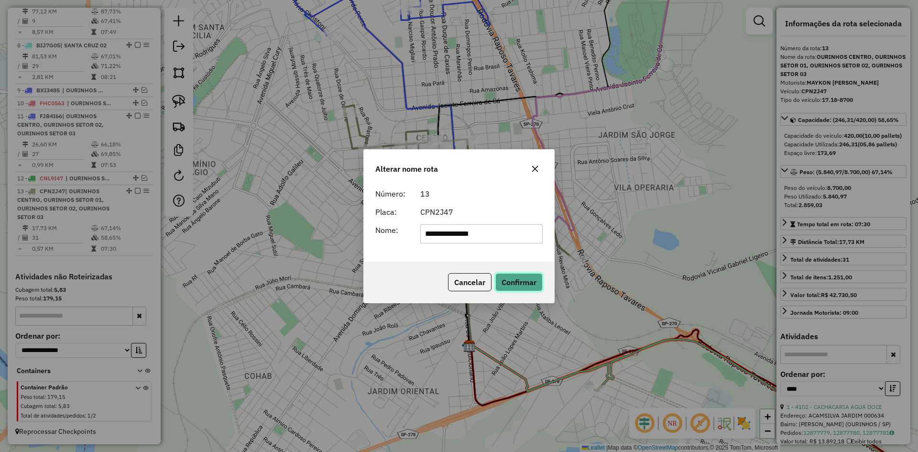
click at [520, 283] on button "Confirmar" at bounding box center [518, 282] width 47 height 18
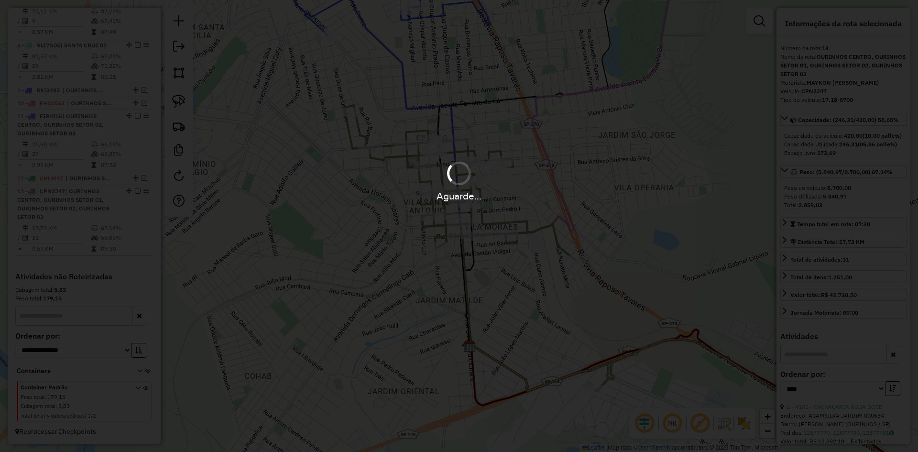
scroll to position [696, 0]
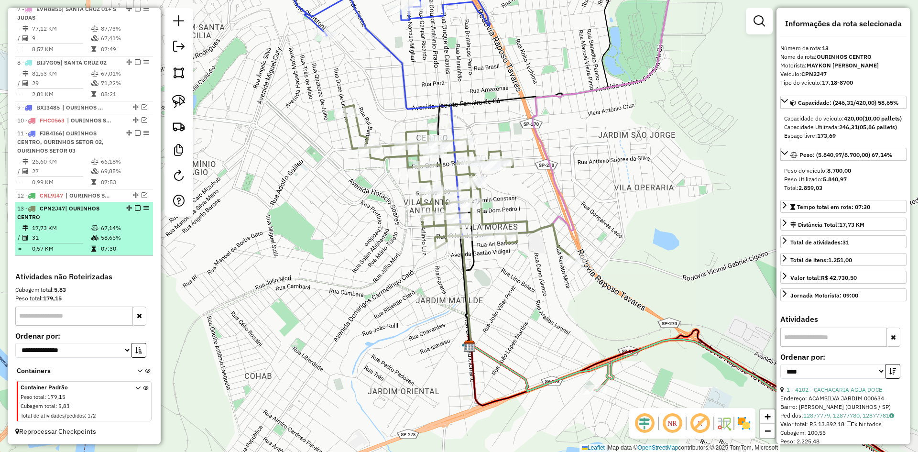
click at [135, 210] on em at bounding box center [138, 208] width 6 height 6
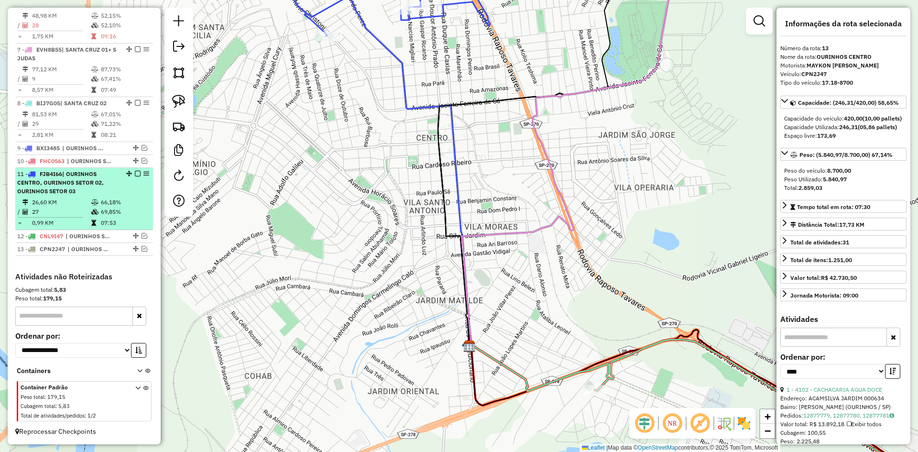
click at [109, 194] on div "11 - FJB4I66 | OURINHOS CENTRO, OURINHOS SETOR 02, OURINHOS SETOR 03" at bounding box center [67, 183] width 101 height 26
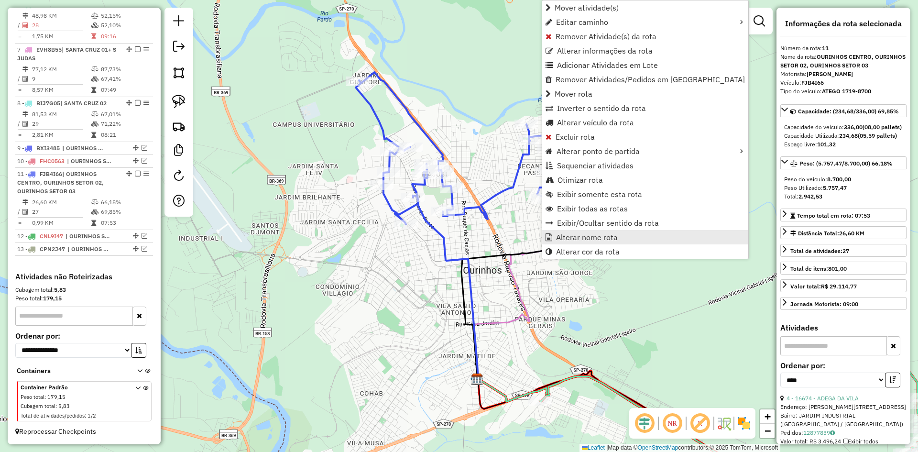
click at [611, 235] on span "Alterar nome rota" at bounding box center [587, 237] width 62 height 8
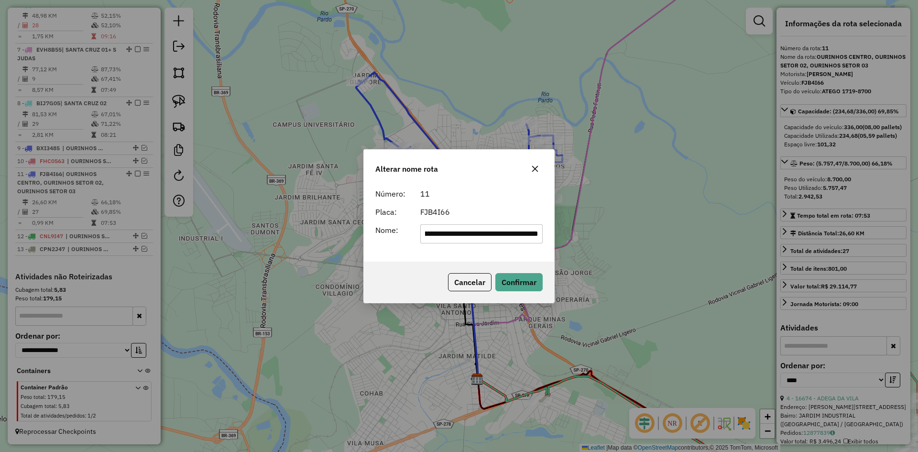
scroll to position [0, 0]
drag, startPoint x: 463, startPoint y: 238, endPoint x: 439, endPoint y: 248, distance: 25.9
click at [342, 242] on div "**********" at bounding box center [459, 226] width 918 height 452
click at [490, 239] on input "**********" at bounding box center [481, 233] width 123 height 19
click at [498, 239] on input "**********" at bounding box center [481, 233] width 123 height 19
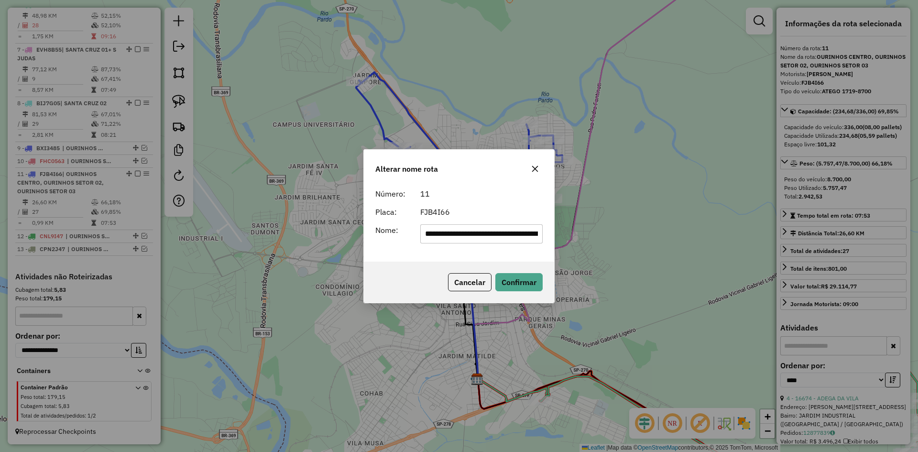
drag, startPoint x: 499, startPoint y: 237, endPoint x: 267, endPoint y: 252, distance: 232.0
click at [263, 253] on div "**********" at bounding box center [459, 226] width 918 height 452
drag, startPoint x: 500, startPoint y: 239, endPoint x: 526, endPoint y: 247, distance: 27.1
click at [526, 247] on div "**********" at bounding box center [459, 222] width 190 height 77
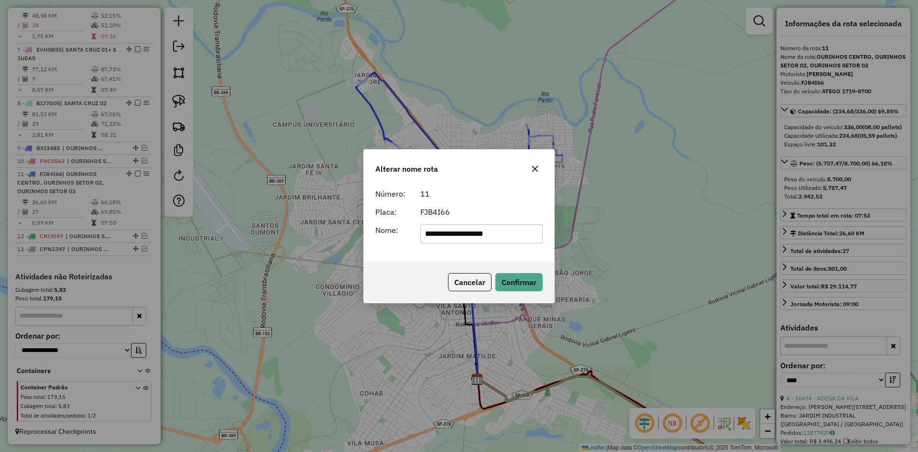
scroll to position [0, 0]
type input "**********"
click at [510, 276] on button "Confirmar" at bounding box center [518, 282] width 47 height 18
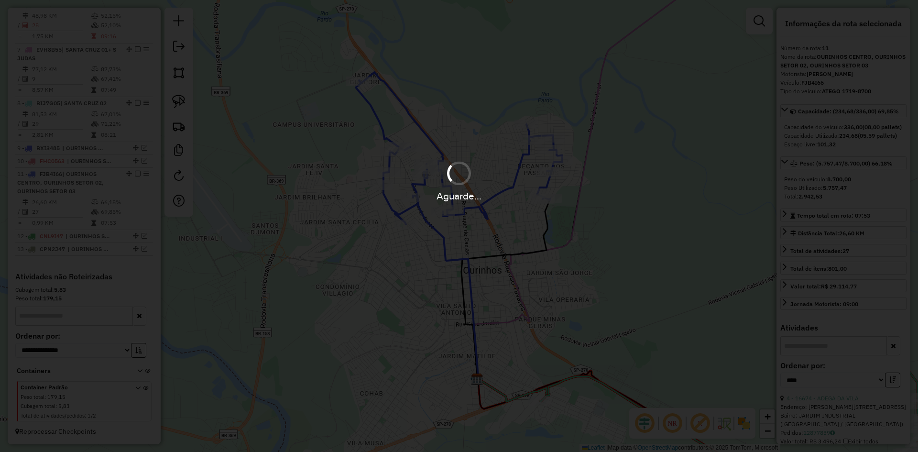
scroll to position [647, 0]
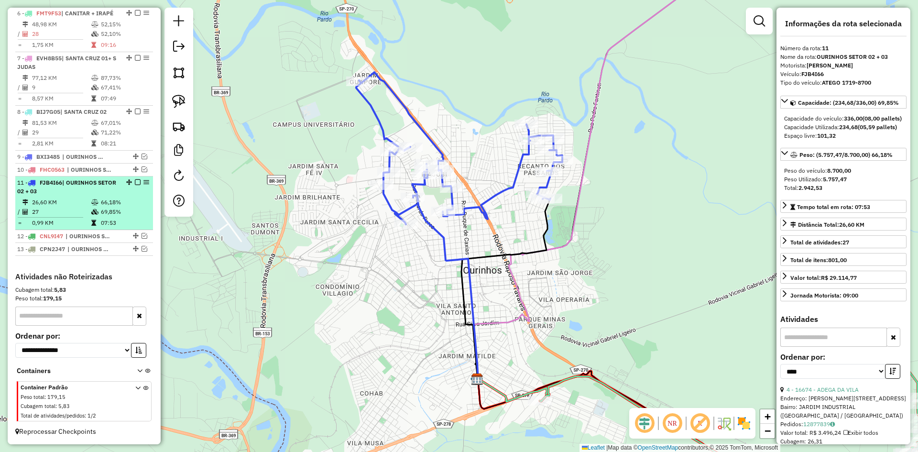
click at [135, 181] on em at bounding box center [138, 182] width 6 height 6
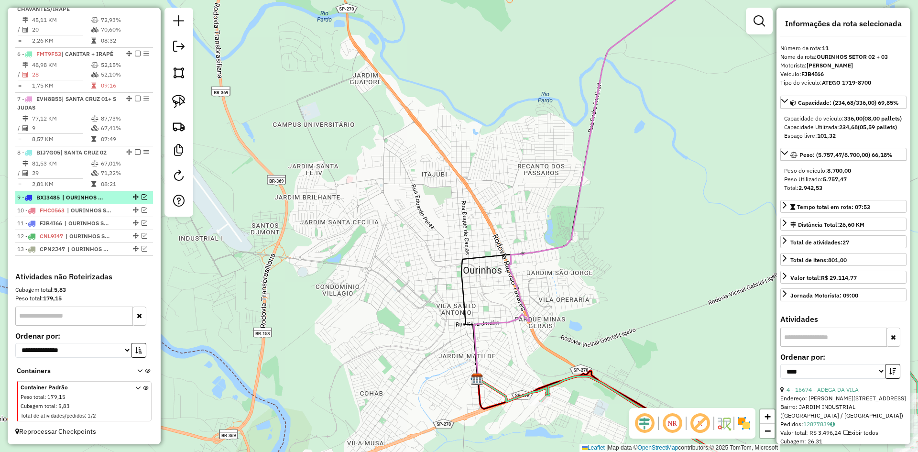
click at [142, 195] on em at bounding box center [145, 197] width 6 height 6
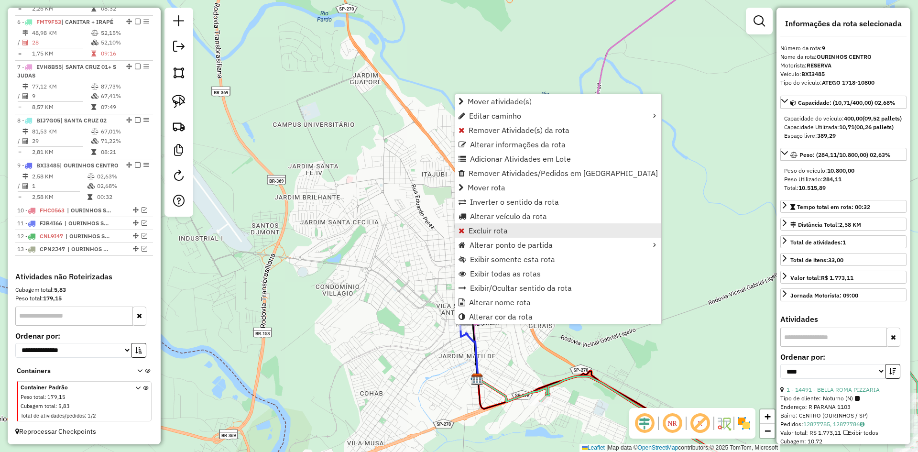
click at [503, 233] on span "Excluir rota" at bounding box center [488, 231] width 39 height 8
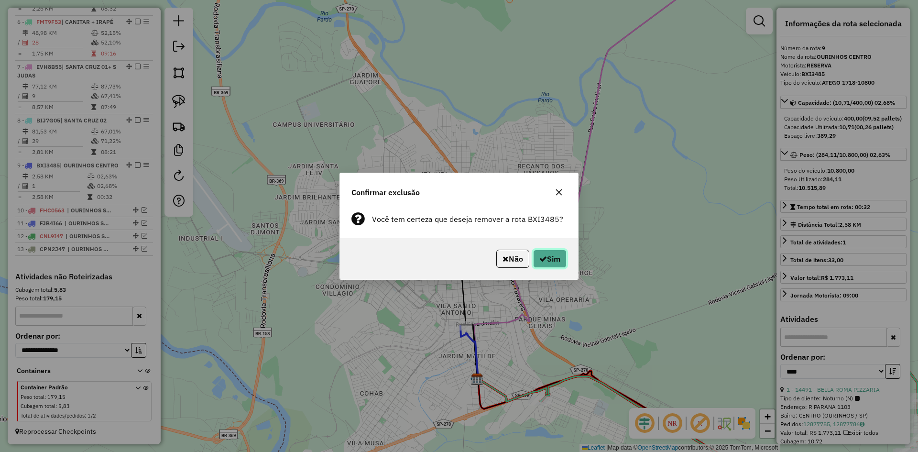
click at [553, 256] on button "Sim" at bounding box center [549, 259] width 33 height 18
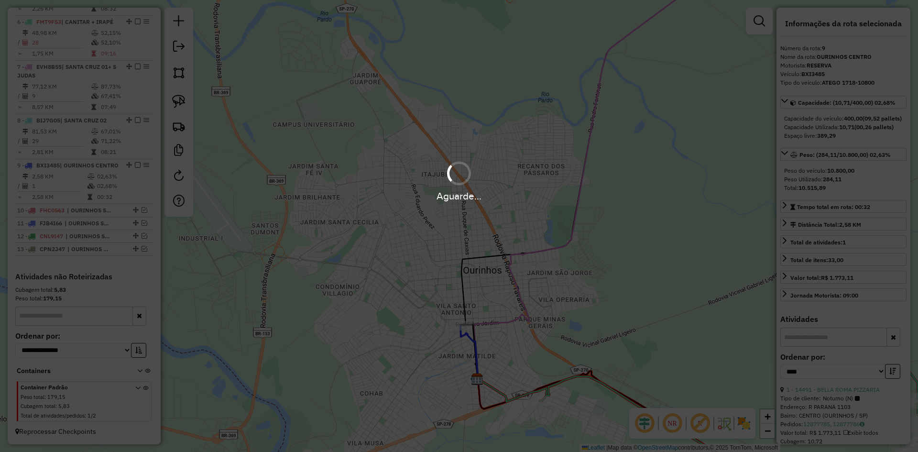
scroll to position [581, 0]
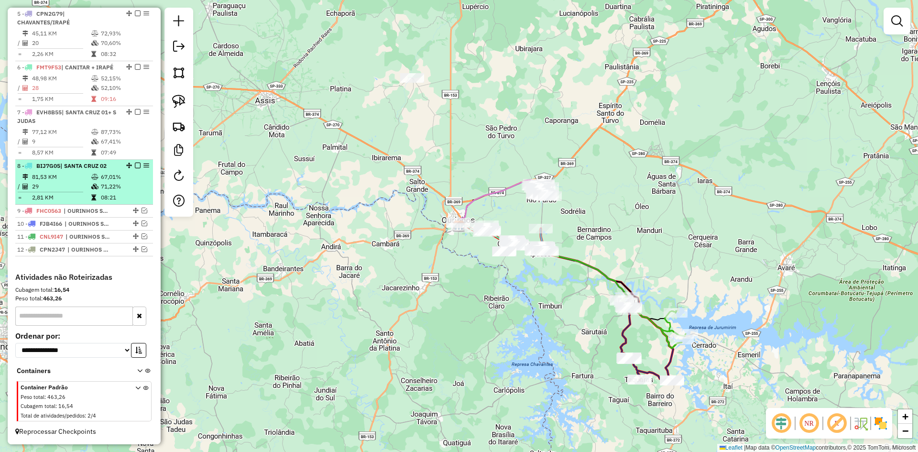
click at [88, 177] on td "81,53 KM" at bounding box center [61, 177] width 59 height 10
select select "*********"
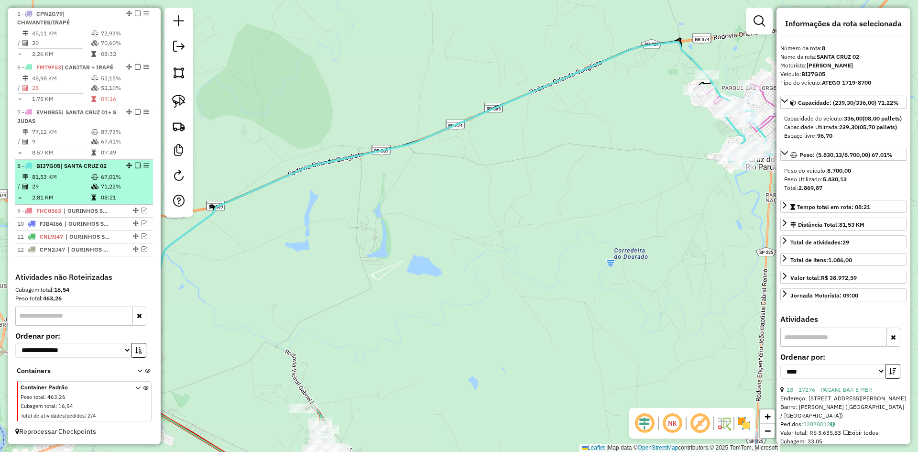
click at [138, 167] on div at bounding box center [135, 166] width 29 height 6
click at [137, 166] on em at bounding box center [138, 166] width 6 height 6
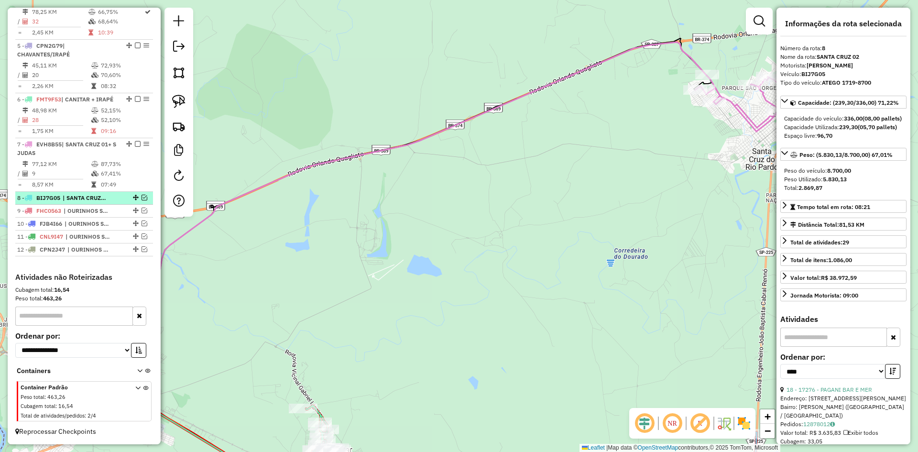
scroll to position [549, 0]
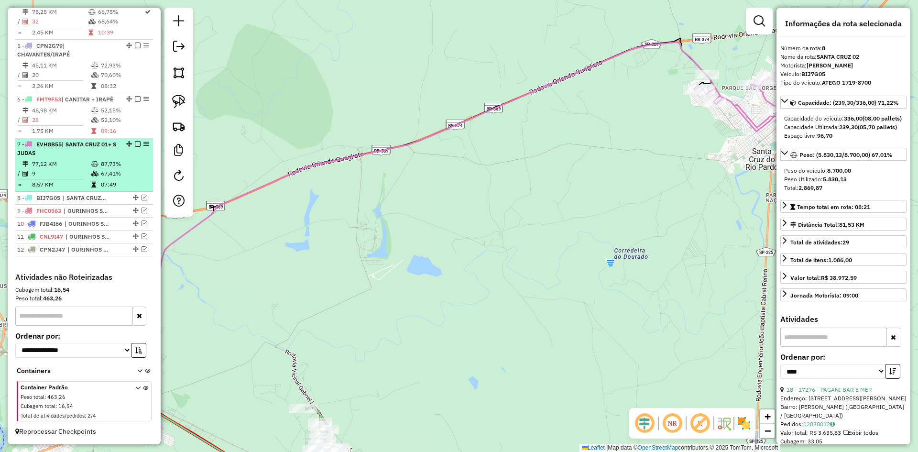
click at [121, 159] on td "87,73%" at bounding box center [124, 164] width 48 height 10
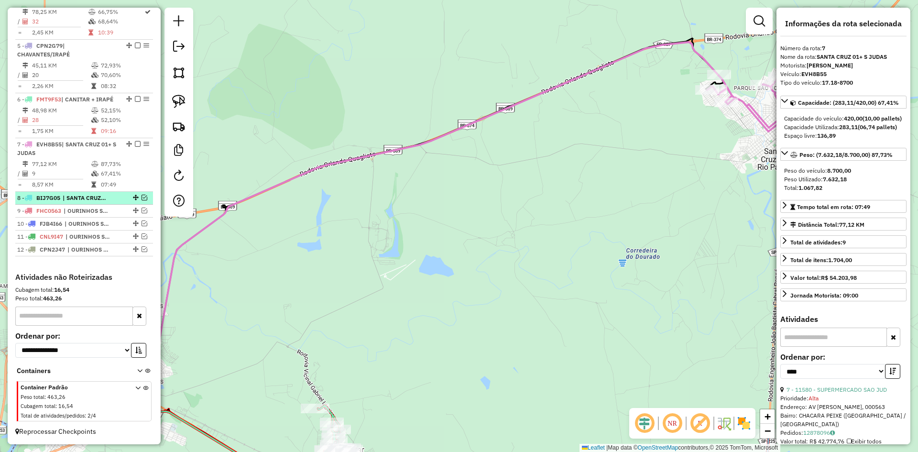
click at [142, 197] on em at bounding box center [145, 198] width 6 height 6
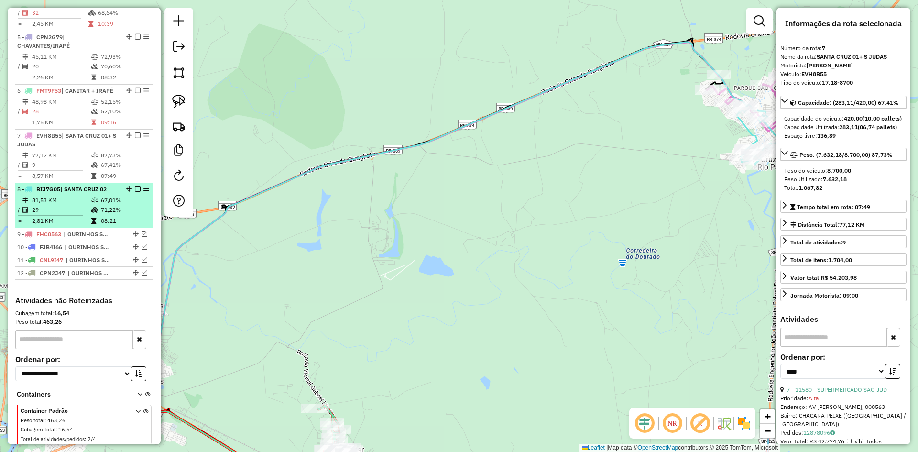
scroll to position [581, 0]
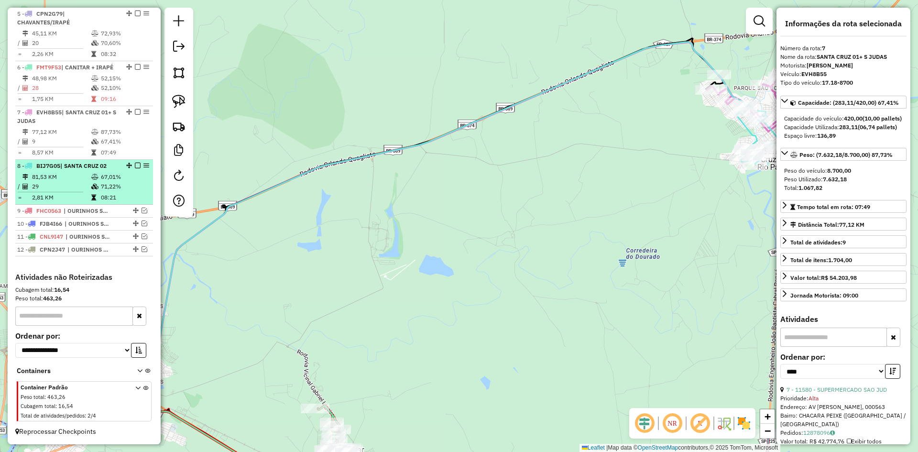
click at [95, 178] on icon at bounding box center [94, 177] width 7 height 6
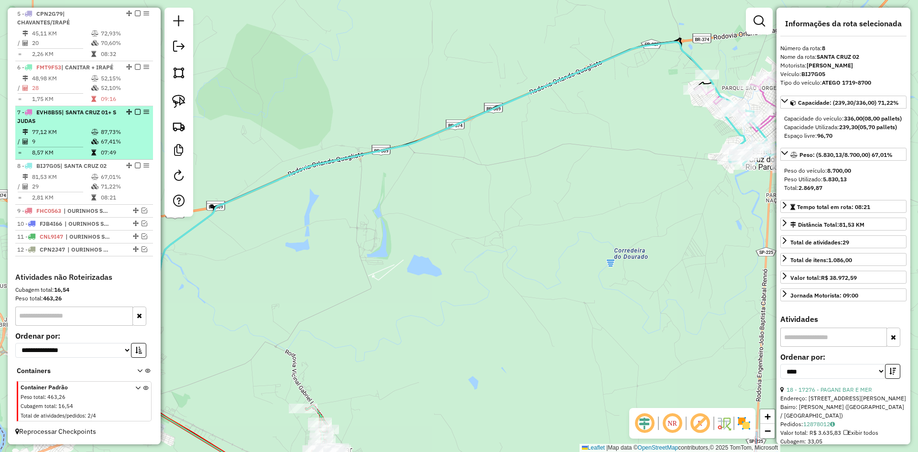
click at [91, 140] on icon at bounding box center [94, 142] width 7 height 6
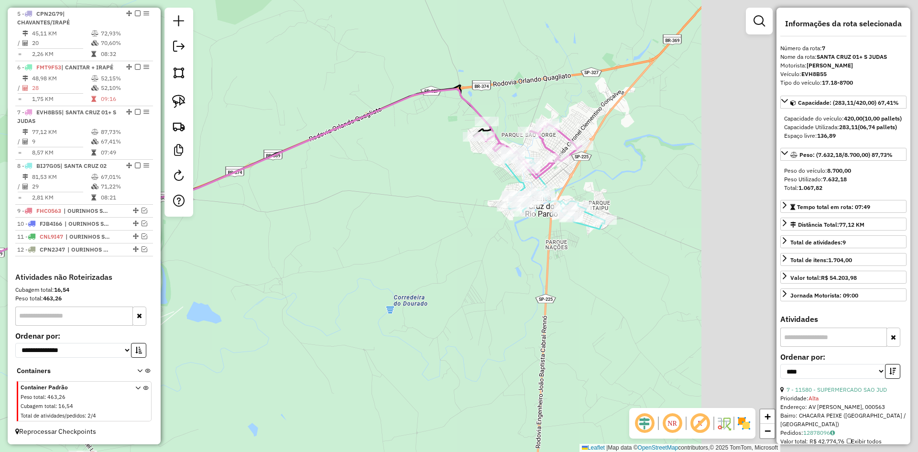
drag, startPoint x: 620, startPoint y: 230, endPoint x: 369, endPoint y: 291, distance: 258.3
click at [369, 291] on div "Janela de atendimento Grade de atendimento Capacidade Transportadoras Veículos …" at bounding box center [459, 226] width 918 height 452
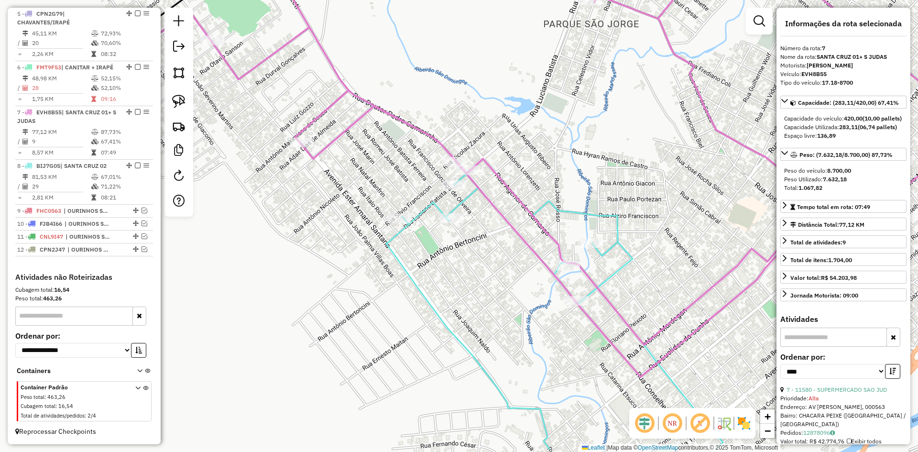
drag, startPoint x: 564, startPoint y: 199, endPoint x: 512, endPoint y: 151, distance: 70.7
click at [512, 151] on div "Janela de atendimento Grade de atendimento Capacidade Transportadoras Veículos …" at bounding box center [459, 226] width 918 height 452
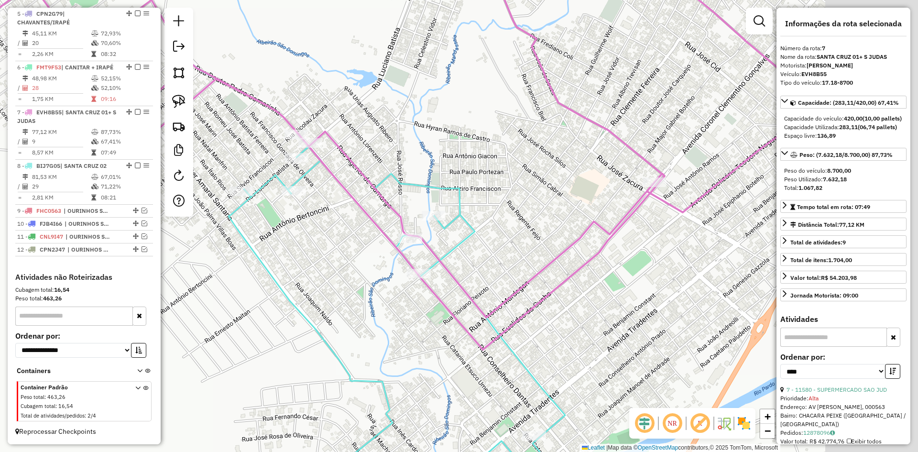
drag, startPoint x: 580, startPoint y: 178, endPoint x: 455, endPoint y: 154, distance: 126.8
click at [419, 149] on div "Janela de atendimento Grade de atendimento Capacidade Transportadoras Veículos …" at bounding box center [459, 226] width 918 height 452
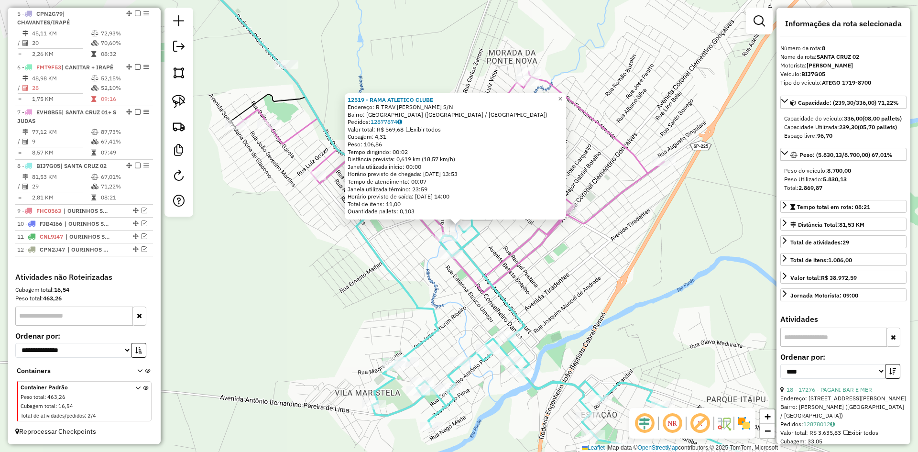
click at [505, 245] on div "12519 - RAMA ATLETICO CLUBE Endereço: R TRAV CARMELHO COMENGO S/N Bairro: JARDI…" at bounding box center [459, 226] width 918 height 452
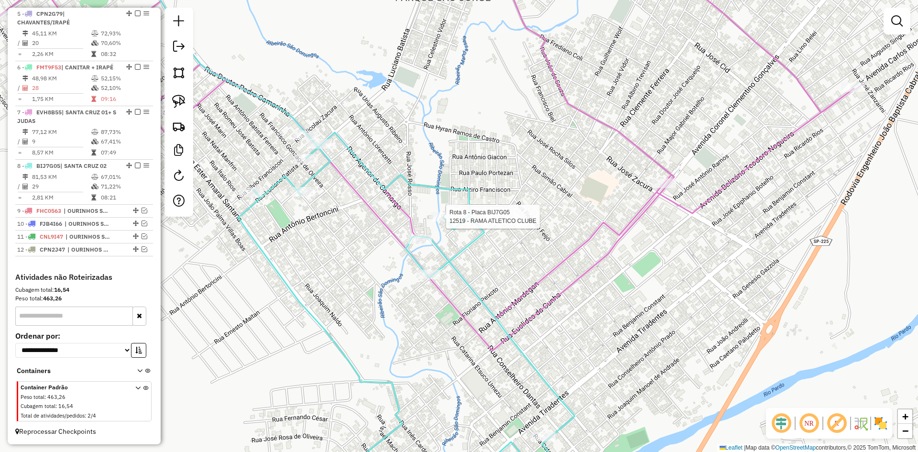
select select "*********"
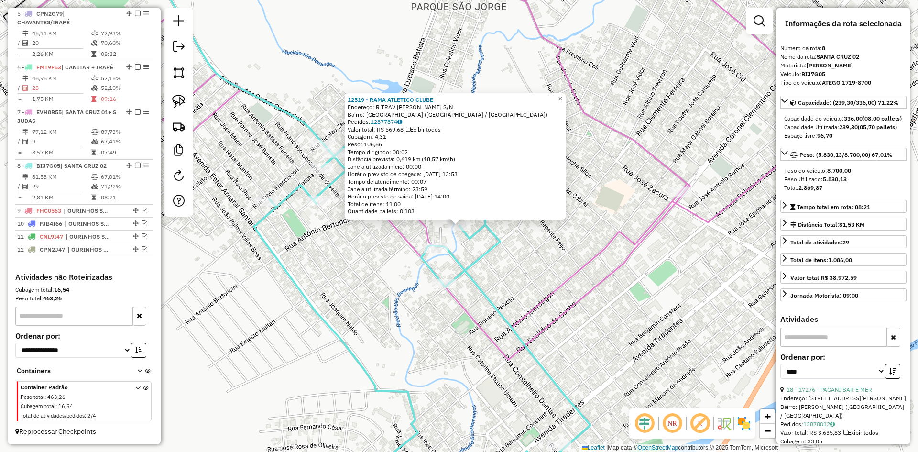
click at [502, 258] on div "Rota 8 - Placa BIJ7G05 12519 - RAMA ATLETICO CLUBE 12519 - RAMA ATLETICO CLUBE …" at bounding box center [459, 226] width 918 height 452
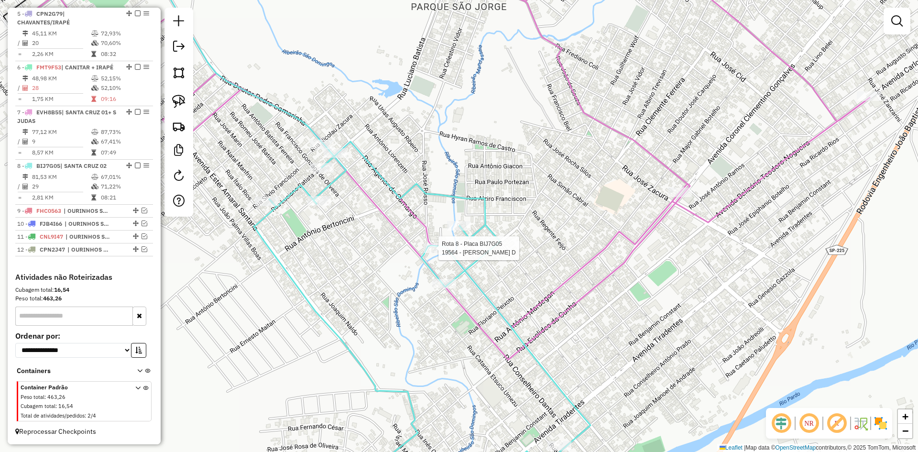
select select "*********"
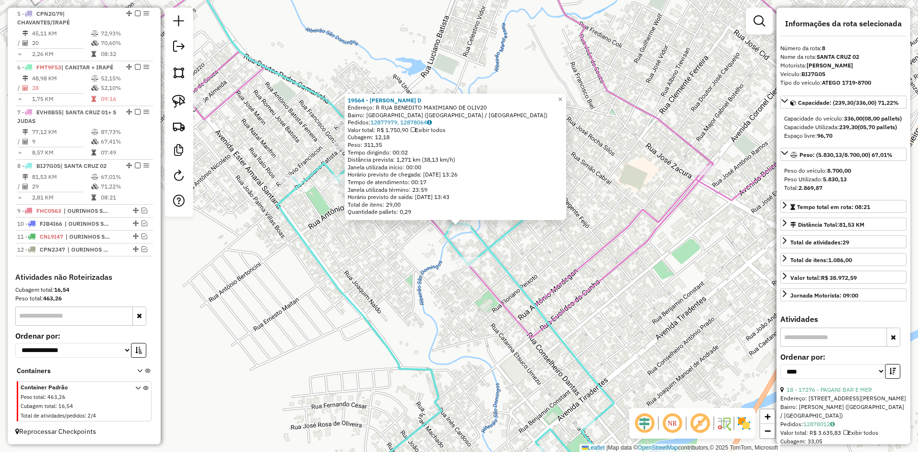
click at [399, 280] on div "19564 - CLAUDILAINE POLATO D Endereço: R RUA BENEDITO MAXIMIANO DE OLIV20 Bairr…" at bounding box center [459, 226] width 918 height 452
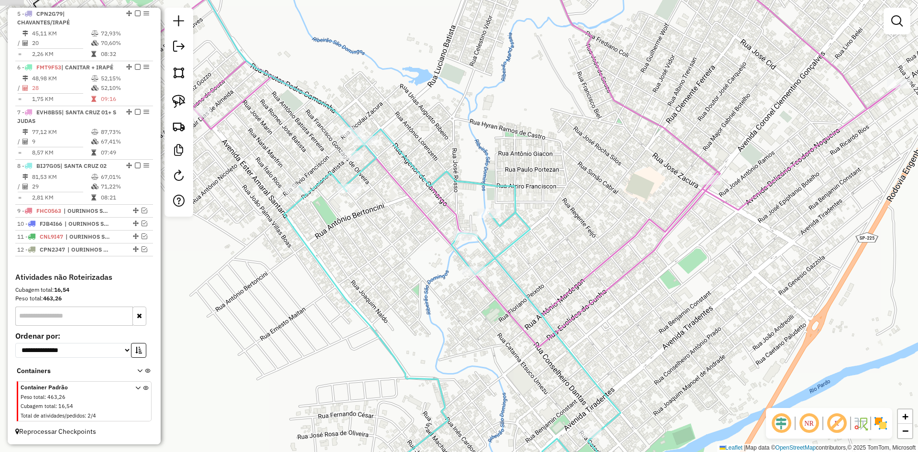
drag, startPoint x: 389, startPoint y: 249, endPoint x: 450, endPoint y: 341, distance: 110.2
click at [450, 341] on div "Janela de atendimento Grade de atendimento Capacidade Transportadoras Veículos …" at bounding box center [459, 226] width 918 height 452
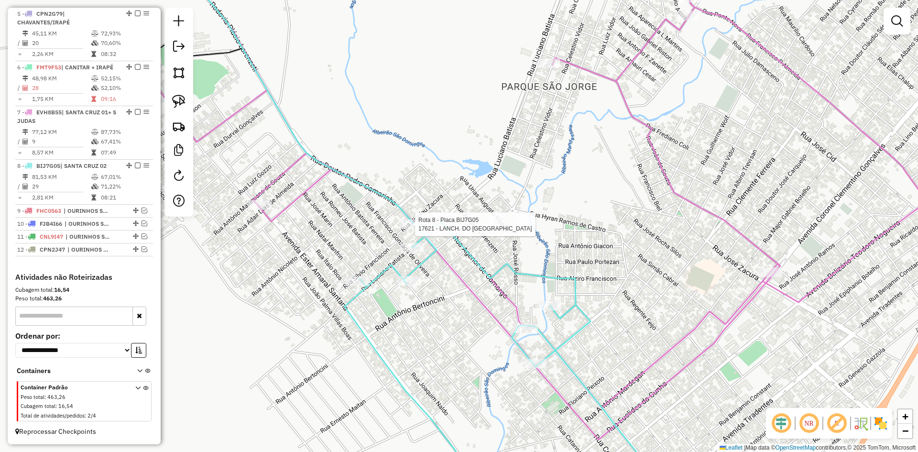
select select "*********"
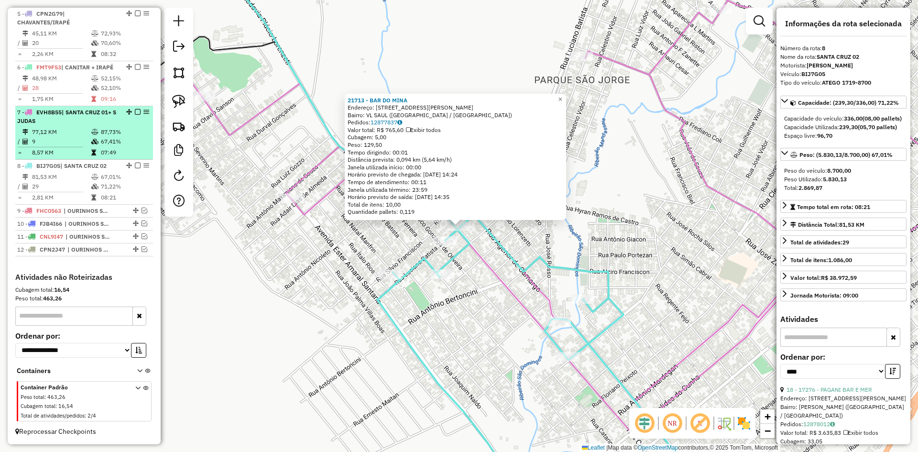
click at [135, 113] on em at bounding box center [138, 112] width 6 height 6
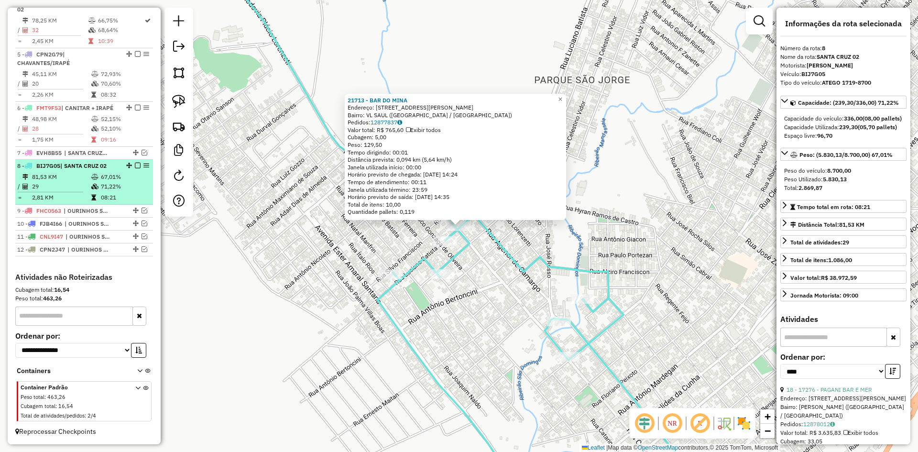
click at [117, 169] on div "8 - BIJ7G05 | SANTA CRUZ 02" at bounding box center [84, 166] width 134 height 9
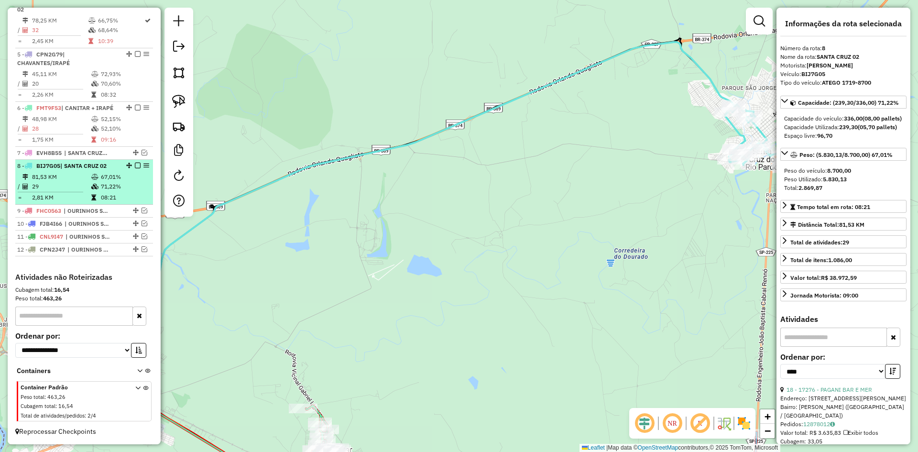
click at [135, 166] on em at bounding box center [138, 166] width 6 height 6
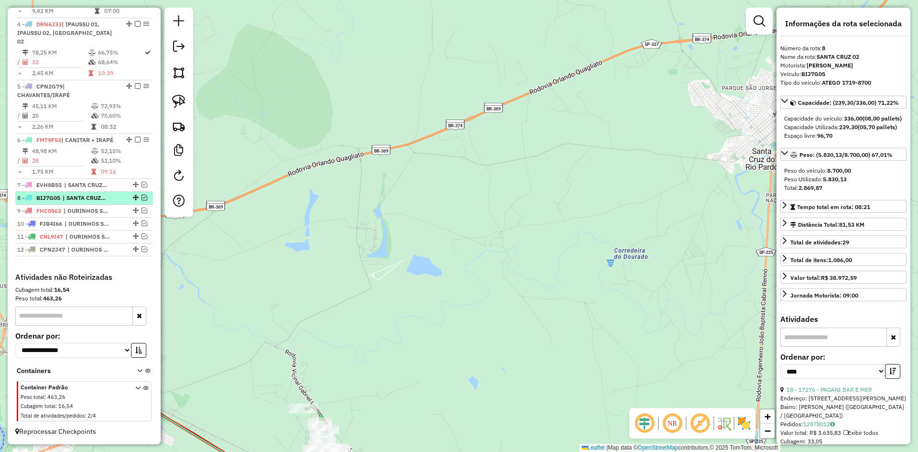
scroll to position [509, 0]
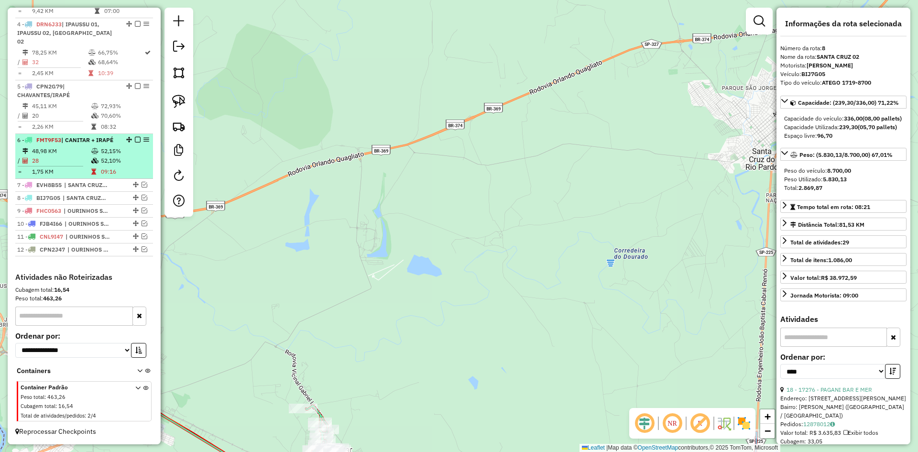
click at [85, 157] on td "28" at bounding box center [61, 161] width 59 height 10
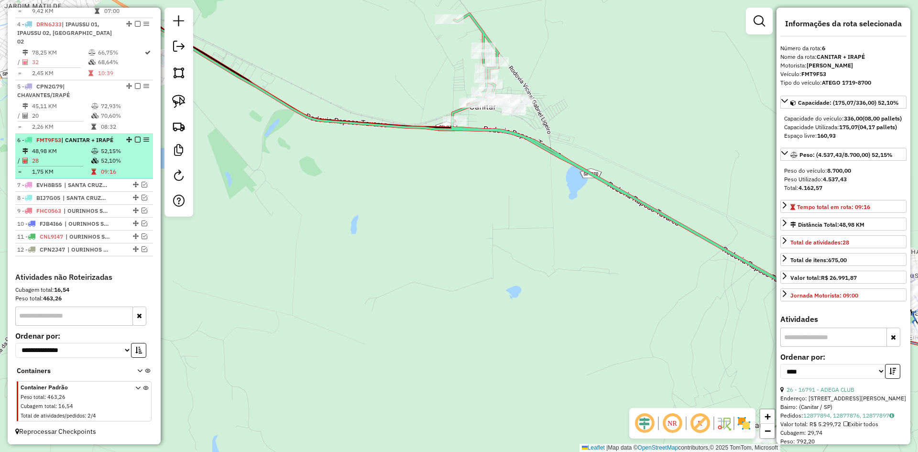
click at [135, 140] on em at bounding box center [138, 140] width 6 height 6
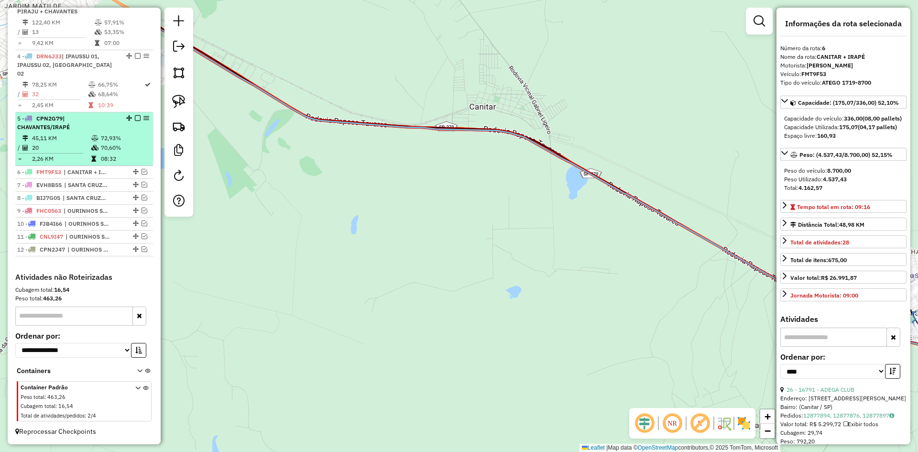
click at [115, 132] on li "5 - CPN2G79 | CHAVANTES/IRAPÉ 45,11 KM 72,93% / 20 70,60% = 2,26 KM 08:32" at bounding box center [84, 139] width 138 height 54
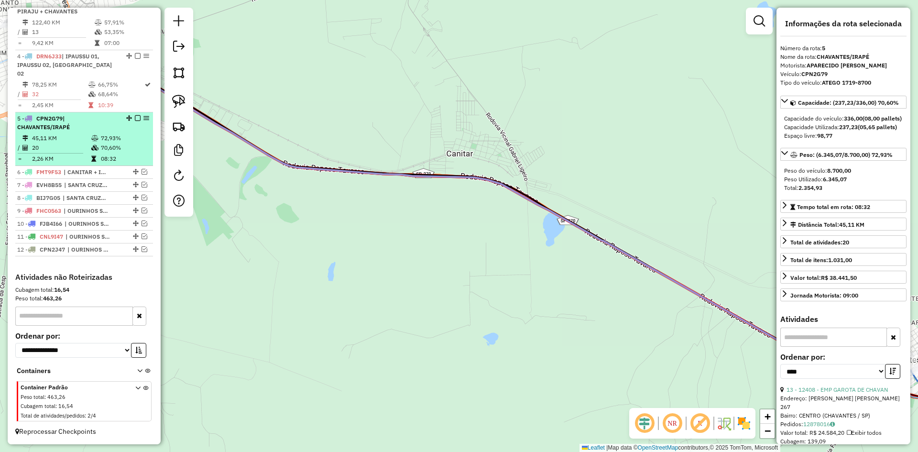
click at [135, 119] on em at bounding box center [138, 118] width 6 height 6
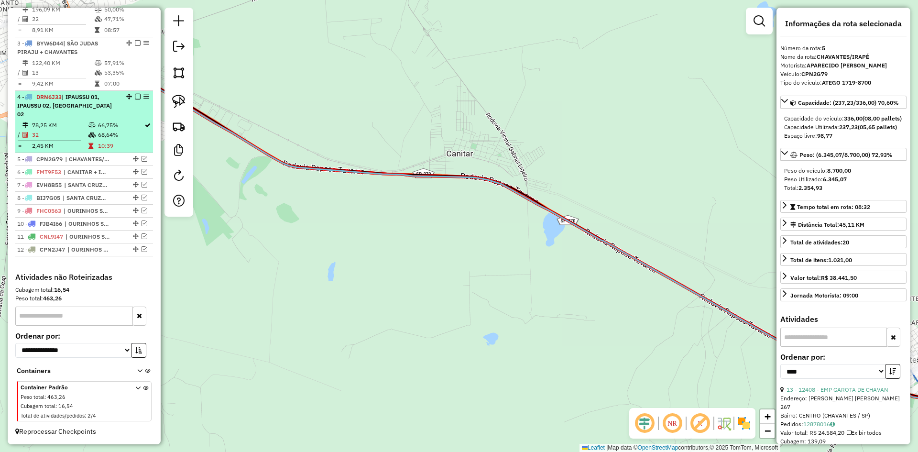
click at [105, 118] on div "4 - DRN6J33 | IPAUSSU 01, IPAUSSU 02, SANTA CRUZ 02" at bounding box center [67, 106] width 101 height 26
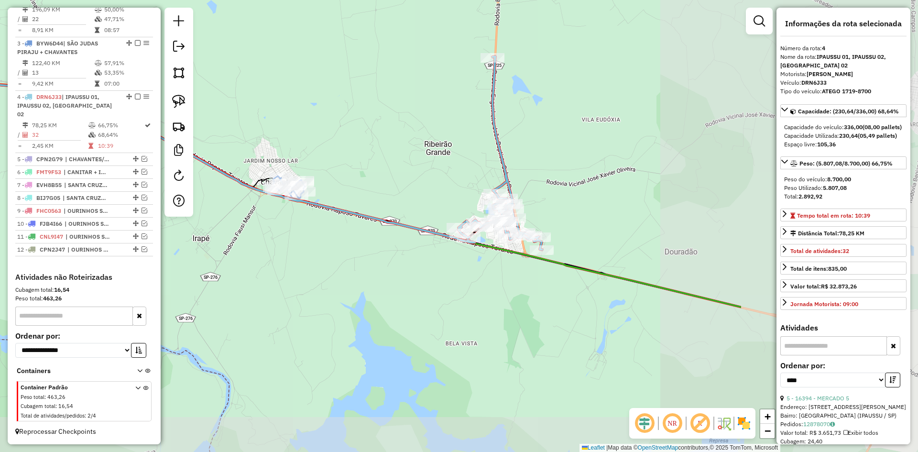
drag, startPoint x: 617, startPoint y: 209, endPoint x: 349, endPoint y: 125, distance: 281.8
click at [349, 125] on div "Janela de atendimento Grade de atendimento Capacidade Transportadoras Veículos …" at bounding box center [459, 226] width 918 height 452
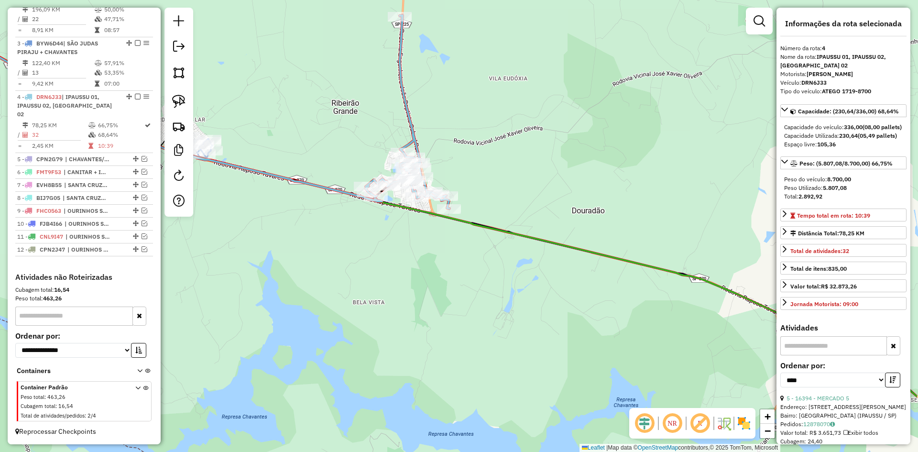
drag, startPoint x: 430, startPoint y: 188, endPoint x: 337, endPoint y: 147, distance: 101.5
click at [337, 147] on div "Janela de atendimento Grade de atendimento Capacidade Transportadoras Veículos …" at bounding box center [459, 226] width 918 height 452
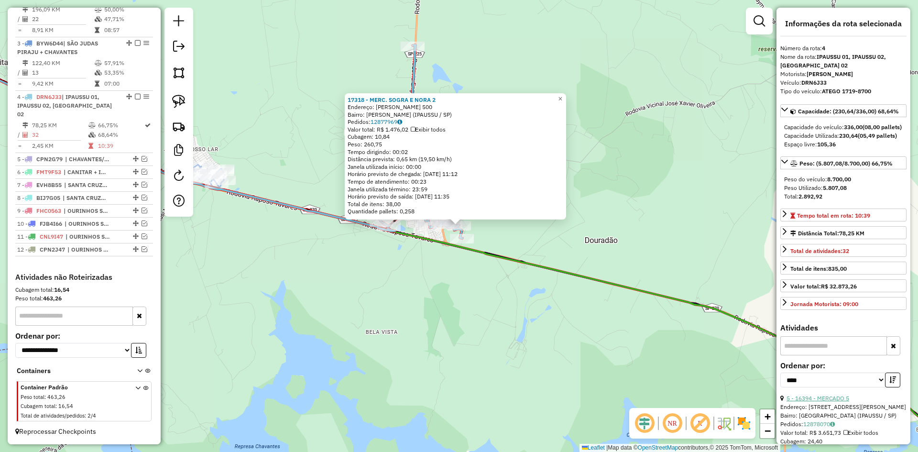
click at [836, 402] on link "5 - 16394 - MERCADO 5" at bounding box center [818, 398] width 63 height 7
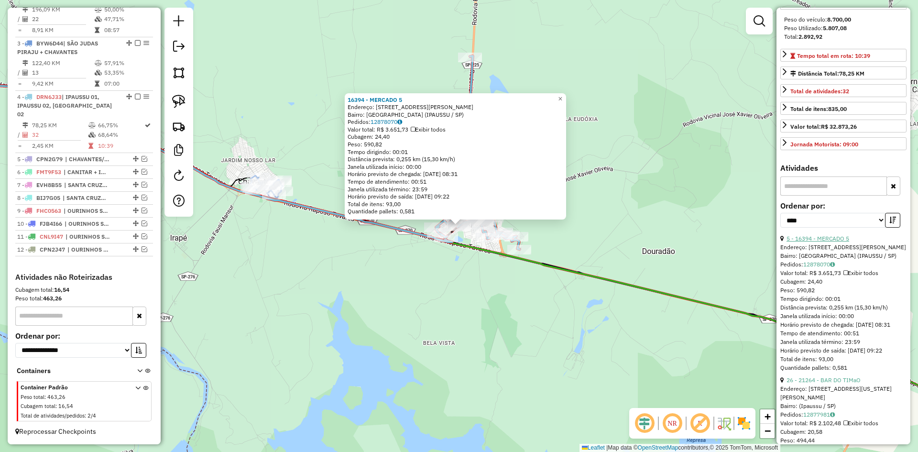
scroll to position [191, 0]
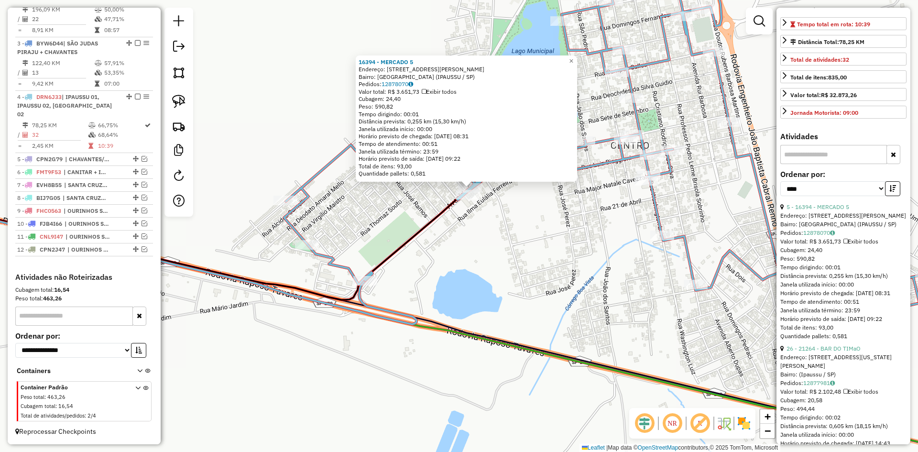
click at [479, 237] on div "16394 - MERCADO 5 Endereço: AV EMILIA RODRIGUES MORAES LEITE 1195 Bairro: PARQU…" at bounding box center [459, 226] width 918 height 452
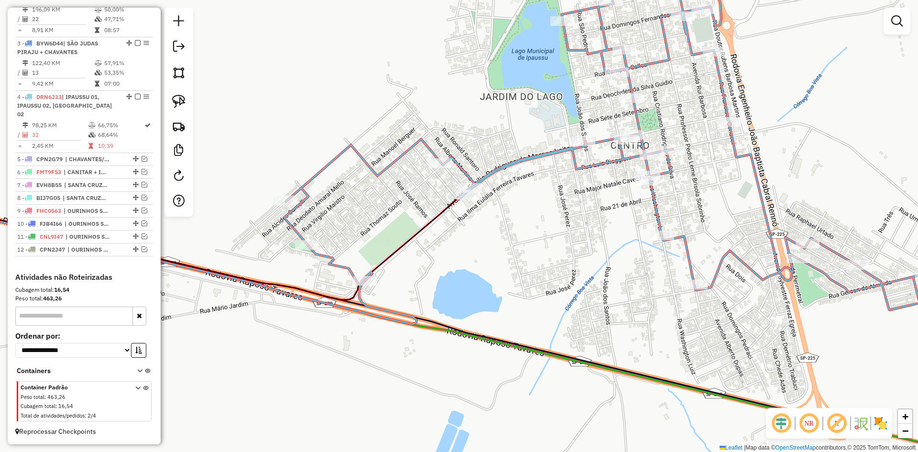
click at [469, 183] on icon at bounding box center [618, 165] width 669 height 421
select select "*********"
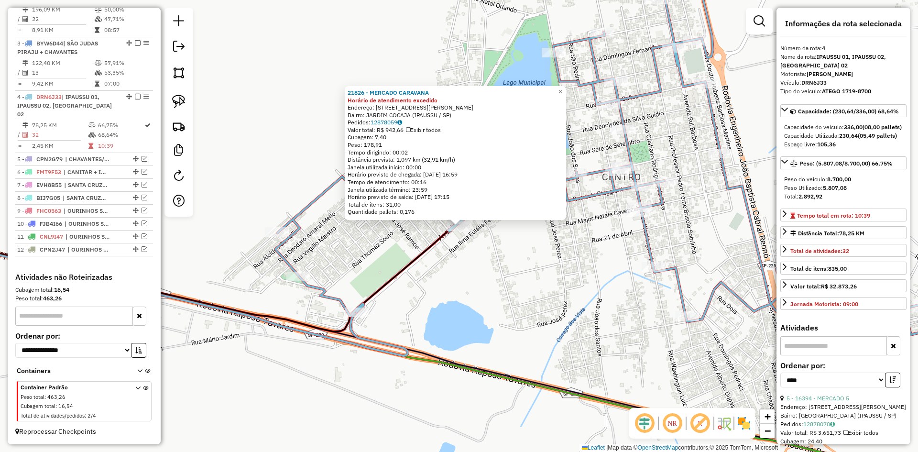
click at [466, 266] on div "21826 - MERCADO CARAVANA Horário de atendimento excedido Endereço: AVENIDA EMIL…" at bounding box center [459, 226] width 918 height 452
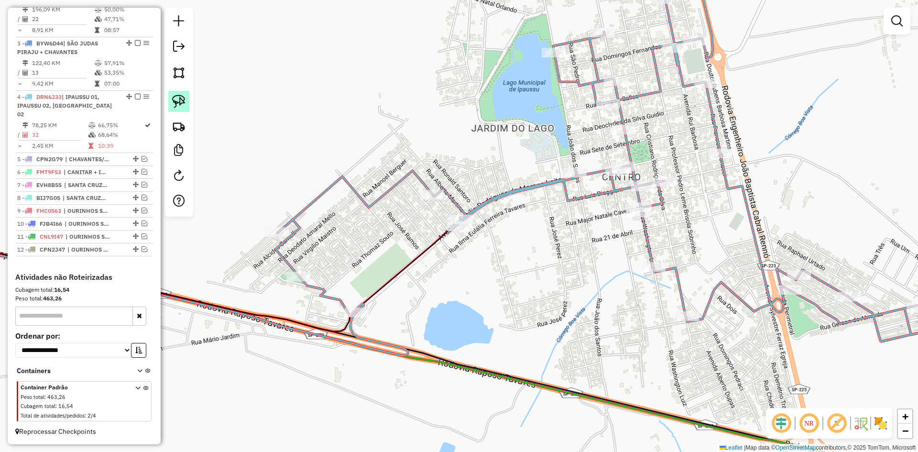
click at [183, 100] on img at bounding box center [178, 101] width 13 height 13
drag, startPoint x: 430, startPoint y: 230, endPoint x: 465, endPoint y: 200, distance: 46.2
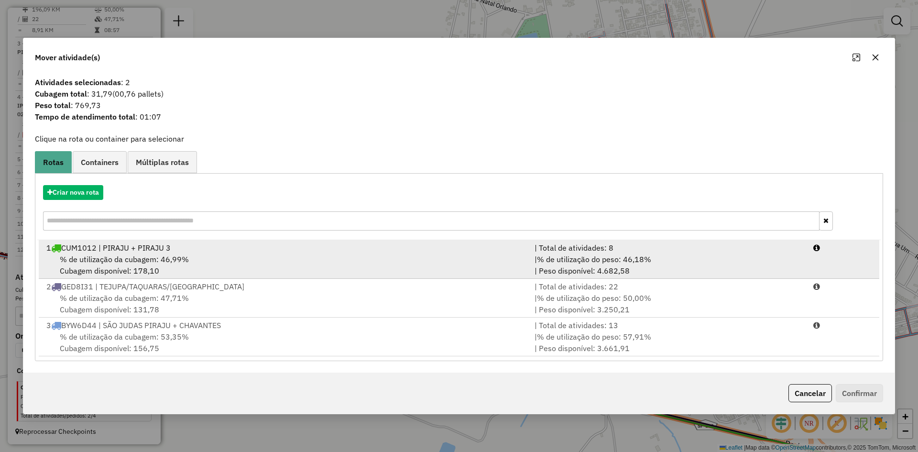
click at [238, 246] on div "1 CUM1012 | PIRAJU + PIRAJU 3" at bounding box center [285, 247] width 488 height 11
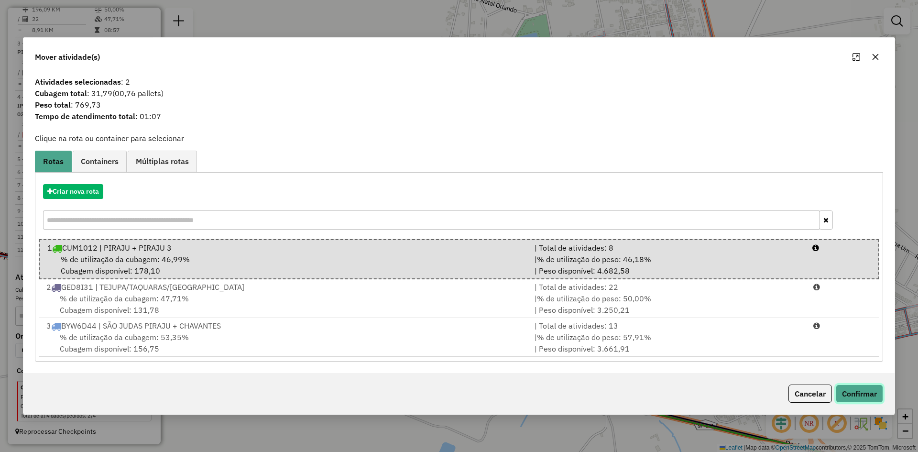
click at [866, 393] on button "Confirmar" at bounding box center [859, 393] width 47 height 18
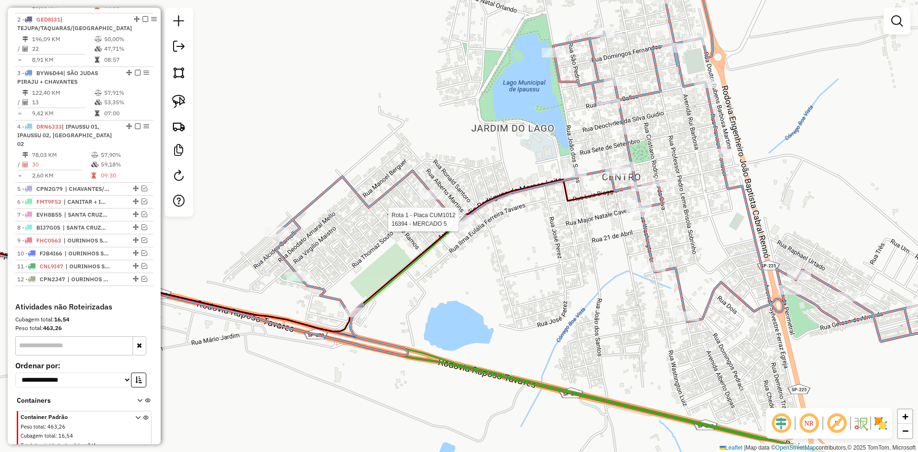
select select "*********"
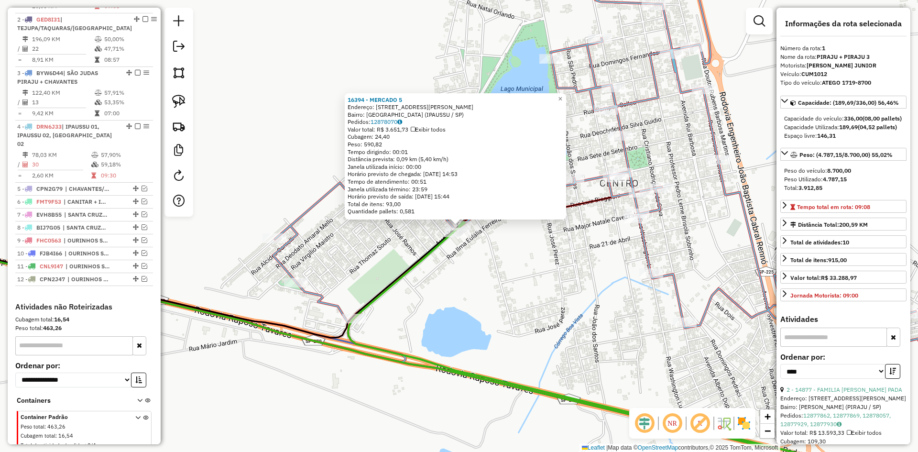
scroll to position [359, 0]
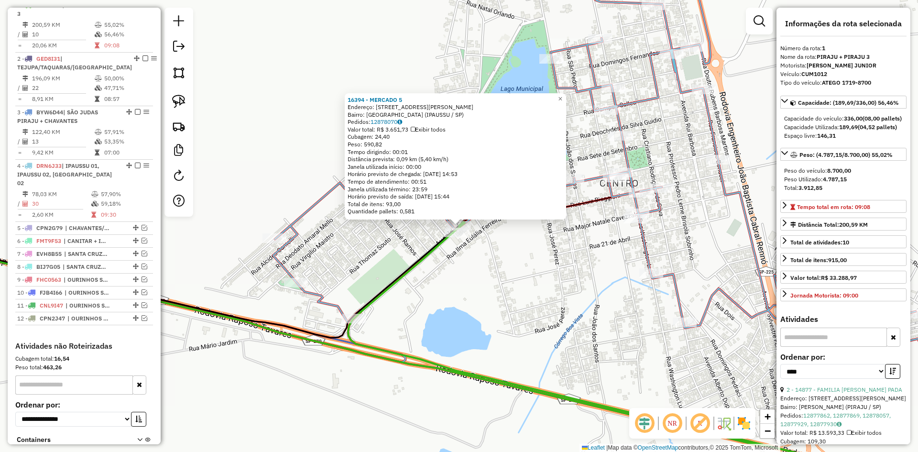
click at [478, 260] on div "16394 - MERCADO 5 Endereço: AV EMILIA RODRIGUES MORAES LEITE 1195 Bairro: PARQU…" at bounding box center [459, 226] width 918 height 452
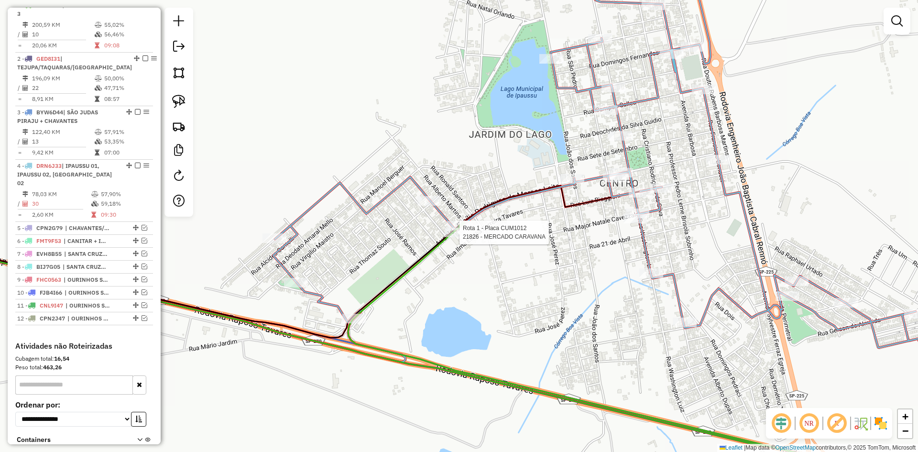
select select "*********"
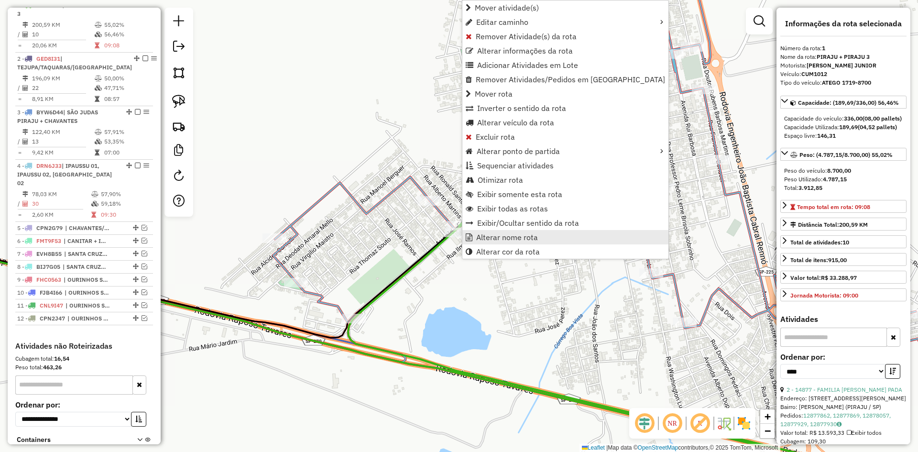
click at [495, 235] on span "Alterar nome rota" at bounding box center [507, 237] width 62 height 8
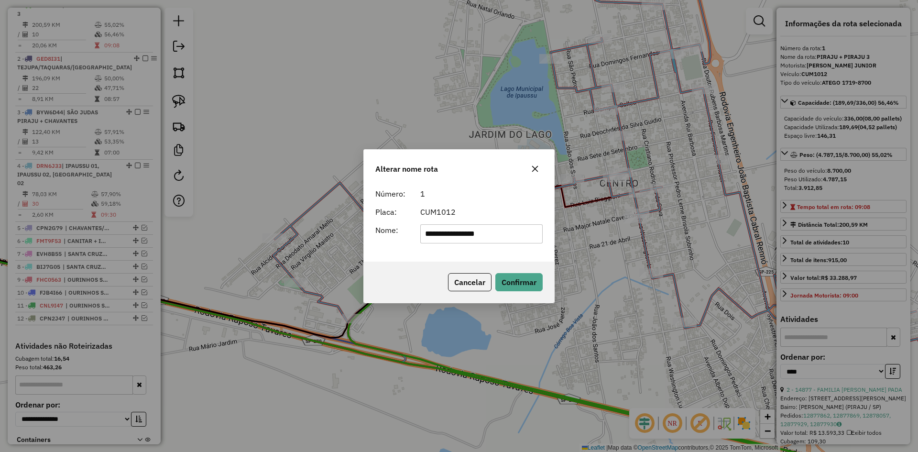
drag, startPoint x: 459, startPoint y: 236, endPoint x: 393, endPoint y: 239, distance: 65.6
click at [393, 239] on div "**********" at bounding box center [459, 233] width 179 height 19
type input "**********"
click at [520, 284] on button "Confirmar" at bounding box center [518, 282] width 47 height 18
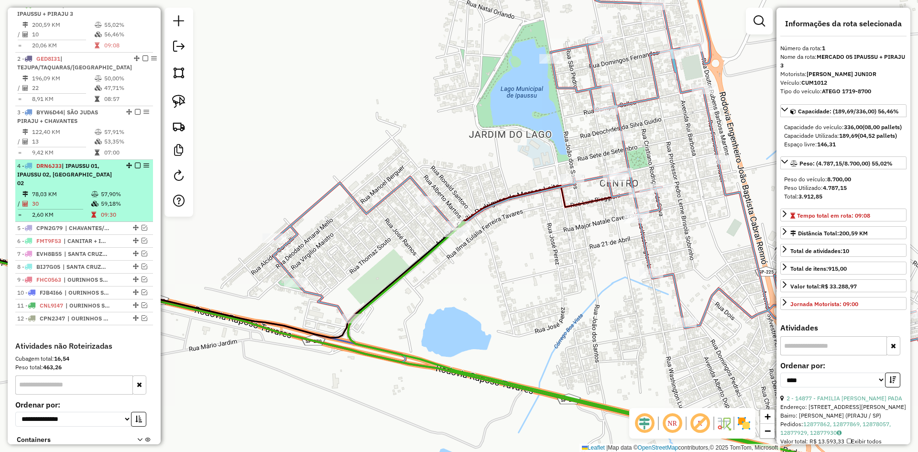
click at [99, 187] on div "4 - DRN6J33 | IPAUSSU 01, IPAUSSU 02, SANTA CRUZ 02" at bounding box center [67, 175] width 101 height 26
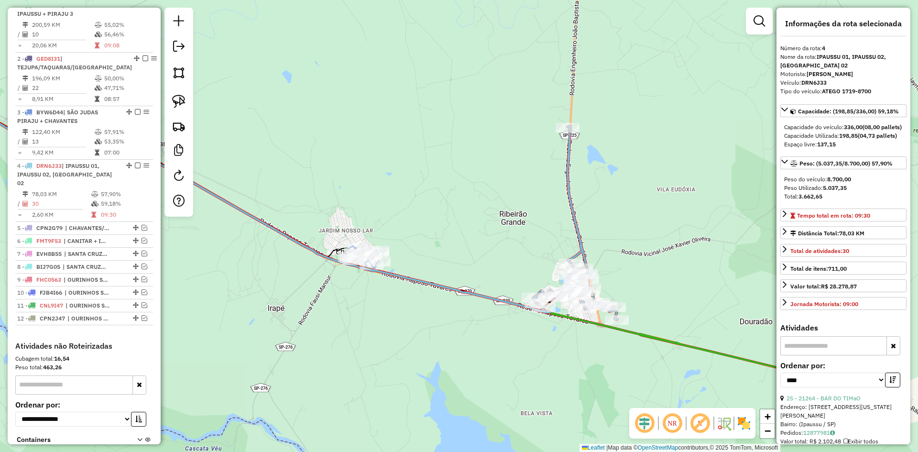
drag, startPoint x: 656, startPoint y: 224, endPoint x: 421, endPoint y: 222, distance: 234.8
click at [466, 209] on div "Janela de atendimento Grade de atendimento Capacidade Transportadoras Veículos …" at bounding box center [459, 226] width 918 height 452
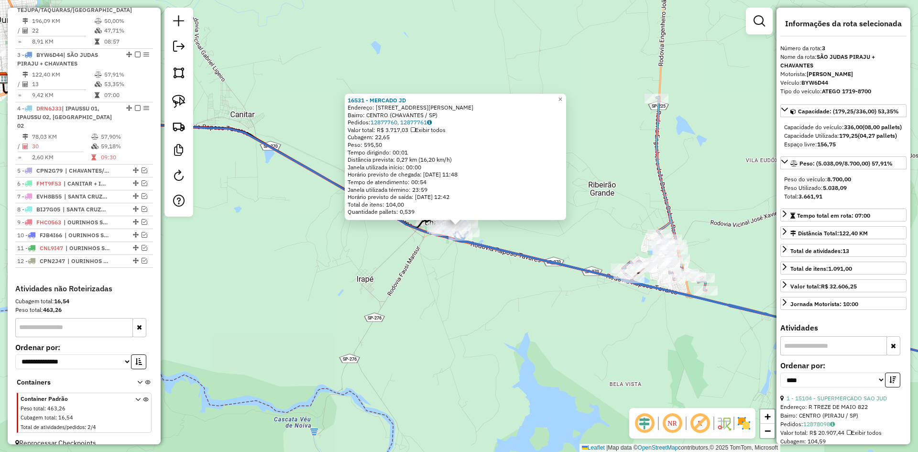
scroll to position [436, 0]
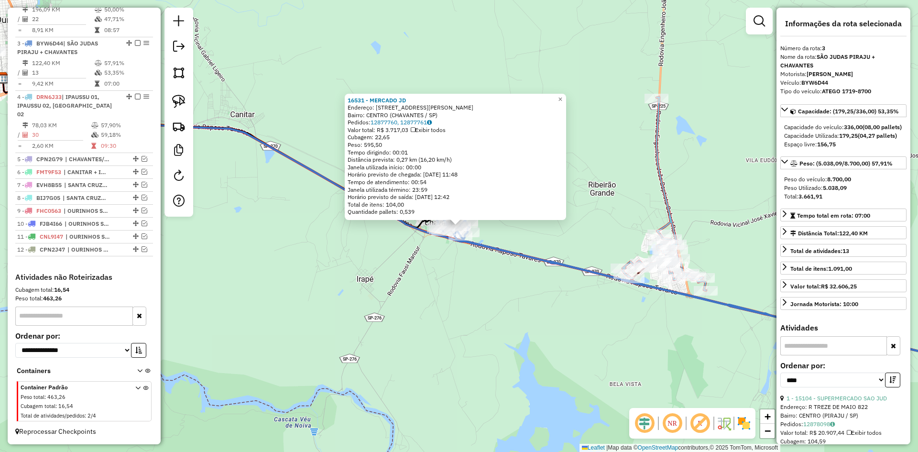
click at [457, 292] on div "16531 - MERCADO JD Endereço: R AVENIDA JOAO MARTINS 608 Bairro: CENTRO (CHAVANT…" at bounding box center [459, 226] width 918 height 452
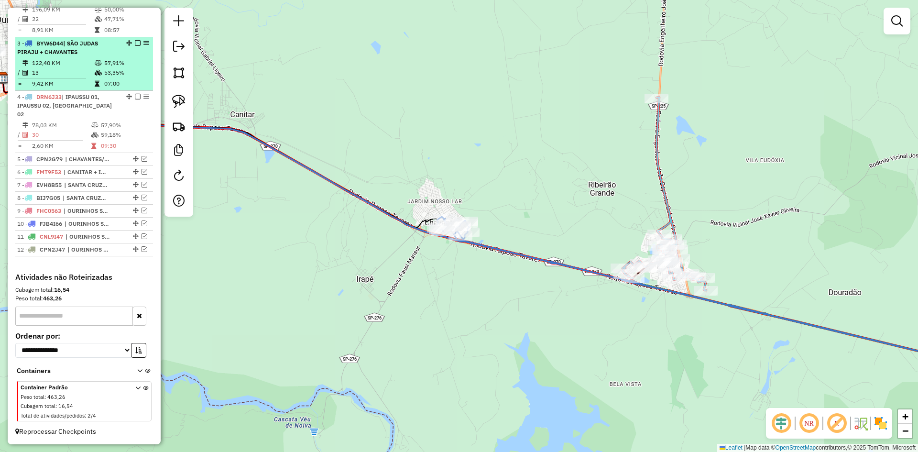
click at [136, 46] on em at bounding box center [138, 43] width 6 height 6
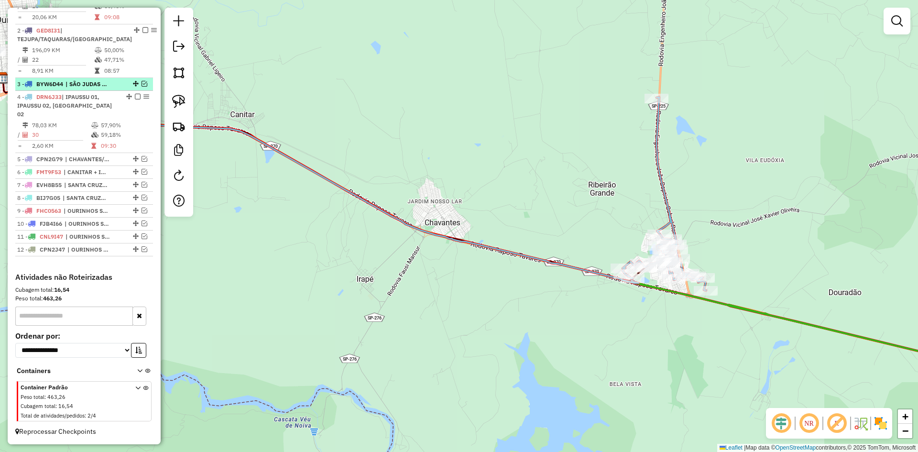
scroll to position [395, 0]
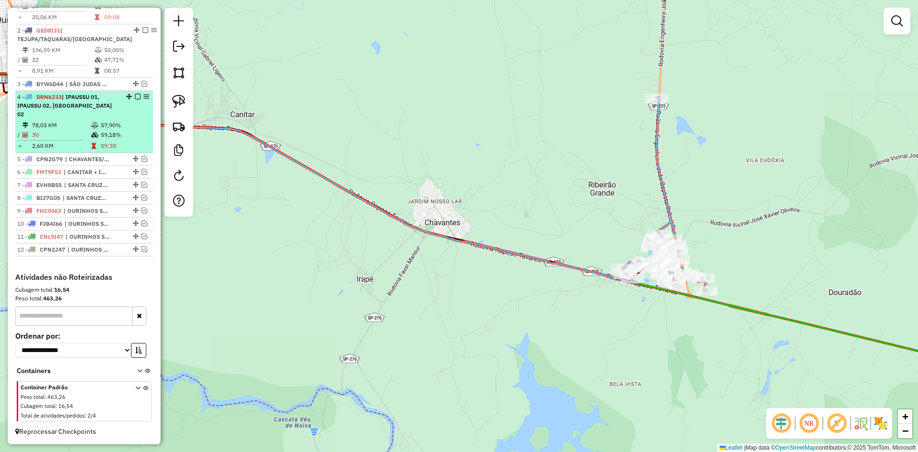
click at [74, 117] on span "| IPAUSSU 01, IPAUSSU 02, SANTA CRUZ 02" at bounding box center [64, 105] width 95 height 24
select select "*********"
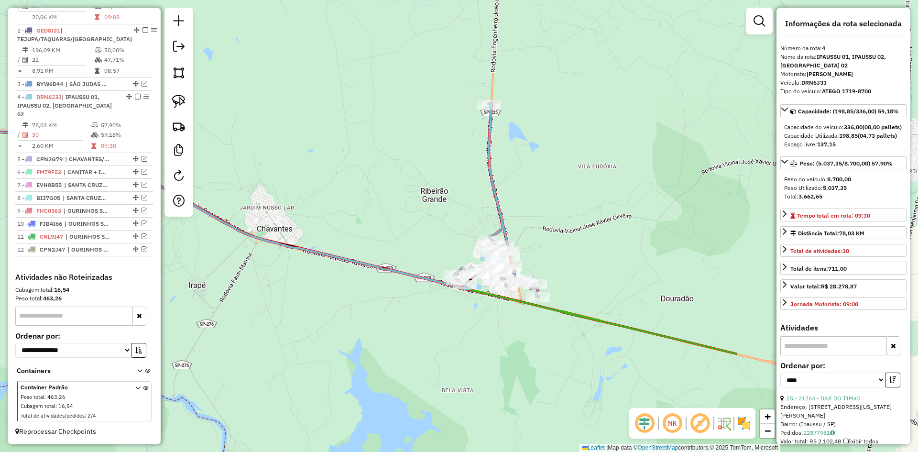
drag, startPoint x: 608, startPoint y: 221, endPoint x: 336, endPoint y: 184, distance: 275.1
click at [336, 184] on div "Janela de atendimento Grade de atendimento Capacidade Transportadoras Veículos …" at bounding box center [459, 226] width 918 height 452
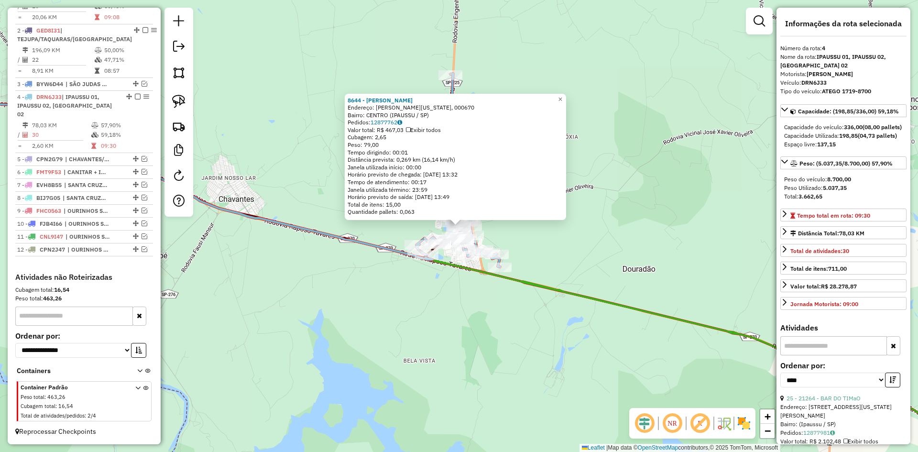
click at [527, 247] on div "8644 - PAULO HENRIQUE DELLA Endereço: R WASHINGTON LUIS, 000670 Bairro: CENTRO …" at bounding box center [459, 226] width 918 height 452
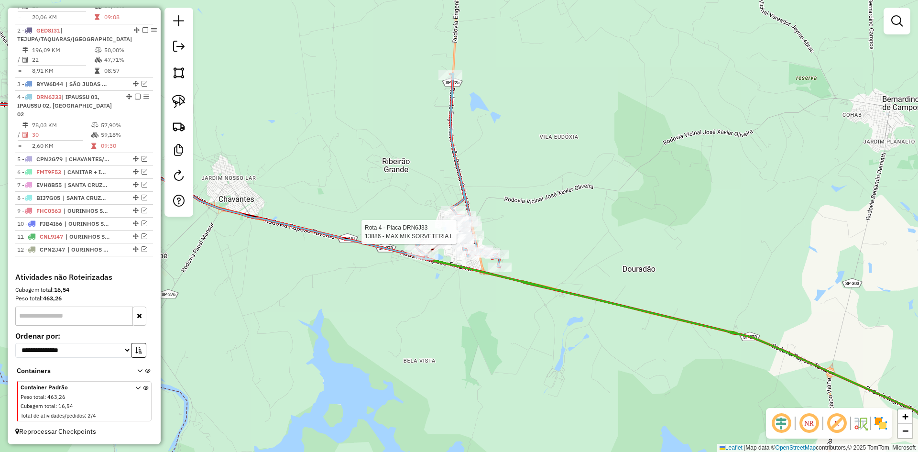
select select "*********"
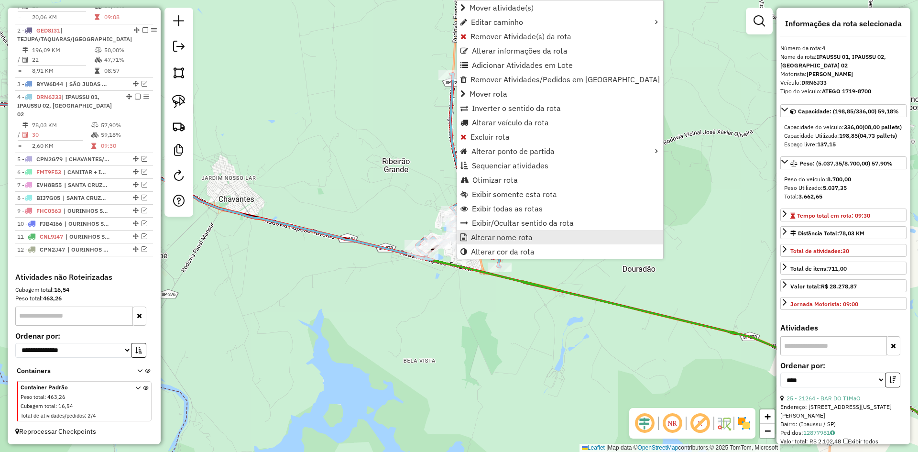
click at [501, 237] on span "Alterar nome rota" at bounding box center [502, 237] width 62 height 8
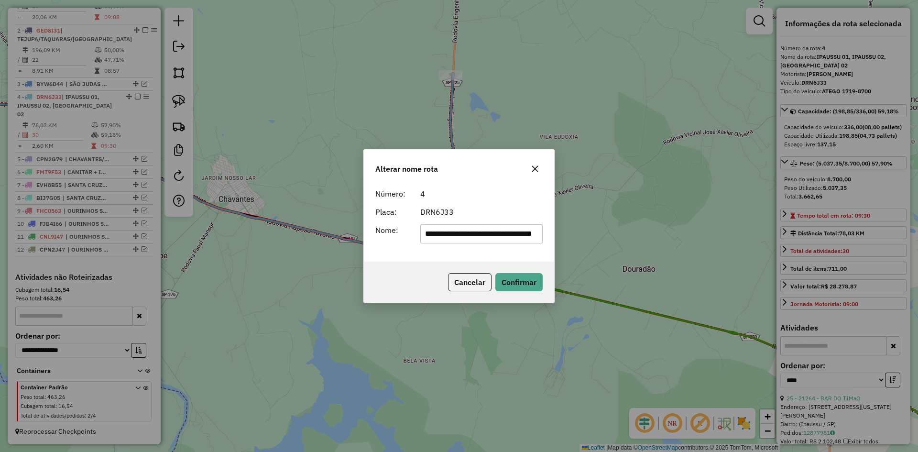
scroll to position [0, 0]
drag, startPoint x: 486, startPoint y: 236, endPoint x: 384, endPoint y: 246, distance: 102.4
click at [367, 244] on div "**********" at bounding box center [459, 222] width 190 height 77
click at [460, 234] on input "**********" at bounding box center [481, 233] width 123 height 19
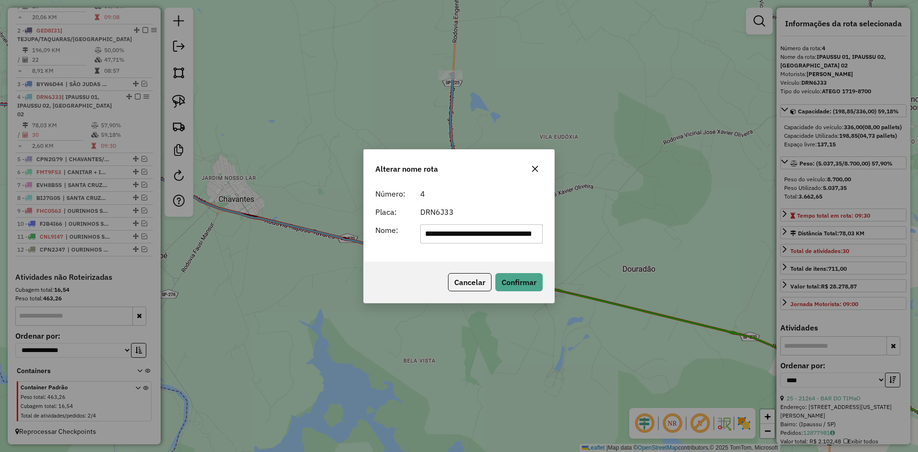
drag, startPoint x: 460, startPoint y: 234, endPoint x: 691, endPoint y: 251, distance: 232.1
click at [691, 251] on div "**********" at bounding box center [459, 226] width 918 height 452
type input "*******"
click at [412, 259] on div "Número: 4 Placa: DRN6J33 Nome: *******" at bounding box center [459, 222] width 190 height 77
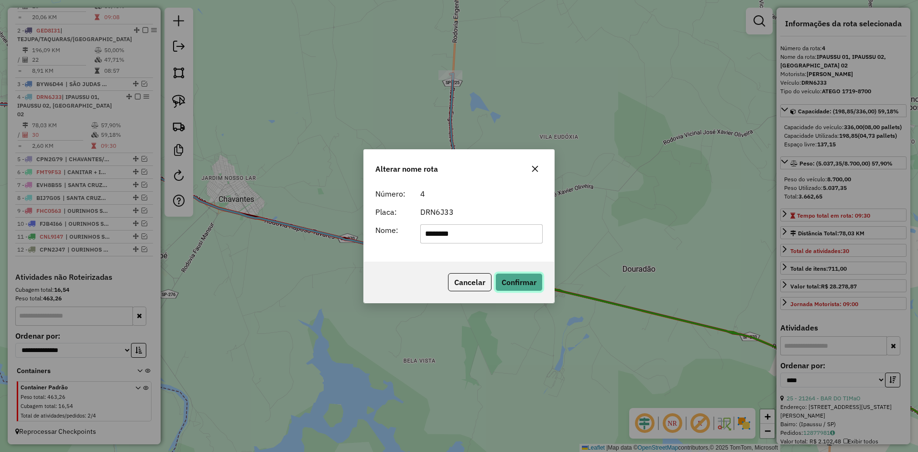
click at [517, 285] on button "Confirmar" at bounding box center [518, 282] width 47 height 18
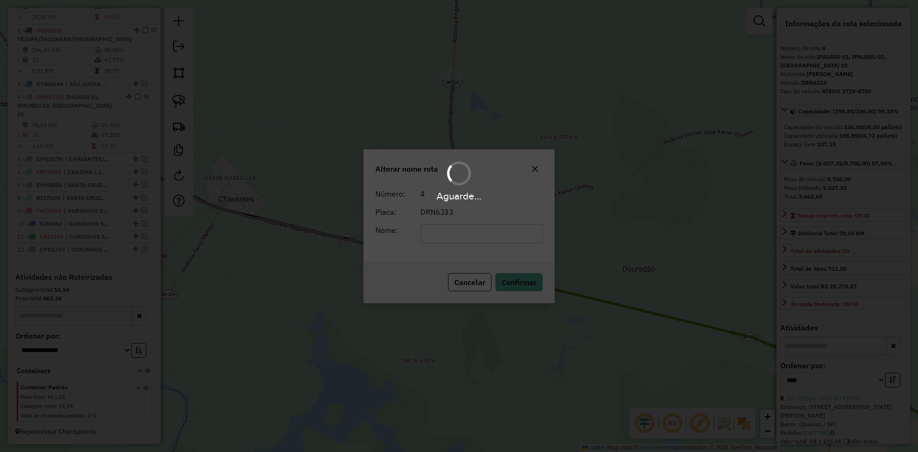
scroll to position [387, 0]
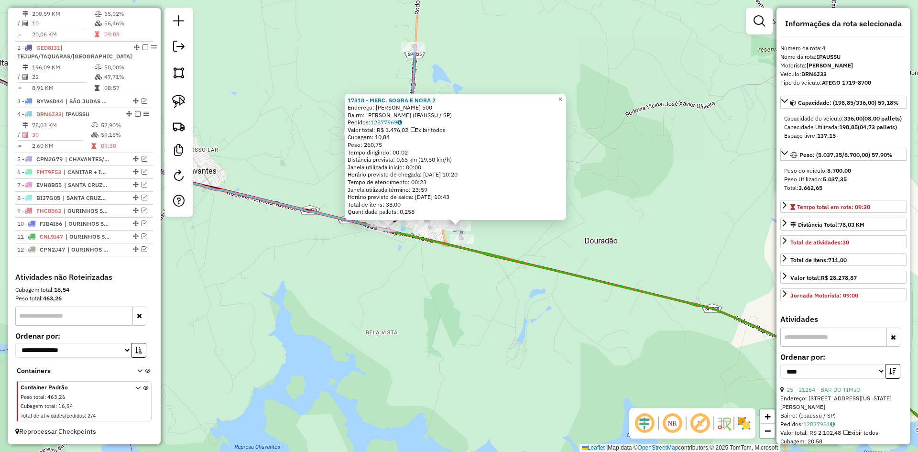
click at [445, 291] on div "17318 - MERC. SOGRA E NORA 2 Endereço: R GERSON DE ALMEIDA 500 Bairro: PEDRO RO…" at bounding box center [459, 226] width 918 height 452
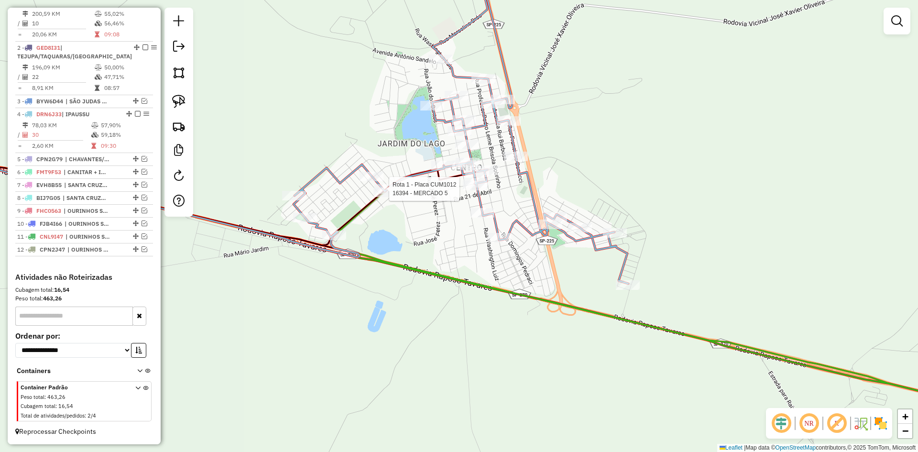
select select "*********"
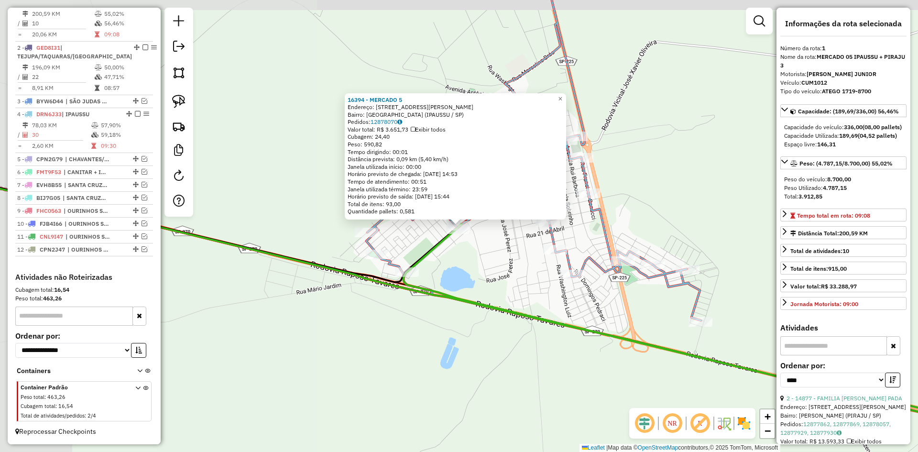
scroll to position [359, 0]
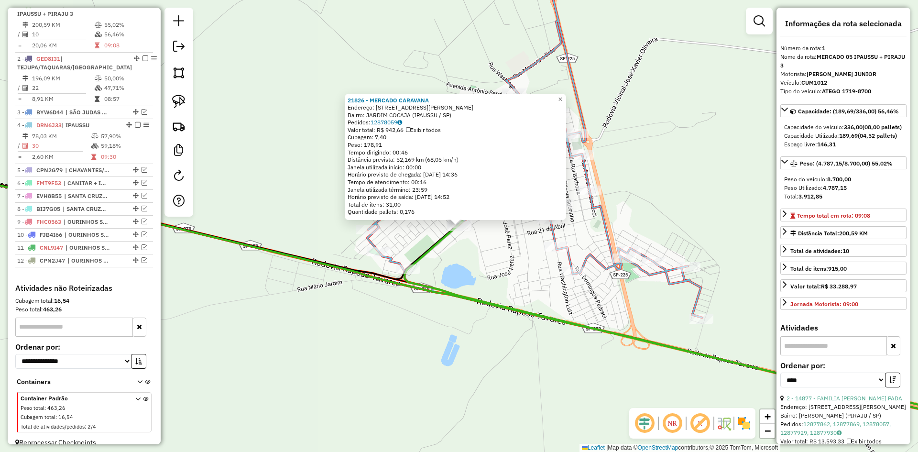
click at [485, 274] on div "21826 - MERCADO CARAVANA Endereço: AVENIDA EMILIA RODRIGUES DE MO, 1225 Bairro:…" at bounding box center [459, 226] width 918 height 452
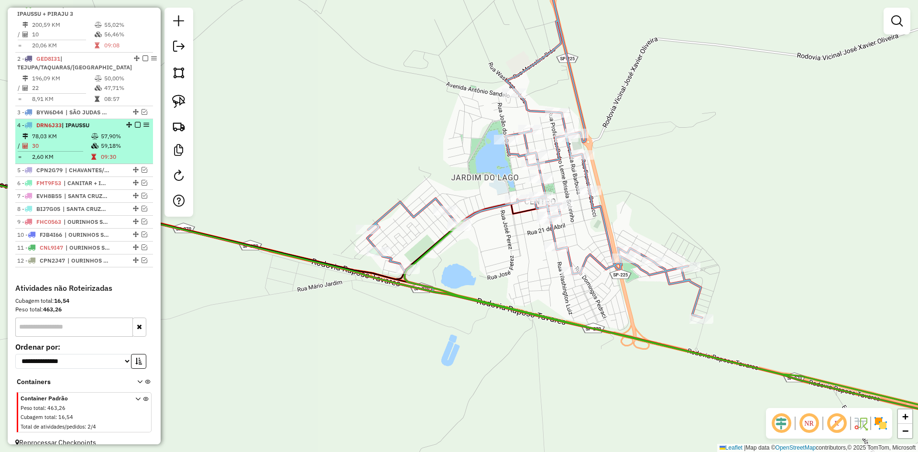
click at [135, 128] on em at bounding box center [138, 125] width 6 height 6
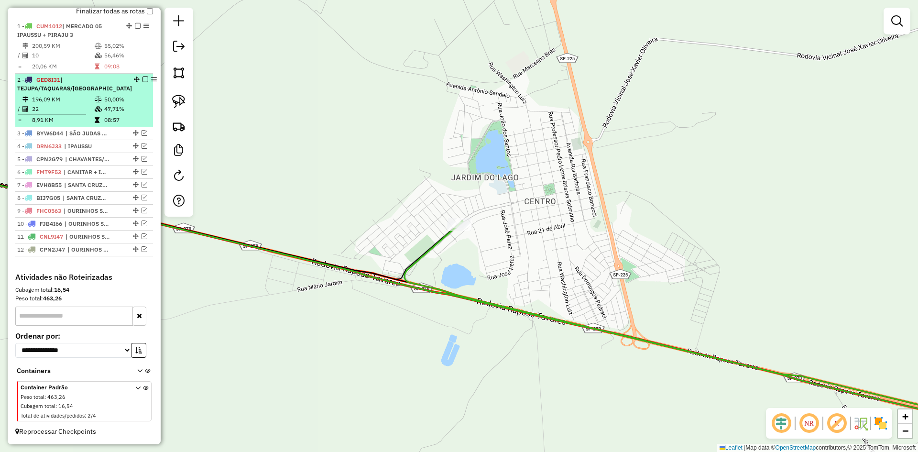
click at [73, 79] on span "| TEJUPA/TAQUARAS/RIBEIRÃO BONITO" at bounding box center [74, 84] width 115 height 16
select select "*********"
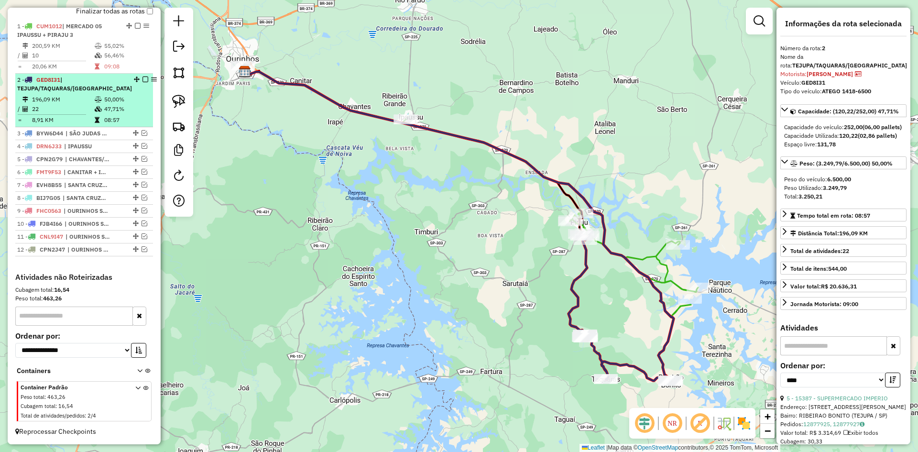
click at [143, 77] on em at bounding box center [146, 80] width 6 height 6
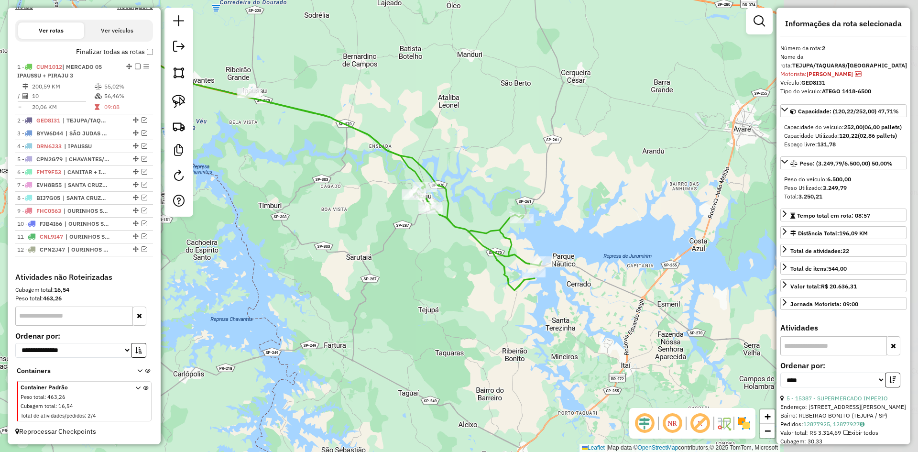
drag, startPoint x: 621, startPoint y: 346, endPoint x: 457, endPoint y: 318, distance: 166.8
click at [457, 318] on div "Janela de atendimento Grade de atendimento Capacidade Transportadoras Veículos …" at bounding box center [459, 226] width 918 height 452
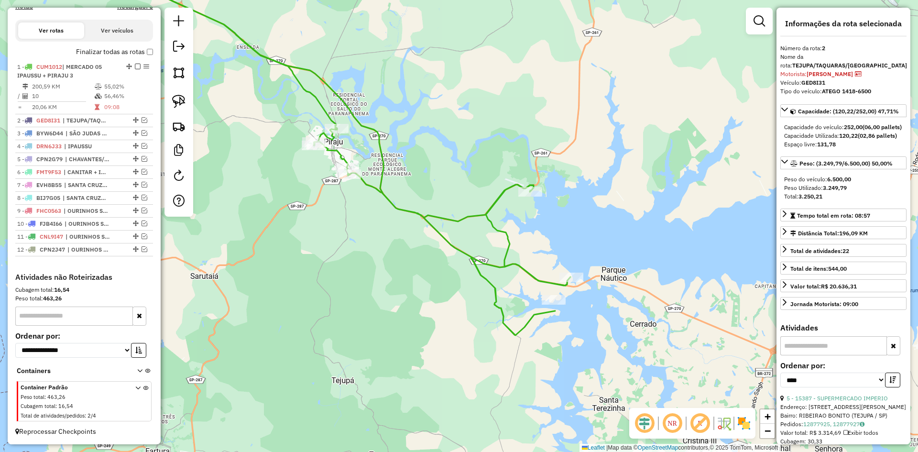
drag, startPoint x: 370, startPoint y: 260, endPoint x: 441, endPoint y: 331, distance: 100.1
click at [441, 331] on div "Janela de atendimento Grade de atendimento Capacidade Transportadoras Veículos …" at bounding box center [459, 226] width 918 height 452
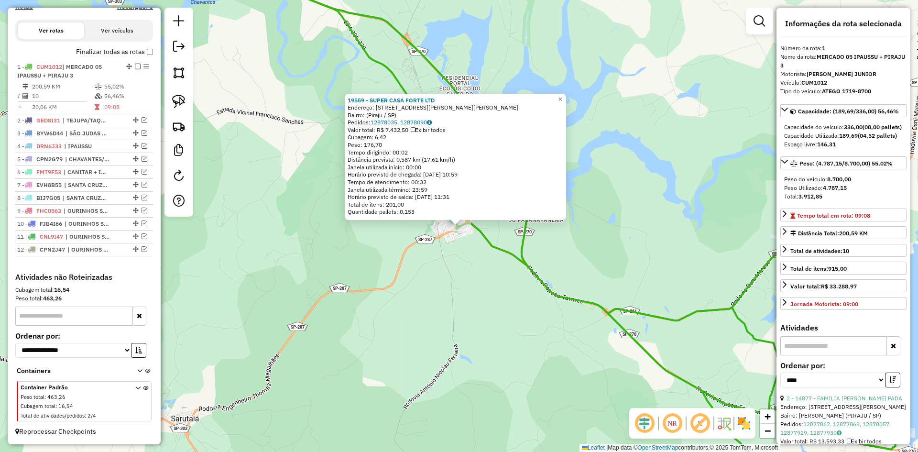
click at [453, 255] on div "19559 - SUPER CASA FORTE LTD Endereço: Rua J André L.S. da Silva, 329 Bairro: (…" at bounding box center [459, 226] width 918 height 452
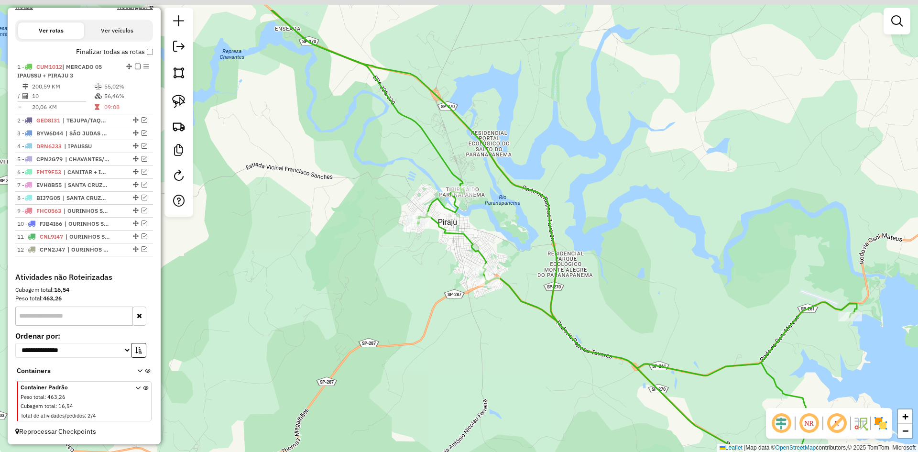
drag, startPoint x: 433, startPoint y: 261, endPoint x: 436, endPoint y: 267, distance: 6.8
click at [436, 267] on div "Janela de atendimento Grade de atendimento Capacidade Transportadoras Veículos …" at bounding box center [459, 226] width 918 height 452
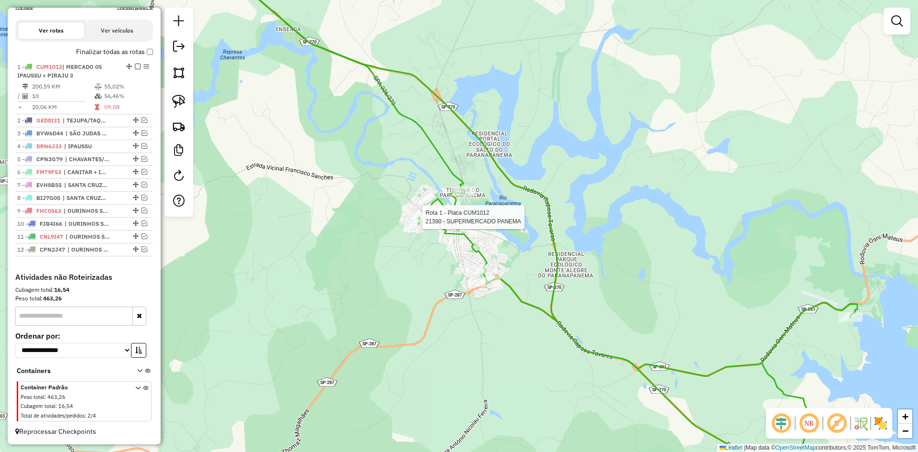
select select "*********"
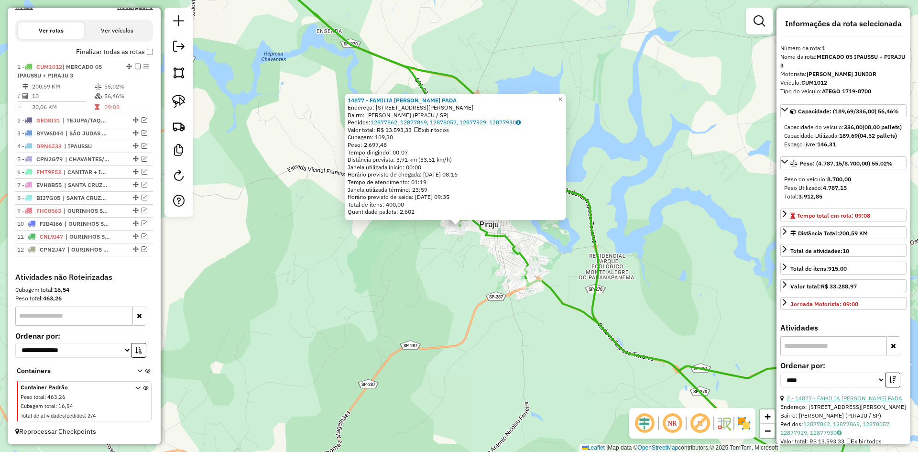
click at [842, 402] on link "2 - 14877 - FAMILIA BRAGADO PADA" at bounding box center [845, 398] width 116 height 7
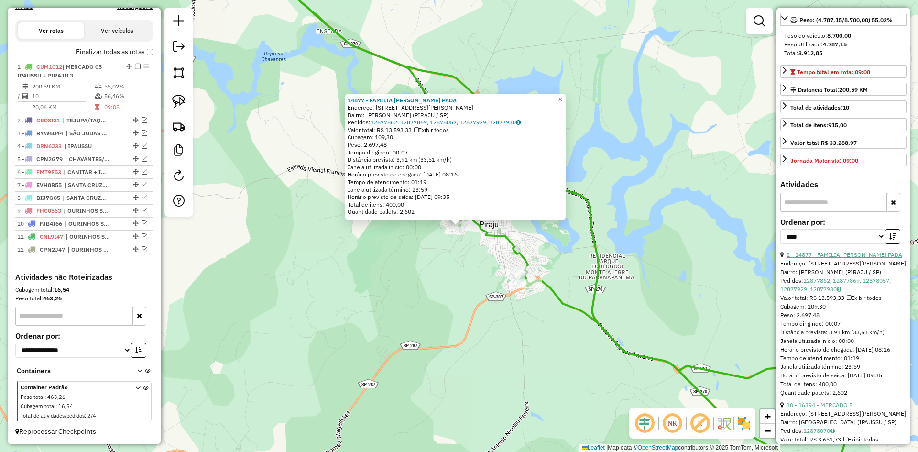
scroll to position [191, 0]
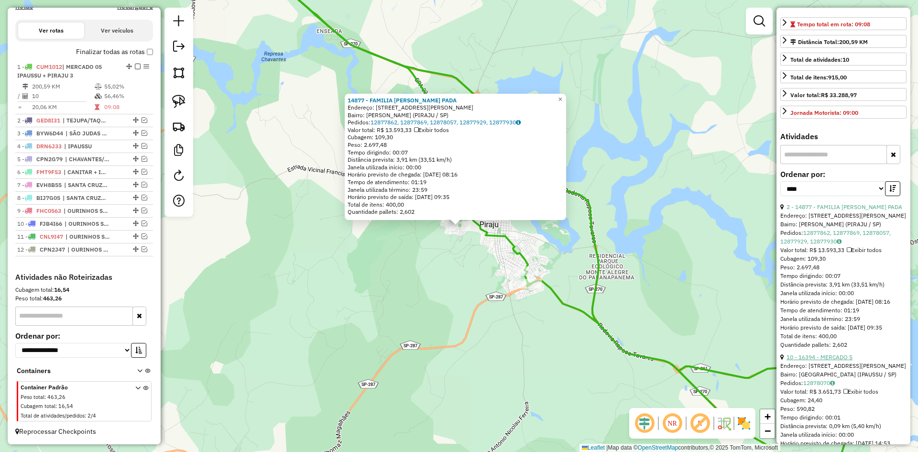
click at [842, 361] on link "10 - 16394 - MERCADO 5" at bounding box center [820, 356] width 66 height 7
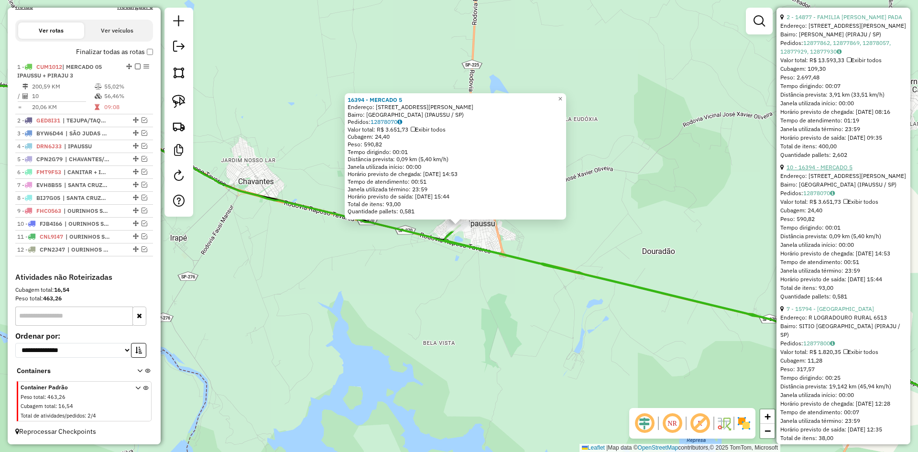
scroll to position [383, 0]
click at [846, 311] on link "7 - 15794 - HOTEL FAROL DO LAGO" at bounding box center [831, 307] width 88 height 7
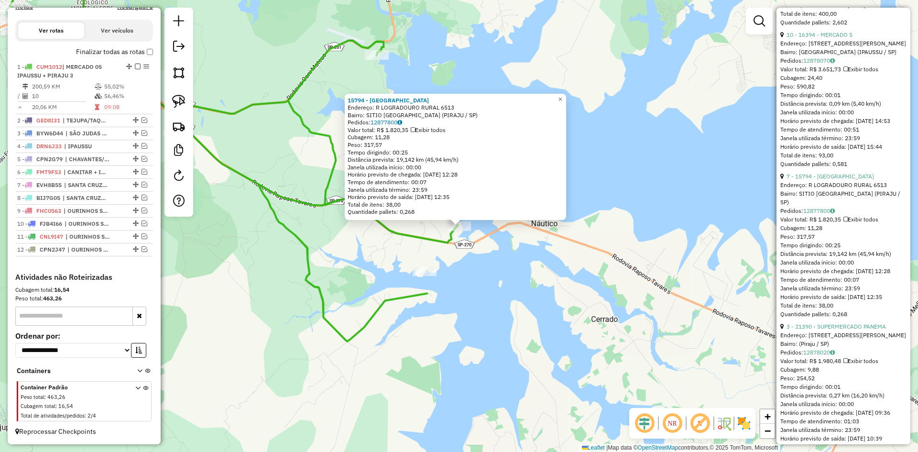
scroll to position [526, 0]
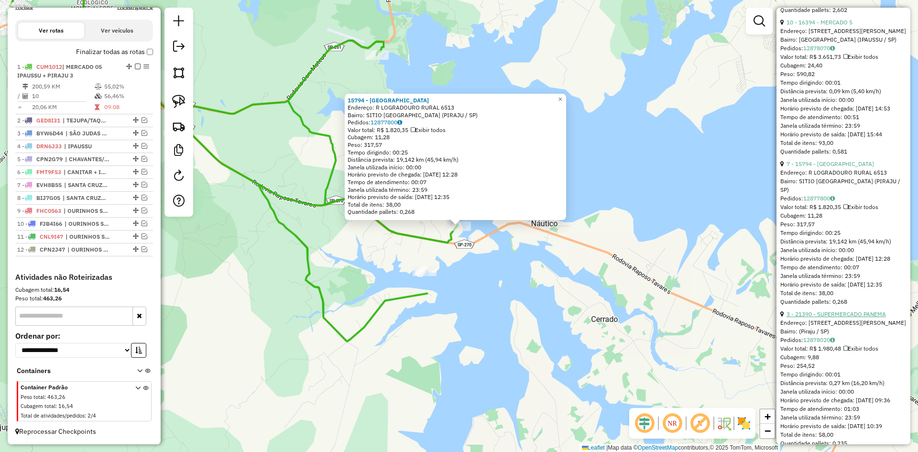
click at [847, 318] on link "3 - 21390 - SUPERMERCADO PANEMA" at bounding box center [836, 313] width 99 height 7
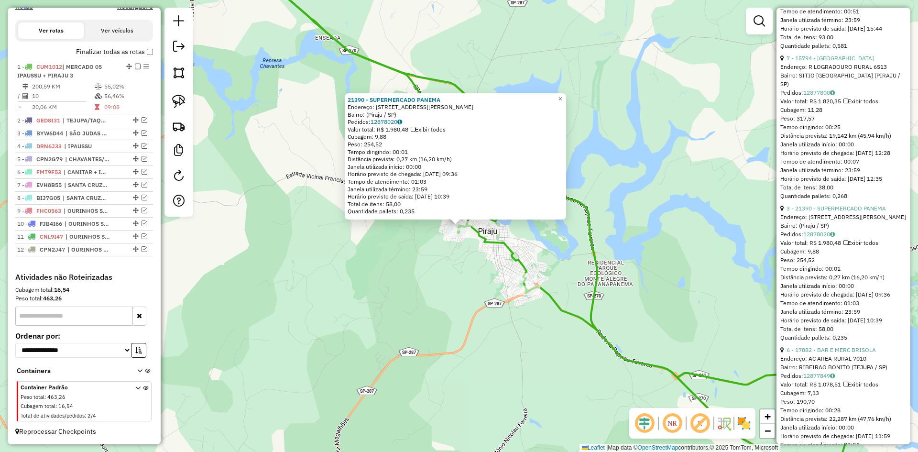
scroll to position [669, 0]
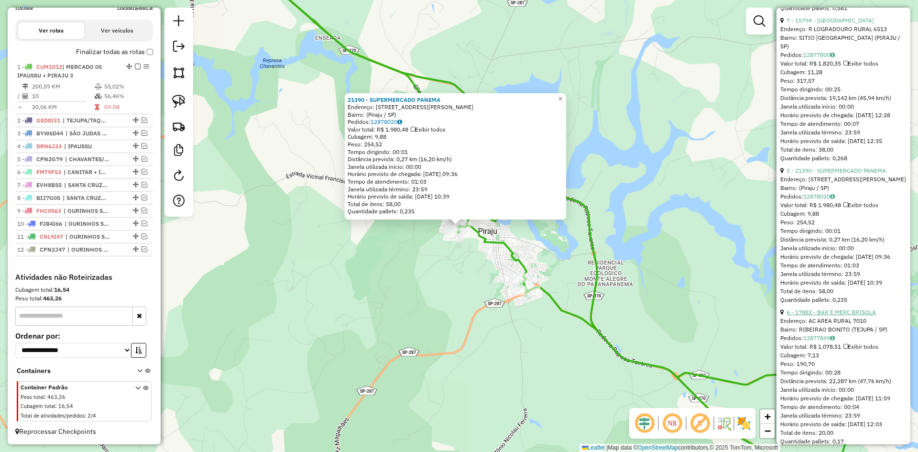
click at [847, 316] on link "6 - 17882 - BAR E MERC BRISOLA" at bounding box center [831, 311] width 89 height 7
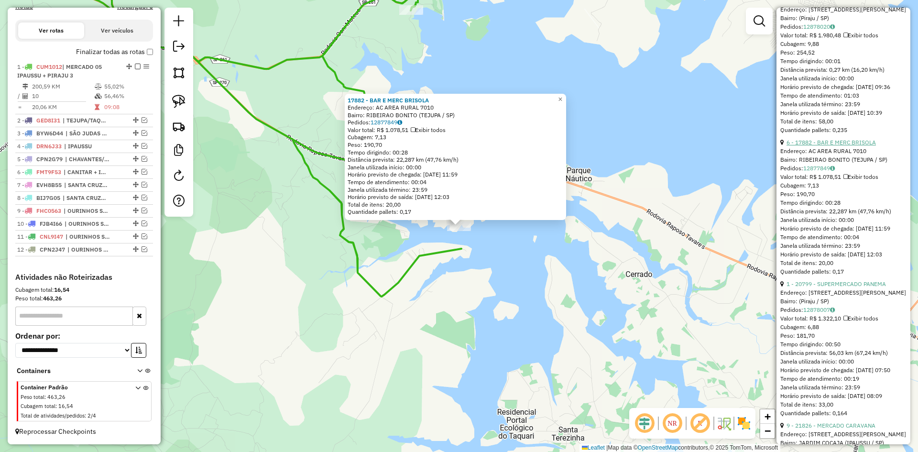
scroll to position [861, 0]
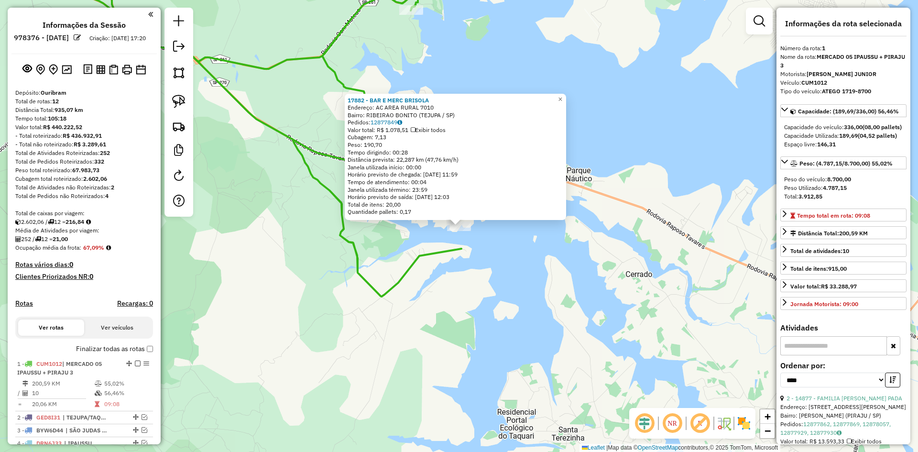
select select "*********"
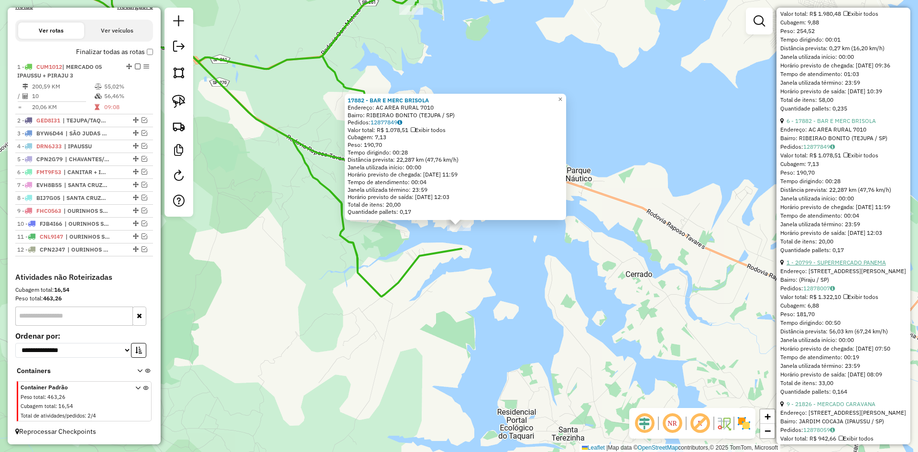
click at [848, 266] on link "1 - 20799 - SUPERMERCADO PANEMA" at bounding box center [836, 262] width 99 height 7
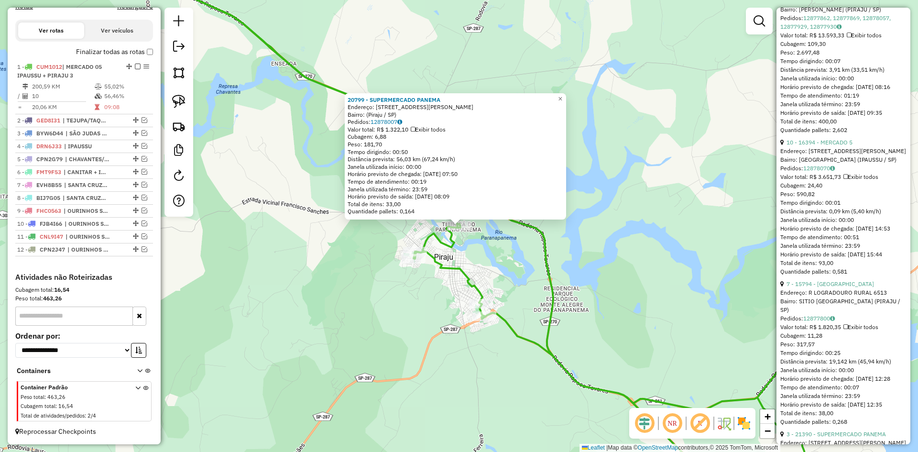
scroll to position [383, 0]
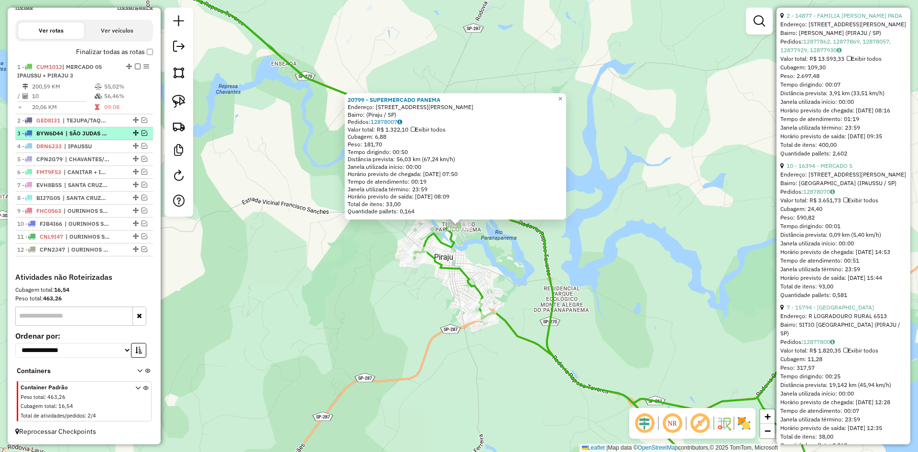
click at [142, 133] on em at bounding box center [145, 133] width 6 height 6
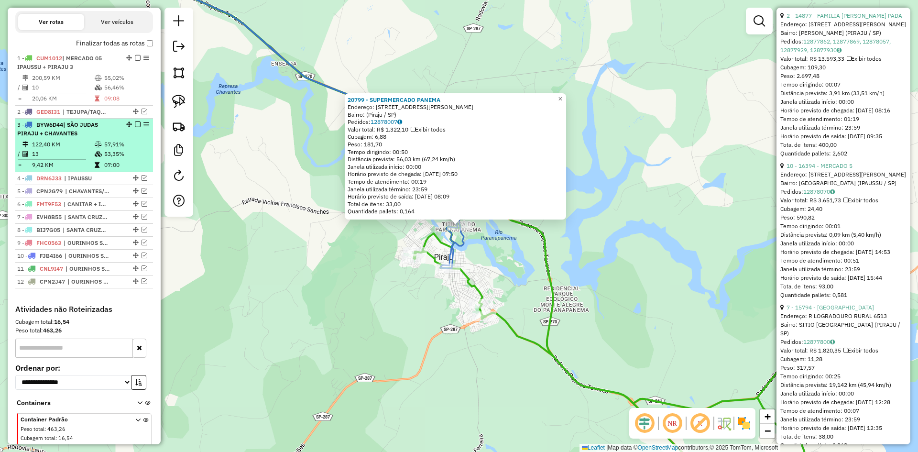
scroll to position [346, 0]
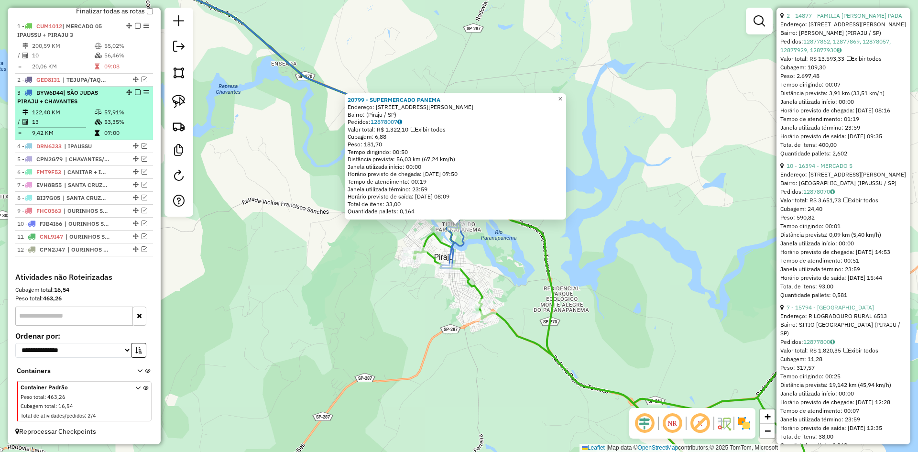
click at [105, 105] on div "3 - BYW6D44 | SÃO JUDAS PIRAJU + CHAVANTES" at bounding box center [67, 96] width 101 height 17
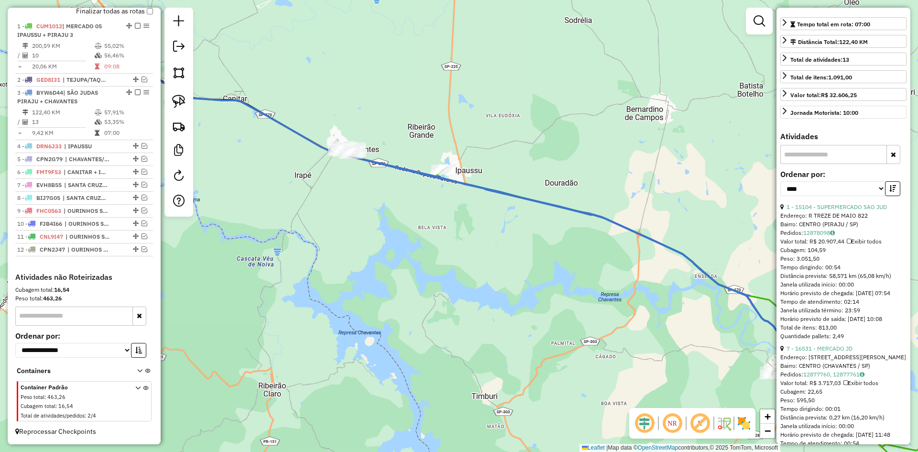
scroll to position [96, 0]
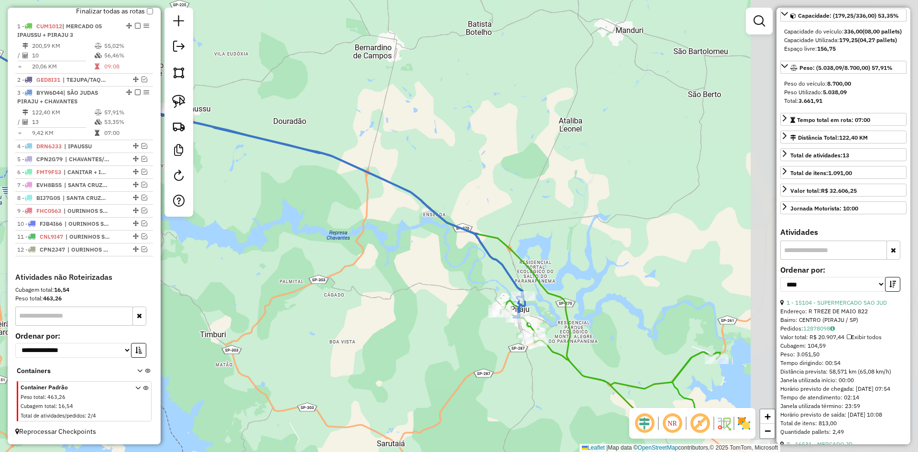
drag, startPoint x: 719, startPoint y: 163, endPoint x: 447, endPoint y: 101, distance: 278.5
click at [447, 101] on div "Janela de atendimento Grade de atendimento Capacidade Transportadoras Veículos …" at bounding box center [459, 226] width 918 height 452
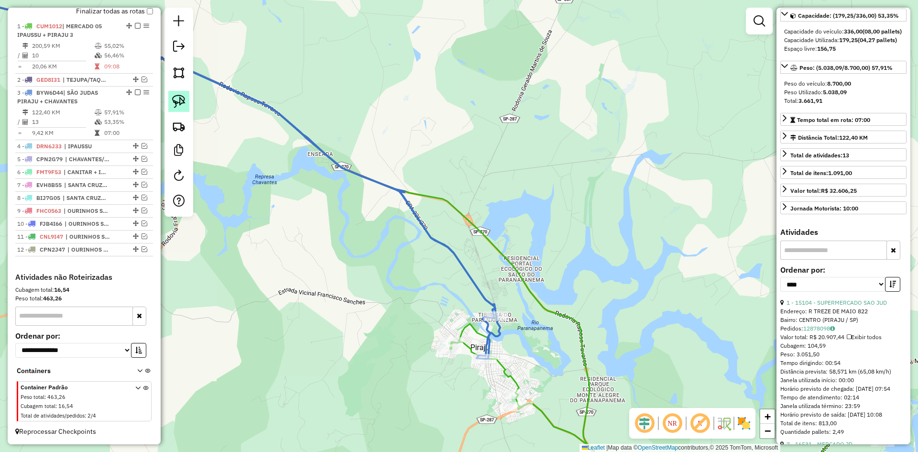
click at [183, 99] on img at bounding box center [178, 101] width 13 height 13
drag, startPoint x: 467, startPoint y: 306, endPoint x: 519, endPoint y: 298, distance: 53.2
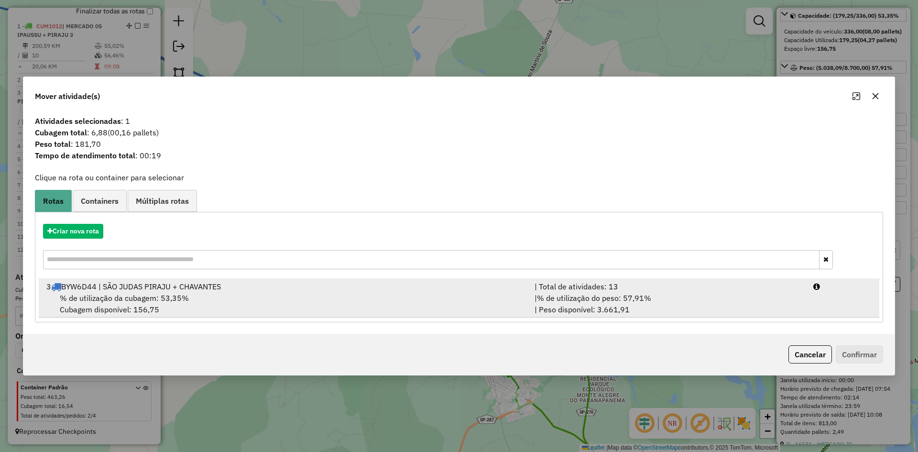
click at [211, 301] on div "% de utilização da cubagem: 53,35% Cubagem disponível: 156,75" at bounding box center [285, 303] width 488 height 23
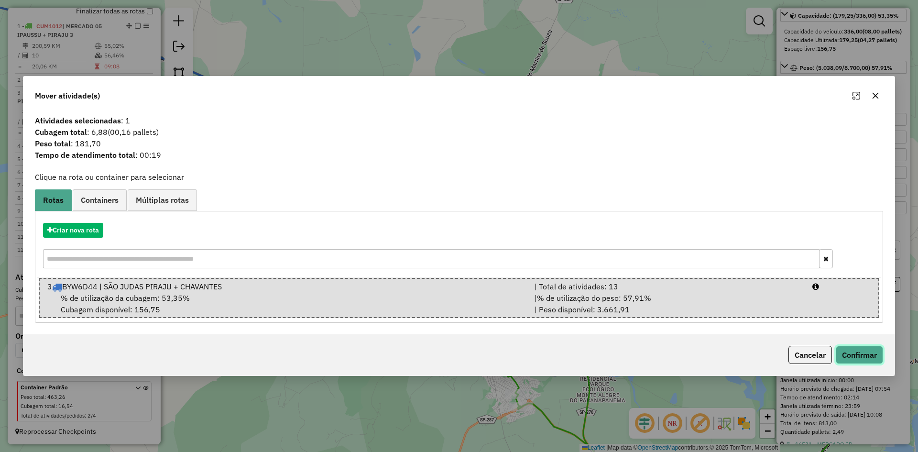
click at [860, 354] on button "Confirmar" at bounding box center [859, 355] width 47 height 18
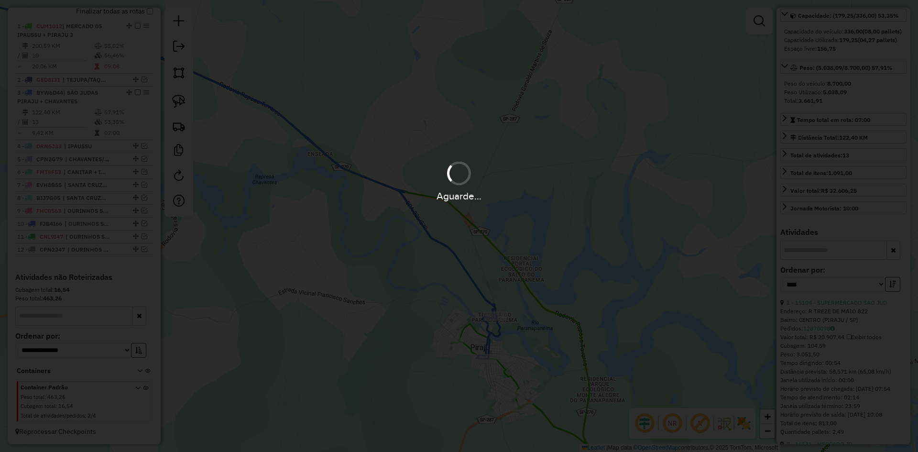
scroll to position [346, 0]
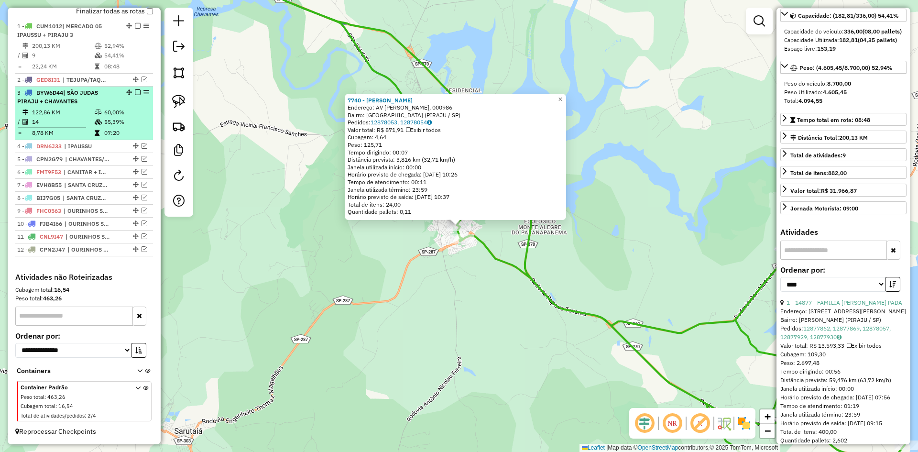
click at [136, 94] on em at bounding box center [138, 92] width 6 height 6
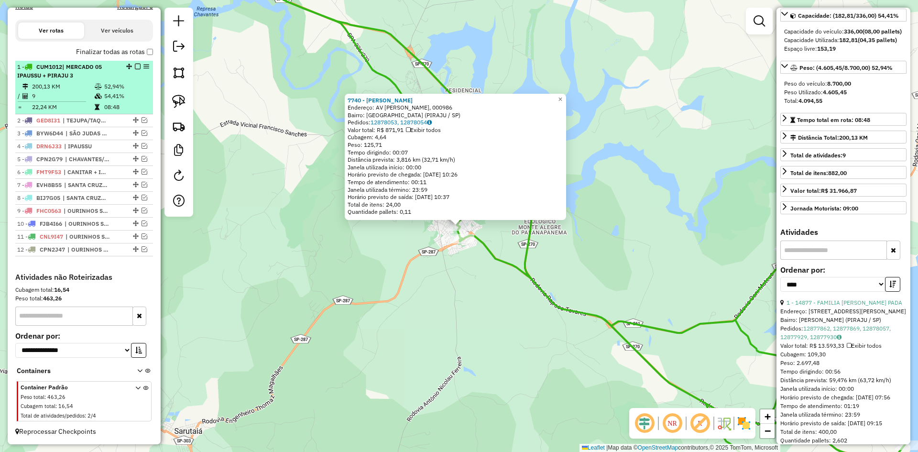
click at [118, 77] on div "1 - CUM1012 | MERCADO 05 IPAUSSU + PIRAJU 3" at bounding box center [84, 71] width 134 height 17
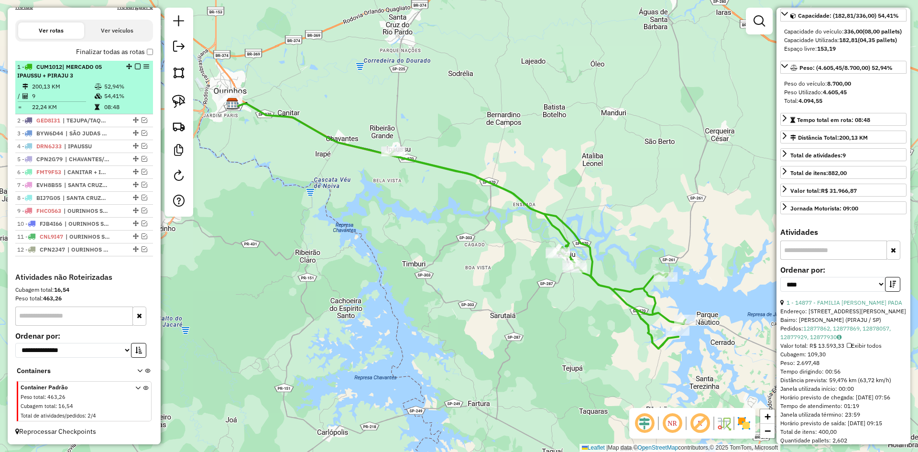
click at [135, 66] on em at bounding box center [138, 67] width 6 height 6
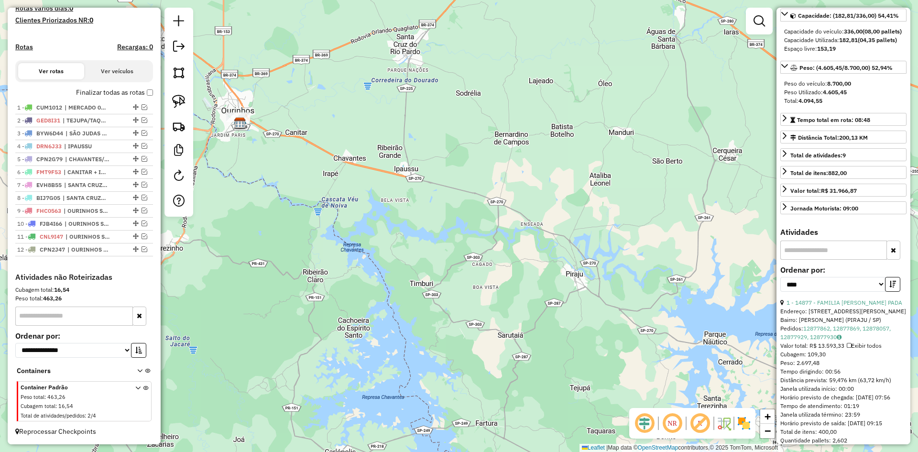
drag, startPoint x: 347, startPoint y: 226, endPoint x: 399, endPoint y: 307, distance: 96.7
click at [399, 307] on div "Janela de atendimento Grade de atendimento Capacidade Transportadoras Veículos …" at bounding box center [459, 226] width 918 height 452
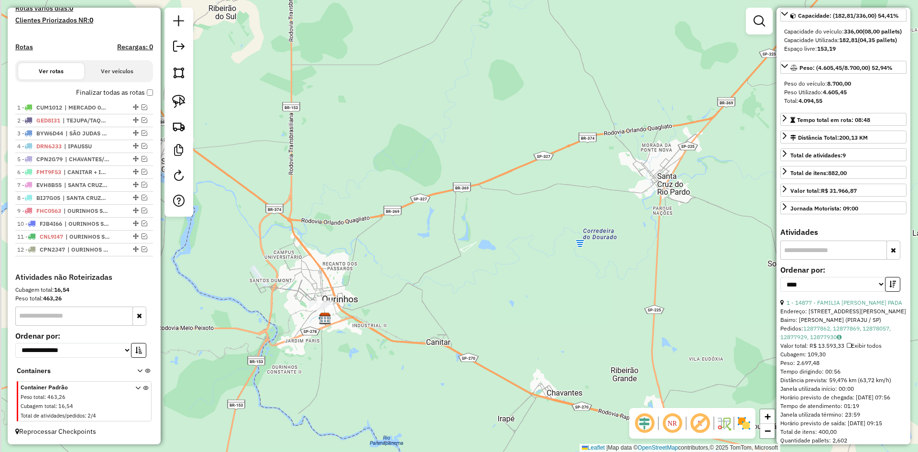
drag, startPoint x: 390, startPoint y: 194, endPoint x: 454, endPoint y: 339, distance: 159.1
click at [454, 339] on div "Janela de atendimento Grade de atendimento Capacidade Transportadoras Veículos …" at bounding box center [459, 226] width 918 height 452
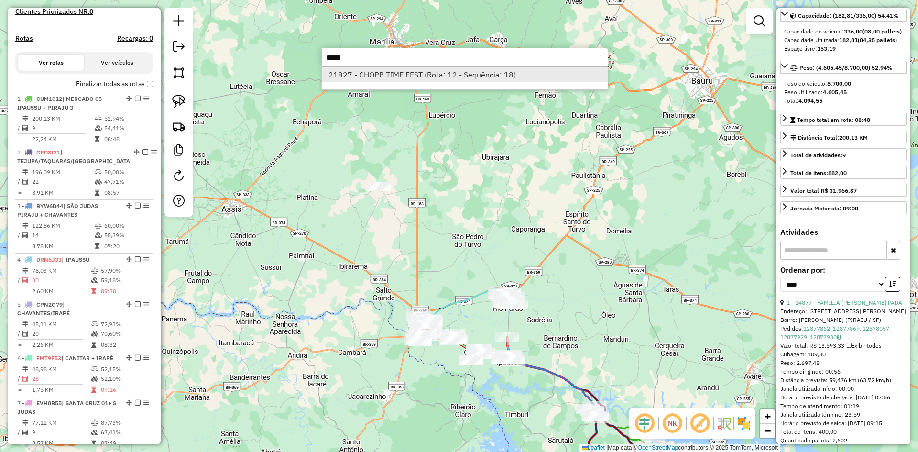
type input "*****"
click at [449, 73] on li "21827 - CHOPP TIME FEST (Rota: 12 - Sequência: 18)" at bounding box center [465, 74] width 286 height 14
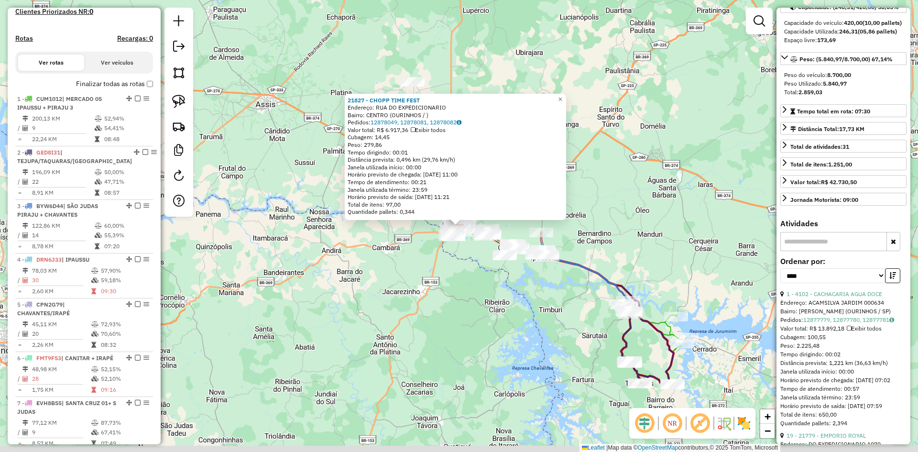
scroll to position [735, 0]
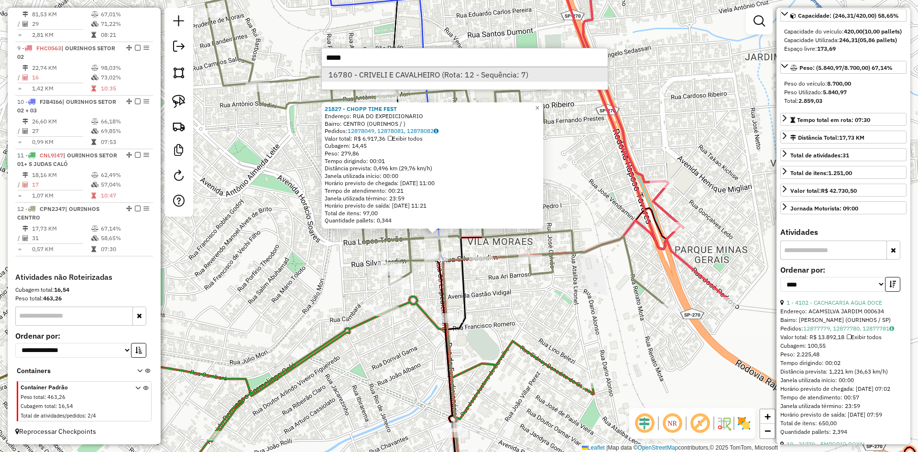
type input "*****"
click at [428, 76] on li "16780 - CRIVELI E CAVALHEIRO (Rota: 12 - Sequência: 7)" at bounding box center [465, 74] width 286 height 14
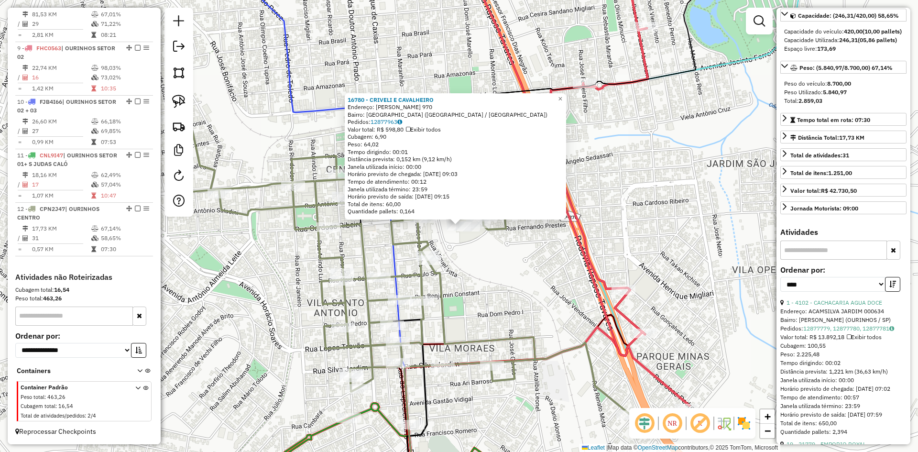
click at [451, 250] on div "16780 - CRIVELI E CAVALHEIRO Endereço: R CARDOSO RIBEIRO 970 Bairro: VILA BOA E…" at bounding box center [459, 226] width 918 height 452
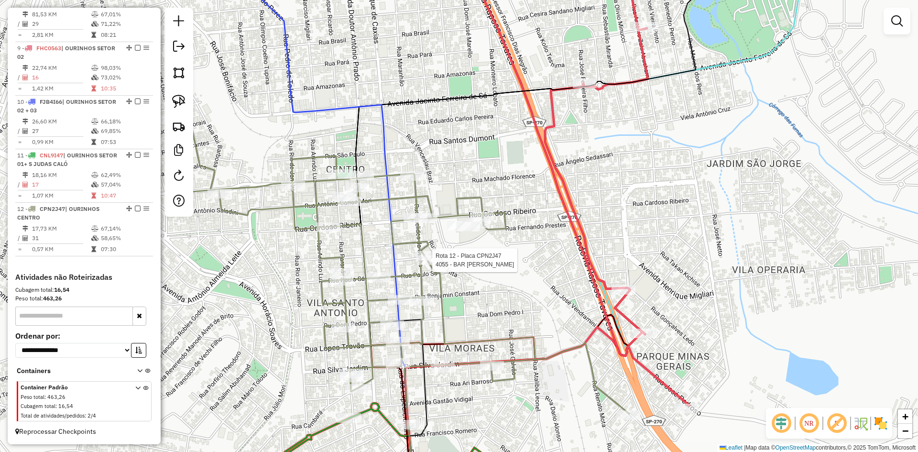
select select "*********"
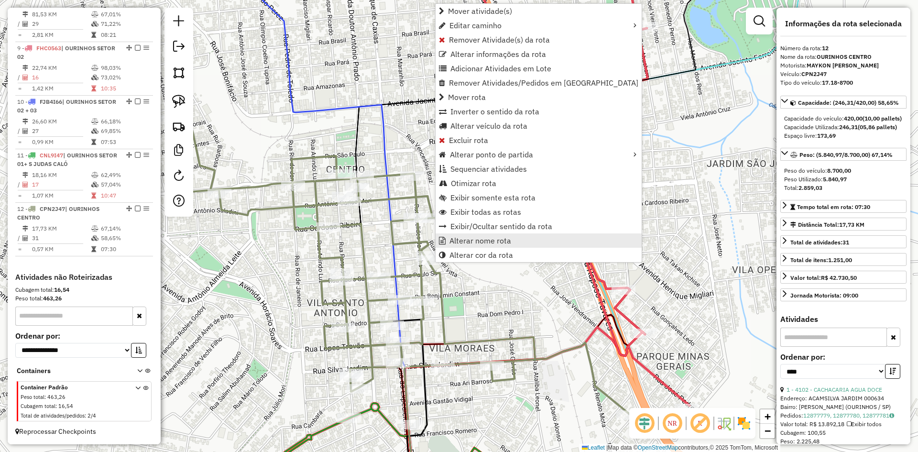
click at [466, 241] on span "Alterar nome rota" at bounding box center [481, 241] width 62 height 8
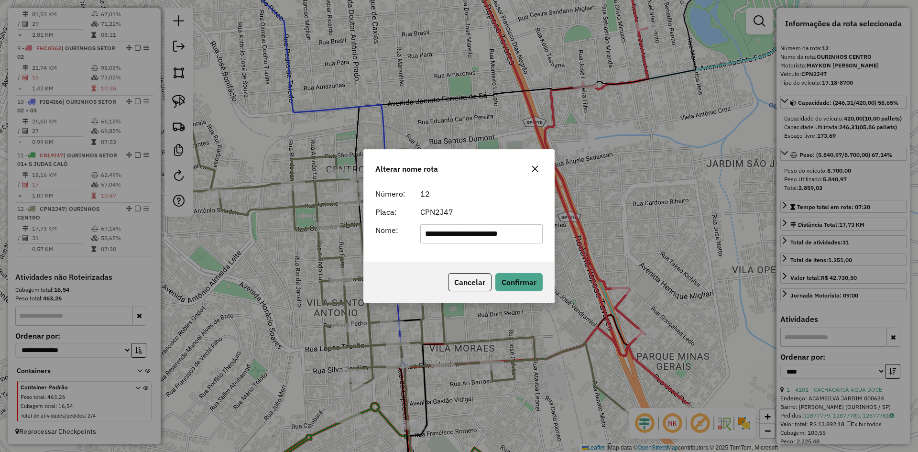
scroll to position [0, 7]
type input "**********"
click at [521, 277] on button "Confirmar" at bounding box center [518, 282] width 47 height 18
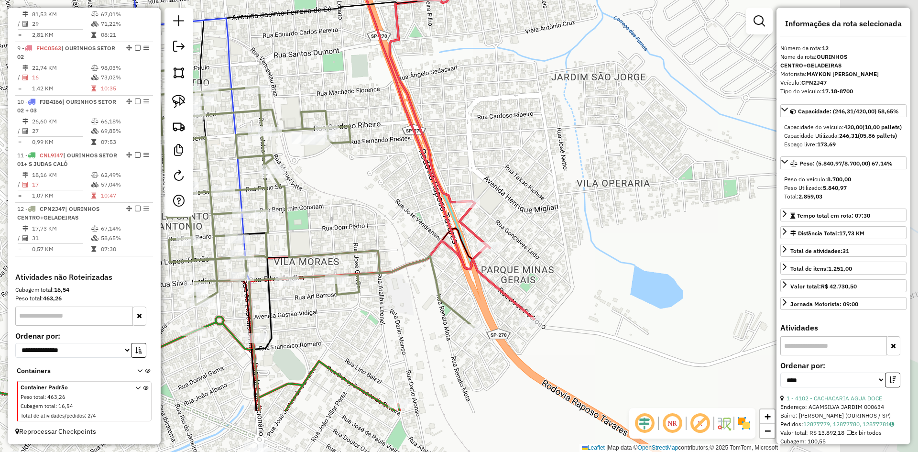
drag, startPoint x: 763, startPoint y: 264, endPoint x: 608, endPoint y: 178, distance: 177.9
click at [608, 178] on div "Janela de atendimento Grade de atendimento Capacidade Transportadoras Veículos …" at bounding box center [459, 226] width 918 height 452
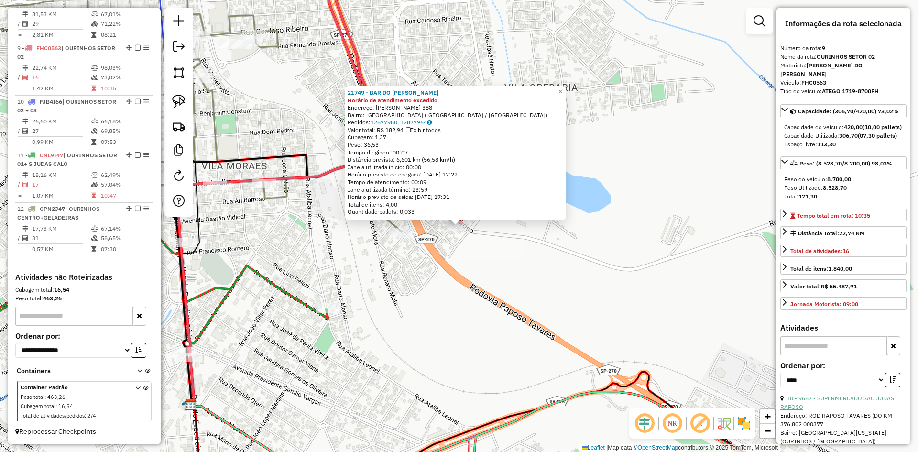
click at [868, 410] on link "10 - 9687 - SUPERMERCADO SAO JUDAS RAPOSO" at bounding box center [837, 403] width 114 height 16
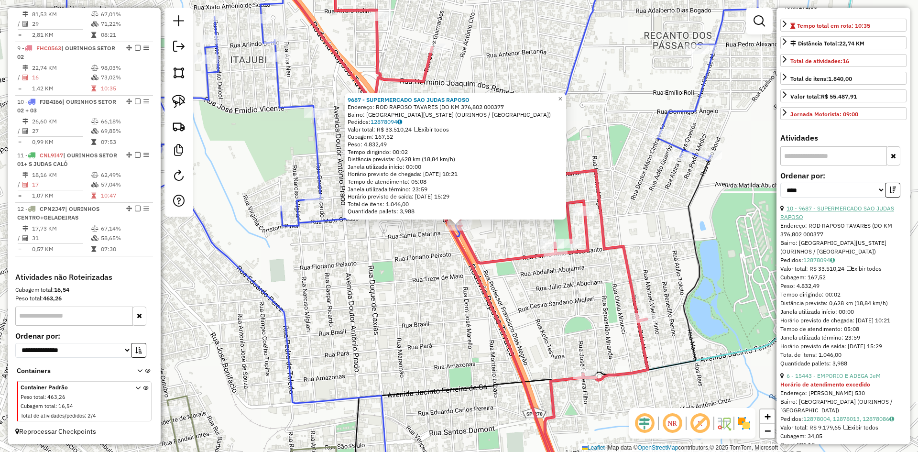
scroll to position [191, 0]
click at [858, 379] on div "6 - 15443 - EMPORIO E ADEGA JeM" at bounding box center [843, 374] width 126 height 9
click at [859, 378] on link "6 - 15443 - EMPORIO E ADEGA JeM" at bounding box center [834, 374] width 94 height 7
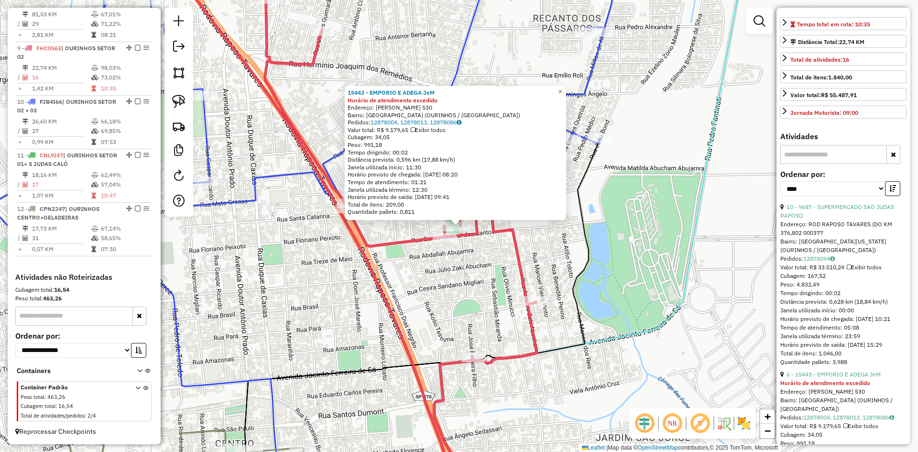
click at [709, 239] on div "15443 - EMPORIO E ADEGA JeM Horário de atendimento excedido Endereço: JOAO BARR…" at bounding box center [459, 226] width 918 height 452
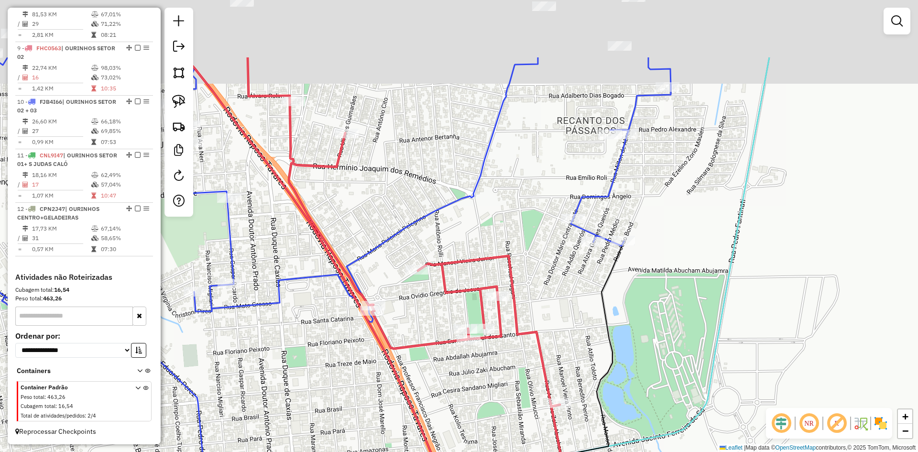
drag, startPoint x: 669, startPoint y: 211, endPoint x: 693, endPoint y: 316, distance: 107.1
click at [693, 316] on div "Janela de atendimento Grade de atendimento Capacidade Transportadoras Veículos …" at bounding box center [459, 226] width 918 height 452
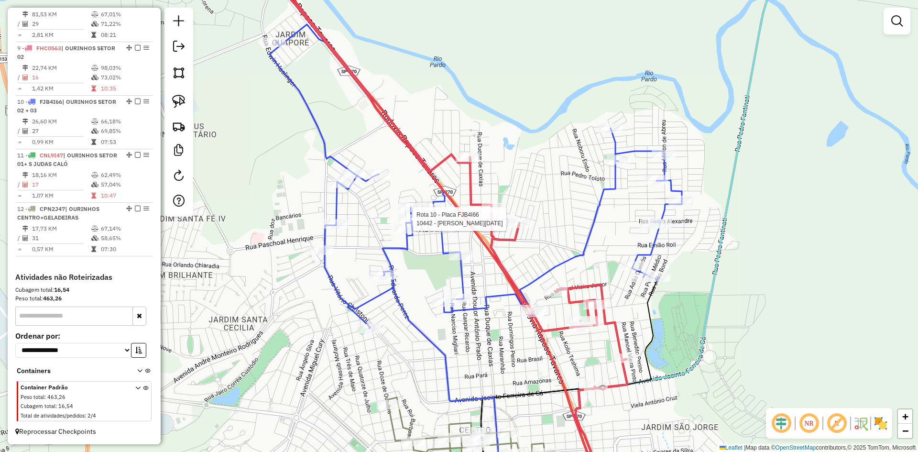
select select "*********"
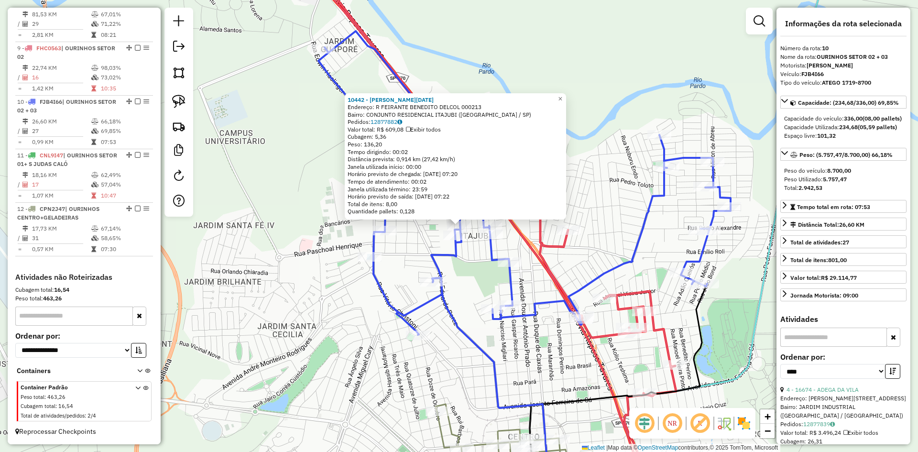
click at [565, 362] on div "10442 - ANA LUCIA DA SILVA O Endereço: R FEIRANTE BENEDITO DELCOL 000213 Bairro…" at bounding box center [459, 226] width 918 height 452
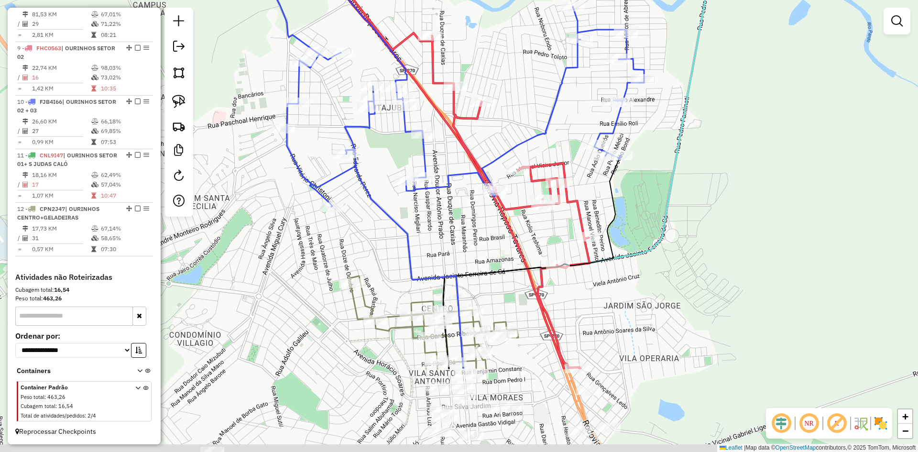
drag, startPoint x: 524, startPoint y: 312, endPoint x: 419, endPoint y: 123, distance: 216.6
click at [419, 123] on div "Janela de atendimento Grade de atendimento Capacidade Transportadoras Veículos …" at bounding box center [459, 226] width 918 height 452
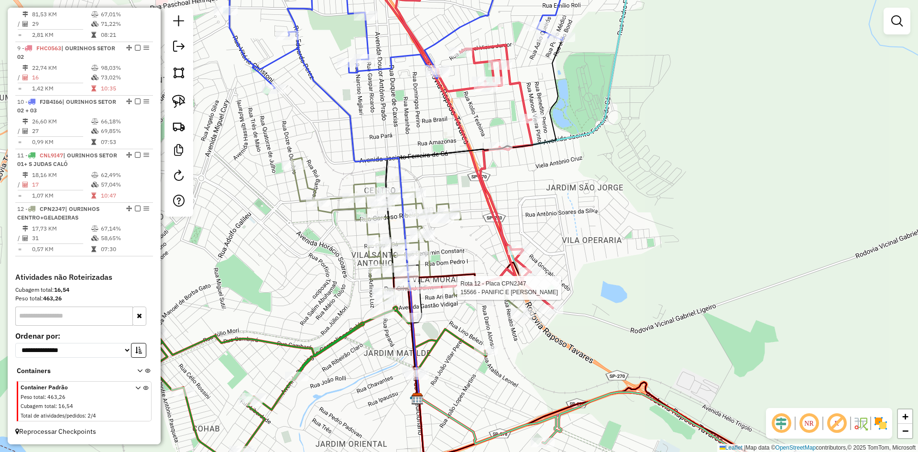
select select "*********"
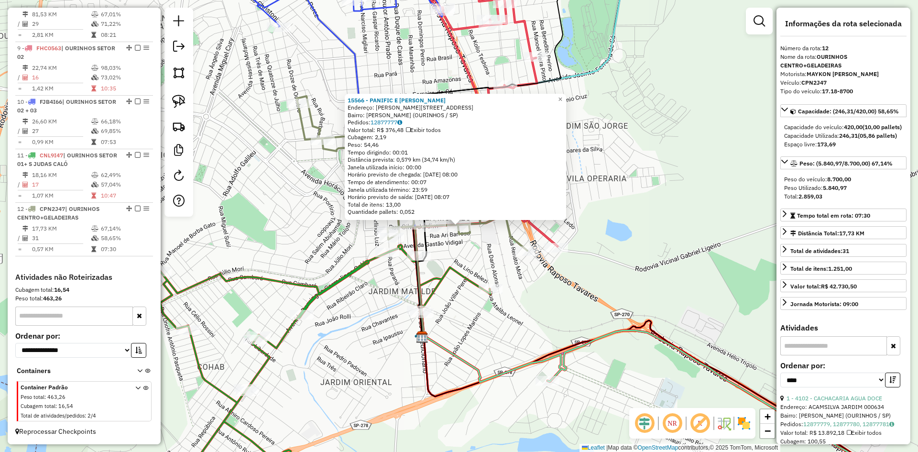
click at [381, 350] on div "15566 - PANIFIC E CONF COSTA Endereço: R ALVARO FERREIRA DE MORAES 343 Bairro: …" at bounding box center [459, 226] width 918 height 452
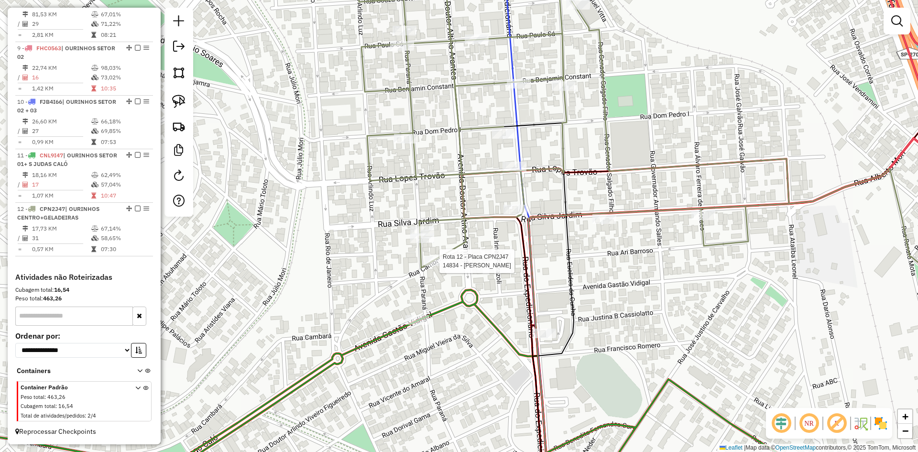
select select "*********"
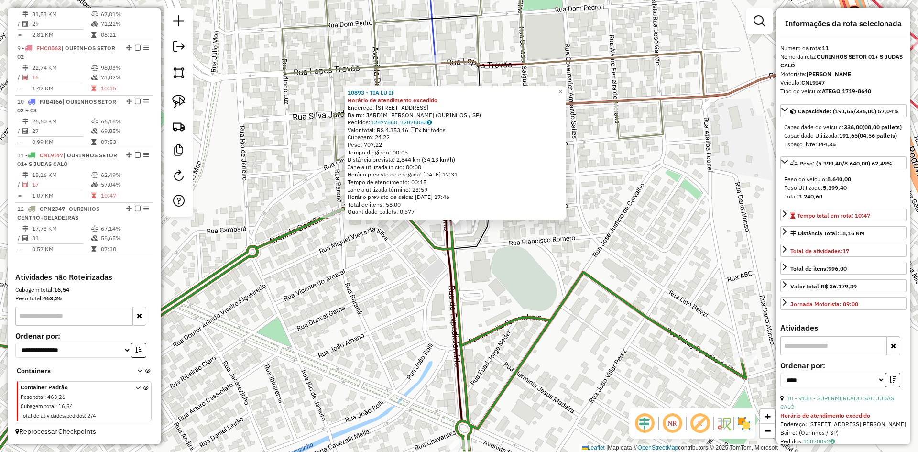
click at [552, 296] on div "10893 - TIA LU II Horário de atendimento excedido Endereço: R DO EXPEDICIONARIO…" at bounding box center [459, 226] width 918 height 452
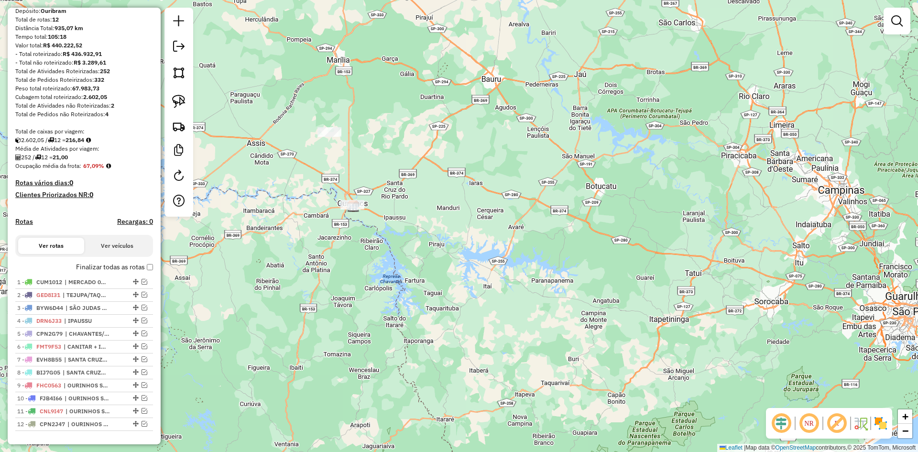
scroll to position [66, 0]
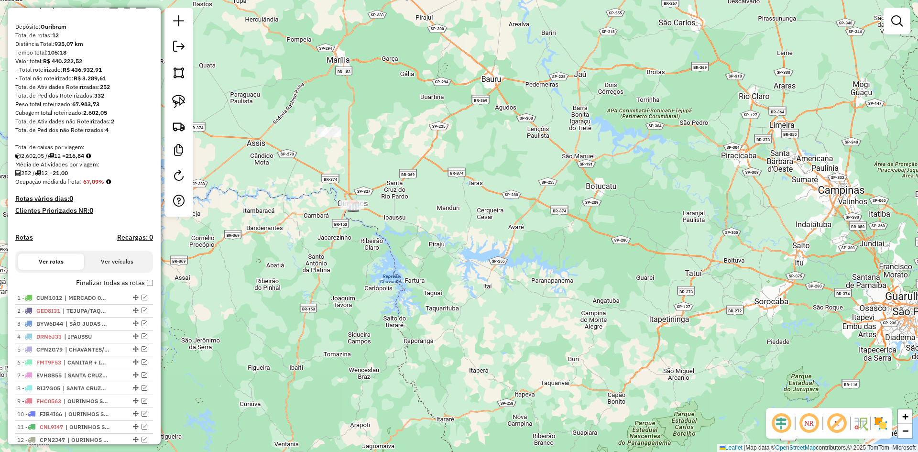
click at [175, 47] on em at bounding box center [178, 46] width 11 height 11
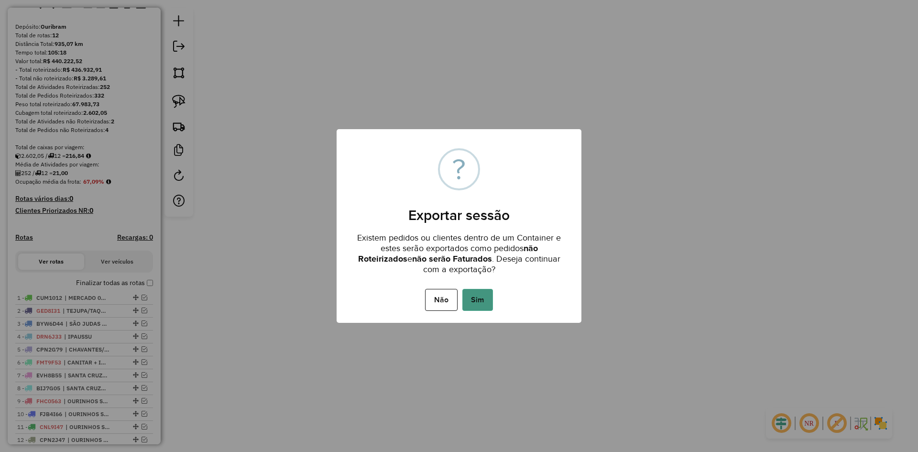
click at [480, 304] on button "Sim" at bounding box center [477, 300] width 31 height 22
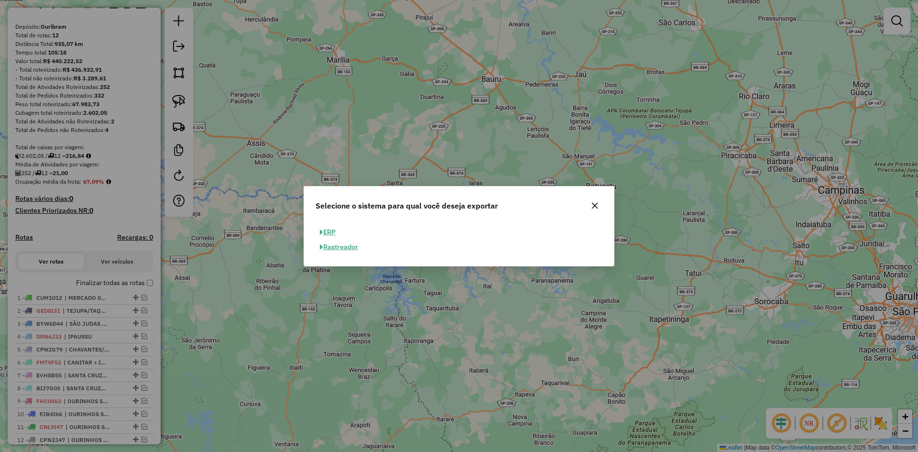
click at [333, 231] on button "ERP" at bounding box center [328, 232] width 24 height 15
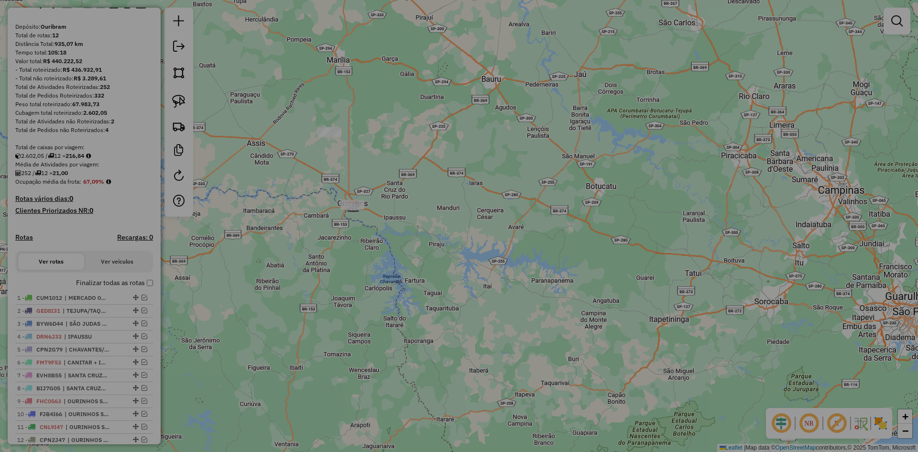
select select "**"
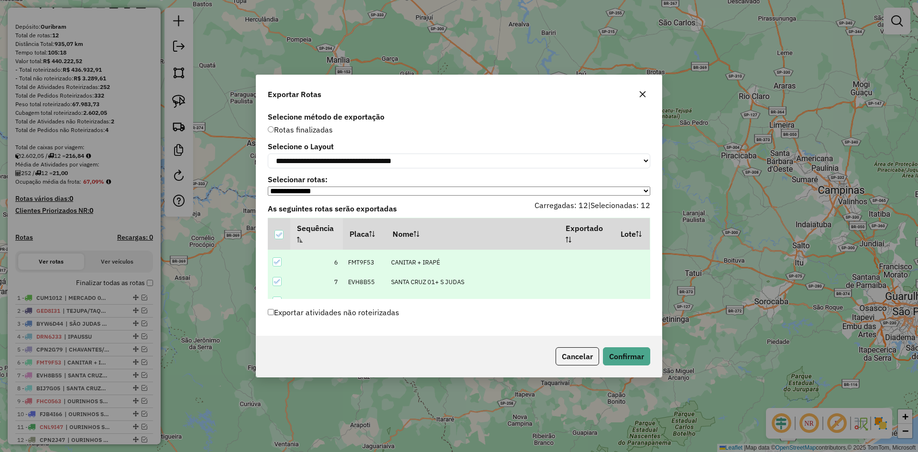
scroll to position [48, 0]
click at [643, 91] on icon "button" at bounding box center [643, 94] width 6 height 6
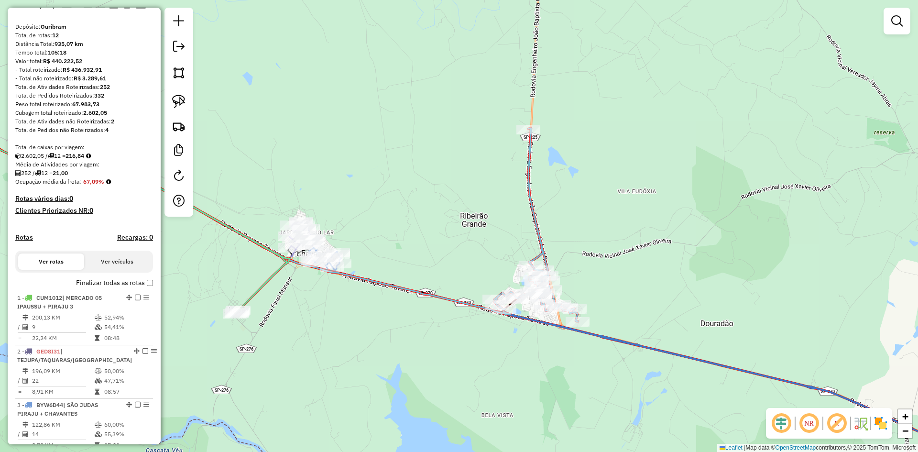
drag, startPoint x: 345, startPoint y: 176, endPoint x: 429, endPoint y: 183, distance: 84.5
click at [429, 183] on div "Janela de atendimento Grade de atendimento Capacidade Transportadoras Veículos …" at bounding box center [459, 226] width 918 height 452
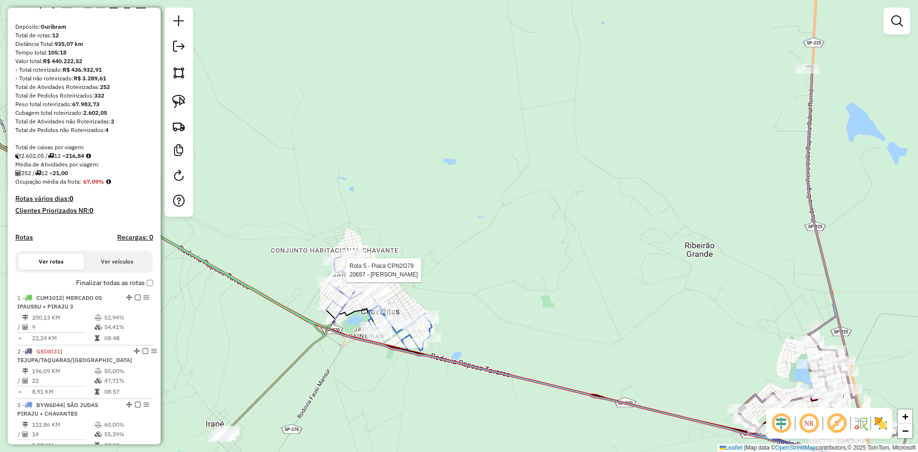
select select "*********"
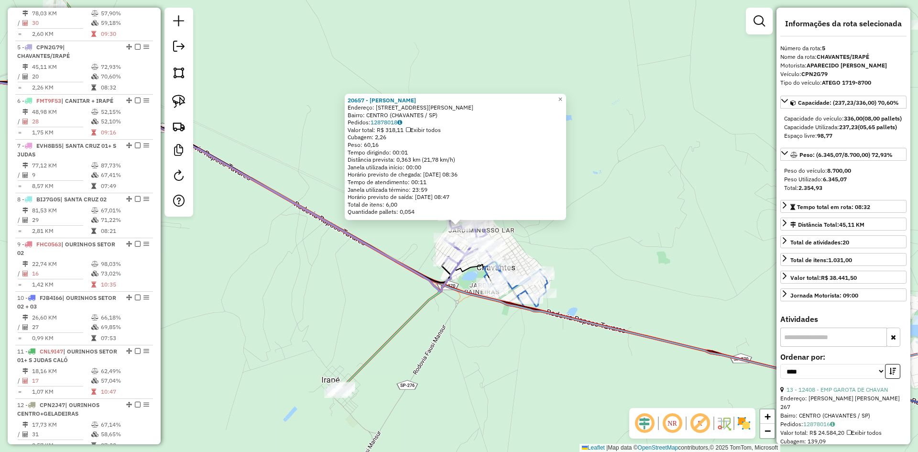
scroll to position [573, 0]
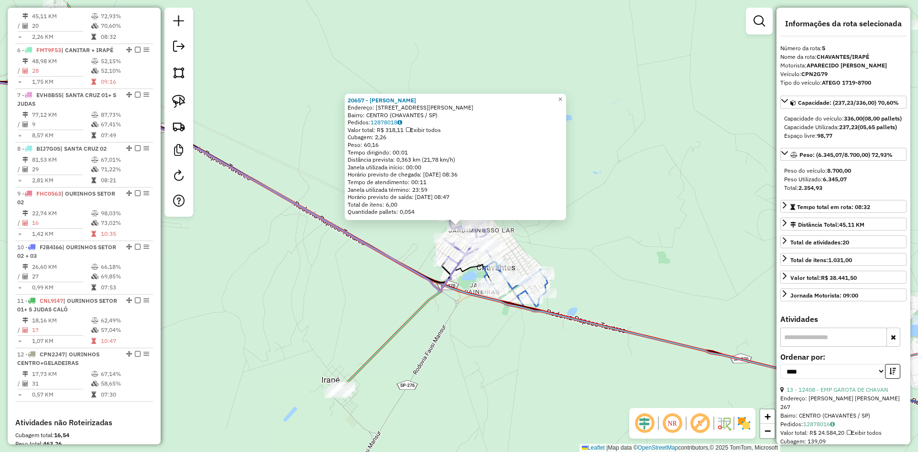
click at [293, 273] on div "20657 - RODRIGO SAMPAIO LIMA Endereço: R RUA JOSE ROQUEJANI 42 Bairro: CENTRO (…" at bounding box center [459, 226] width 918 height 452
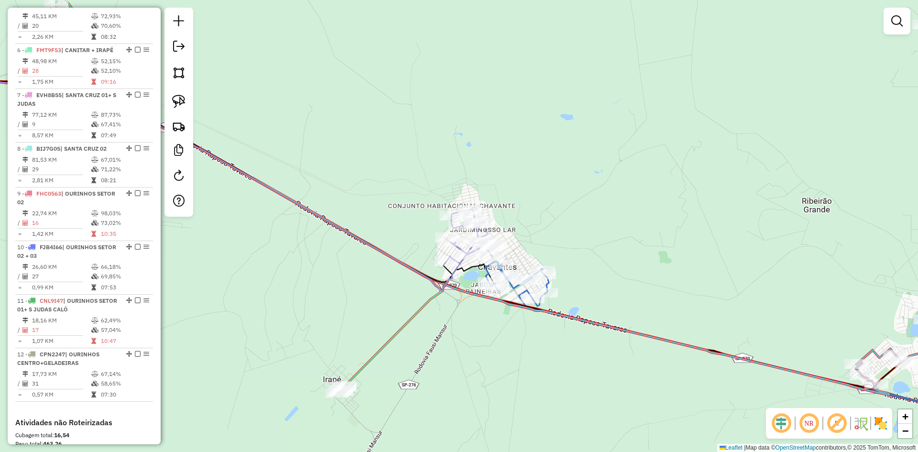
drag, startPoint x: 343, startPoint y: 292, endPoint x: 380, endPoint y: 284, distance: 37.7
click at [380, 284] on div "Janela de atendimento Grade de atendimento Capacidade Transportadoras Veículos …" at bounding box center [459, 226] width 918 height 452
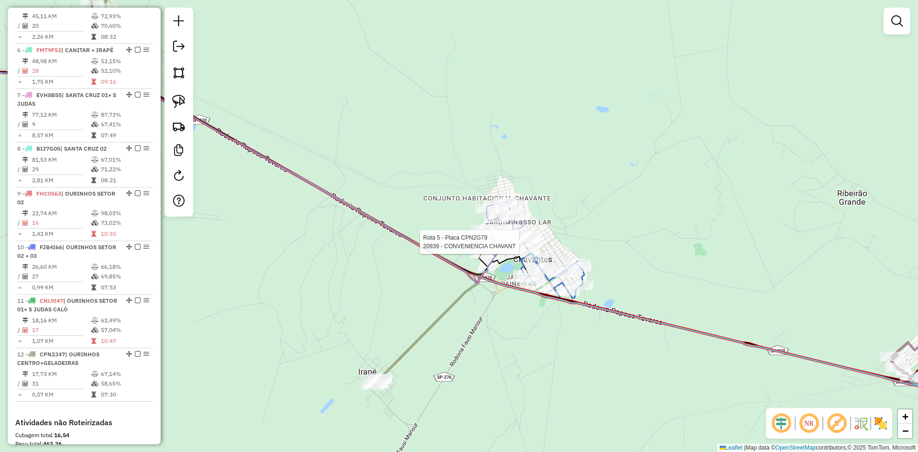
select select "*********"
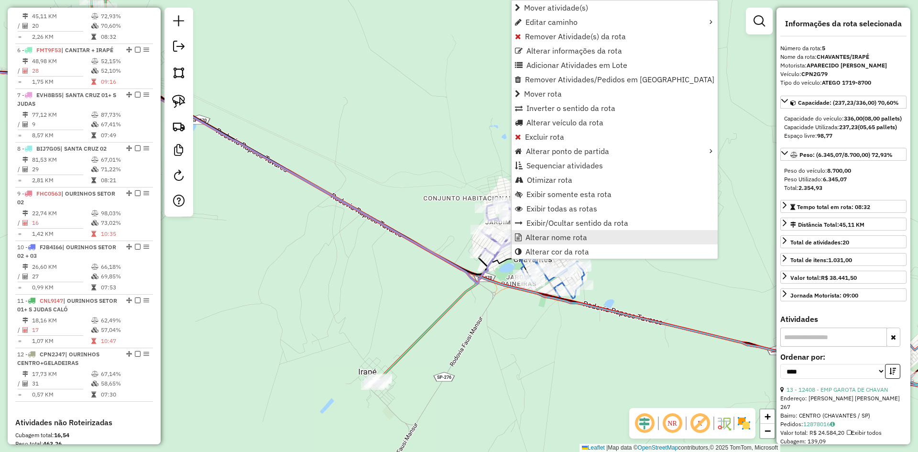
click at [535, 237] on span "Alterar nome rota" at bounding box center [557, 237] width 62 height 8
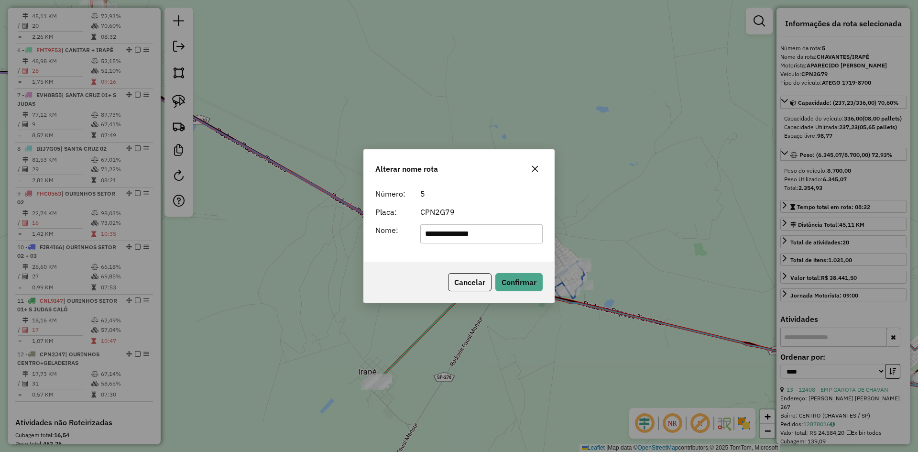
drag, startPoint x: 504, startPoint y: 236, endPoint x: 468, endPoint y: 238, distance: 35.9
click at [468, 238] on input "**********" at bounding box center [481, 233] width 123 height 19
type input "*********"
drag, startPoint x: 452, startPoint y: 260, endPoint x: 444, endPoint y: 255, distance: 9.3
click at [452, 260] on div "Número: 5 Placa: CPN2G79 Nome: *********" at bounding box center [459, 222] width 190 height 77
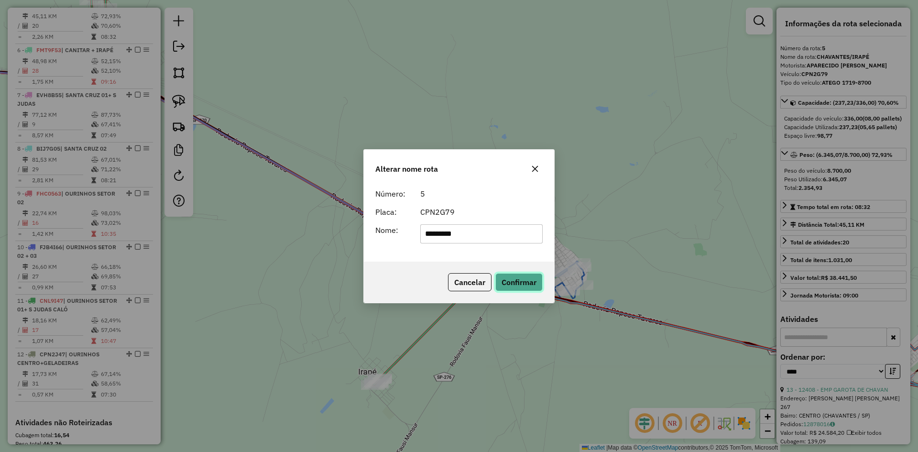
click at [524, 281] on button "Confirmar" at bounding box center [518, 282] width 47 height 18
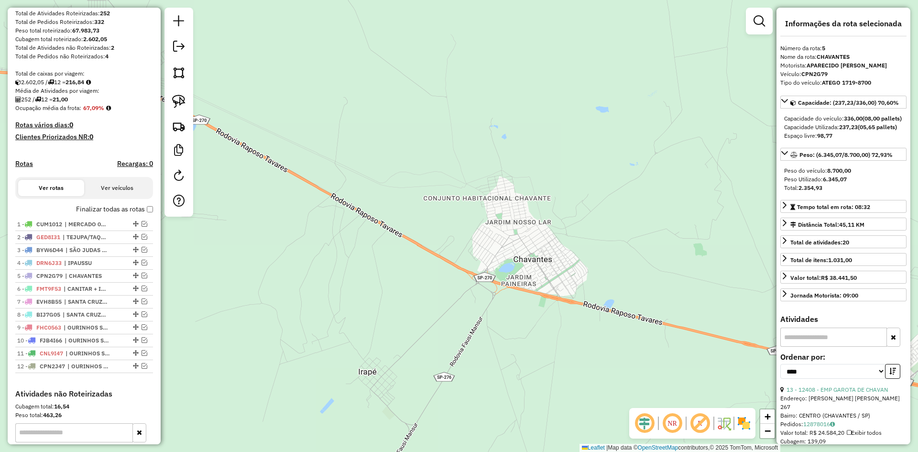
scroll to position [143, 0]
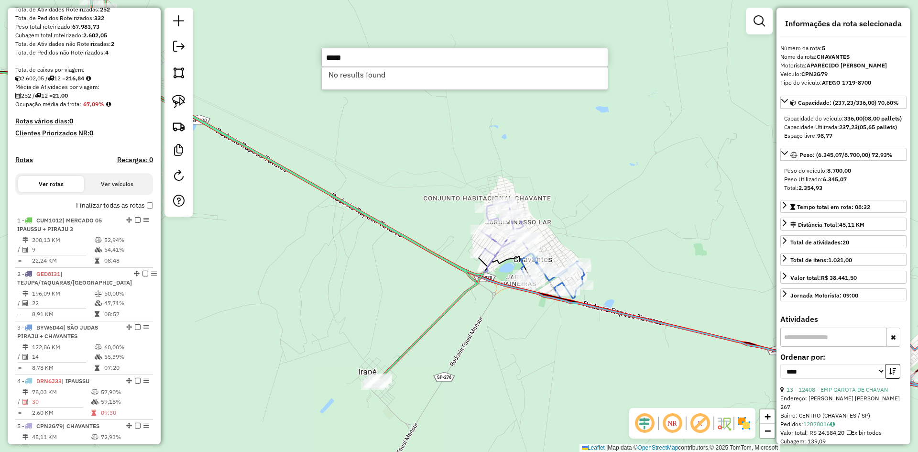
type input "*****"
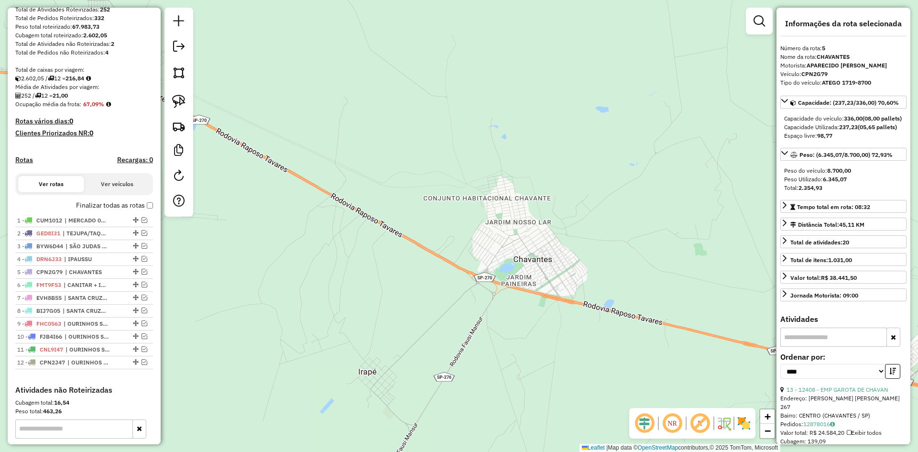
click at [402, 128] on div "Janela de atendimento Grade de atendimento Capacidade Transportadoras Veículos …" at bounding box center [459, 226] width 918 height 452
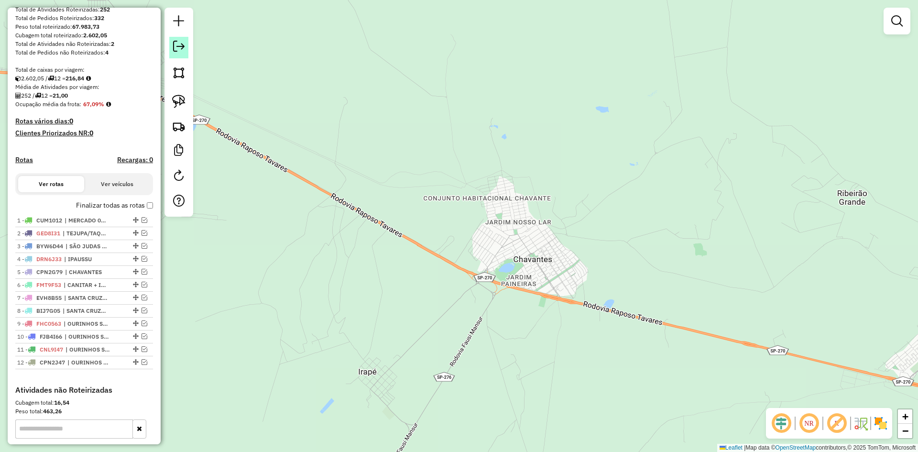
click at [179, 47] on em at bounding box center [178, 46] width 11 height 11
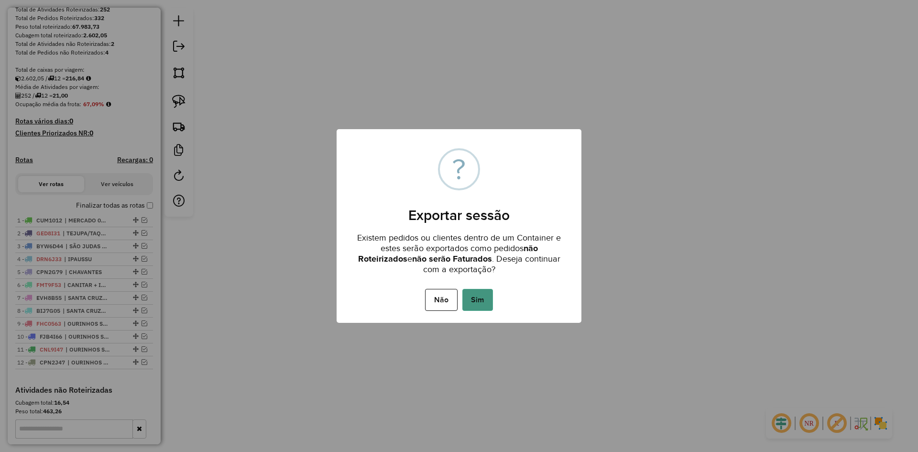
click at [487, 301] on button "Sim" at bounding box center [477, 300] width 31 height 22
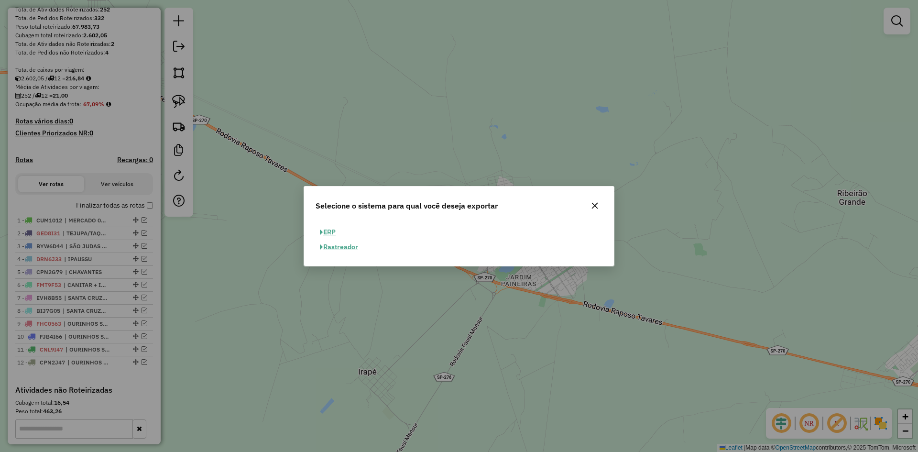
click at [332, 230] on button "ERP" at bounding box center [328, 232] width 24 height 15
select select "**"
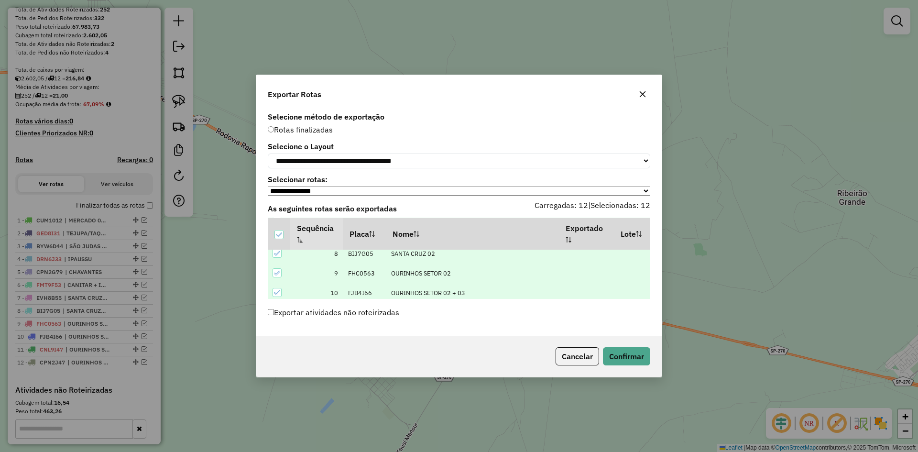
scroll to position [187, 0]
click at [633, 359] on button "Confirmar" at bounding box center [626, 356] width 47 height 18
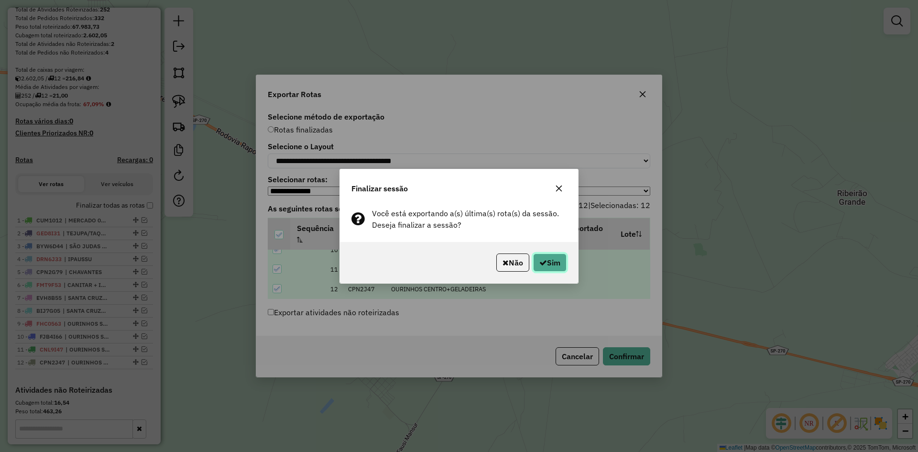
click at [546, 265] on button "Sim" at bounding box center [549, 262] width 33 height 18
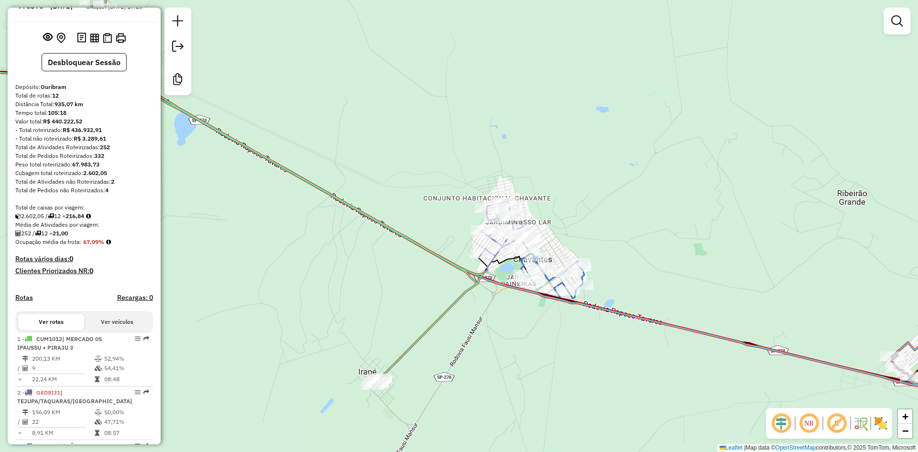
scroll to position [26, 0]
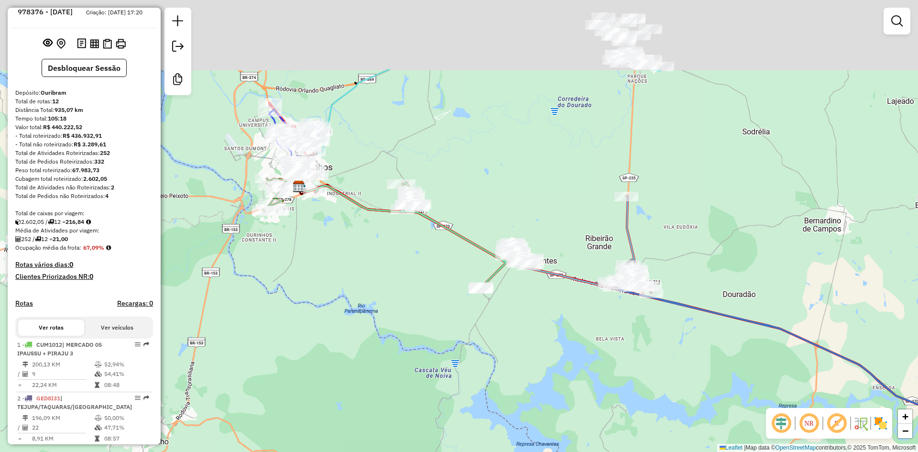
drag, startPoint x: 577, startPoint y: 57, endPoint x: 539, endPoint y: 204, distance: 151.5
click at [539, 204] on div "Janela de atendimento Grade de atendimento Capacidade Transportadoras Veículos …" at bounding box center [459, 226] width 918 height 452
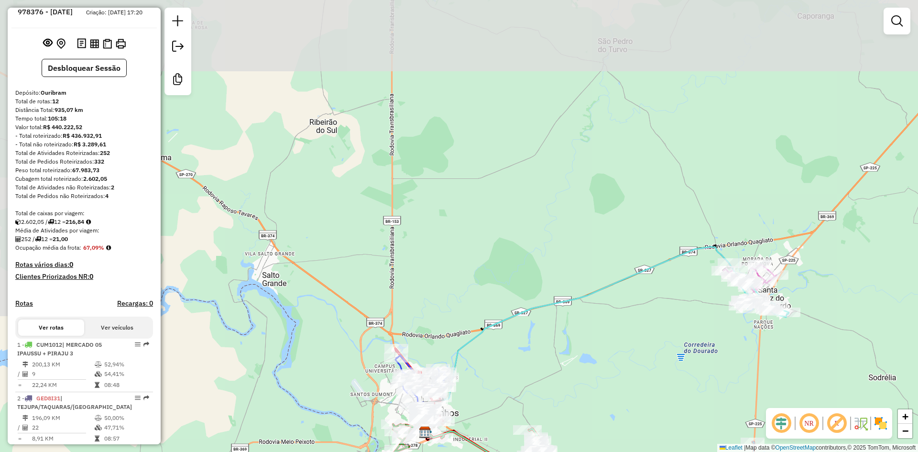
drag, startPoint x: 509, startPoint y: 263, endPoint x: 694, endPoint y: 399, distance: 229.6
click at [694, 399] on div "Janela de atendimento Grade de atendimento Capacidade Transportadoras Veículos …" at bounding box center [459, 226] width 918 height 452
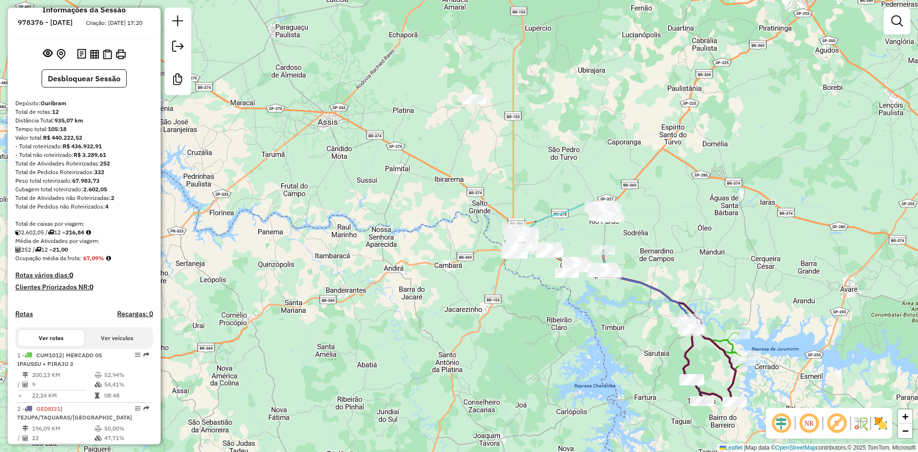
scroll to position [0, 0]
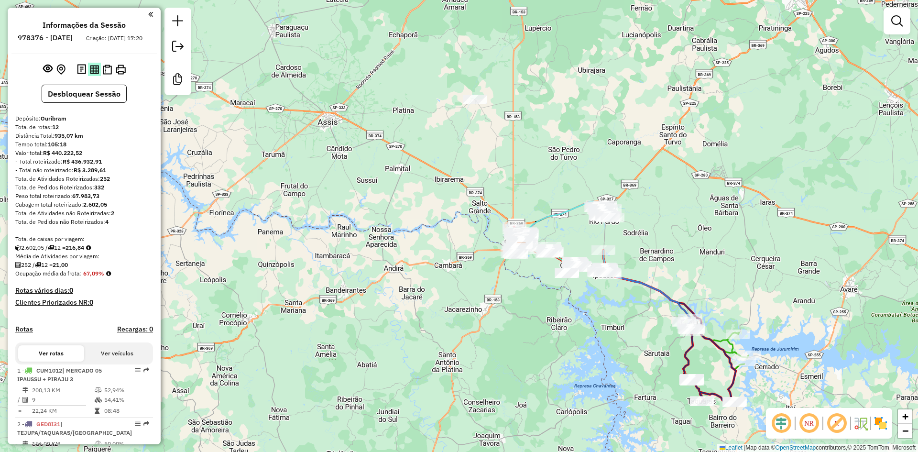
click at [96, 74] on img at bounding box center [94, 69] width 9 height 9
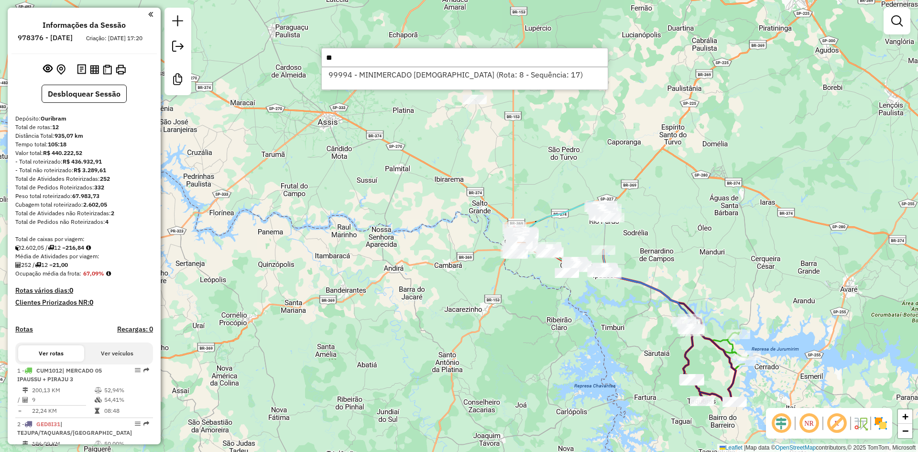
type input "*"
type input "*****"
click at [422, 78] on li "19559 - SUPER CASA FORTE LTD (Rota: 1 - Sequência: 4)" at bounding box center [465, 74] width 286 height 14
select select "*********"
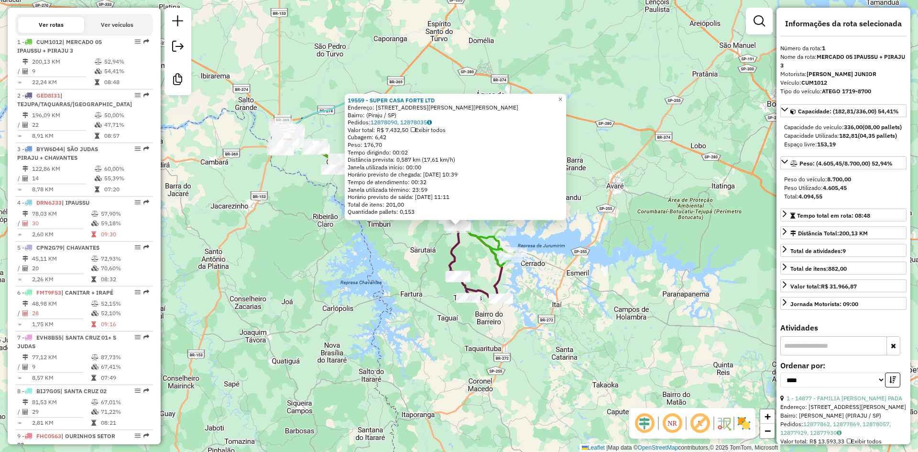
scroll to position [365, 0]
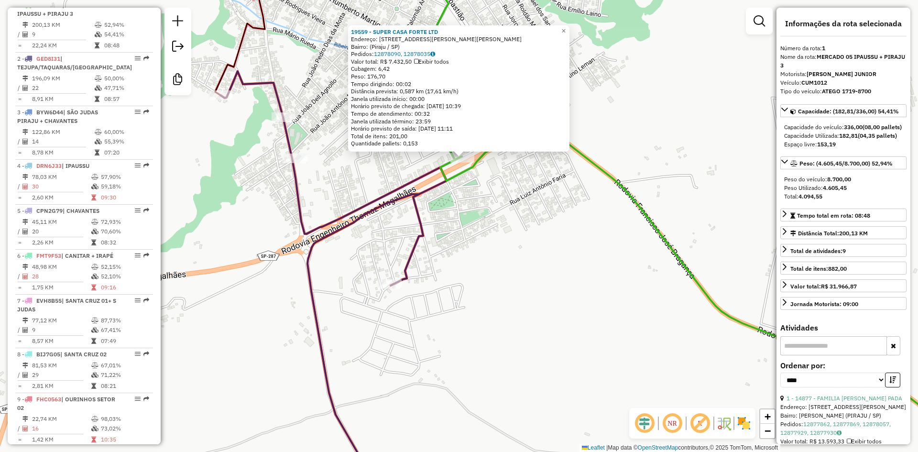
click at [519, 263] on div "19559 - SUPER CASA FORTE LTD Endereço: Rua J André L.S. da Silva, 329 Bairro: (…" at bounding box center [459, 226] width 918 height 452
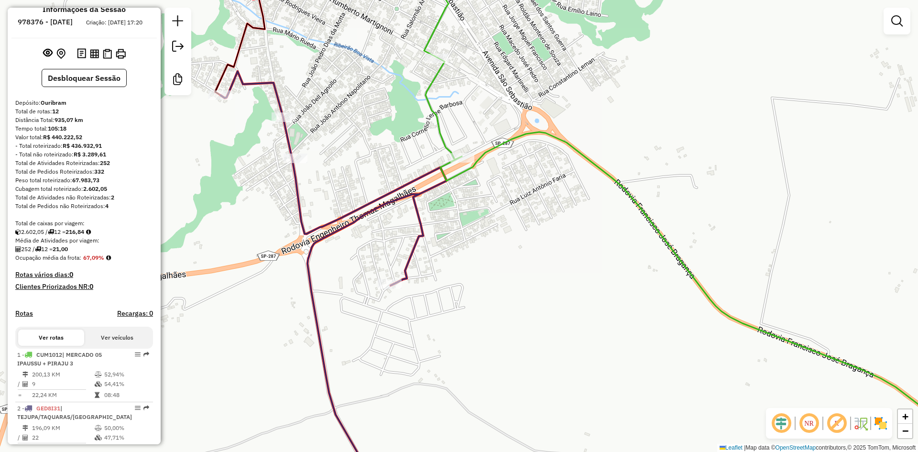
scroll to position [0, 0]
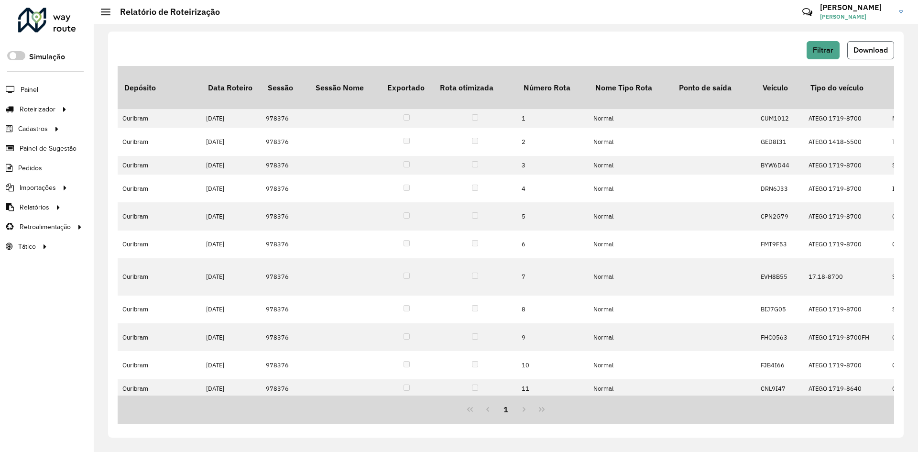
click at [884, 51] on span "Download" at bounding box center [871, 50] width 34 height 8
